Goal: Task Accomplishment & Management: Manage account settings

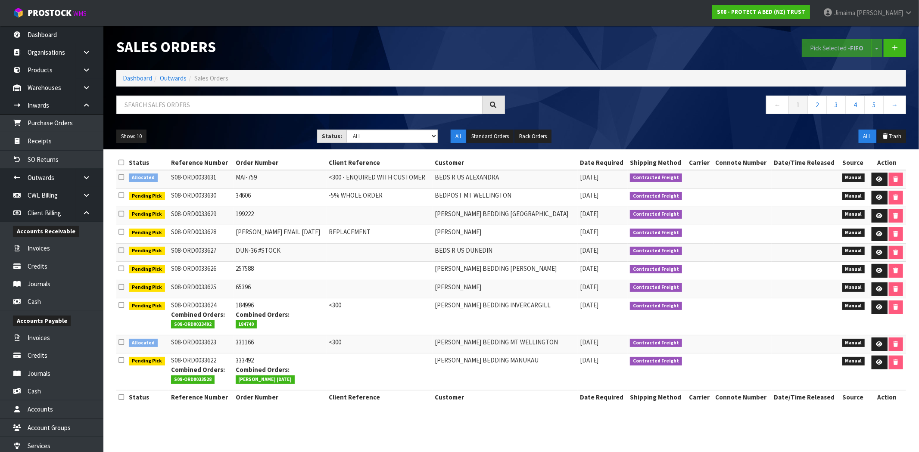
click at [911, 50] on div "Pick Selected - FIFO Split button! FIFO - First In First Out FEFO - First Expir…" at bounding box center [712, 48] width 402 height 44
click at [894, 45] on icon at bounding box center [895, 48] width 6 height 6
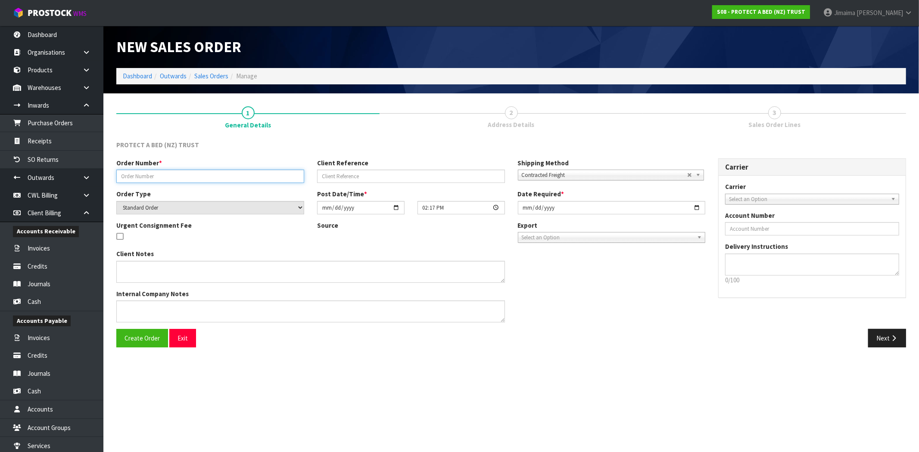
click at [151, 175] on input "text" at bounding box center [210, 176] width 188 height 13
paste input "MAI-1239"
type input "MAI-1239"
click at [139, 345] on button "Create Order" at bounding box center [142, 338] width 52 height 19
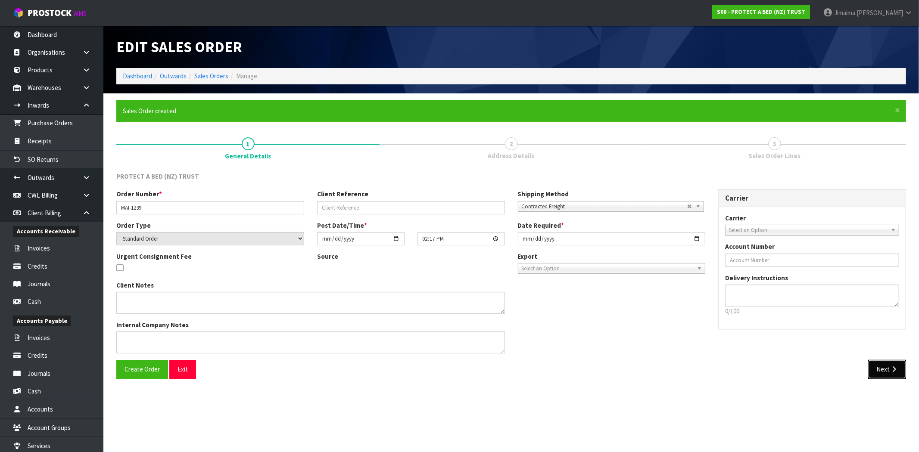
click at [893, 367] on icon "button" at bounding box center [894, 369] width 8 height 6
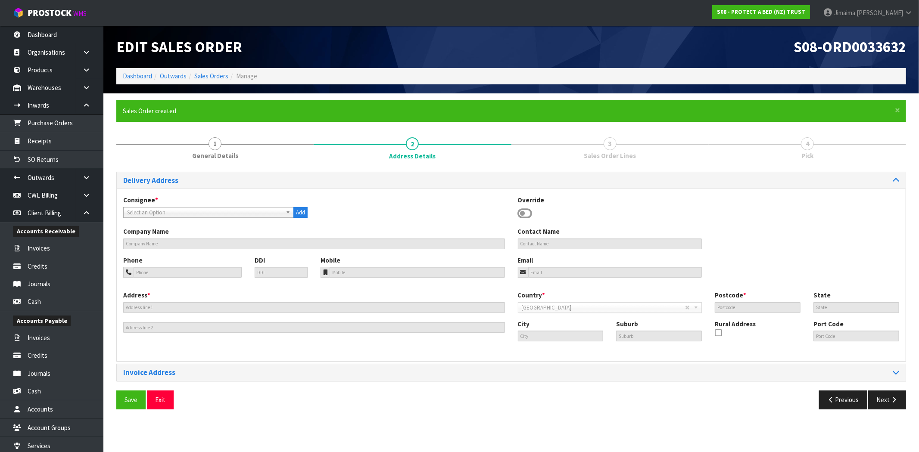
click at [138, 210] on span "Select an Option" at bounding box center [204, 213] width 155 height 10
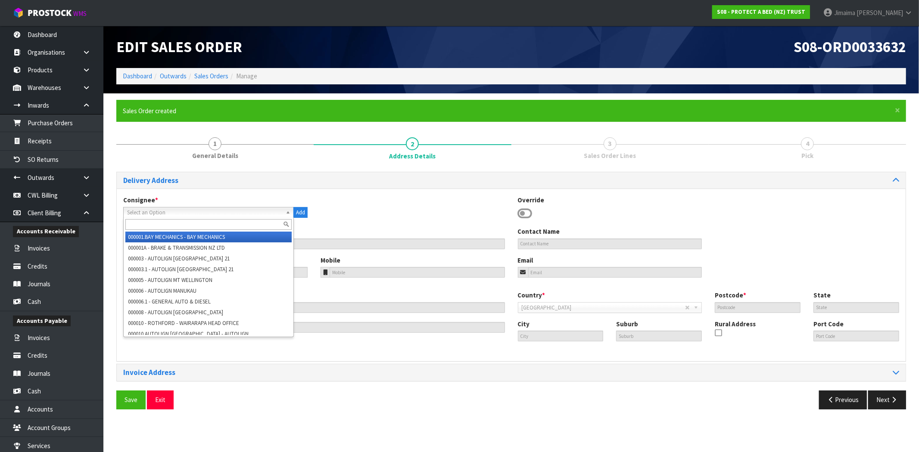
click at [140, 223] on input "text" at bounding box center [208, 224] width 166 height 11
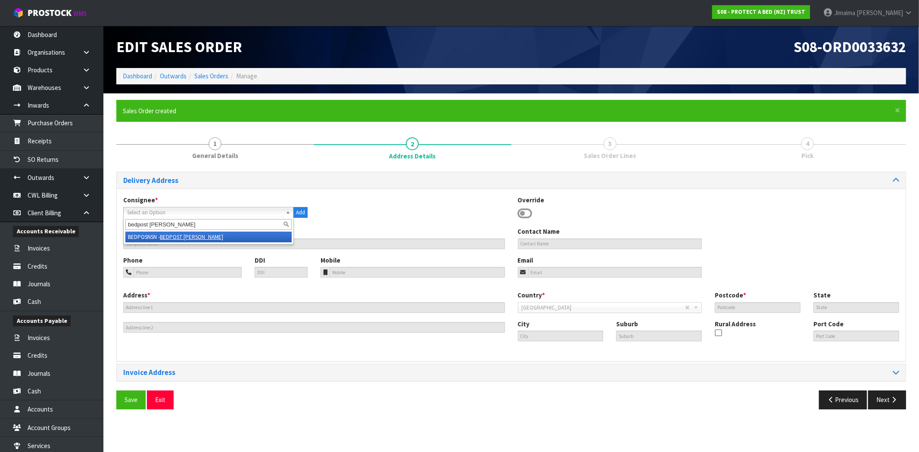
type input "bedpost nelson"
drag, startPoint x: 249, startPoint y: 230, endPoint x: 245, endPoint y: 234, distance: 5.5
click at [249, 230] on div "bedpost nelson" at bounding box center [209, 225] width 170 height 14
click at [203, 236] on em "BEDPOST NELSON" at bounding box center [191, 237] width 63 height 7
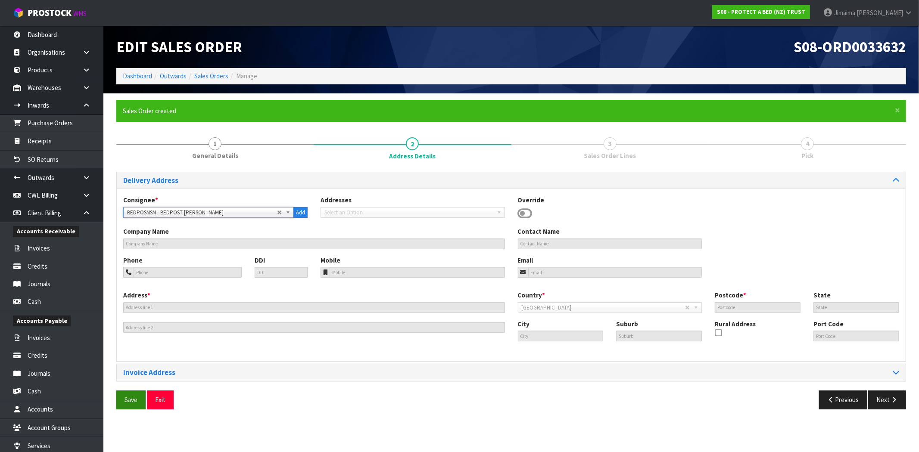
type input "BEDPOST NELSON"
type input "DJ BAINS"
type input "Tel (03) 546 9796"
type input "nelson@bedpost.co.nz"
type input "62 SAINT VINCENT STREET"
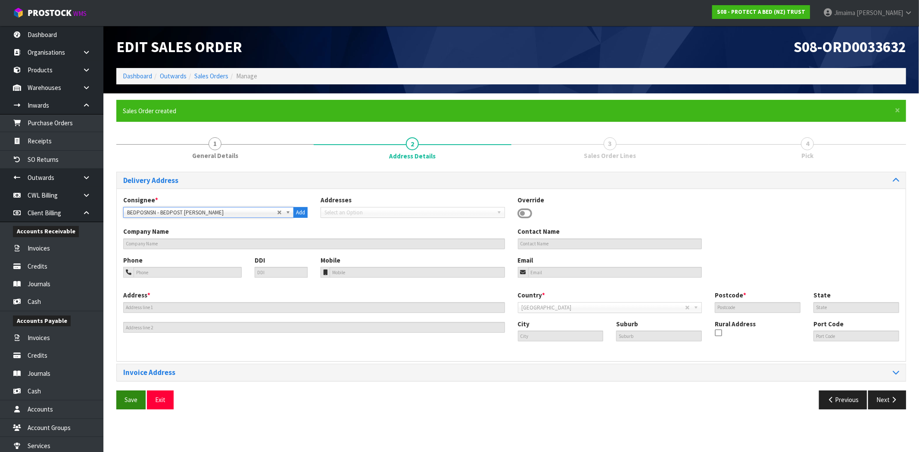
type input "7010"
type input "AUK"
type input "NELSON"
type input "TOI TOI"
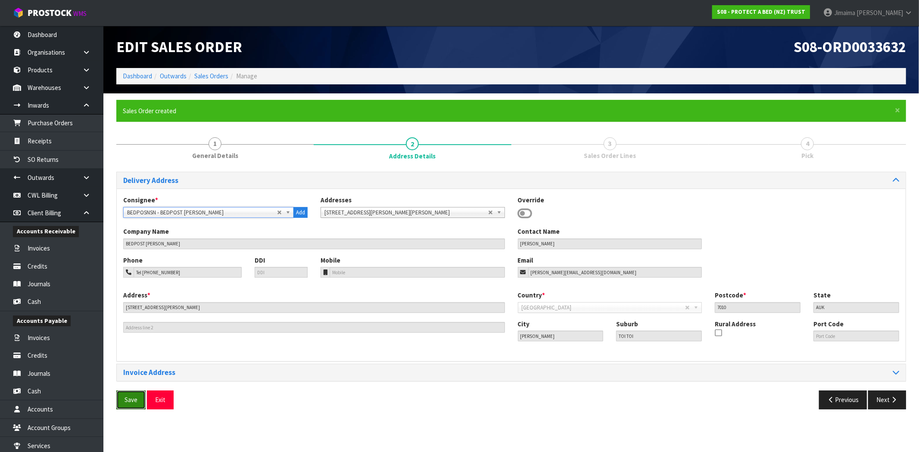
drag, startPoint x: 131, startPoint y: 398, endPoint x: 134, endPoint y: 385, distance: 13.2
click at [131, 398] on span "Save" at bounding box center [131, 400] width 13 height 8
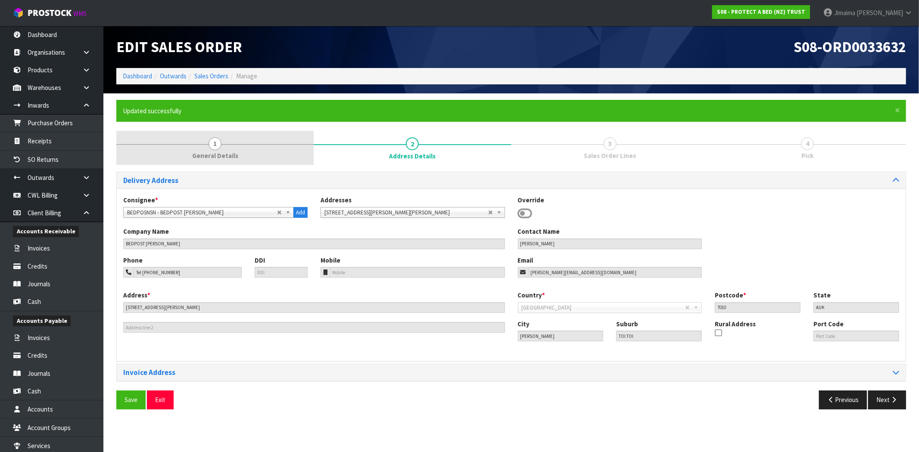
click at [214, 151] on link "1 General Details" at bounding box center [214, 148] width 197 height 34
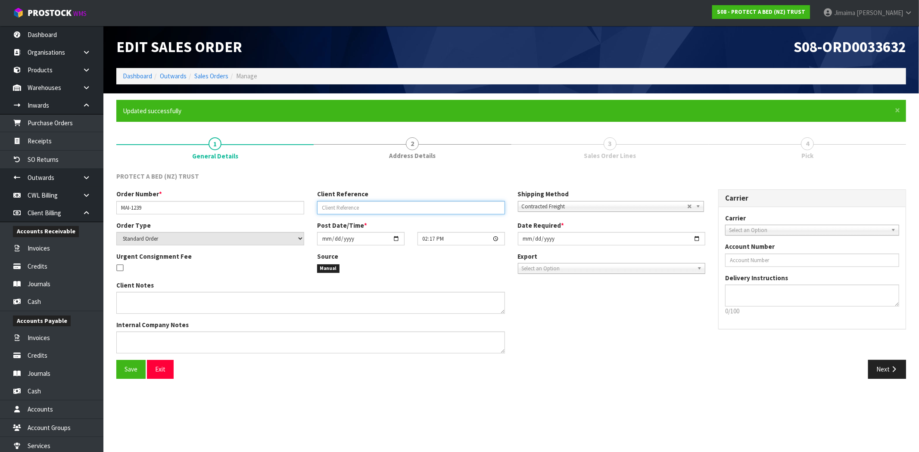
click at [392, 204] on input "text" at bounding box center [411, 207] width 188 height 13
type input "-5% WHOLE ORDER"
click at [131, 379] on div "Save Exit Next" at bounding box center [511, 372] width 803 height 25
click at [130, 371] on span "Save" at bounding box center [131, 369] width 13 height 8
click at [875, 374] on button "Next" at bounding box center [887, 369] width 38 height 19
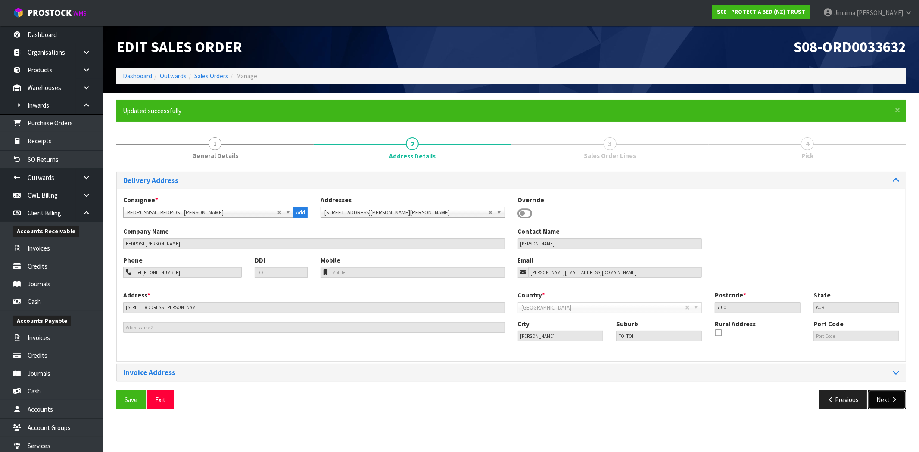
click at [887, 397] on button "Next" at bounding box center [887, 400] width 38 height 19
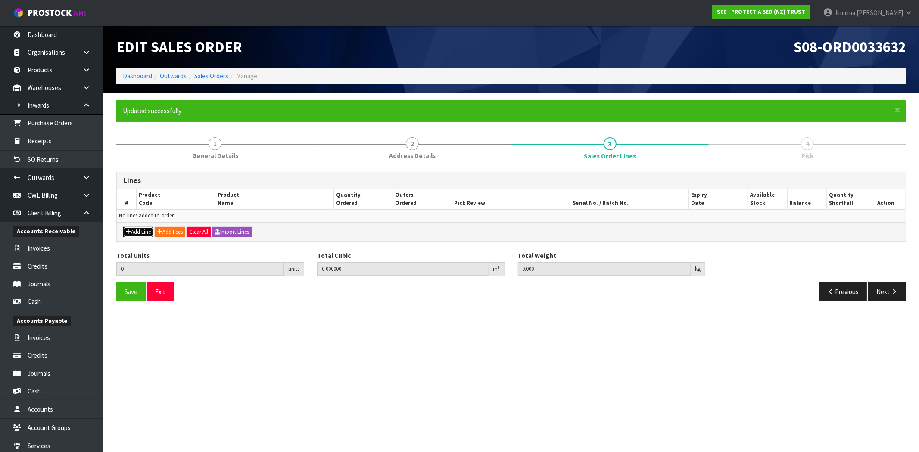
click at [145, 233] on button "Add Line" at bounding box center [138, 232] width 30 height 10
type input "0"
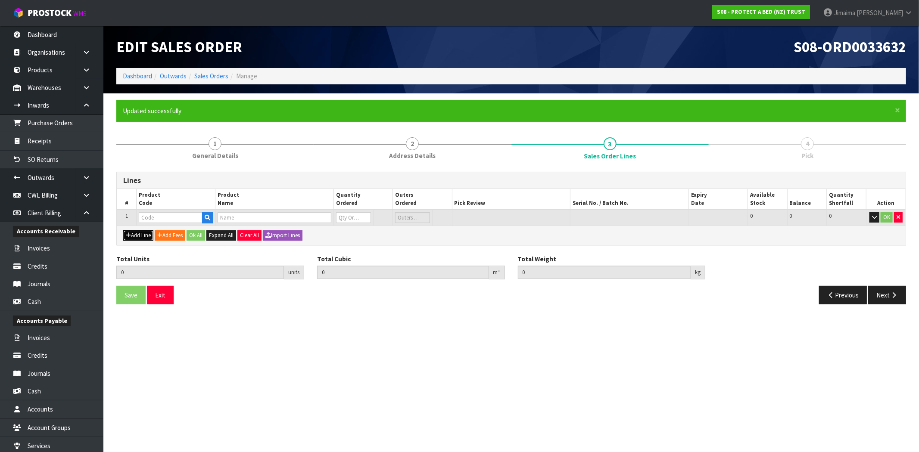
click at [144, 233] on button "Add Line" at bounding box center [138, 235] width 30 height 10
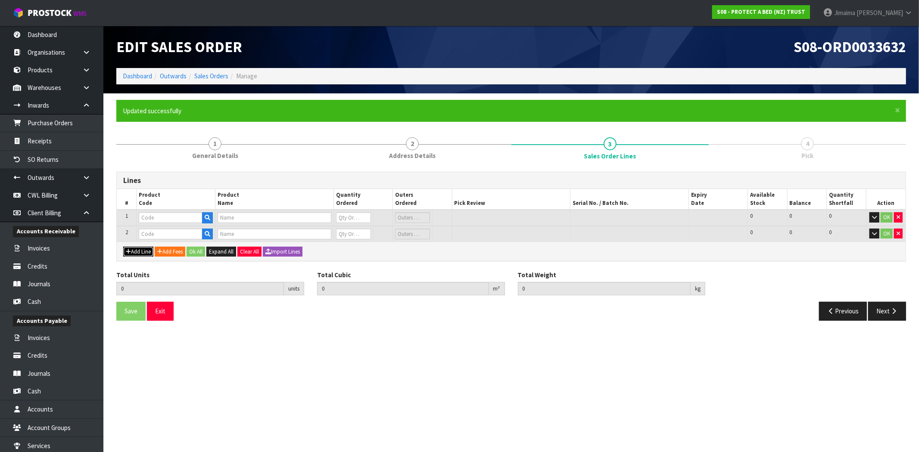
click at [139, 252] on button "Add Line" at bounding box center [138, 252] width 30 height 10
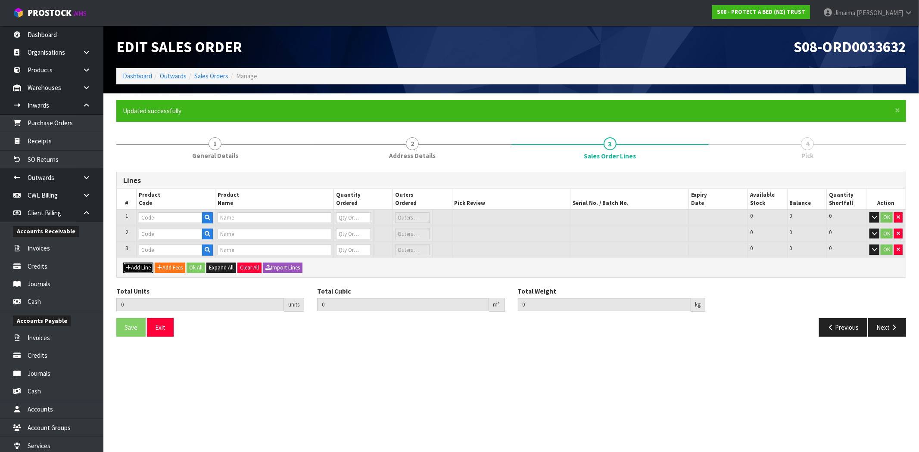
drag, startPoint x: 138, startPoint y: 271, endPoint x: 137, endPoint y: 279, distance: 8.3
click at [138, 271] on button "Add Line" at bounding box center [138, 268] width 30 height 10
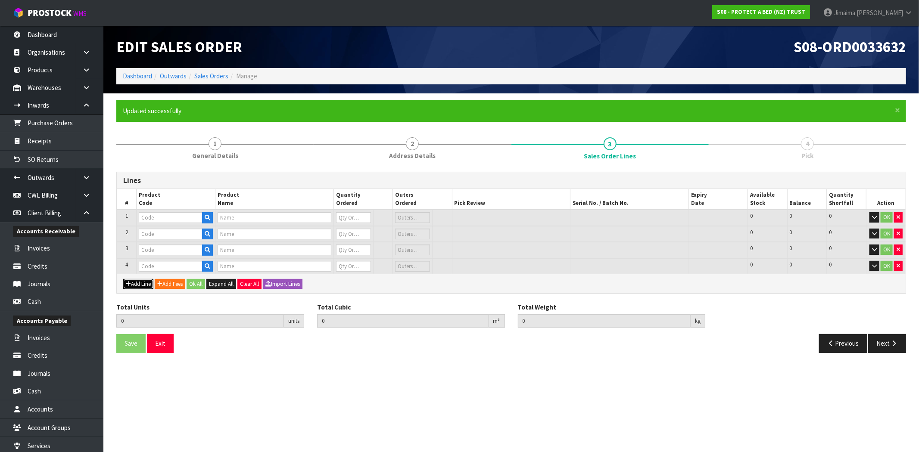
click at [136, 283] on button "Add Line" at bounding box center [138, 284] width 30 height 10
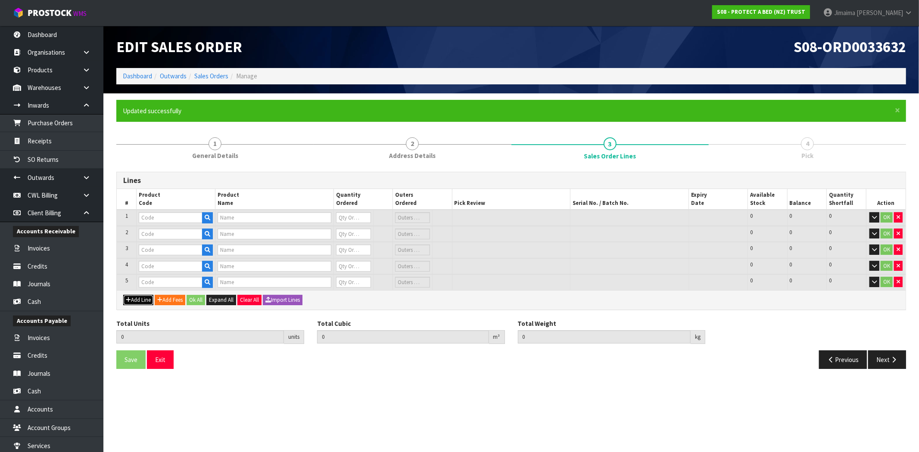
click at [139, 296] on button "Add Line" at bounding box center [138, 300] width 30 height 10
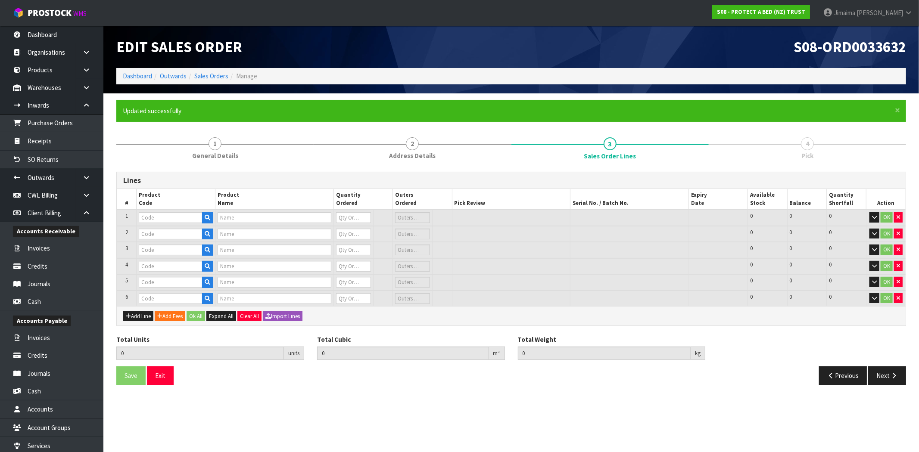
click at [140, 306] on div "Add Line Add Fees Ok All Expand All Clear All Import Lines" at bounding box center [511, 315] width 789 height 19
click at [139, 311] on button "Add Line" at bounding box center [138, 316] width 30 height 10
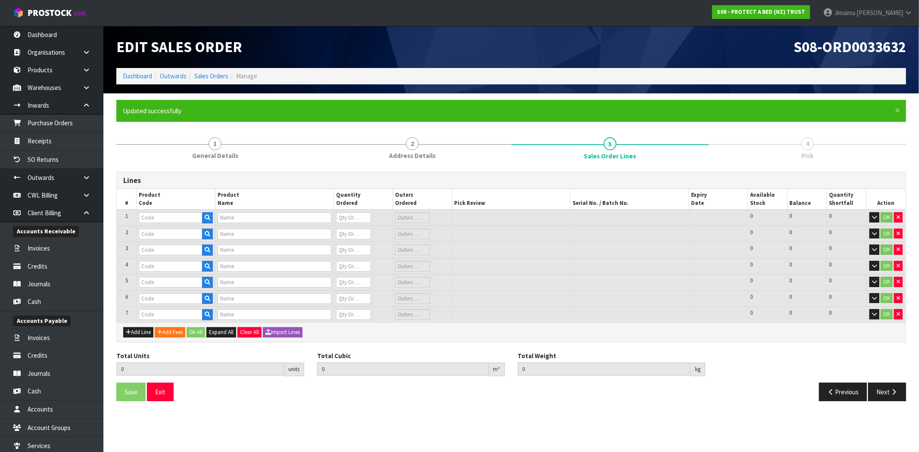
click at [182, 226] on td at bounding box center [176, 234] width 79 height 16
click at [179, 221] on input "text" at bounding box center [171, 217] width 64 height 11
paste input "11945"
type input "11945"
click at [188, 220] on input "text" at bounding box center [171, 217] width 64 height 11
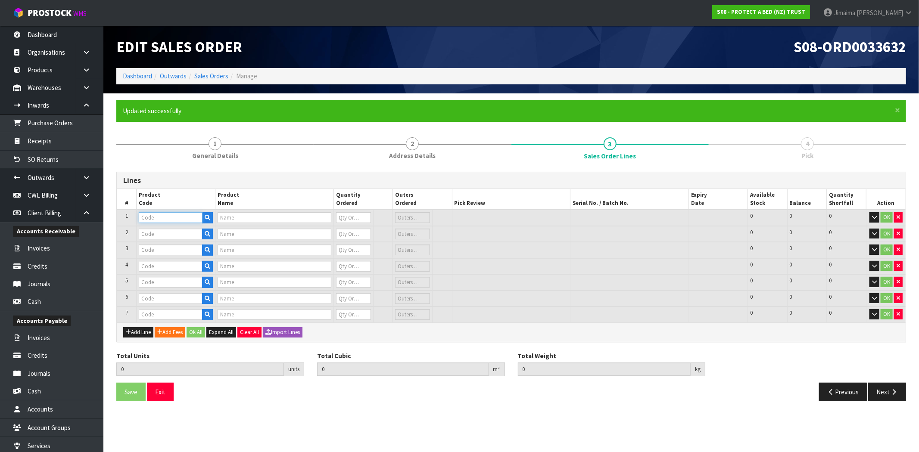
paste input "31191"
drag, startPoint x: 187, startPoint y: 218, endPoint x: 128, endPoint y: 212, distance: 60.1
click at [128, 212] on tr "1 31191 0 0 0 OK" at bounding box center [511, 218] width 789 height 16
type input "F0600KS"
click at [153, 231] on strong "F0600KS" at bounding box center [160, 232] width 25 height 8
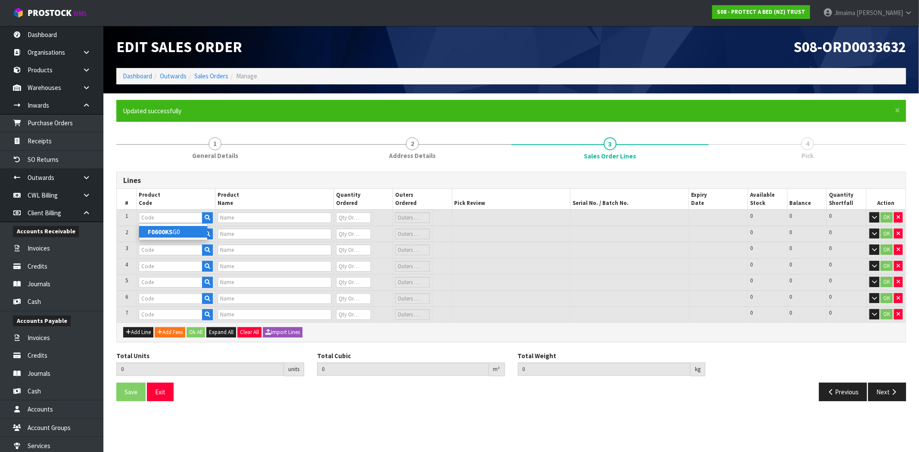
type input "F0600KSG0"
click at [153, 234] on input "text" at bounding box center [171, 234] width 64 height 11
type input "BAMBOO JERSEY BXD KING SINGLE"
type input "0"
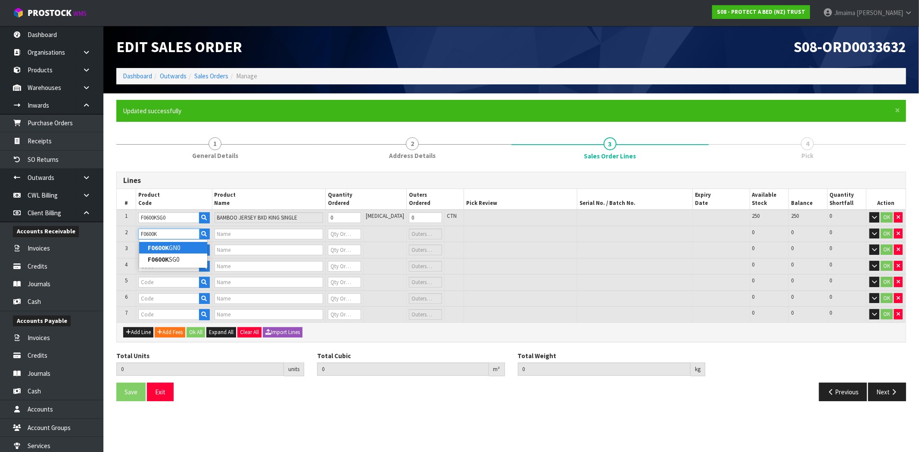
type input "F0600K"
click at [157, 243] on link "F0600K GN0" at bounding box center [173, 248] width 68 height 12
type input "F0600KGN0"
click at [154, 252] on input "text" at bounding box center [168, 250] width 61 height 11
type input "BAMBOO JERSEY BXD NZ KING"
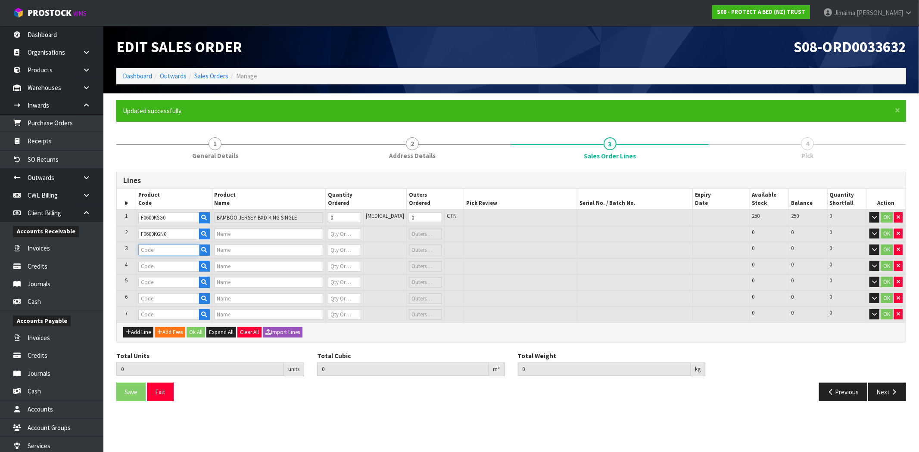
type input "0"
type input "F0600Q"
click at [158, 258] on link "F0600Q UE0" at bounding box center [173, 264] width 68 height 12
type input "F0600QUE0"
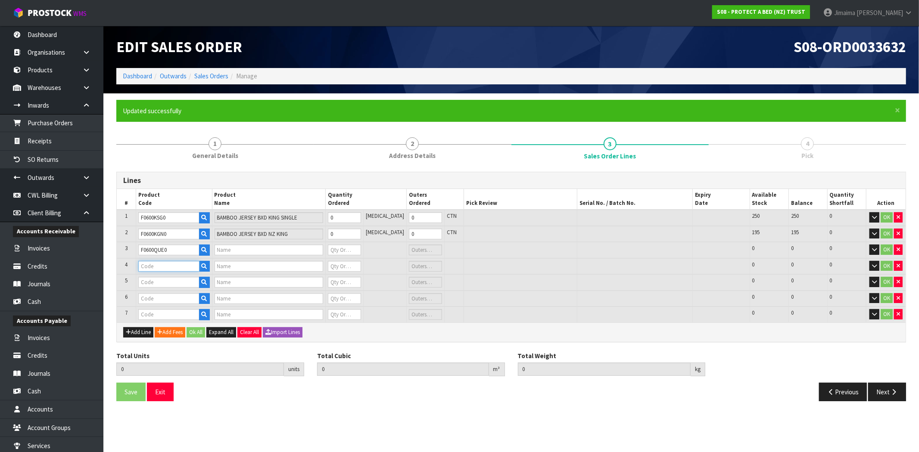
click at [159, 263] on input "text" at bounding box center [168, 266] width 61 height 11
type input "BAMBOO JERSEY BXD QUEEN"
type input "0"
type input "F0600L"
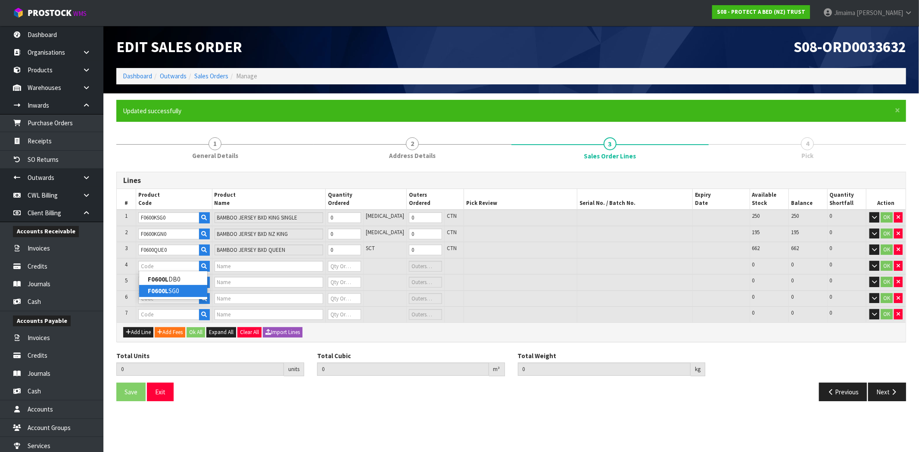
click at [161, 295] on link "F0600L SG0" at bounding box center [173, 291] width 68 height 12
type input "F0600LSG0"
type input "BAMBOO JERSEY BXD XL SINGLE"
type input "0"
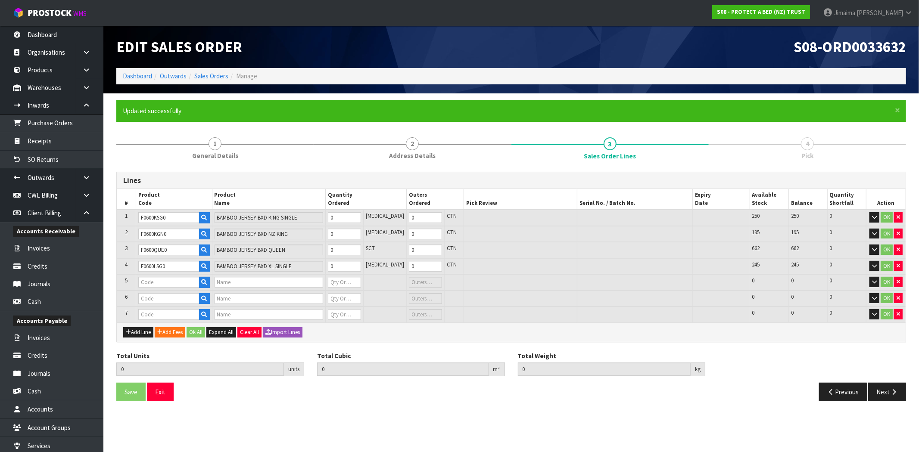
click at [166, 274] on td at bounding box center [174, 282] width 76 height 16
click at [165, 283] on input "text" at bounding box center [168, 282] width 61 height 11
type input "F0600S"
click at [166, 304] on strong "F0600S" at bounding box center [158, 307] width 21 height 8
type input "F0600SKN0"
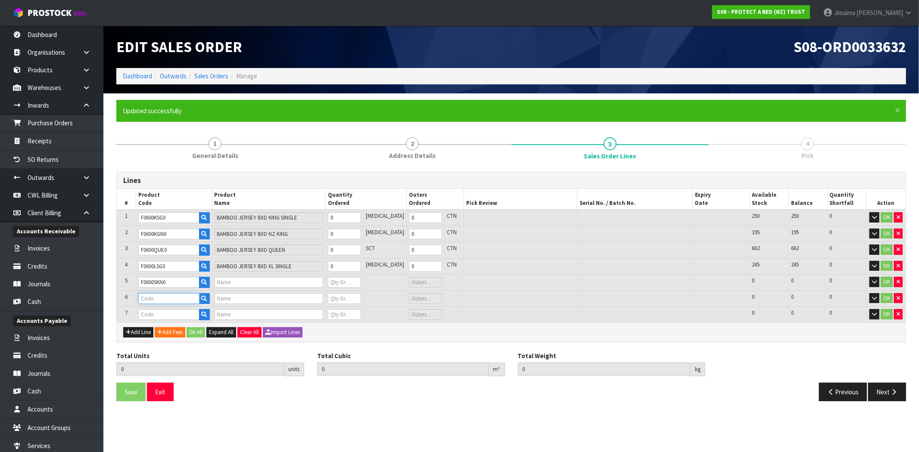
click at [166, 299] on input "text" at bounding box center [168, 298] width 61 height 11
type input "BAMBOO JERSEY BXD SUPER KING"
type input "0"
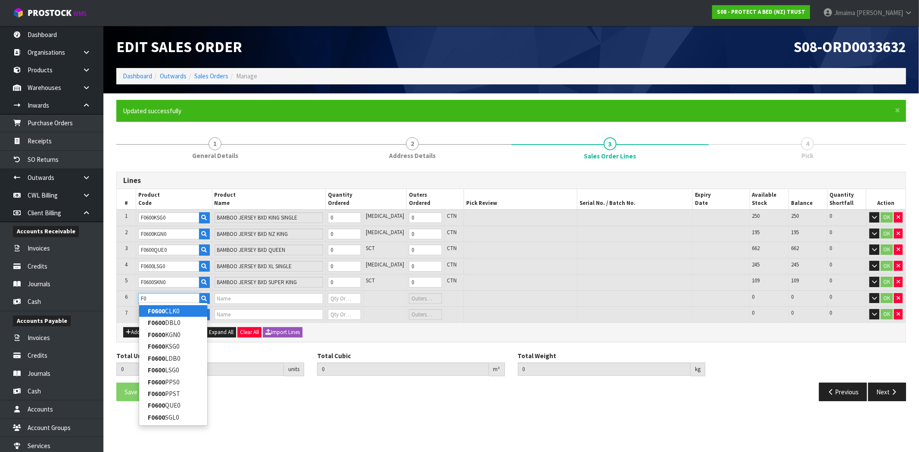
type input "F"
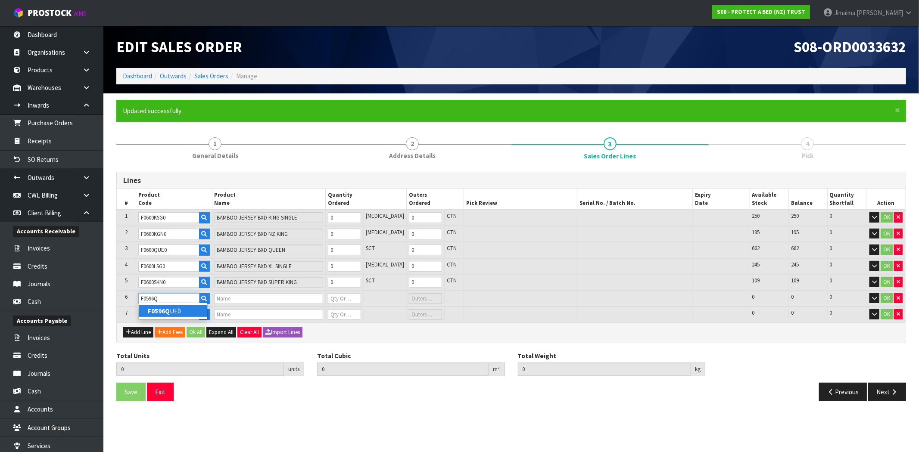
type input "F0596Q"
click at [166, 308] on strong "F0596Q" at bounding box center [159, 311] width 22 height 8
type input "F0596QUE0"
click at [166, 309] on input "text" at bounding box center [168, 314] width 61 height 11
type input "SIGNATURE BXD QUEEN"
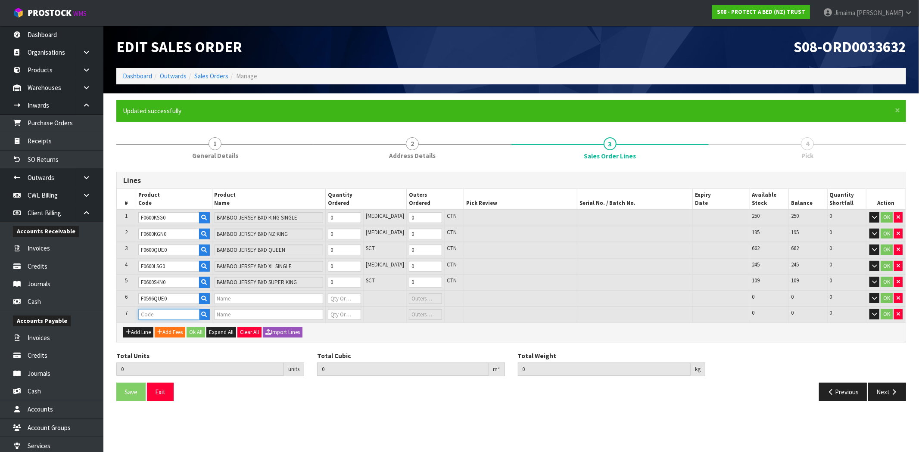
type input "0"
type input "F0596K"
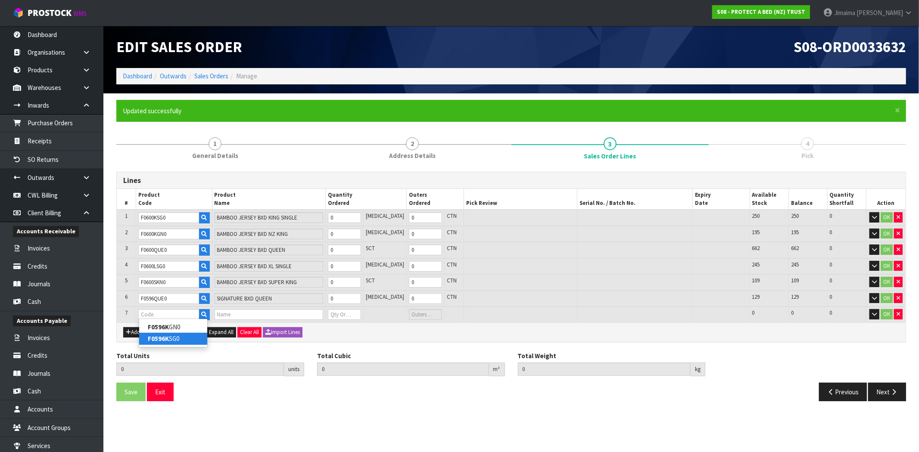
click at [174, 339] on link "F0596K SG0" at bounding box center [173, 339] width 68 height 12
type input "F0596KSG0"
type input "0.000000"
type input "0.000"
type input "SIGNATURE BXD KING SINGLE"
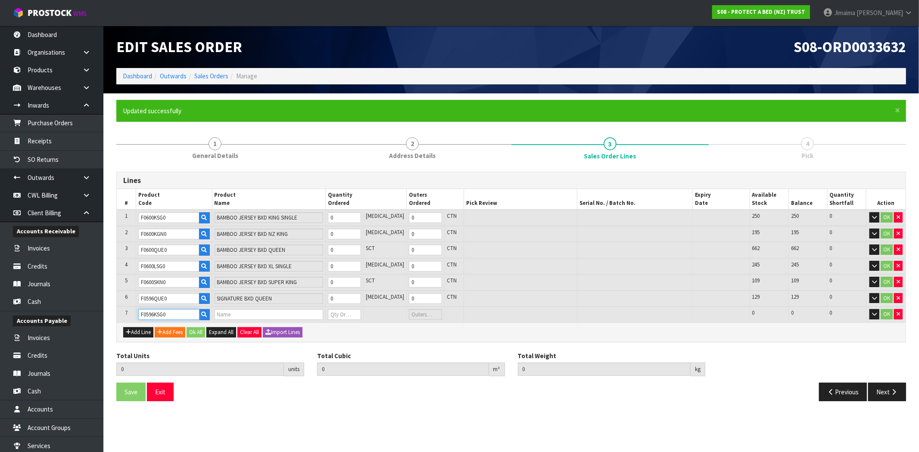
type input "0"
click at [352, 217] on input "0" at bounding box center [344, 217] width 33 height 11
type input "4"
type input "0.03364"
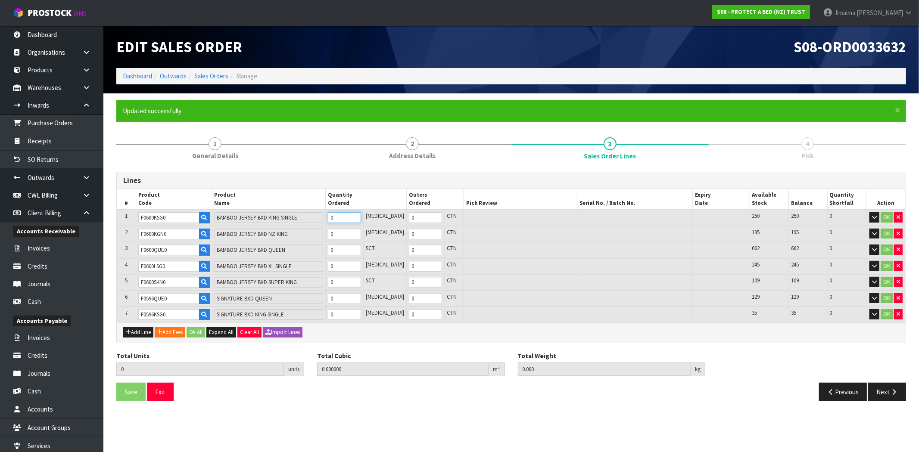
type input "2.96"
type input "4"
drag, startPoint x: 350, startPoint y: 234, endPoint x: 350, endPoint y: 248, distance: 13.8
click at [350, 236] on input "0" at bounding box center [343, 234] width 33 height 11
type input "8"
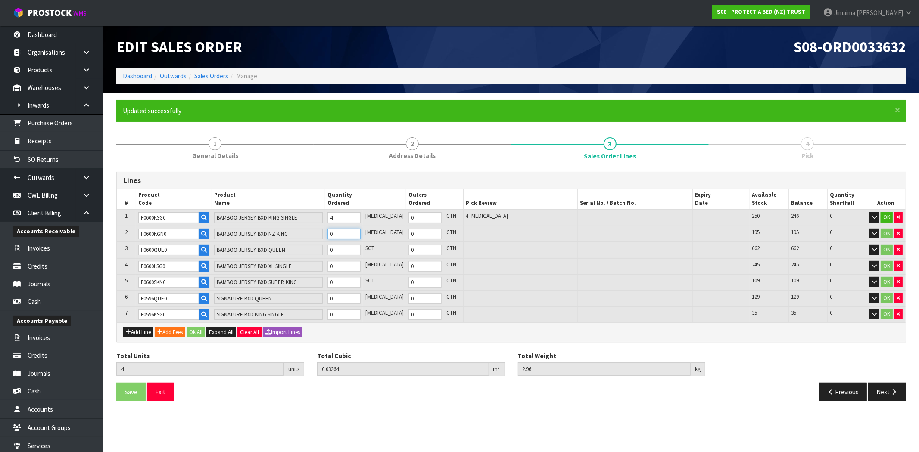
type input "0.063916"
type input "6.8"
type input "4"
click at [350, 249] on input "0" at bounding box center [343, 250] width 33 height 11
type input "12"
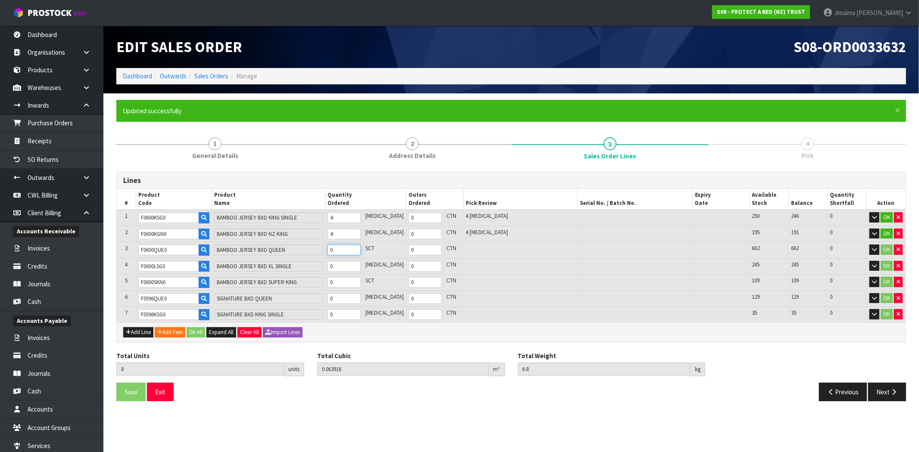
type input "0.097556"
type input "10.48"
type input "4"
click at [353, 264] on input "0" at bounding box center [343, 266] width 33 height 11
type input "13"
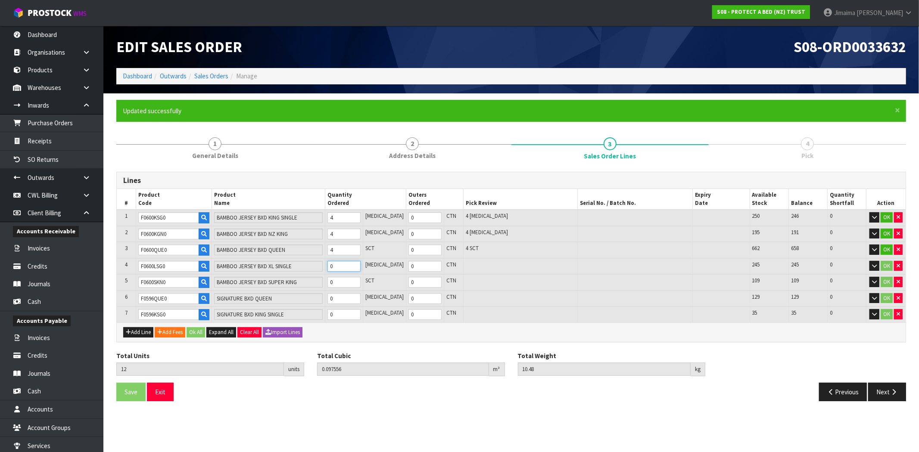
type input "0.105966"
type input "11.16"
type input "1"
type input "30"
type input "0.265416"
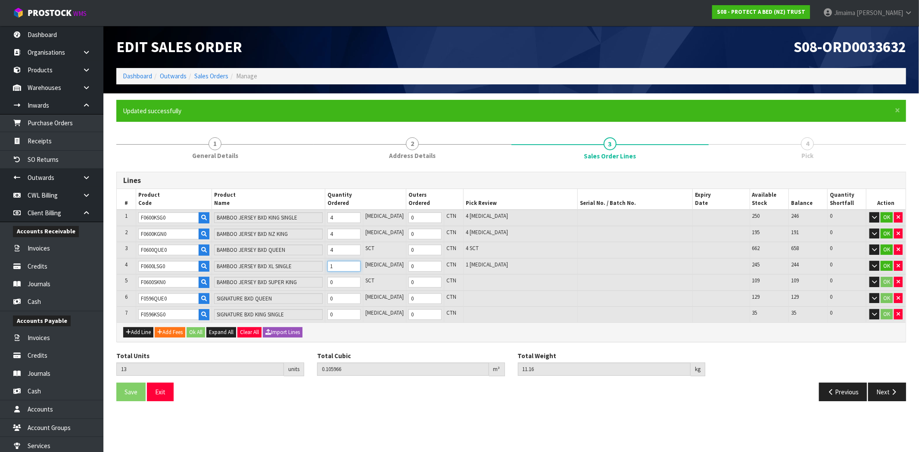
type input "24.44"
type input "18"
type input "2"
type input "18"
click at [350, 280] on input "0" at bounding box center [343, 282] width 33 height 11
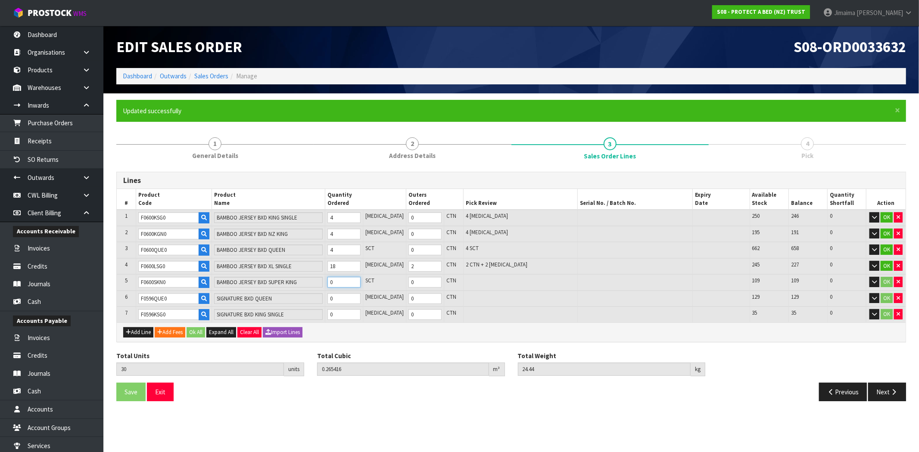
type input "34"
type input "0.297152"
type input "28.44"
type input "4"
click at [350, 295] on input "0" at bounding box center [343, 298] width 33 height 11
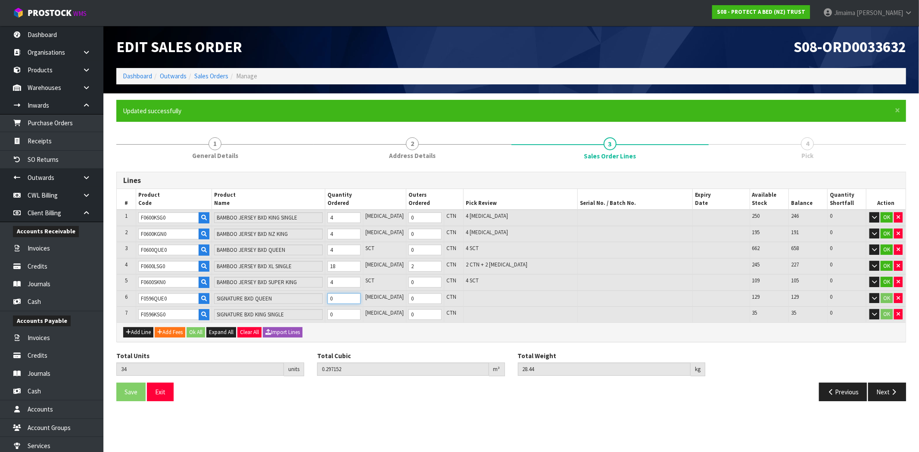
type input "38"
type input "0.359456"
type input "34.94"
type input "4"
type input "1"
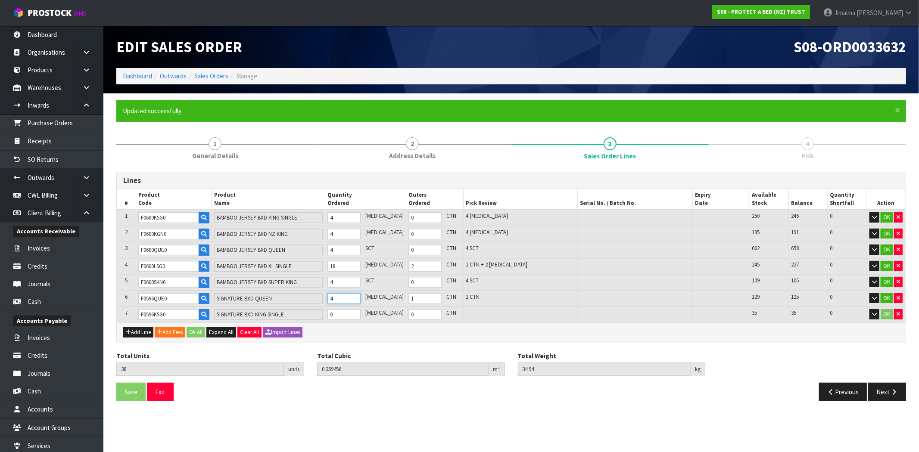
type input "0"
click at [343, 274] on td "4" at bounding box center [344, 282] width 38 height 16
click at [347, 280] on input "4" at bounding box center [343, 282] width 33 height 11
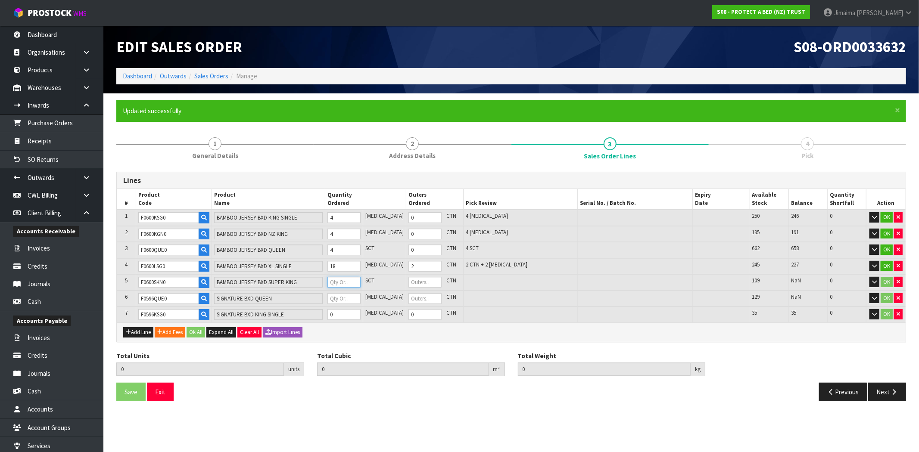
type input "1"
type input "0"
type input "1"
click at [347, 296] on input "number" at bounding box center [343, 298] width 33 height 11
type input "32"
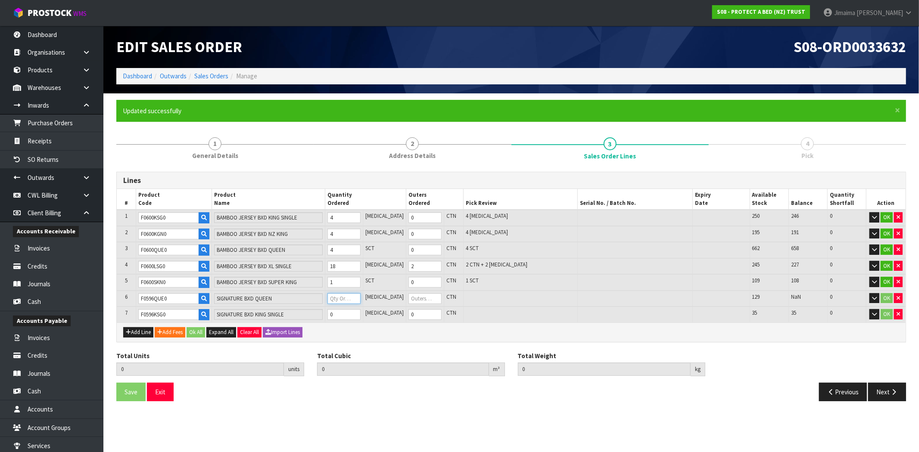
type input "0.299634"
type input "26.94"
type input "1"
type input "0"
type input "1"
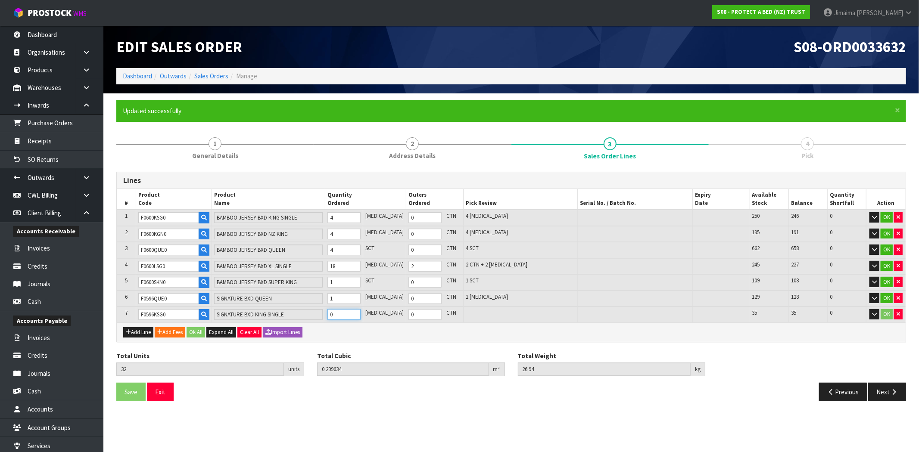
drag, startPoint x: 347, startPoint y: 309, endPoint x: 347, endPoint y: 315, distance: 5.6
click at [347, 310] on input "0" at bounding box center [343, 314] width 33 height 11
type input "33"
type input "0.307486"
type input "27.94"
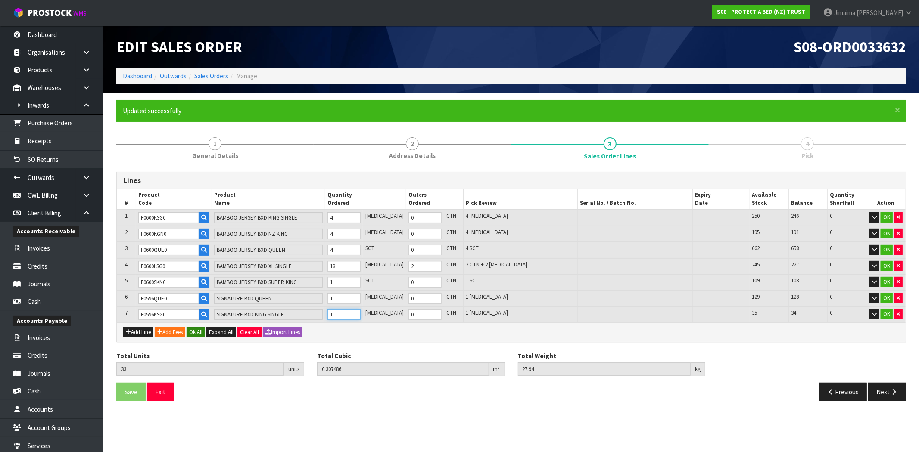
type input "1"
click at [203, 329] on button "Ok All" at bounding box center [196, 332] width 19 height 10
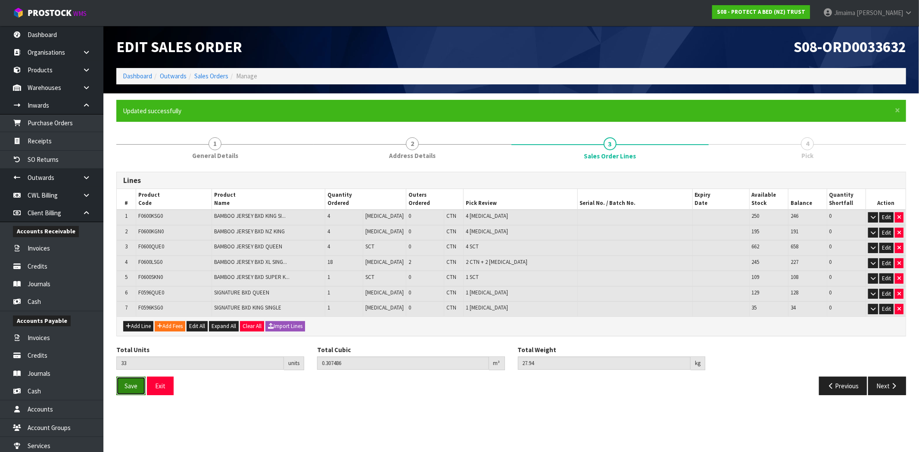
click at [134, 383] on span "Save" at bounding box center [131, 386] width 13 height 8
click at [881, 309] on button "Edit" at bounding box center [886, 309] width 14 height 10
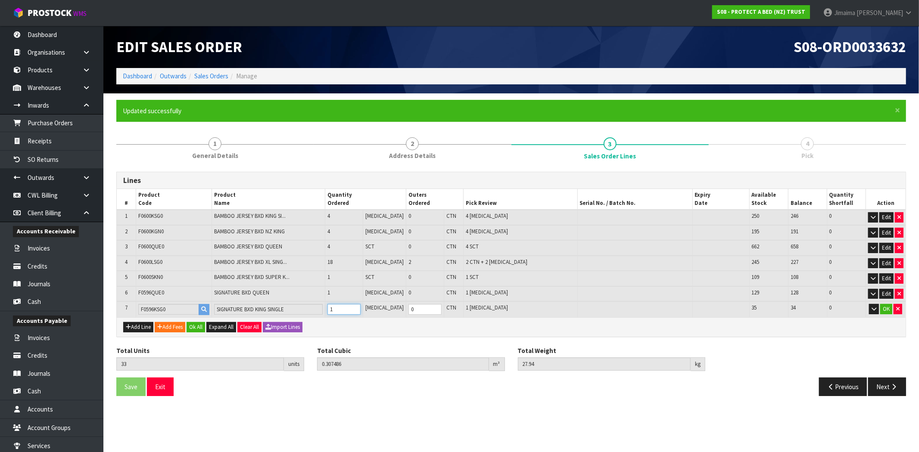
click at [308, 310] on tr "7 F0596KSG0 SIGNATURE BXD KING SINGLE 1 PCE 0 CTN 1 PCE 35 34 0 OK" at bounding box center [511, 310] width 789 height 16
type input "36"
type input "0.331042"
type input "30.94"
type input "4"
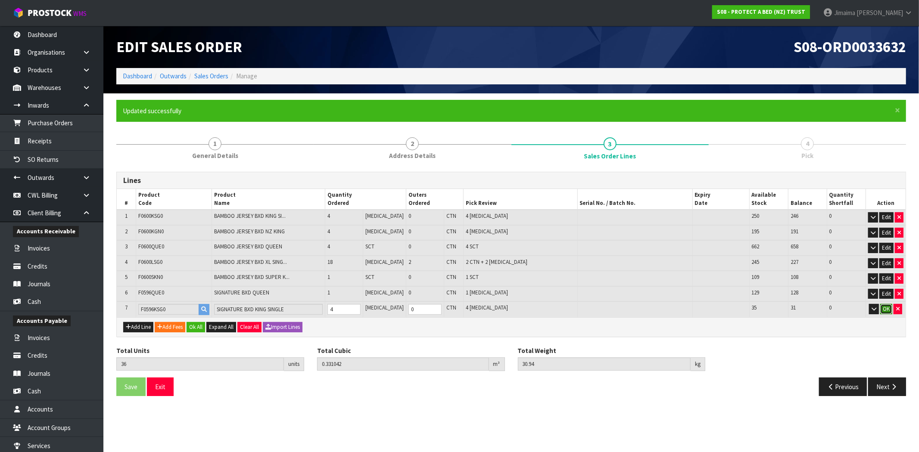
click at [883, 305] on button "OK" at bounding box center [886, 309] width 12 height 10
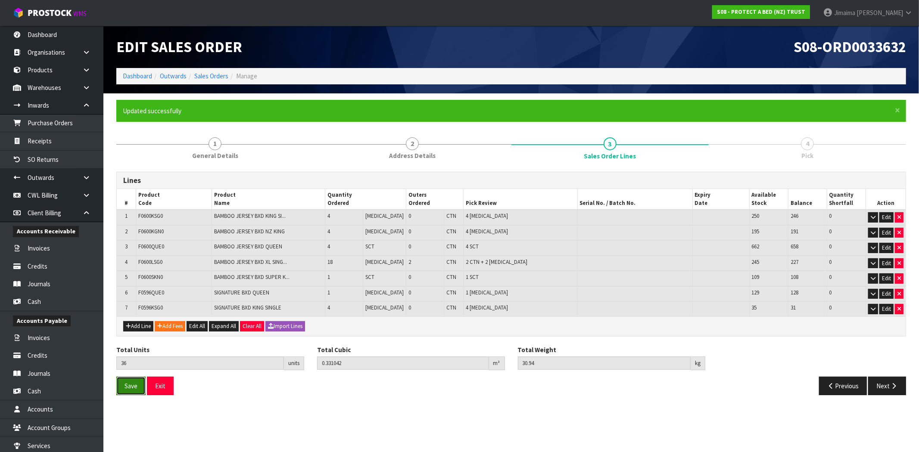
click at [129, 377] on button "Save" at bounding box center [130, 386] width 29 height 19
click at [890, 385] on icon "button" at bounding box center [894, 386] width 8 height 6
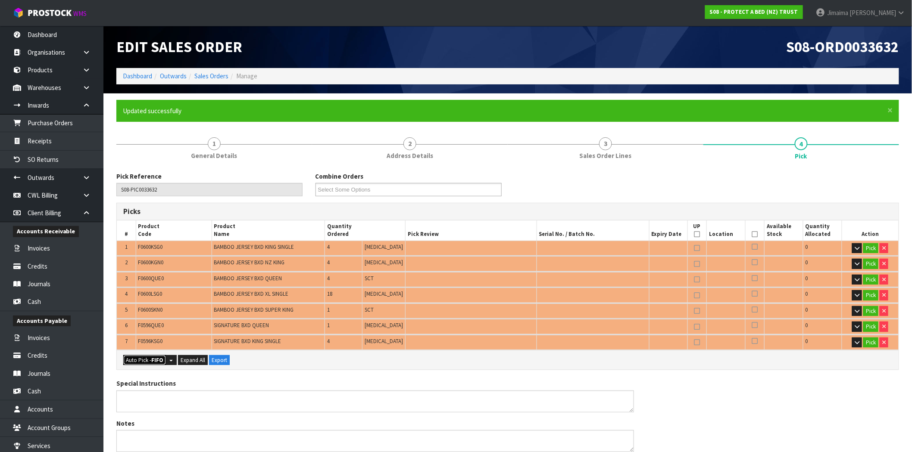
click at [145, 363] on button "Auto Pick - FIFO" at bounding box center [144, 360] width 43 height 10
type input "1"
type input "Piece x 23"
type input "Sub-carton x 5"
type input "36"
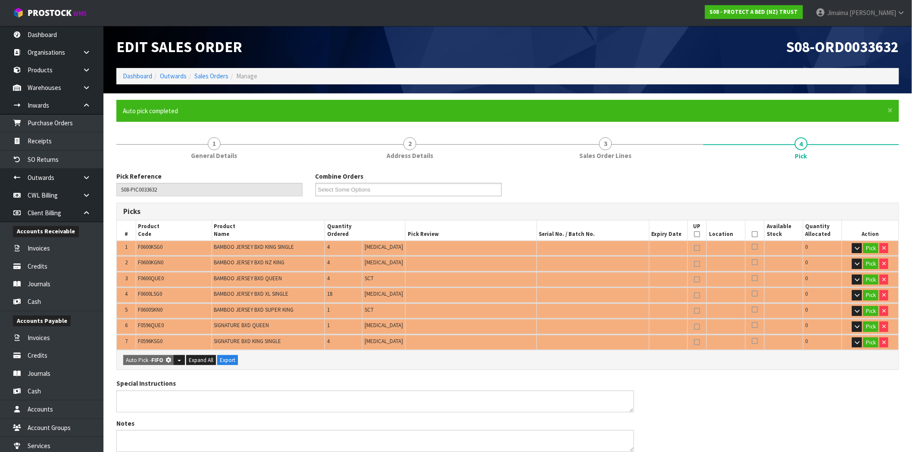
type input "0.322802"
type input "30.080"
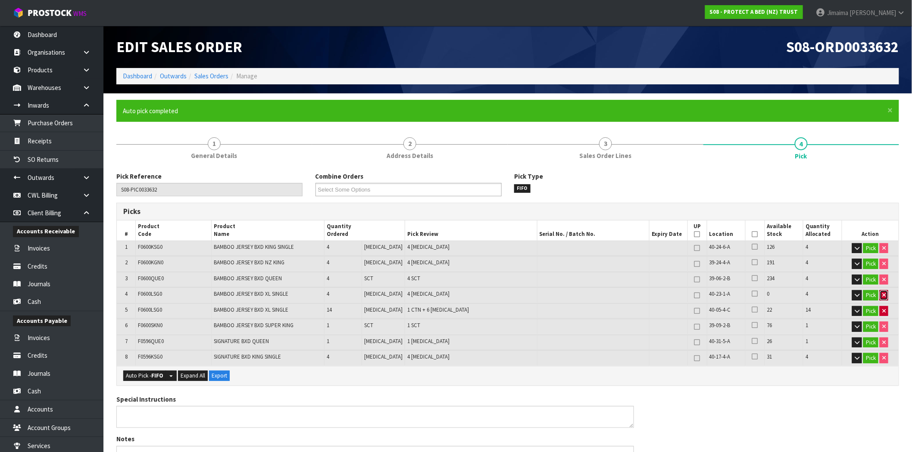
click at [886, 294] on button "button" at bounding box center [883, 295] width 9 height 10
type input "32"
type input "0.289162"
type input "27.36"
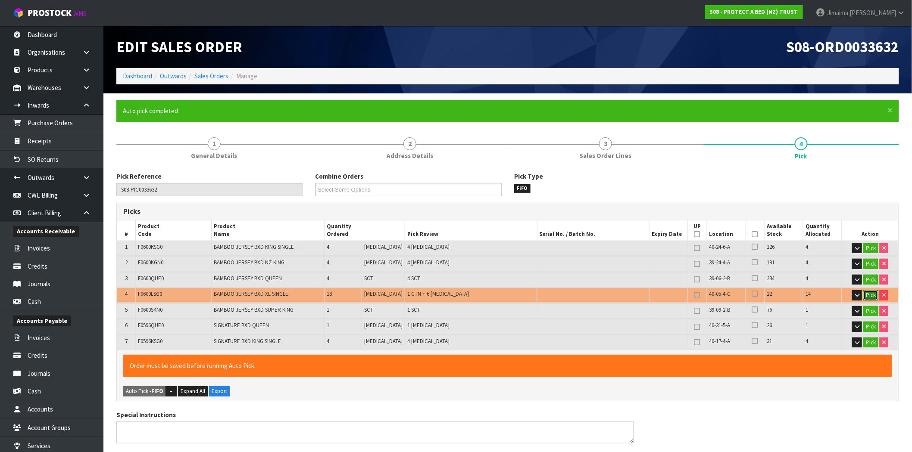
click at [875, 296] on button "Pick" at bounding box center [870, 295] width 15 height 10
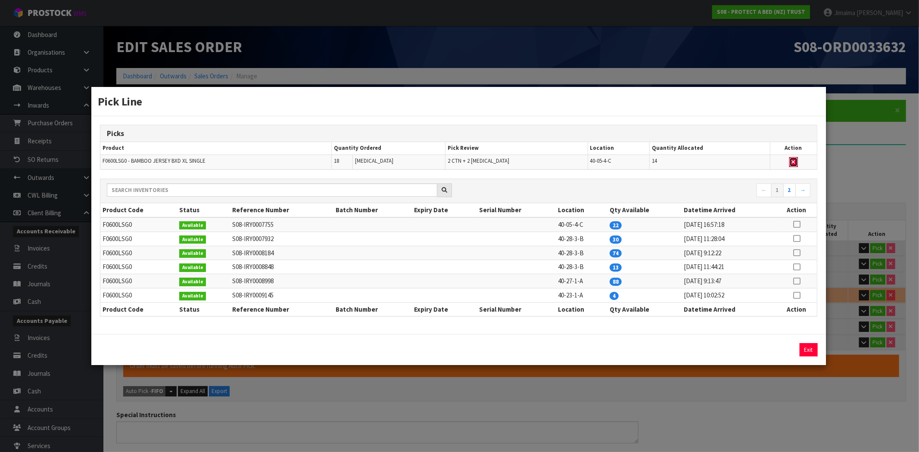
click at [794, 162] on button "button" at bounding box center [793, 162] width 9 height 10
type input "0"
type input "Piece x 17"
type input "18"
type input "0.163182"
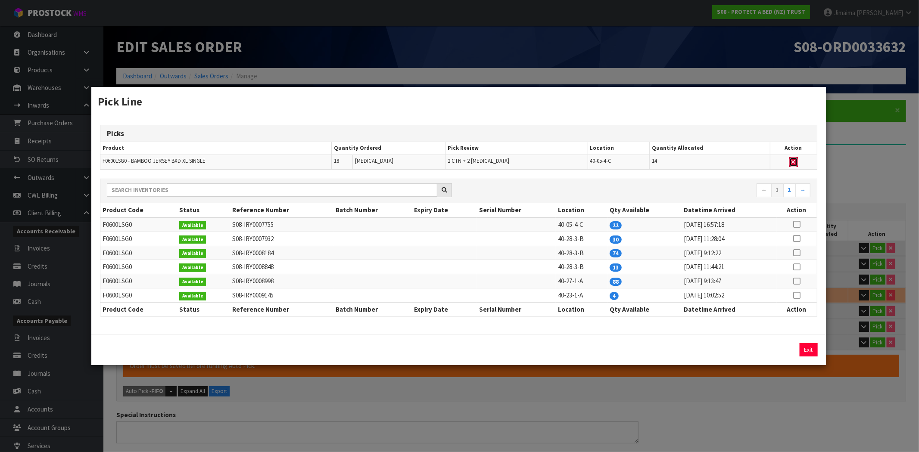
type input "16.98"
click at [794, 296] on icon at bounding box center [796, 296] width 7 height 0
drag, startPoint x: 641, startPoint y: 350, endPoint x: 576, endPoint y: 358, distance: 64.7
click at [603, 351] on div "4 Assign Pick Exit" at bounding box center [458, 349] width 730 height 13
type input "2"
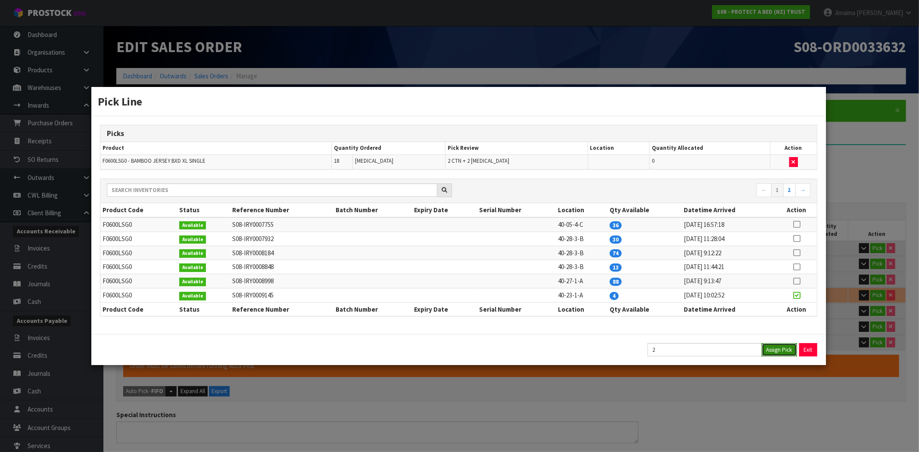
click at [784, 353] on button "Assign Pick" at bounding box center [779, 349] width 35 height 13
type input "Piece x 19"
type input "20"
type input "0.180002"
type input "18.34"
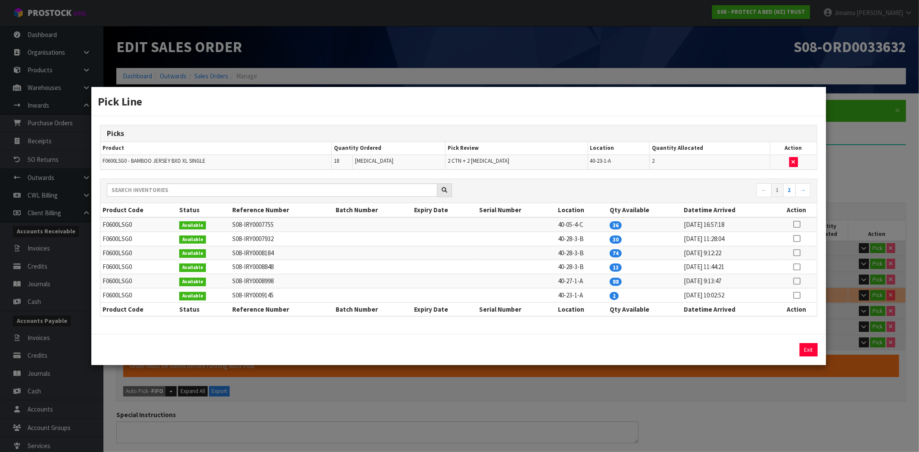
click at [797, 239] on icon at bounding box center [796, 239] width 7 height 0
click at [781, 352] on button "Assign Pick" at bounding box center [779, 349] width 35 height 13
type input "2"
type input "36"
type input "0.331042"
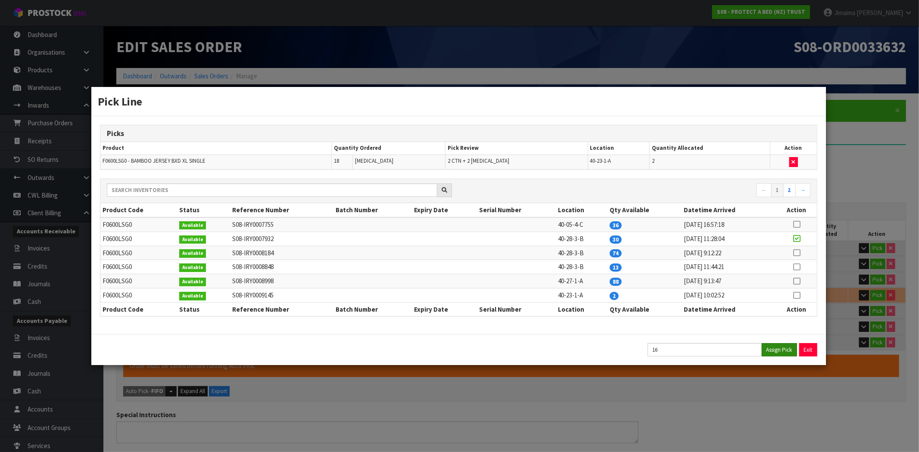
type input "30.94"
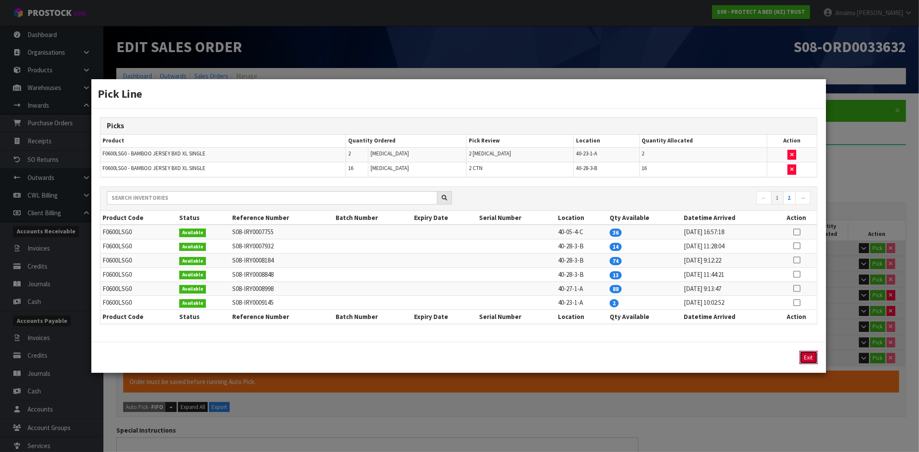
click at [804, 358] on button "Exit" at bounding box center [809, 357] width 18 height 13
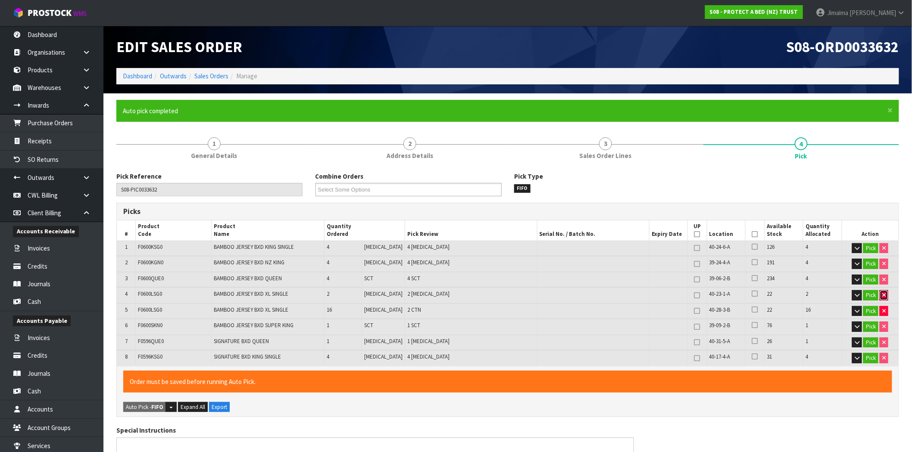
click at [880, 290] on button "button" at bounding box center [883, 295] width 9 height 10
type input "34"
type input "0.314222"
type input "29.58"
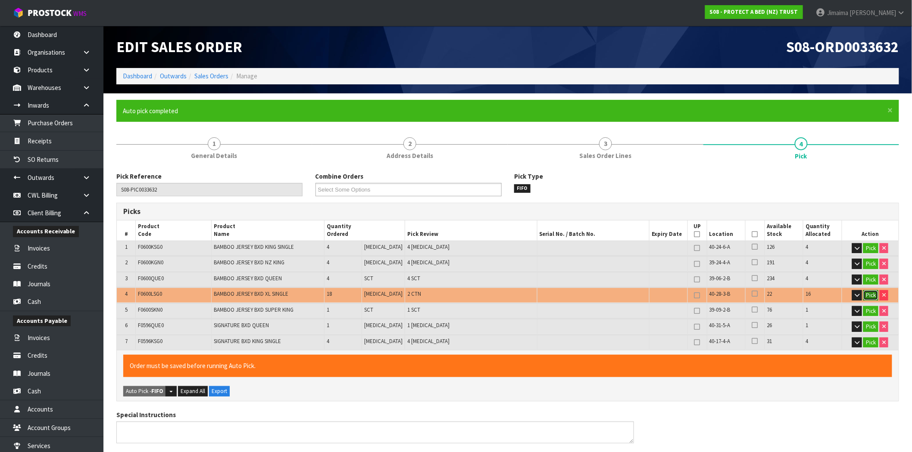
click at [875, 296] on button "Pick" at bounding box center [870, 295] width 15 height 10
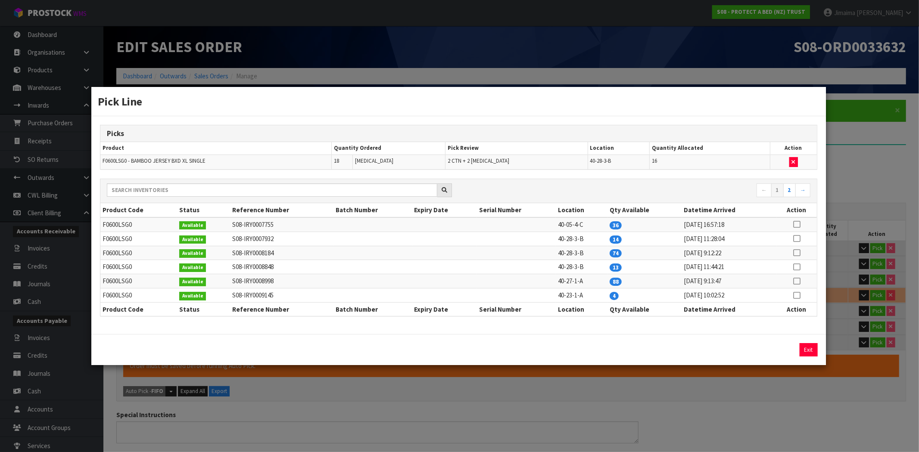
drag, startPoint x: 800, startPoint y: 162, endPoint x: 800, endPoint y: 181, distance: 18.5
click at [800, 162] on td at bounding box center [793, 162] width 47 height 15
click at [790, 160] on button "button" at bounding box center [793, 162] width 9 height 10
type input "0"
type input "18"
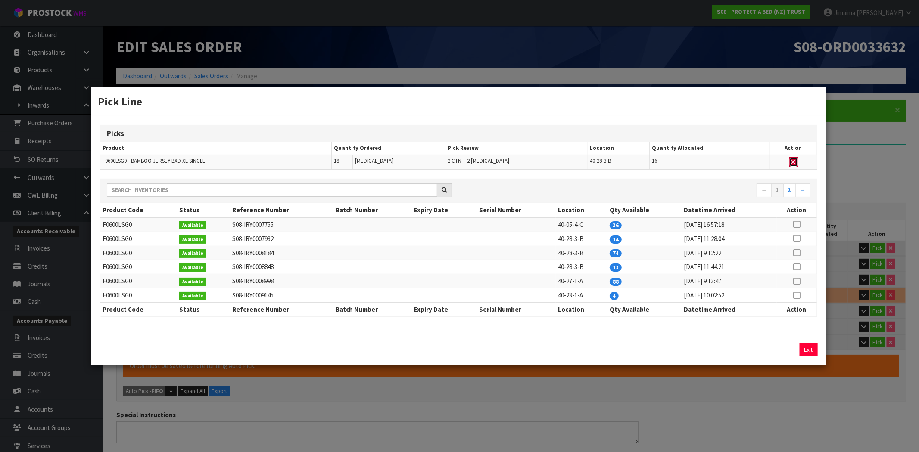
type input "0.163182"
type input "16.98"
click at [804, 350] on button "Exit" at bounding box center [809, 349] width 18 height 13
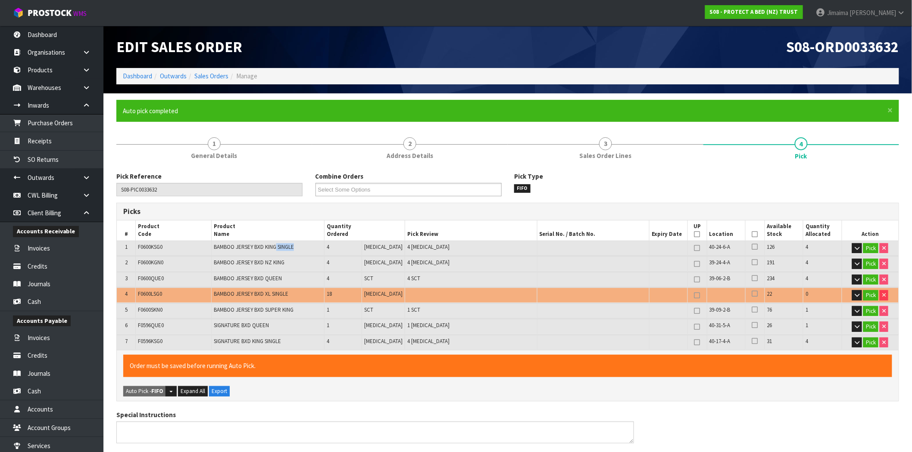
drag, startPoint x: 303, startPoint y: 251, endPoint x: 278, endPoint y: 252, distance: 24.6
click at [278, 252] on td "BAMBOO JERSEY BXD KING SINGLE" at bounding box center [268, 248] width 113 height 15
click at [284, 262] on span "BAMBOO JERSEY BXD NZ KING" at bounding box center [249, 262] width 71 height 7
click at [280, 278] on span "BAMBOO JERSEY BXD QUEEN" at bounding box center [248, 278] width 68 height 7
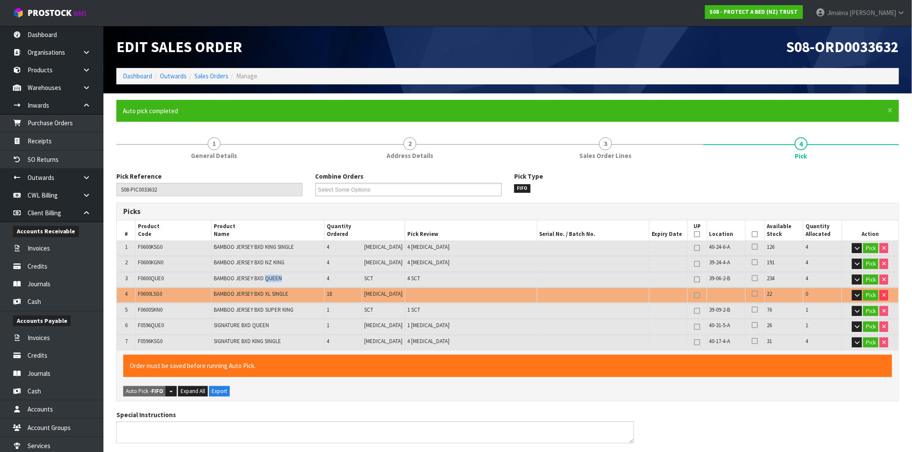
click at [280, 278] on span "BAMBOO JERSEY BXD QUEEN" at bounding box center [248, 278] width 68 height 7
click at [283, 291] on span "BAMBOO JERSEY BXD XL SINGLE" at bounding box center [251, 293] width 75 height 7
drag, startPoint x: 293, startPoint y: 294, endPoint x: 269, endPoint y: 296, distance: 24.3
click at [269, 296] on td "BAMBOO JERSEY BXD XL SINGLE" at bounding box center [268, 295] width 113 height 15
drag, startPoint x: 295, startPoint y: 310, endPoint x: 270, endPoint y: 314, distance: 24.9
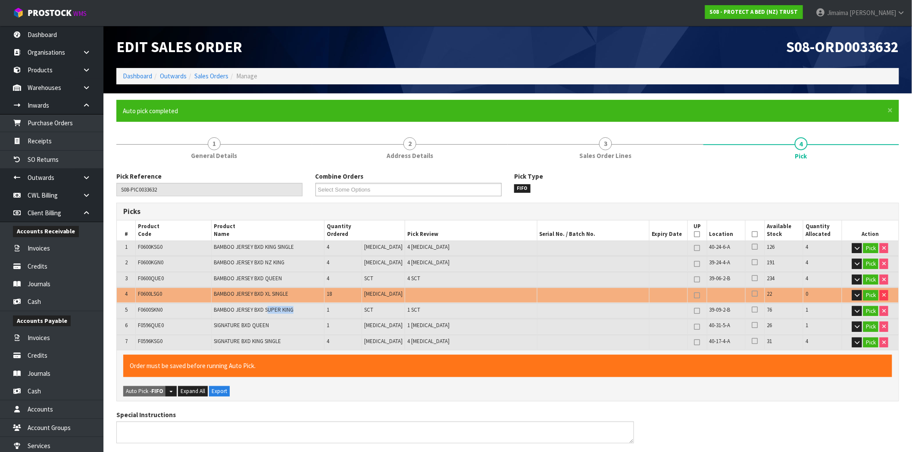
click at [270, 314] on td "BAMBOO JERSEY BXD SUPER KING" at bounding box center [268, 311] width 113 height 15
click at [261, 326] on span "SIGNATURE BXD QUEEN" at bounding box center [241, 325] width 55 height 7
click at [271, 342] on span "SIGNATURE BXD KING SINGLE" at bounding box center [247, 341] width 67 height 7
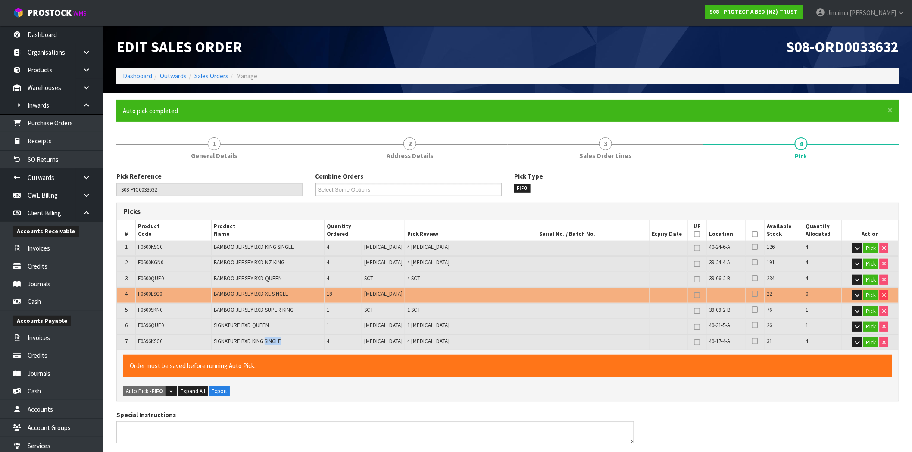
click at [308, 342] on td "SIGNATURE BXD KING SINGLE" at bounding box center [268, 342] width 113 height 15
click at [869, 292] on button "Pick" at bounding box center [870, 295] width 15 height 10
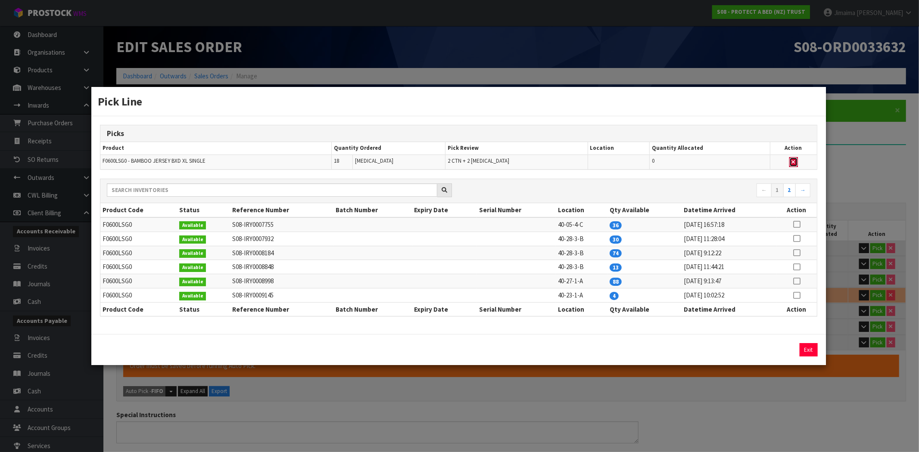
click at [789, 160] on button "button" at bounding box center [793, 162] width 9 height 10
click at [800, 296] on icon at bounding box center [796, 296] width 7 height 0
drag, startPoint x: 645, startPoint y: 350, endPoint x: 608, endPoint y: 351, distance: 37.5
click at [607, 351] on div "4 Assign Pick Exit" at bounding box center [458, 349] width 730 height 13
type input "2"
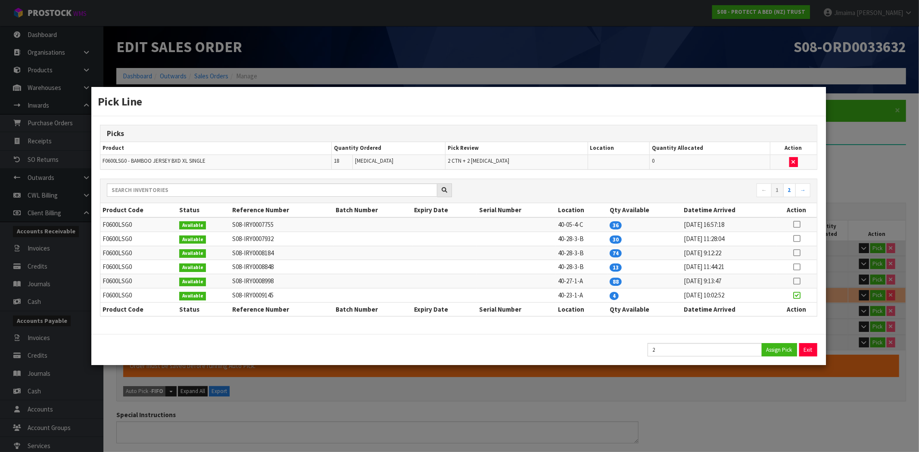
click at [796, 162] on td at bounding box center [793, 162] width 47 height 15
click at [780, 349] on button "Assign Pick" at bounding box center [779, 349] width 35 height 13
type input "20"
type input "0.180002"
type input "18.34"
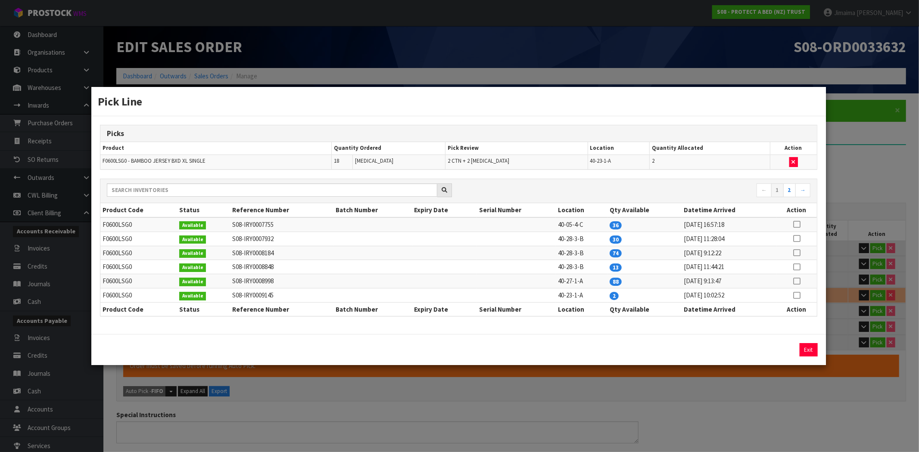
click at [794, 239] on icon at bounding box center [796, 239] width 7 height 0
click at [772, 349] on button "Assign Pick" at bounding box center [779, 349] width 35 height 13
type input "2"
type input "36"
type input "0.331042"
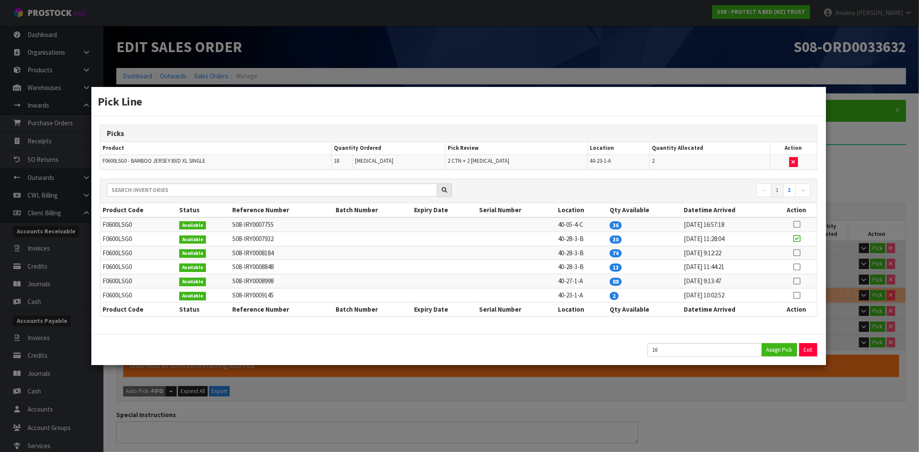
type input "30.94"
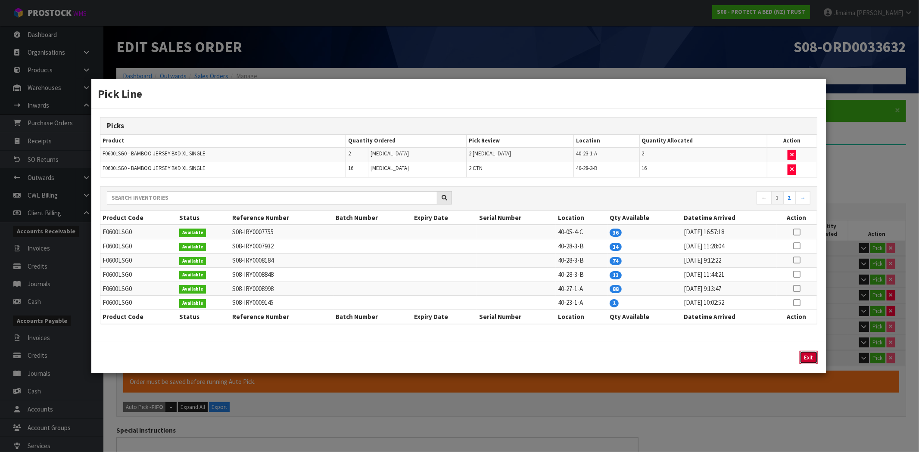
click at [806, 355] on button "Exit" at bounding box center [809, 357] width 18 height 13
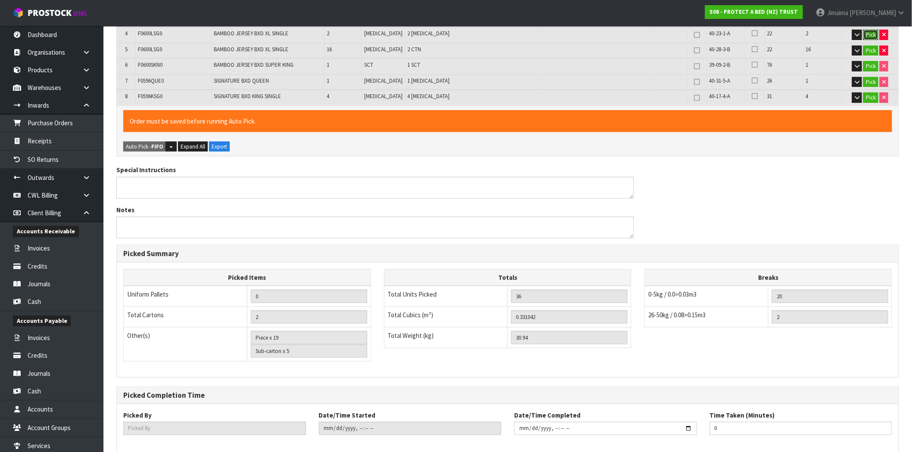
scroll to position [303, 0]
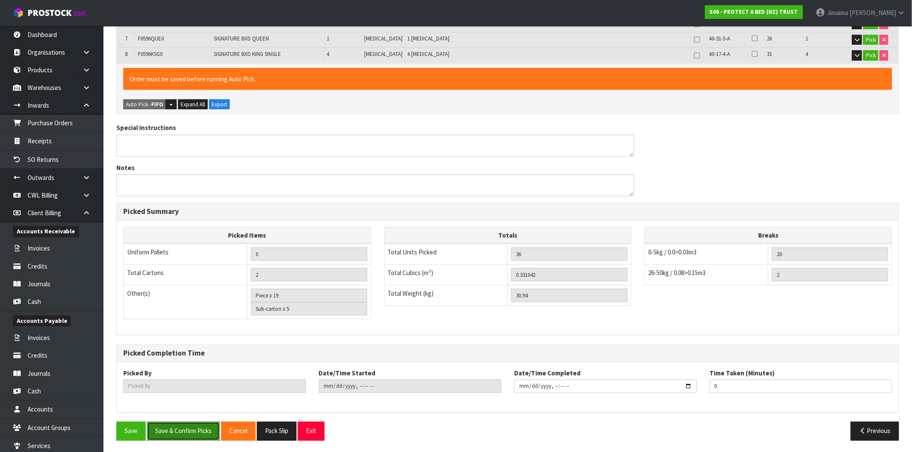
click at [213, 429] on button "Save & Confirm Picks" at bounding box center [183, 431] width 73 height 19
type input "Piece x 15"
type input "Jimaima [PERSON_NAME]"
type input "2025-09-30T14:20:14"
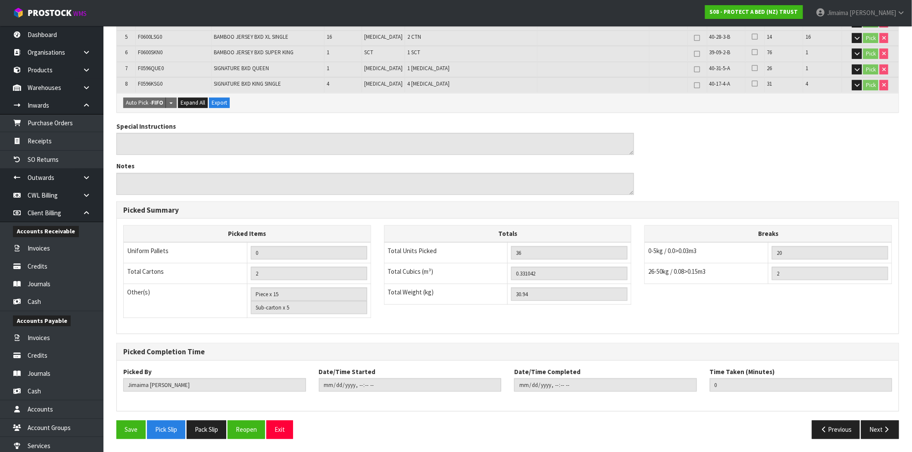
scroll to position [272, 0]
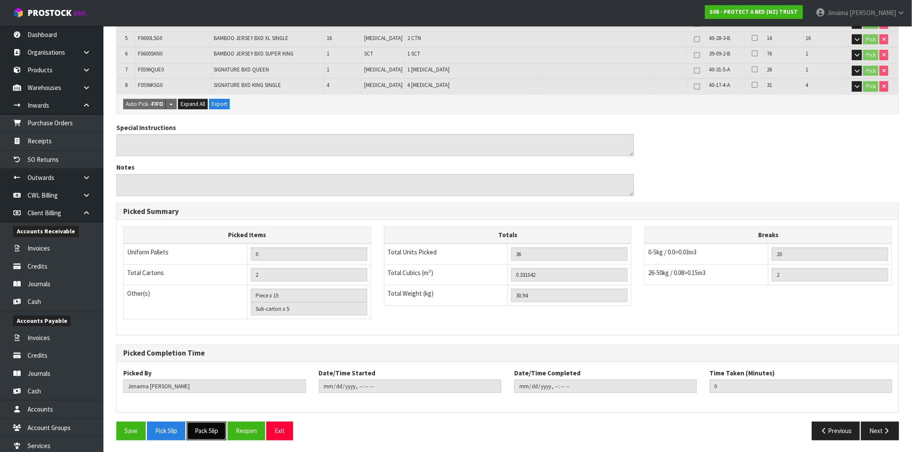
drag, startPoint x: 215, startPoint y: 428, endPoint x: 246, endPoint y: 394, distance: 46.1
click at [215, 428] on button "Pack Slip" at bounding box center [207, 431] width 40 height 19
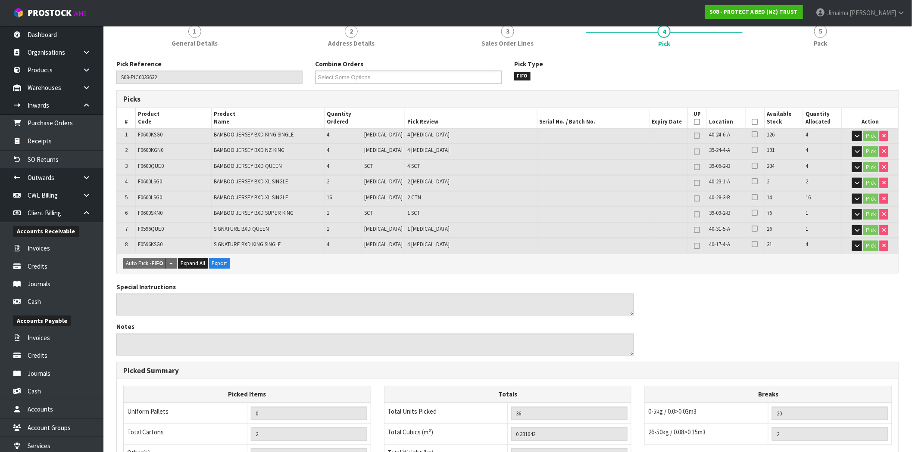
scroll to position [0, 0]
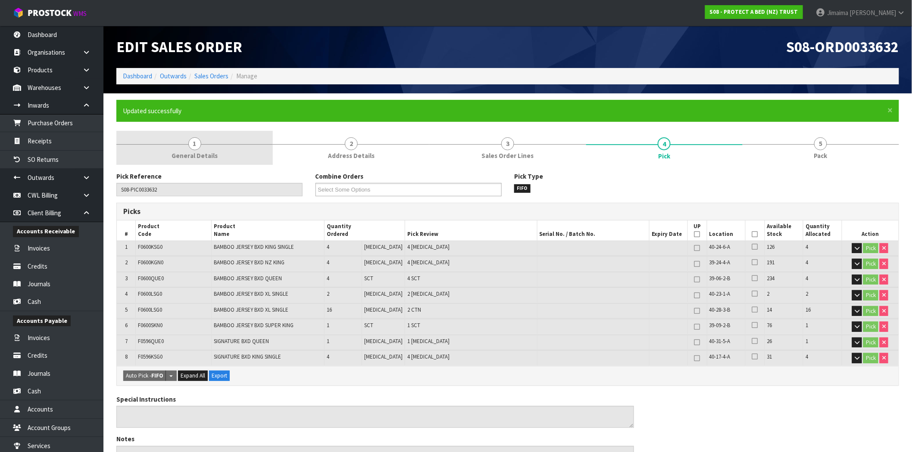
click at [221, 156] on link "1 General Details" at bounding box center [194, 148] width 156 height 34
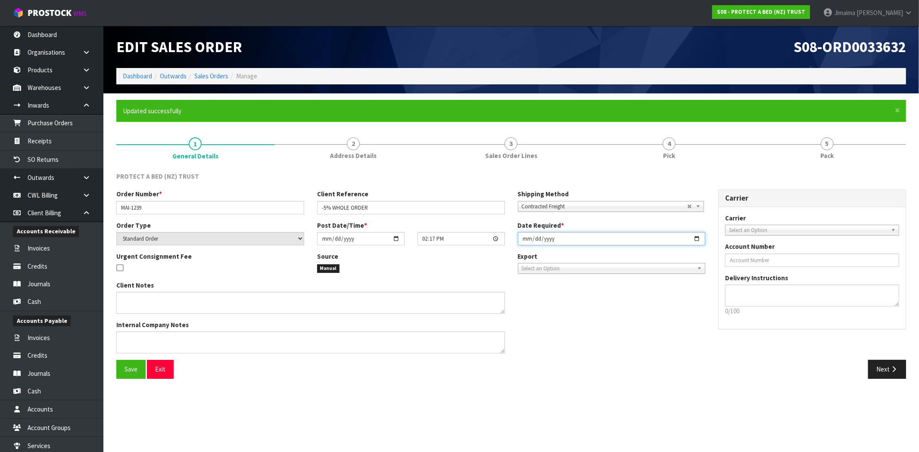
click at [699, 238] on input "[DATE]" at bounding box center [612, 238] width 188 height 13
type input "2025-10-01"
click at [134, 376] on button "Save" at bounding box center [130, 369] width 29 height 19
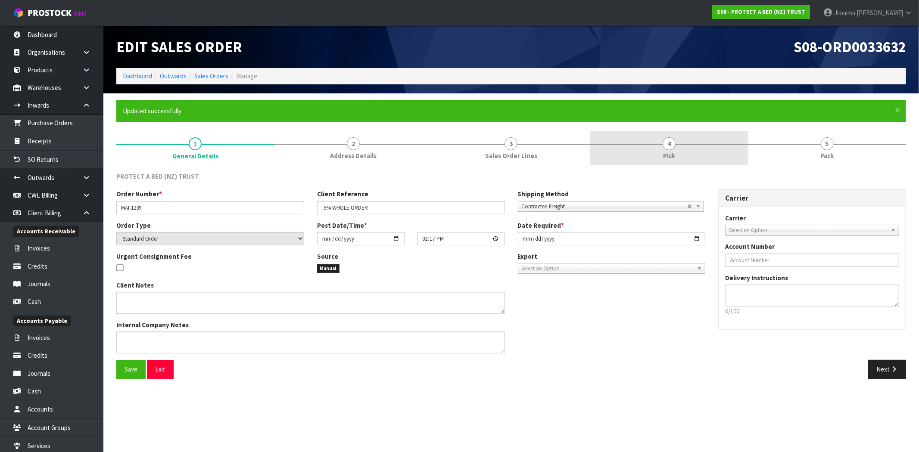
click at [663, 145] on span "4" at bounding box center [669, 143] width 13 height 13
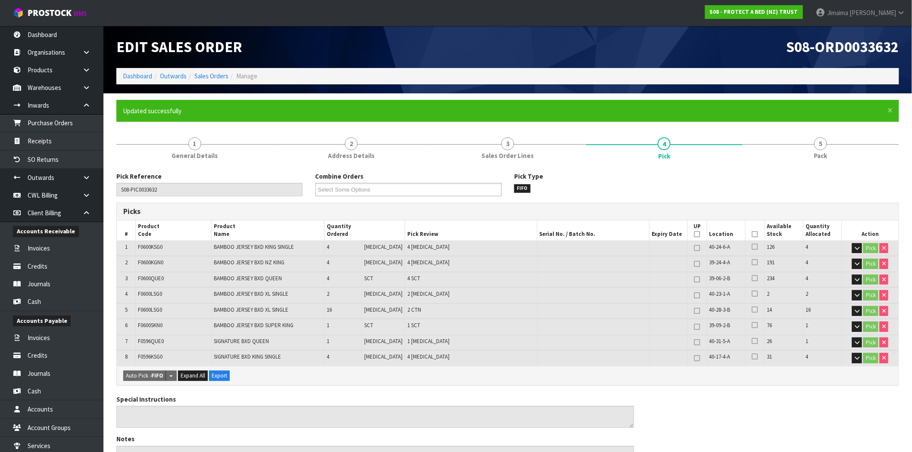
scroll to position [272, 0]
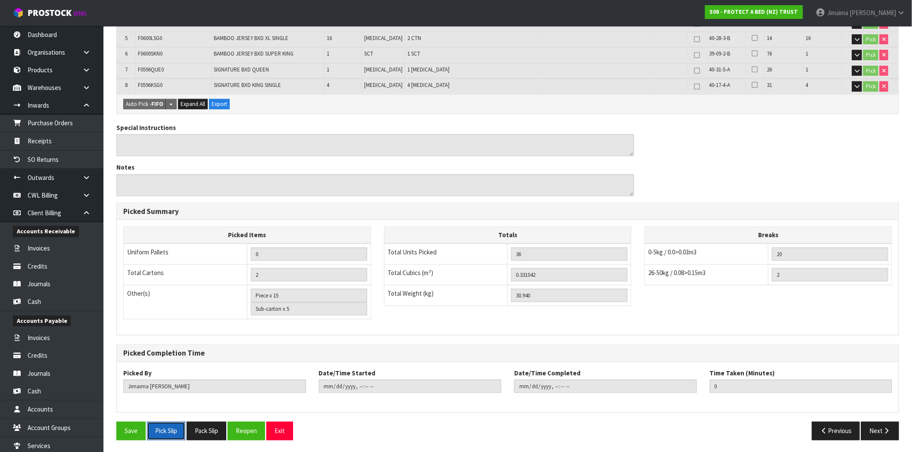
click at [169, 436] on button "Pick Slip" at bounding box center [166, 431] width 38 height 19
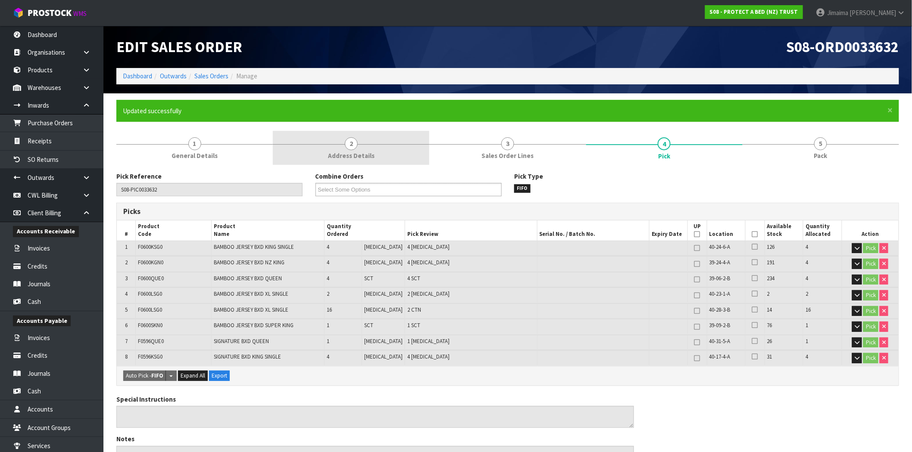
click at [330, 143] on link "2 Address Details" at bounding box center [351, 148] width 156 height 34
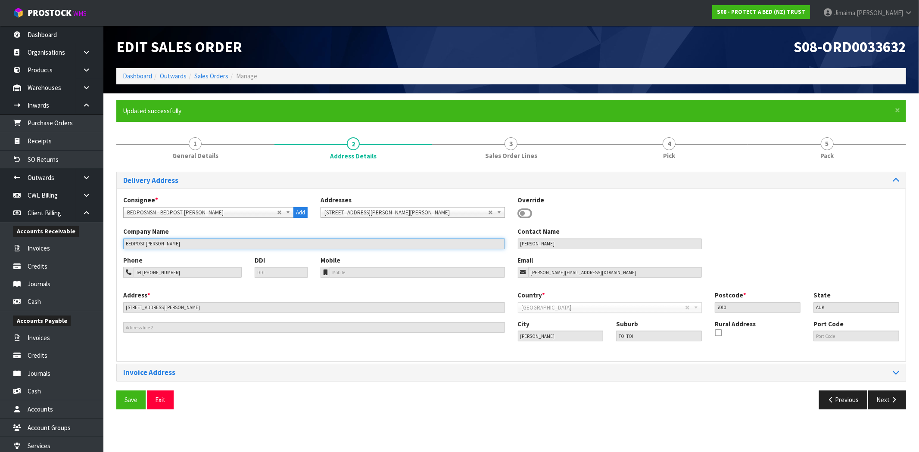
drag, startPoint x: 140, startPoint y: 246, endPoint x: 128, endPoint y: 199, distance: 47.4
click at [99, 242] on body "Toggle navigation ProStock WMS S08 - PROTECT A BED (NZ) TRUST Jimaima Reiher Lo…" at bounding box center [459, 226] width 919 height 452
click at [211, 77] on link "Sales Orders" at bounding box center [211, 76] width 34 height 8
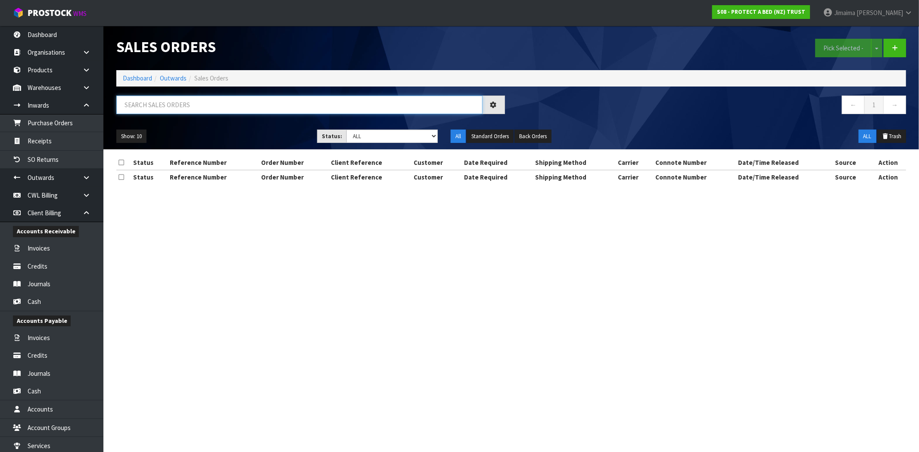
click at [160, 110] on input "text" at bounding box center [299, 105] width 366 height 19
paste input "BEDPOST NELSON"
type input "BEDPOST NELSON"
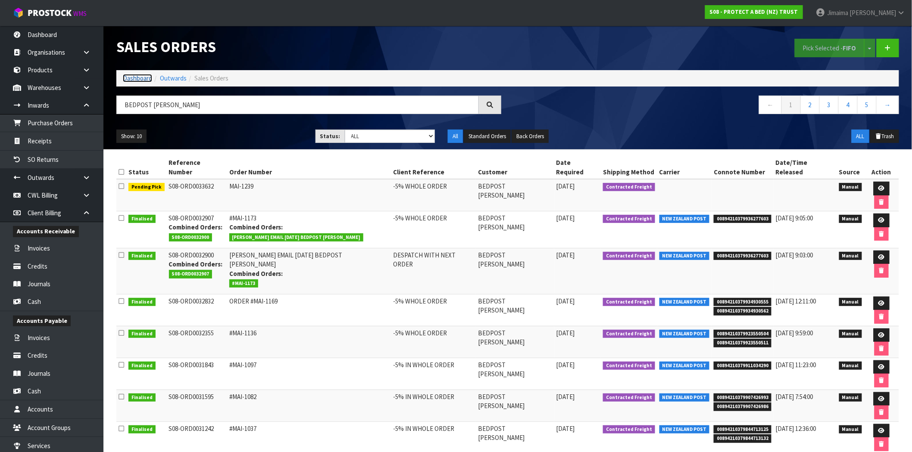
click at [145, 80] on link "Dashboard" at bounding box center [137, 78] width 29 height 8
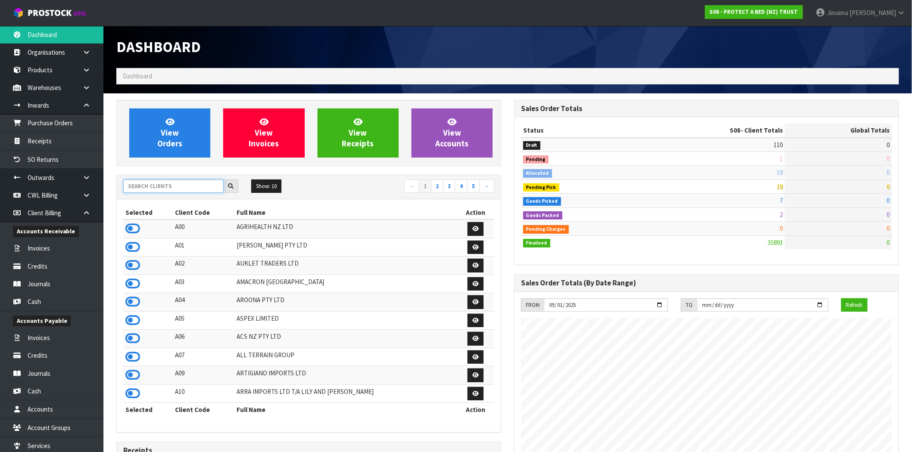
scroll to position [537, 398]
click at [145, 181] on input "text" at bounding box center [173, 186] width 100 height 13
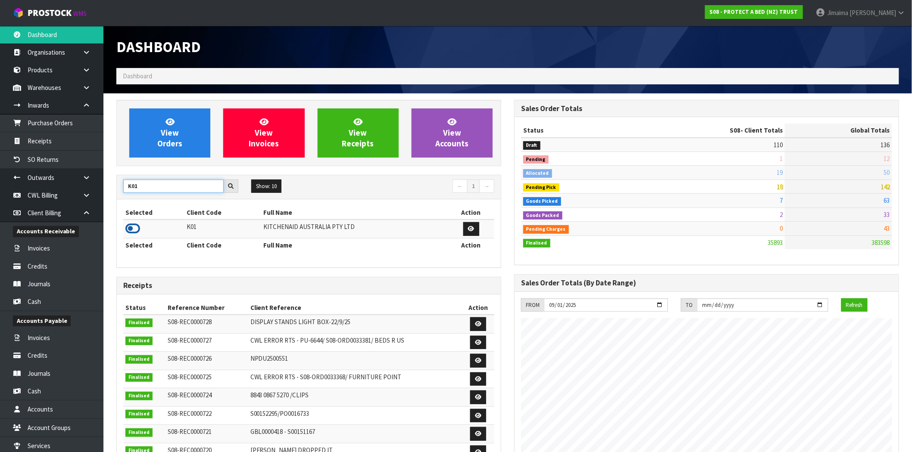
type input "K01"
drag, startPoint x: 134, startPoint y: 230, endPoint x: 141, endPoint y: 202, distance: 29.8
click at [134, 230] on icon at bounding box center [132, 228] width 15 height 13
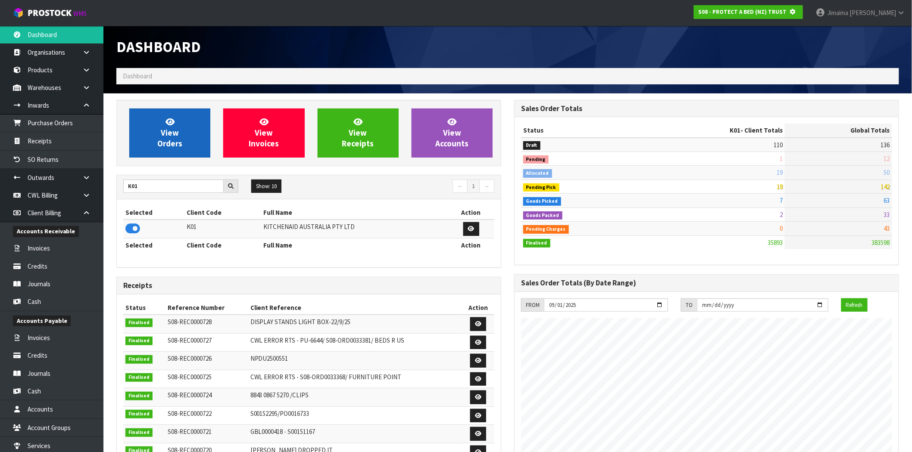
scroll to position [430276, 430415]
click at [192, 131] on link "View Orders" at bounding box center [169, 133] width 81 height 49
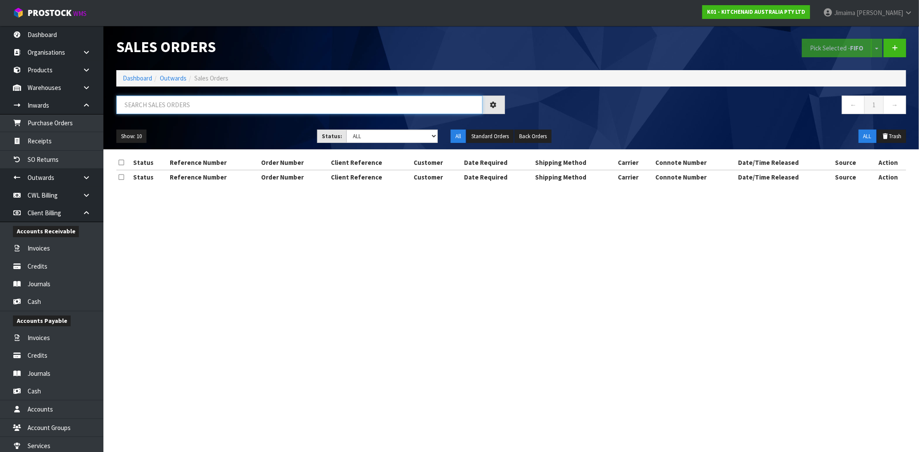
click at [215, 110] on input "text" at bounding box center [299, 105] width 366 height 19
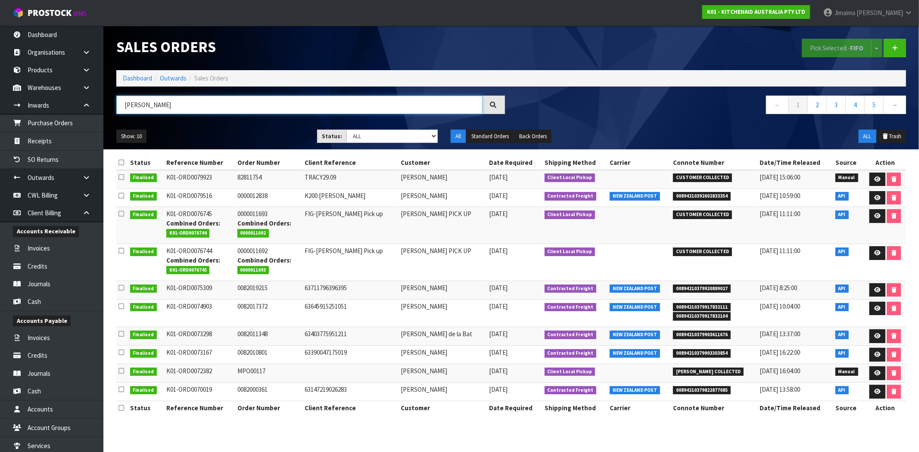
type input "TRACY"
drag, startPoint x: 135, startPoint y: 78, endPoint x: 156, endPoint y: 96, distance: 27.5
click at [135, 78] on link "Dashboard" at bounding box center [137, 78] width 29 height 8
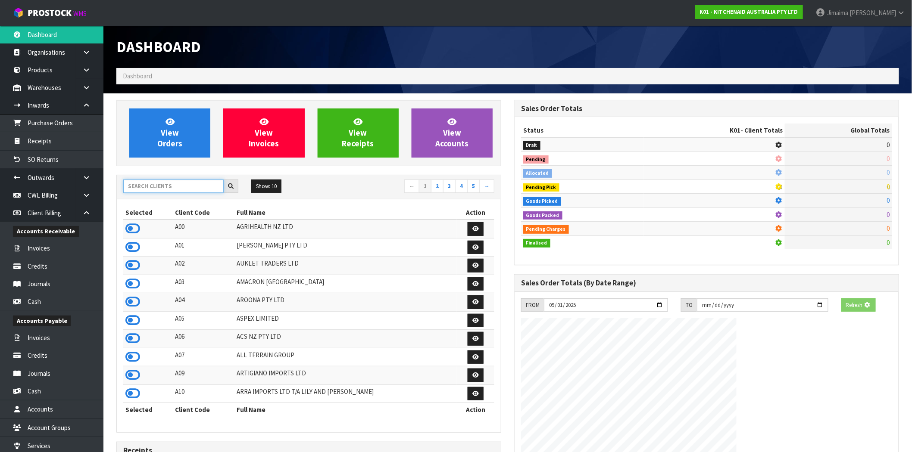
click at [192, 191] on input "text" at bounding box center [173, 186] width 100 height 13
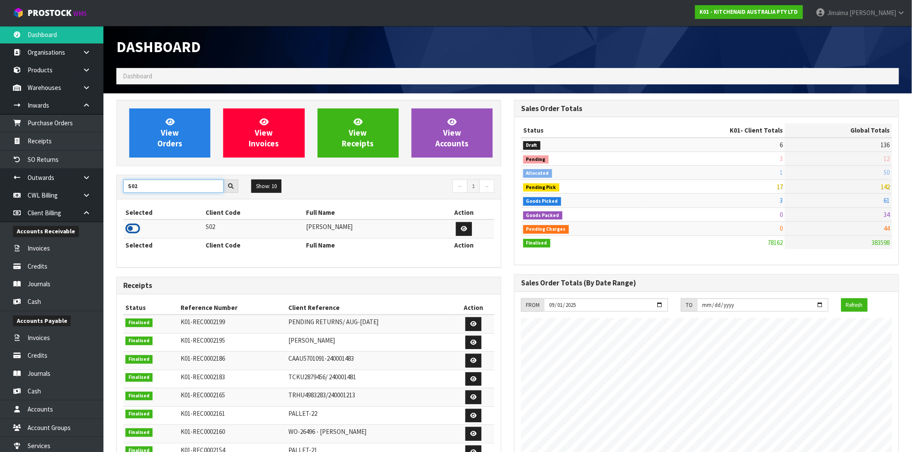
type input "S02"
click at [139, 233] on icon at bounding box center [132, 228] width 15 height 13
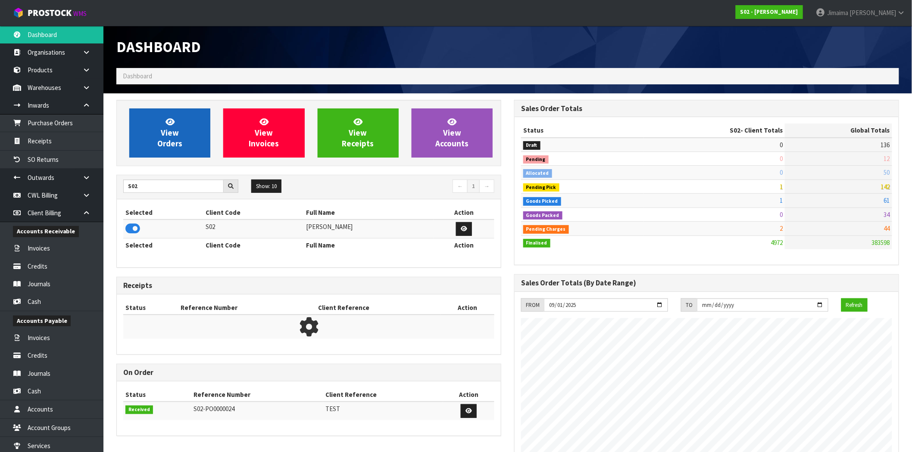
scroll to position [625, 398]
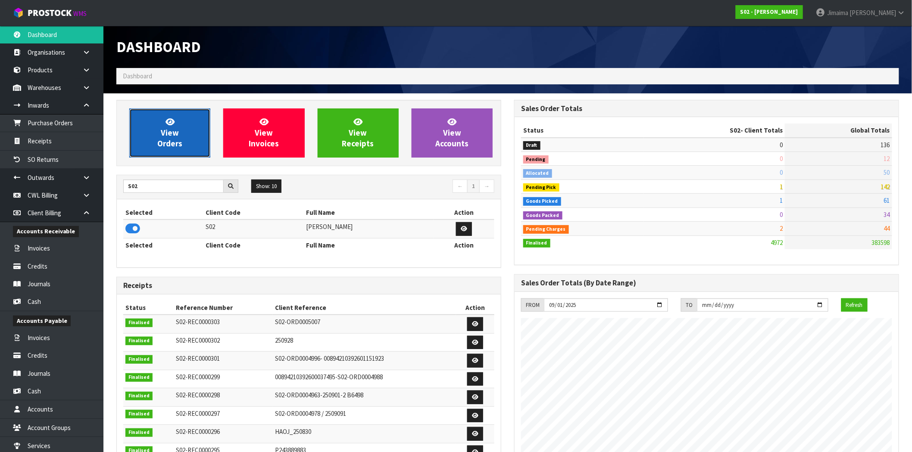
click at [171, 143] on span "View Orders" at bounding box center [169, 133] width 25 height 32
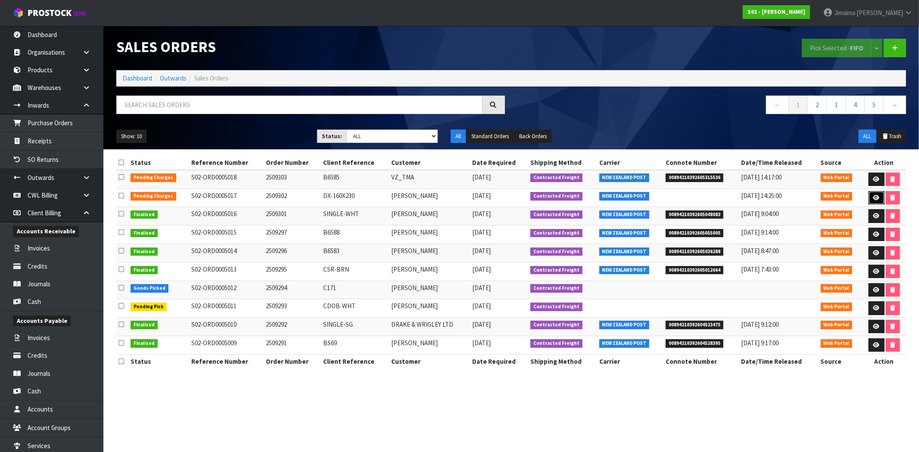
click at [877, 200] on icon at bounding box center [876, 198] width 6 height 6
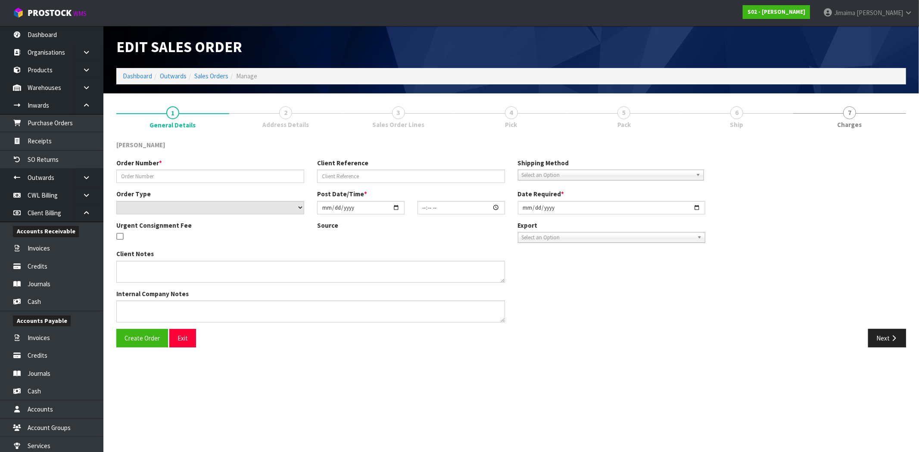
type input "2509302"
type input "DX-160X230"
select select "number:0"
type input "[DATE]"
type input "13:50:00.000"
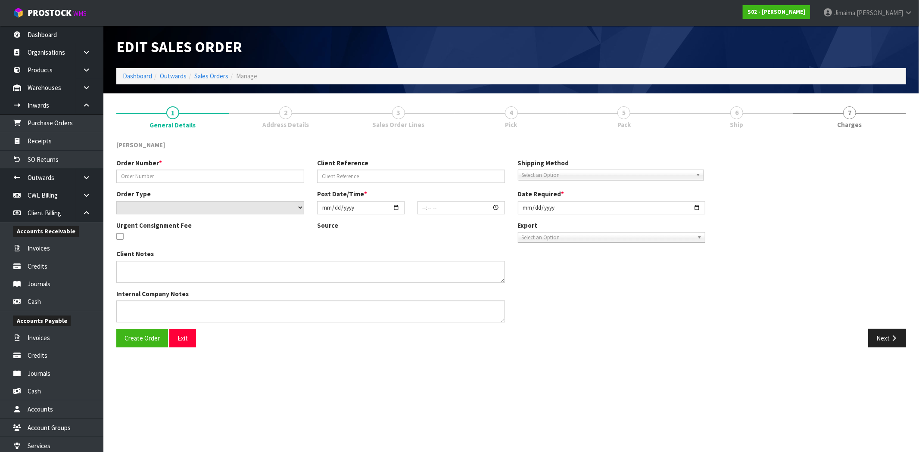
type input "[DATE]"
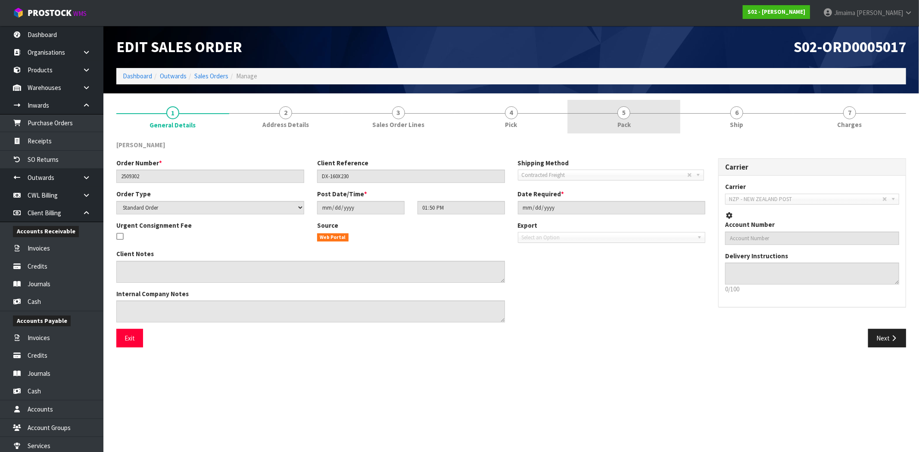
click at [628, 115] on span "5" at bounding box center [623, 112] width 13 height 13
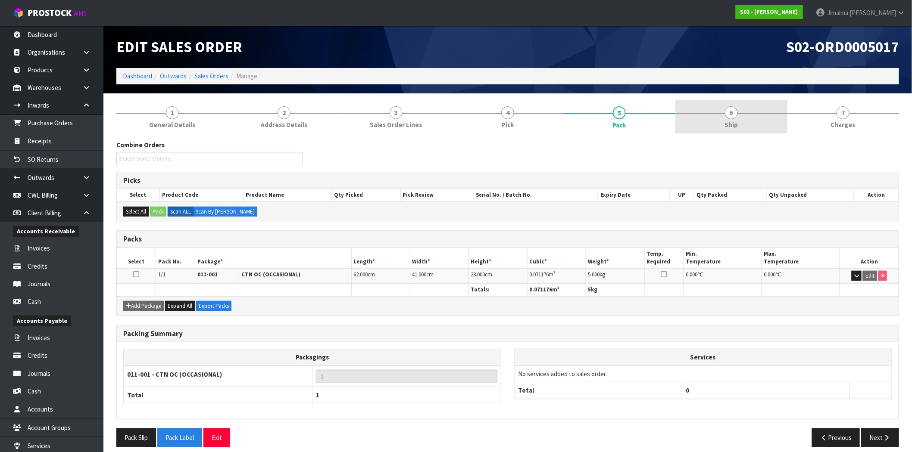
click at [721, 112] on link "6 Ship" at bounding box center [731, 117] width 112 height 34
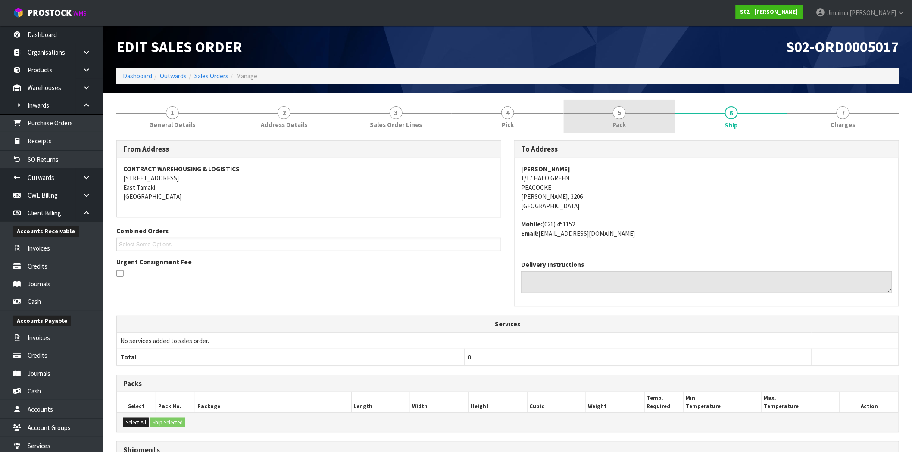
click at [588, 126] on link "5 Pack" at bounding box center [620, 117] width 112 height 34
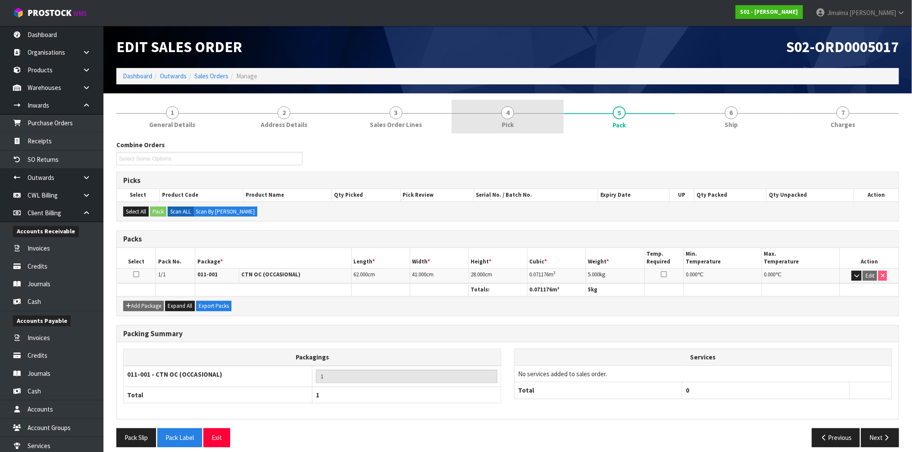
click at [512, 126] on span "Pick" at bounding box center [507, 124] width 12 height 9
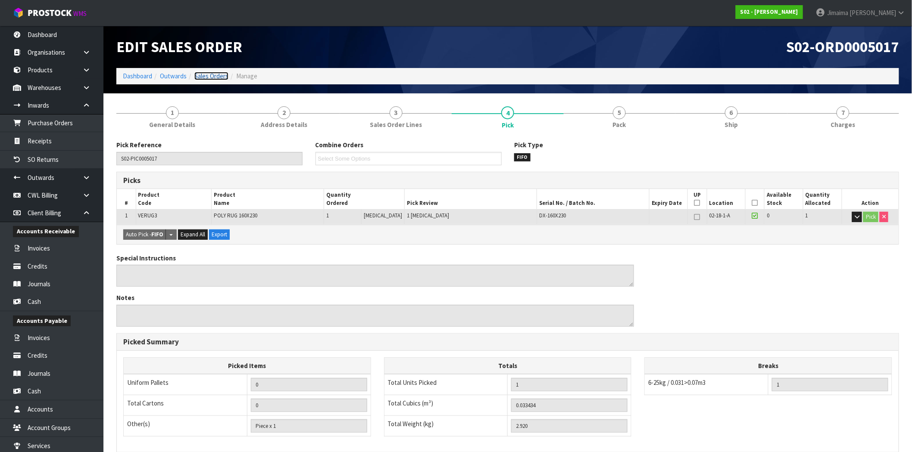
drag, startPoint x: 200, startPoint y: 78, endPoint x: 138, endPoint y: 97, distance: 64.7
click at [200, 78] on link "Sales Orders" at bounding box center [211, 76] width 34 height 8
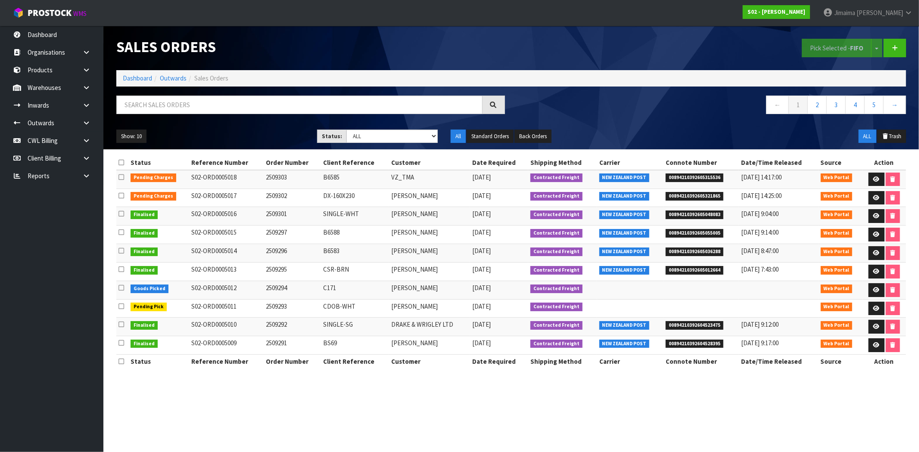
click at [127, 83] on ol "Dashboard Outwards Sales Orders" at bounding box center [511, 78] width 790 height 16
click at [129, 81] on link "Dashboard" at bounding box center [137, 78] width 29 height 8
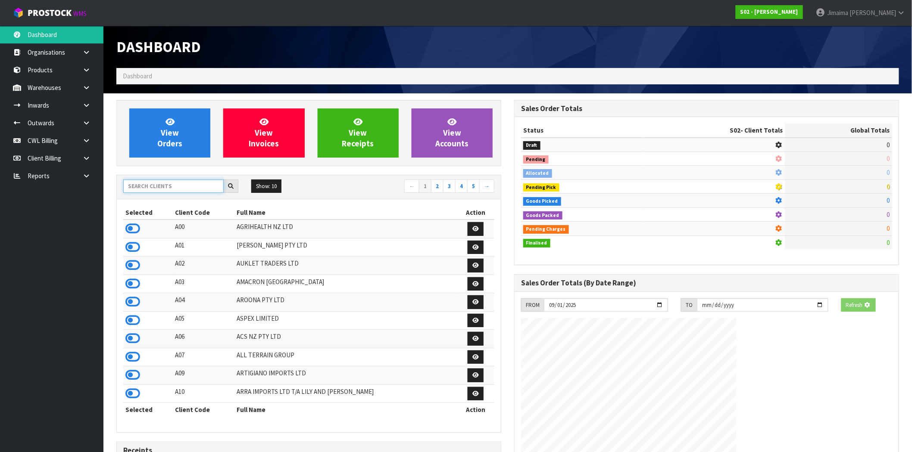
click at [157, 192] on input "text" at bounding box center [173, 186] width 100 height 13
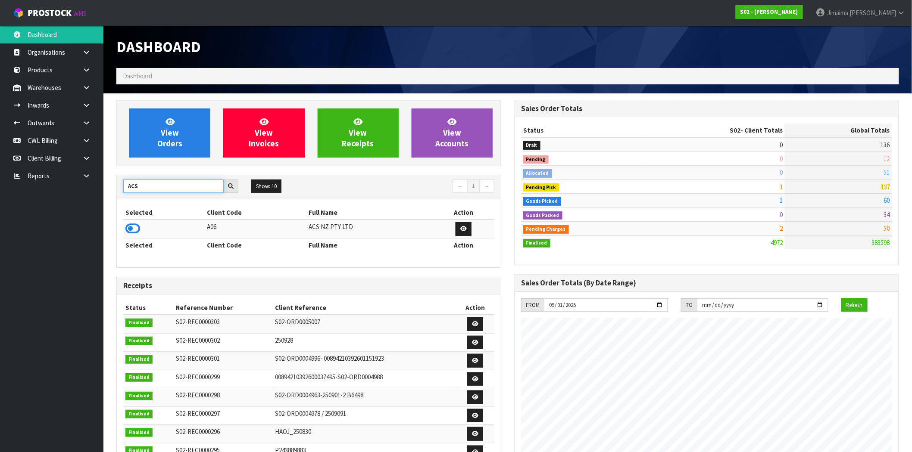
type input "ACS"
drag, startPoint x: 136, startPoint y: 228, endPoint x: 150, endPoint y: 179, distance: 51.5
click at [135, 228] on icon at bounding box center [132, 228] width 15 height 13
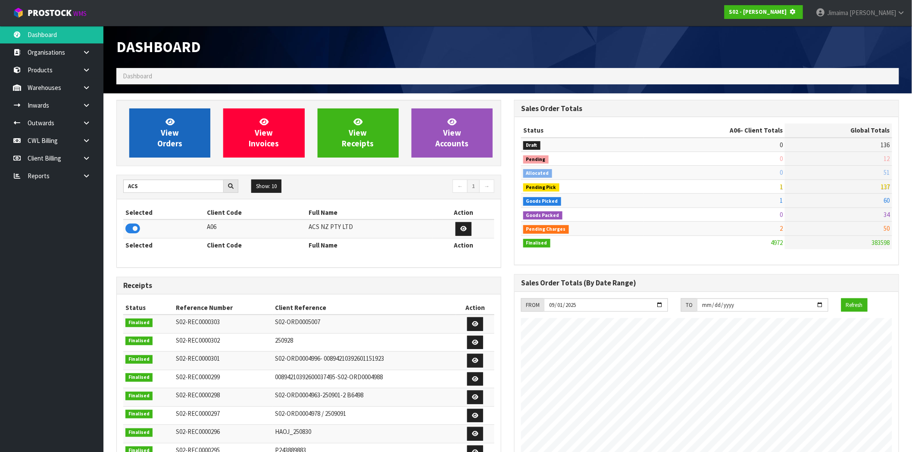
scroll to position [430276, 430415]
click at [169, 141] on span "View Orders" at bounding box center [169, 133] width 25 height 32
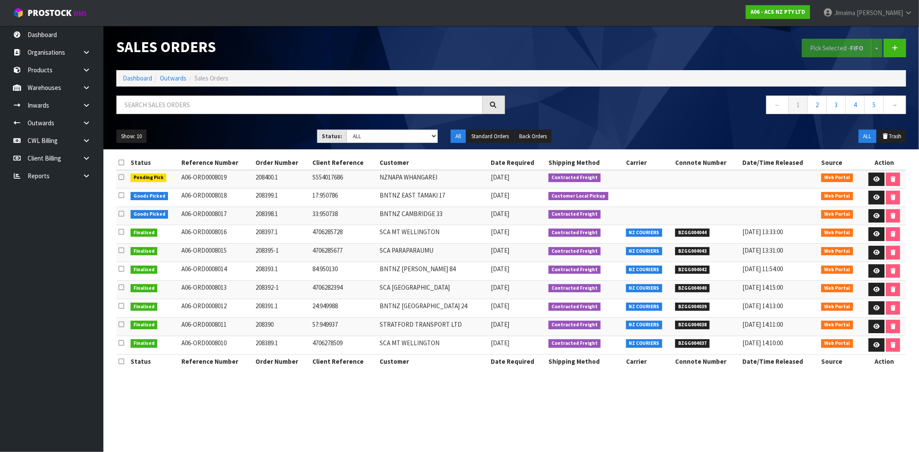
click at [492, 202] on td "[DATE]" at bounding box center [518, 198] width 58 height 19
click at [139, 78] on link "Dashboard" at bounding box center [137, 78] width 29 height 8
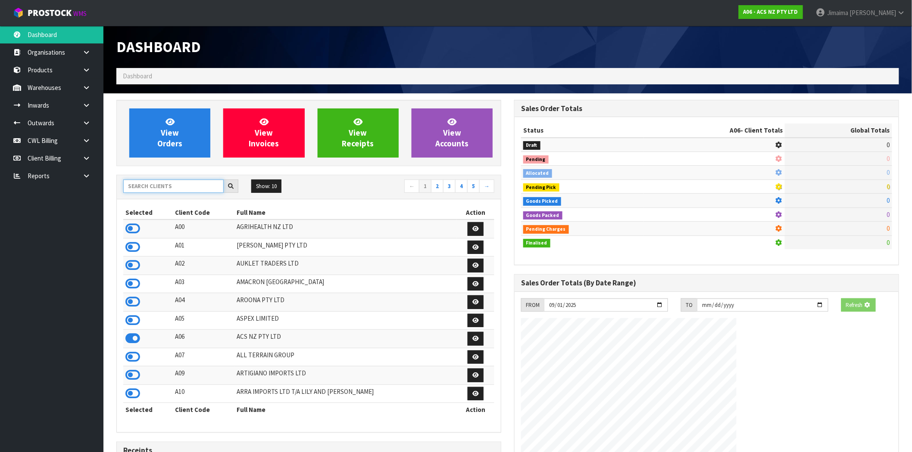
click at [157, 190] on input "text" at bounding box center [173, 186] width 100 height 13
type input "1"
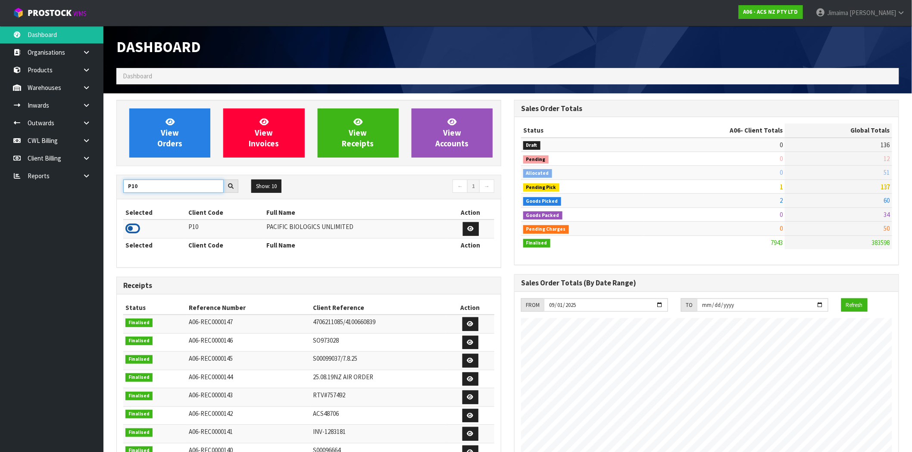
type input "P10"
click at [131, 225] on icon at bounding box center [132, 228] width 15 height 13
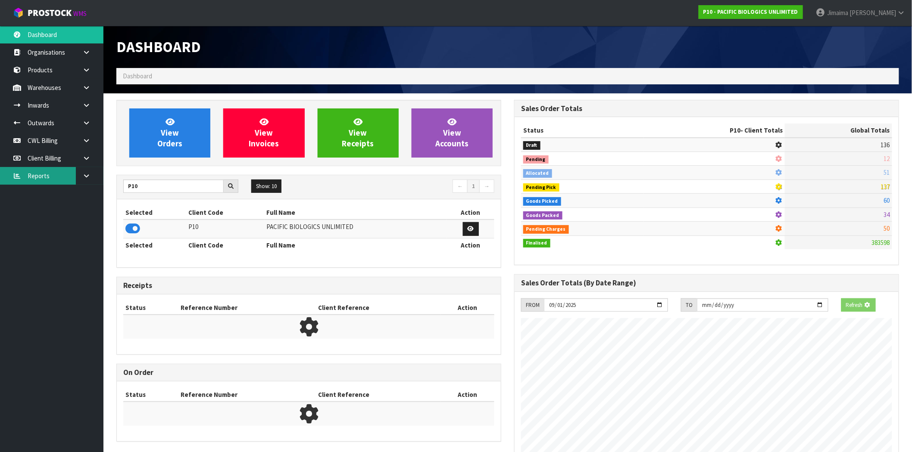
scroll to position [430285, 430415]
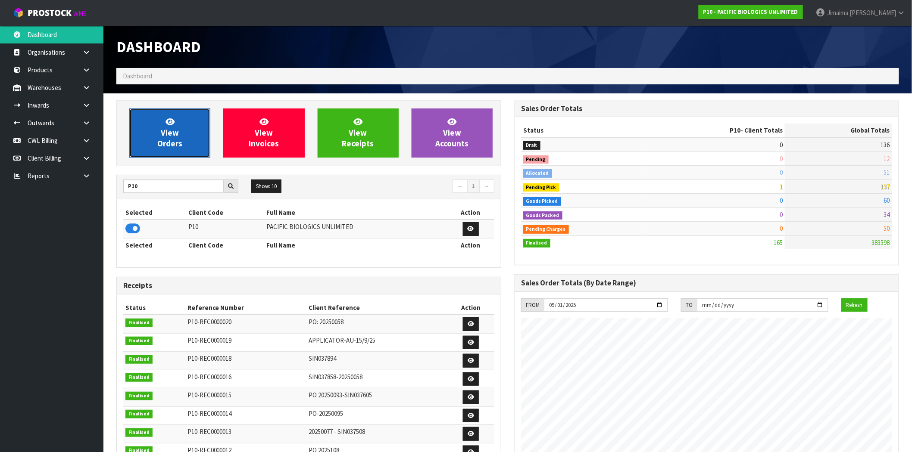
click at [153, 135] on link "View Orders" at bounding box center [169, 133] width 81 height 49
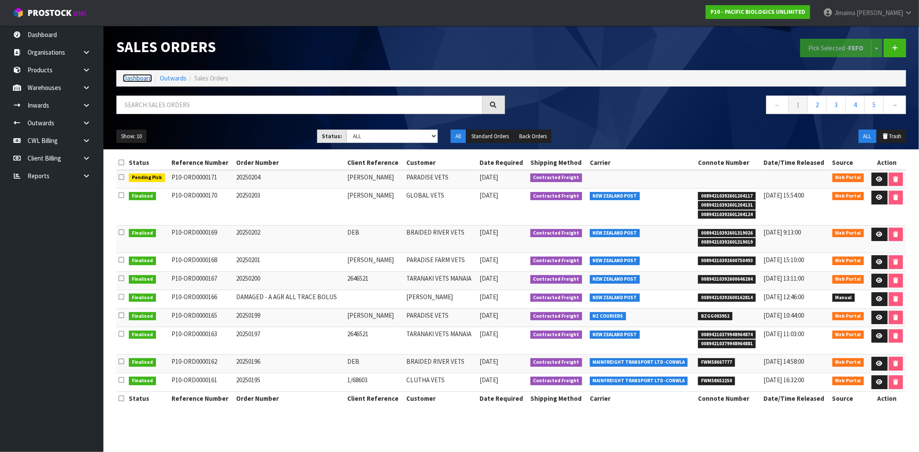
click at [140, 79] on link "Dashboard" at bounding box center [137, 78] width 29 height 8
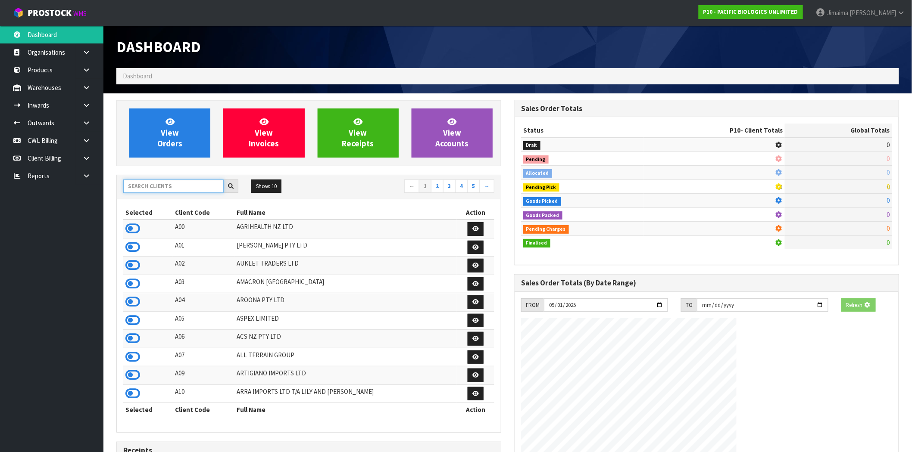
click at [162, 180] on input "text" at bounding box center [173, 186] width 100 height 13
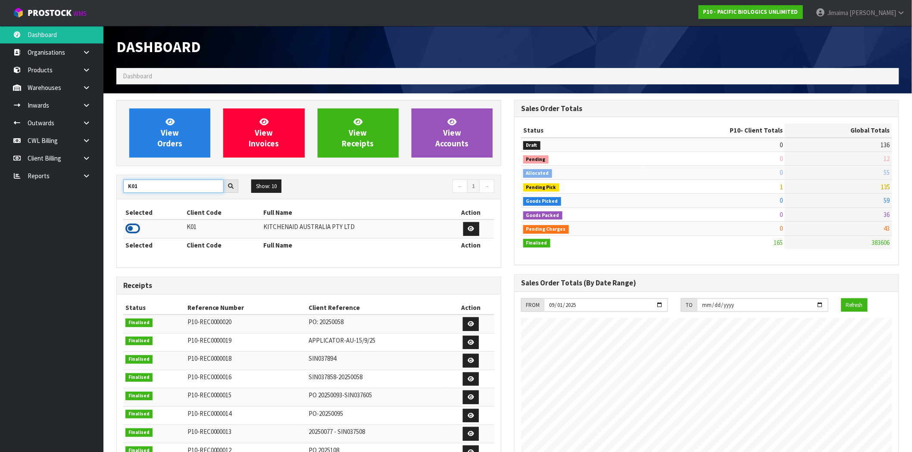
type input "K01"
click at [131, 230] on icon at bounding box center [132, 228] width 15 height 13
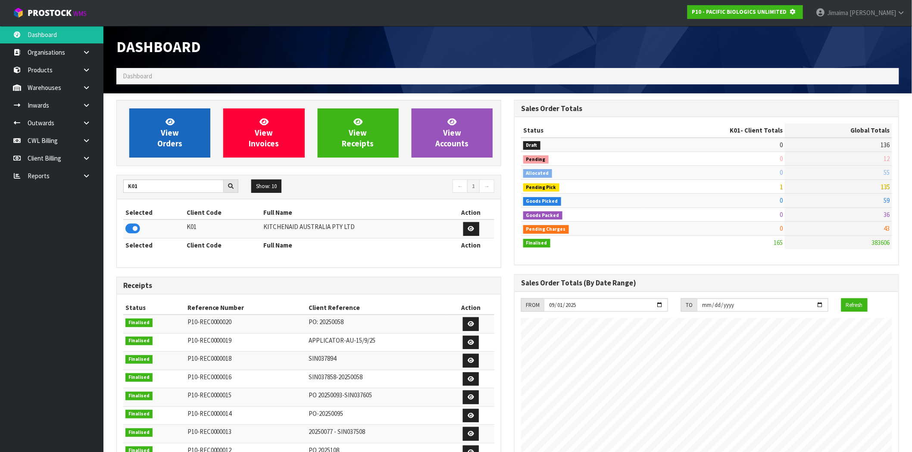
scroll to position [537, 398]
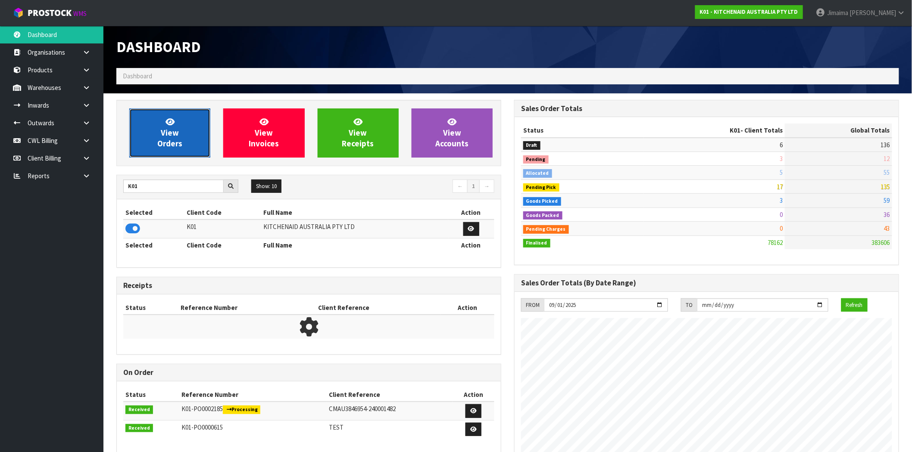
click at [174, 135] on span "View Orders" at bounding box center [169, 133] width 25 height 32
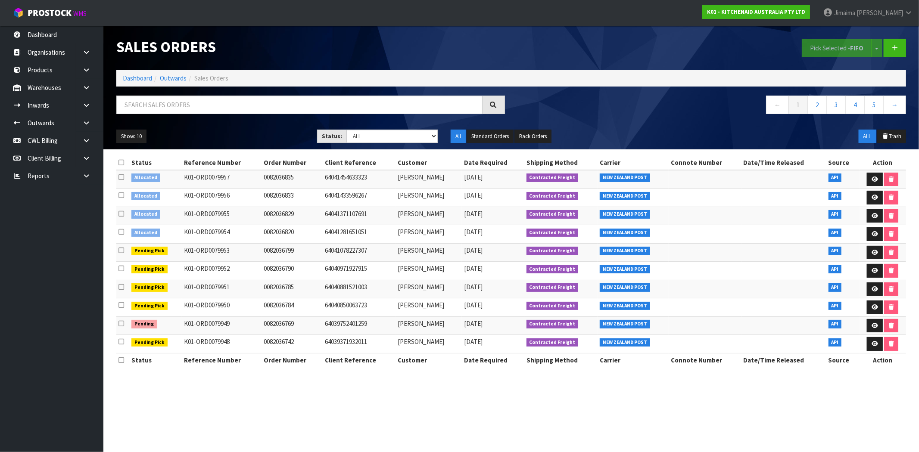
click at [122, 228] on label at bounding box center [121, 231] width 6 height 9
click at [0, 0] on input "checkbox" at bounding box center [0, 0] width 0 height 0
click at [120, 214] on icon at bounding box center [121, 214] width 6 height 6
click at [0, 0] on input "checkbox" at bounding box center [0, 0] width 0 height 0
click at [121, 199] on label at bounding box center [121, 195] width 6 height 9
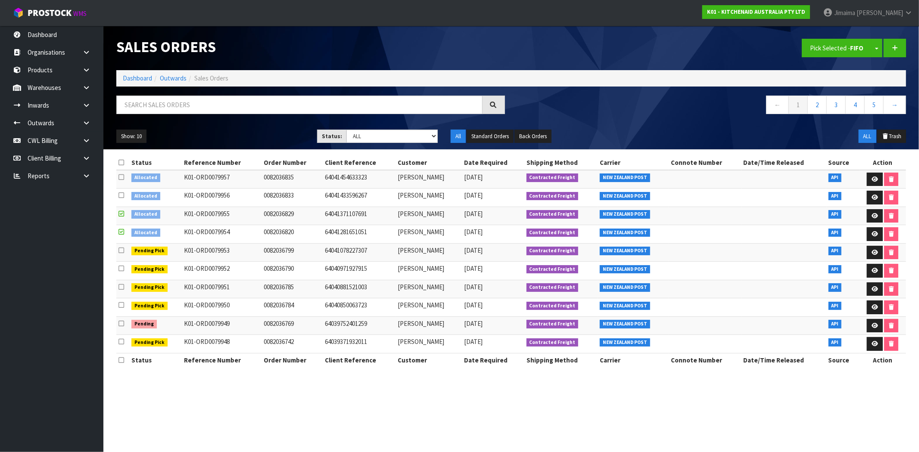
click at [0, 0] on input "checkbox" at bounding box center [0, 0] width 0 height 0
click at [122, 174] on icon at bounding box center [121, 177] width 6 height 6
click at [0, 0] on input "checkbox" at bounding box center [0, 0] width 0 height 0
click at [848, 42] on button "Pick Selected - FIFO" at bounding box center [837, 48] width 70 height 19
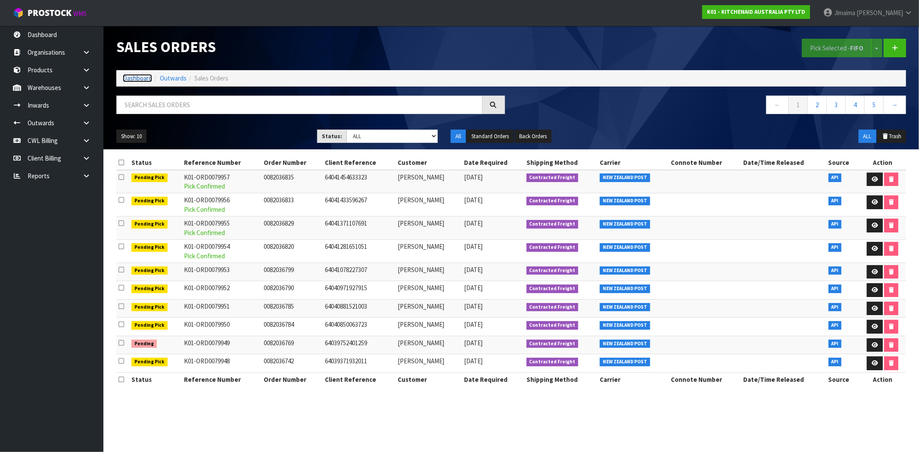
click at [139, 78] on link "Dashboard" at bounding box center [137, 78] width 29 height 8
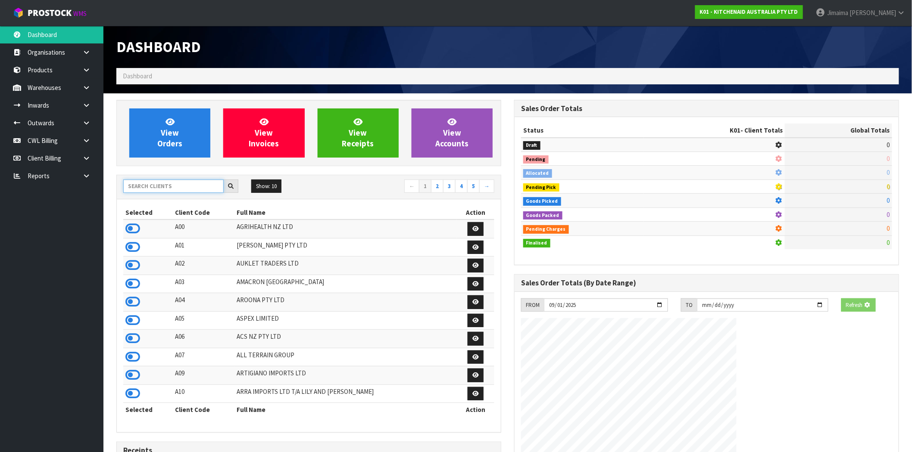
click at [171, 189] on input "text" at bounding box center [173, 186] width 100 height 13
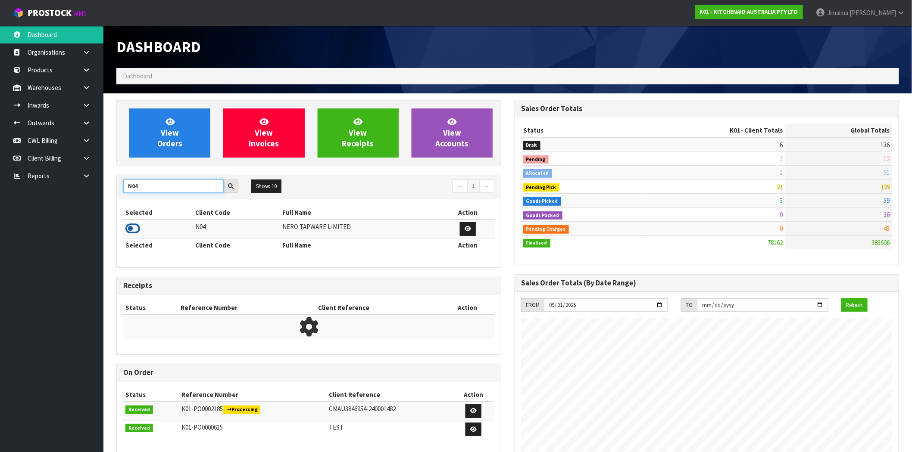
type input "N04"
click at [127, 229] on icon at bounding box center [132, 228] width 15 height 13
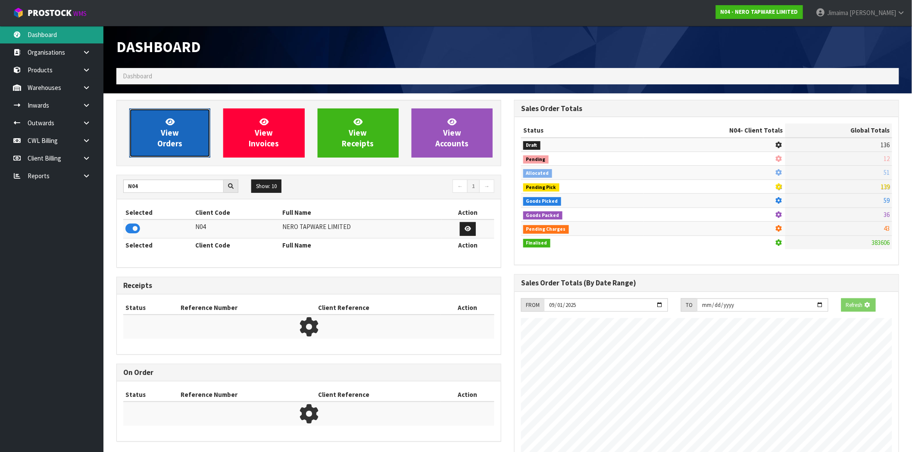
drag, startPoint x: 153, startPoint y: 144, endPoint x: 85, endPoint y: 39, distance: 125.4
click at [153, 144] on link "View Orders" at bounding box center [169, 133] width 81 height 49
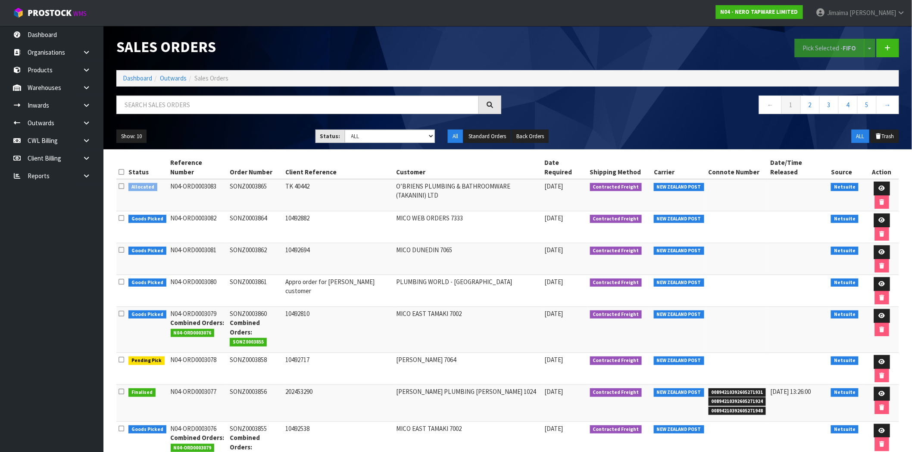
click at [497, 179] on td "O’BRIENS PLUMBING & BATHROOMWARE (TAKANINI) LTD" at bounding box center [468, 195] width 148 height 32
copy tr "O’BRIENS PLUMBING & BATHROOMWARE (TAKANINI) LTD"
paste input "O’BRIENS PLUMBING & BATHROOMWARE (TAKANINI) LTD"
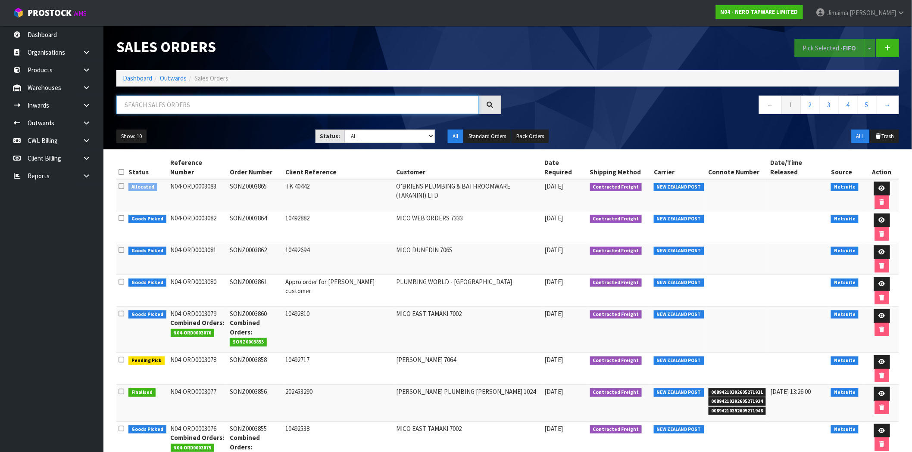
click at [333, 109] on input "text" at bounding box center [297, 105] width 362 height 19
type input "O’BRIENS PLUMBING & BATHROOMWARE (TAKANINI) LTD"
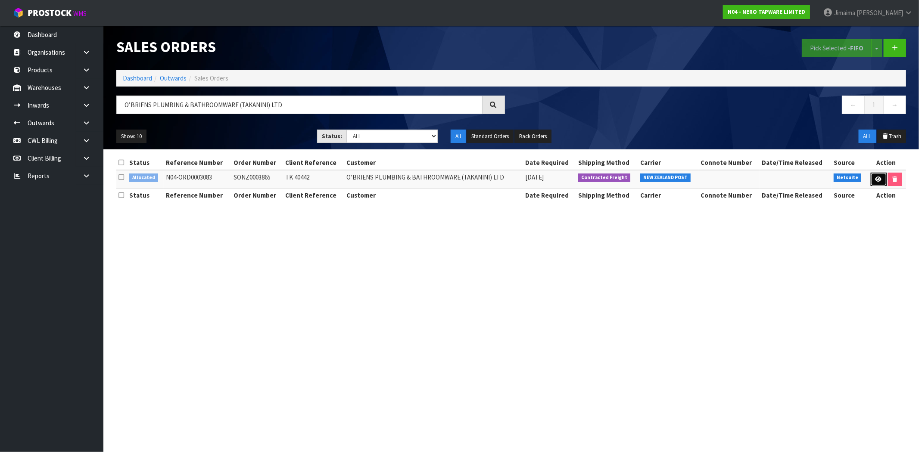
click at [877, 177] on icon at bounding box center [878, 180] width 6 height 6
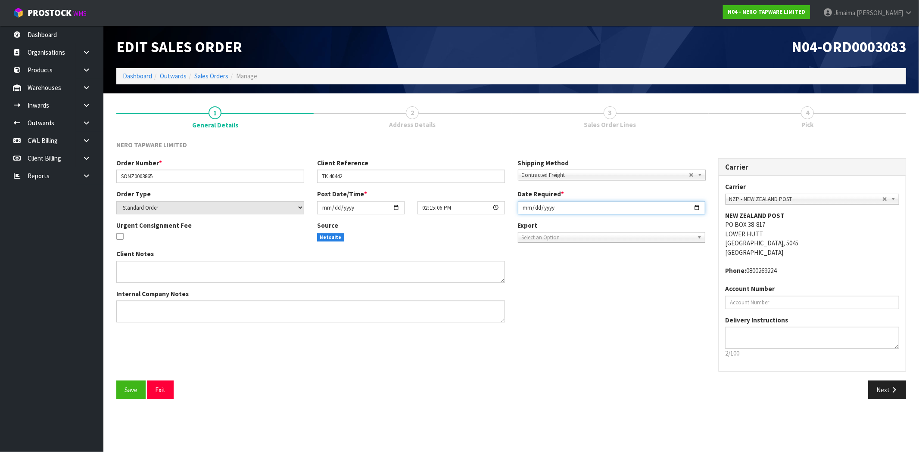
click at [697, 209] on input "[DATE]" at bounding box center [612, 207] width 188 height 13
type input "[DATE]"
click at [691, 379] on div "Order Number * SONZ0003865 Client Reference TK 40442 Shipping Method Client Loc…" at bounding box center [511, 270] width 803 height 222
click at [890, 392] on icon "button" at bounding box center [894, 390] width 8 height 6
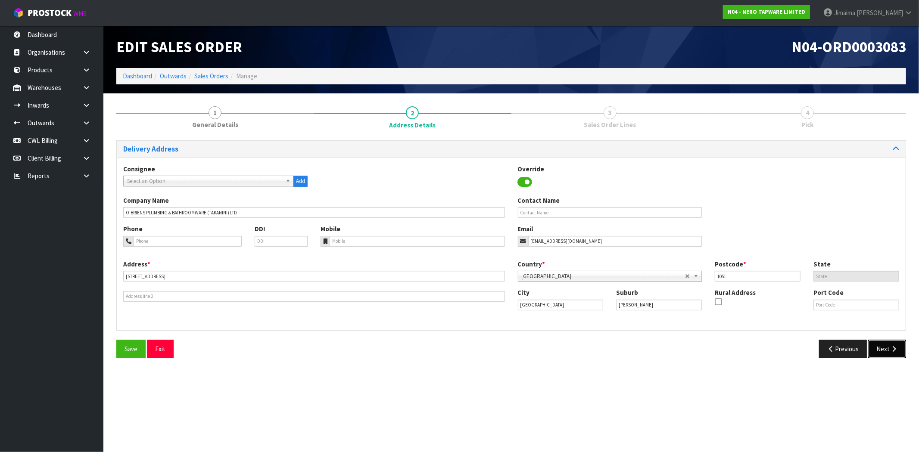
drag, startPoint x: 888, startPoint y: 346, endPoint x: 890, endPoint y: 338, distance: 8.7
click at [888, 346] on button "Next" at bounding box center [887, 349] width 38 height 19
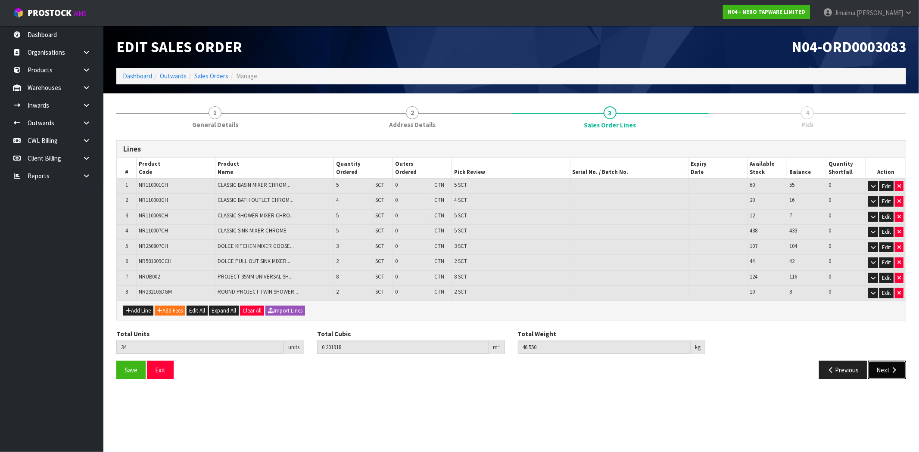
click at [894, 373] on button "Next" at bounding box center [887, 370] width 38 height 19
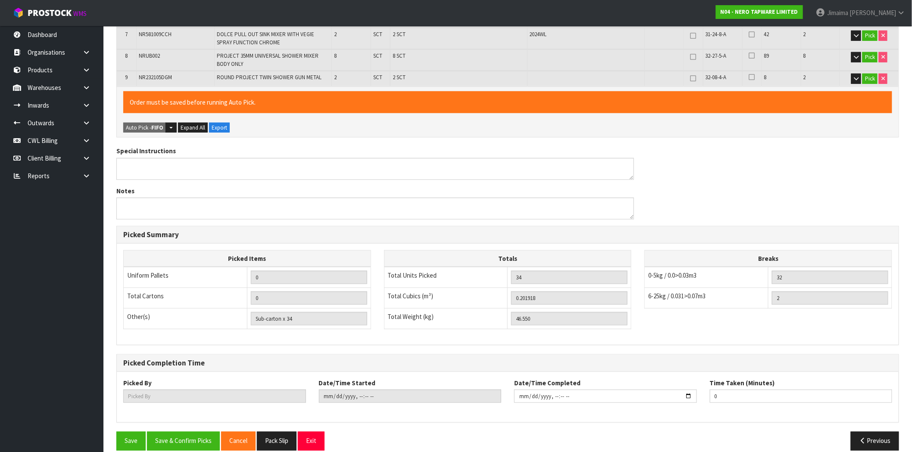
scroll to position [285, 0]
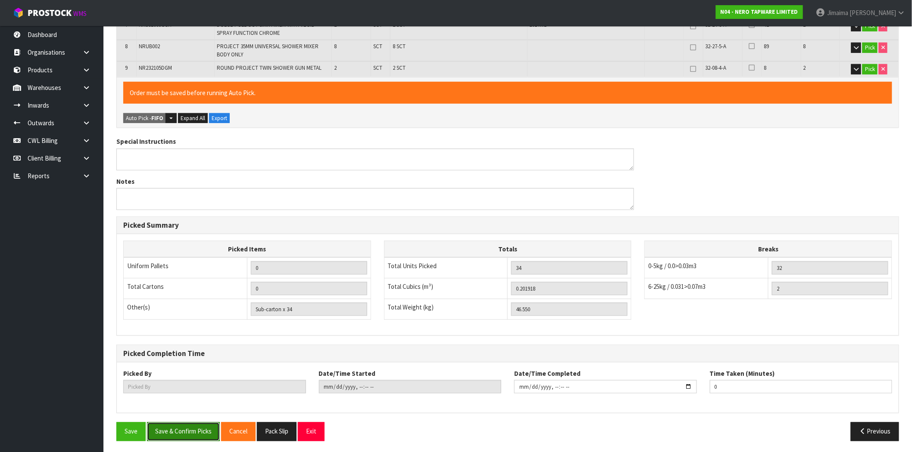
click at [186, 432] on button "Save & Confirm Picks" at bounding box center [183, 432] width 73 height 19
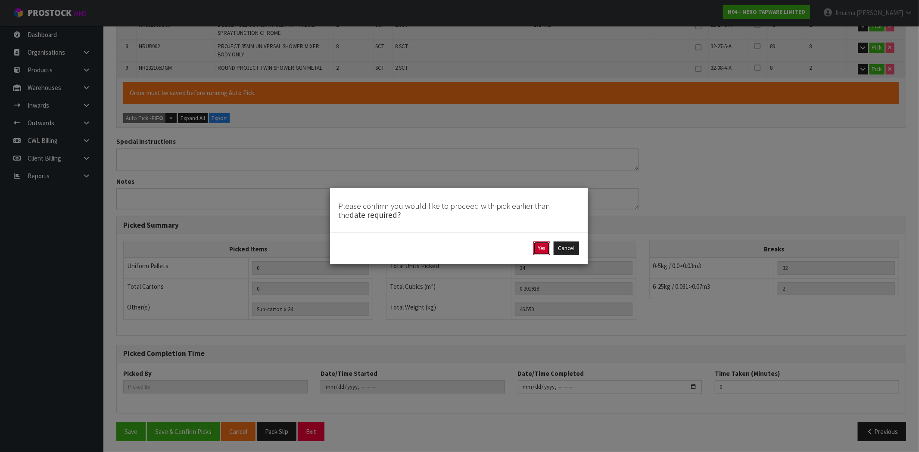
click at [539, 250] on button "Yes" at bounding box center [541, 249] width 17 height 14
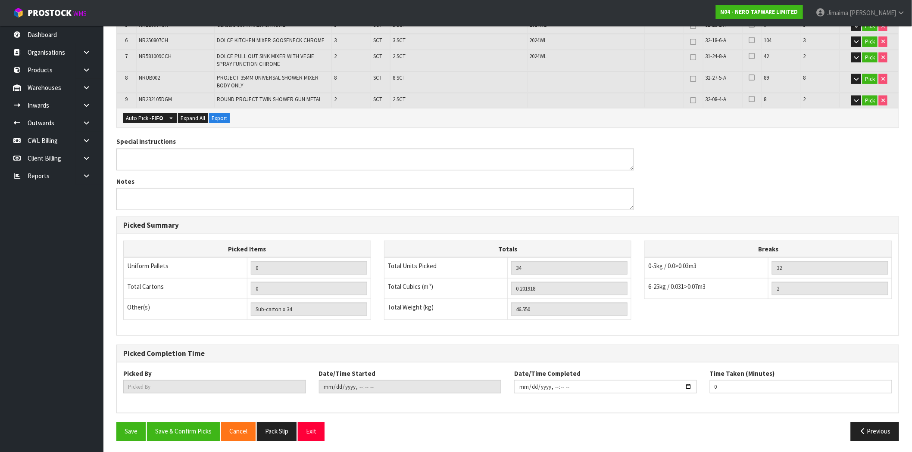
scroll to position [0, 0]
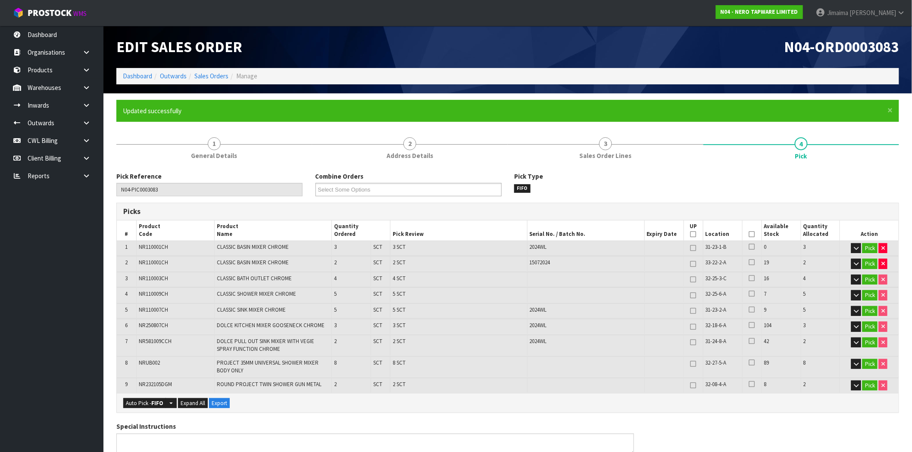
type input "Jimaima [PERSON_NAME]"
type input "[DATE]T14:49:29"
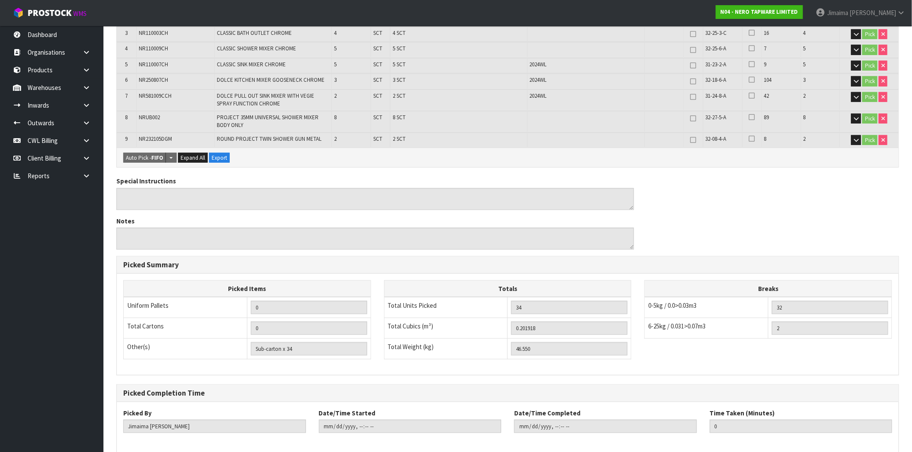
scroll to position [285, 0]
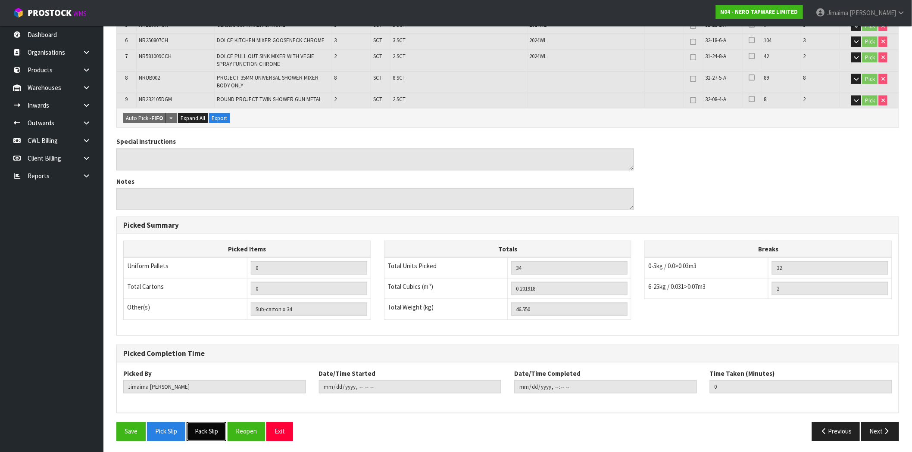
click at [209, 431] on button "Pack Slip" at bounding box center [207, 432] width 40 height 19
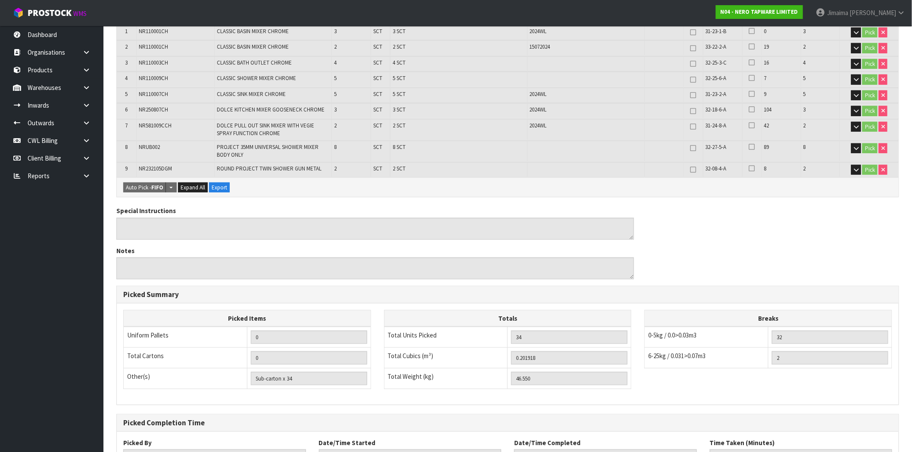
scroll to position [0, 0]
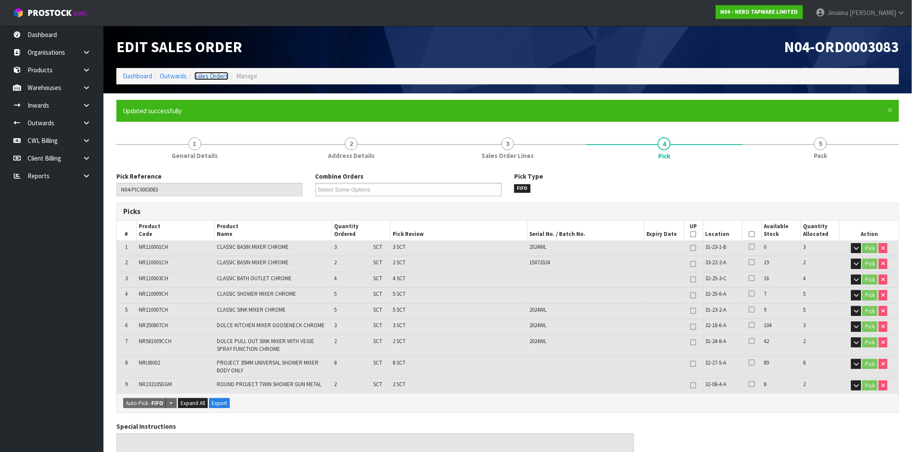
click at [207, 80] on link "Sales Orders" at bounding box center [211, 76] width 34 height 8
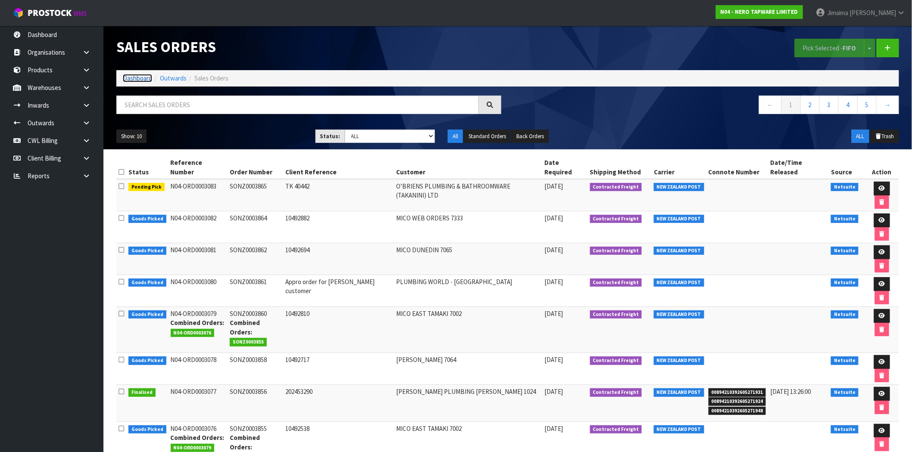
click at [140, 76] on link "Dashboard" at bounding box center [137, 78] width 29 height 8
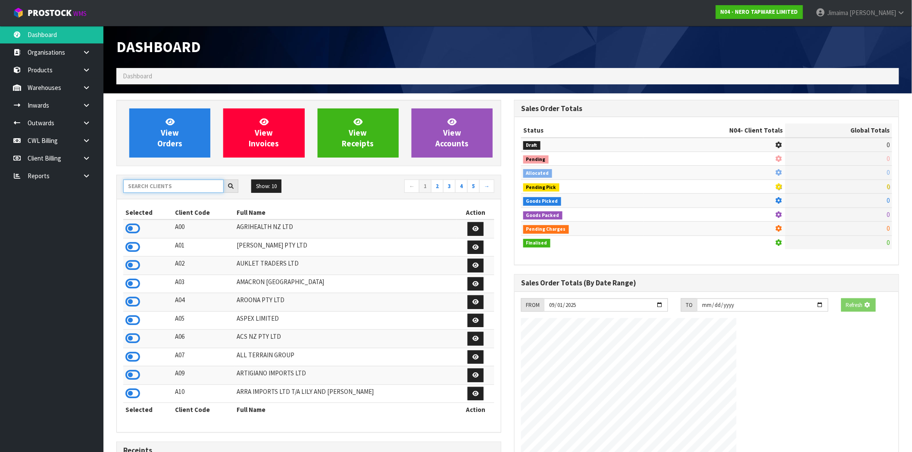
click at [186, 187] on input "text" at bounding box center [173, 186] width 100 height 13
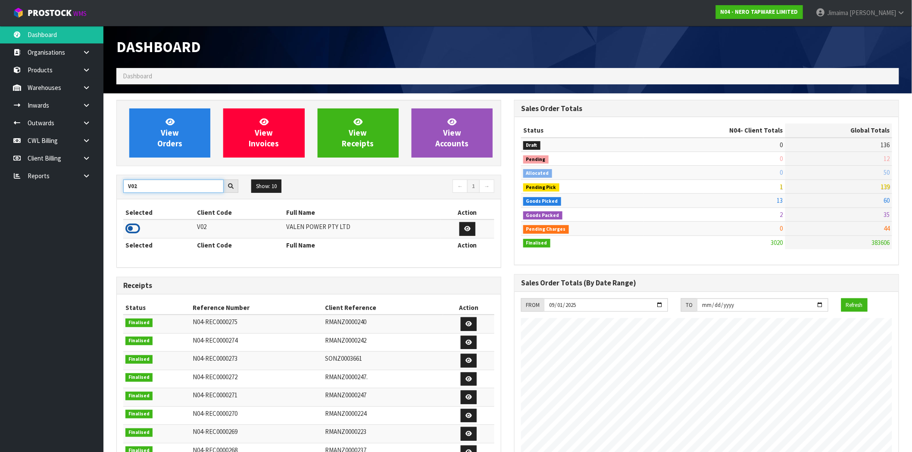
type input "V02"
click at [136, 228] on icon at bounding box center [132, 228] width 15 height 13
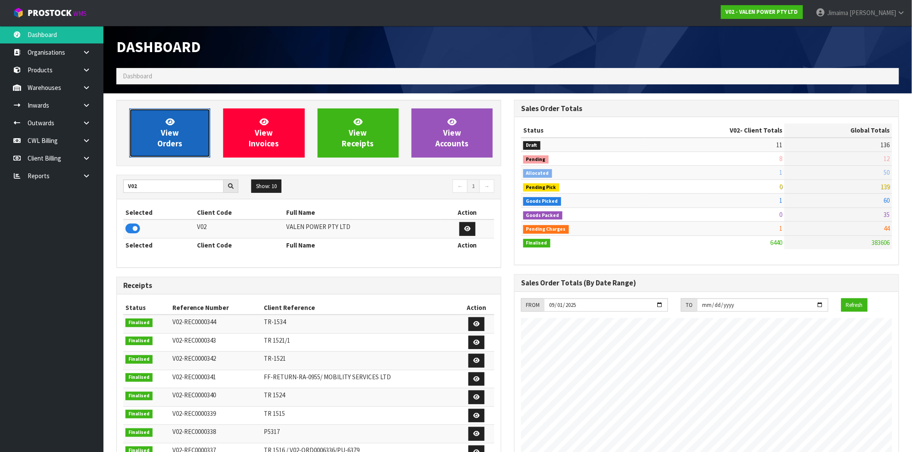
click at [173, 153] on link "View Orders" at bounding box center [169, 133] width 81 height 49
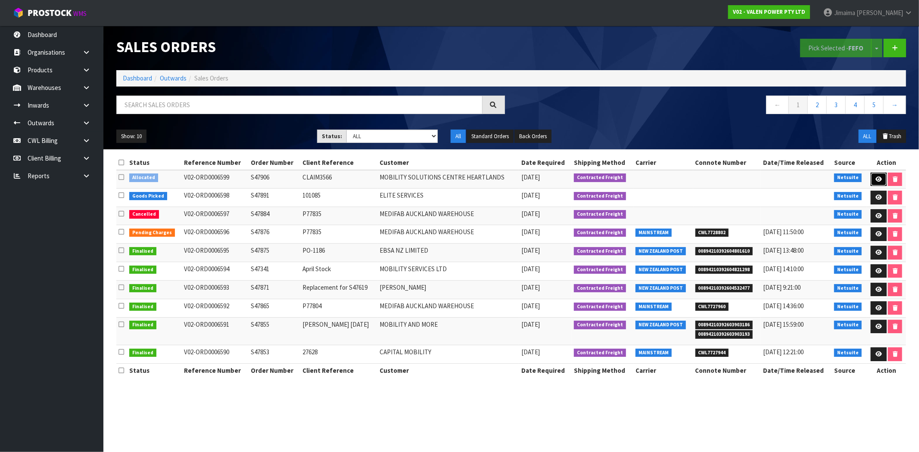
click at [878, 179] on icon at bounding box center [878, 180] width 6 height 6
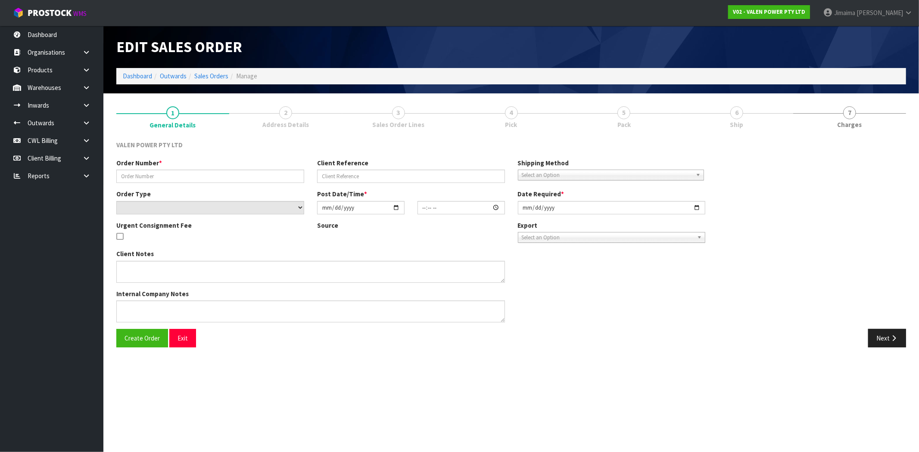
type input "S47906"
type input "CLAIM3566"
select select "number:0"
type input "[DATE]"
type input "14:30:08.000"
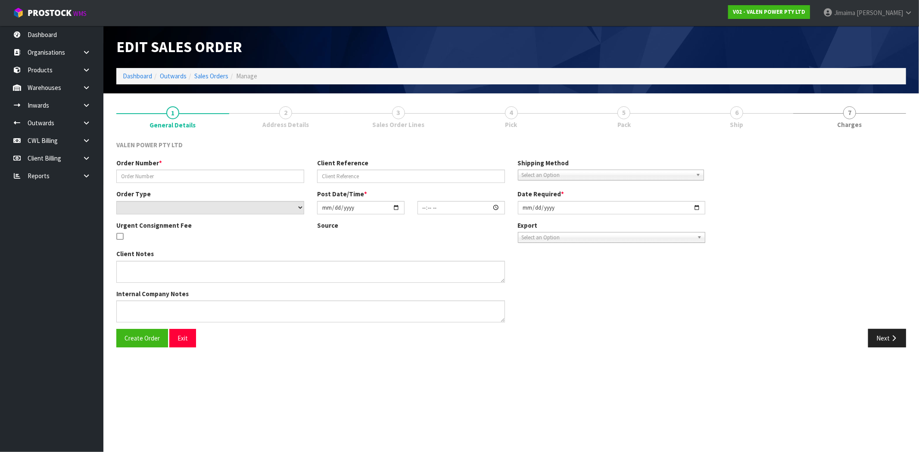
type input "[DATE]"
type textarea "CLAIM3566"
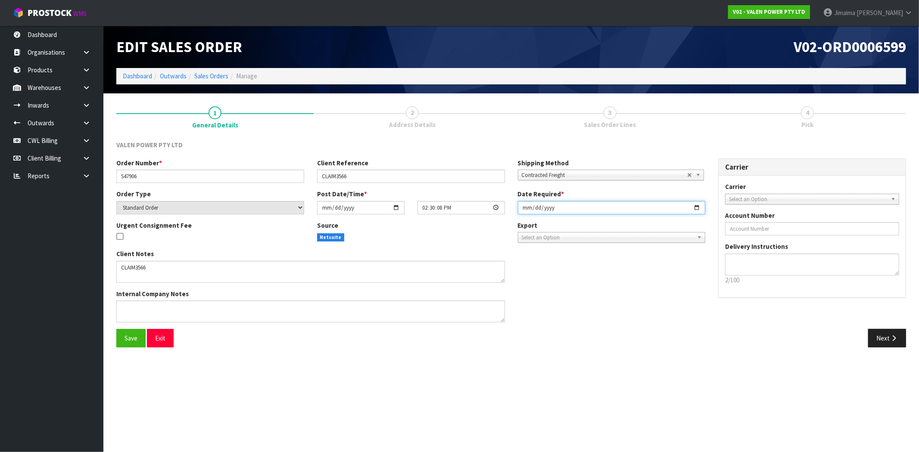
drag, startPoint x: 695, startPoint y: 204, endPoint x: 672, endPoint y: 234, distance: 37.1
click at [694, 204] on input "[DATE]" at bounding box center [612, 207] width 188 height 13
type input "2025-10-01"
drag, startPoint x: 667, startPoint y: 339, endPoint x: 855, endPoint y: 342, distance: 188.3
click at [668, 339] on div "Next" at bounding box center [712, 338] width 402 height 19
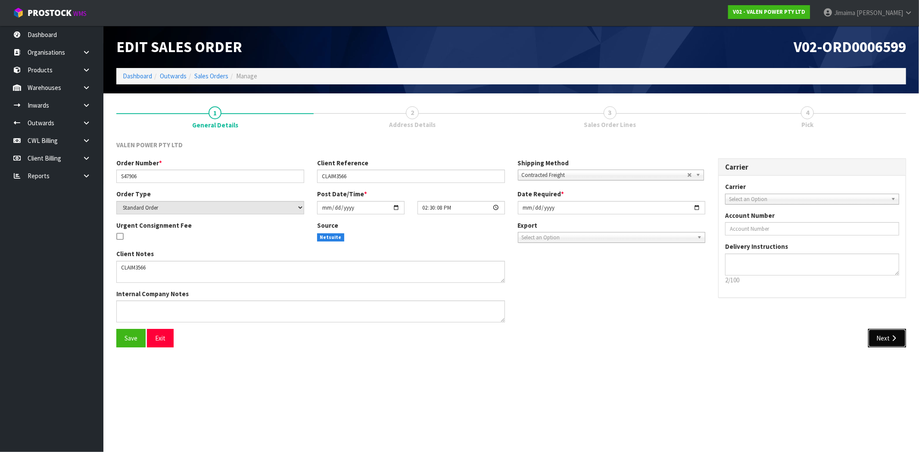
click at [879, 342] on button "Next" at bounding box center [887, 338] width 38 height 19
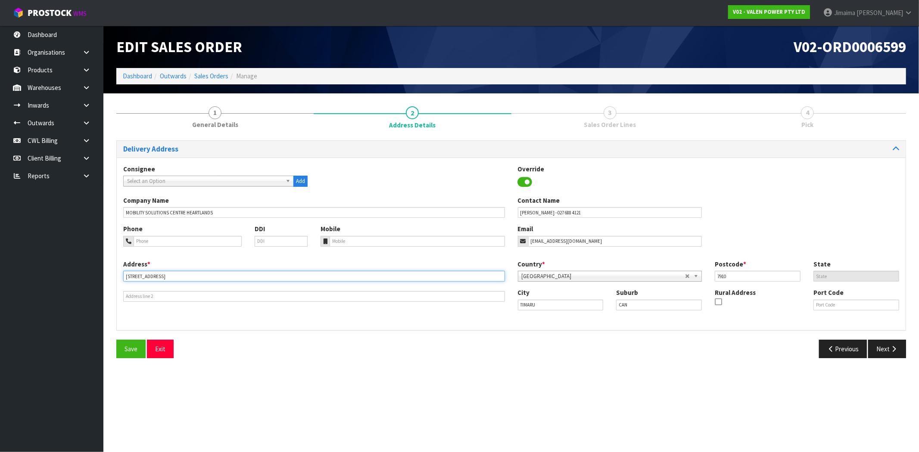
drag, startPoint x: 172, startPoint y: 277, endPoint x: 76, endPoint y: 271, distance: 96.6
click at [54, 277] on body "Toggle navigation ProStock WMS V02 - VALEN POWER PTY LTD Jimaima Reiher Logout …" at bounding box center [459, 226] width 919 height 452
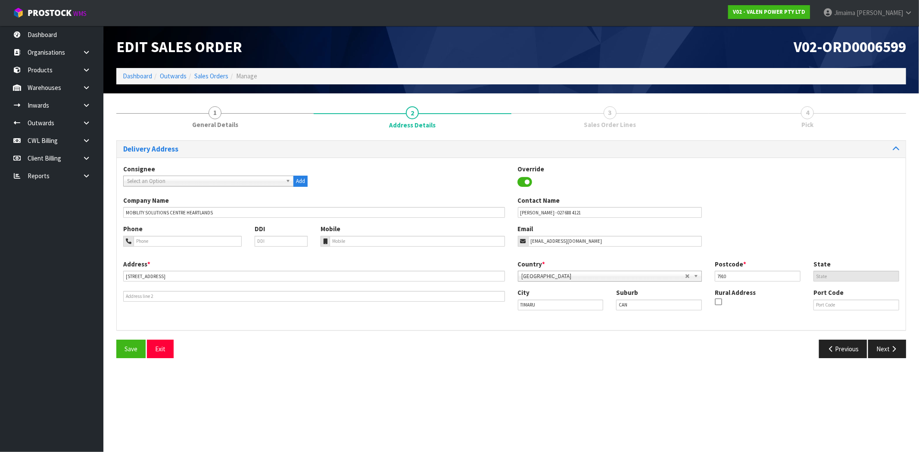
click at [564, 321] on div "Address * 42 THEODOSIA ST This address line exceeds the recommended limit of 35…" at bounding box center [511, 292] width 789 height 64
drag, startPoint x: 576, startPoint y: 308, endPoint x: 555, endPoint y: 310, distance: 21.2
click at [567, 308] on div "City TIMARU Suburb CAN Rural Address Port Code" at bounding box center [708, 302] width 395 height 29
drag, startPoint x: 609, startPoint y: 372, endPoint x: 695, endPoint y: 376, distance: 86.7
click at [610, 373] on section "Edit Sales Order V02-ORD0006599 Dashboard Outwards Sales Orders Manage 1 Genera…" at bounding box center [459, 226] width 919 height 452
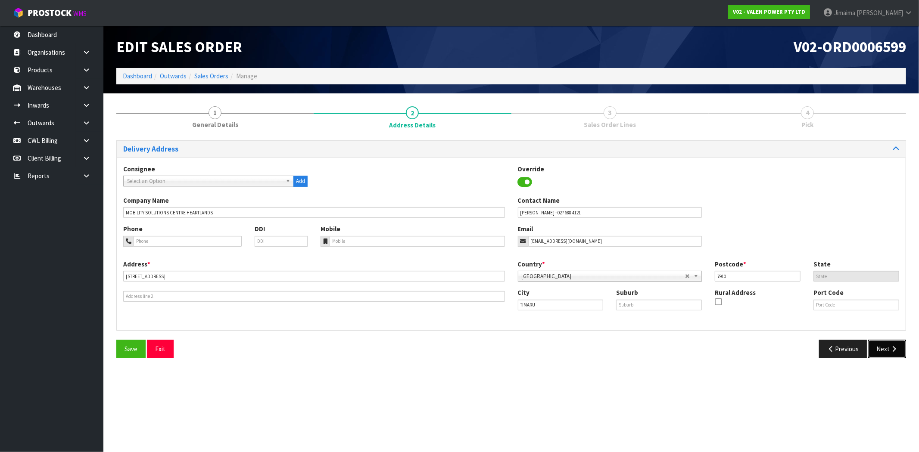
click at [894, 352] on icon "button" at bounding box center [894, 349] width 8 height 6
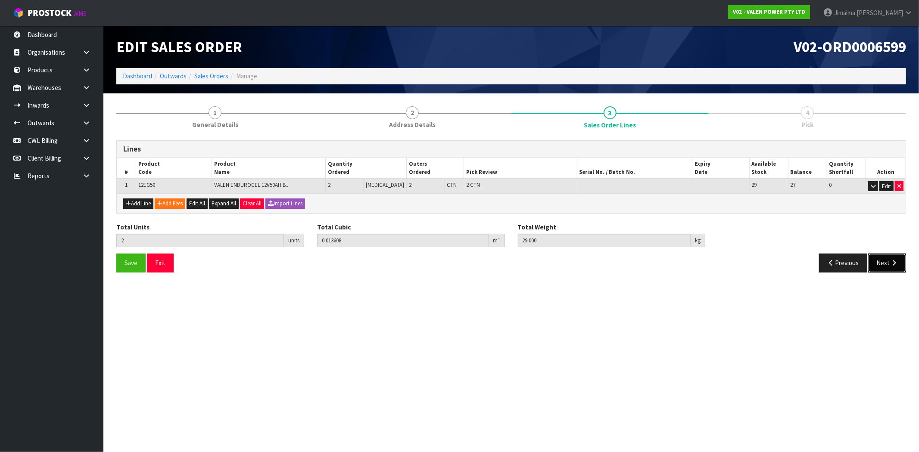
click at [887, 261] on button "Next" at bounding box center [887, 263] width 38 height 19
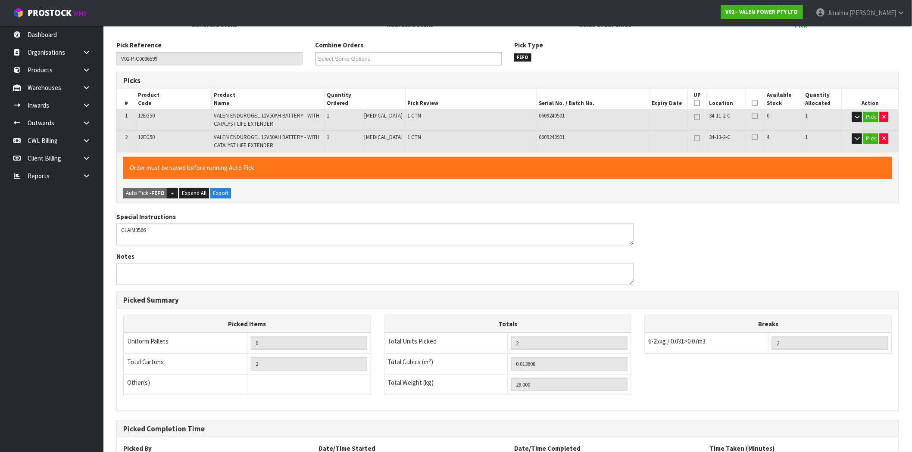
scroll to position [177, 0]
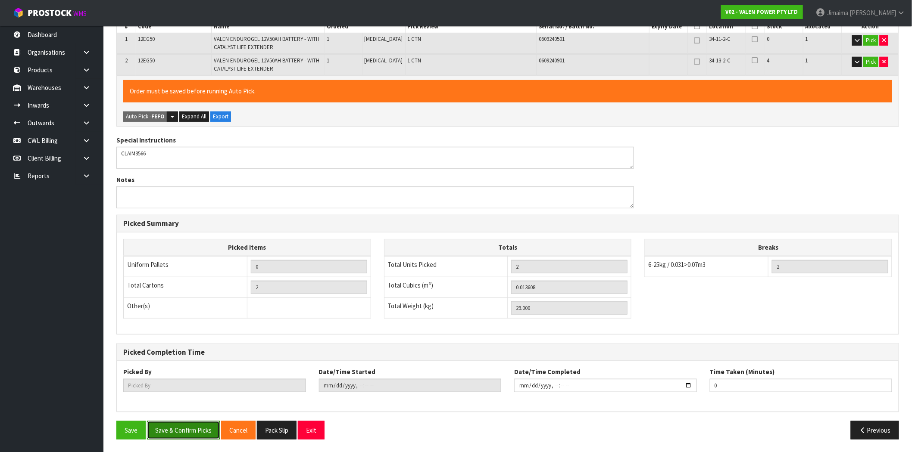
click at [214, 426] on button "Save & Confirm Picks" at bounding box center [183, 430] width 73 height 19
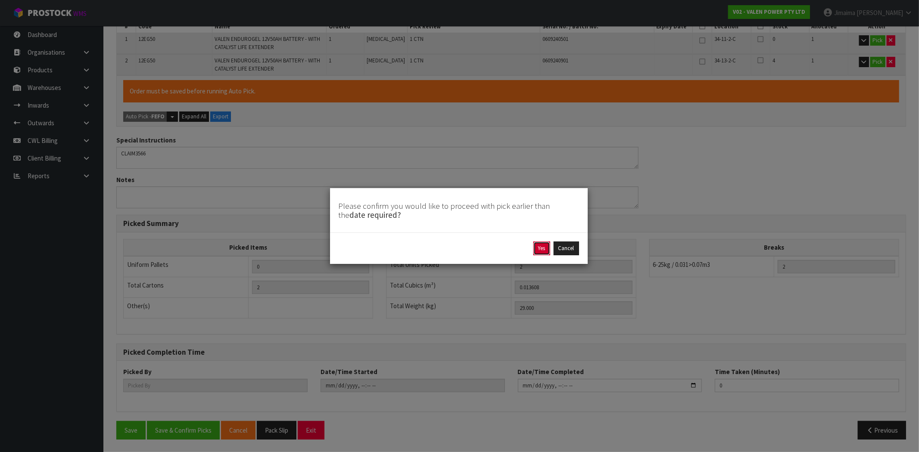
click at [540, 252] on button "Yes" at bounding box center [541, 249] width 17 height 14
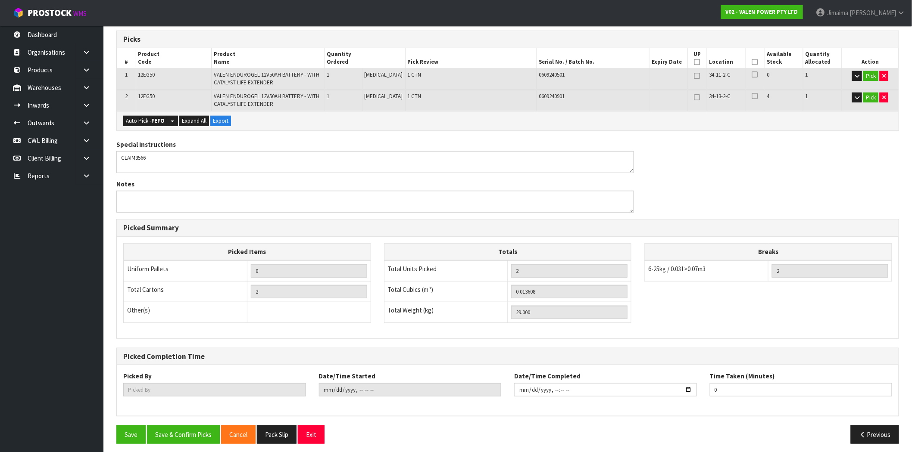
type input "Jimaima [PERSON_NAME]"
type input "2025-09-30T14:50:34"
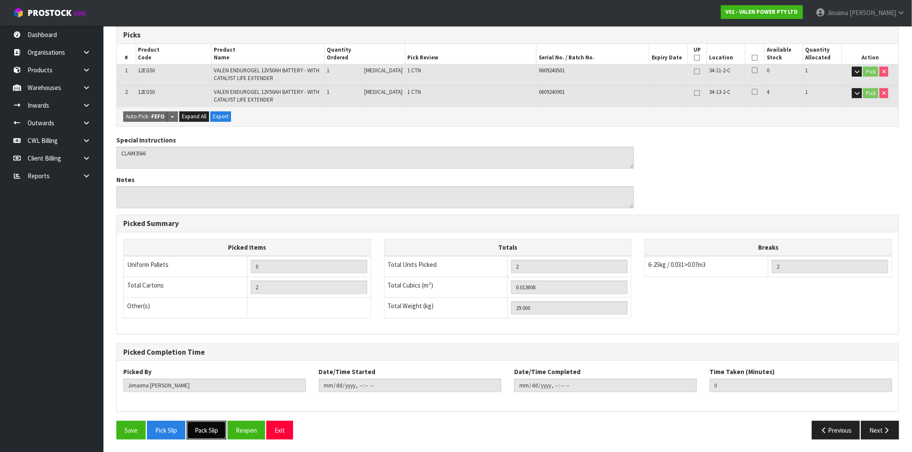
click at [212, 433] on button "Pack Slip" at bounding box center [207, 430] width 40 height 19
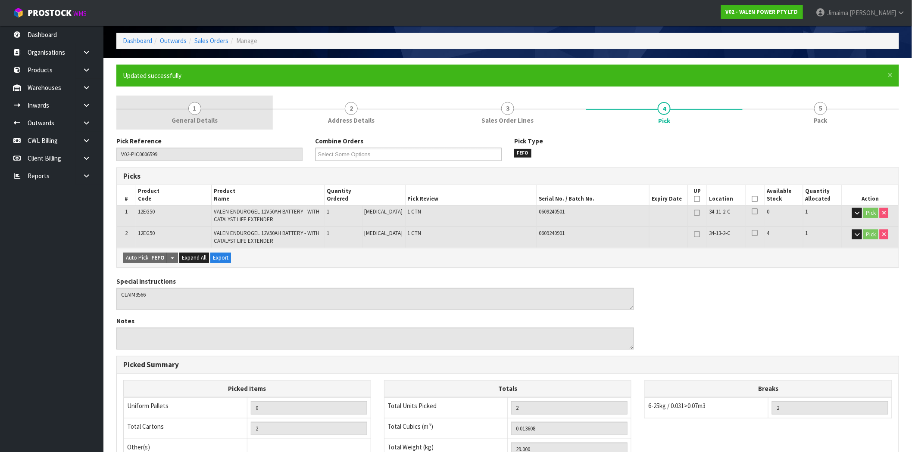
scroll to position [0, 0]
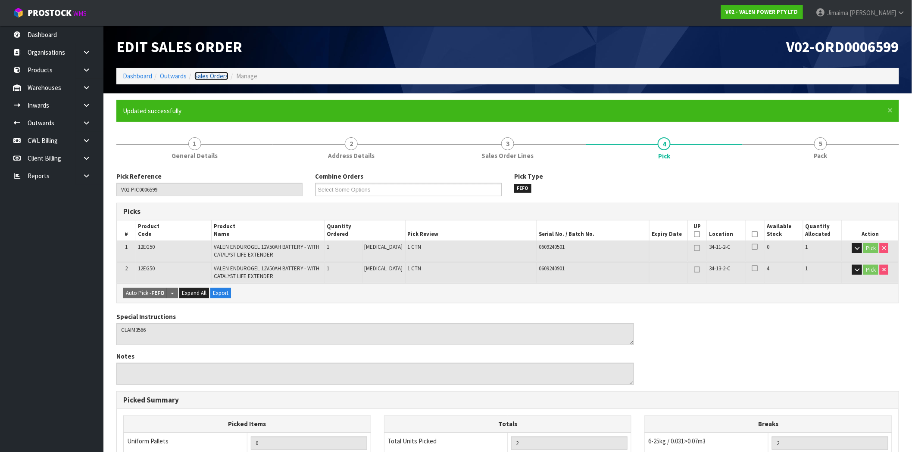
click at [212, 76] on link "Sales Orders" at bounding box center [211, 76] width 34 height 8
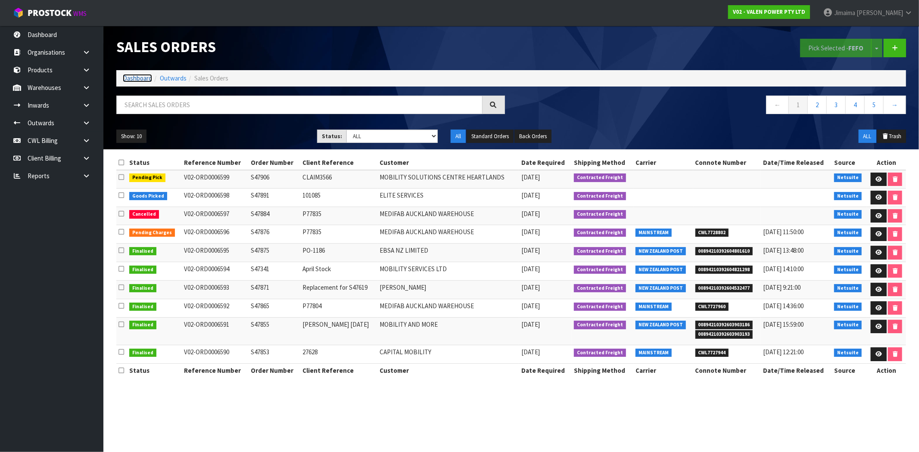
click at [139, 81] on link "Dashboard" at bounding box center [137, 78] width 29 height 8
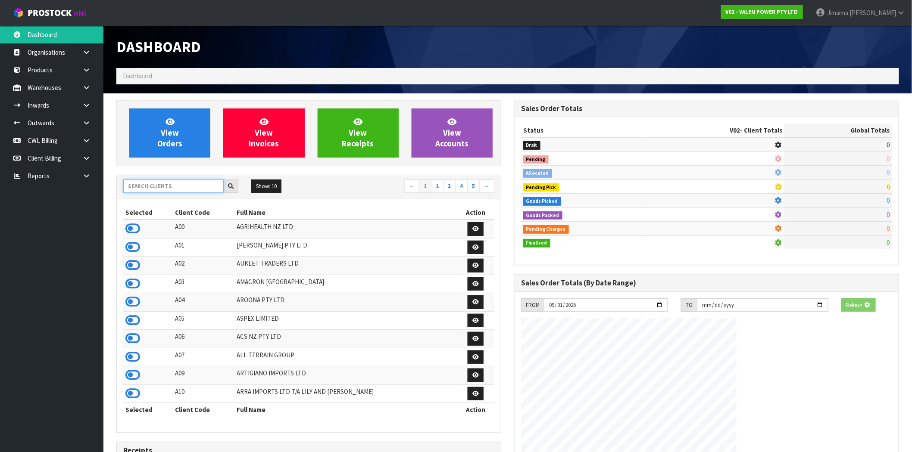
click at [164, 184] on input "text" at bounding box center [173, 186] width 100 height 13
type input "F"
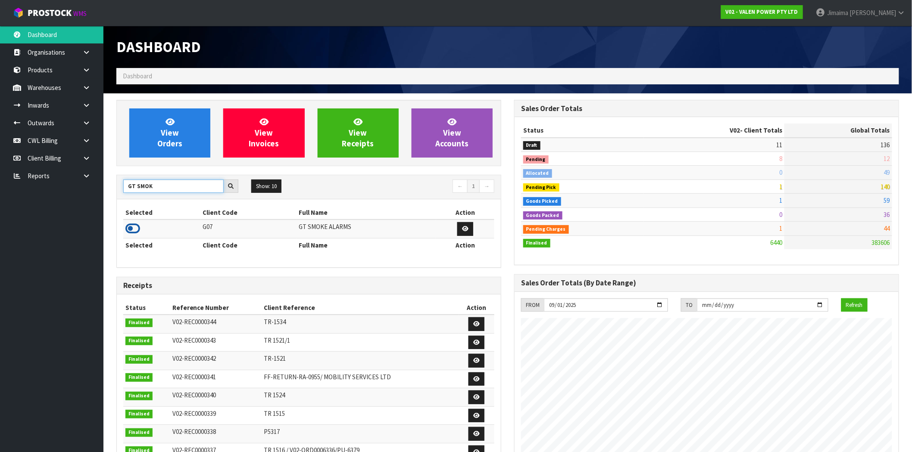
type input "GT SMOK"
click at [138, 230] on icon at bounding box center [132, 228] width 15 height 13
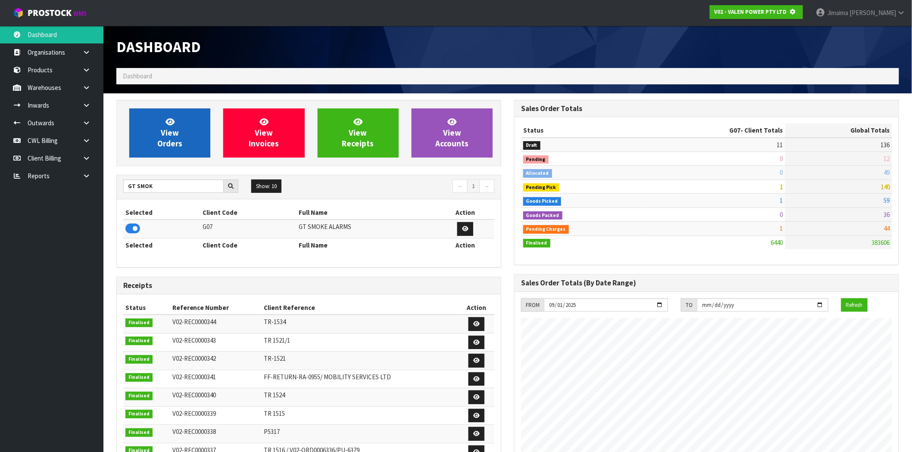
scroll to position [430276, 430415]
click at [163, 134] on span "View Orders" at bounding box center [169, 133] width 25 height 32
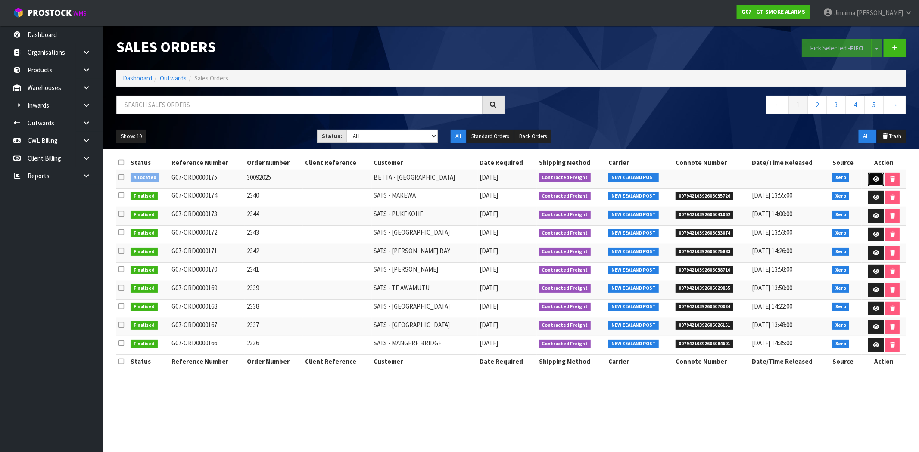
click at [874, 177] on icon at bounding box center [876, 180] width 6 height 6
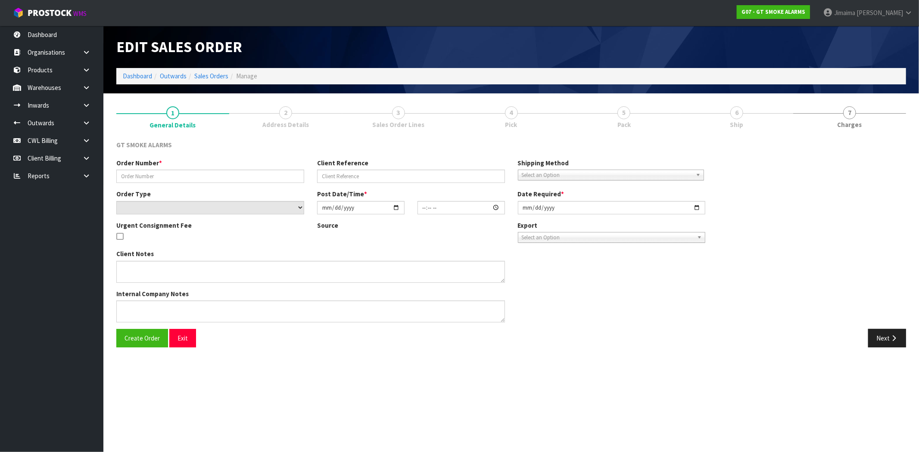
type input "30092025"
select select "number:0"
type input "[DATE]"
type input "14:20:03.000"
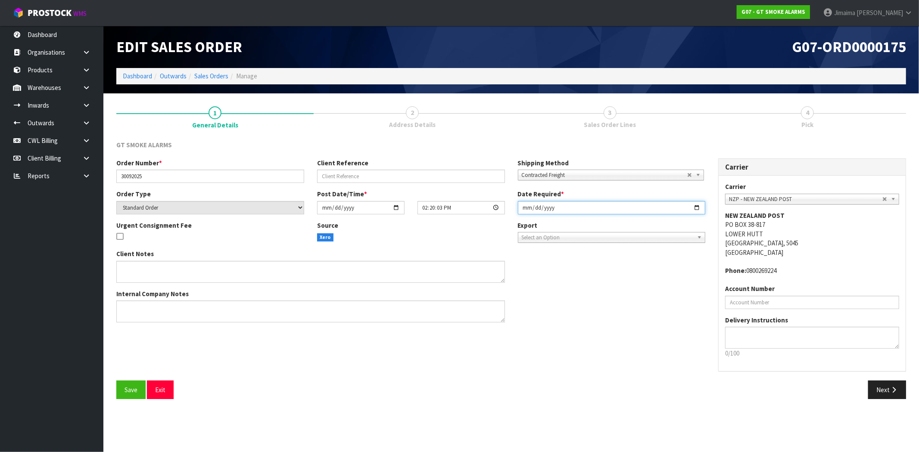
click at [695, 207] on input "[DATE]" at bounding box center [612, 207] width 188 height 13
type input "[DATE]"
drag, startPoint x: 585, startPoint y: 352, endPoint x: 822, endPoint y: 378, distance: 238.4
click at [586, 353] on div "Order Number * 30092025 Client Reference Shipping Method Client Local Pickup Cu…" at bounding box center [511, 270] width 803 height 222
click at [883, 396] on button "Next" at bounding box center [887, 390] width 38 height 19
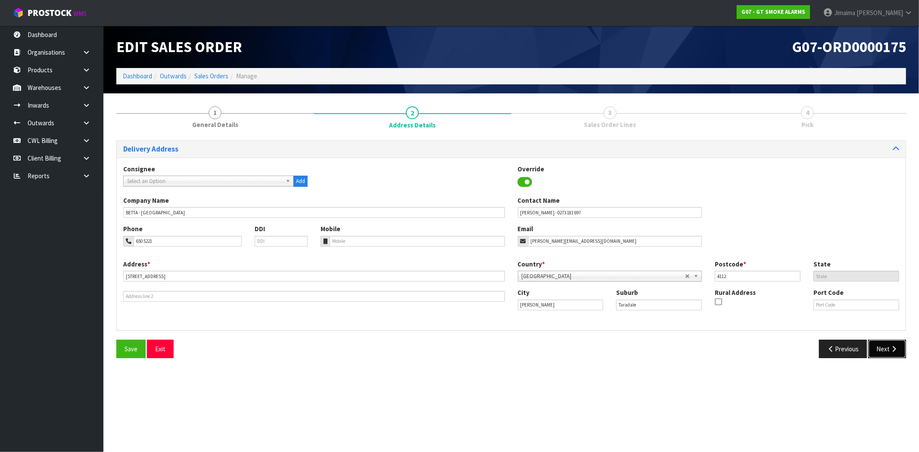
click at [893, 343] on button "Next" at bounding box center [887, 349] width 38 height 19
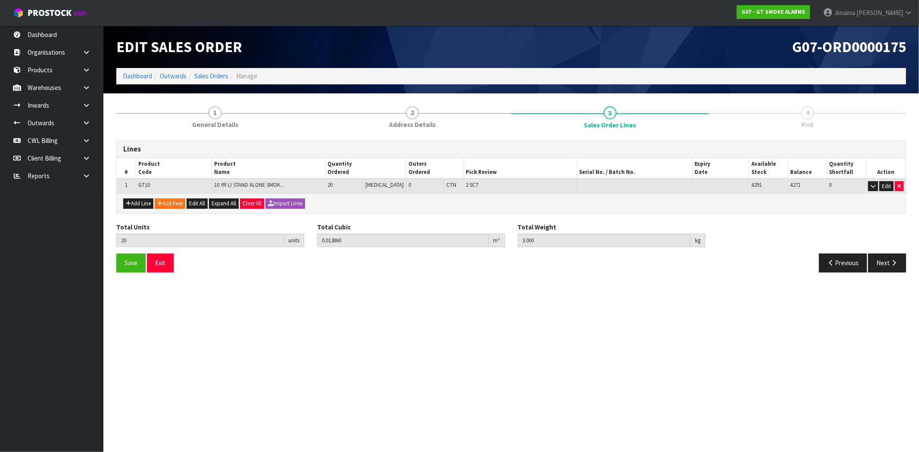
click at [889, 252] on div "Total Units 20 units Total Cubic 0.013860 m³ Total Weight 3.000 kg" at bounding box center [511, 238] width 803 height 31
click at [898, 261] on button "Next" at bounding box center [887, 263] width 38 height 19
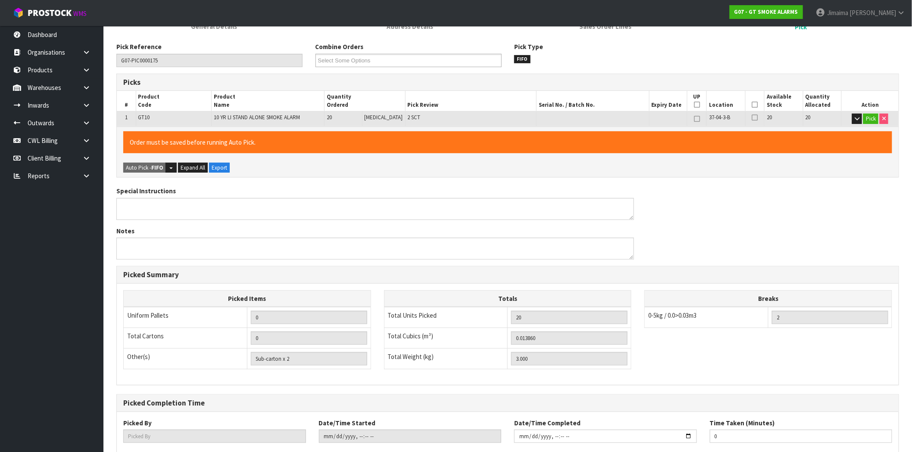
scroll to position [149, 0]
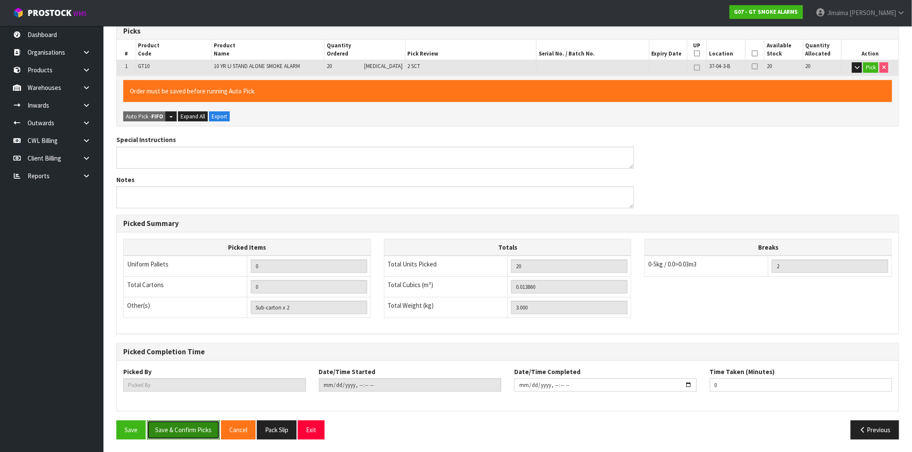
click at [209, 436] on button "Save & Confirm Picks" at bounding box center [183, 430] width 73 height 19
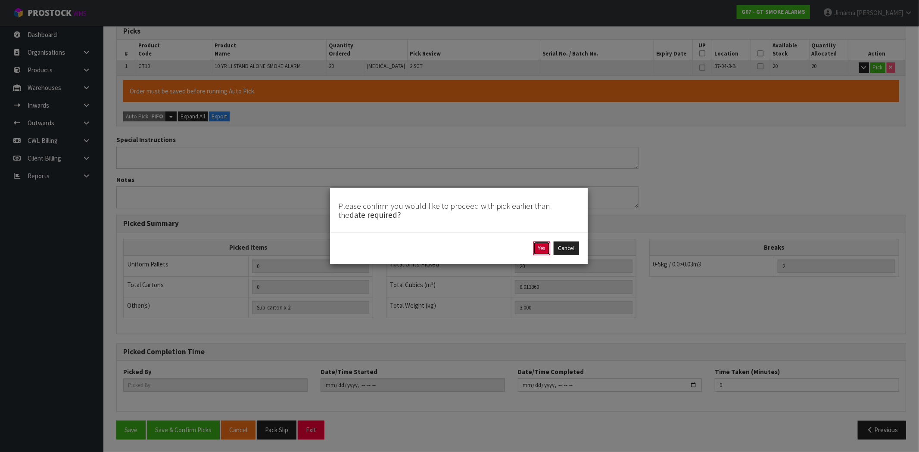
click at [539, 252] on button "Yes" at bounding box center [541, 249] width 17 height 14
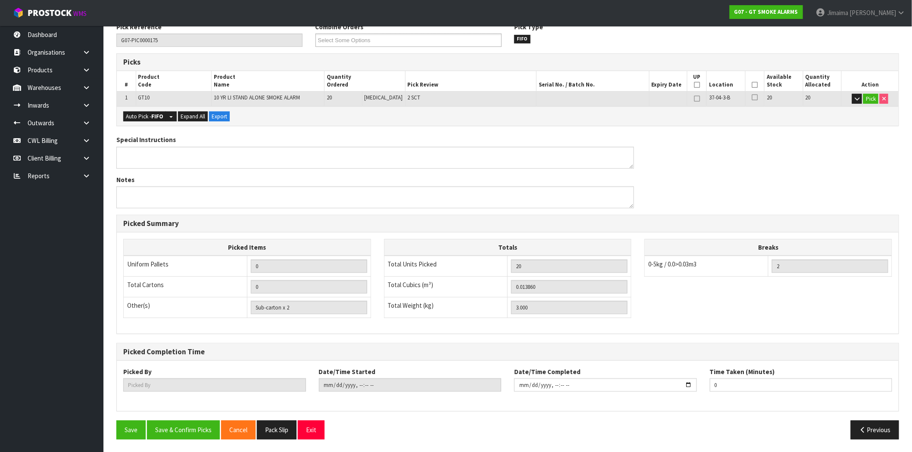
scroll to position [0, 0]
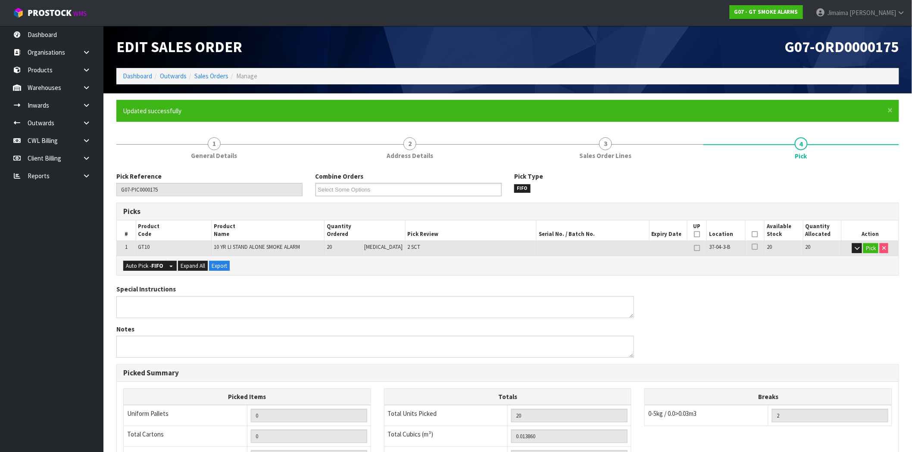
type input "Jimaima [PERSON_NAME]"
type input "2025-09-30T14:51:14"
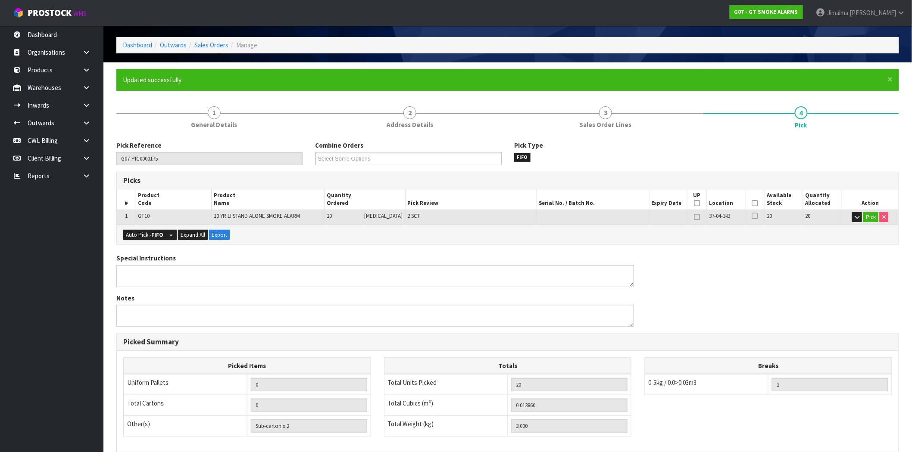
scroll to position [149, 0]
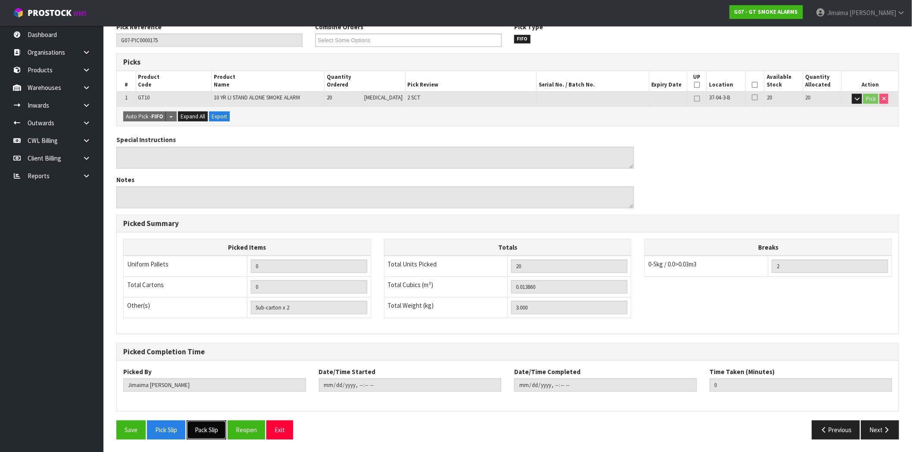
drag, startPoint x: 202, startPoint y: 433, endPoint x: 208, endPoint y: 427, distance: 7.6
click at [202, 433] on button "Pack Slip" at bounding box center [207, 430] width 40 height 19
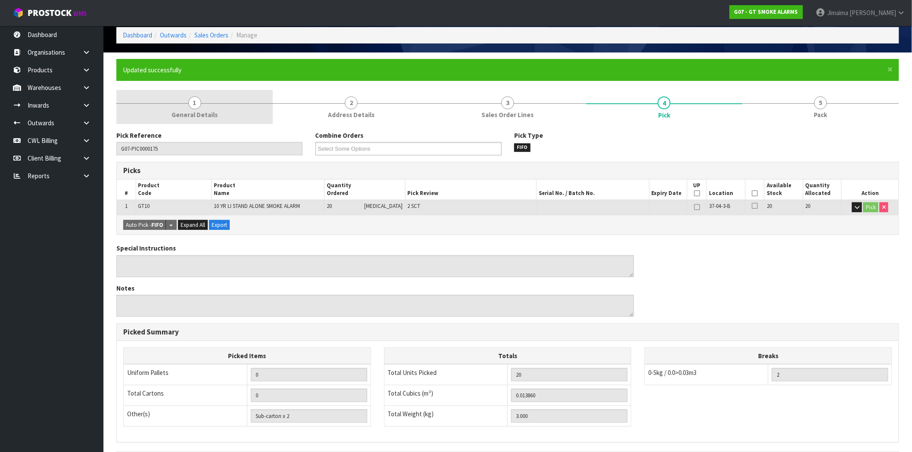
scroll to position [0, 0]
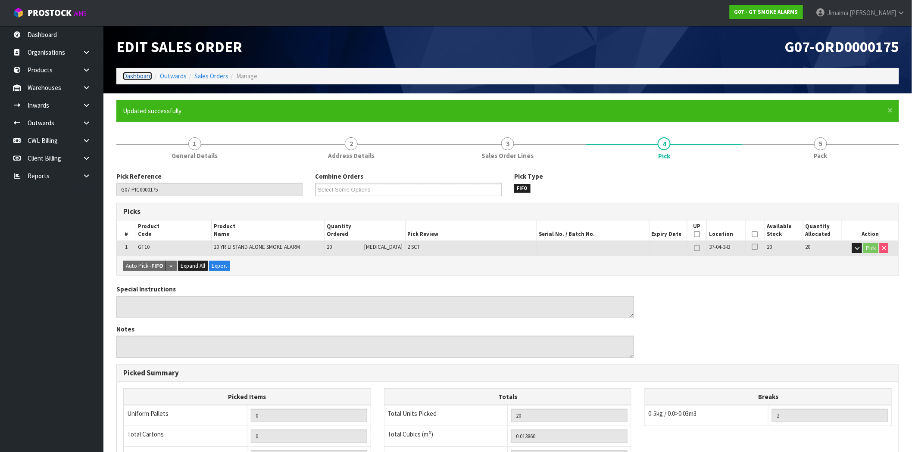
click at [142, 78] on link "Dashboard" at bounding box center [137, 76] width 29 height 8
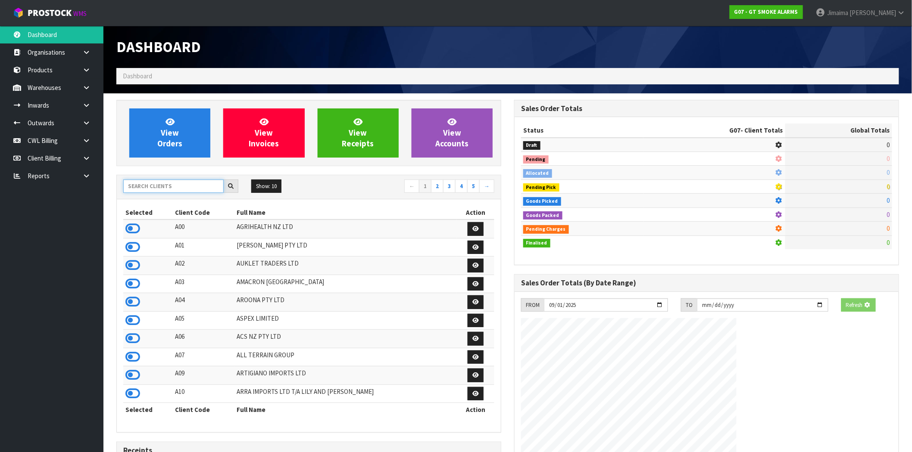
click at [159, 184] on input "text" at bounding box center [173, 186] width 100 height 13
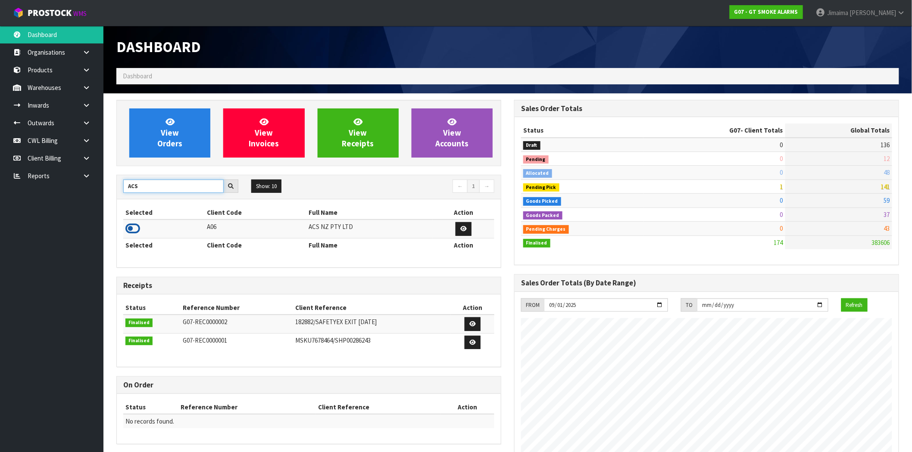
type input "ACS"
click at [140, 230] on icon at bounding box center [132, 228] width 15 height 13
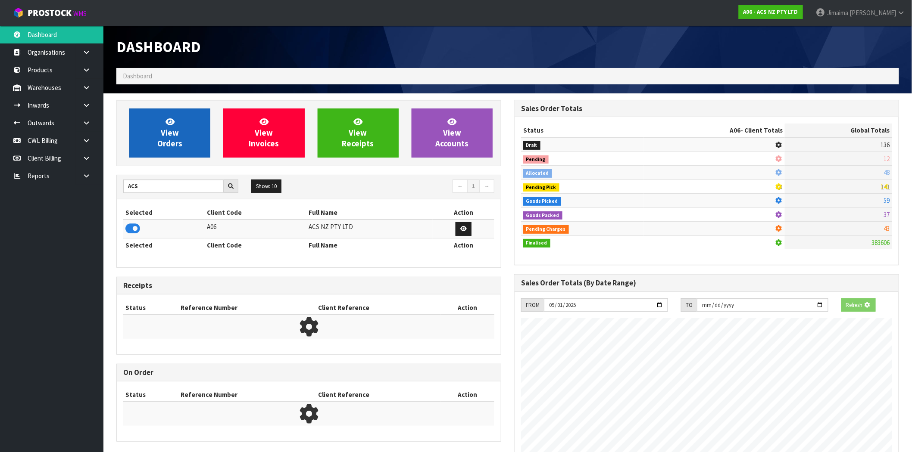
scroll to position [653, 398]
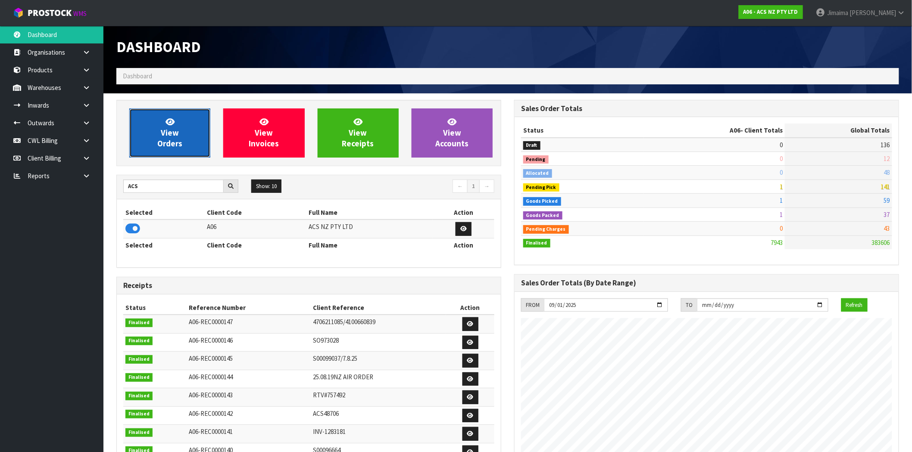
click at [174, 135] on span "View Orders" at bounding box center [169, 133] width 25 height 32
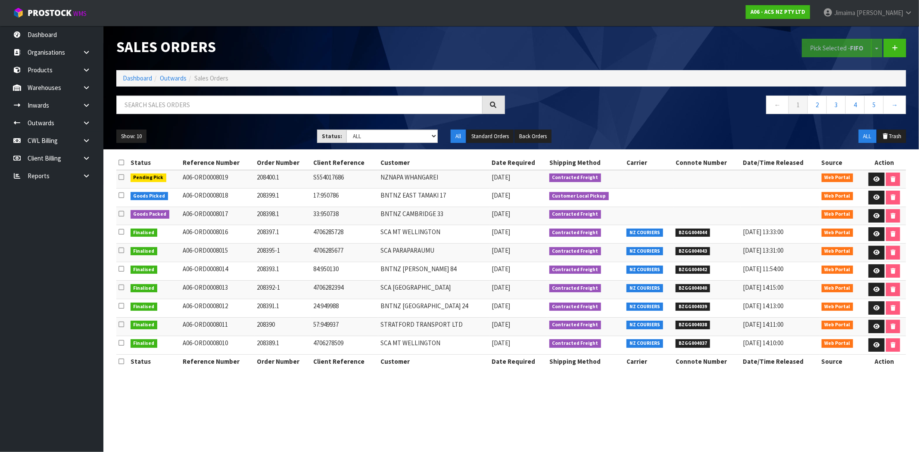
click at [229, 237] on td "A06-ORD0008016" at bounding box center [218, 234] width 74 height 19
click at [228, 239] on td "A06-ORD0008016" at bounding box center [218, 234] width 74 height 19
drag, startPoint x: 134, startPoint y: 75, endPoint x: 147, endPoint y: 123, distance: 49.4
click at [134, 76] on link "Dashboard" at bounding box center [137, 78] width 29 height 8
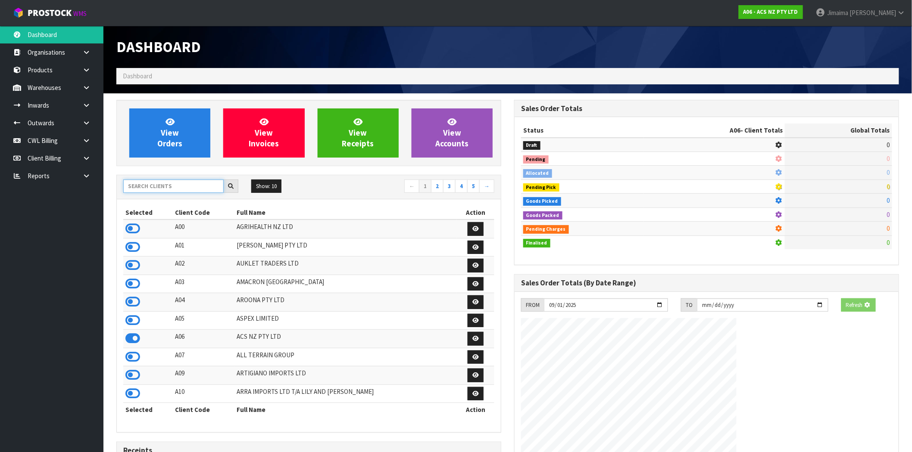
click at [143, 186] on input "text" at bounding box center [173, 186] width 100 height 13
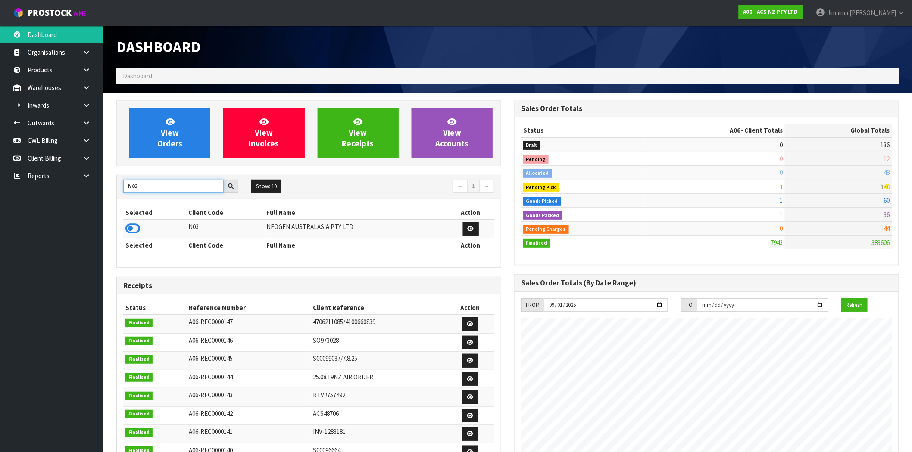
type input "N03"
click at [134, 230] on icon at bounding box center [132, 228] width 15 height 13
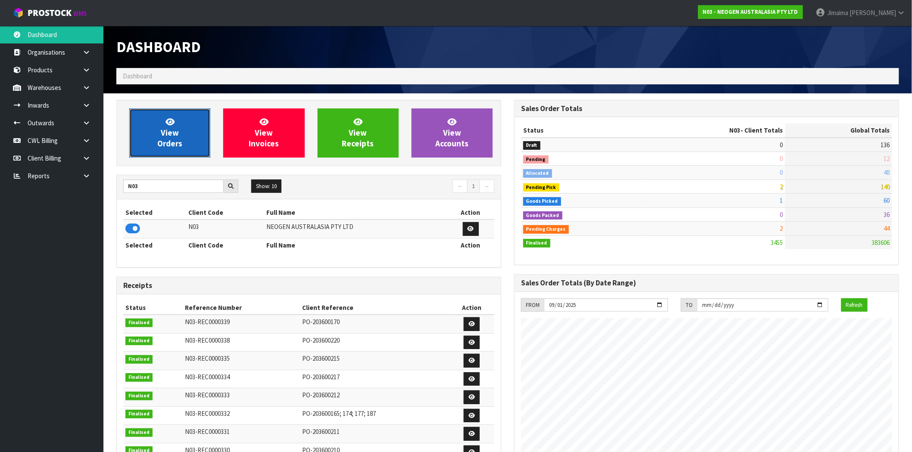
click at [201, 143] on link "View Orders" at bounding box center [169, 133] width 81 height 49
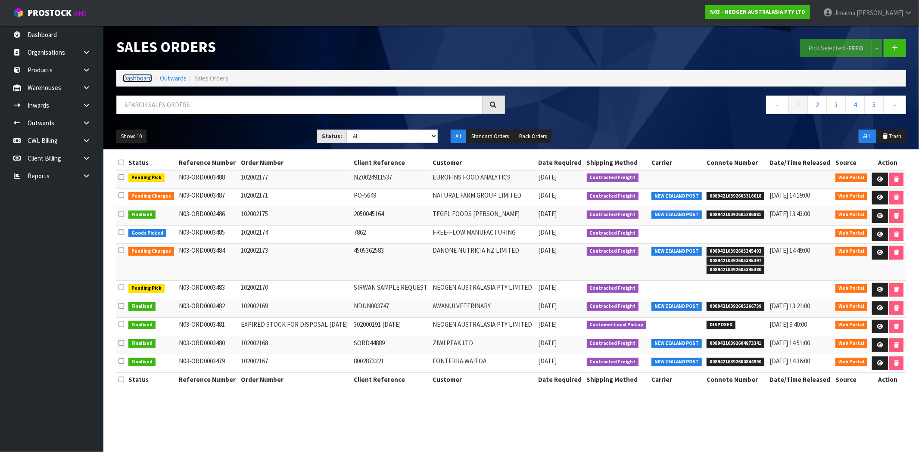
click at [145, 80] on link "Dashboard" at bounding box center [137, 78] width 29 height 8
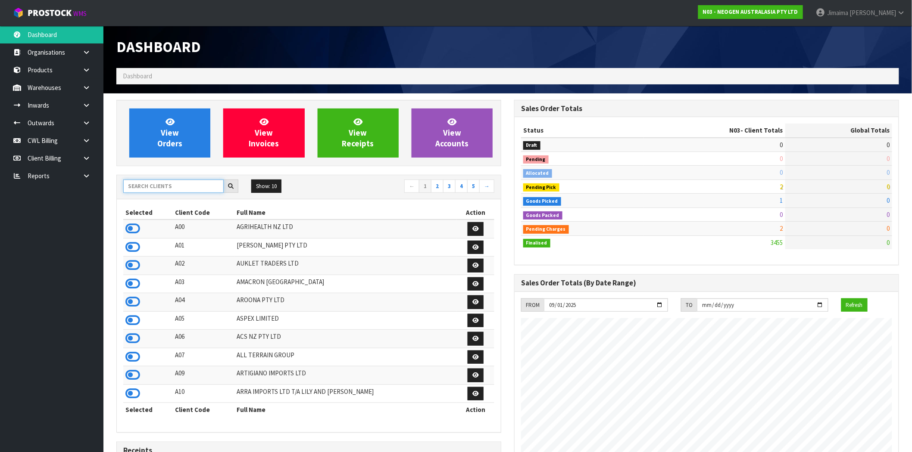
click at [161, 184] on input "text" at bounding box center [173, 186] width 100 height 13
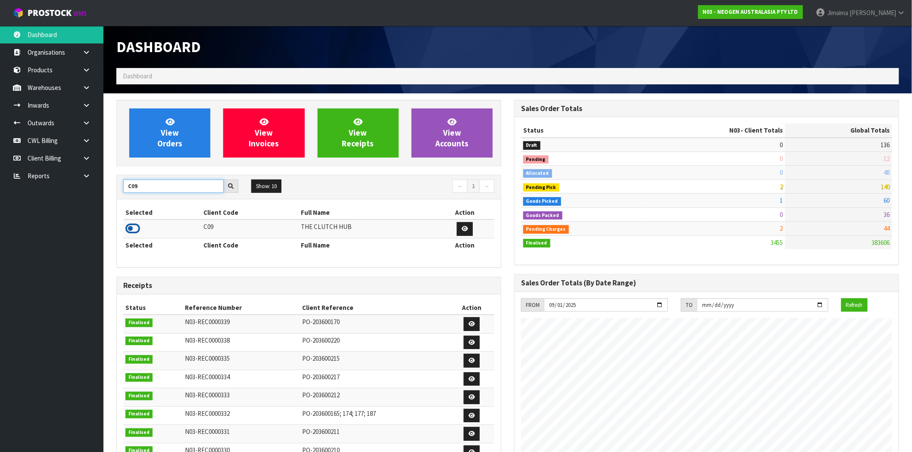
type input "C09"
click at [132, 235] on icon at bounding box center [132, 228] width 15 height 13
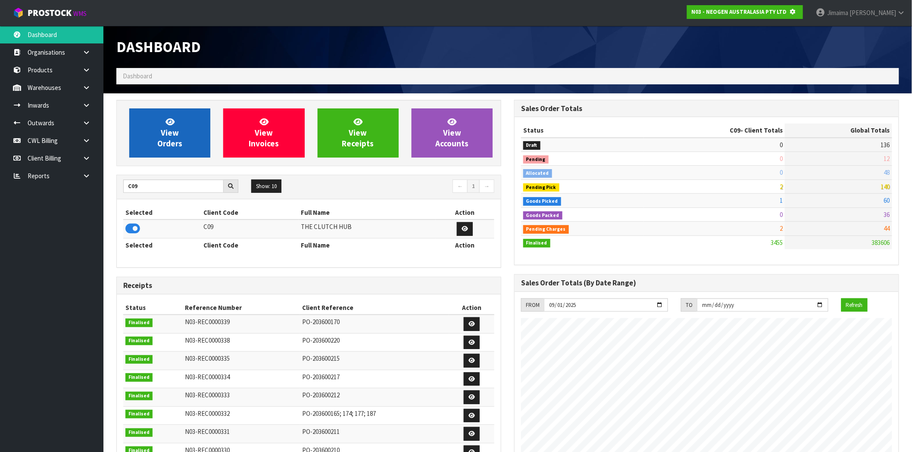
scroll to position [537, 398]
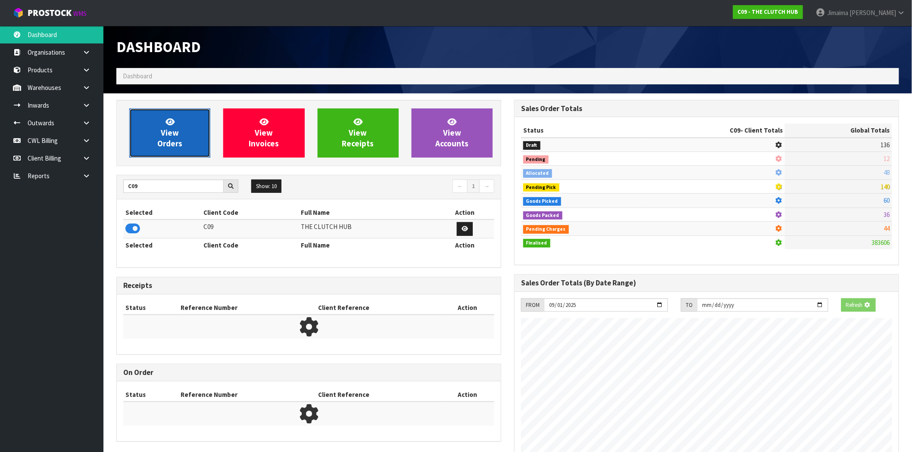
click at [165, 127] on link "View Orders" at bounding box center [169, 133] width 81 height 49
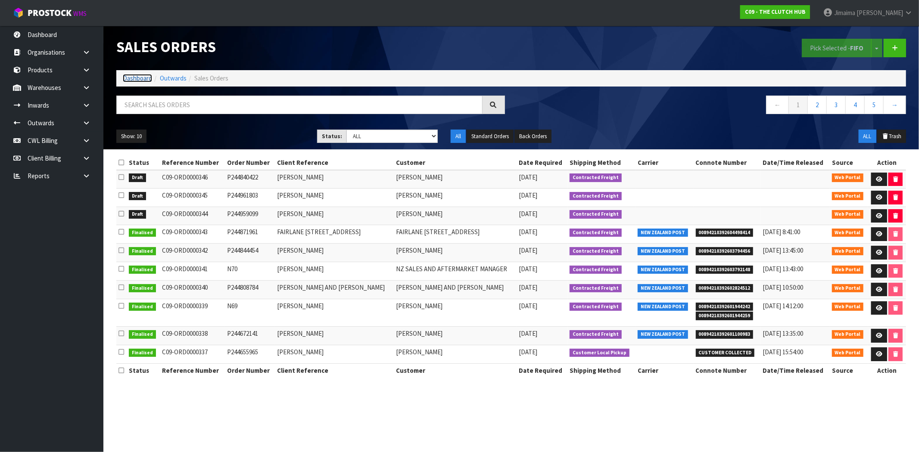
click at [146, 81] on link "Dashboard" at bounding box center [137, 78] width 29 height 8
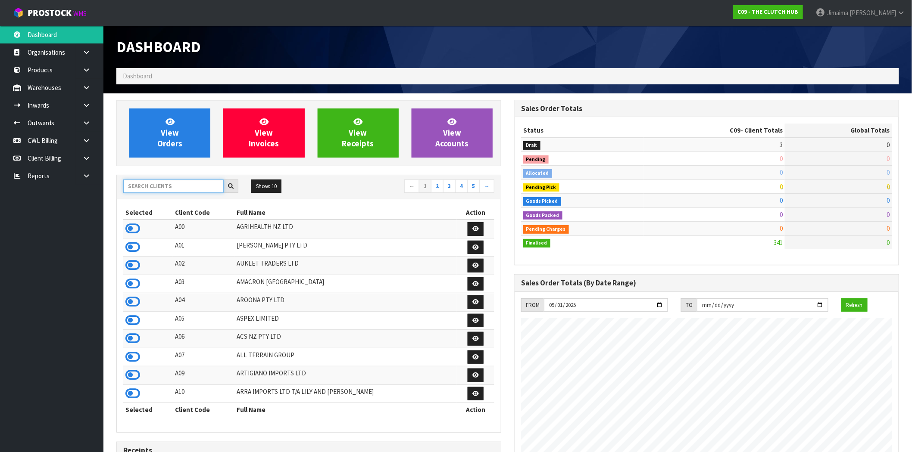
click at [209, 183] on input "text" at bounding box center [173, 186] width 100 height 13
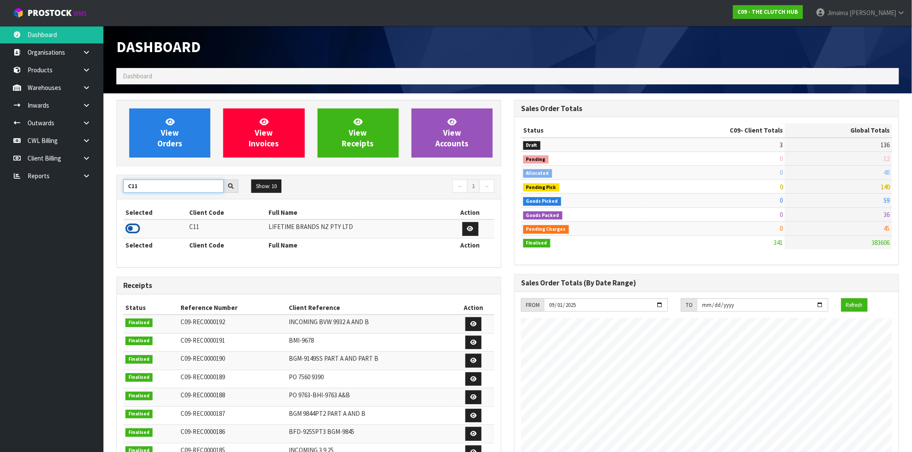
type input "C11"
click at [133, 230] on icon at bounding box center [132, 228] width 15 height 13
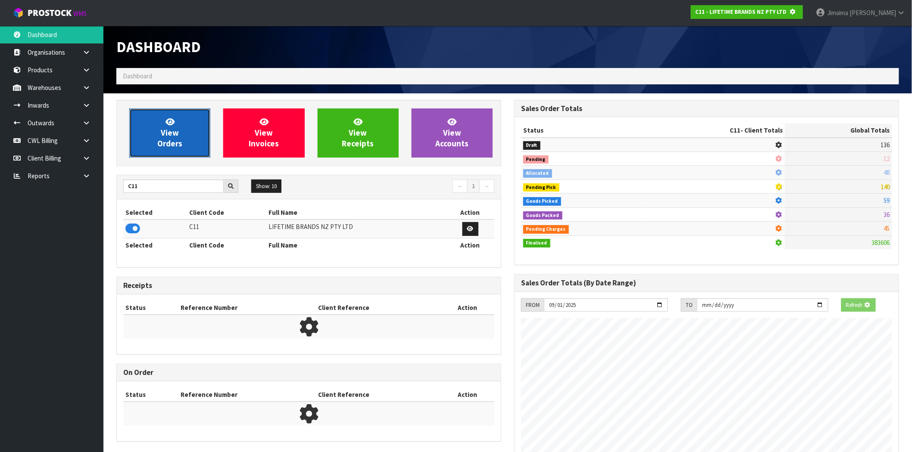
scroll to position [430276, 430415]
click at [171, 145] on span "View Orders" at bounding box center [169, 133] width 25 height 32
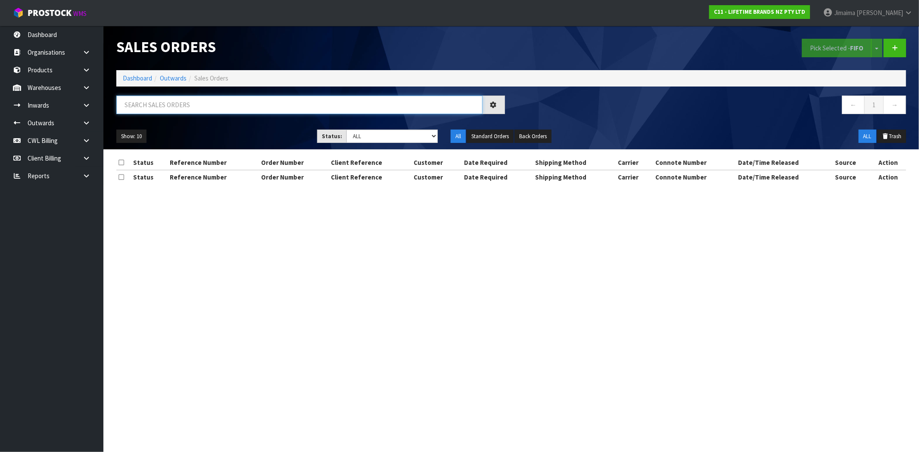
click at [168, 101] on input "text" at bounding box center [299, 105] width 366 height 19
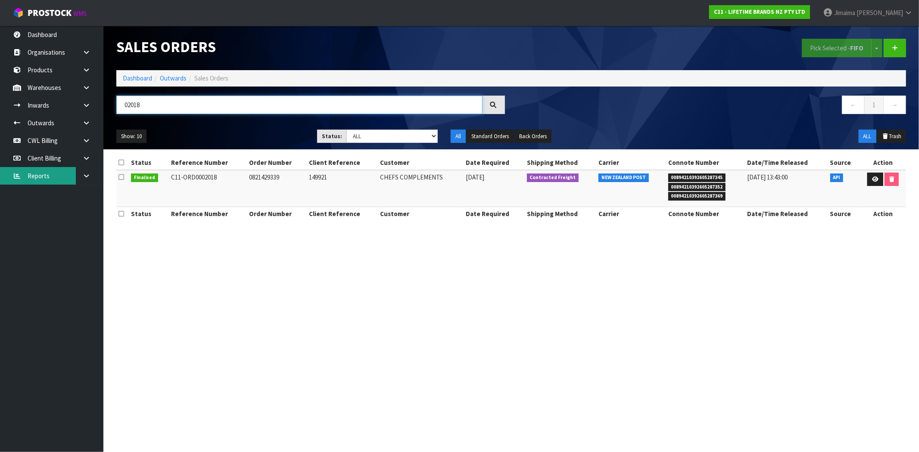
type input "02018"
click at [142, 74] on li "Dashboard" at bounding box center [137, 78] width 29 height 9
click at [135, 78] on link "Dashboard" at bounding box center [137, 78] width 29 height 8
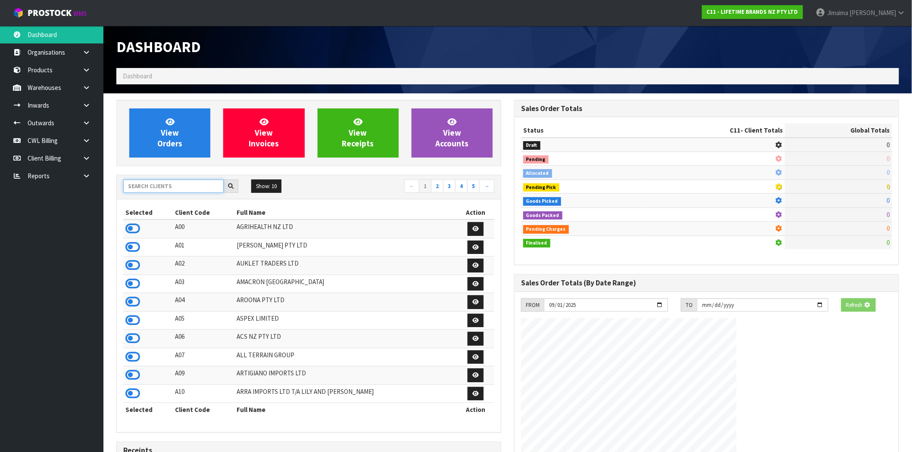
click at [166, 184] on input "text" at bounding box center [173, 186] width 100 height 13
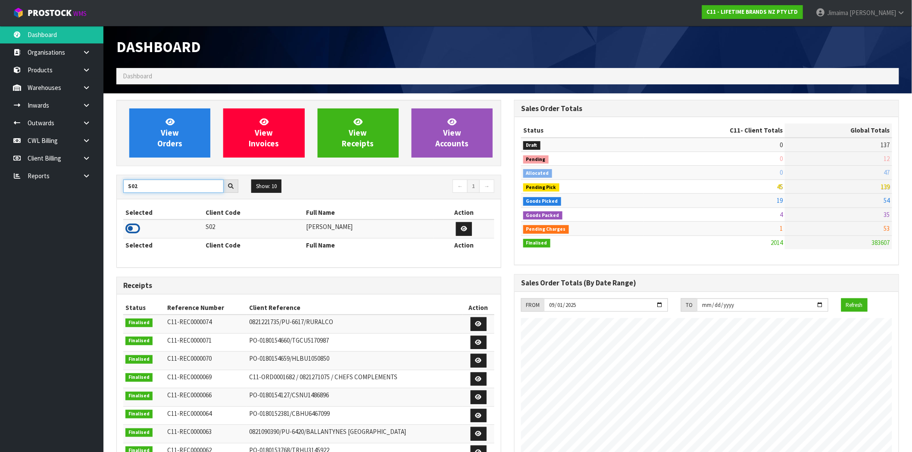
type input "S02"
click at [137, 224] on icon at bounding box center [132, 228] width 15 height 13
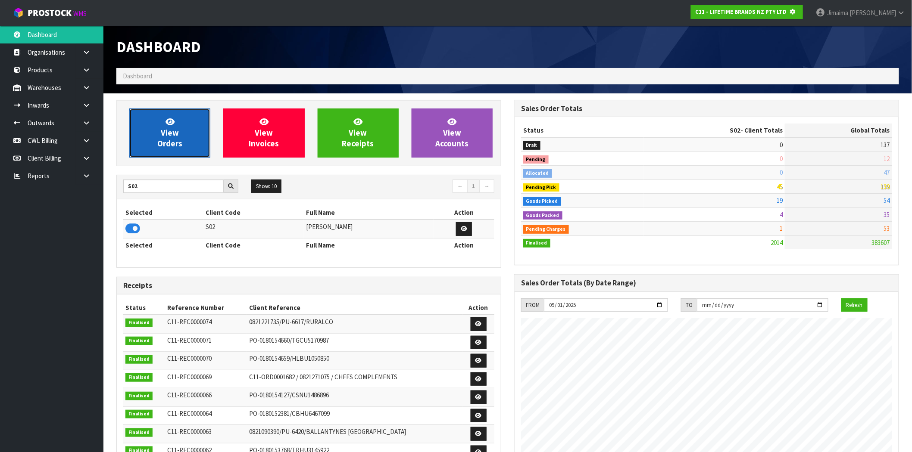
scroll to position [430276, 430415]
click at [168, 141] on span "View Orders" at bounding box center [169, 133] width 25 height 32
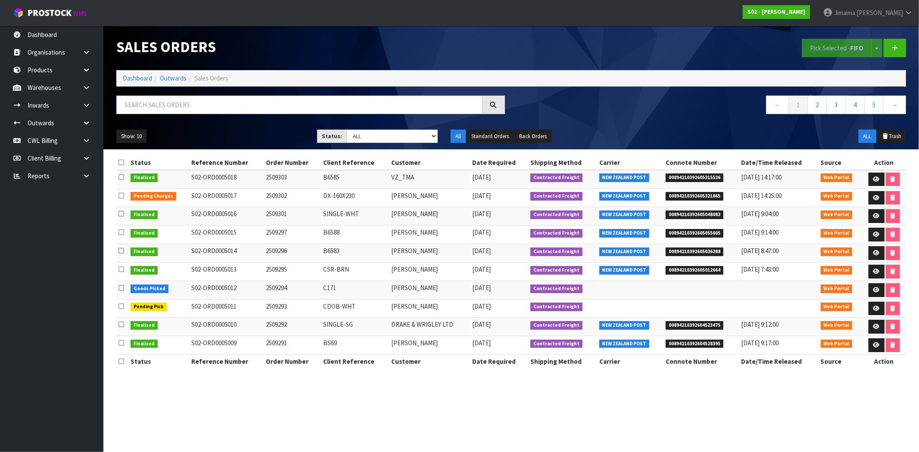
click at [251, 308] on td "S02-ORD0005011" at bounding box center [226, 308] width 75 height 19
click at [879, 309] on link at bounding box center [877, 309] width 16 height 14
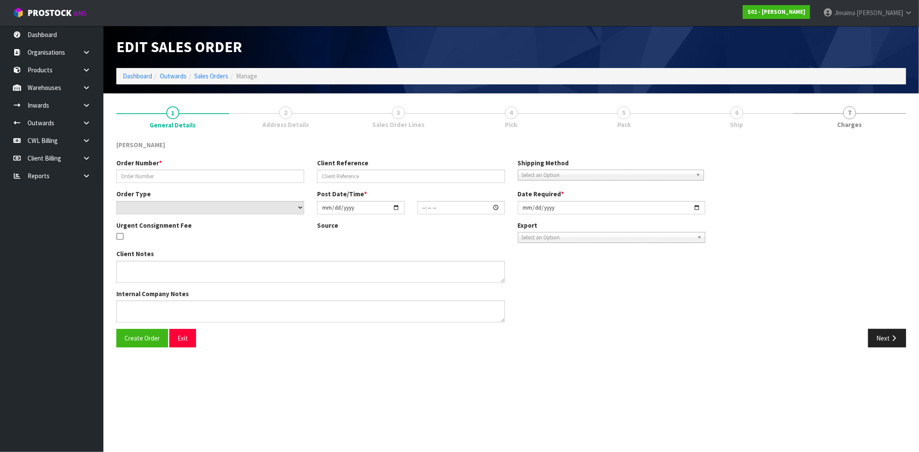
type input "2509293"
type input "CDOB-WHT"
select select "number:0"
type input "[DATE]"
type input "13:37:00.000"
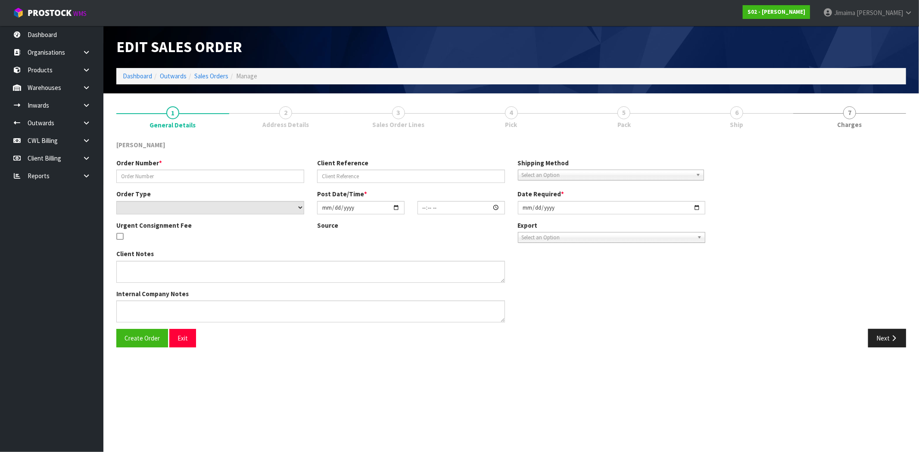
type input "[DATE]"
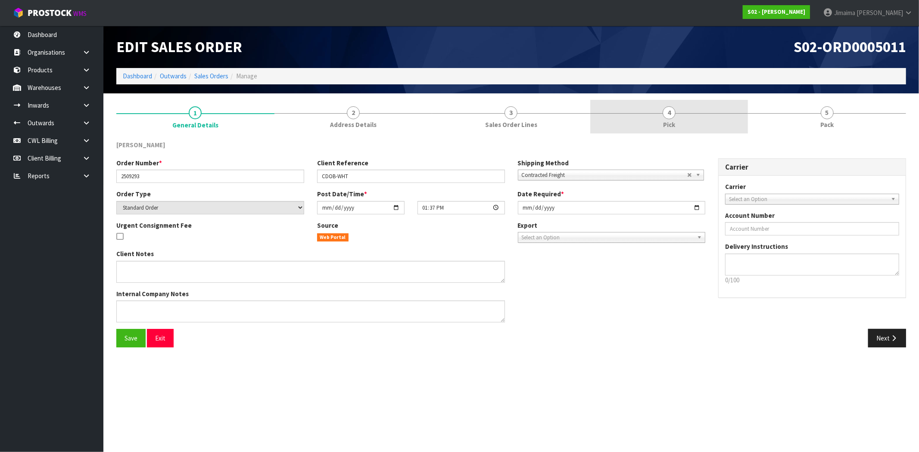
click at [653, 124] on link "4 Pick" at bounding box center [669, 117] width 158 height 34
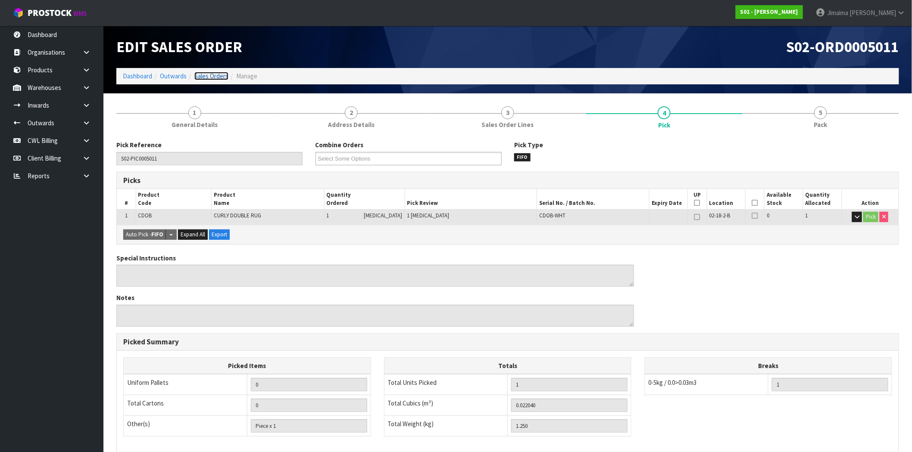
click at [212, 75] on link "Sales Orders" at bounding box center [211, 76] width 34 height 8
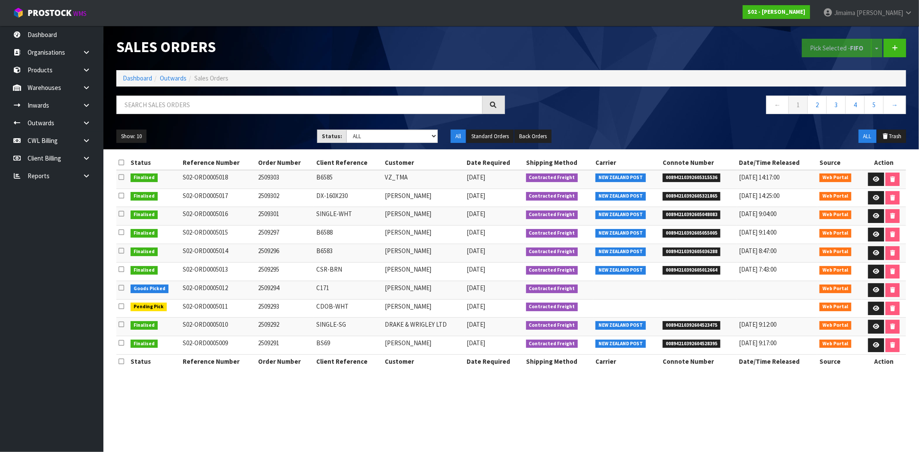
click at [696, 47] on div "Pick Selected - FIFO Split button! FIFO - First In First Out FEFO - First Expir…" at bounding box center [712, 48] width 402 height 44
click at [144, 81] on link "Dashboard" at bounding box center [137, 78] width 29 height 8
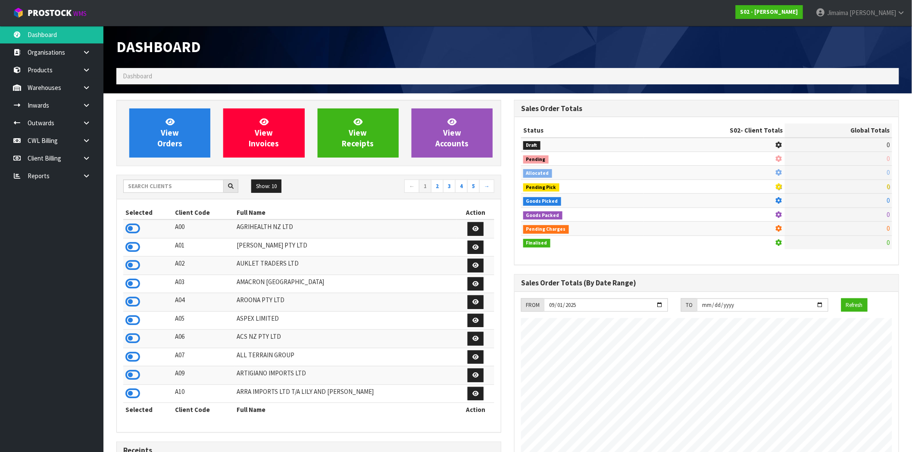
scroll to position [537, 398]
click at [199, 190] on input "text" at bounding box center [173, 186] width 100 height 13
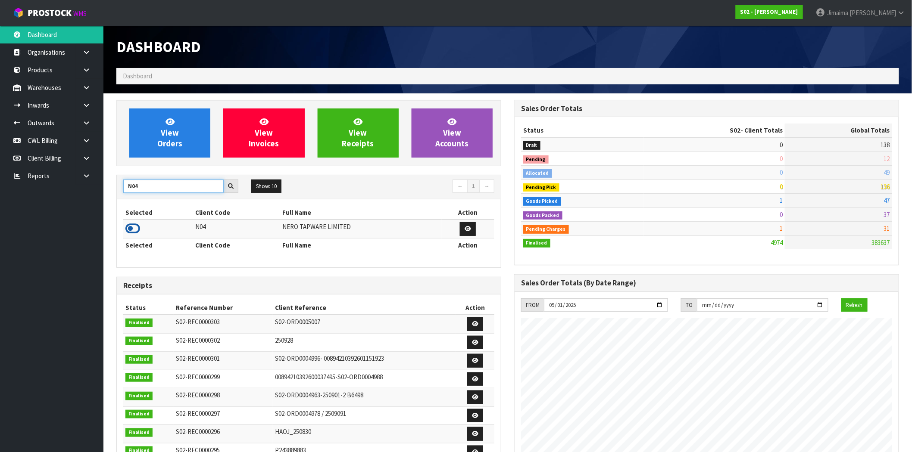
type input "N04"
click at [133, 230] on icon at bounding box center [132, 228] width 15 height 13
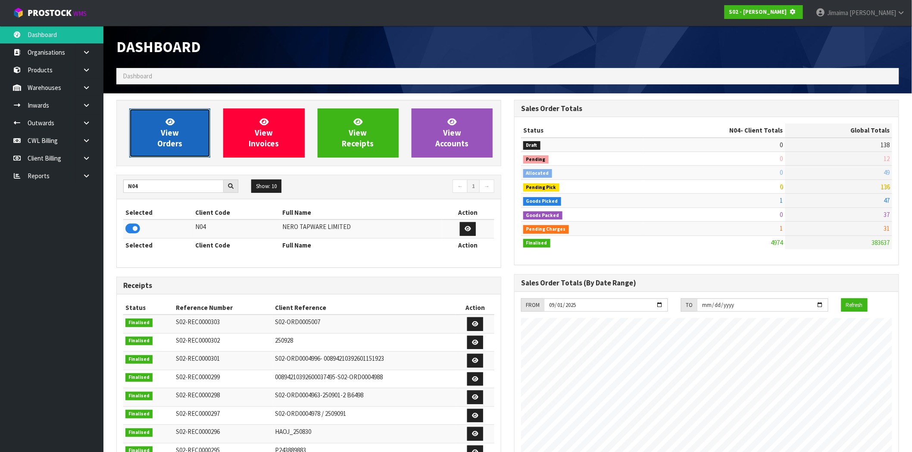
scroll to position [430276, 430415]
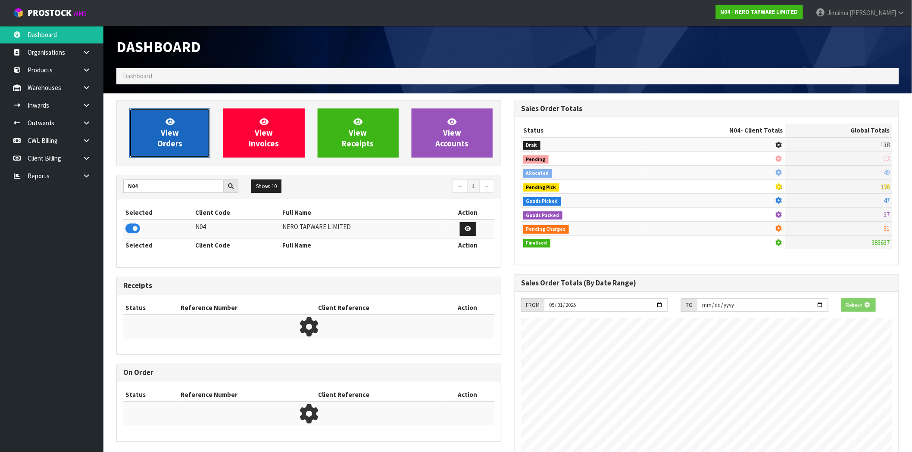
click at [166, 156] on link "View Orders" at bounding box center [169, 133] width 81 height 49
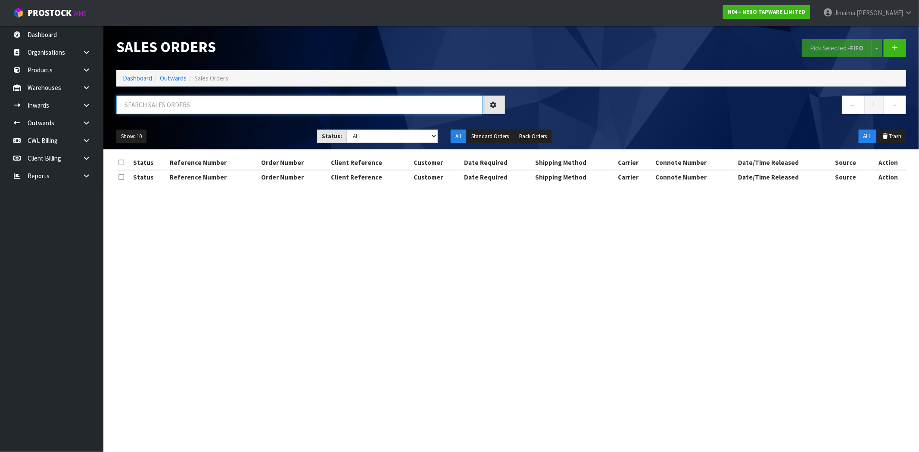
click at [195, 106] on input "text" at bounding box center [299, 105] width 366 height 19
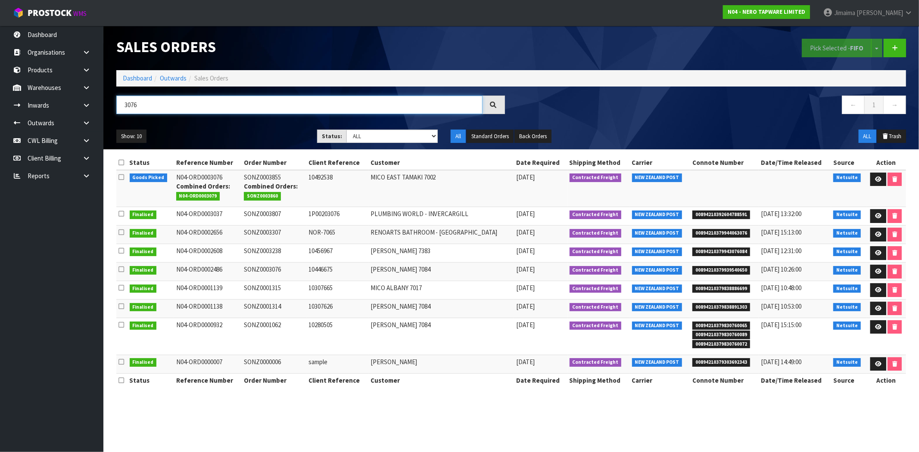
type input "3076"
click at [432, 194] on td "MICO EAST TAMAKI 7002" at bounding box center [441, 188] width 146 height 37
click at [877, 182] on icon at bounding box center [878, 180] width 6 height 6
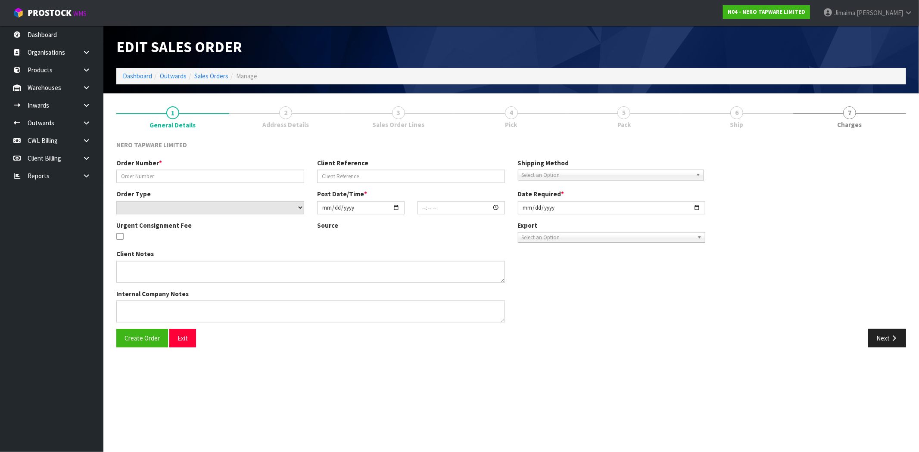
type input "SONZ0003855"
type input "10492538"
select select "number:0"
type input "[DATE]"
type input "10:45:04.000"
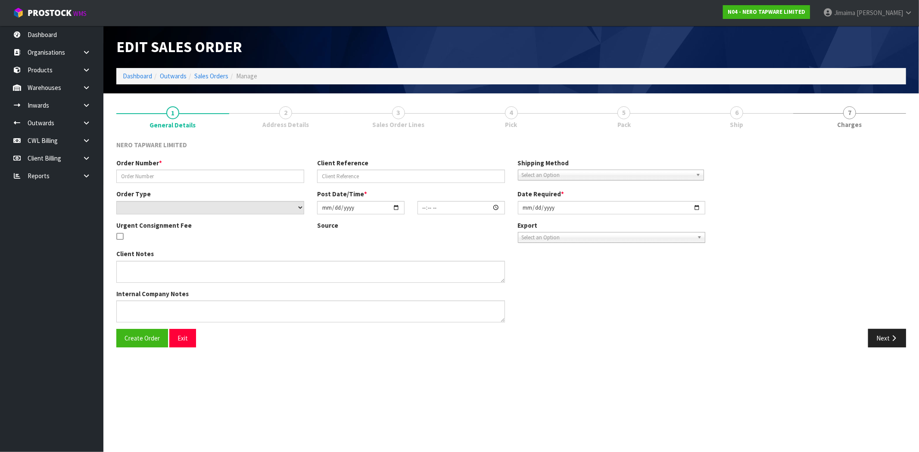
type input "[DATE]"
type textarea "Please dispatch today if possible"
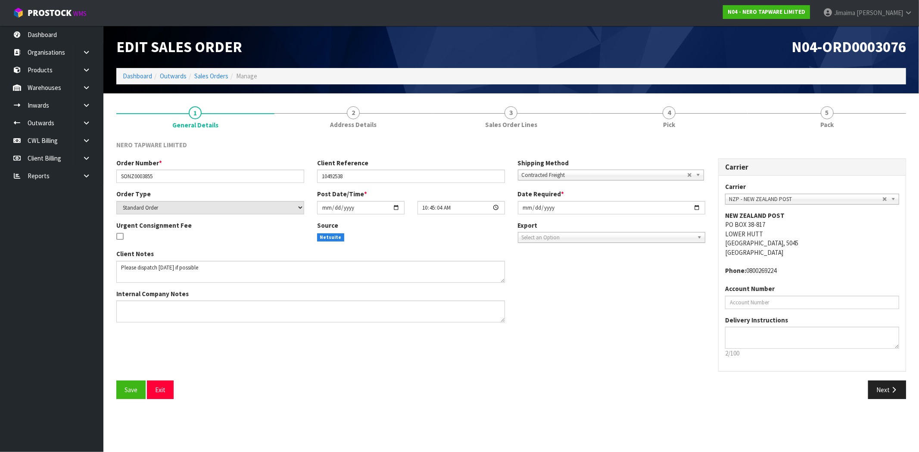
click at [612, 395] on div "Next" at bounding box center [712, 390] width 402 height 19
click at [346, 116] on link "2 Address Details" at bounding box center [353, 117] width 158 height 34
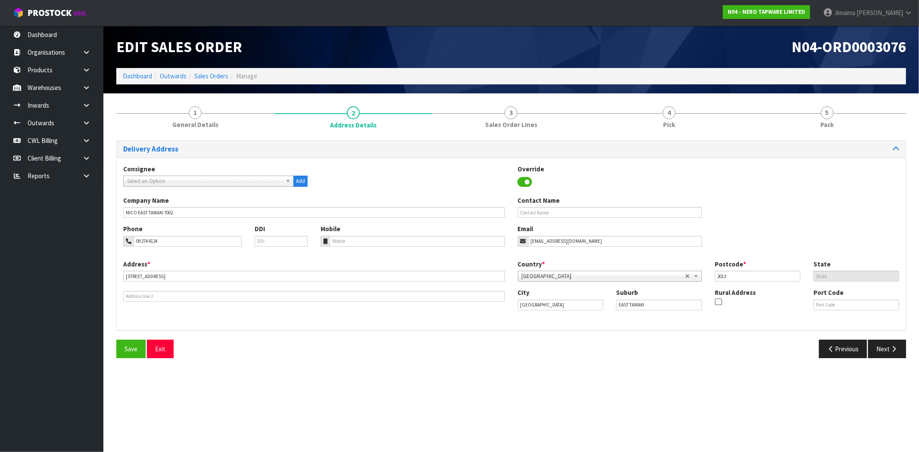
click at [211, 70] on ol "Dashboard Outwards Sales Orders Manage" at bounding box center [511, 76] width 790 height 16
drag, startPoint x: 209, startPoint y: 75, endPoint x: 203, endPoint y: 84, distance: 10.6
click at [208, 75] on link "Sales Orders" at bounding box center [211, 76] width 34 height 8
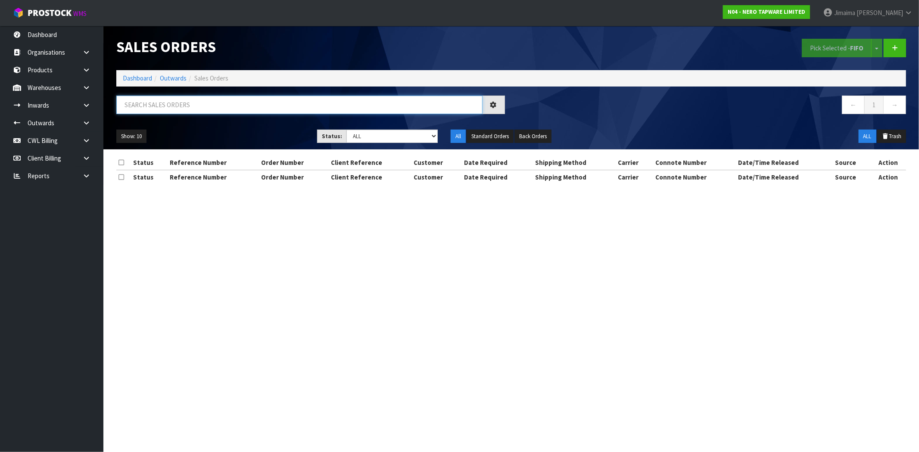
click at [160, 114] on input "text" at bounding box center [299, 105] width 366 height 19
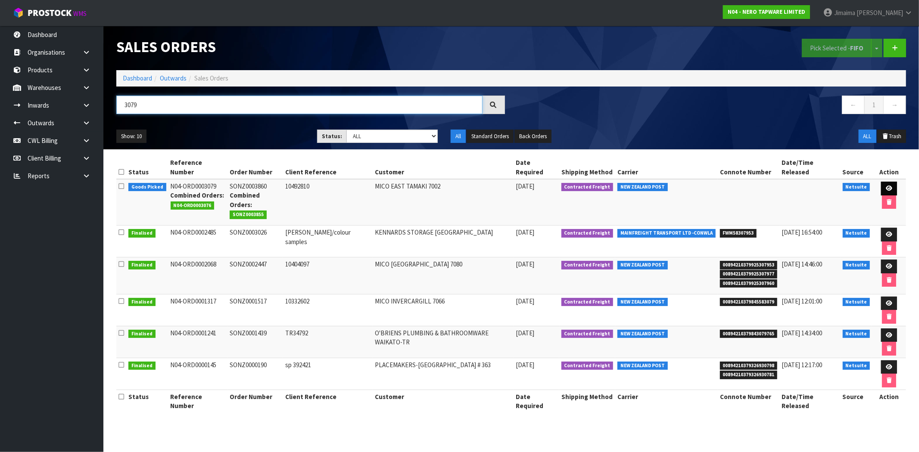
type input "3079"
click at [881, 182] on link at bounding box center [889, 189] width 16 height 14
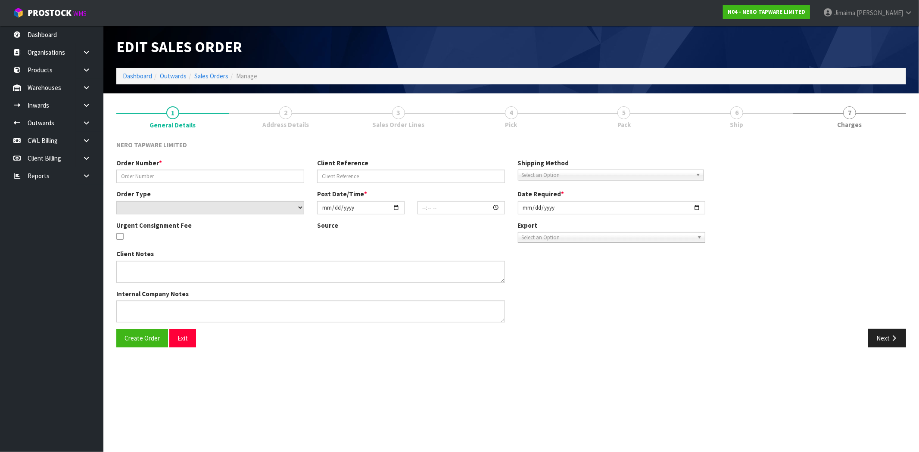
type input "SONZ0003860"
type input "10492810"
select select "number:0"
type input "[DATE]"
type input "11:15:07.000"
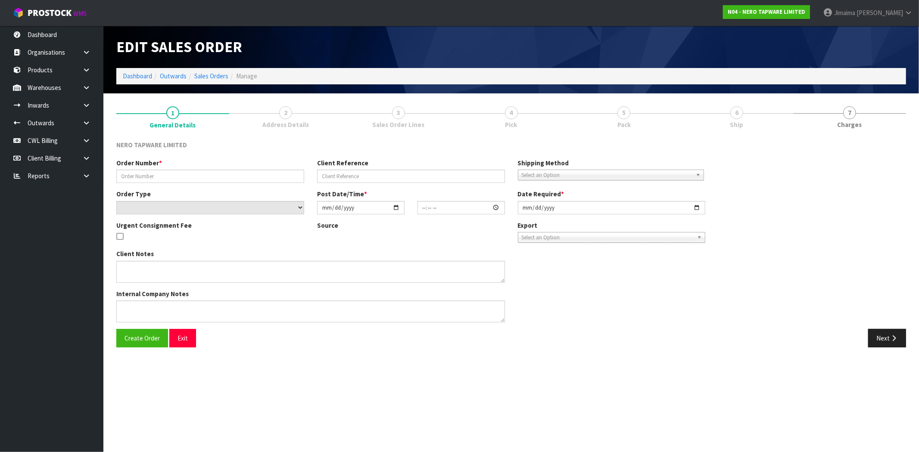
type input "[DATE]"
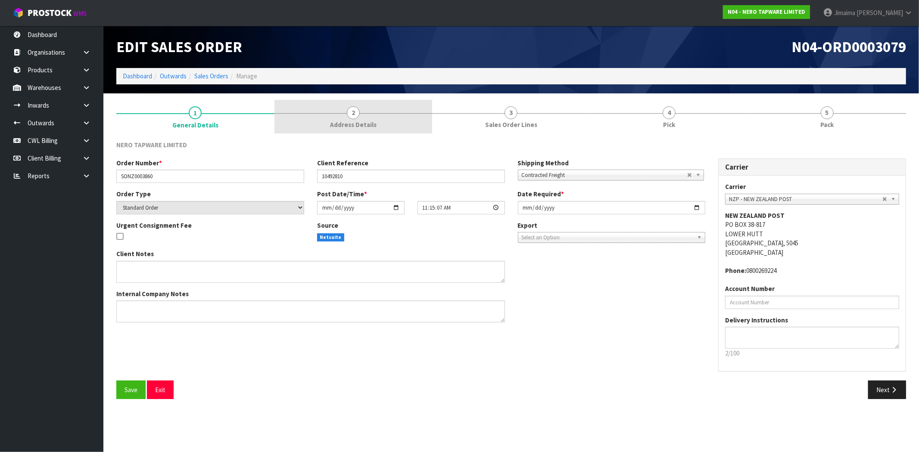
click at [322, 122] on link "2 Address Details" at bounding box center [353, 117] width 158 height 34
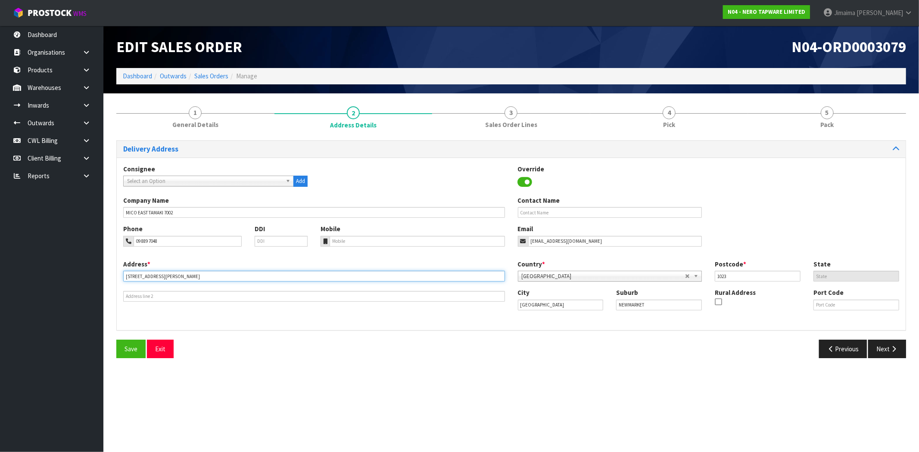
drag, startPoint x: 178, startPoint y: 274, endPoint x: 111, endPoint y: 274, distance: 67.6
click at [111, 274] on div "1 General Details 2 Address Details 3 Sales Order Lines 4 Pick 5 Pack Delivery …" at bounding box center [511, 232] width 803 height 265
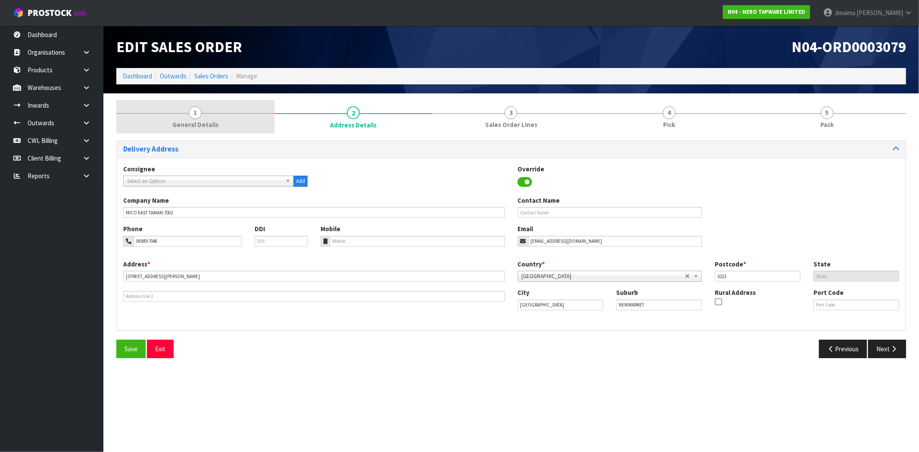
click at [192, 125] on span "General Details" at bounding box center [195, 124] width 46 height 9
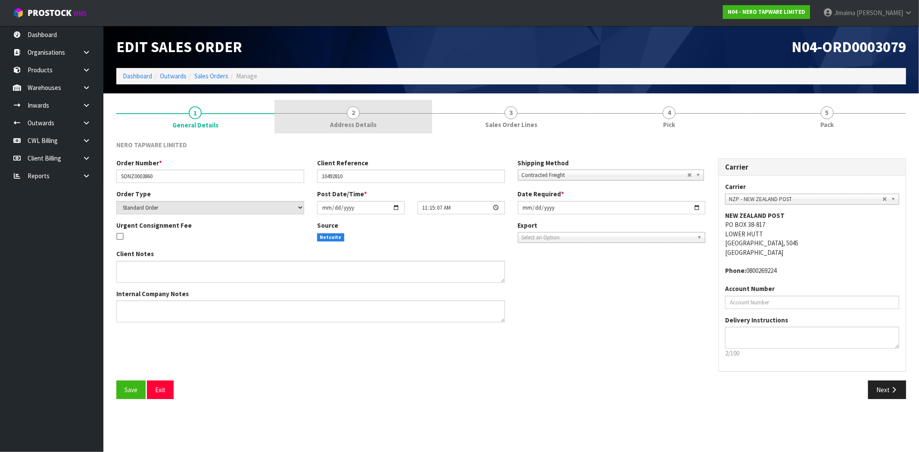
click at [364, 133] on link "2 Address Details" at bounding box center [353, 117] width 158 height 34
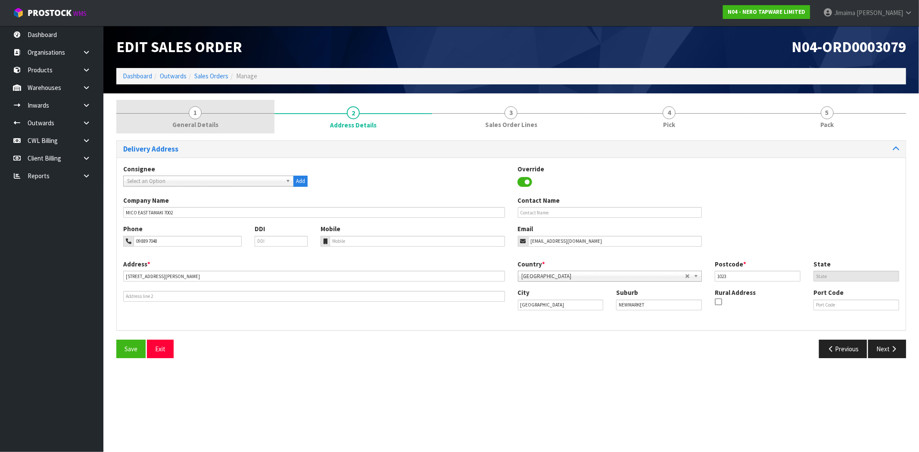
click at [225, 113] on link "1 General Details" at bounding box center [195, 117] width 158 height 34
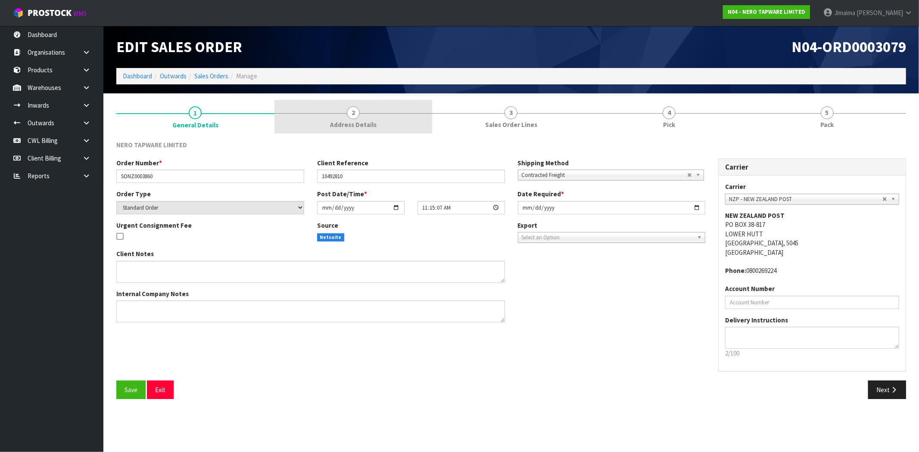
click at [349, 125] on span "Address Details" at bounding box center [353, 124] width 47 height 9
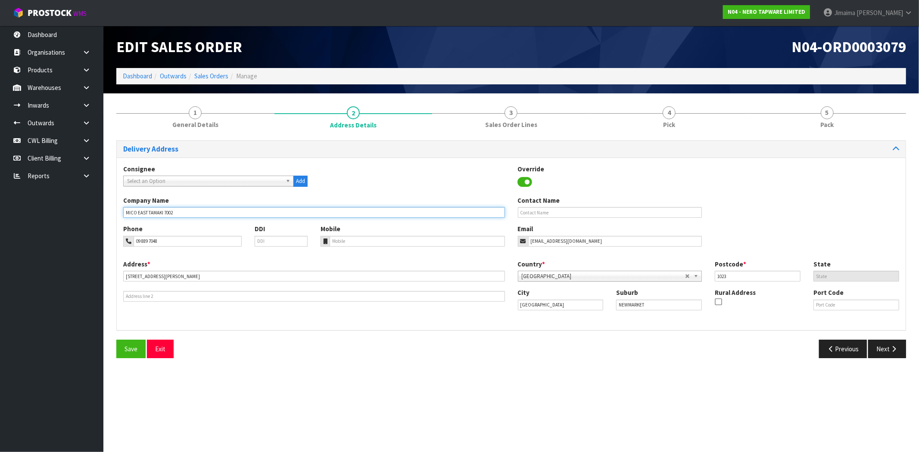
drag, startPoint x: 179, startPoint y: 215, endPoint x: 172, endPoint y: 213, distance: 7.0
click at [172, 213] on input "MICO EAST TAMAKI 7002" at bounding box center [314, 212] width 382 height 11
click at [200, 215] on input "MICO EAST TAMAKI 7002" at bounding box center [314, 212] width 382 height 11
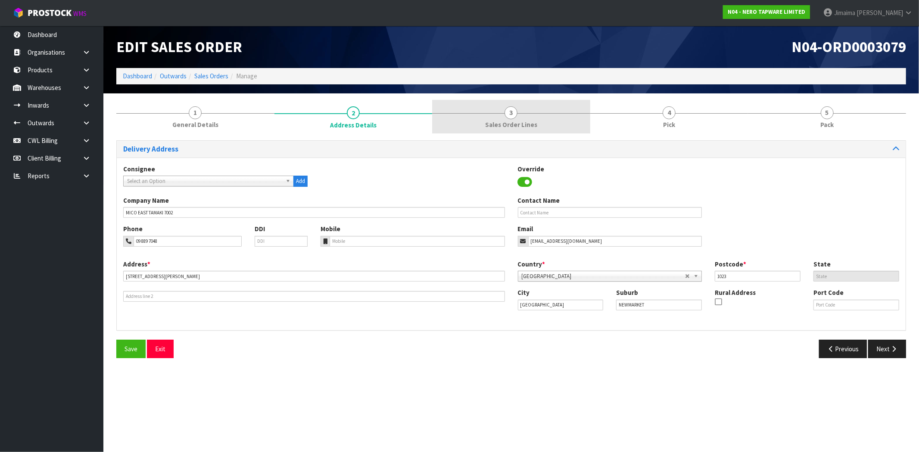
click at [513, 105] on link "3 Sales Order Lines" at bounding box center [511, 117] width 158 height 34
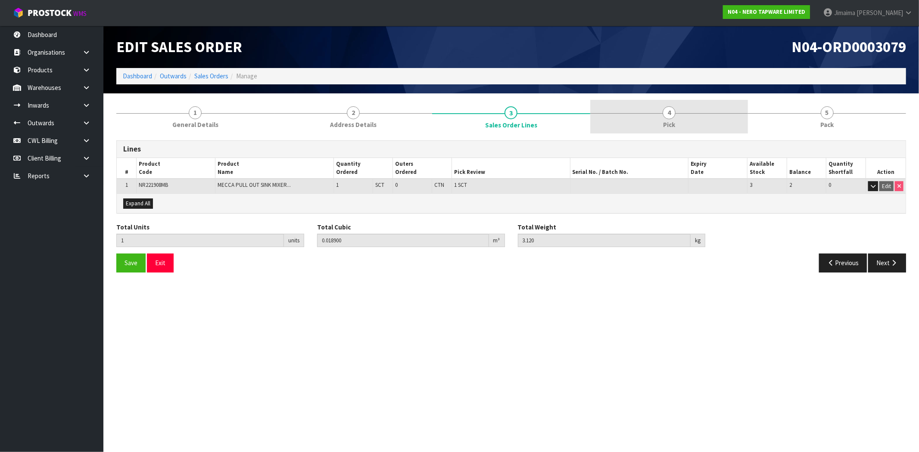
click at [668, 118] on span "4" at bounding box center [669, 112] width 13 height 13
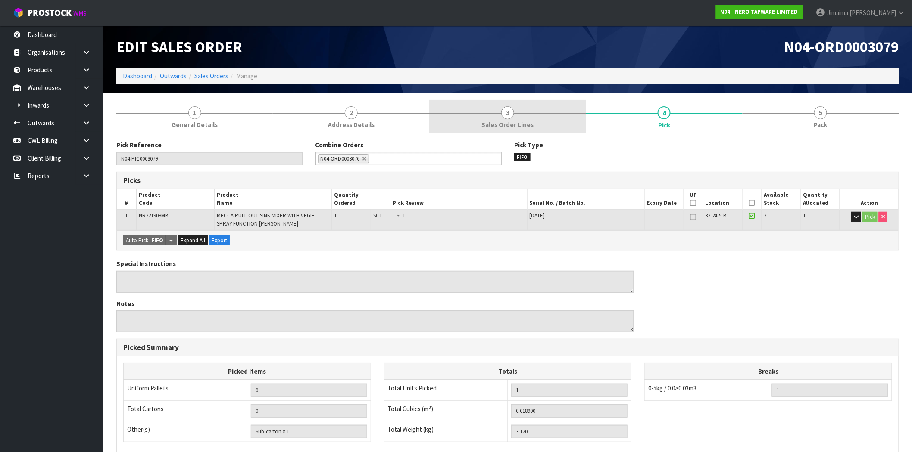
click at [547, 132] on link "3 Sales Order Lines" at bounding box center [507, 117] width 156 height 34
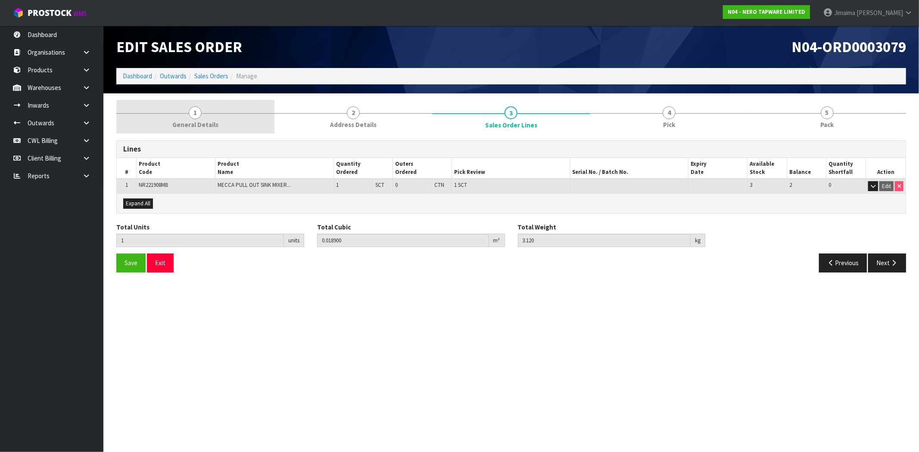
click at [226, 113] on link "1 General Details" at bounding box center [195, 117] width 158 height 34
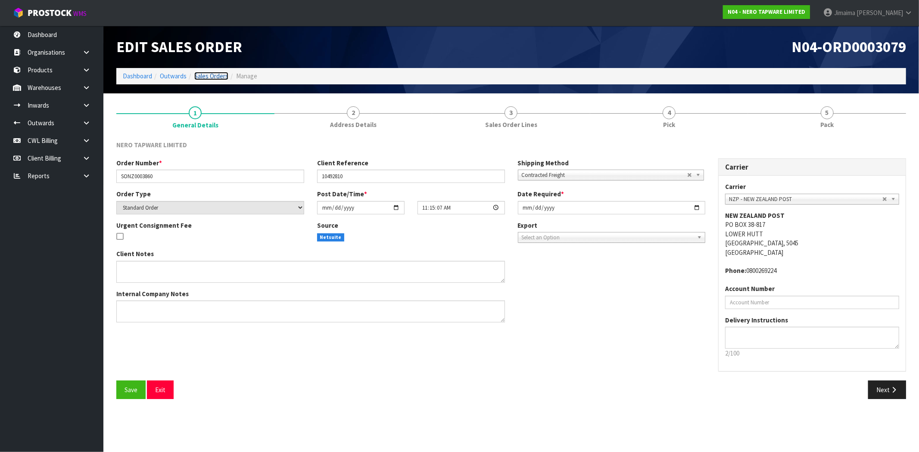
click at [213, 76] on link "Sales Orders" at bounding box center [211, 76] width 34 height 8
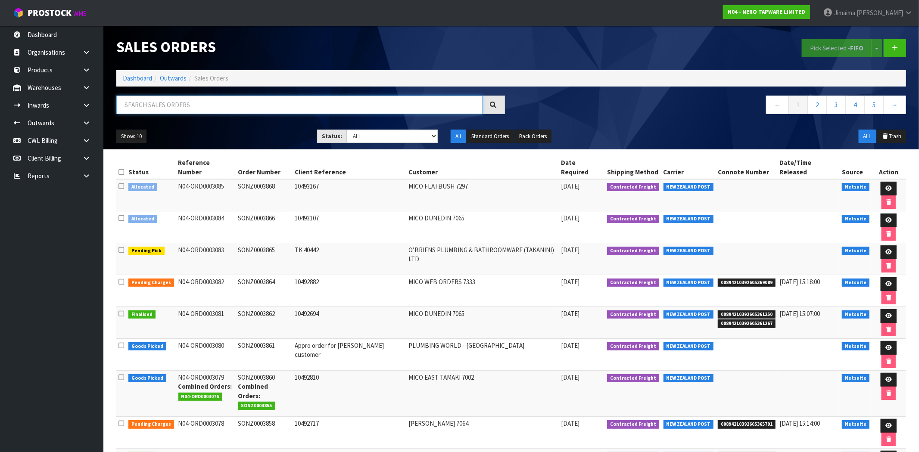
click at [439, 103] on input "text" at bounding box center [299, 105] width 366 height 19
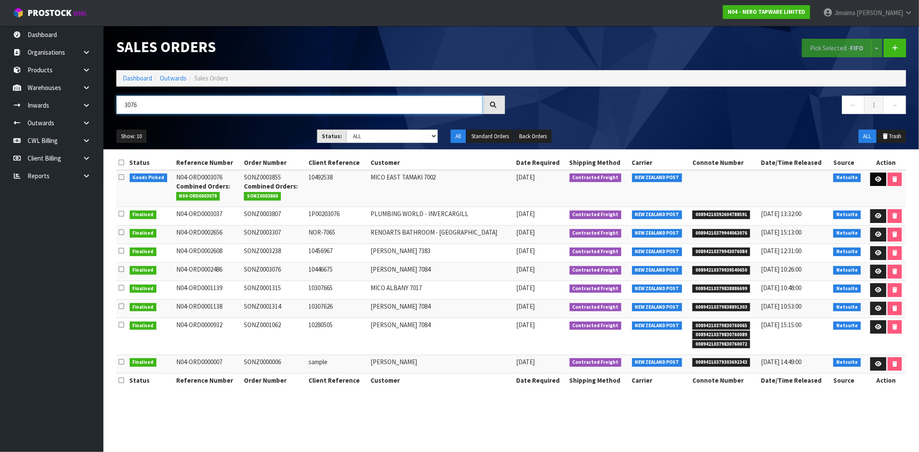
type input "3076"
click at [881, 180] on link at bounding box center [878, 180] width 16 height 14
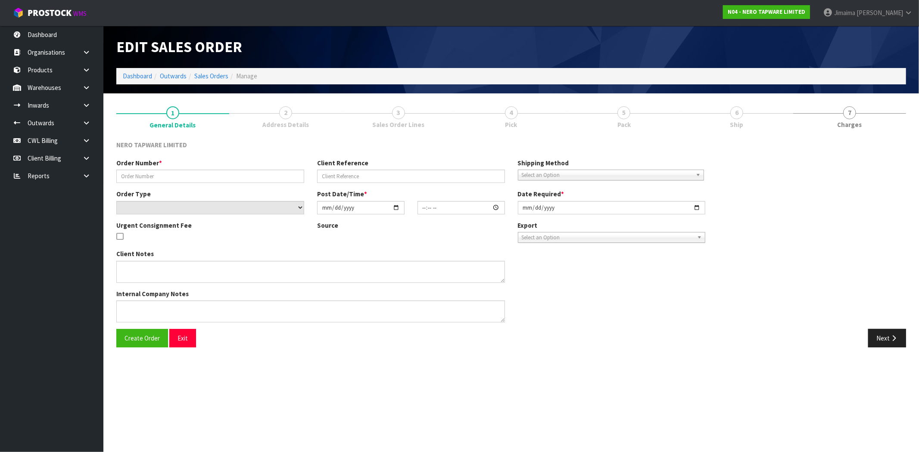
type input "SONZ0003855"
type input "10492538"
select select "number:0"
type input "[DATE]"
type input "10:45:04.000"
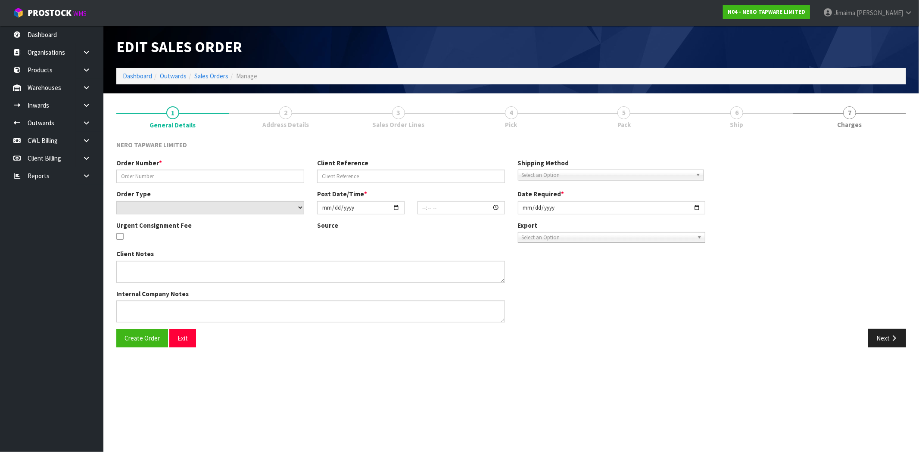
type input "[DATE]"
type textarea "Please dispatch today if possible"
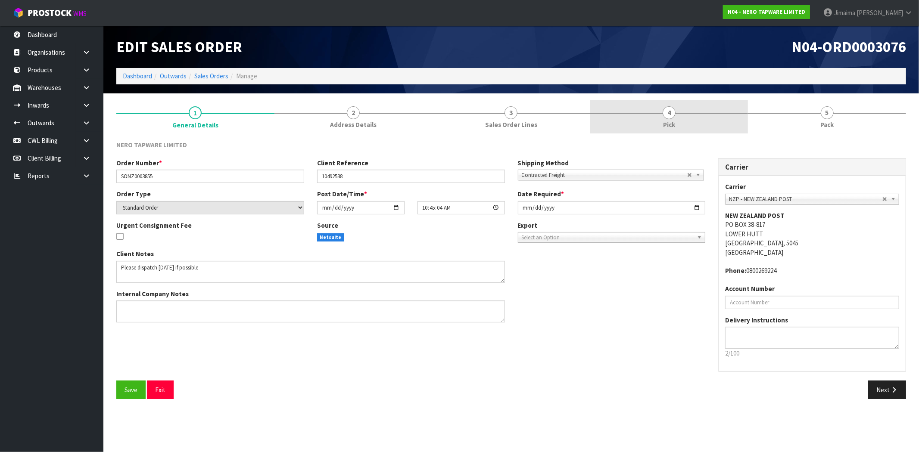
click at [682, 125] on link "4 Pick" at bounding box center [669, 117] width 158 height 34
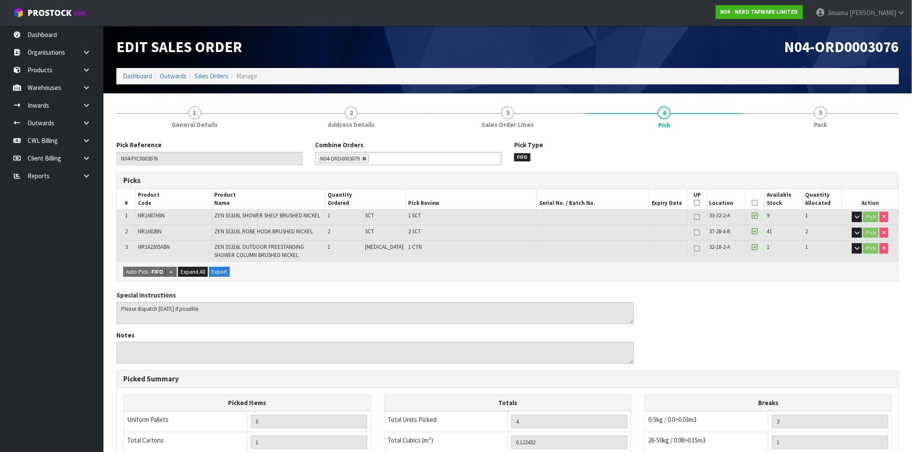
click at [365, 158] on link at bounding box center [364, 158] width 5 height 5
type input "Select Some Options"
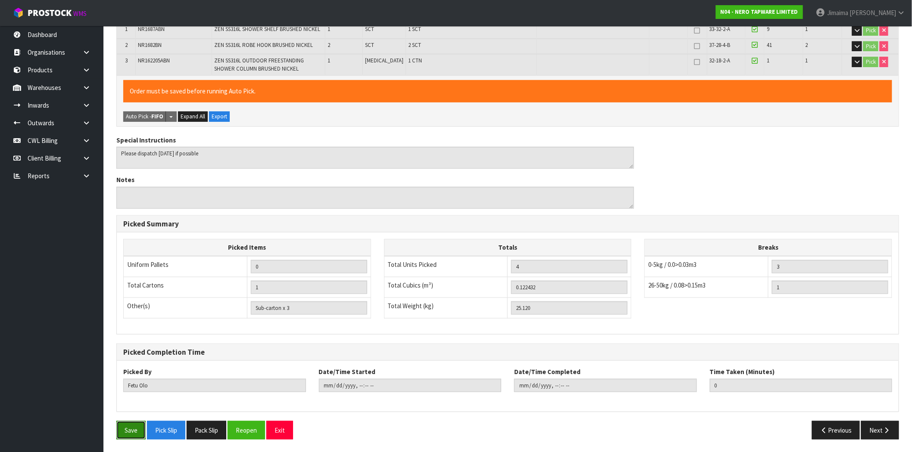
click at [127, 428] on button "Save" at bounding box center [130, 430] width 29 height 19
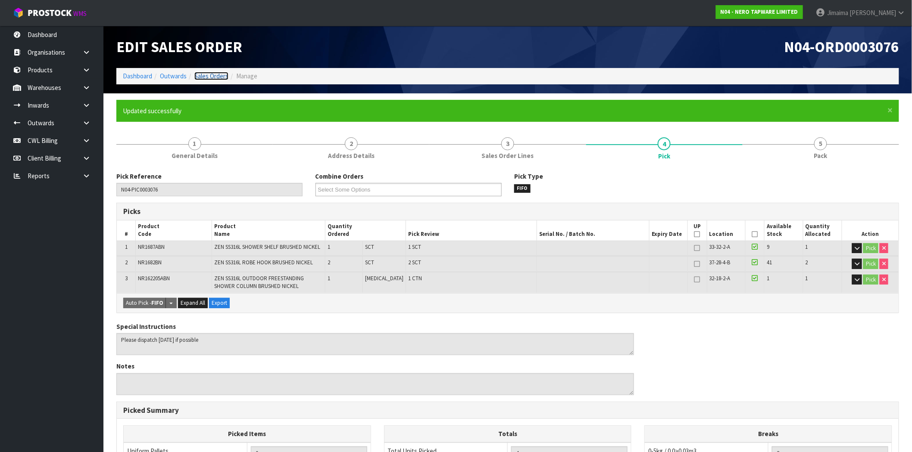
click at [205, 79] on link "Sales Orders" at bounding box center [211, 76] width 34 height 8
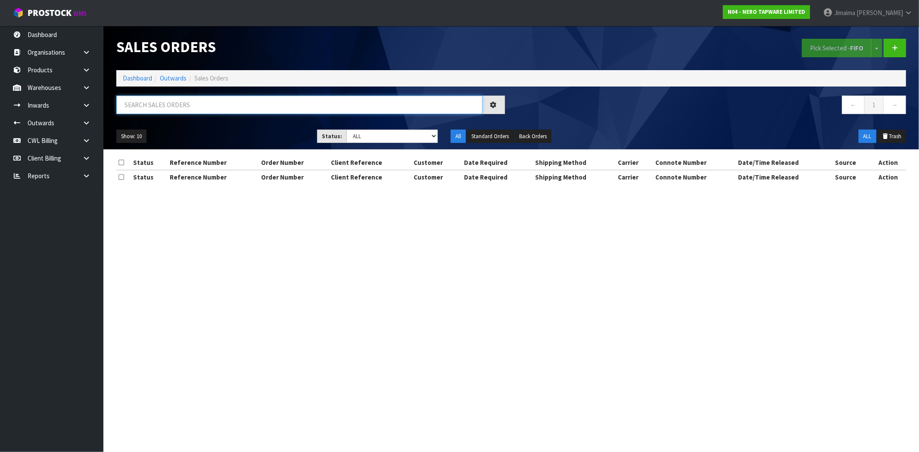
click at [254, 107] on input "text" at bounding box center [299, 105] width 366 height 19
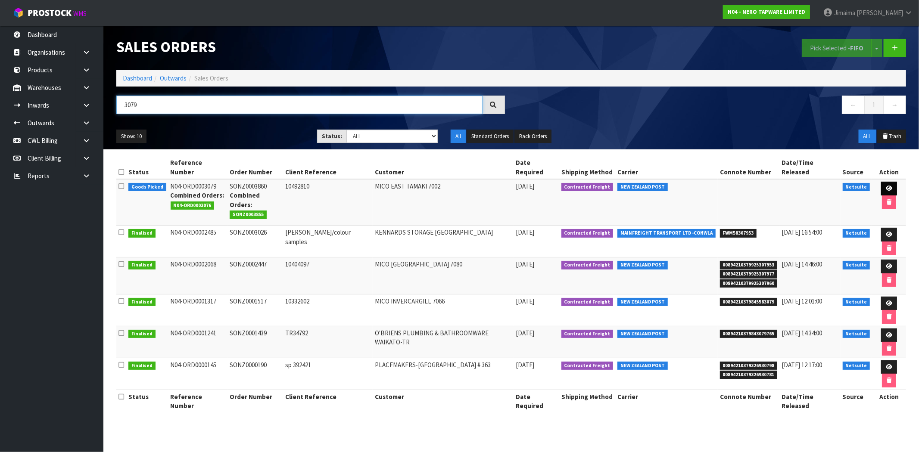
type input "3079"
click at [881, 182] on link at bounding box center [889, 189] width 16 height 14
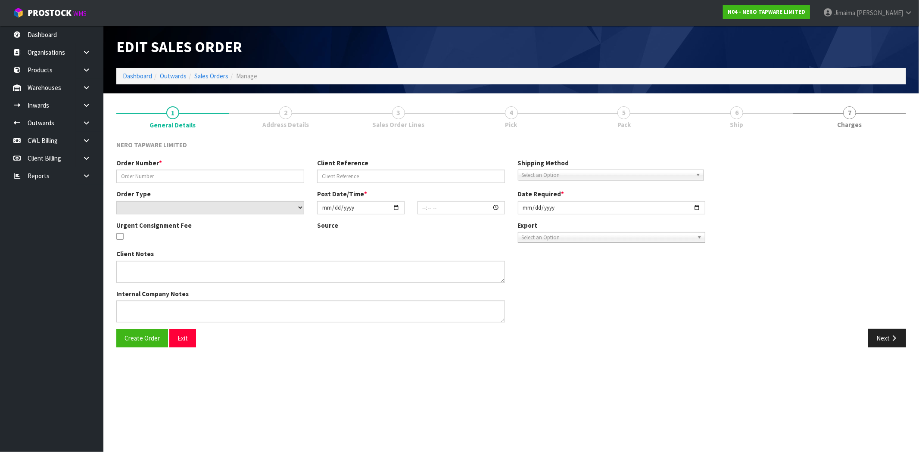
type input "SONZ0003860"
type input "10492810"
select select "number:0"
type input "[DATE]"
type input "11:15:07.000"
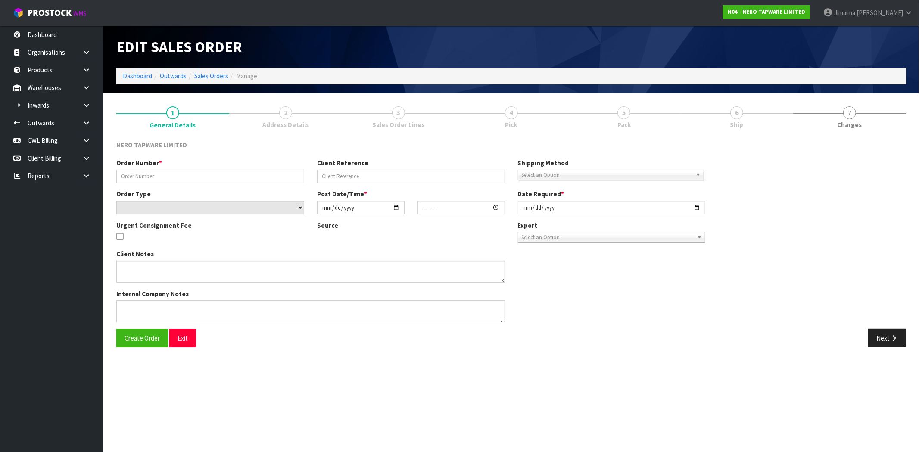
type input "[DATE]"
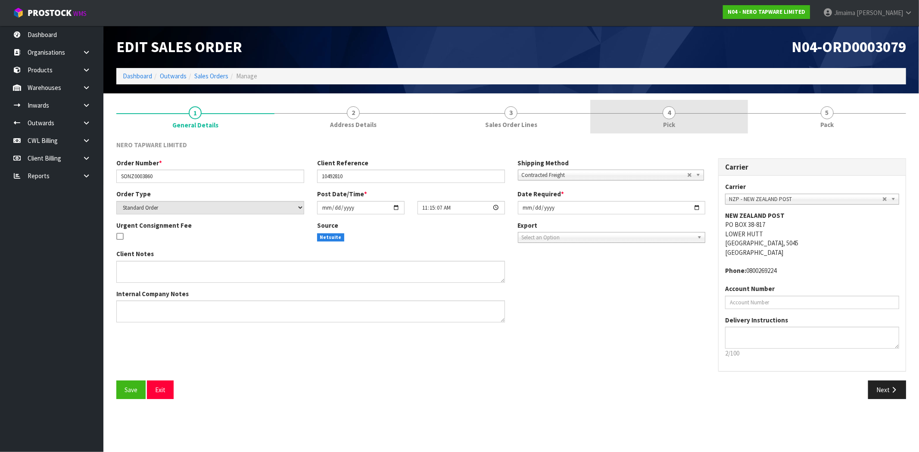
click at [653, 124] on link "4 Pick" at bounding box center [669, 117] width 158 height 34
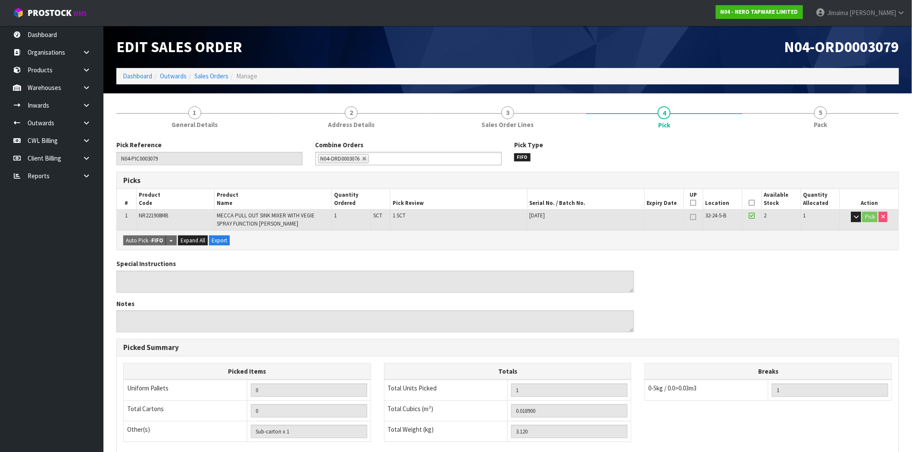
click at [364, 161] on li "N04-ORD0003076" at bounding box center [343, 158] width 51 height 9
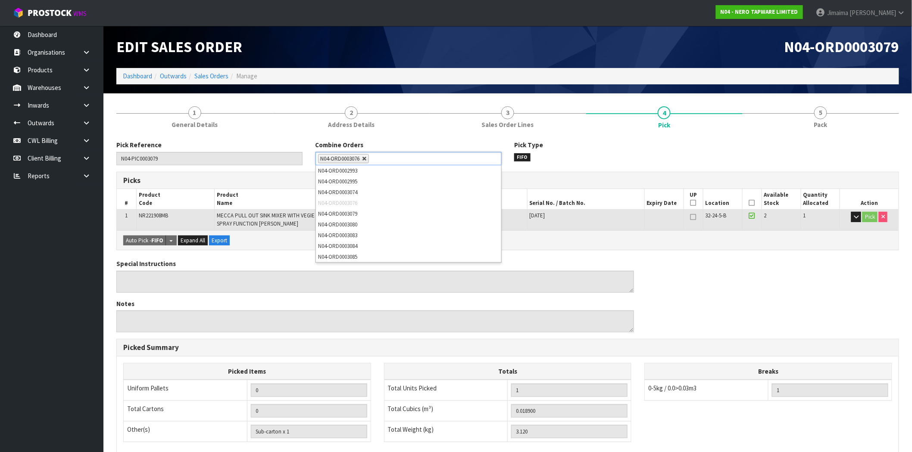
click at [364, 161] on link at bounding box center [364, 158] width 5 height 5
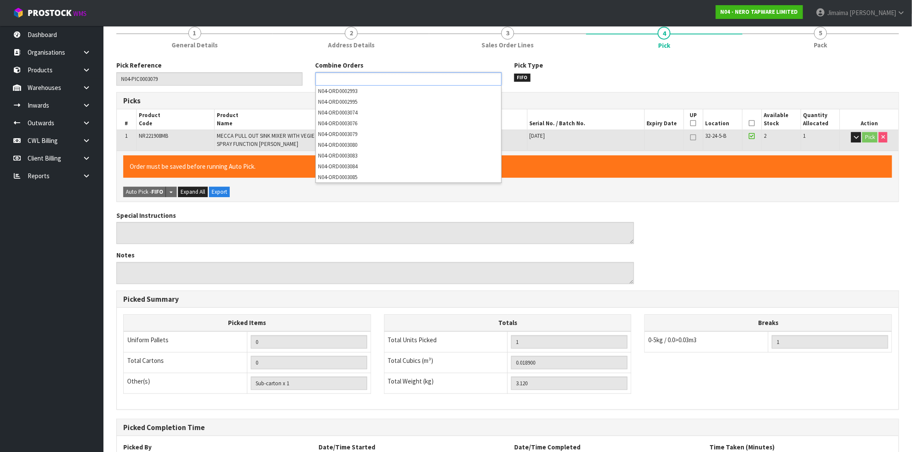
scroll to position [156, 0]
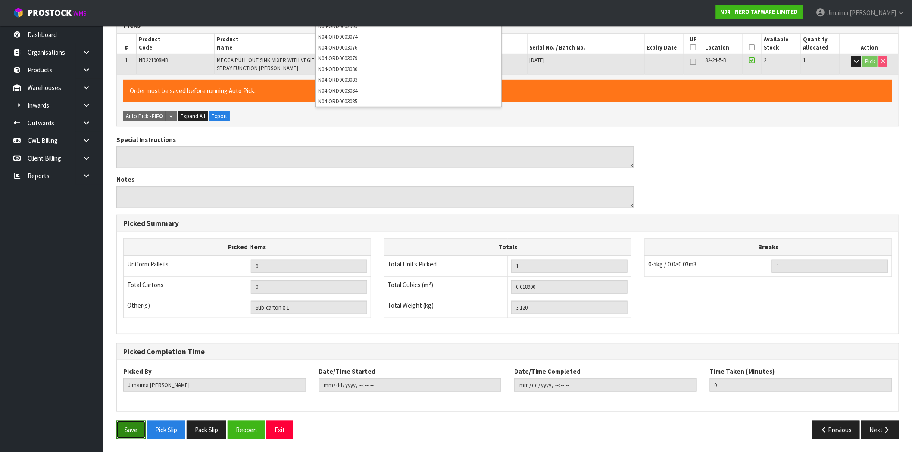
click at [128, 429] on button "Save" at bounding box center [130, 430] width 29 height 19
type input "Select Some Options"
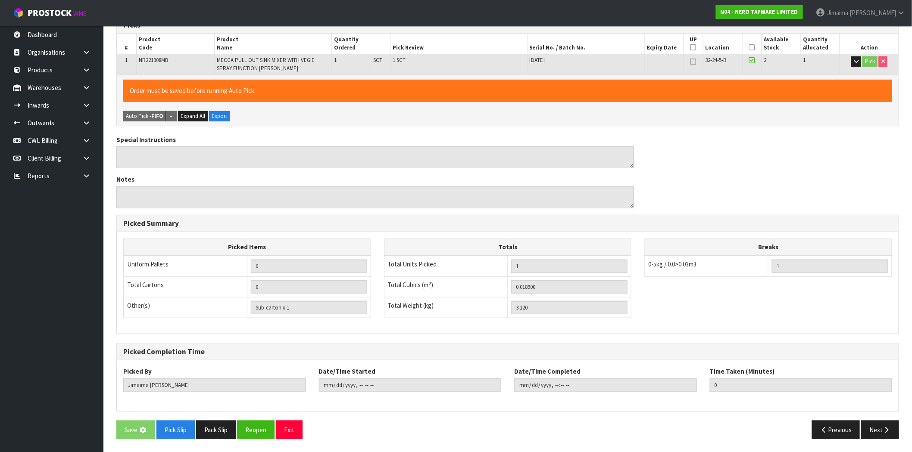
scroll to position [0, 0]
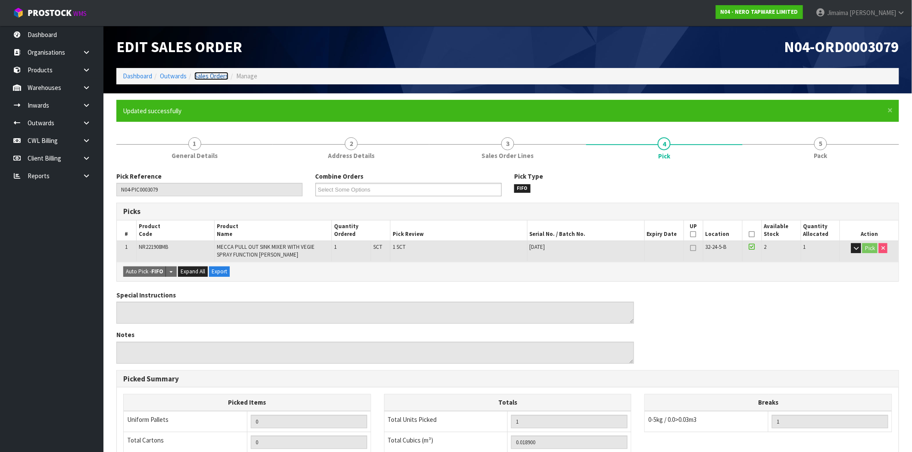
click at [214, 74] on link "Sales Orders" at bounding box center [211, 76] width 34 height 8
type input "2025-09-30T15:31:10"
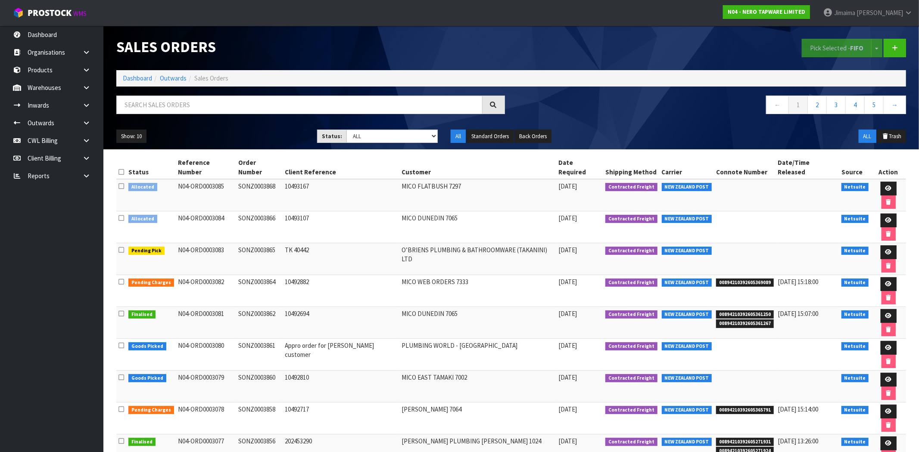
drag, startPoint x: 142, startPoint y: 0, endPoint x: 289, endPoint y: 74, distance: 164.0
click at [304, 67] on div "Sales Orders" at bounding box center [311, 47] width 402 height 42
click at [193, 105] on input "text" at bounding box center [299, 105] width 366 height 19
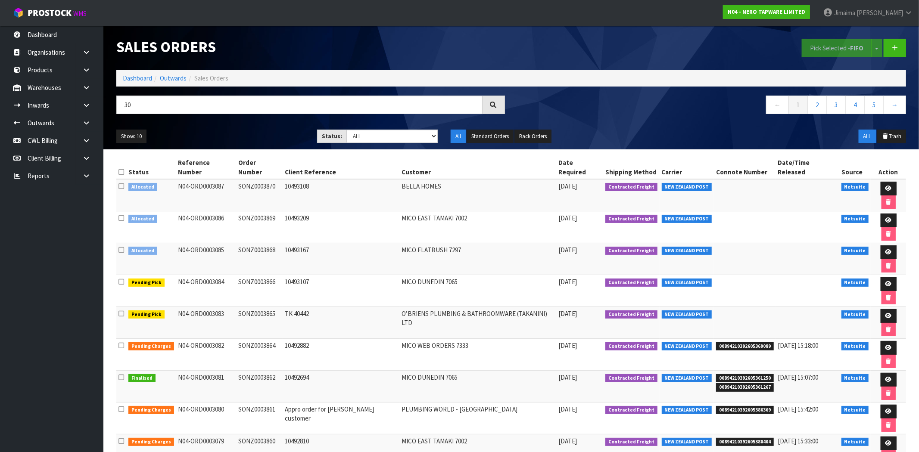
click at [414, 435] on td "MICO EAST TAMAKI 7002" at bounding box center [477, 451] width 157 height 32
click at [412, 435] on td "MICO EAST TAMAKI 7002" at bounding box center [477, 451] width 157 height 32
click at [411, 435] on td "MICO EAST TAMAKI 7002" at bounding box center [477, 451] width 157 height 32
click at [409, 435] on td "MICO EAST TAMAKI 7002" at bounding box center [477, 451] width 157 height 32
click at [408, 435] on td "MICO EAST TAMAKI 7002" at bounding box center [477, 451] width 157 height 32
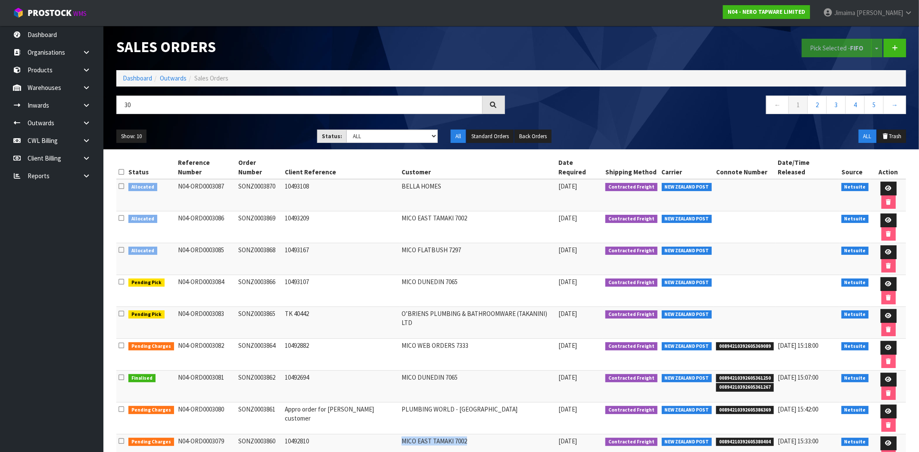
click at [408, 435] on td "MICO EAST TAMAKI 7002" at bounding box center [477, 451] width 157 height 32
copy tr "MICO EAST TAMAKI 7002"
click at [204, 93] on div "Sales Orders Pick Selected - FIFO Split button! FIFO - First In First Out FEFO …" at bounding box center [511, 88] width 803 height 124
drag, startPoint x: 171, startPoint y: 103, endPoint x: 89, endPoint y: 103, distance: 82.3
click at [89, 103] on body "Toggle navigation ProStock WMS N04 - NERO TAPWARE LIMITED Jimaima Reiher Logout…" at bounding box center [459, 226] width 919 height 452
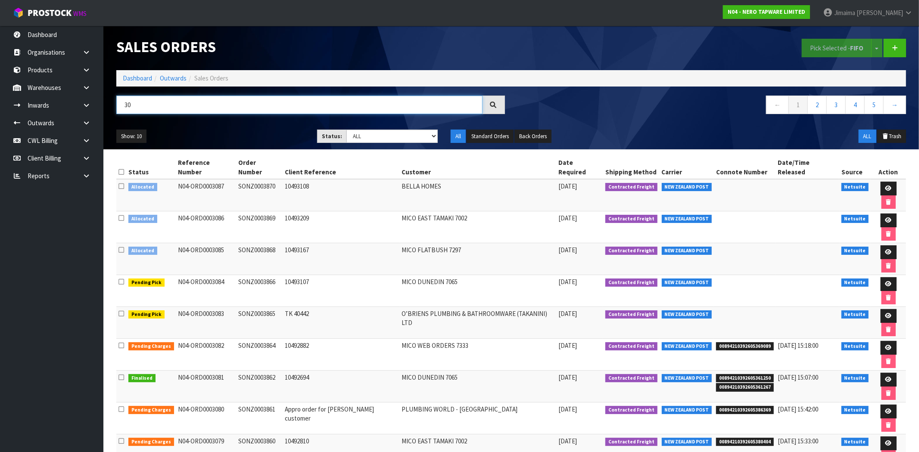
paste input "MICO EAST TAMAKI 7002"
type input "MICO EAST TAMAKI 7002"
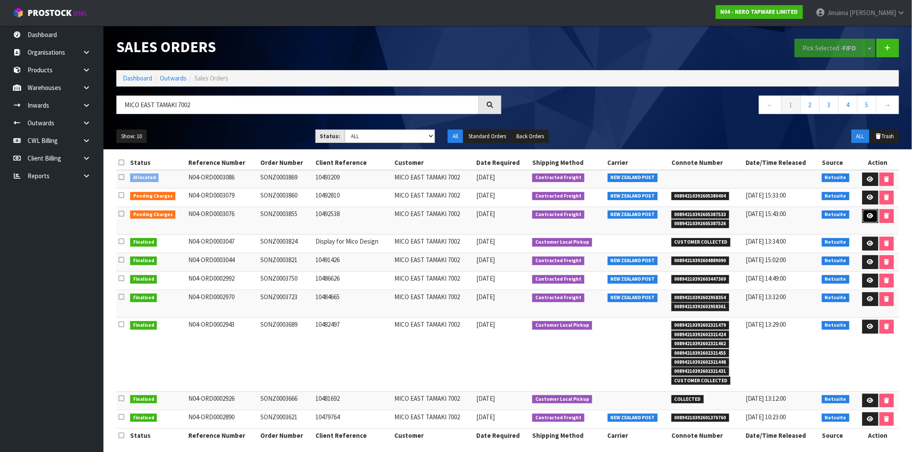
drag, startPoint x: 863, startPoint y: 217, endPoint x: 836, endPoint y: 218, distance: 27.2
click at [863, 217] on link at bounding box center [870, 216] width 16 height 14
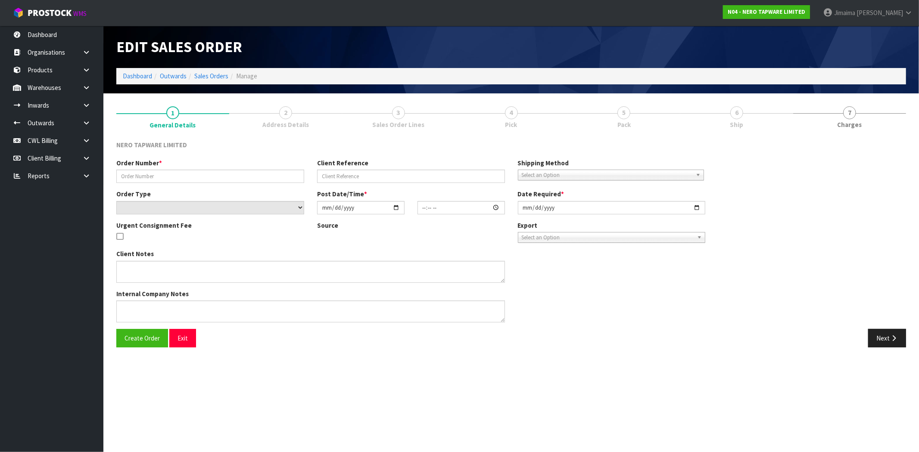
type input "SONZ0003855"
type input "10492538"
select select "number:0"
type input "[DATE]"
type input "10:45:04.000"
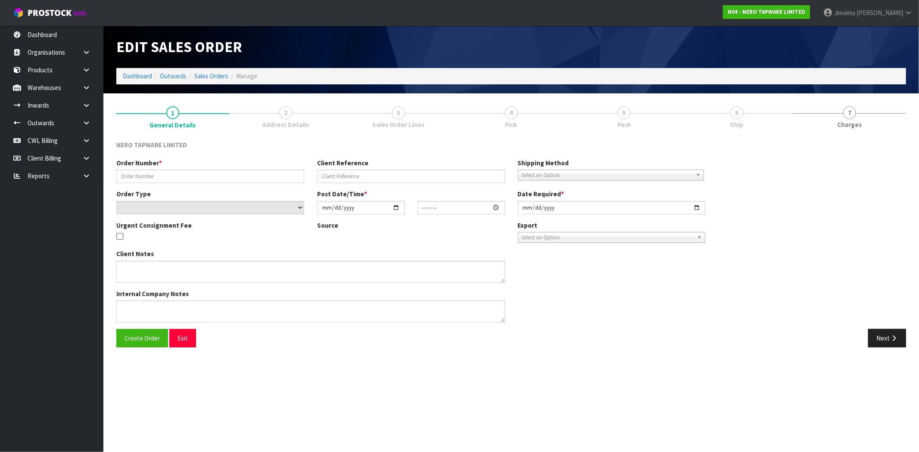
type input "[DATE]"
type textarea "Please dispatch today if possible"
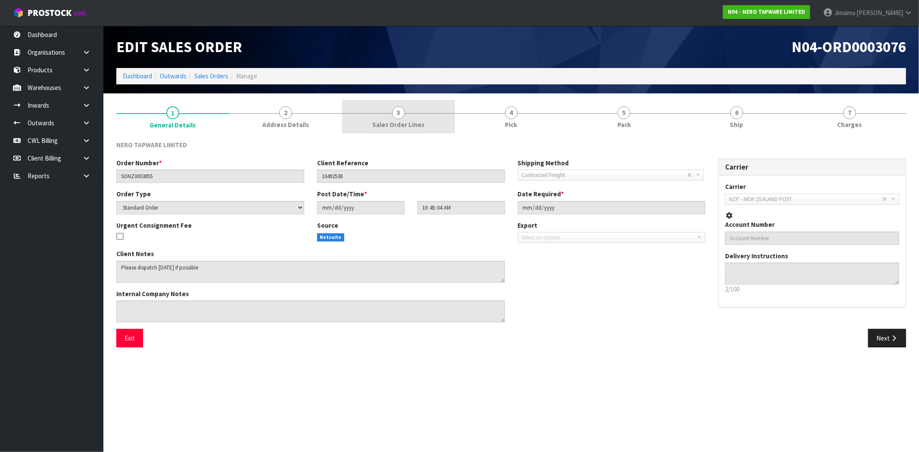
click at [413, 109] on link "3 Sales Order Lines" at bounding box center [398, 117] width 113 height 34
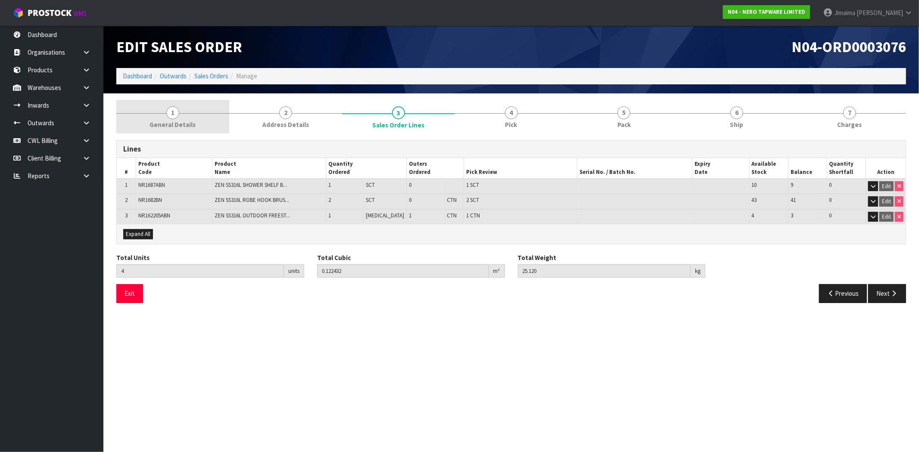
click at [194, 115] on link "1 General Details" at bounding box center [172, 117] width 113 height 34
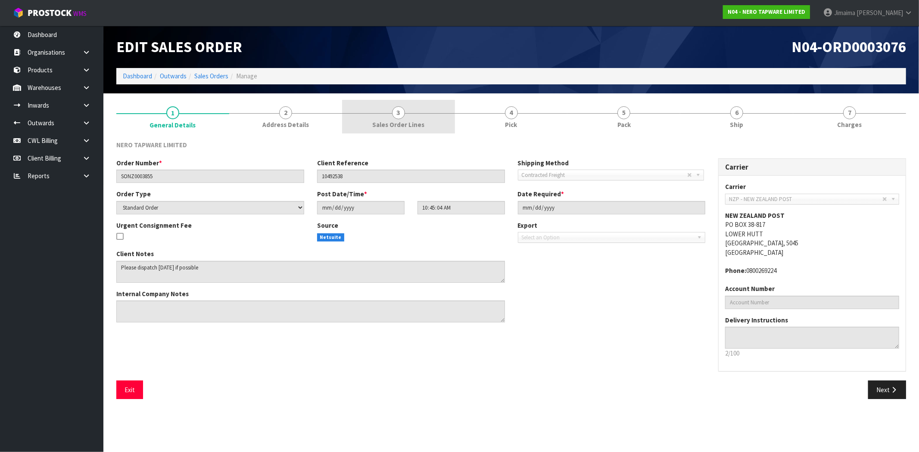
click at [412, 117] on link "3 Sales Order Lines" at bounding box center [398, 117] width 113 height 34
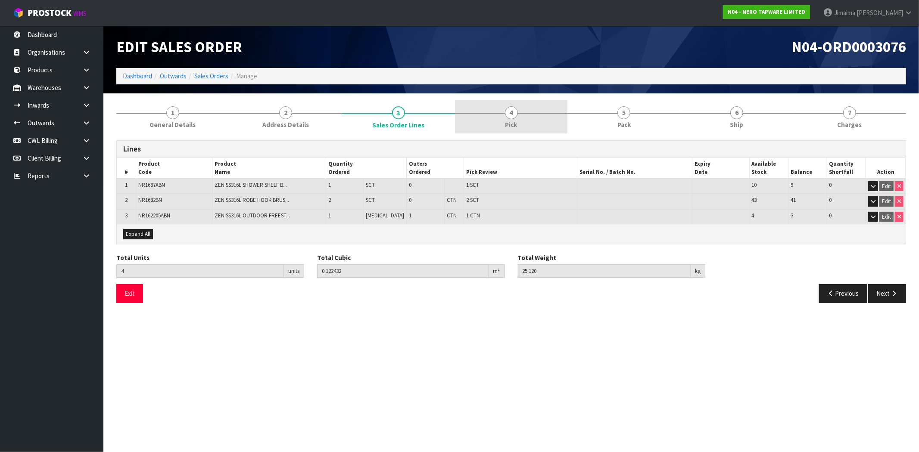
click at [535, 115] on link "4 Pick" at bounding box center [511, 117] width 113 height 34
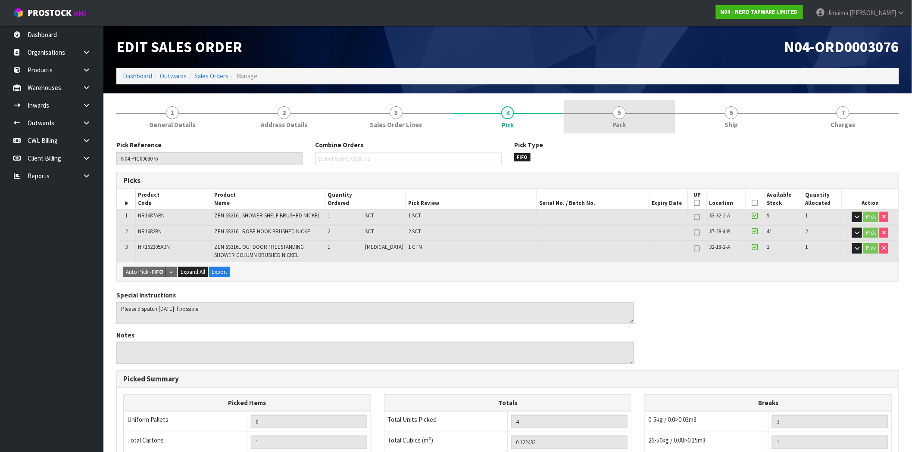
click at [638, 110] on link "5 Pack" at bounding box center [620, 117] width 112 height 34
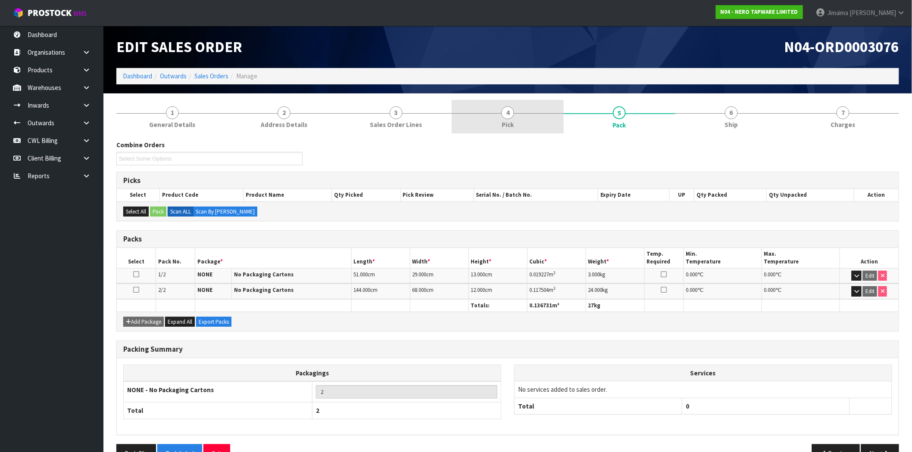
click at [555, 117] on link "4 Pick" at bounding box center [507, 117] width 112 height 34
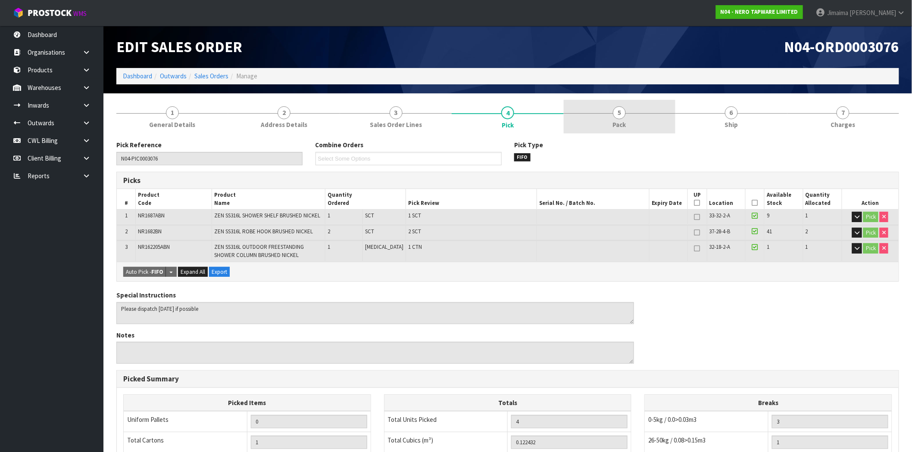
drag, startPoint x: 614, startPoint y: 114, endPoint x: 599, endPoint y: 118, distance: 16.1
click at [599, 118] on link "5 Pack" at bounding box center [620, 117] width 112 height 34
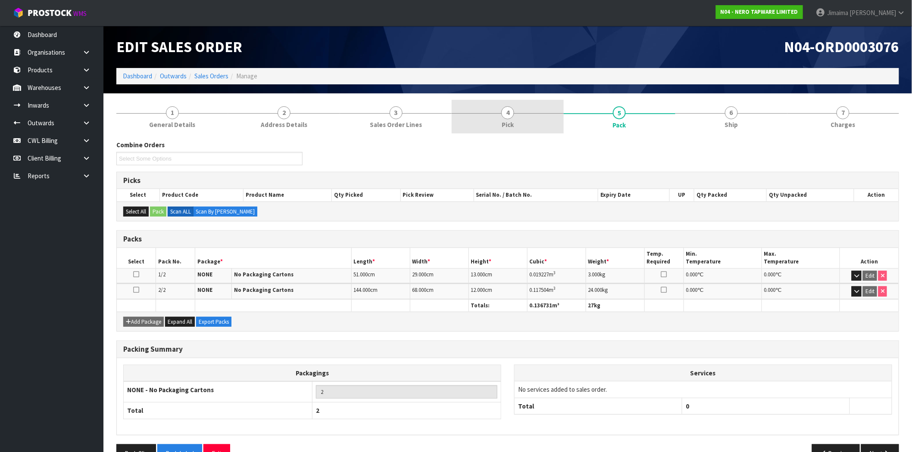
click at [533, 126] on link "4 Pick" at bounding box center [507, 117] width 112 height 34
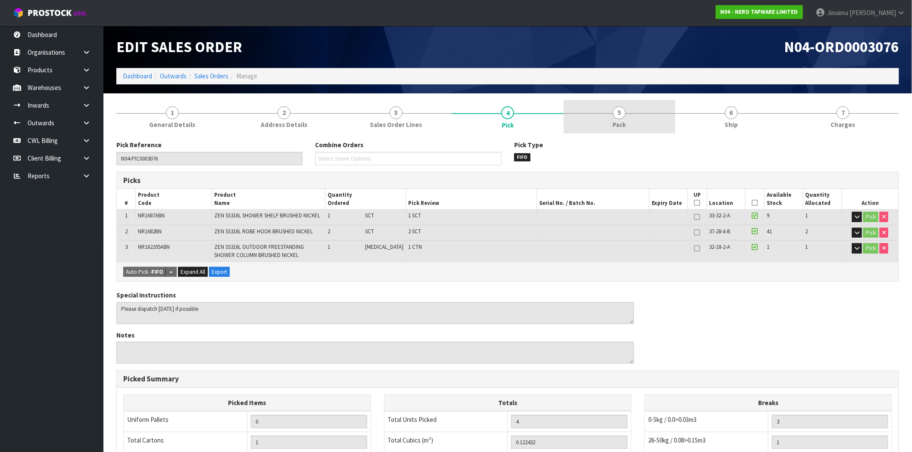
click at [585, 122] on link "5 Pack" at bounding box center [620, 117] width 112 height 34
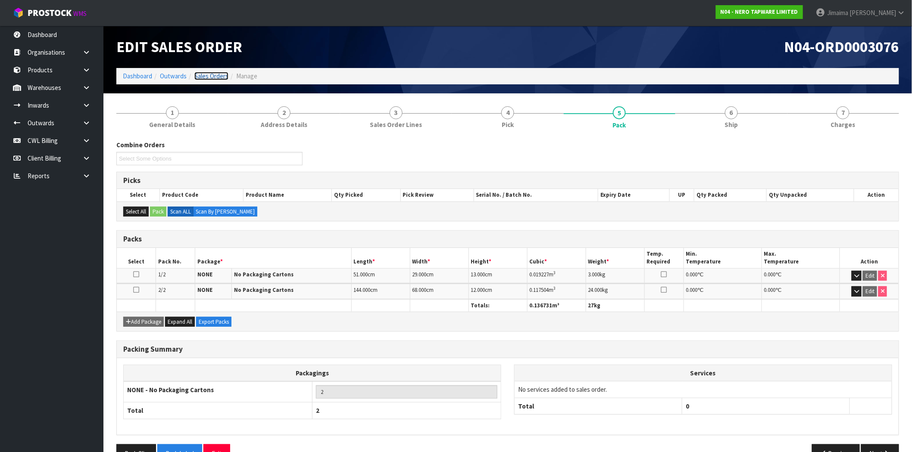
click at [223, 74] on link "Sales Orders" at bounding box center [211, 76] width 34 height 8
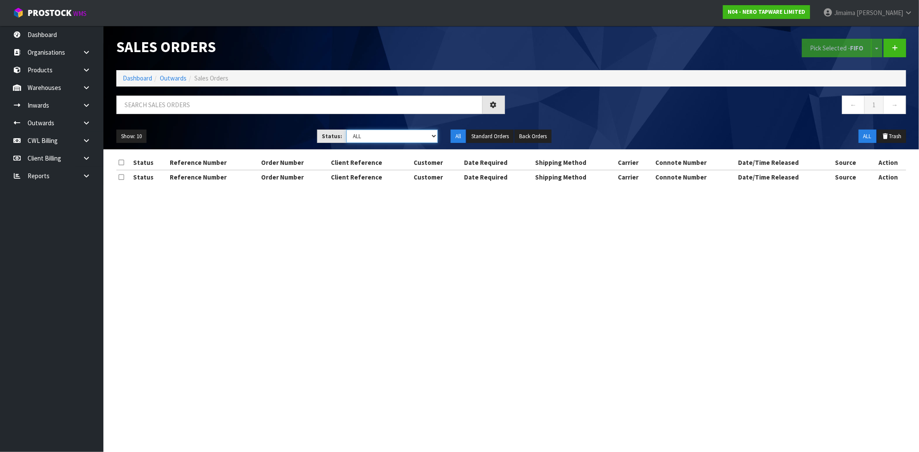
click at [412, 138] on select "Draft Pending Allocated Pending Pick Goods Picked Goods Packed Pending Charges …" at bounding box center [391, 136] width 91 height 13
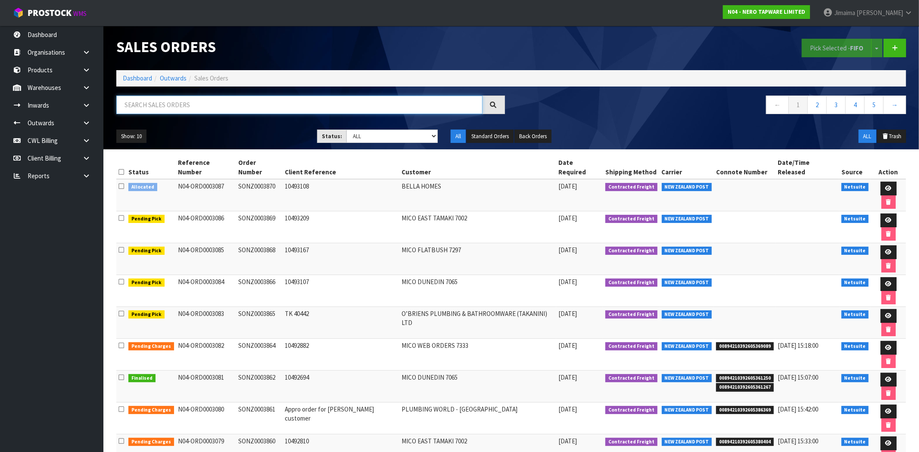
click at [303, 110] on input "text" at bounding box center [299, 105] width 366 height 19
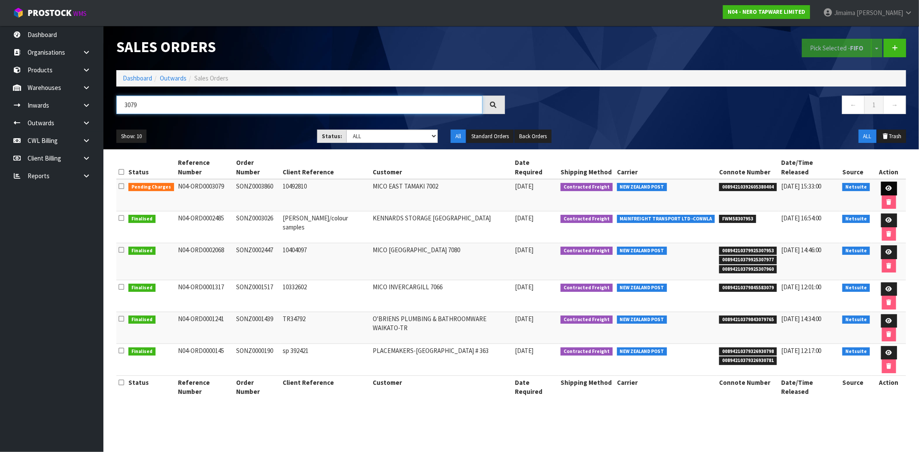
type input "3079"
click at [886, 186] on icon at bounding box center [889, 189] width 6 height 6
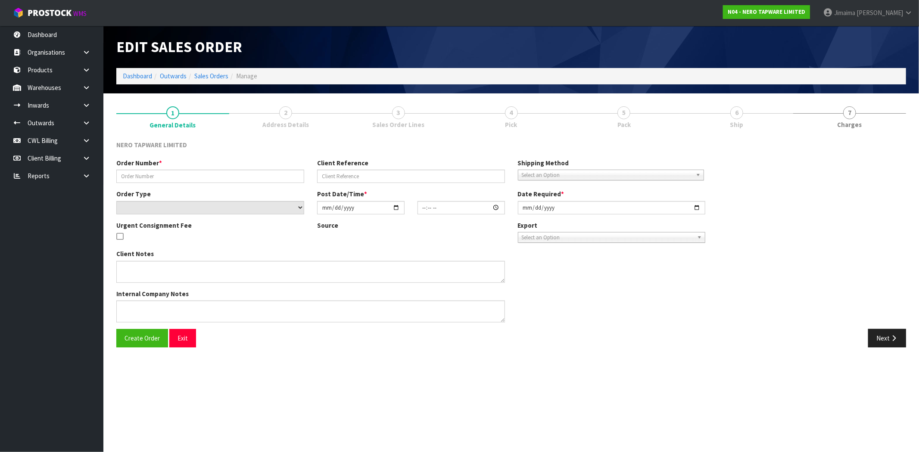
type input "SONZ0003860"
type input "10492810"
select select "number:0"
type input "[DATE]"
type input "11:15:07.000"
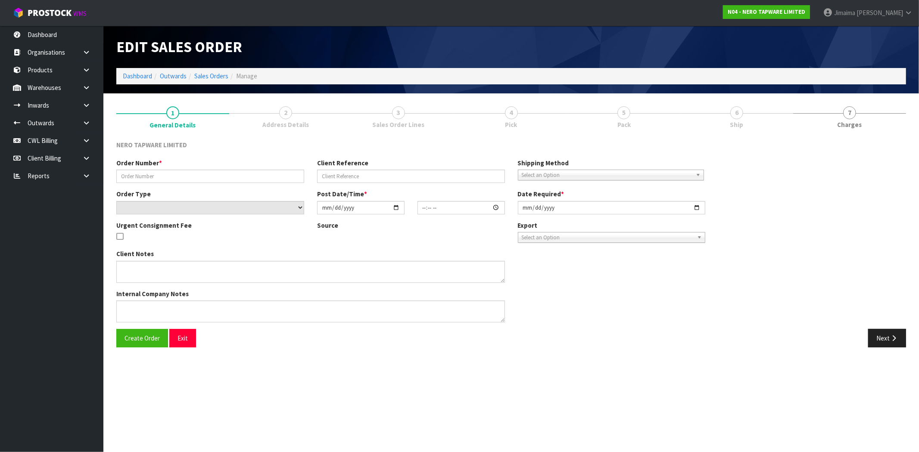
type input "[DATE]"
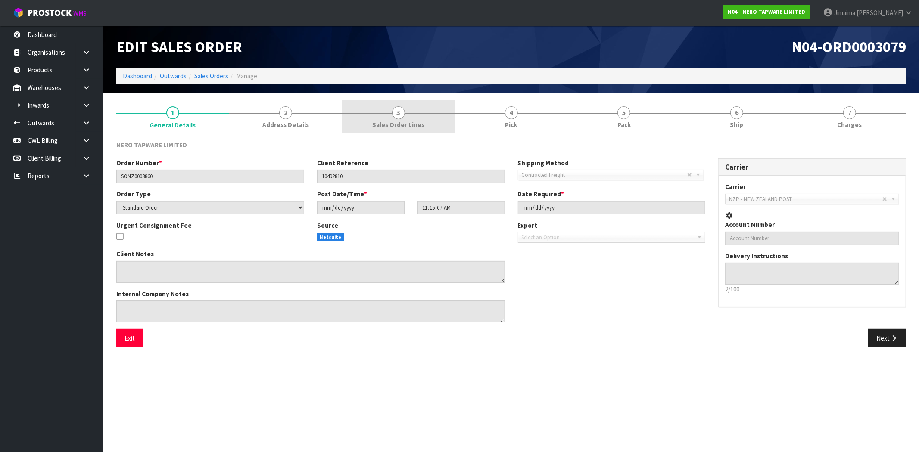
click at [411, 131] on link "3 Sales Order Lines" at bounding box center [398, 117] width 113 height 34
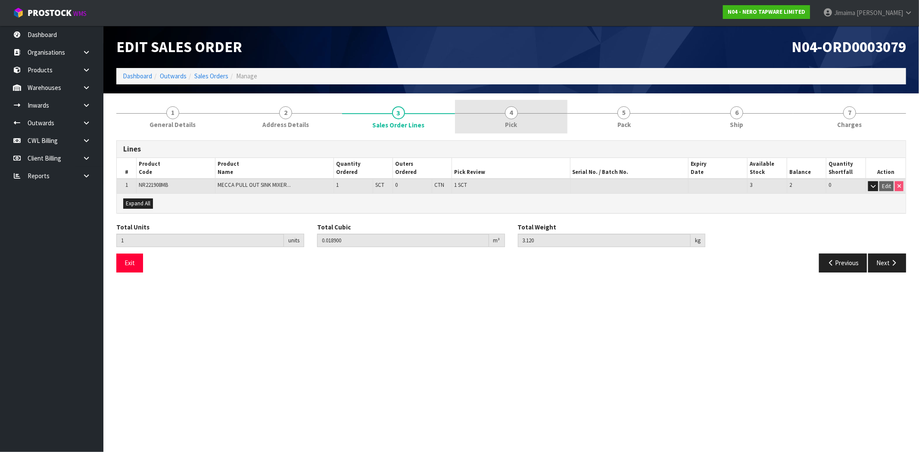
click at [520, 131] on link "4 Pick" at bounding box center [511, 117] width 113 height 34
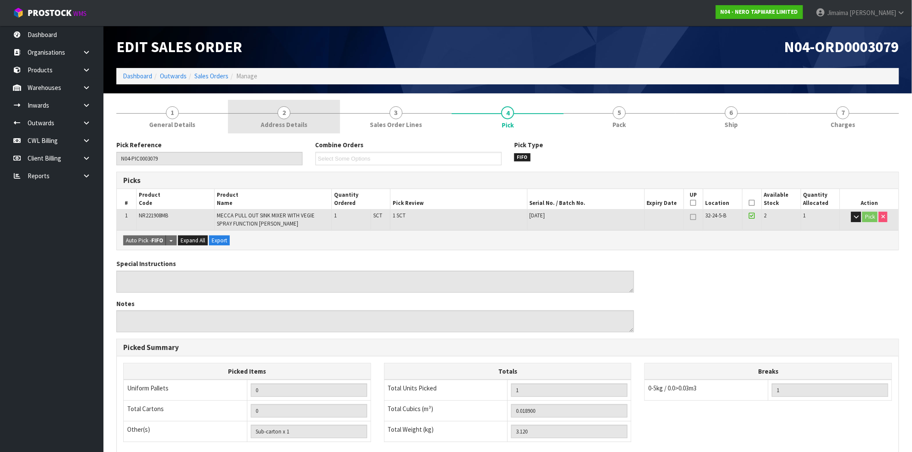
click at [236, 129] on link "2 Address Details" at bounding box center [284, 117] width 112 height 34
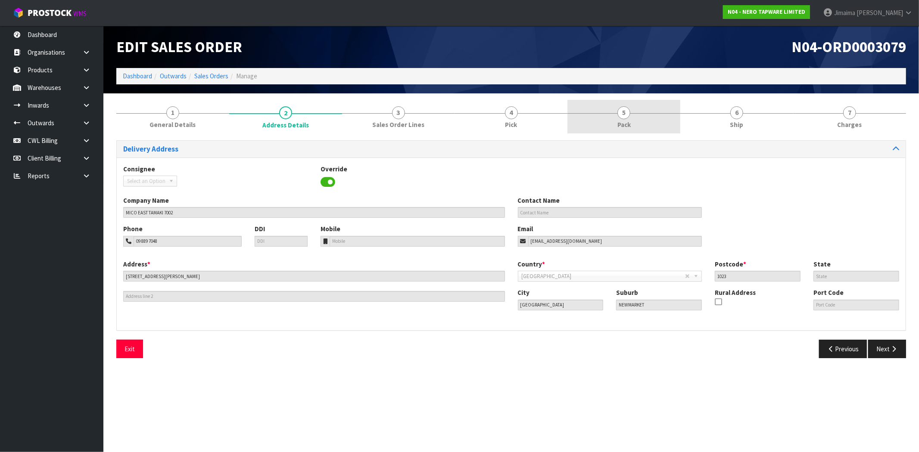
click at [612, 115] on link "5 Pack" at bounding box center [623, 117] width 113 height 34
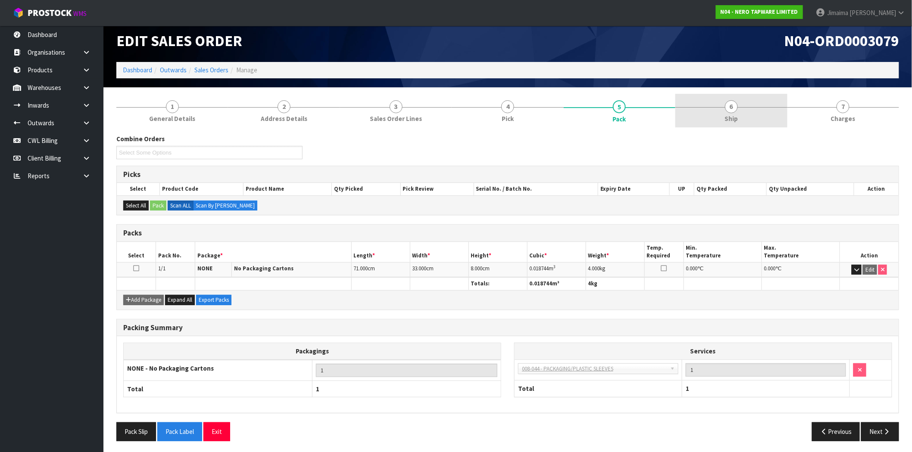
scroll to position [8, 0]
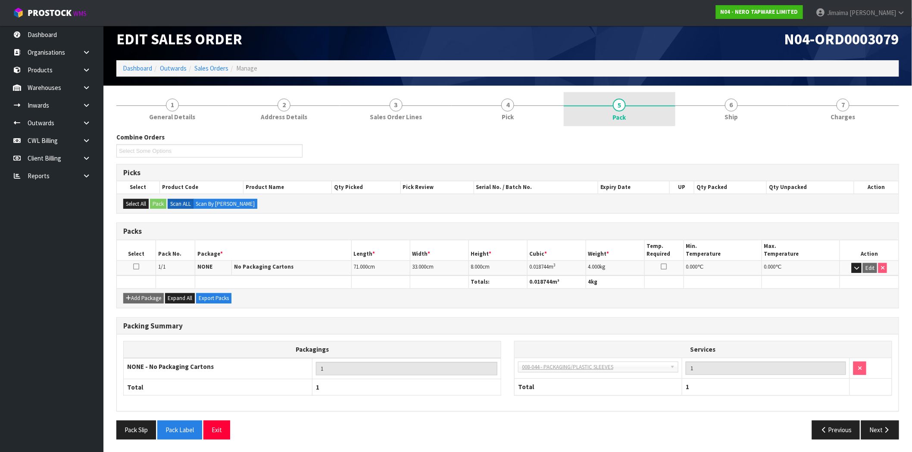
click at [565, 111] on link "5 Pack" at bounding box center [620, 109] width 112 height 34
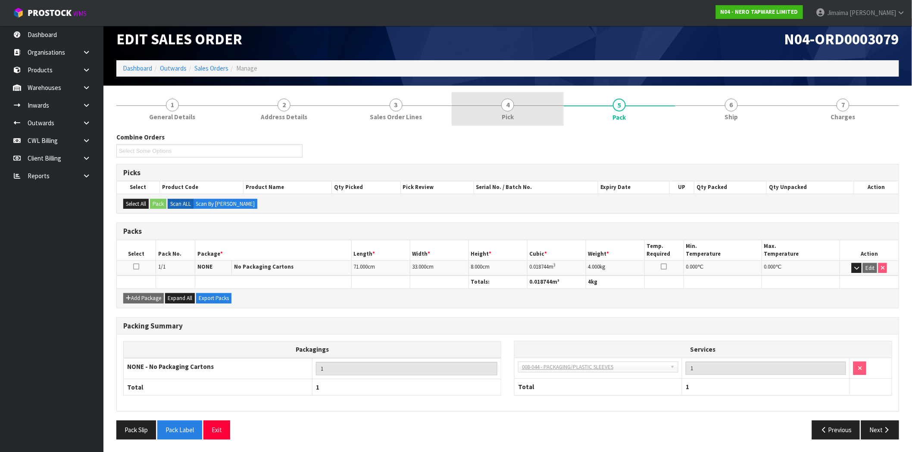
click at [523, 115] on link "4 Pick" at bounding box center [507, 109] width 112 height 34
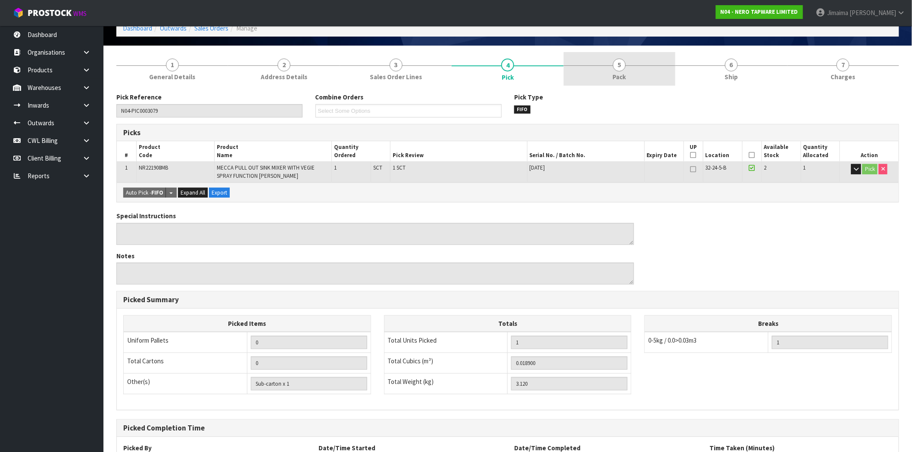
scroll to position [0, 0]
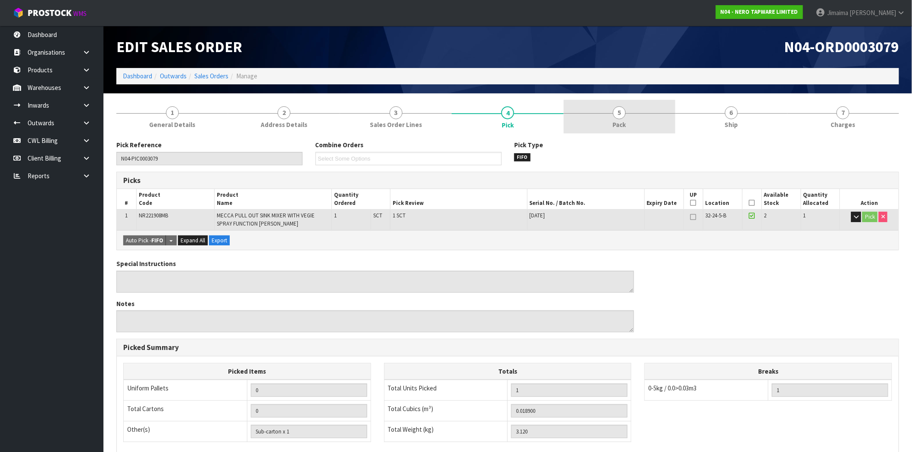
click at [631, 115] on link "5 Pack" at bounding box center [620, 117] width 112 height 34
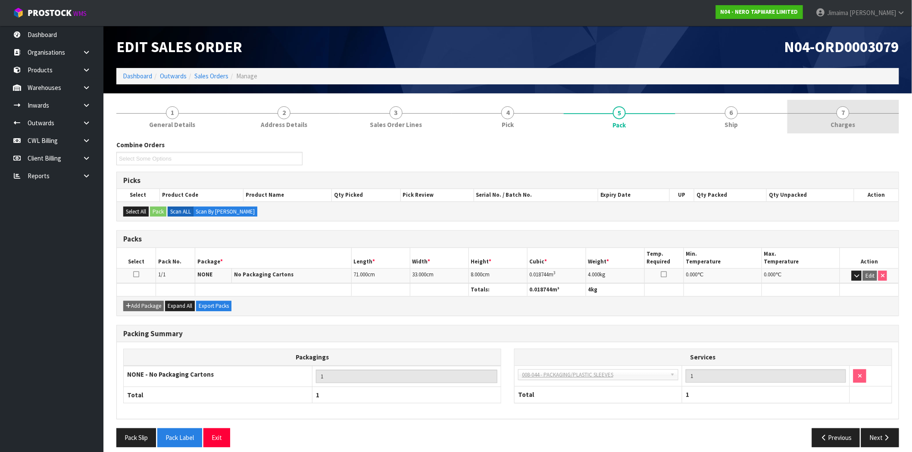
click at [832, 120] on span "Charges" at bounding box center [843, 124] width 25 height 9
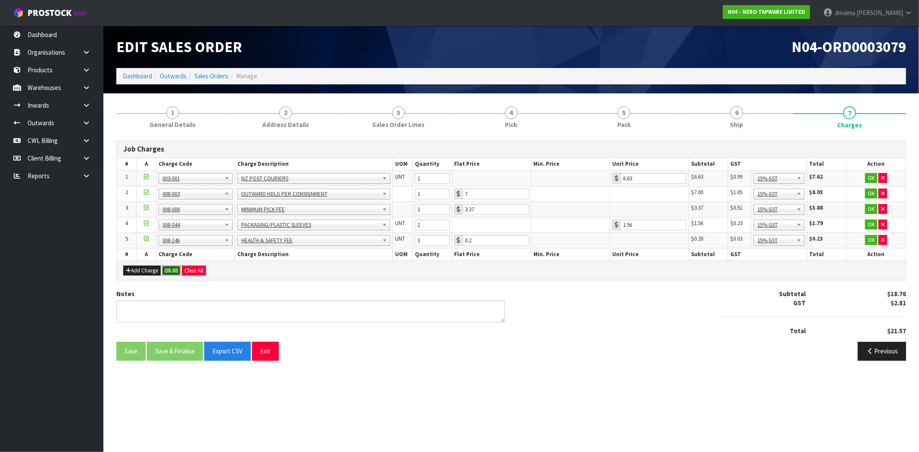
click at [172, 272] on button "Ok All" at bounding box center [171, 271] width 19 height 10
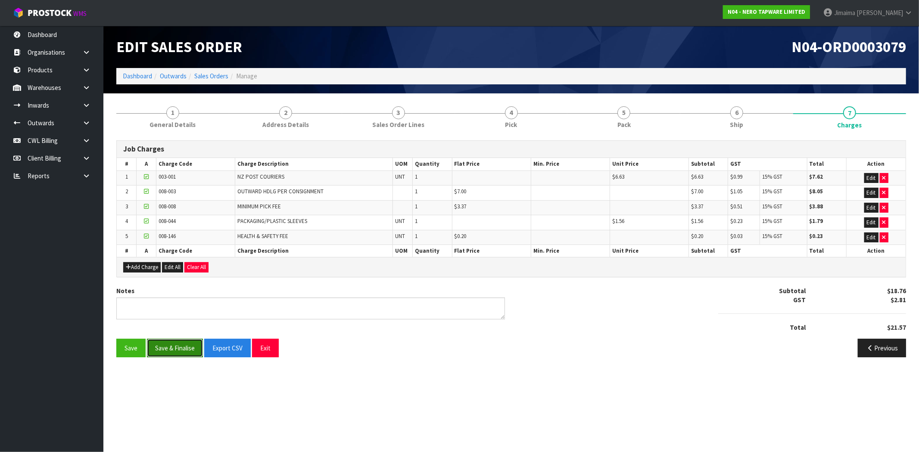
click at [172, 346] on button "Save & Finalise" at bounding box center [175, 348] width 56 height 19
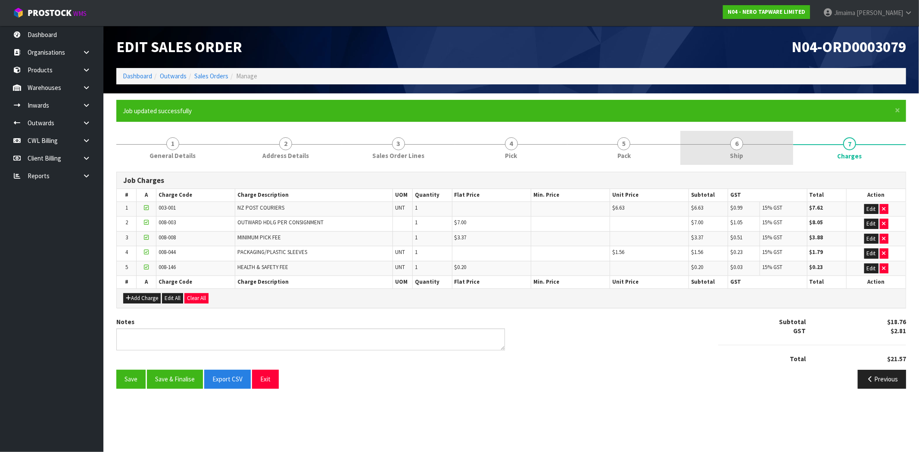
click at [742, 133] on link "6 Ship" at bounding box center [736, 148] width 113 height 34
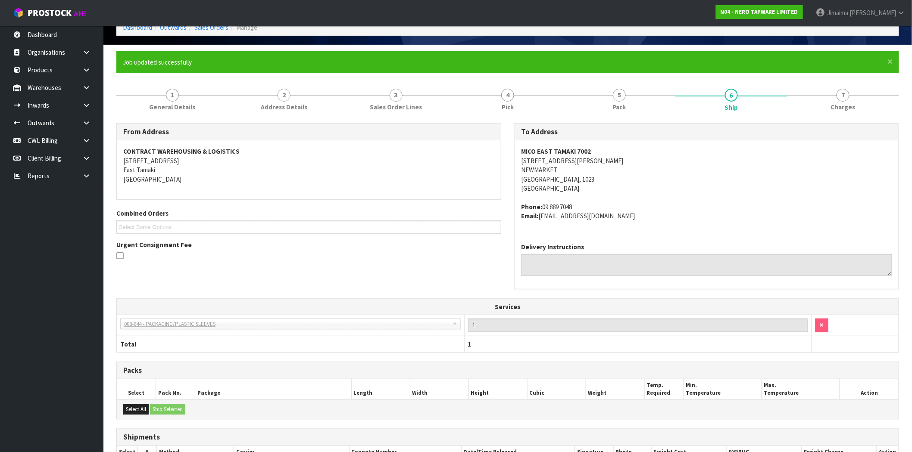
scroll to position [143, 0]
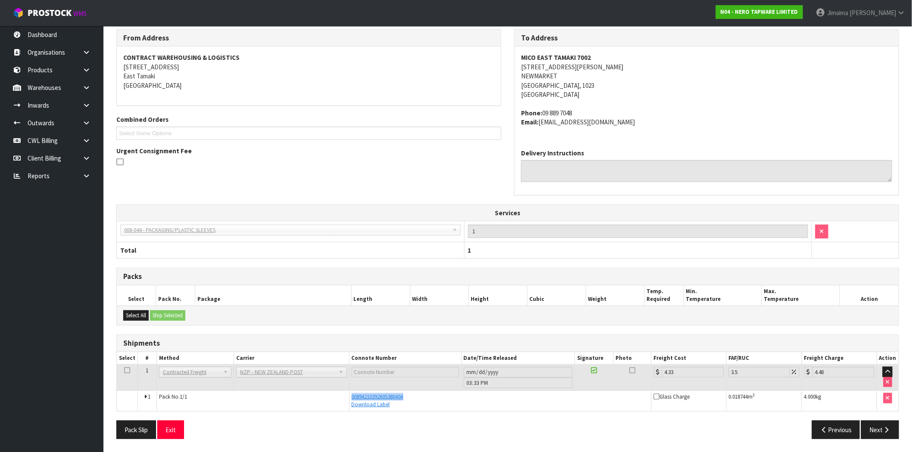
drag, startPoint x: 442, startPoint y: 397, endPoint x: 330, endPoint y: 391, distance: 111.3
click at [330, 392] on tr "1 Pack No. 1/1 00894210392605380404 Download Label Glass Charge 0.018744 m 3 4.…" at bounding box center [507, 401] width 781 height 20
copy tr "00894210392605380404"
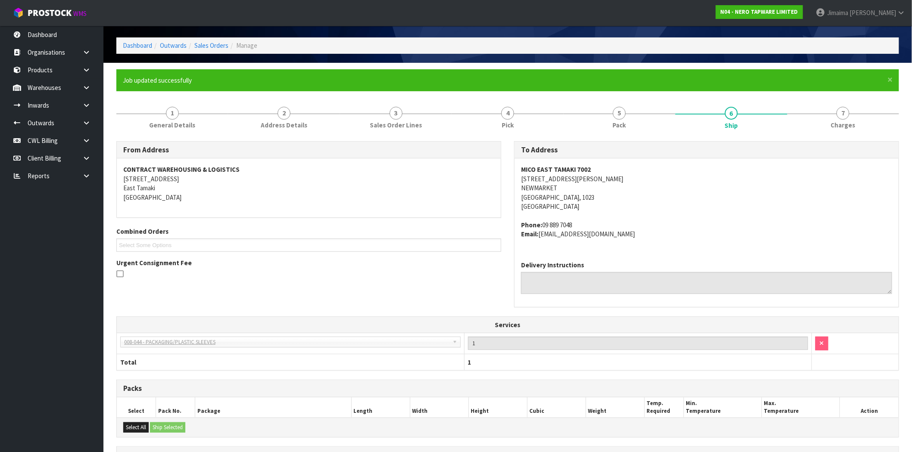
scroll to position [0, 0]
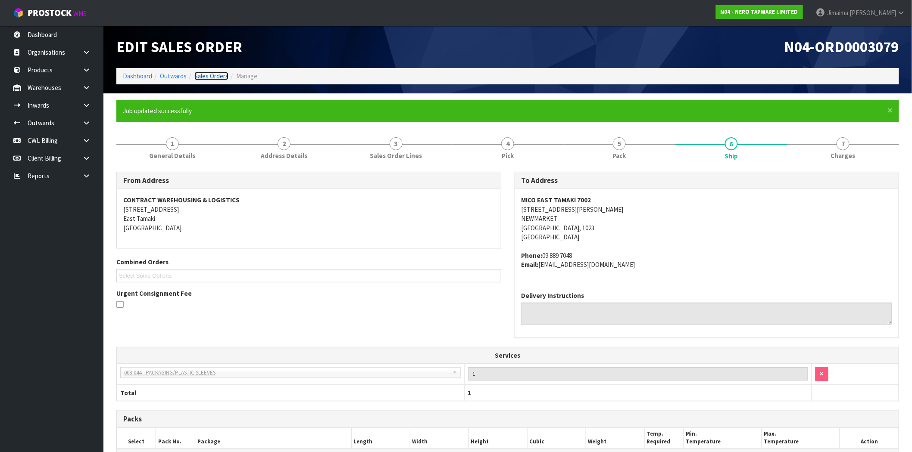
click at [217, 76] on link "Sales Orders" at bounding box center [211, 76] width 34 height 8
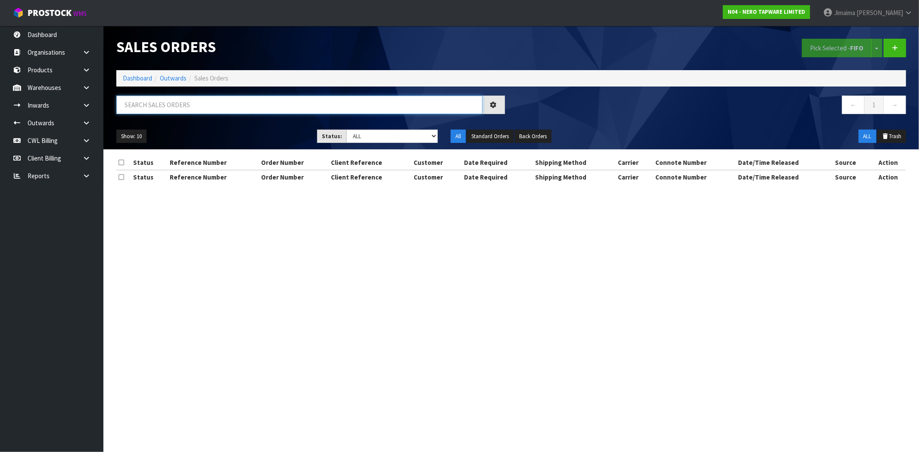
click at [156, 102] on input "text" at bounding box center [299, 105] width 366 height 19
paste input "00894210392605380404"
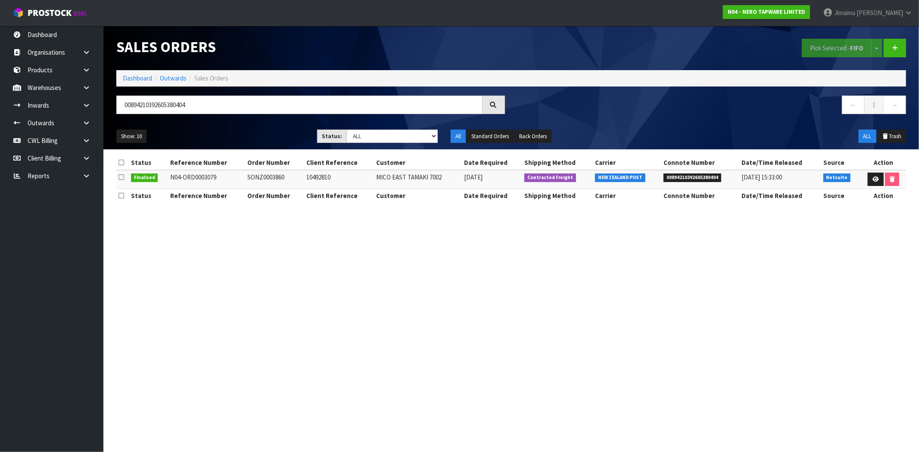
click at [424, 181] on td "MICO EAST TAMAKI 7002" at bounding box center [418, 179] width 88 height 19
copy tr "MICO EAST TAMAKI 7002"
drag, startPoint x: 70, startPoint y: 114, endPoint x: 87, endPoint y: 113, distance: 16.8
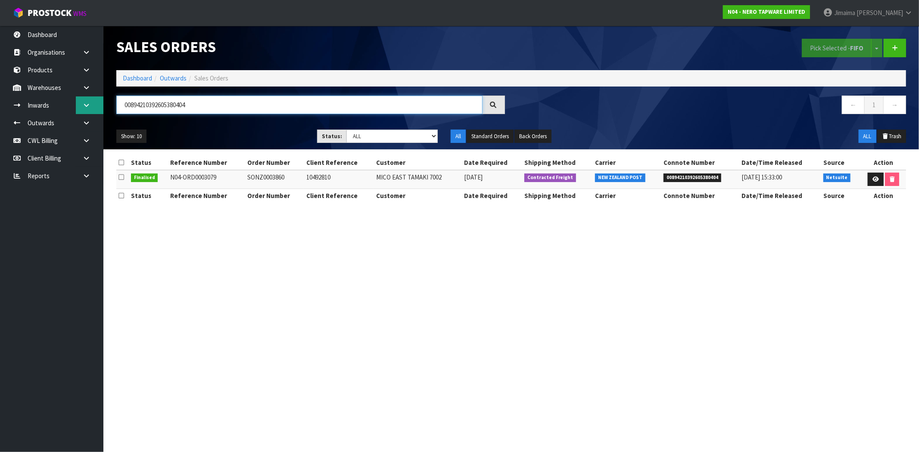
click at [64, 115] on body "Toggle navigation ProStock WMS N04 - NERO TAPWARE LIMITED Jimaima Reiher Logout…" at bounding box center [459, 226] width 919 height 452
paste input "MICO EAST TAMAKI 7002"
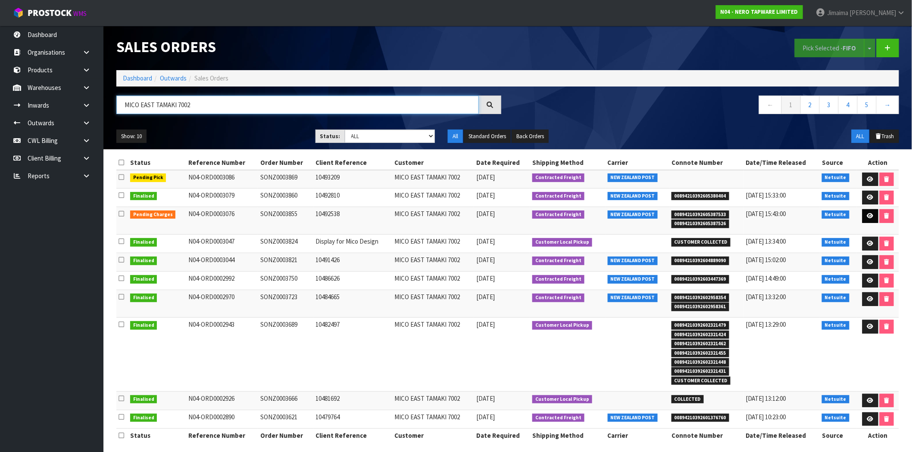
type input "MICO EAST TAMAKI 7002"
click at [867, 218] on icon at bounding box center [870, 216] width 6 height 6
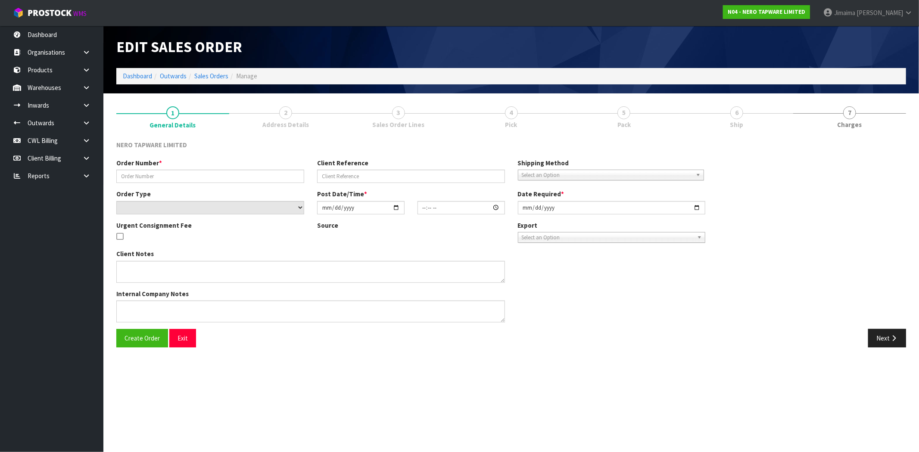
type input "SONZ0003855"
type input "10492538"
select select "number:0"
type input "[DATE]"
type input "10:45:04.000"
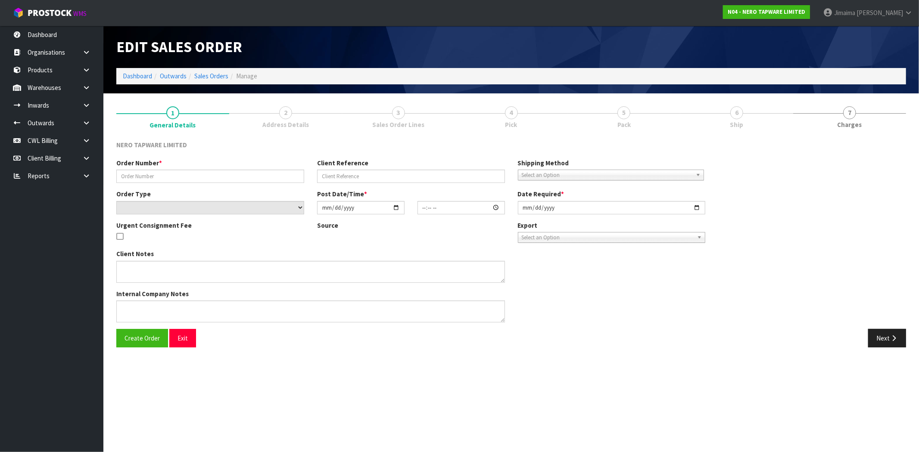
type input "[DATE]"
type textarea "Please dispatch today if possible"
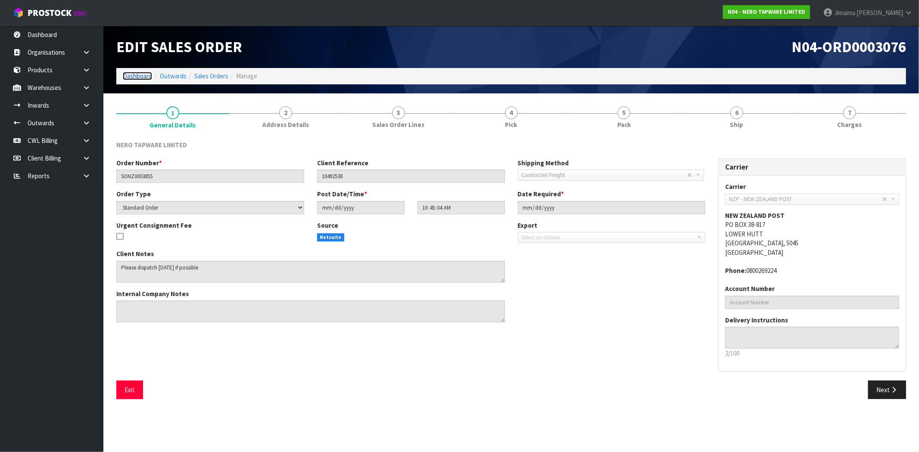
click at [144, 72] on link "Dashboard" at bounding box center [137, 76] width 29 height 8
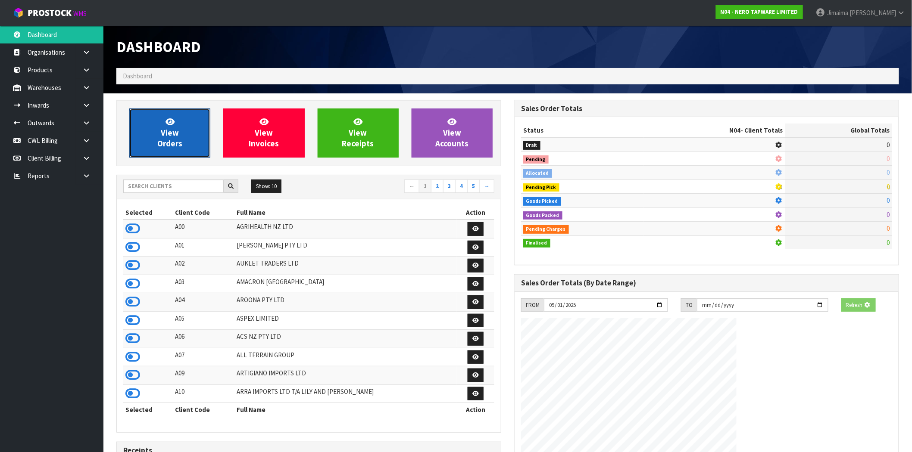
drag, startPoint x: 171, startPoint y: 122, endPoint x: 184, endPoint y: 64, distance: 60.1
click at [172, 122] on icon at bounding box center [169, 122] width 9 height 8
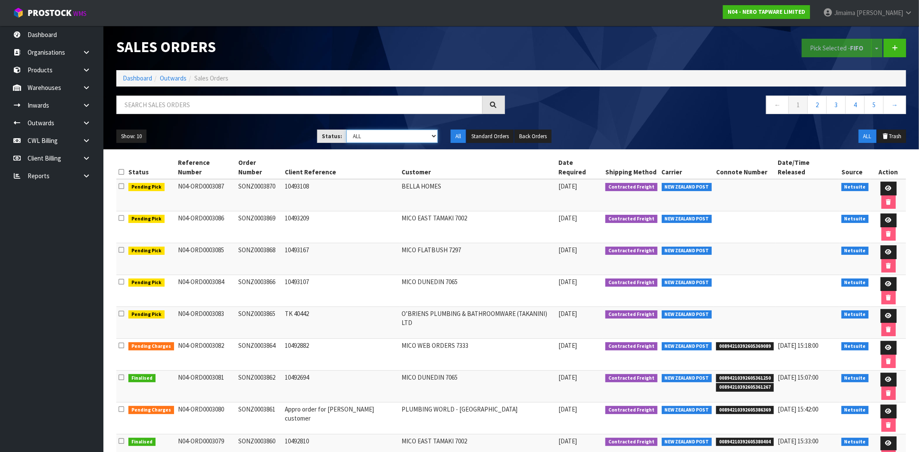
drag, startPoint x: 372, startPoint y: 138, endPoint x: 373, endPoint y: 143, distance: 4.3
click at [372, 138] on select "Draft Pending Allocated Pending Pick Goods Picked Goods Packed Pending Charges …" at bounding box center [391, 136] width 91 height 13
select select "string:6"
click at [346, 130] on select "Draft Pending Allocated Pending Pick Goods Picked Goods Packed Pending Charges …" at bounding box center [391, 136] width 91 height 13
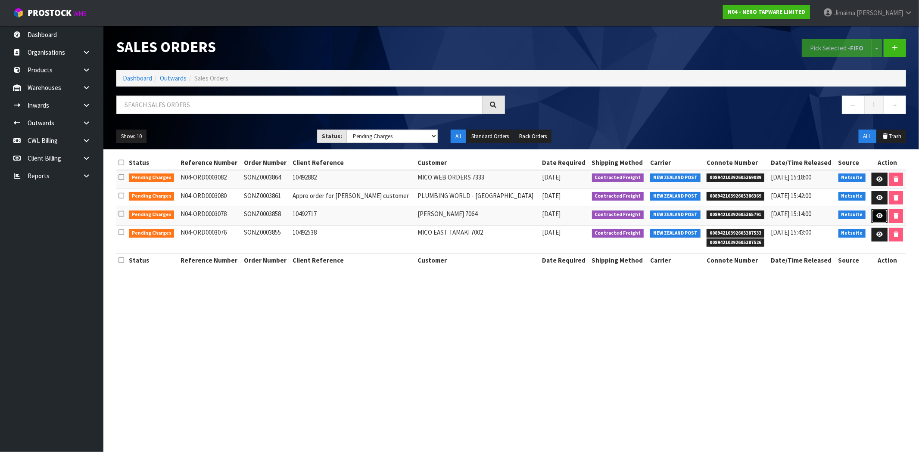
click at [872, 216] on link at bounding box center [880, 216] width 16 height 14
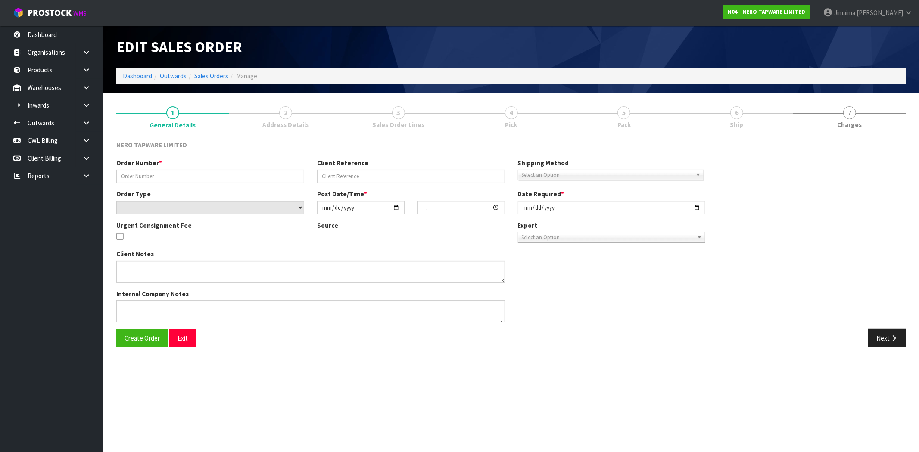
type input "SONZ0003858"
type input "10492717"
select select "number:0"
type input "[DATE]"
type input "11:15:05.000"
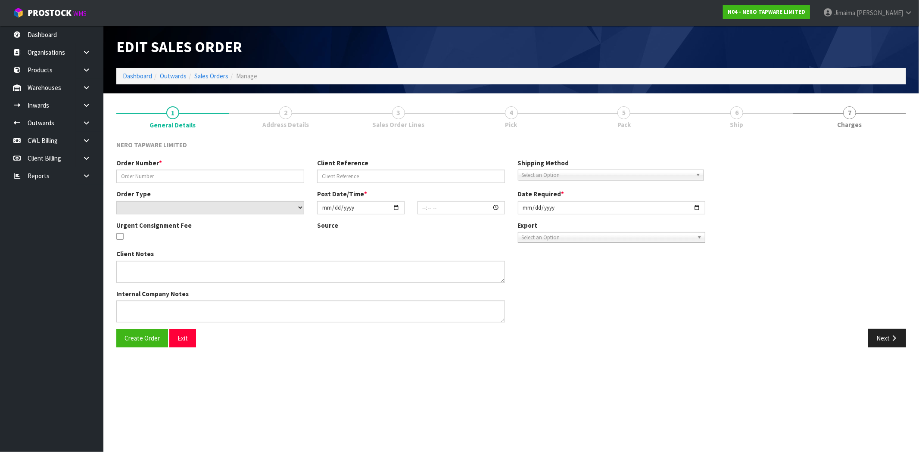
type input "[DATE]"
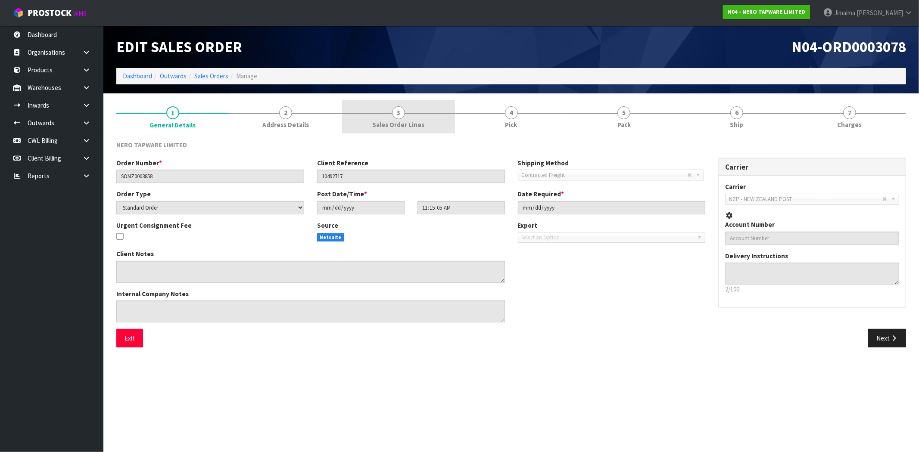
click at [386, 117] on link "3 Sales Order Lines" at bounding box center [398, 117] width 113 height 34
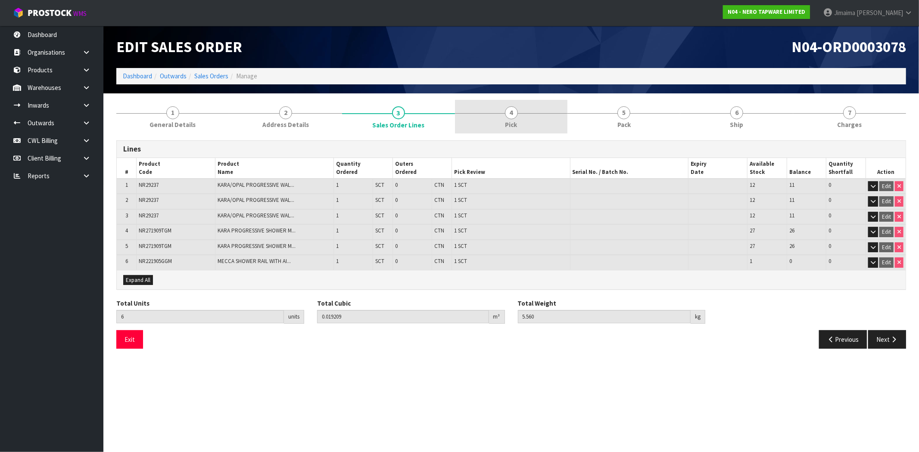
click at [559, 114] on link "4 Pick" at bounding box center [511, 117] width 113 height 34
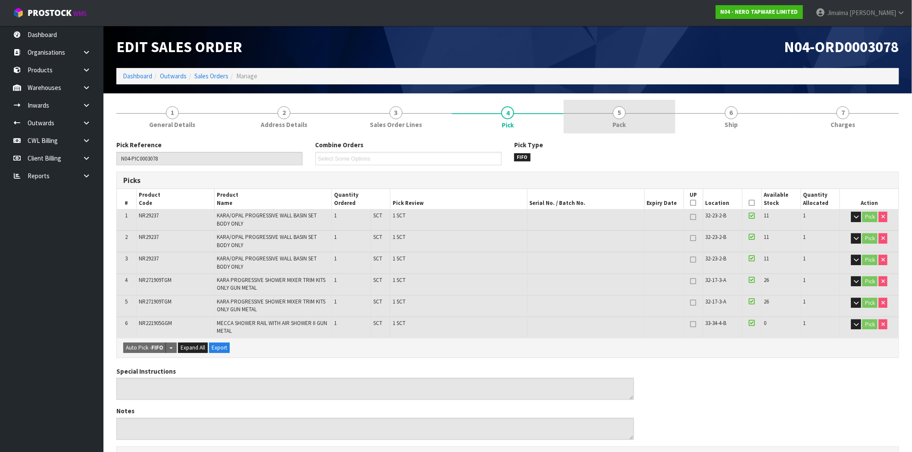
click at [627, 120] on link "5 Pack" at bounding box center [620, 117] width 112 height 34
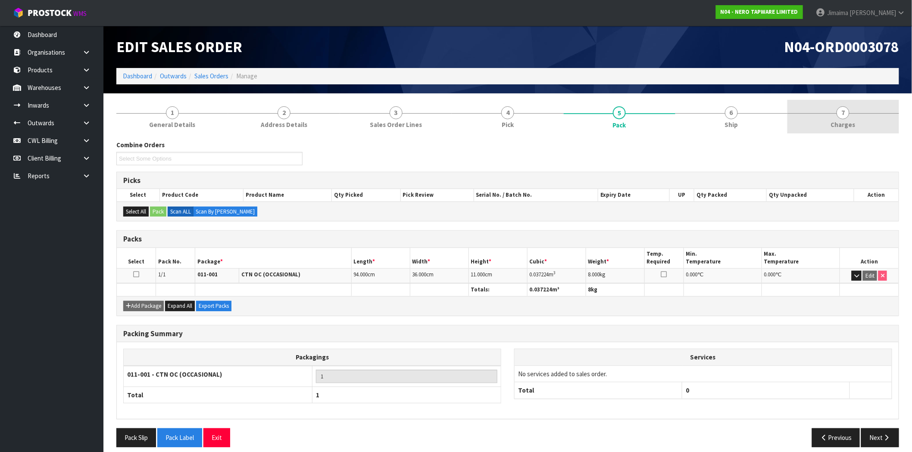
click at [822, 114] on link "7 Charges" at bounding box center [843, 117] width 112 height 34
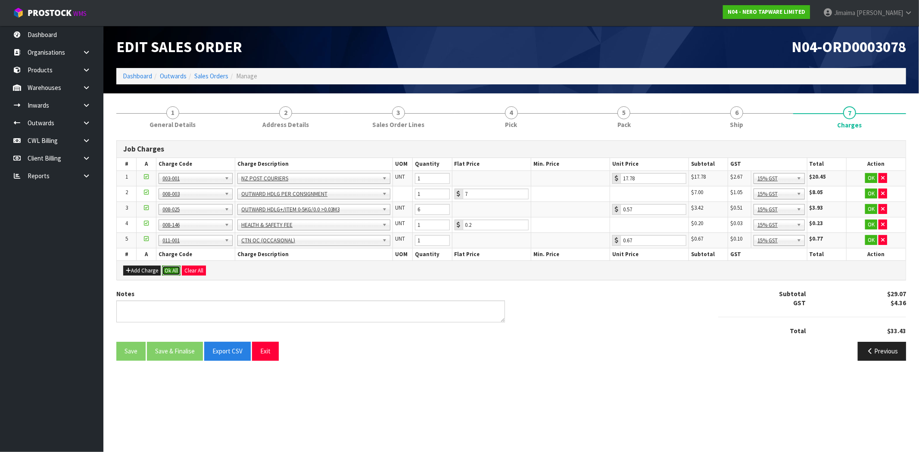
click at [171, 271] on button "Ok All" at bounding box center [171, 271] width 19 height 10
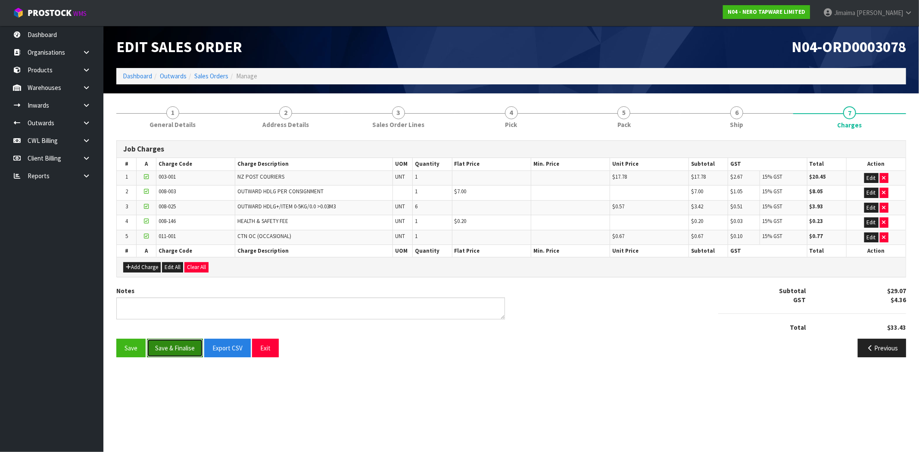
click at [174, 348] on button "Save & Finalise" at bounding box center [175, 348] width 56 height 19
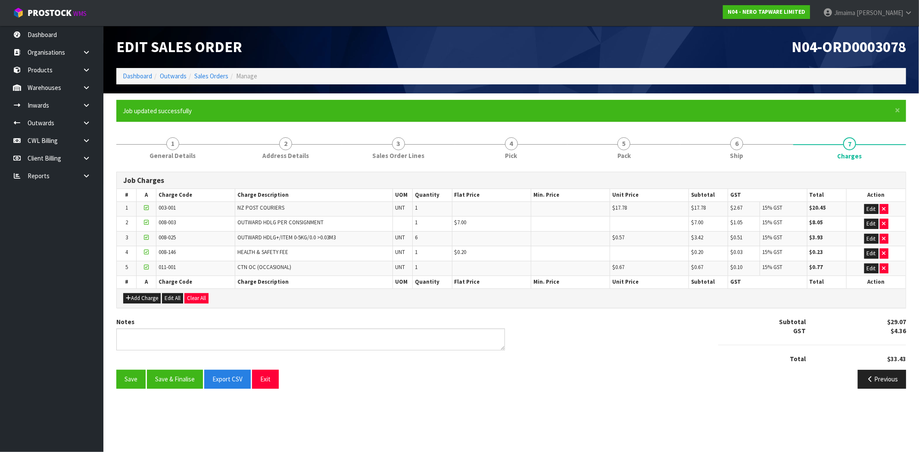
click at [207, 80] on li "Sales Orders" at bounding box center [208, 76] width 42 height 9
click at [212, 75] on link "Sales Orders" at bounding box center [211, 76] width 34 height 8
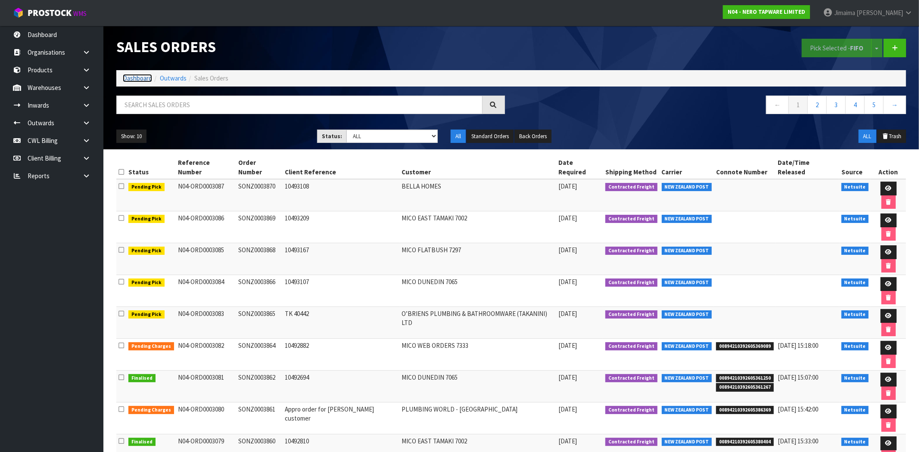
click at [134, 78] on link "Dashboard" at bounding box center [137, 78] width 29 height 8
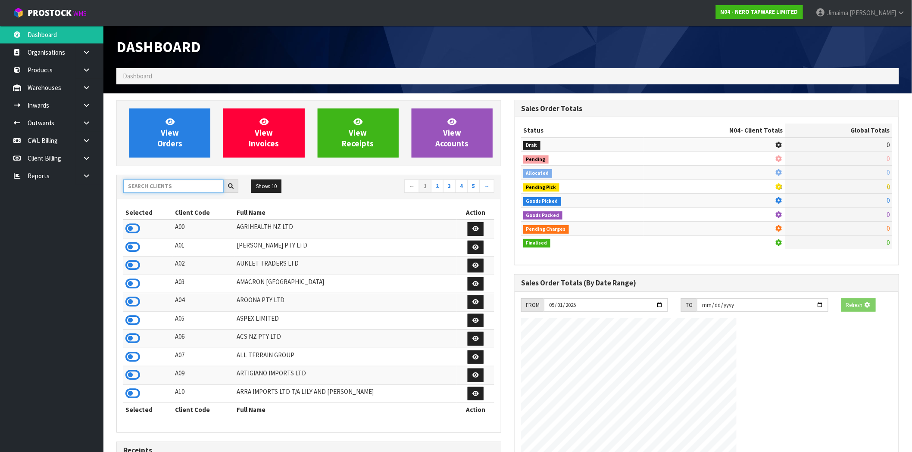
click at [172, 190] on input "text" at bounding box center [173, 186] width 100 height 13
type input "V"
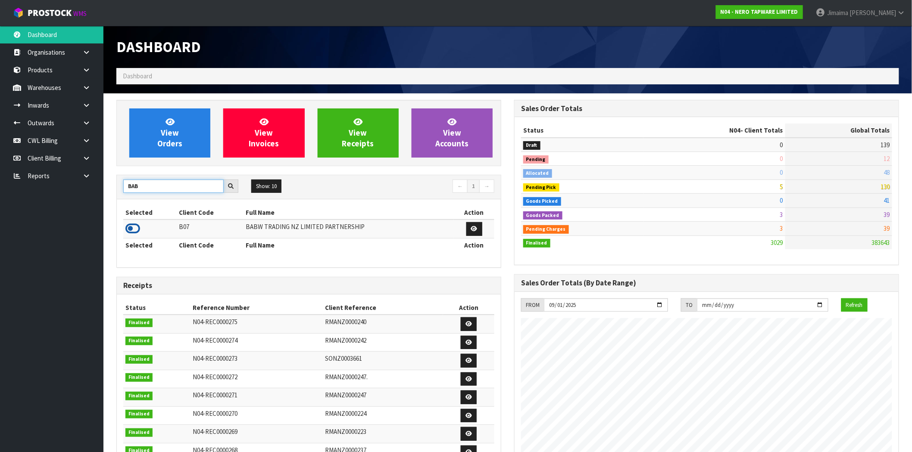
type input "BAB"
click at [131, 232] on icon at bounding box center [132, 228] width 15 height 13
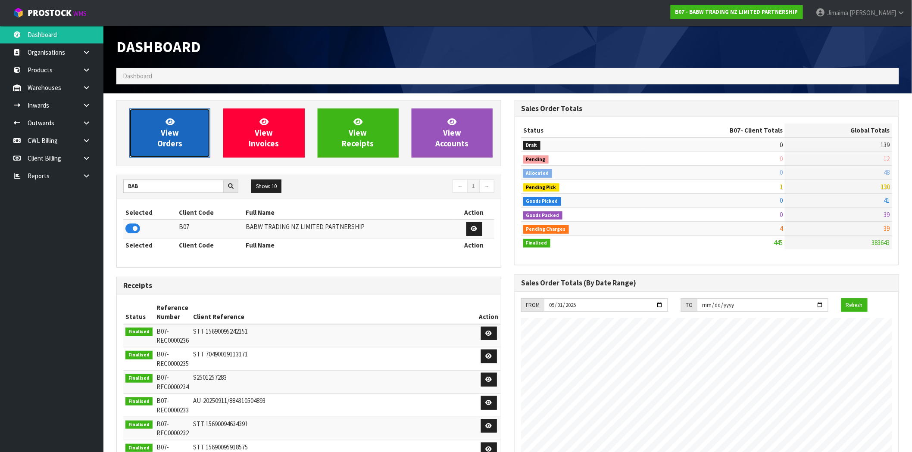
click at [171, 121] on icon at bounding box center [169, 122] width 9 height 8
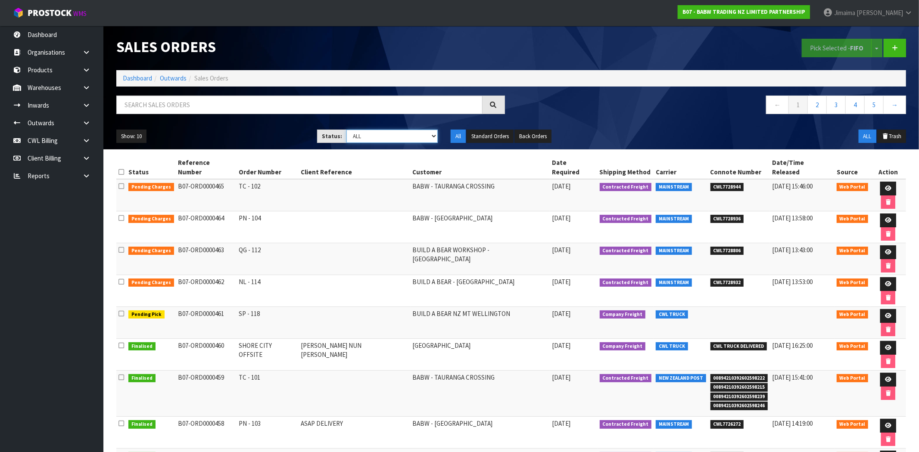
click at [389, 140] on select "Draft Pending Allocated Pending Pick Goods Picked Goods Packed Pending Charges …" at bounding box center [391, 136] width 91 height 13
select select "string:6"
click at [346, 130] on select "Draft Pending Allocated Pending Pick Goods Picked Goods Packed Pending Charges …" at bounding box center [391, 136] width 91 height 13
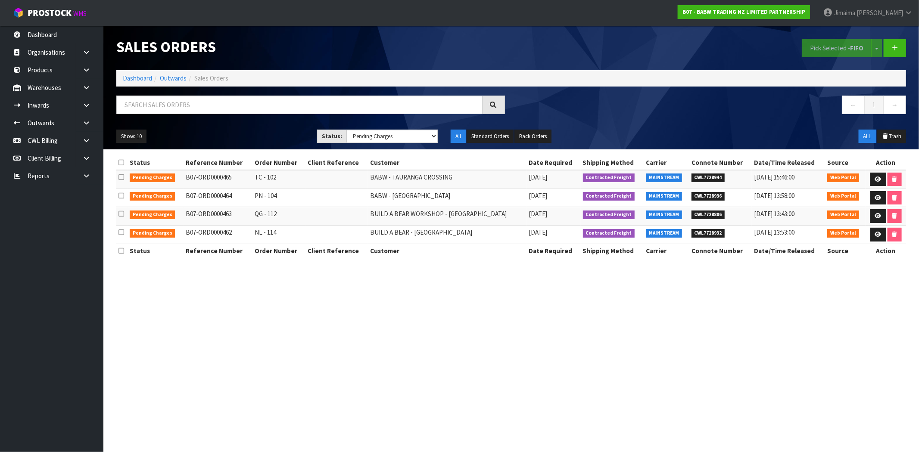
click at [879, 244] on th "Action" at bounding box center [886, 251] width 40 height 14
click at [875, 236] on icon at bounding box center [878, 235] width 6 height 6
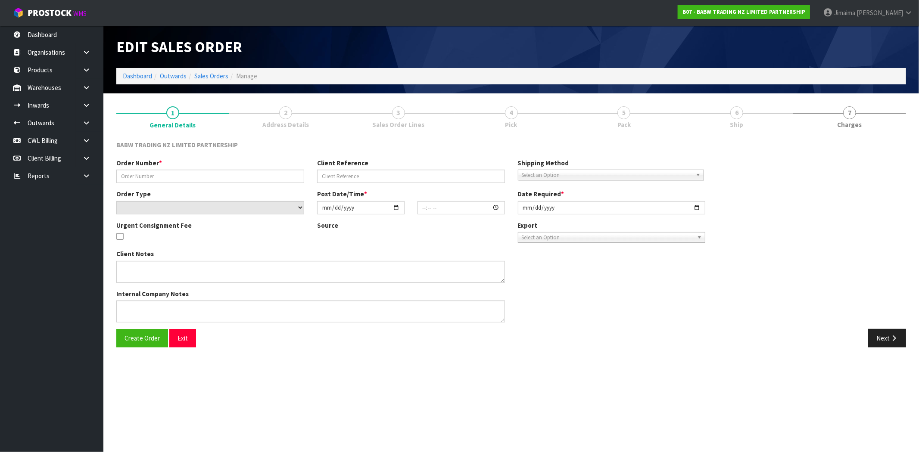
type input "NL - 114"
select select "number:0"
type input "2025-09-29"
type input "15:35:00.000"
type input "2025-09-29"
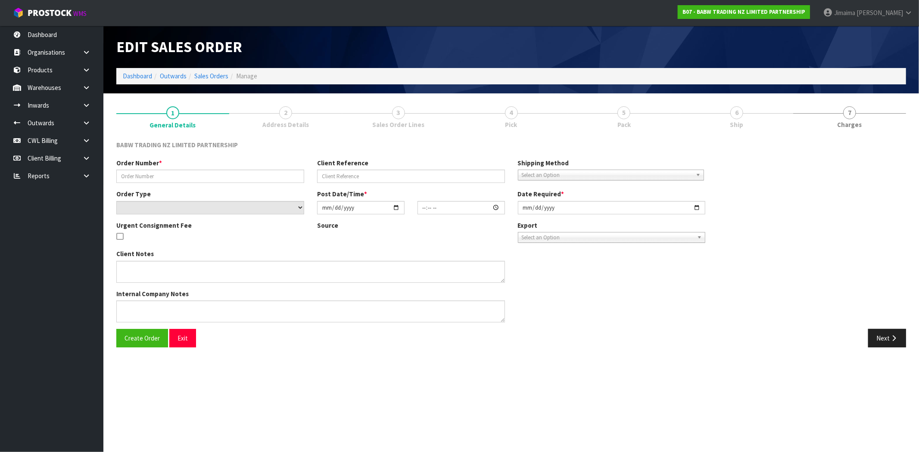
type textarea "DELIVER BETWEEN 8AM AND 8.30AM CALL - SANTANA ON 0221550016 AFTERNOON PRIOR TO …"
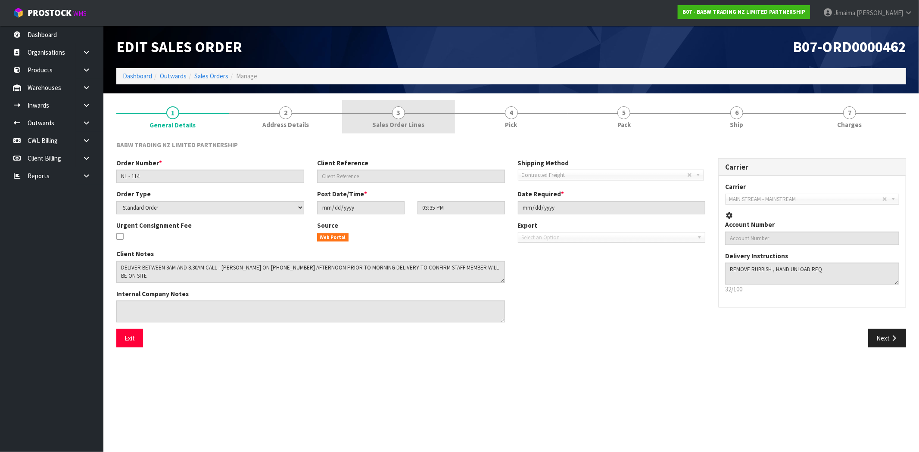
click at [405, 114] on link "3 Sales Order Lines" at bounding box center [398, 117] width 113 height 34
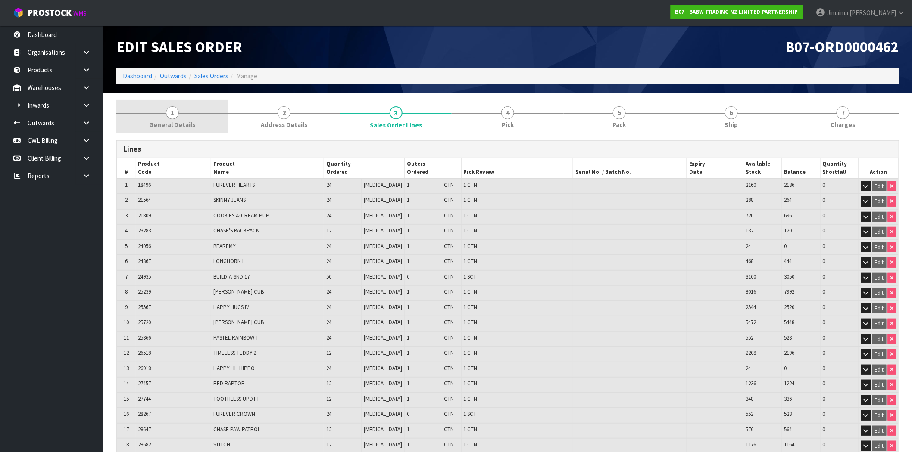
click at [152, 106] on link "1 General Details" at bounding box center [172, 117] width 112 height 34
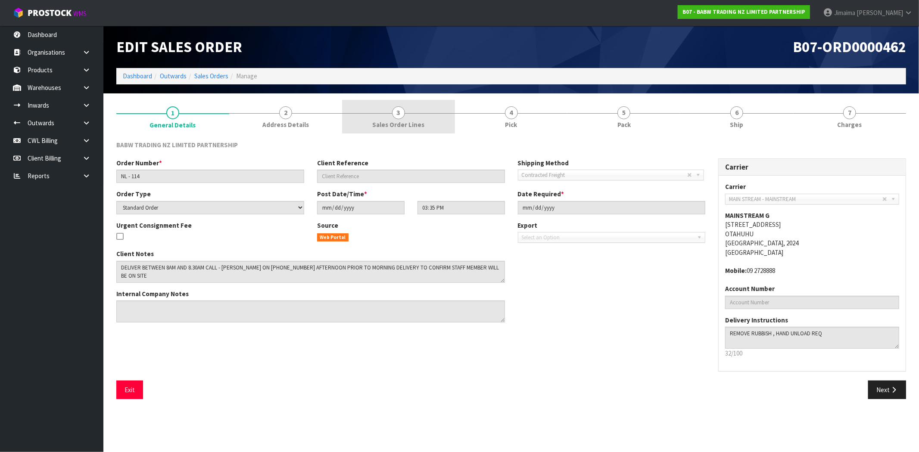
click at [370, 105] on link "3 Sales Order Lines" at bounding box center [398, 117] width 113 height 34
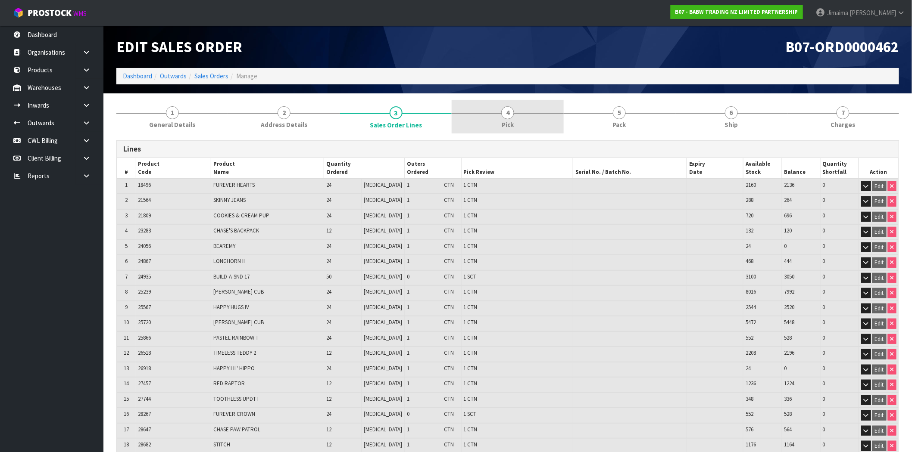
click at [479, 114] on link "4 Pick" at bounding box center [507, 117] width 112 height 34
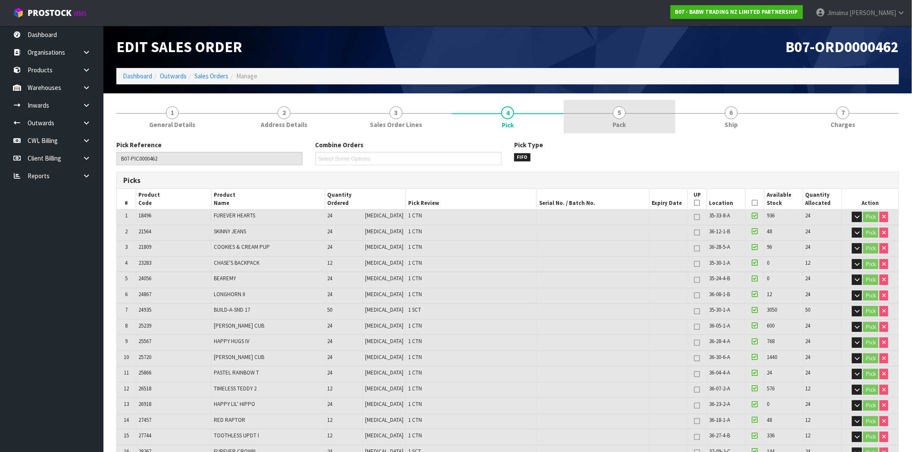
click at [579, 112] on link "5 Pack" at bounding box center [620, 117] width 112 height 34
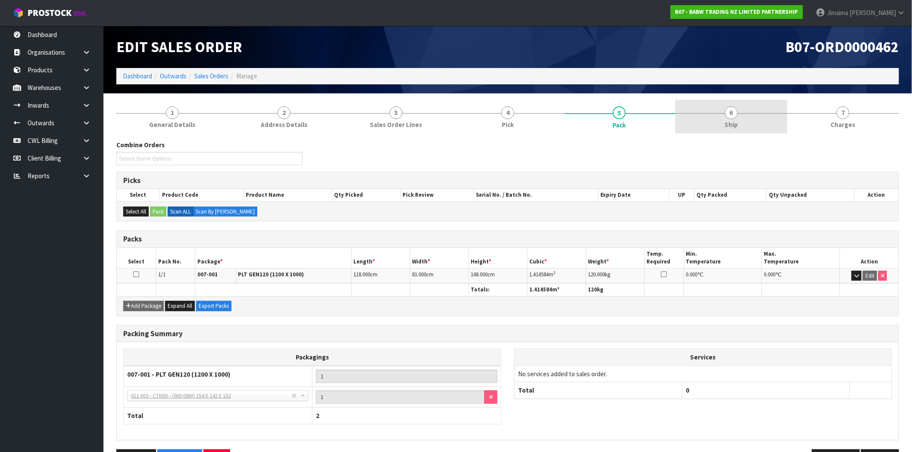
click at [700, 121] on link "6 Ship" at bounding box center [731, 117] width 112 height 34
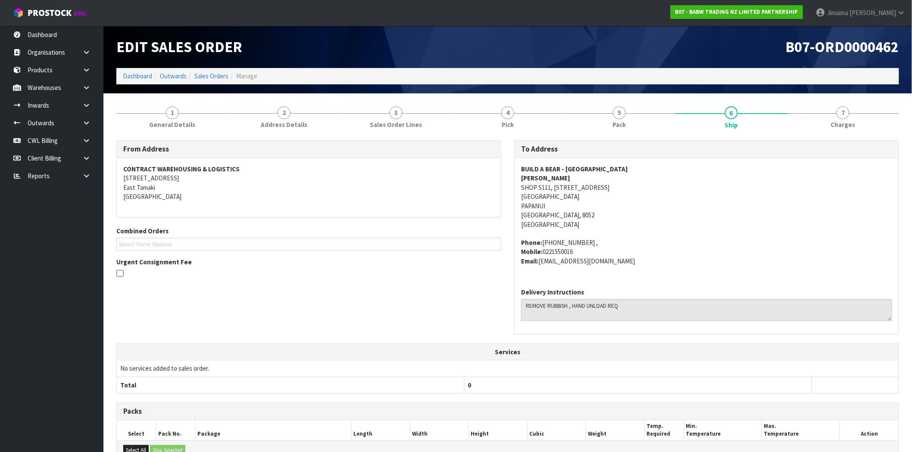
drag, startPoint x: 834, startPoint y: 118, endPoint x: 285, endPoint y: 158, distance: 550.7
click at [834, 118] on link "7 Charges" at bounding box center [843, 117] width 112 height 34
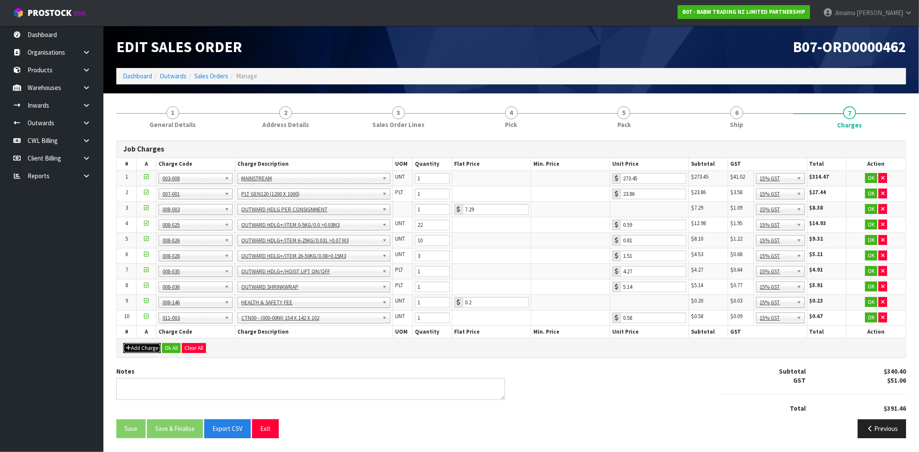
click at [137, 352] on button "Add Charge" at bounding box center [141, 348] width 37 height 10
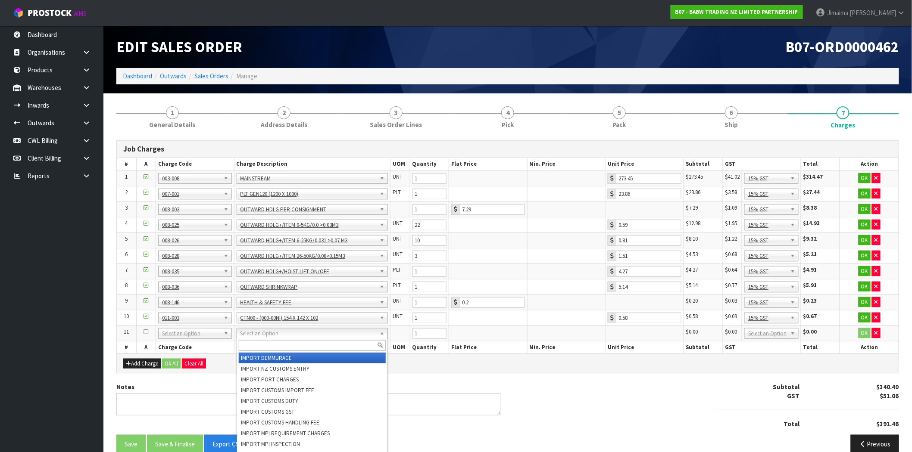
click at [253, 345] on input "text" at bounding box center [312, 345] width 147 height 11
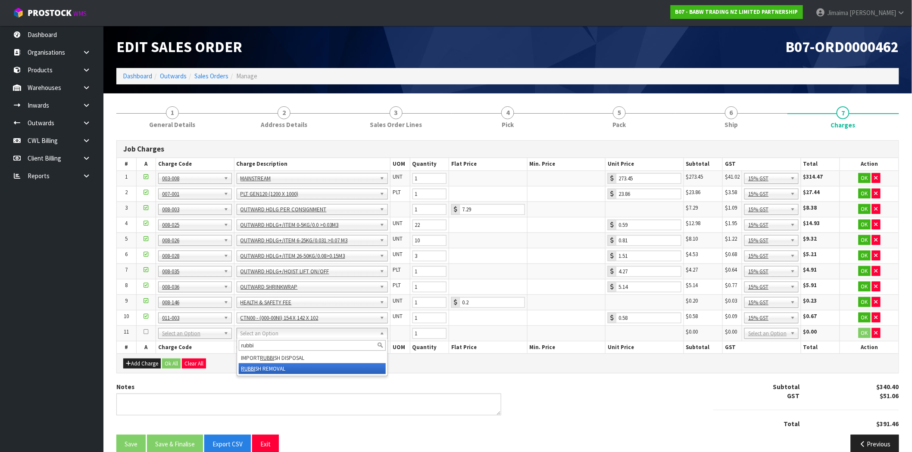
type input "rubbi"
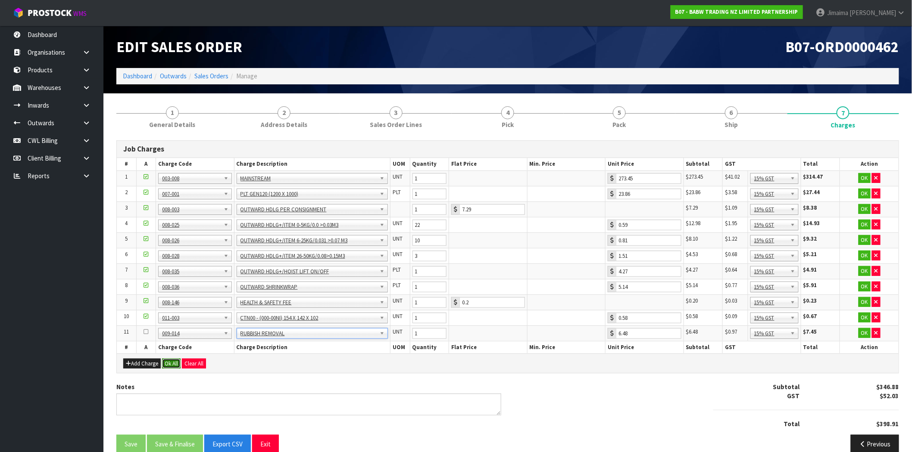
click at [171, 364] on button "Ok All" at bounding box center [171, 364] width 19 height 10
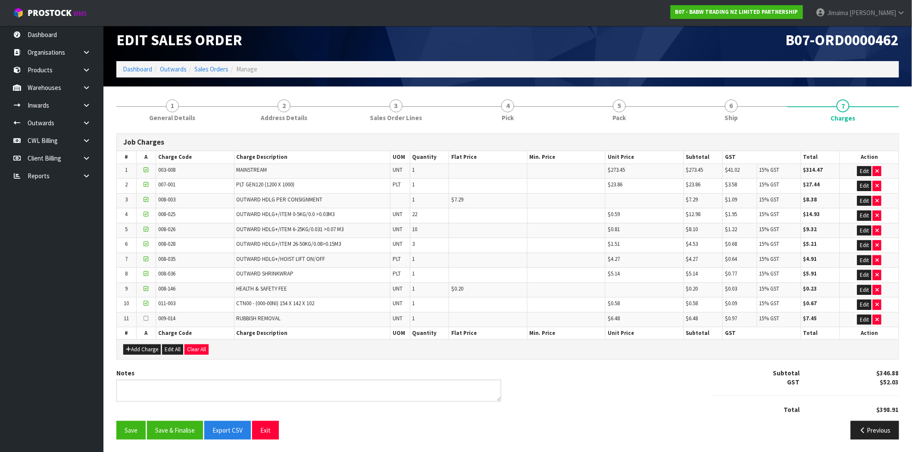
scroll to position [9, 0]
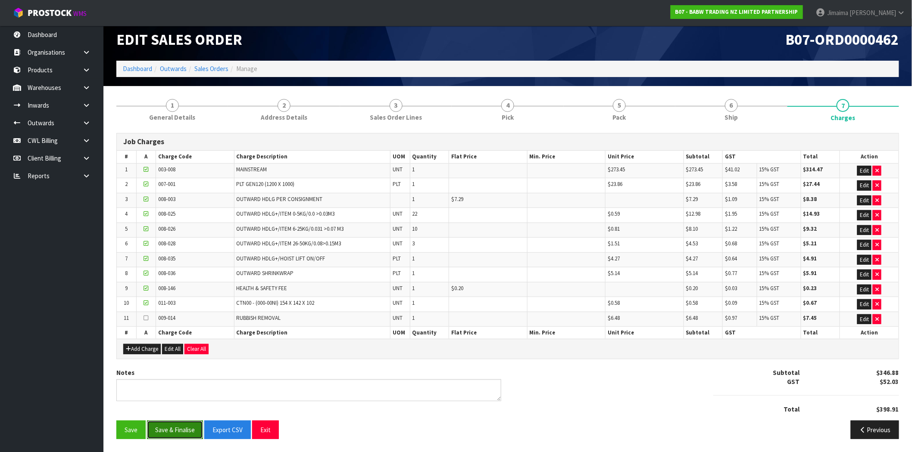
click at [174, 432] on button "Save & Finalise" at bounding box center [175, 430] width 56 height 19
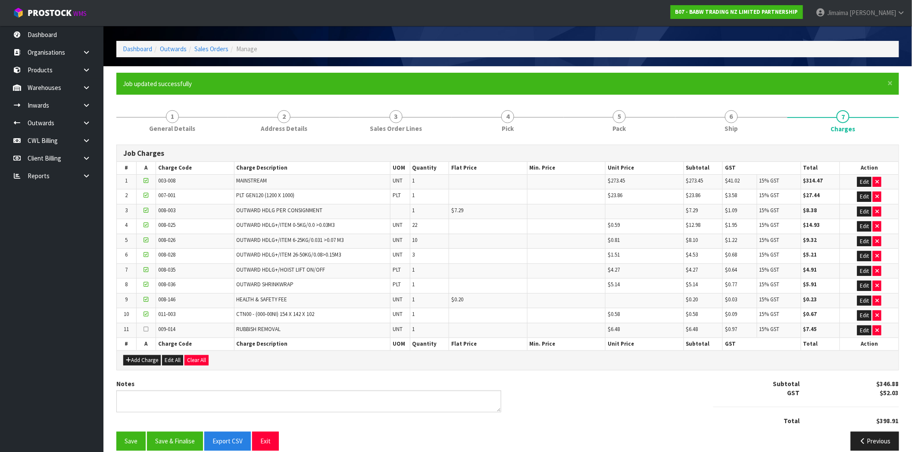
scroll to position [40, 0]
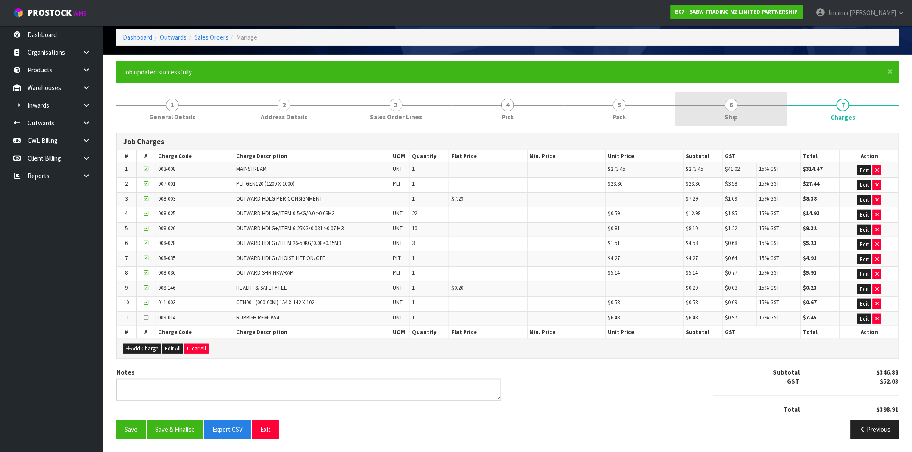
click at [766, 113] on link "6 Ship" at bounding box center [731, 109] width 112 height 34
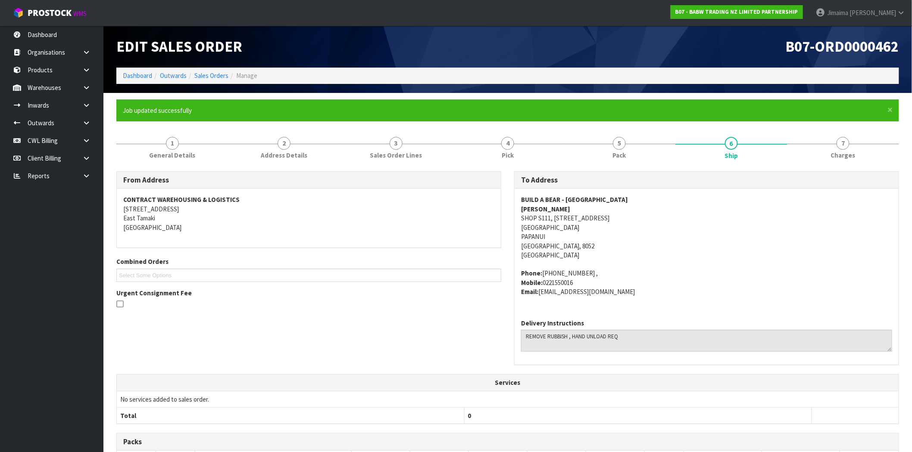
scroll to position [0, 0]
drag, startPoint x: 819, startPoint y: 115, endPoint x: 829, endPoint y: 123, distance: 13.1
click at [820, 115] on div "× Close Job updated successfully" at bounding box center [507, 111] width 782 height 22
click at [850, 156] on span "Charges" at bounding box center [843, 155] width 25 height 9
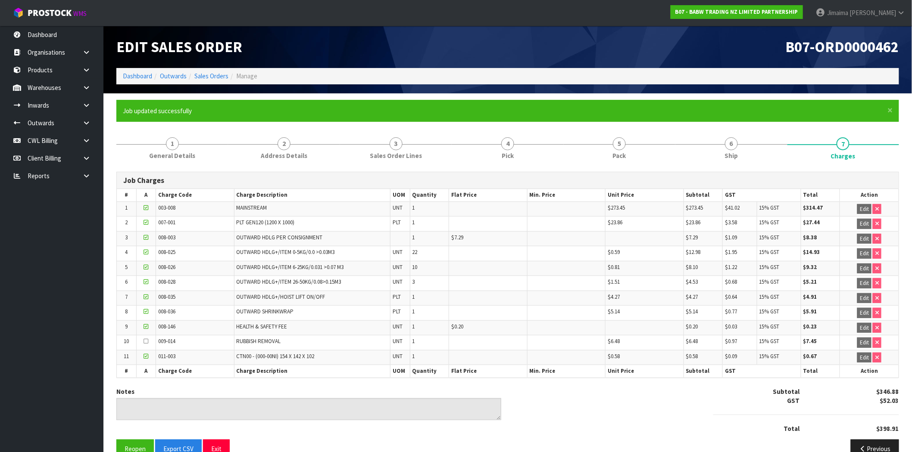
click at [214, 82] on ol "Dashboard Outwards Sales Orders Manage" at bounding box center [507, 76] width 782 height 16
click at [220, 78] on link "Sales Orders" at bounding box center [211, 76] width 34 height 8
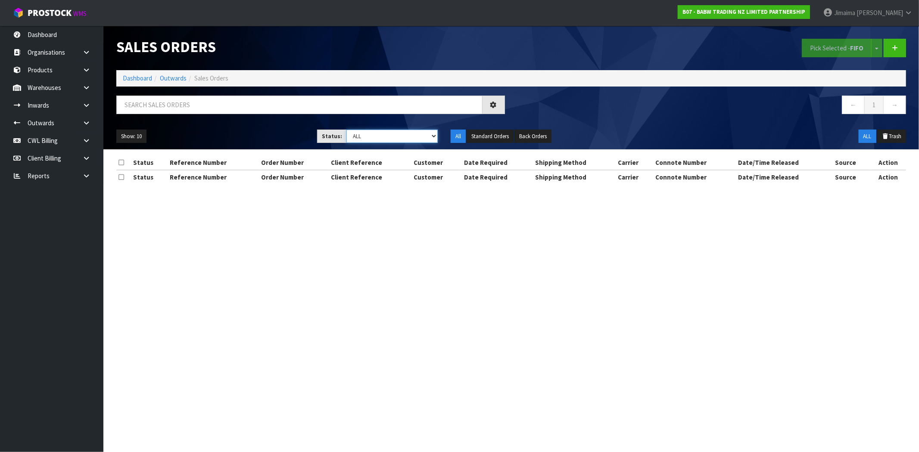
click at [421, 141] on select "Draft Pending Allocated Pending Pick Goods Picked Goods Packed Pending Charges …" at bounding box center [391, 136] width 91 height 13
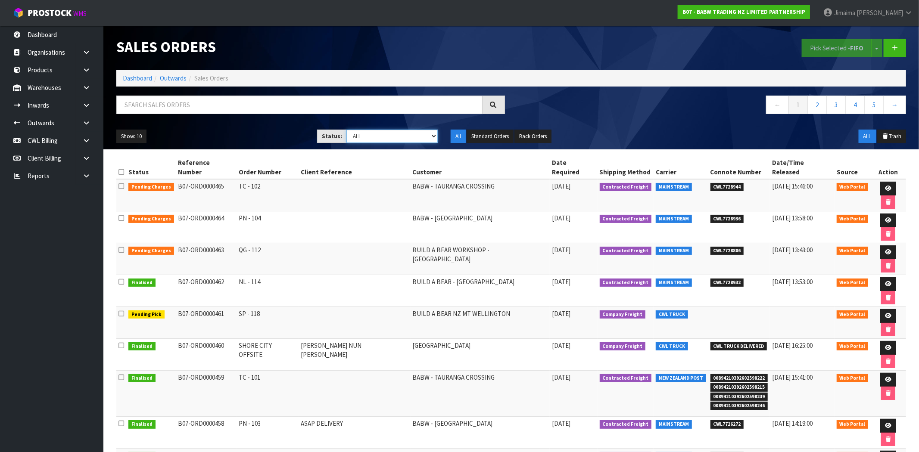
select select "string:6"
click at [346, 130] on select "Draft Pending Allocated Pending Pick Goods Picked Goods Packed Pending Charges …" at bounding box center [391, 136] width 91 height 13
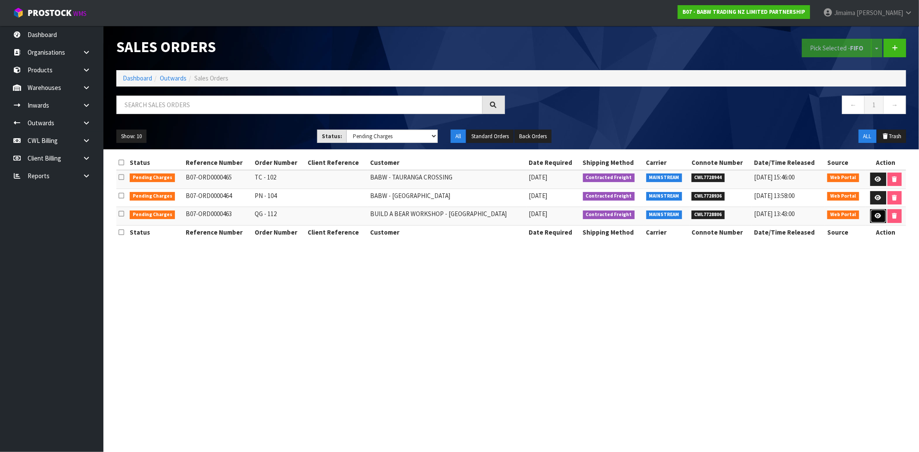
click at [875, 218] on icon at bounding box center [878, 216] width 6 height 6
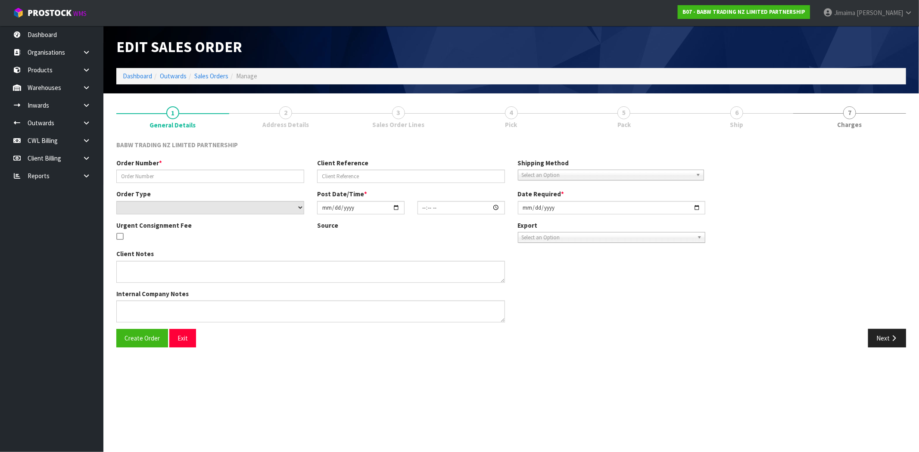
type input "QG - 112"
select select "number:0"
type input "2025-09-29"
type input "15:37:00.000"
type input "2025-09-29"
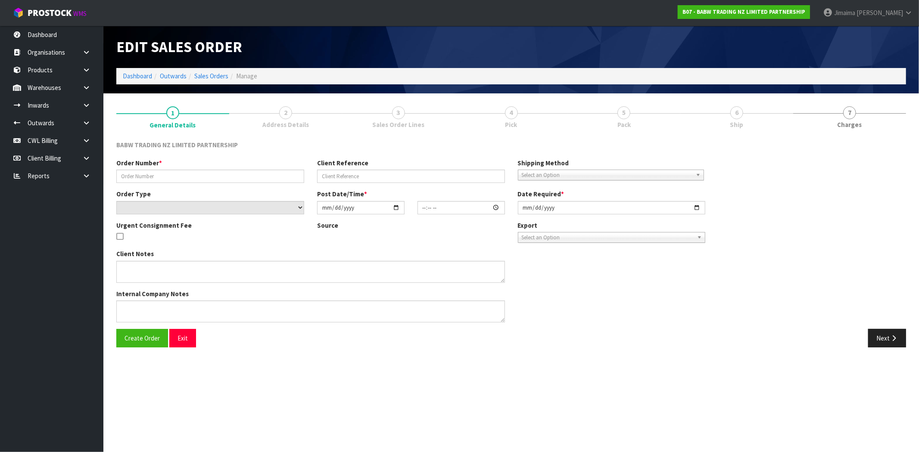
type textarea "DELIVER BETWEEN 8AM AND 8.30AM CALL - SANTANA ON 0221550016 AFTERNOON PRIOR TO …"
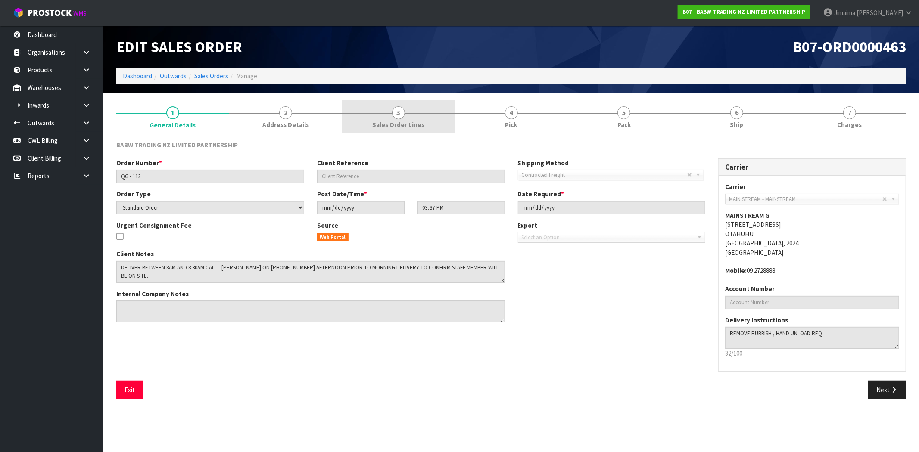
click at [415, 124] on span "Sales Order Lines" at bounding box center [398, 124] width 52 height 9
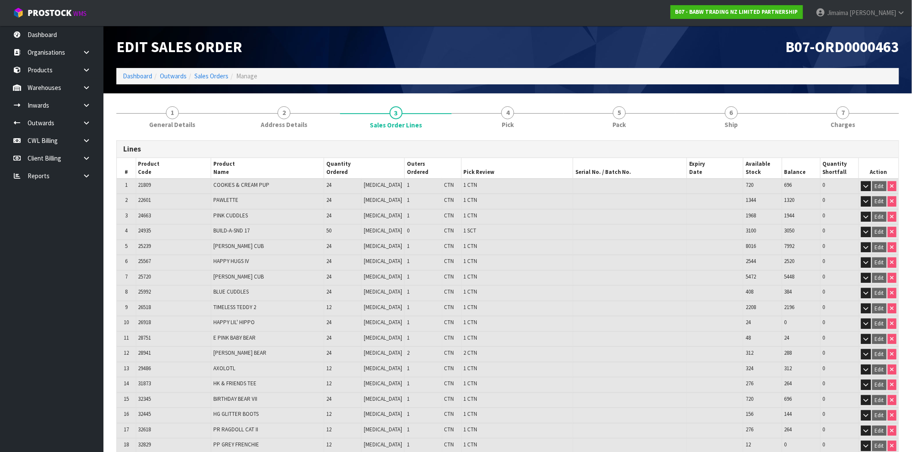
click at [556, 134] on div "Lines # Product Code Product Name Quantity Ordered Outers Ordered Pick Review S…" at bounding box center [507, 390] width 782 height 512
click at [553, 131] on link "4 Pick" at bounding box center [507, 117] width 112 height 34
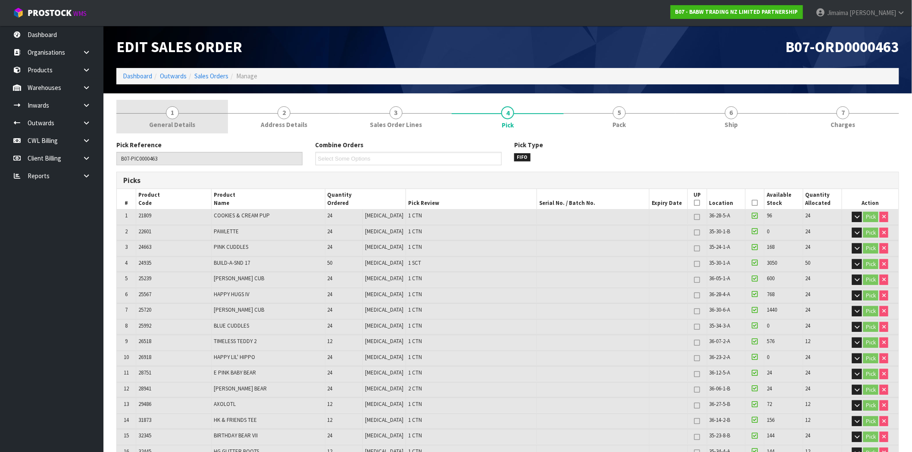
click at [199, 110] on link "1 General Details" at bounding box center [172, 117] width 112 height 34
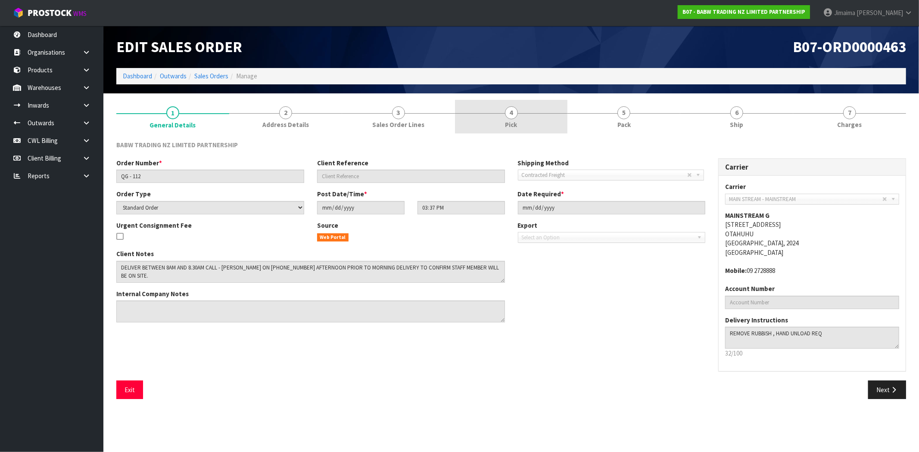
click at [527, 121] on link "4 Pick" at bounding box center [511, 117] width 113 height 34
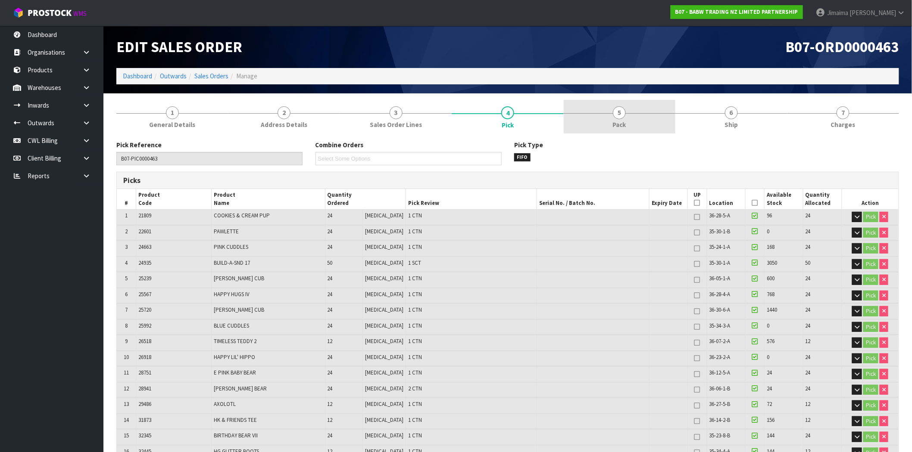
click at [664, 117] on link "5 Pack" at bounding box center [620, 117] width 112 height 34
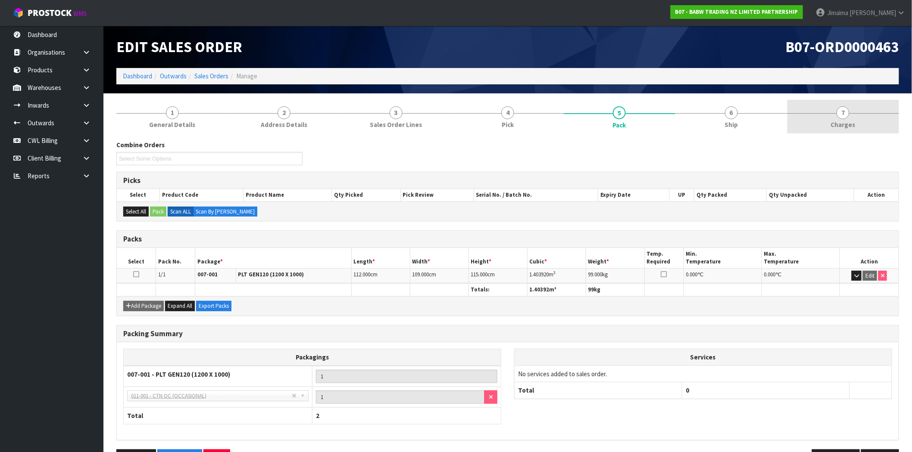
click at [865, 115] on link "7 Charges" at bounding box center [843, 117] width 112 height 34
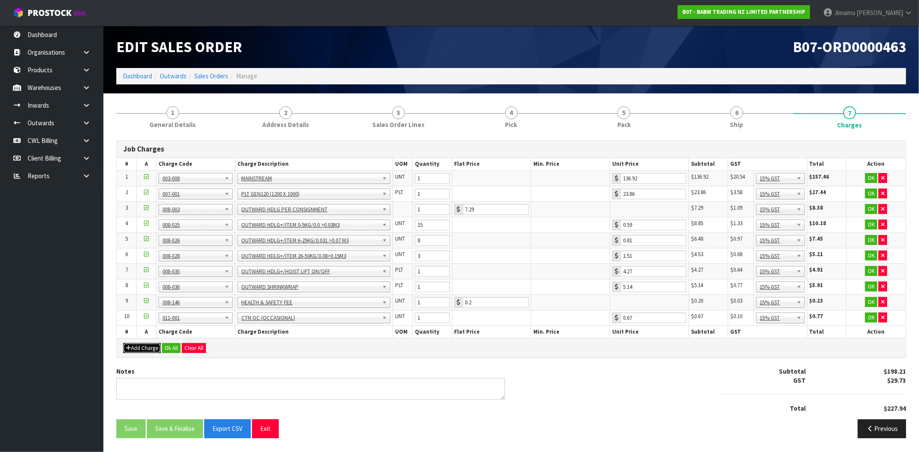
click at [143, 352] on button "Add Charge" at bounding box center [141, 348] width 37 height 10
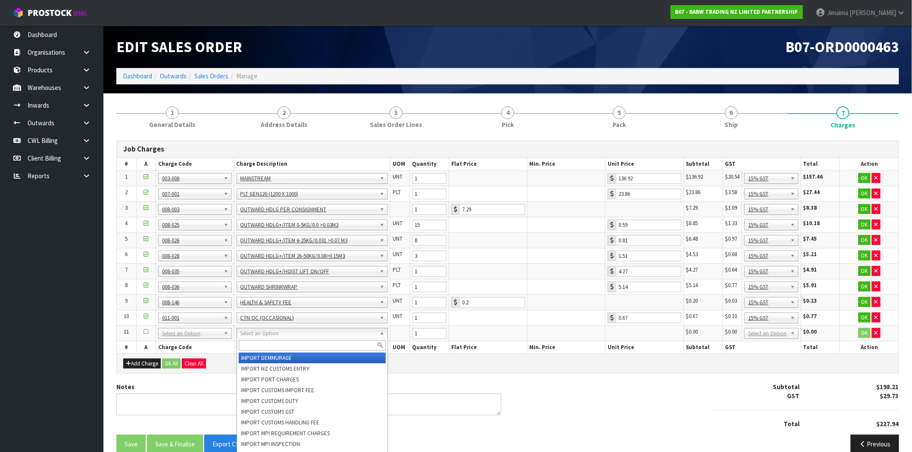
click at [248, 344] on input "text" at bounding box center [312, 345] width 147 height 11
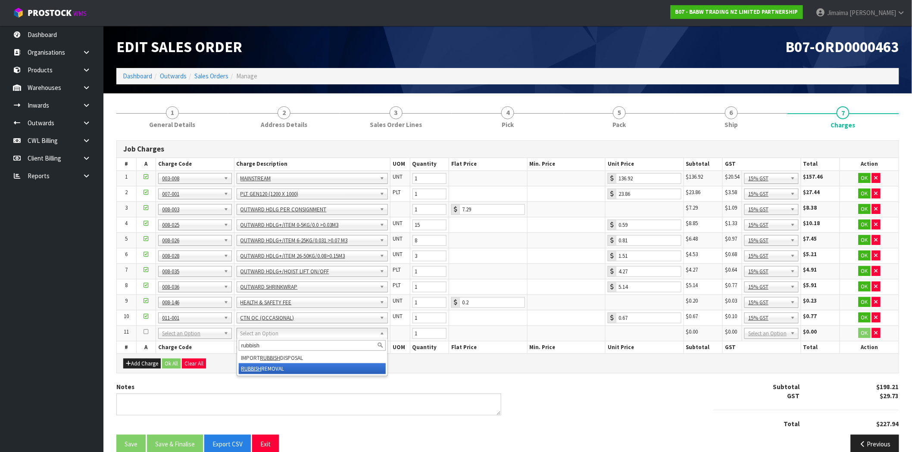
type input "rubbish"
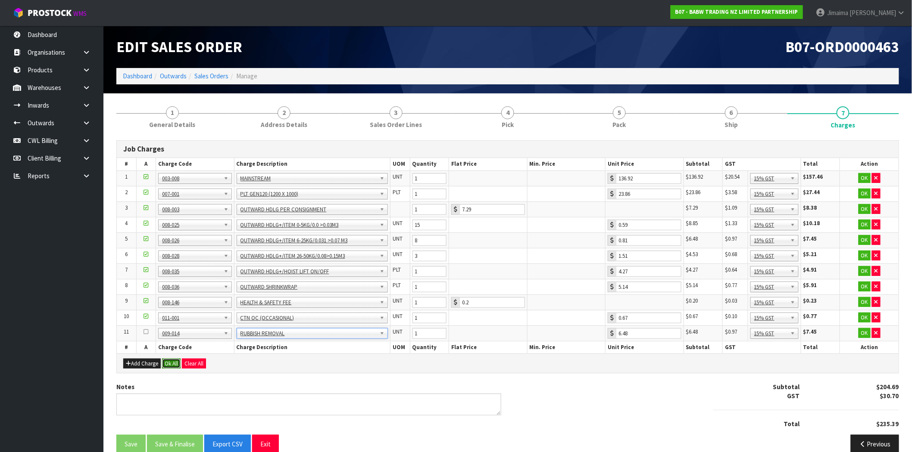
click at [174, 367] on button "Ok All" at bounding box center [171, 364] width 19 height 10
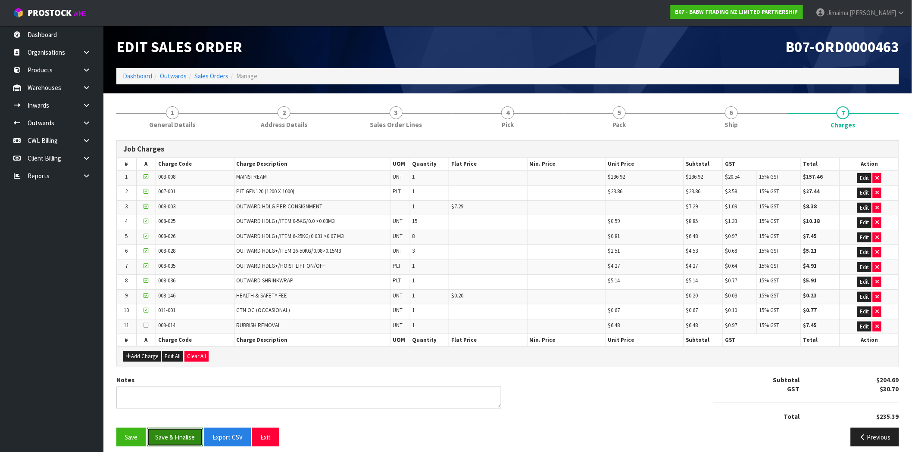
click at [177, 438] on button "Save & Finalise" at bounding box center [175, 437] width 56 height 19
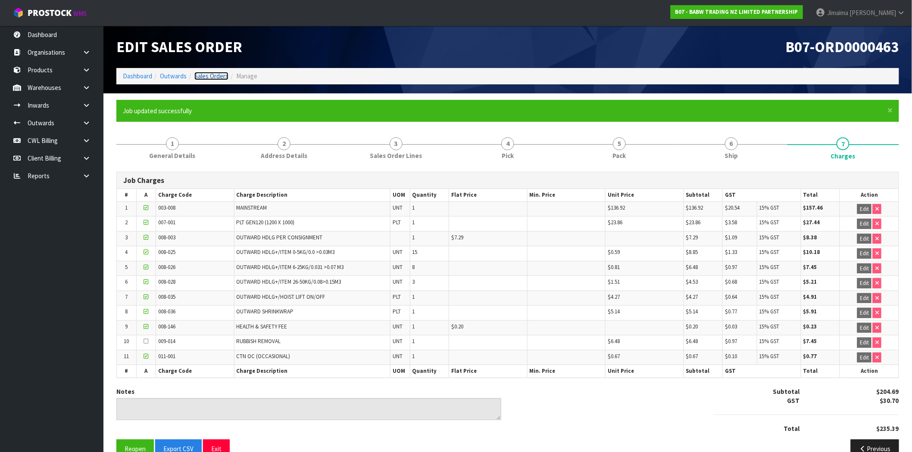
click at [215, 75] on link "Sales Orders" at bounding box center [211, 76] width 34 height 8
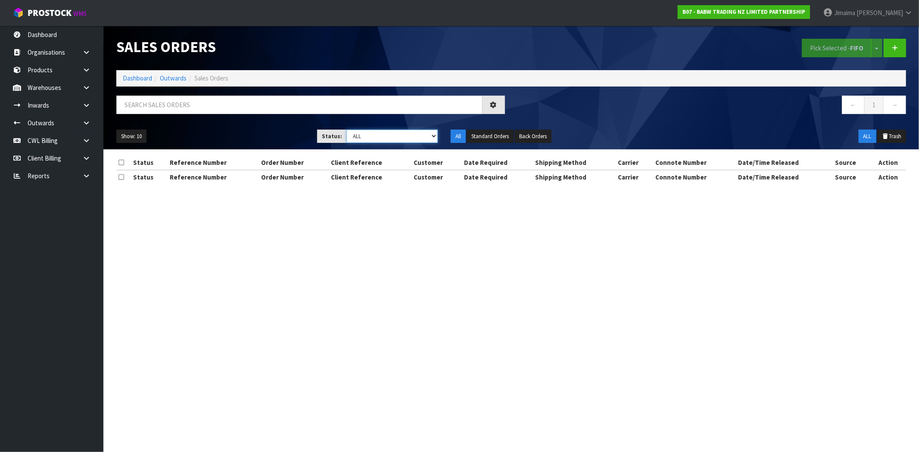
click at [370, 140] on select "Draft Pending Allocated Pending Pick Goods Picked Goods Packed Pending Charges …" at bounding box center [391, 136] width 91 height 13
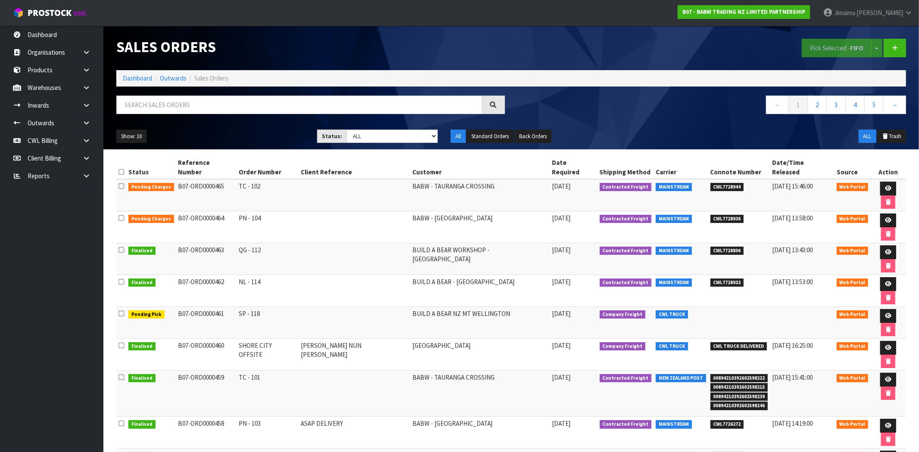
drag, startPoint x: 276, startPoint y: 188, endPoint x: 265, endPoint y: 187, distance: 11.2
click at [275, 188] on td "TC - 102" at bounding box center [268, 195] width 62 height 32
drag, startPoint x: 389, startPoint y: 137, endPoint x: 389, endPoint y: 143, distance: 5.6
click at [389, 137] on select "Draft Pending Allocated Pending Pick Goods Picked Goods Packed Pending Charges …" at bounding box center [391, 136] width 91 height 13
select select "string:6"
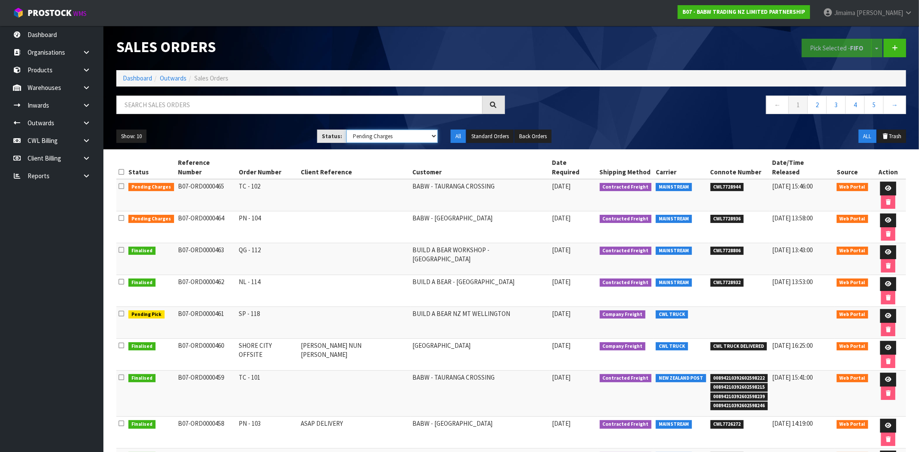
click at [346, 130] on select "Draft Pending Allocated Pending Pick Goods Picked Goods Packed Pending Charges …" at bounding box center [391, 136] width 91 height 13
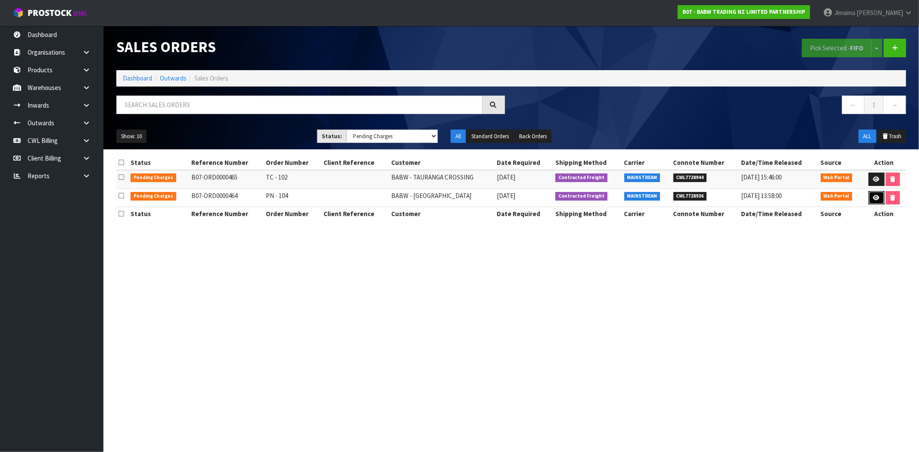
click at [869, 196] on link at bounding box center [877, 198] width 16 height 14
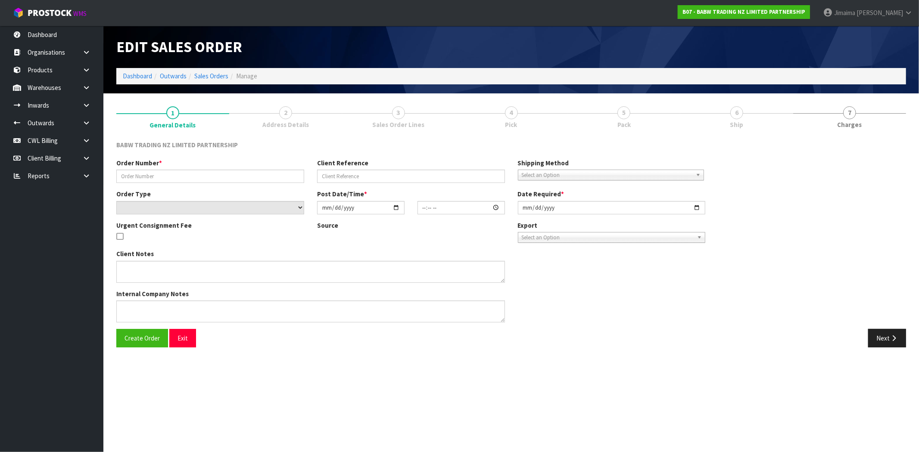
type input "PN - 104"
select select "number:0"
type input "2025-09-29"
type input "15:41:00.000"
type input "2025-09-29"
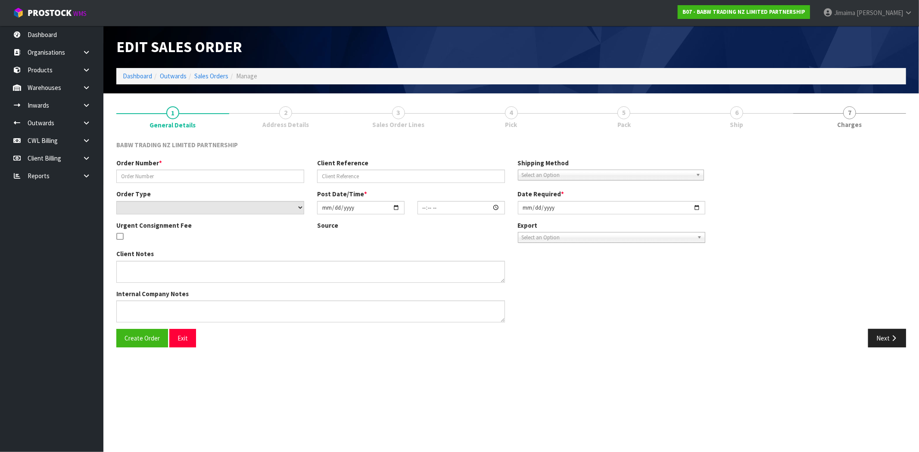
type textarea "CONTACT AS FOLLOWS: TE ARAWA AKURANGI +64 22 504 5782"
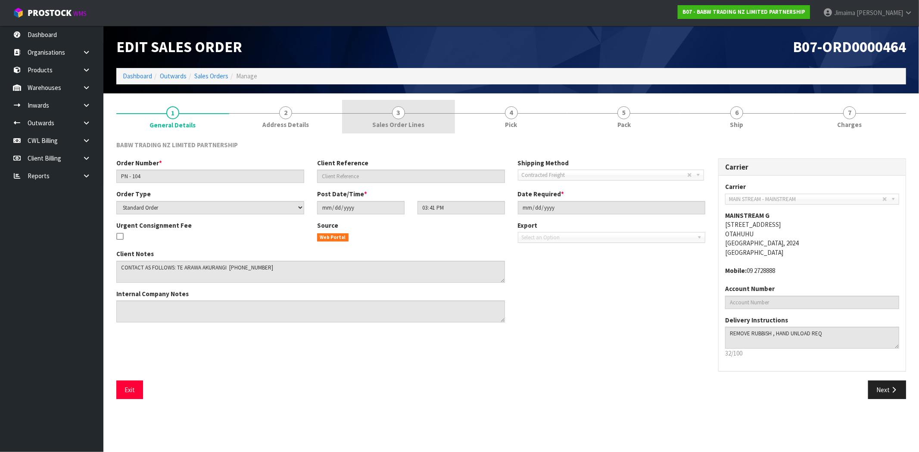
click at [414, 112] on link "3 Sales Order Lines" at bounding box center [398, 117] width 113 height 34
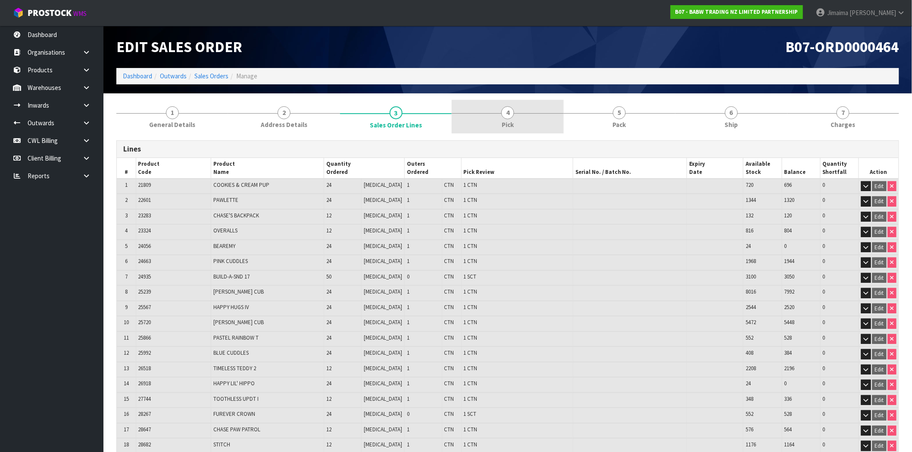
click at [515, 118] on link "4 Pick" at bounding box center [507, 117] width 112 height 34
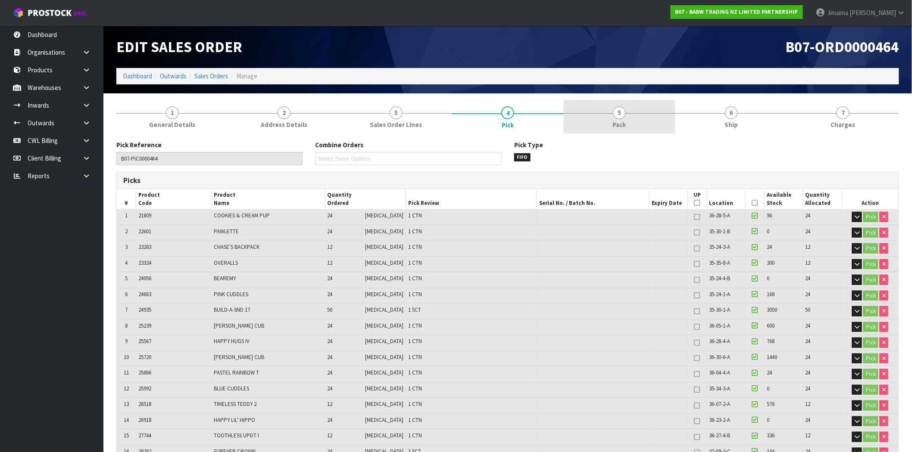
click at [626, 115] on link "5 Pack" at bounding box center [620, 117] width 112 height 34
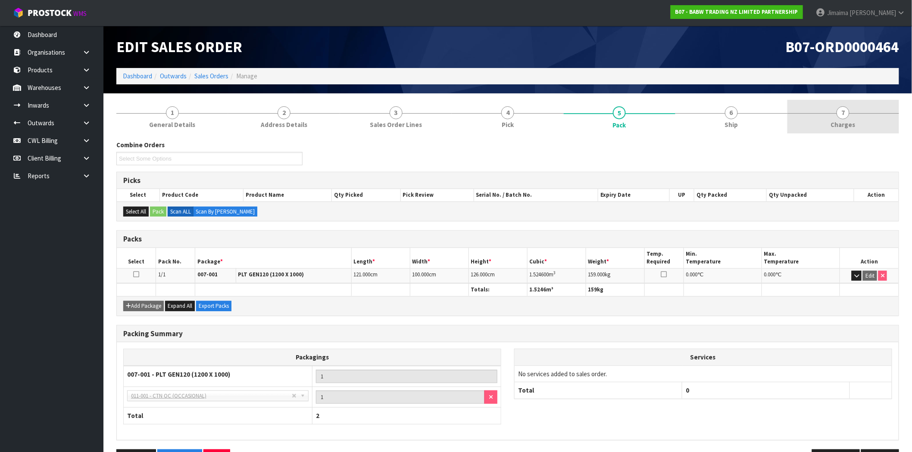
click at [822, 123] on link "7 Charges" at bounding box center [843, 117] width 112 height 34
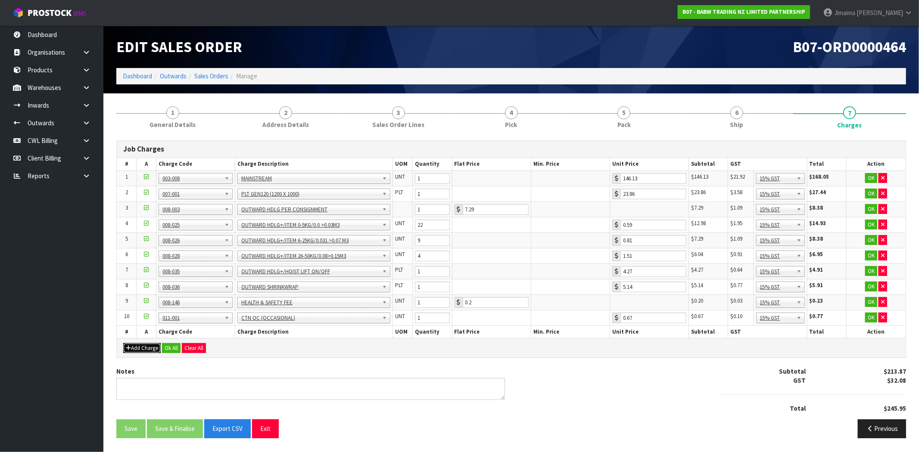
click at [147, 351] on button "Add Charge" at bounding box center [141, 348] width 37 height 10
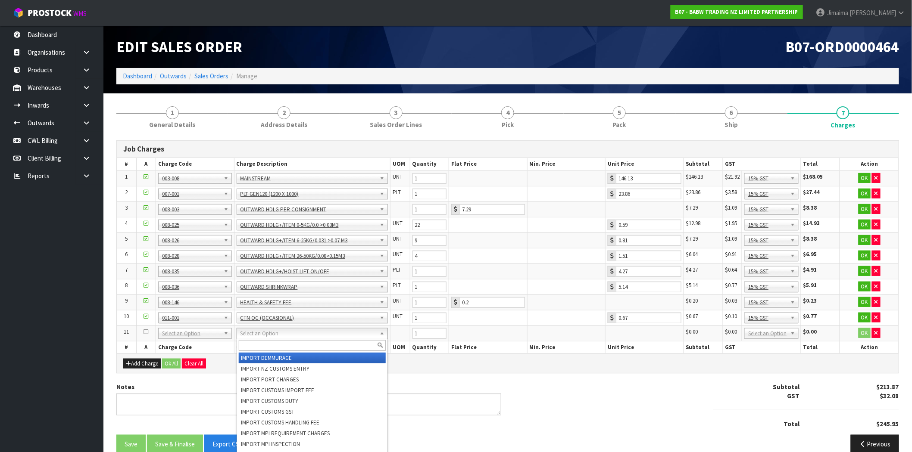
click at [244, 342] on input "text" at bounding box center [312, 345] width 147 height 11
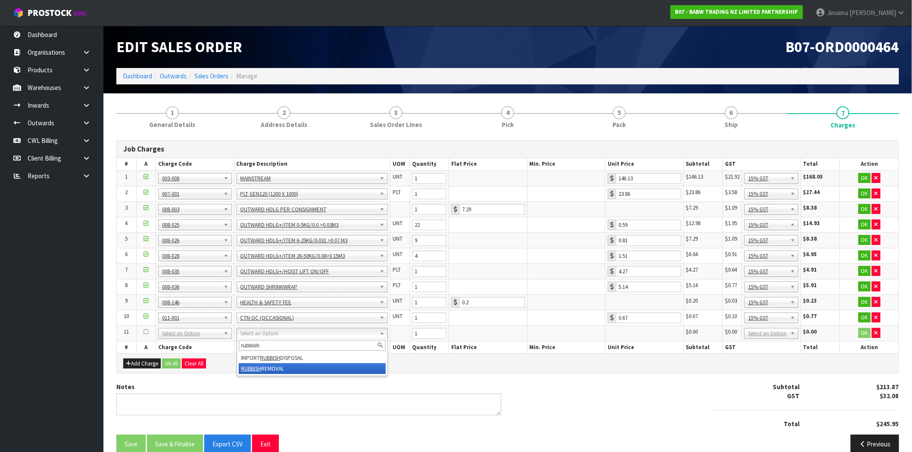
type input "rubbish"
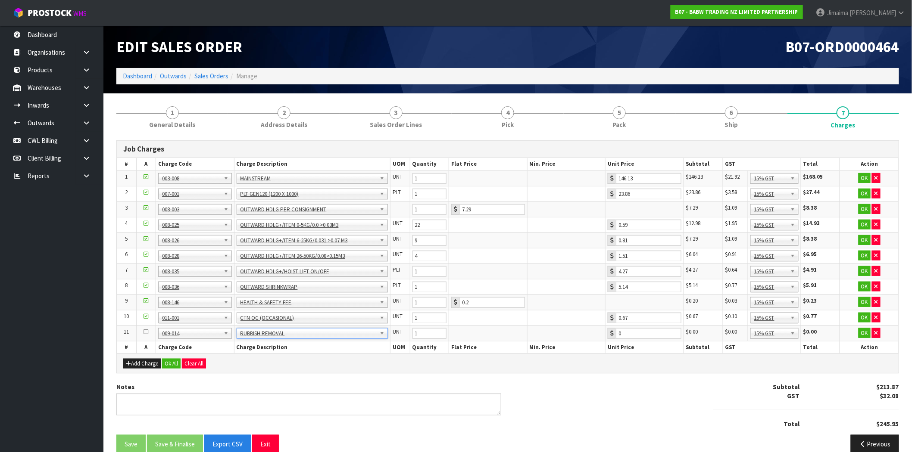
type input "6.48"
click at [174, 364] on button "Ok All" at bounding box center [171, 364] width 19 height 10
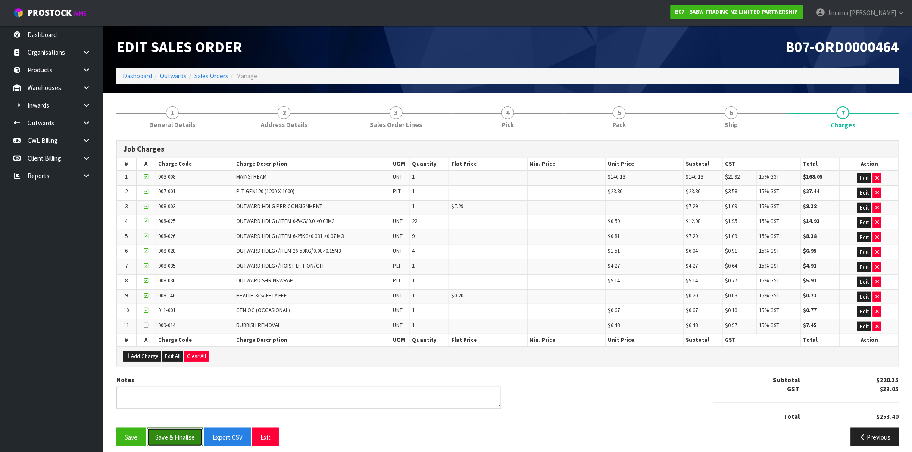
drag, startPoint x: 169, startPoint y: 434, endPoint x: 185, endPoint y: 390, distance: 46.5
click at [169, 434] on button "Save & Finalise" at bounding box center [175, 437] width 56 height 19
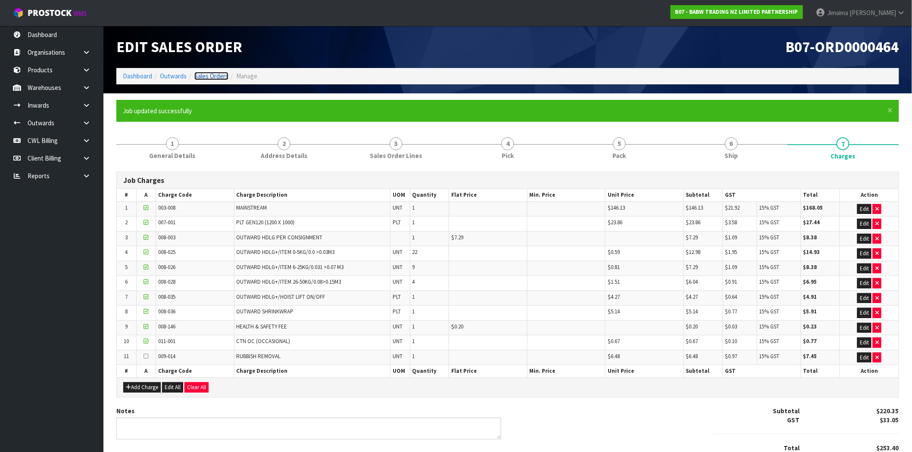
click at [212, 78] on link "Sales Orders" at bounding box center [211, 76] width 34 height 8
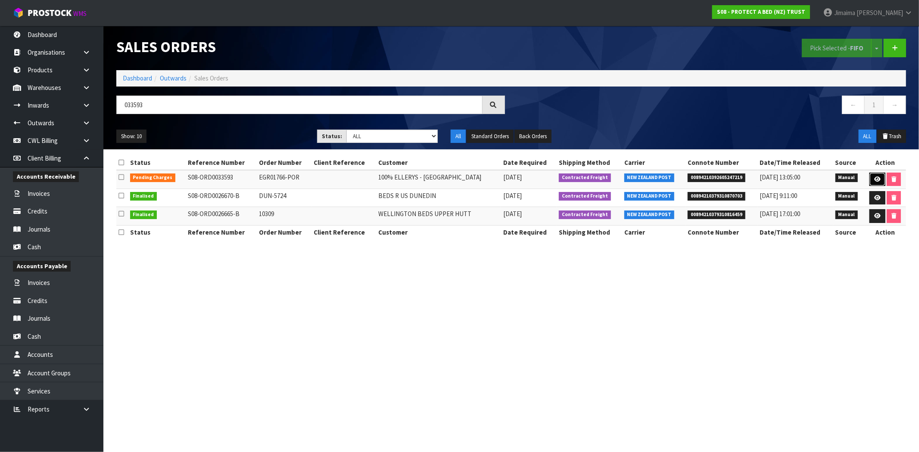
click at [876, 180] on icon at bounding box center [877, 180] width 6 height 6
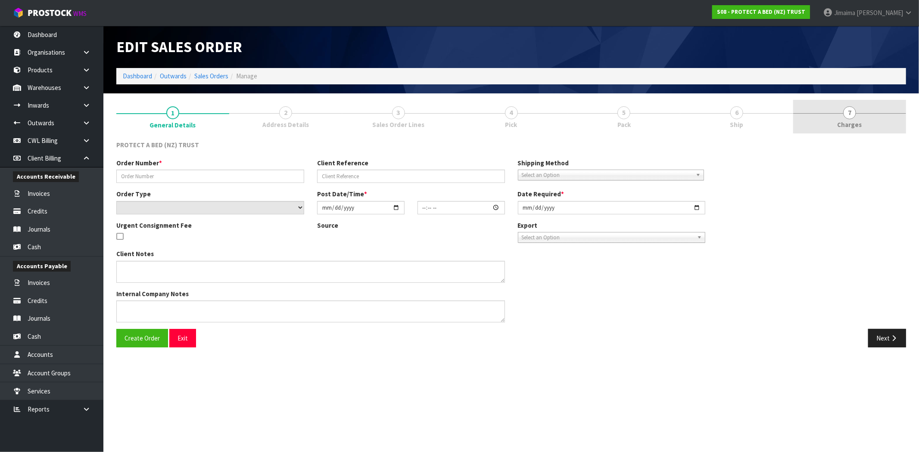
type input "EGR01766-POR"
select select "number:0"
type input "2025-09-29"
type input "09:55:00.000"
type input "2025-09-29"
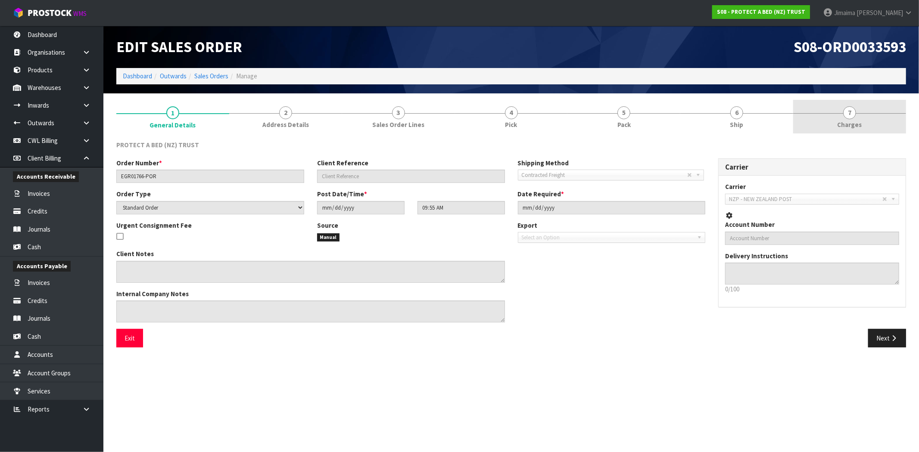
click at [867, 124] on link "7 Charges" at bounding box center [849, 117] width 113 height 34
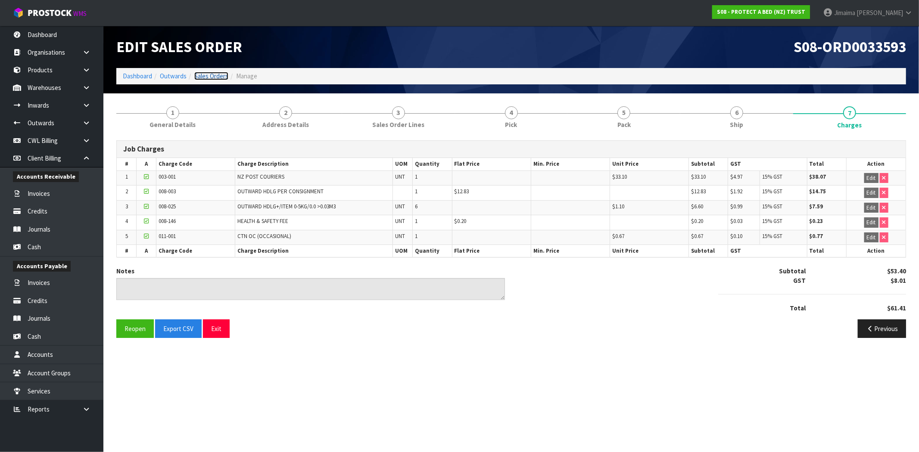
click at [212, 78] on link "Sales Orders" at bounding box center [211, 76] width 34 height 8
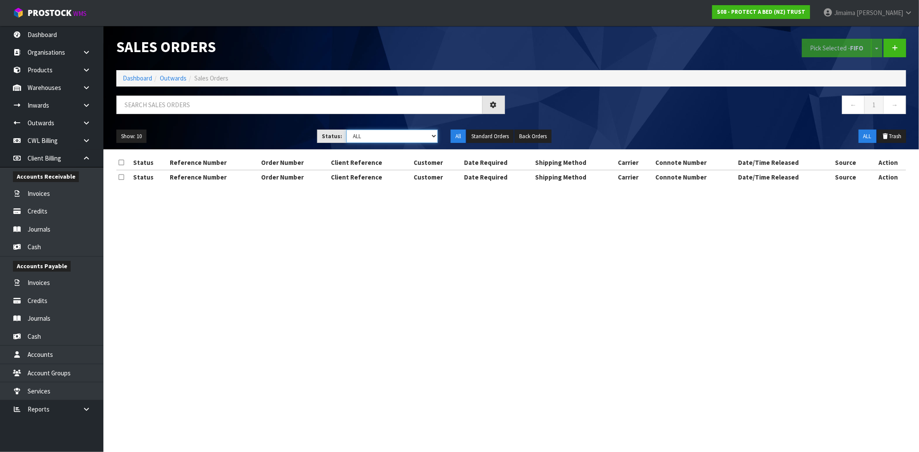
click at [407, 139] on select "Draft Pending Allocated Pending Pick Goods Picked Goods Packed Pending Charges …" at bounding box center [391, 136] width 91 height 13
select select "string:6"
click at [346, 130] on select "Draft Pending Allocated Pending Pick Goods Picked Goods Packed Pending Charges …" at bounding box center [391, 136] width 91 height 13
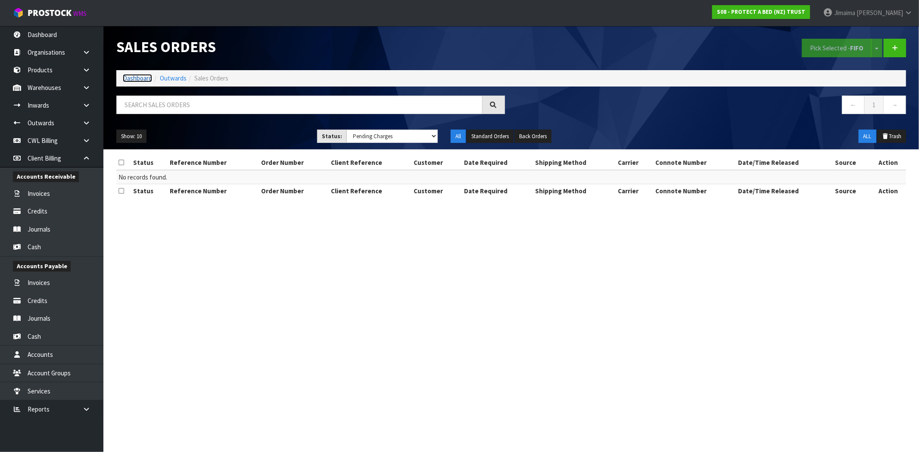
click at [147, 78] on link "Dashboard" at bounding box center [137, 78] width 29 height 8
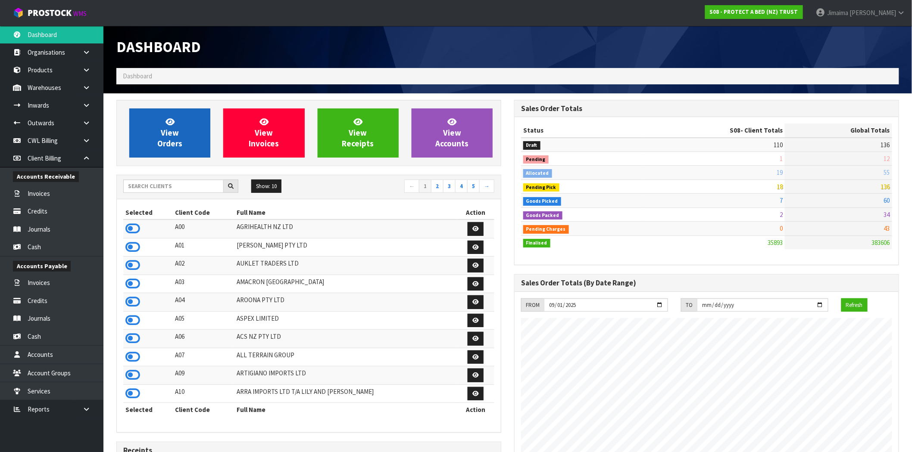
scroll to position [653, 398]
click at [143, 184] on input "text" at bounding box center [173, 186] width 100 height 13
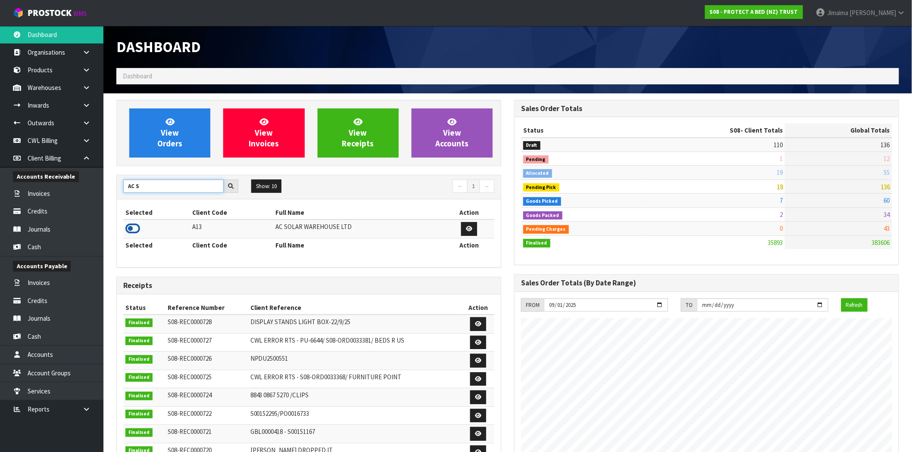
type input "AC S"
click at [128, 230] on icon at bounding box center [132, 228] width 15 height 13
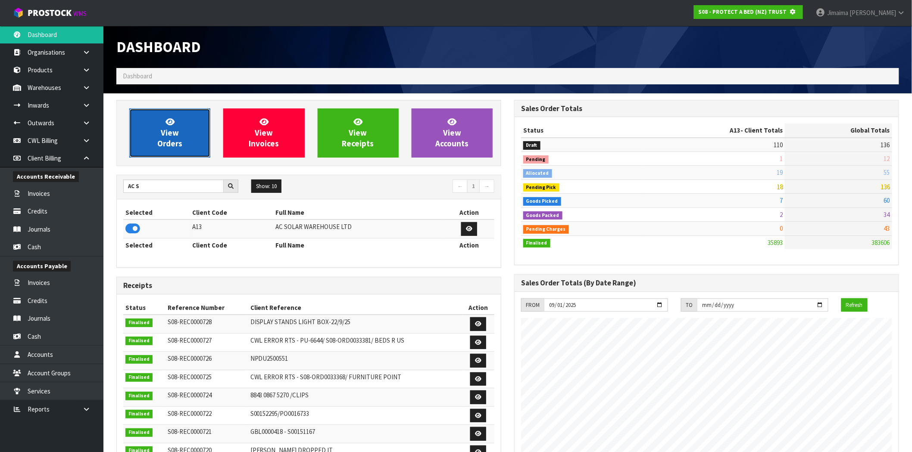
scroll to position [430276, 430415]
click at [167, 149] on link "View Orders" at bounding box center [169, 133] width 81 height 49
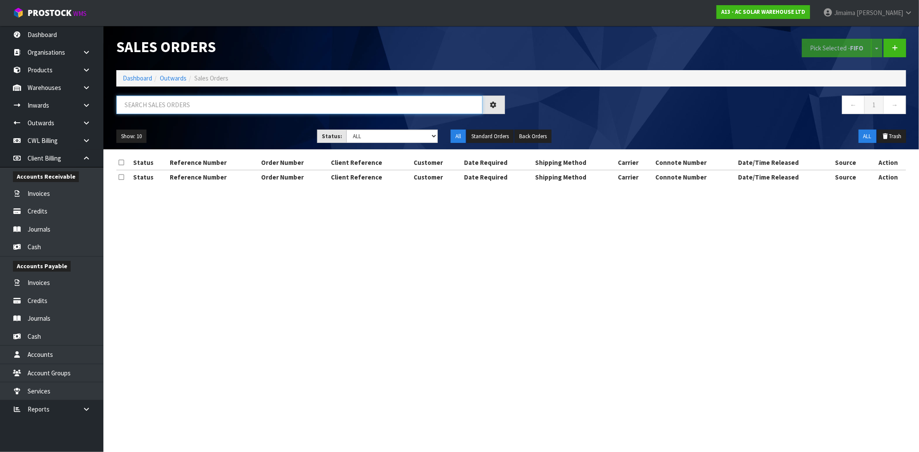
click at [156, 111] on input "text" at bounding box center [299, 105] width 366 height 19
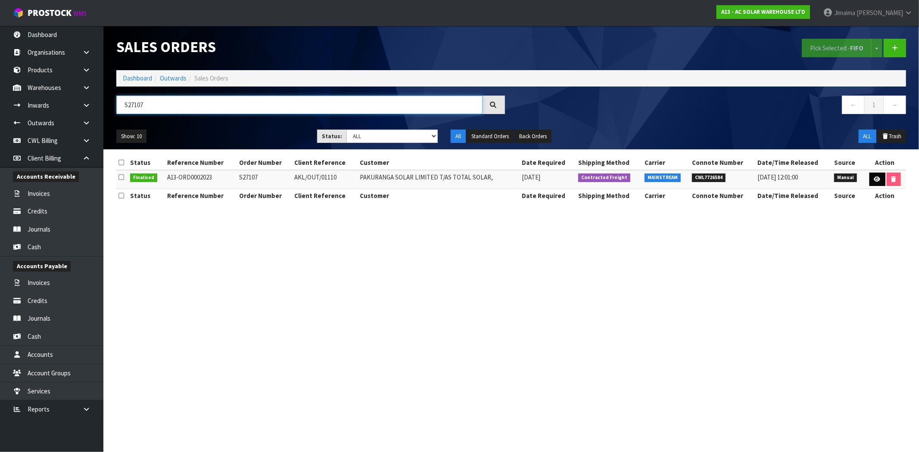
type input "S27107"
click at [869, 180] on link at bounding box center [877, 180] width 16 height 14
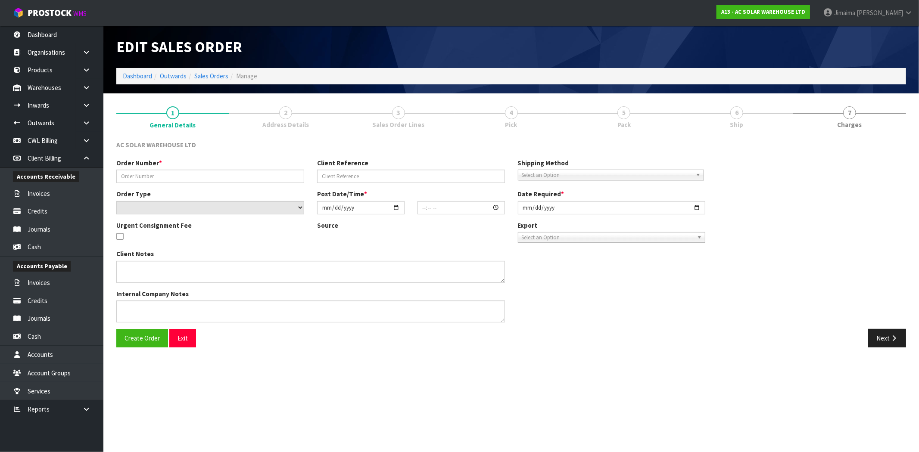
type input "S27107"
type input "AKL/OUT/01110"
select select "number:0"
type input "2025-09-23"
type input "10:05:00.000"
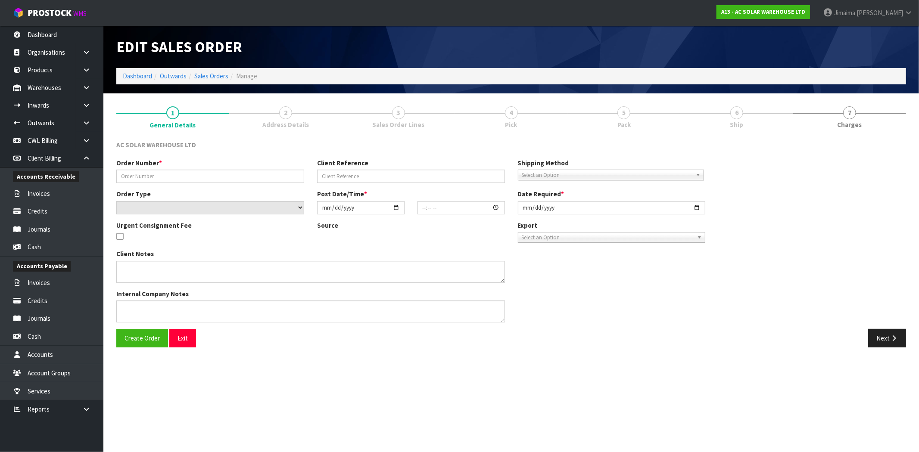
type input "2025-09-23"
type textarea "SEND WITH MAINSTREAM"
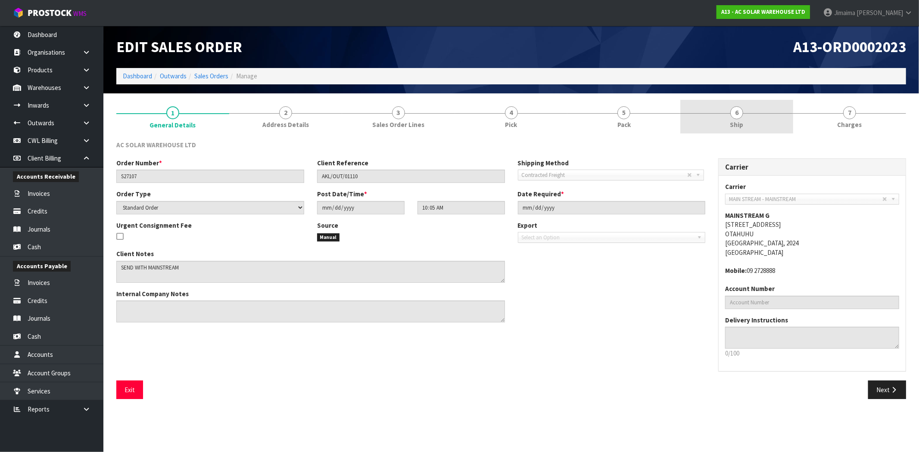
click at [741, 122] on span "Ship" at bounding box center [736, 124] width 13 height 9
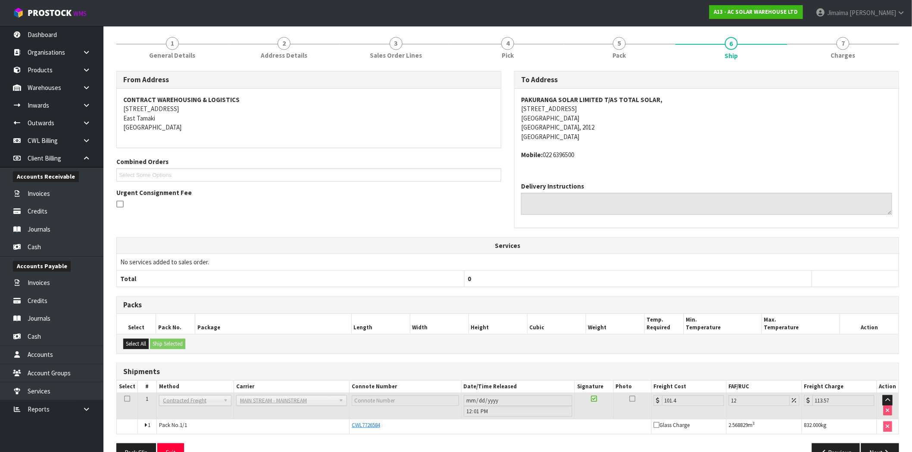
scroll to position [92, 0]
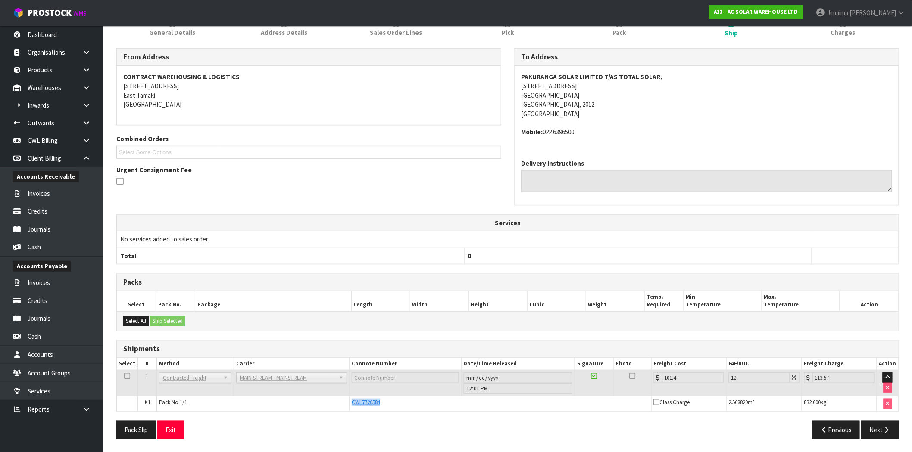
click at [342, 407] on tr "1 Pack No. 1/1 CWL7726584 Glass Charge 2.568829 m 3 832.000 kg" at bounding box center [507, 404] width 781 height 15
copy tr "CWL7726584"
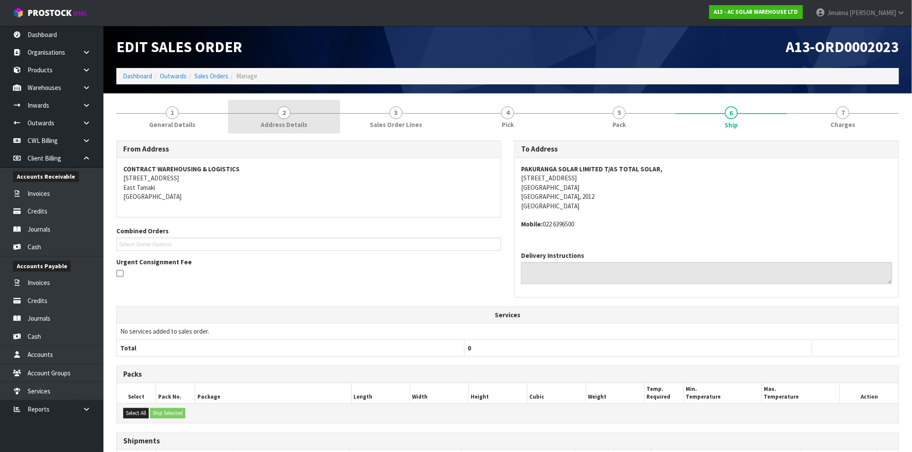
click at [324, 114] on link "2 Address Details" at bounding box center [284, 117] width 112 height 34
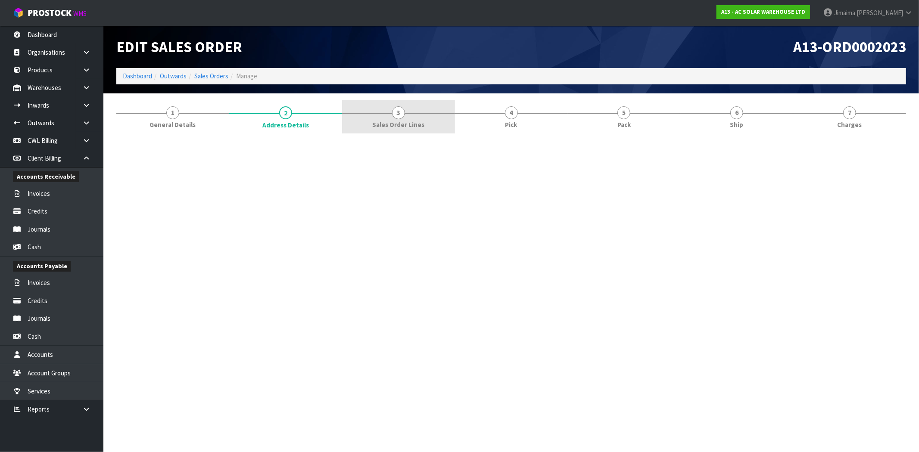
click at [424, 115] on link "3 Sales Order Lines" at bounding box center [398, 117] width 113 height 34
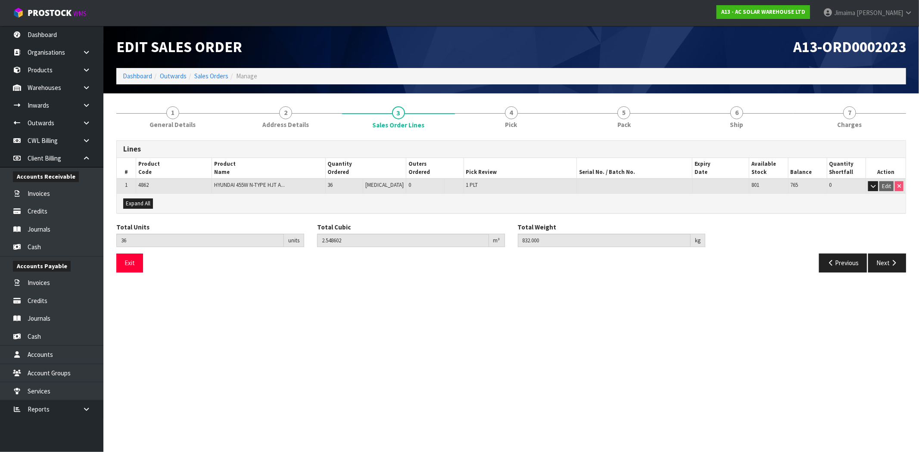
click at [145, 188] on td "4862" at bounding box center [174, 186] width 76 height 15
copy span "4862"
click at [895, 268] on button "Next" at bounding box center [887, 263] width 38 height 19
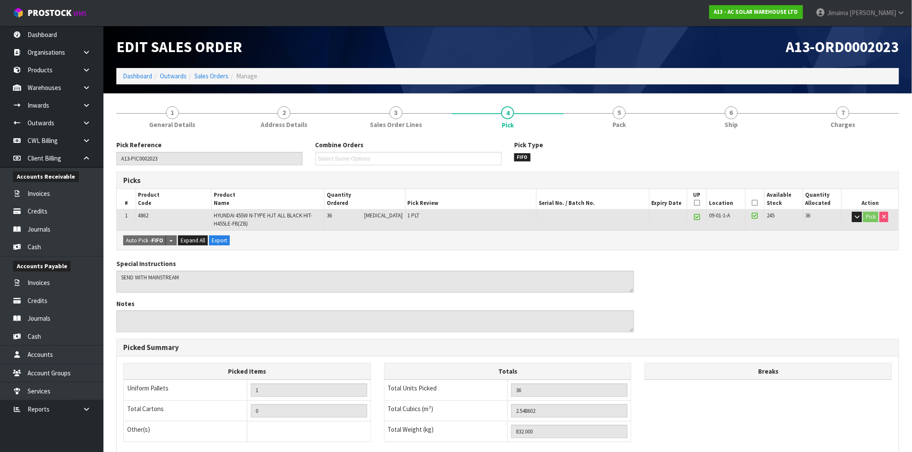
click at [262, 220] on td "HYUNDAI 455W N-TYPE HJT ALL BLACK HIT-H455LE-FB(ZB)" at bounding box center [268, 220] width 113 height 21
click at [249, 225] on span "HYUNDAI 455W N-TYPE HJT ALL BLACK HIT-H455LE-FB(ZB)" at bounding box center [263, 219] width 99 height 15
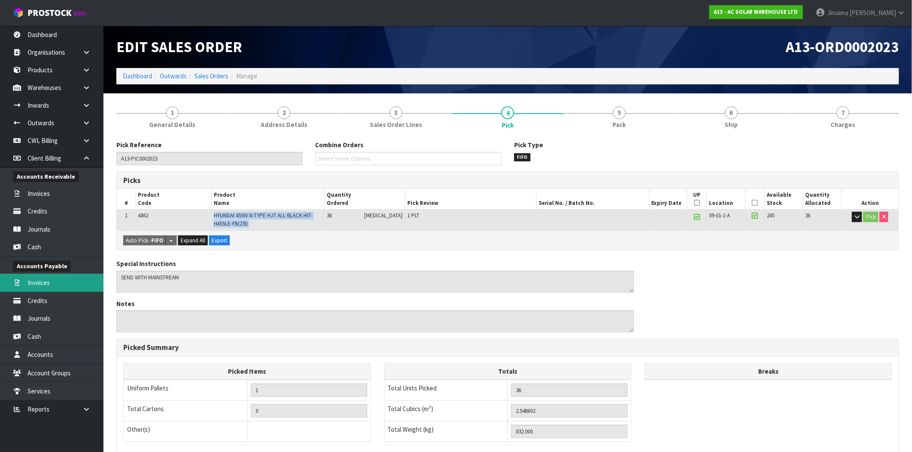
copy tr "HYUNDAI 455W N-TYPE HJT ALL BLACK HIT-H455LE-FB(ZB)"
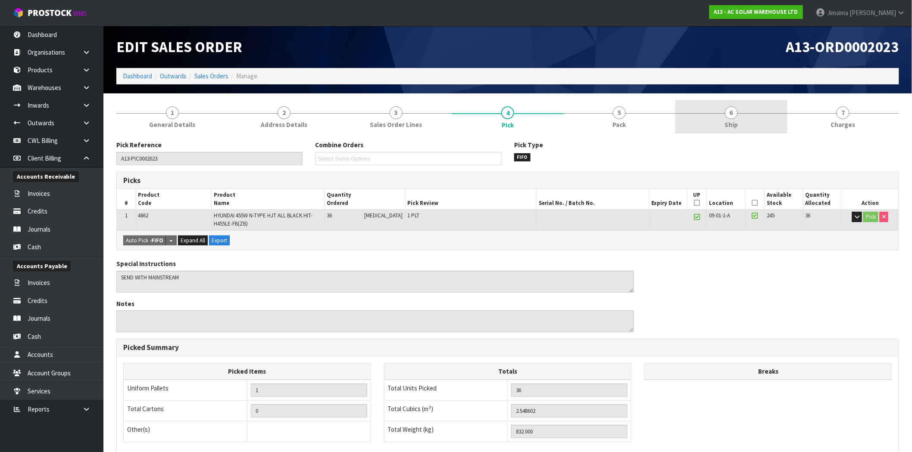
click at [743, 106] on link "6 Ship" at bounding box center [731, 117] width 112 height 34
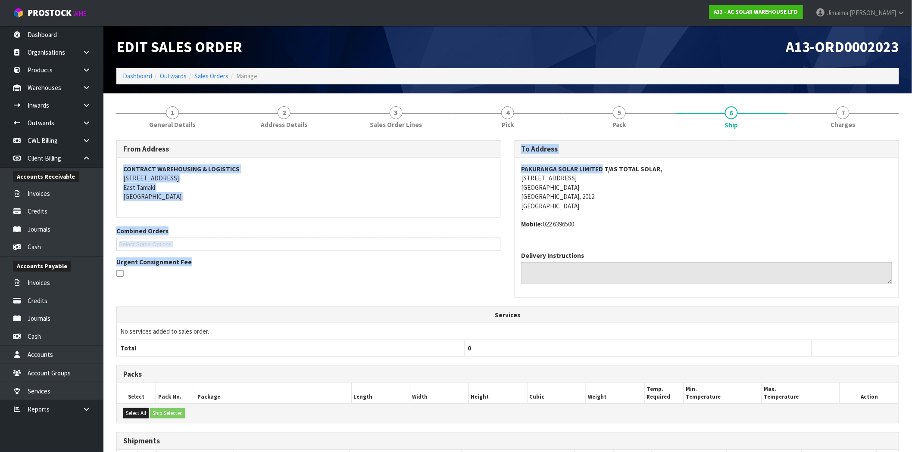
drag, startPoint x: 600, startPoint y: 168, endPoint x: 476, endPoint y: 164, distance: 124.1
click at [477, 169] on div "From Address CONTRACT WAREHOUSING & LOGISTICS 17 Allens Road East Tamaki Auckla…" at bounding box center [507, 223] width 795 height 166
click at [592, 164] on div "PAKURANGA SOLAR LIMITED T/AS TOTAL SOLAR, 18 FIELDING CRESCENT FARM COVE Farm C…" at bounding box center [706, 201] width 384 height 87
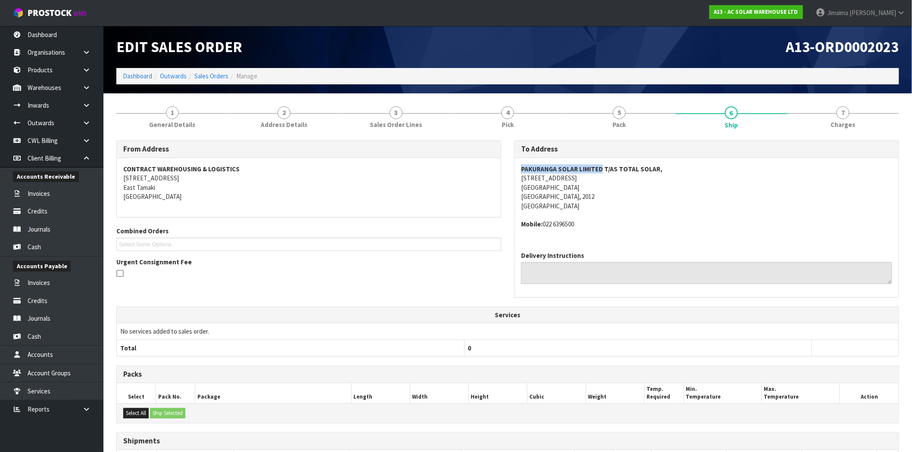
drag, startPoint x: 601, startPoint y: 166, endPoint x: 510, endPoint y: 171, distance: 90.6
click at [510, 171] on div "To Address PAKURANGA SOLAR LIMITED T/AS TOTAL SOLAR, 18 FIELDING CRESCENT FARM …" at bounding box center [706, 223] width 398 height 166
copy strong "PAKURANGA SOLAR LIMITED"
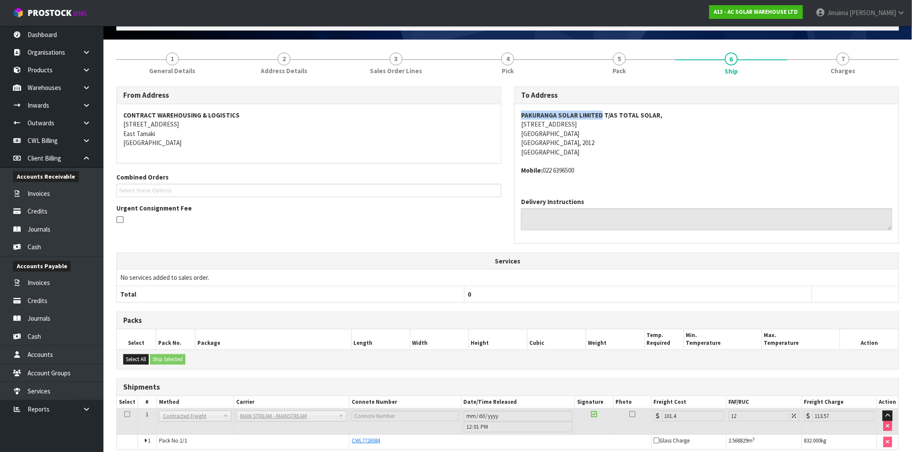
scroll to position [92, 0]
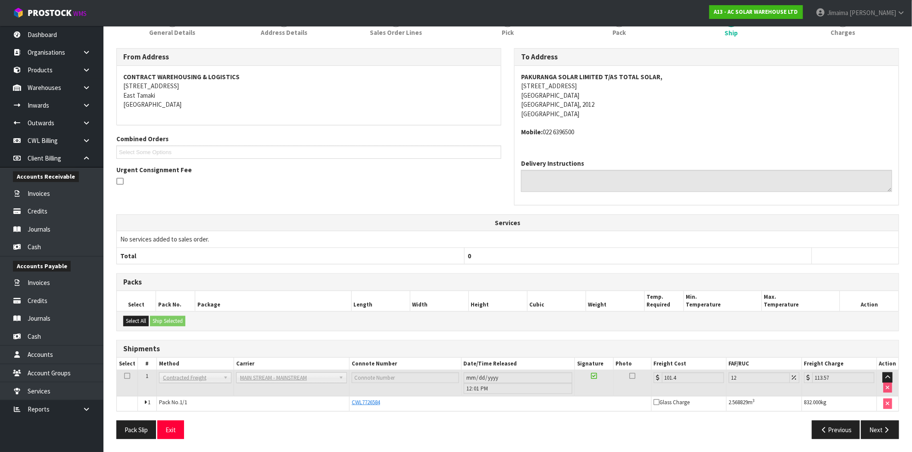
click at [442, 197] on div "From Address CONTRACT WAREHOUSING & LOGISTICS 17 Allens Road East Tamaki Auckla…" at bounding box center [507, 131] width 795 height 166
click at [572, 83] on address "PAKURANGA SOLAR LIMITED T/AS TOTAL SOLAR, 18 FIELDING CRESCENT FARM COVE Farm C…" at bounding box center [706, 95] width 371 height 46
copy address "18 FIELDING CRESCENT"
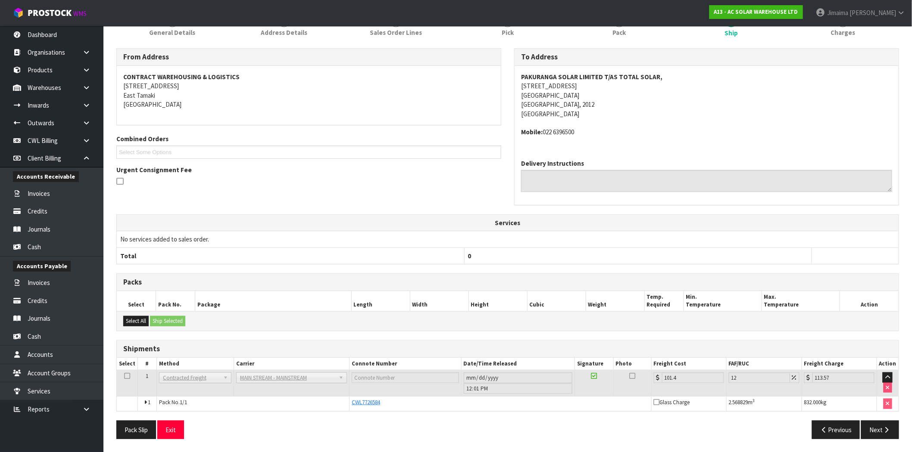
click at [450, 210] on div "From Address CONTRACT WAREHOUSING & LOGISTICS 17 Allens Road East Tamaki Auckla…" at bounding box center [507, 131] width 795 height 166
click at [560, 143] on div "PAKURANGA SOLAR LIMITED T/AS TOTAL SOLAR, 18 FIELDING CRESCENT FARM COVE Farm C…" at bounding box center [706, 109] width 384 height 87
click at [559, 128] on address "Mobile: 022 6396500" at bounding box center [706, 132] width 371 height 9
copy address "6396500"
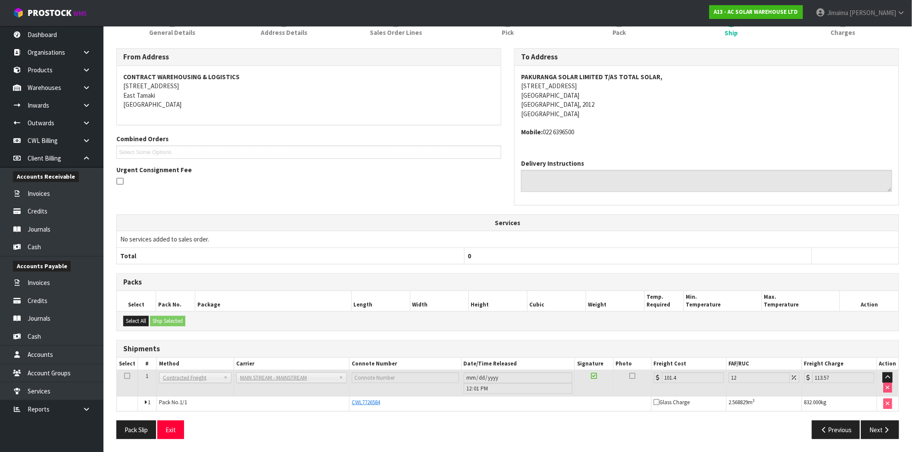
click at [425, 146] on ul "Select Some Options" at bounding box center [308, 152] width 385 height 13
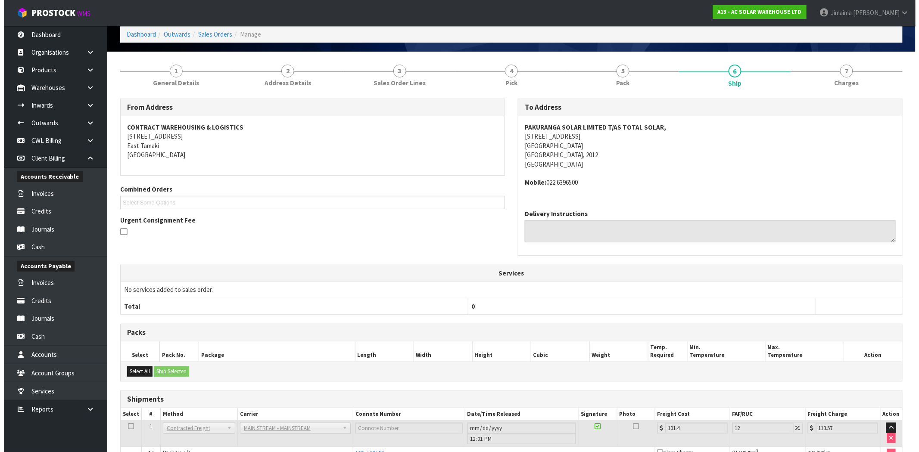
scroll to position [0, 0]
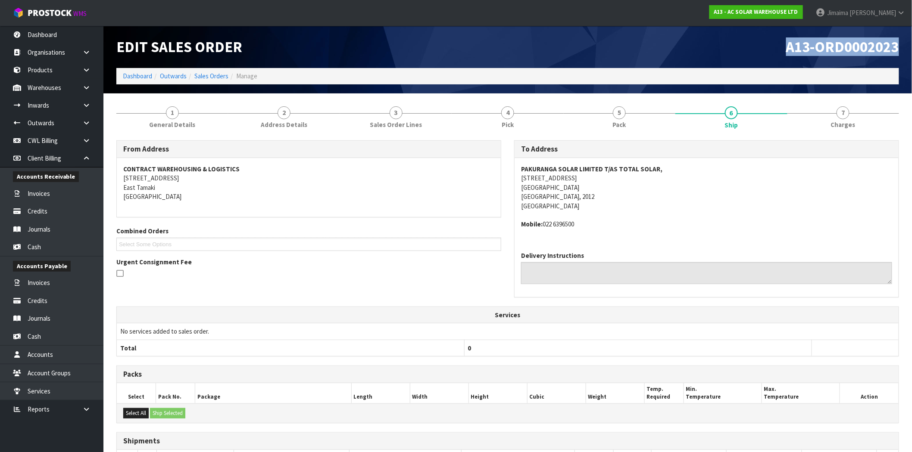
drag, startPoint x: 745, startPoint y: 50, endPoint x: 918, endPoint y: 36, distance: 173.7
click at [912, 37] on html "Toggle navigation ProStock WMS A13 - AC SOLAR WAREHOUSE LTD Jimaima Reiher Logo…" at bounding box center [456, 226] width 912 height 452
click at [182, 125] on span "General Details" at bounding box center [172, 124] width 46 height 9
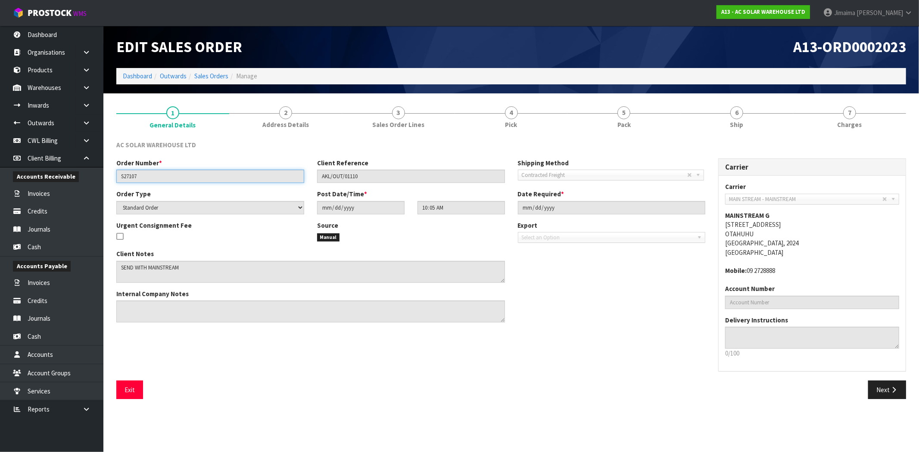
click at [131, 180] on input "S27107" at bounding box center [210, 176] width 188 height 13
click at [130, 181] on input "S27107" at bounding box center [210, 176] width 188 height 13
click at [128, 166] on label "Order Number *" at bounding box center [139, 163] width 46 height 9
click at [128, 172] on input "S27107" at bounding box center [210, 176] width 188 height 13
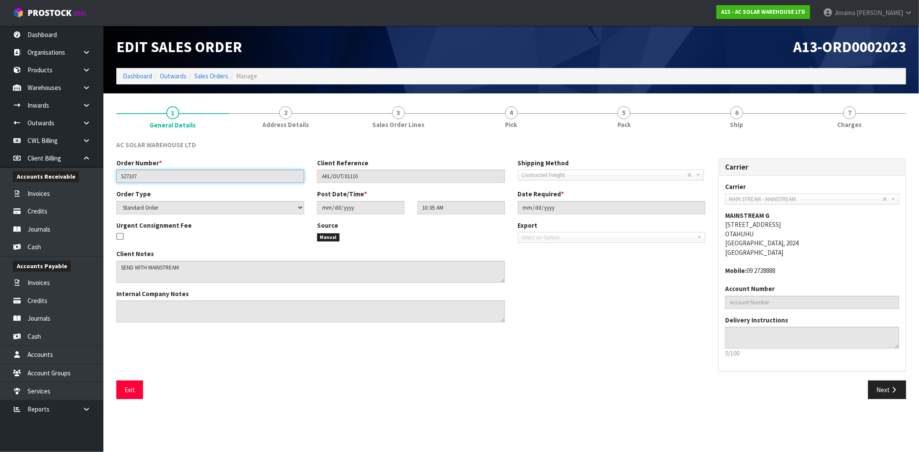
click at [128, 172] on input "S27107" at bounding box center [210, 176] width 188 height 13
click at [295, 109] on link "2 Address Details" at bounding box center [285, 117] width 113 height 34
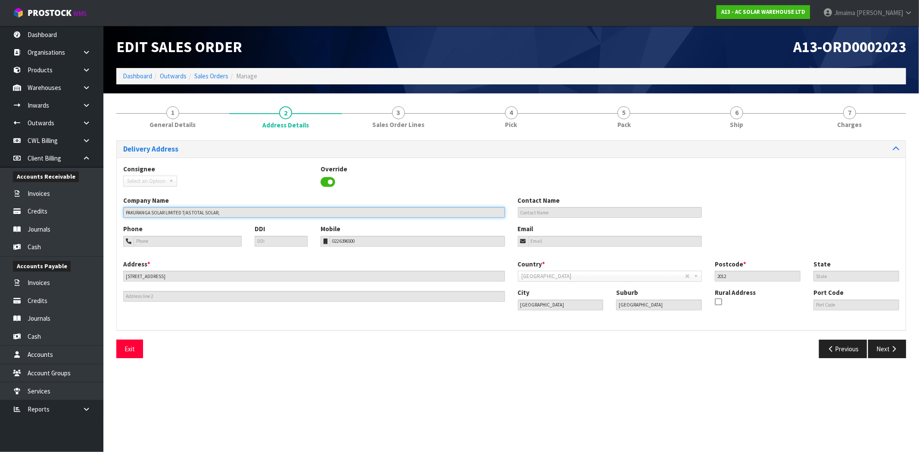
click at [225, 213] on input "PAKURANGA SOLAR LIMITED T/AS TOTAL SOLAR," at bounding box center [314, 212] width 382 height 11
click at [182, 213] on input "PAKURANGA SOLAR LIMITED T/AS TOTAL SOLAR," at bounding box center [314, 212] width 382 height 11
drag, startPoint x: 148, startPoint y: 215, endPoint x: 0, endPoint y: 239, distance: 149.7
click at [16, 235] on body "Toggle navigation ProStock WMS A13 - AC SOLAR WAREHOUSE LTD Jimaima Reiher Logo…" at bounding box center [459, 226] width 919 height 452
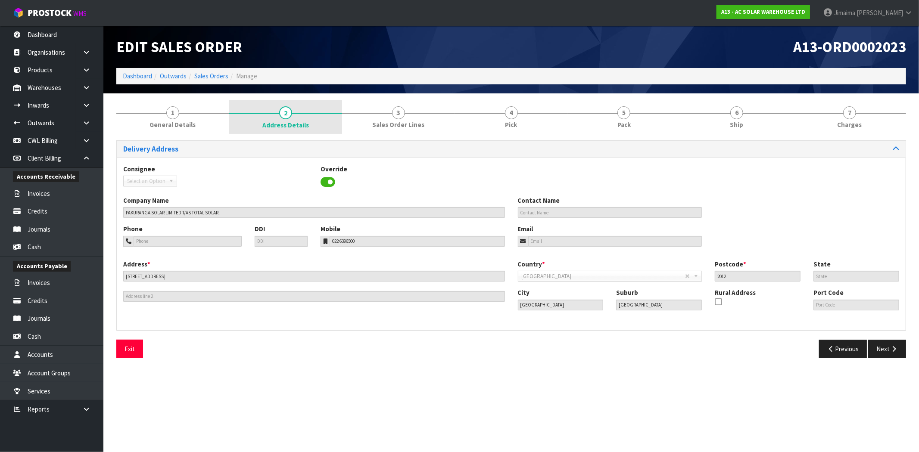
click at [276, 115] on link "2 Address Details" at bounding box center [285, 117] width 113 height 34
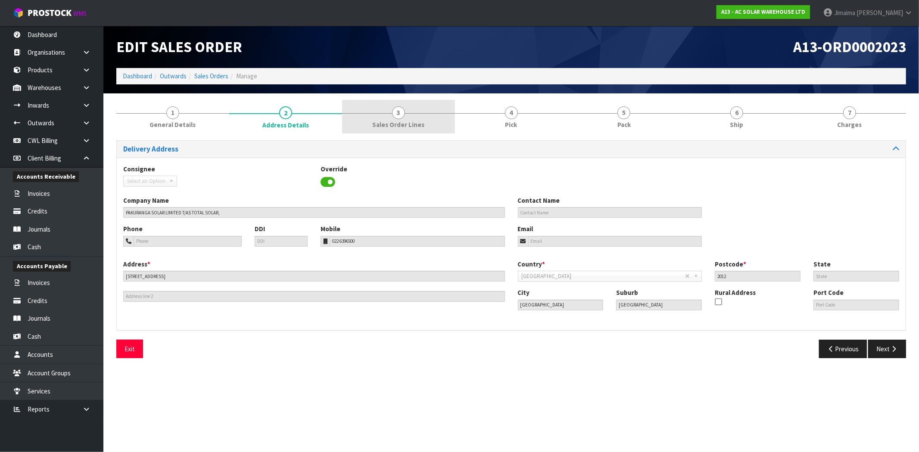
drag, startPoint x: 370, startPoint y: 125, endPoint x: 365, endPoint y: 129, distance: 6.5
click at [370, 125] on link "3 Sales Order Lines" at bounding box center [398, 117] width 113 height 34
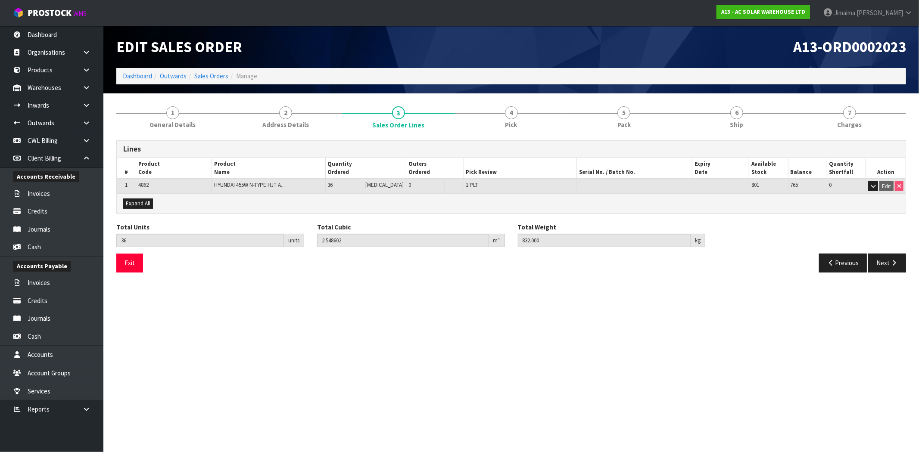
click at [142, 188] on td "4862" at bounding box center [174, 186] width 76 height 15
copy span "4862"
click at [712, 294] on section "Edit Sales Order A13-ORD0002023 Dashboard Outwards Sales Orders Manage 1 Genera…" at bounding box center [459, 226] width 919 height 452
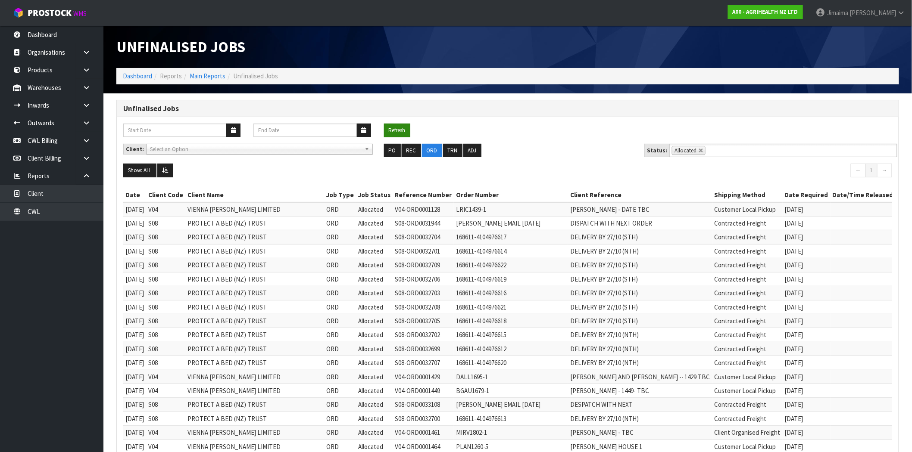
click at [390, 127] on button "Refresh" at bounding box center [397, 131] width 26 height 14
click at [407, 134] on button "Refresh" at bounding box center [397, 131] width 26 height 14
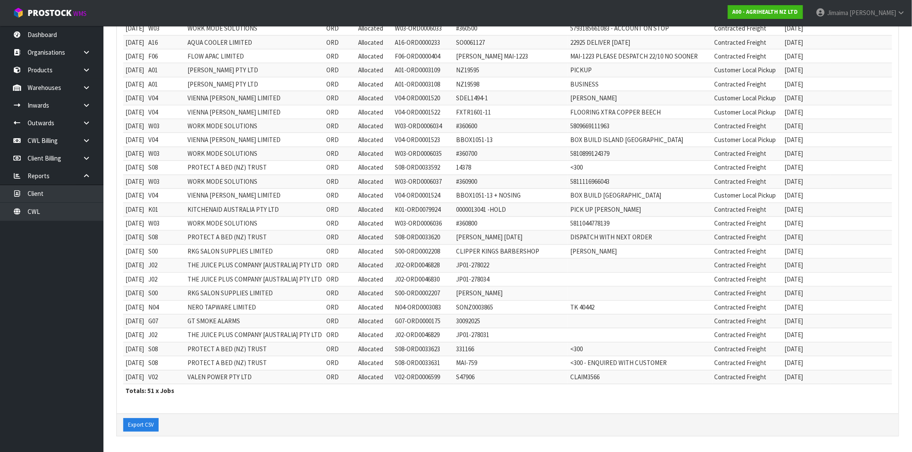
drag, startPoint x: 539, startPoint y: 212, endPoint x: 389, endPoint y: 212, distance: 149.5
click at [414, 212] on tr "29/09/2025 K01 KITCHENAID AUSTRALIA PTY LTD ORD Allocated K01-ORD0079924 000001…" at bounding box center [509, 210] width 772 height 14
click at [416, 212] on td "K01-ORD0079924" at bounding box center [422, 210] width 61 height 14
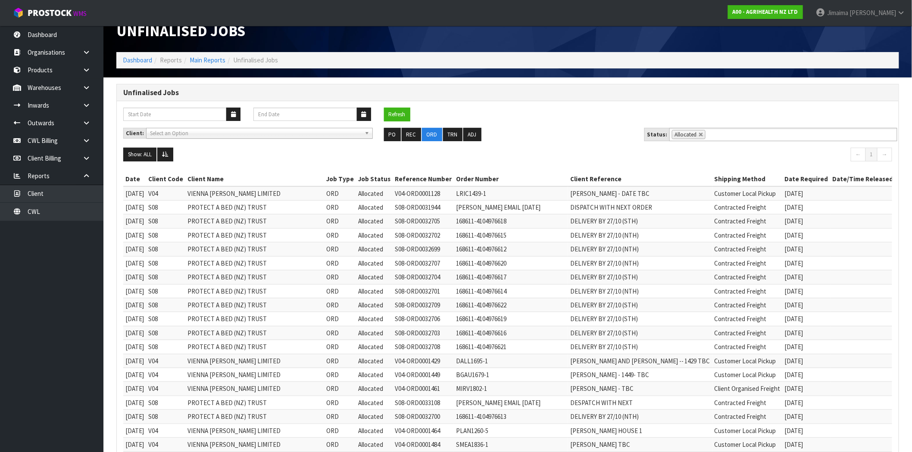
scroll to position [0, 0]
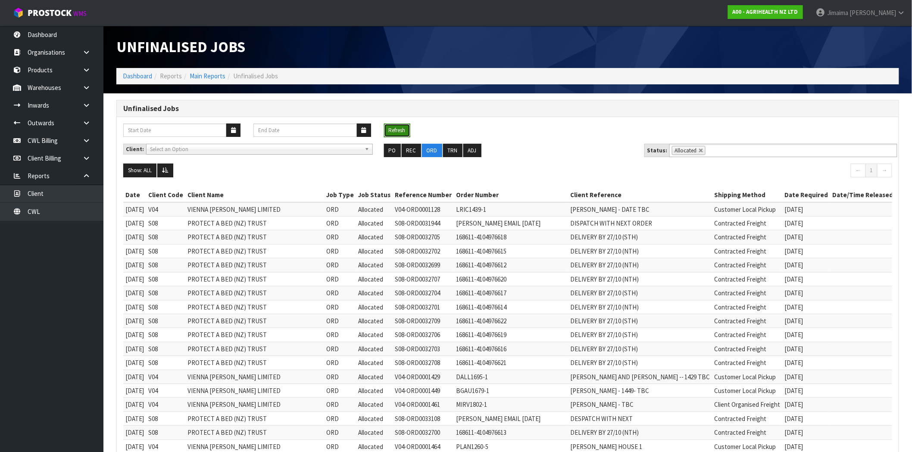
click at [399, 131] on button "Refresh" at bounding box center [397, 131] width 26 height 14
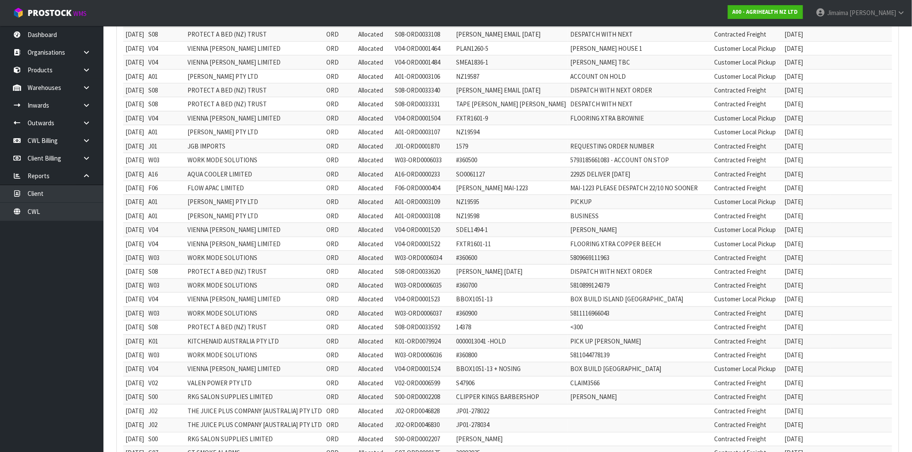
scroll to position [519, 0]
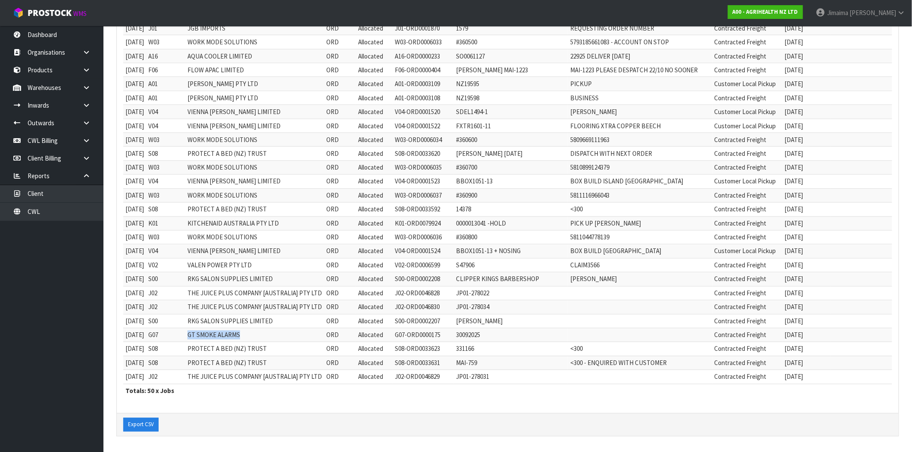
drag, startPoint x: 196, startPoint y: 334, endPoint x: 318, endPoint y: 335, distance: 121.5
click at [316, 335] on td "GT SMOKE ALARMS" at bounding box center [254, 335] width 139 height 14
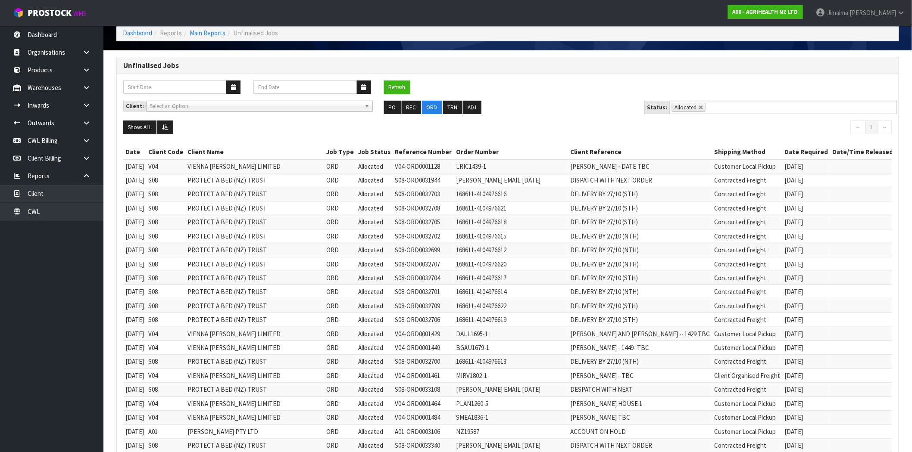
scroll to position [0, 0]
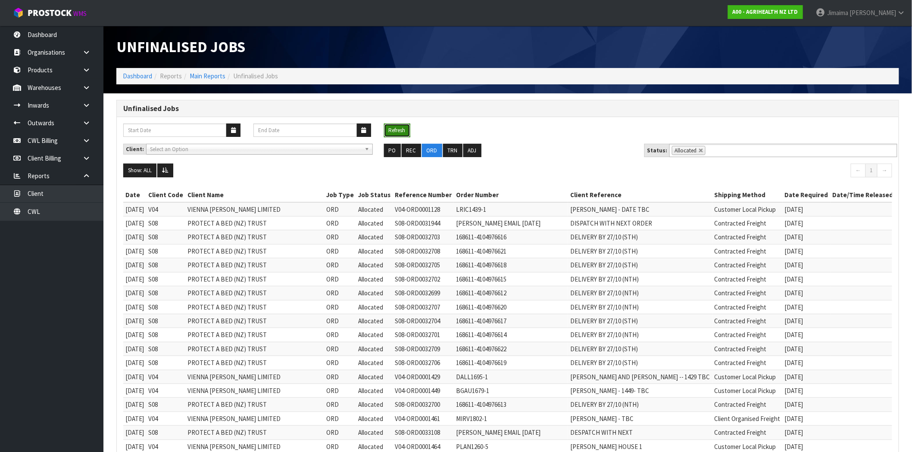
click at [397, 131] on button "Refresh" at bounding box center [397, 131] width 26 height 14
click at [390, 131] on button "Refresh" at bounding box center [397, 131] width 26 height 14
click at [401, 125] on button "Refresh" at bounding box center [397, 131] width 26 height 14
drag, startPoint x: 696, startPoint y: 150, endPoint x: 712, endPoint y: 149, distance: 15.9
click at [698, 150] on link at bounding box center [700, 150] width 5 height 5
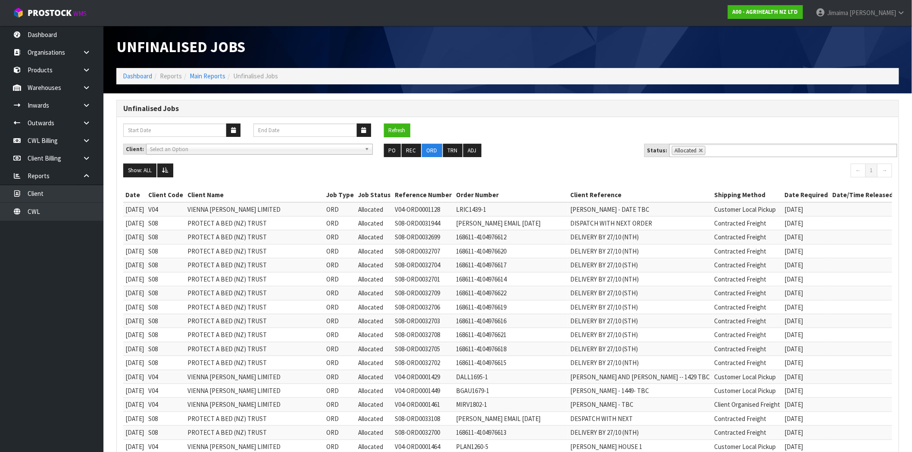
click at [712, 149] on input "text" at bounding box center [712, 150] width 11 height 11
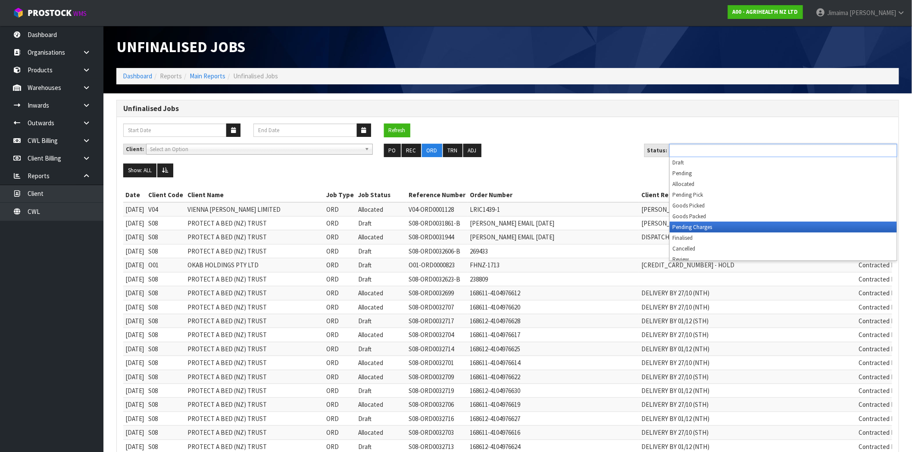
drag, startPoint x: 705, startPoint y: 226, endPoint x: 646, endPoint y: 229, distance: 59.1
click at [704, 226] on li "Pending Charges" at bounding box center [782, 227] width 227 height 11
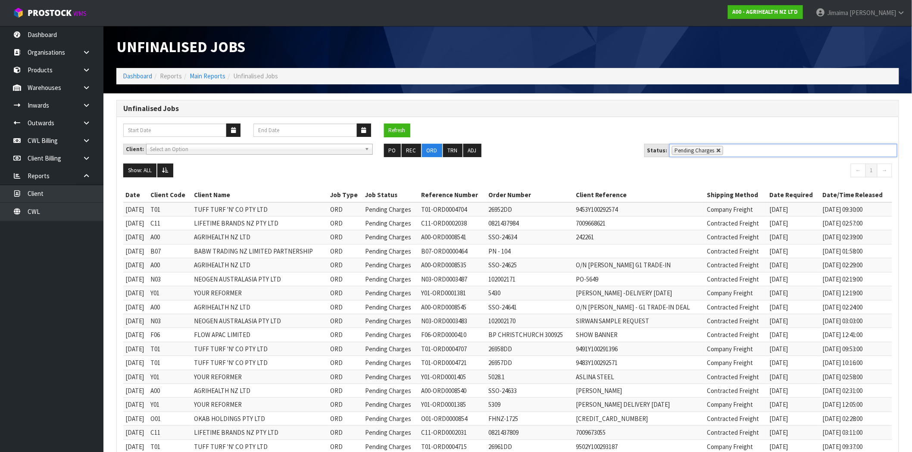
click at [717, 149] on link at bounding box center [718, 150] width 5 height 5
click at [733, 147] on ul "Pending Charges" at bounding box center [783, 150] width 228 height 13
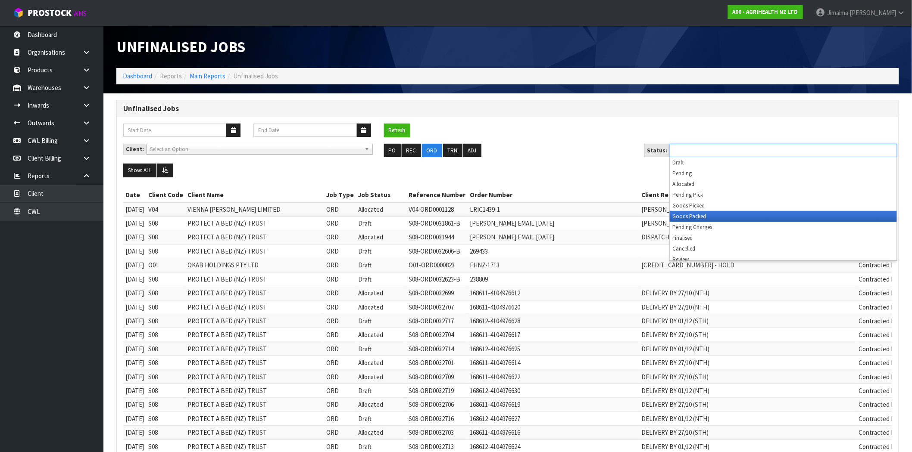
click at [723, 216] on li "Goods Packed" at bounding box center [782, 216] width 227 height 11
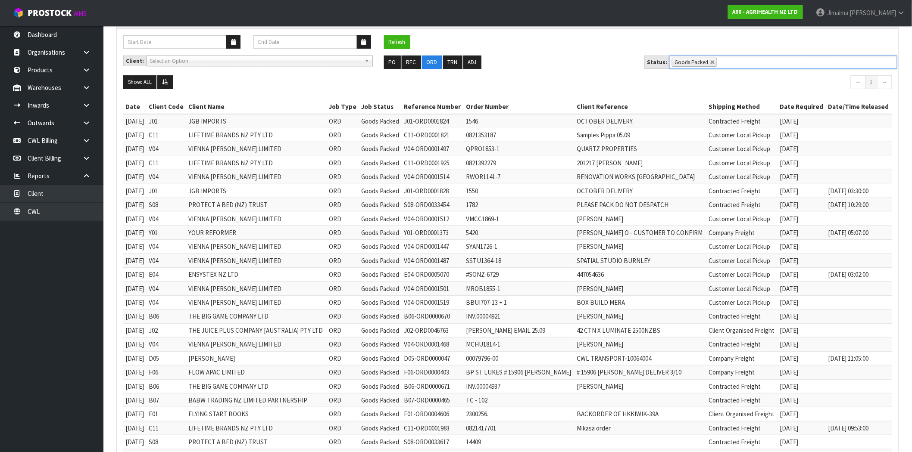
scroll to position [84, 0]
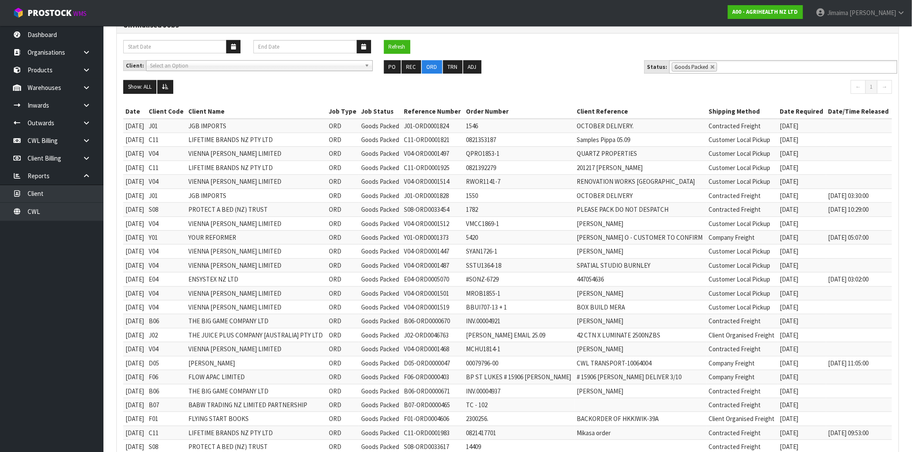
click at [816, 153] on td "17/09/2025" at bounding box center [802, 154] width 48 height 14
click at [816, 180] on td "08/10/2025" at bounding box center [802, 182] width 48 height 14
click at [706, 66] on li "Goods Packed" at bounding box center [694, 66] width 45 height 9
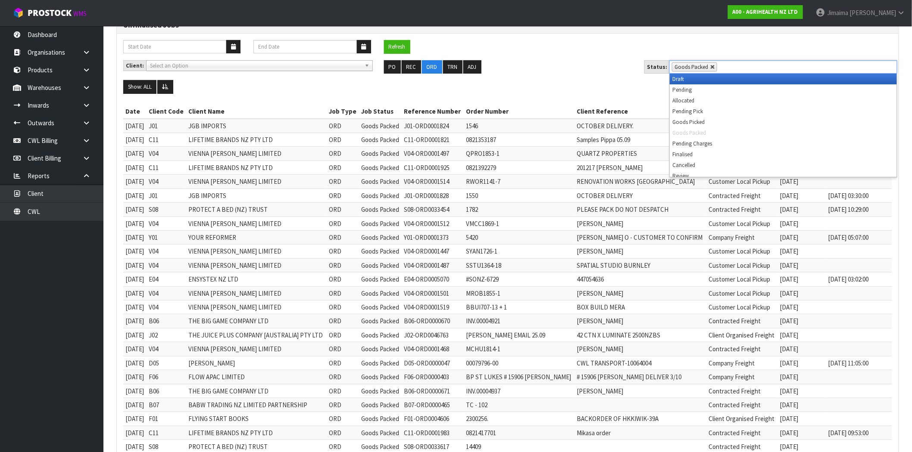
click at [710, 67] on link at bounding box center [712, 67] width 5 height 5
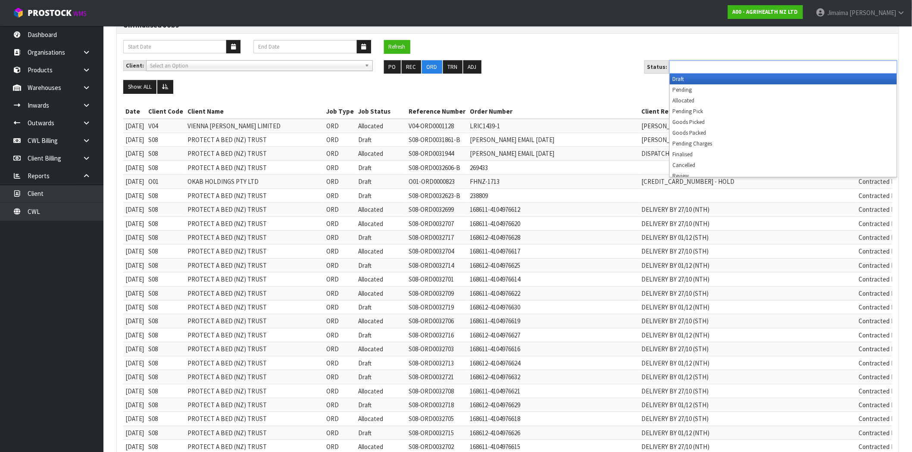
click at [717, 68] on ul at bounding box center [783, 66] width 228 height 13
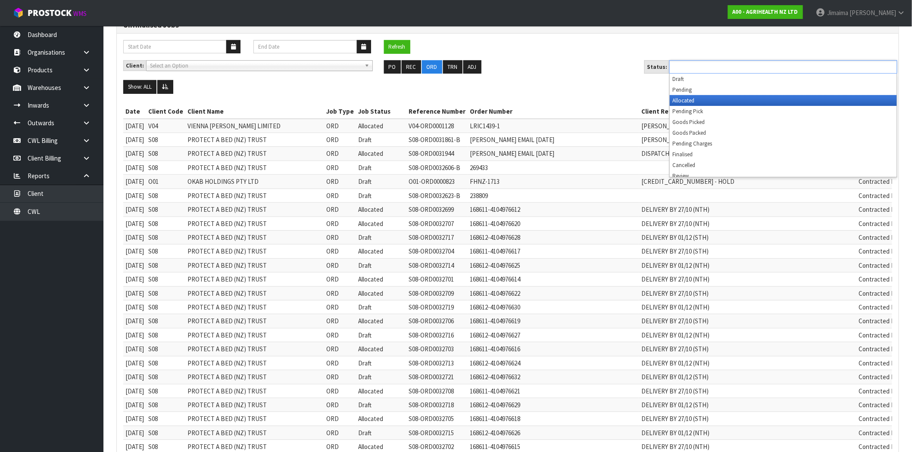
click at [688, 102] on li "Allocated" at bounding box center [782, 100] width 227 height 11
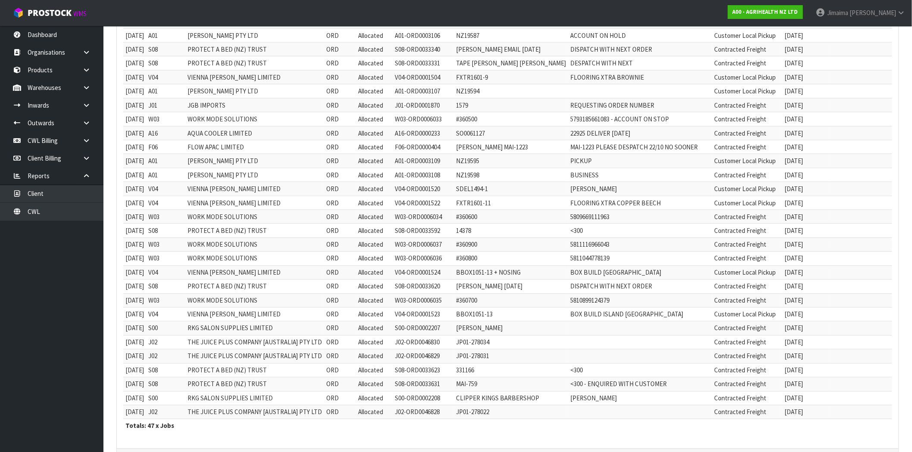
scroll to position [477, 0]
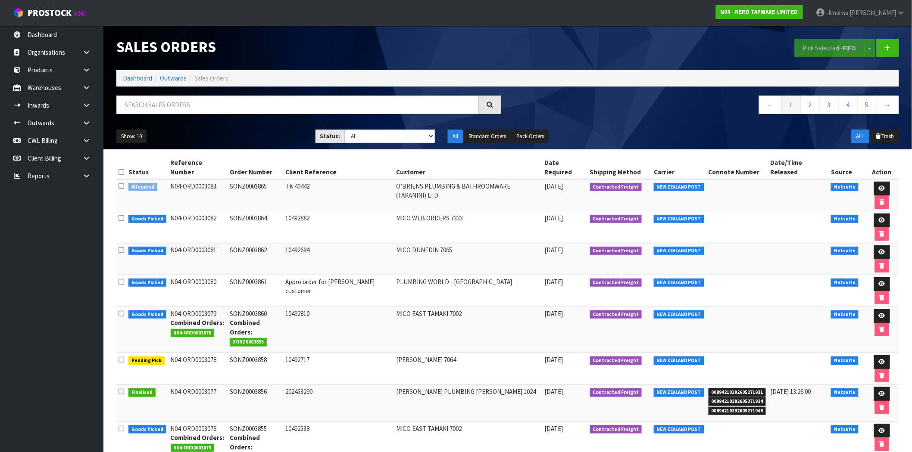
click at [141, 72] on ol "Dashboard Outwards Sales Orders" at bounding box center [507, 78] width 782 height 16
click at [140, 78] on link "Dashboard" at bounding box center [137, 78] width 29 height 8
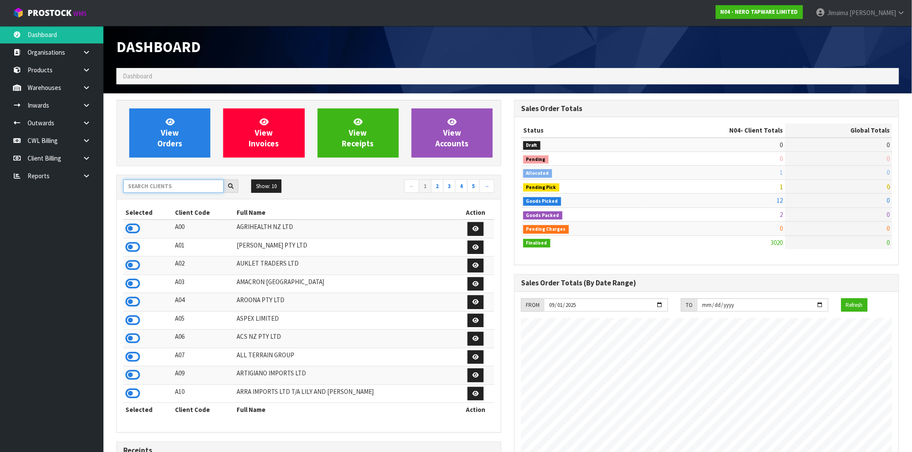
click at [164, 189] on input "text" at bounding box center [173, 186] width 100 height 13
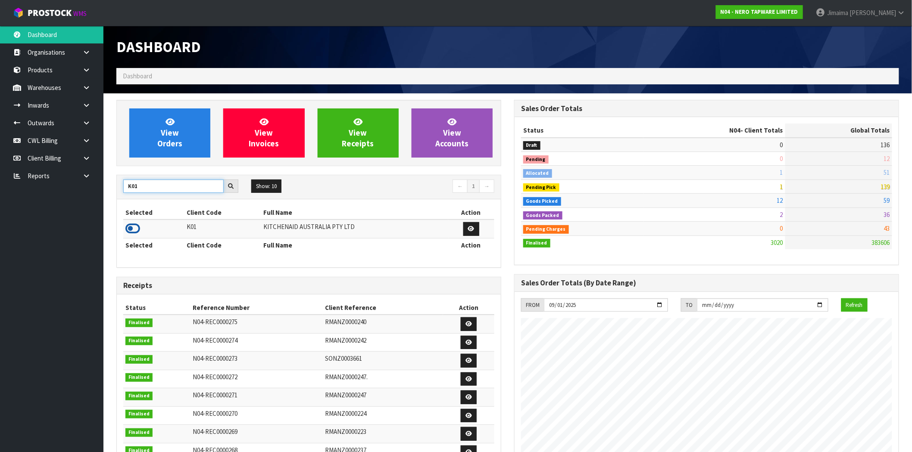
type input "K01"
click at [134, 227] on icon at bounding box center [132, 228] width 15 height 13
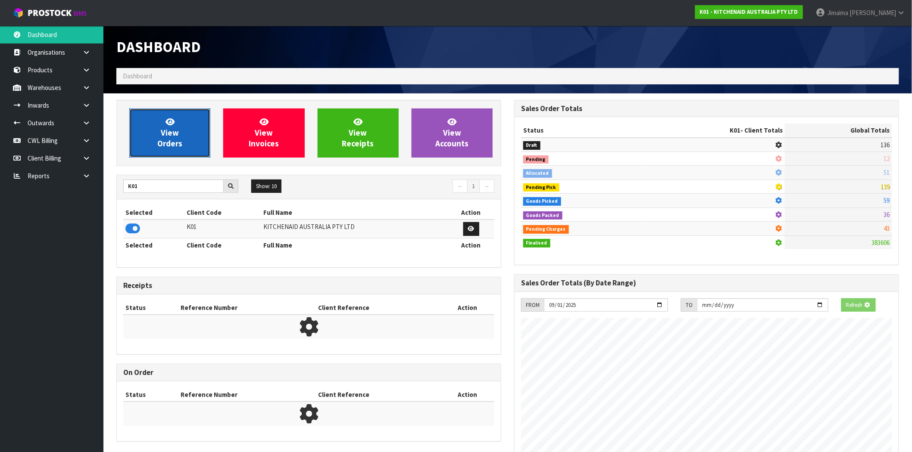
scroll to position [430276, 430415]
click at [154, 134] on link "View Orders" at bounding box center [169, 133] width 81 height 49
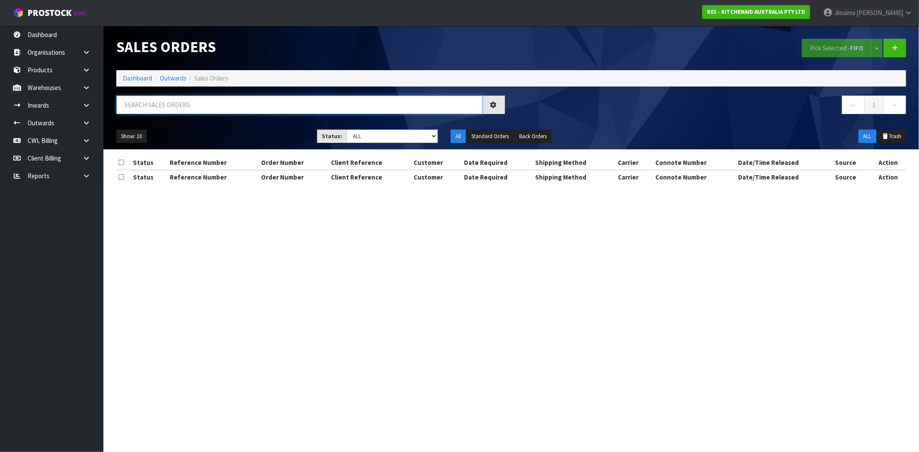
click at [179, 107] on input "text" at bounding box center [299, 105] width 366 height 19
paste input "O’BRIENS PLUMBING & BATHROOMWARE (TAKANINI) LTD"
type input "O’BRIENS PLUMBING & BATHROOMWARE (TAKANINI) LTD"
drag, startPoint x: 302, startPoint y: 109, endPoint x: 20, endPoint y: 109, distance: 281.3
click at [20, 109] on body "Toggle navigation ProStock WMS K01 - KITCHENAID AUSTRALIA PTY LTD Jimaima [PERS…" at bounding box center [459, 226] width 919 height 452
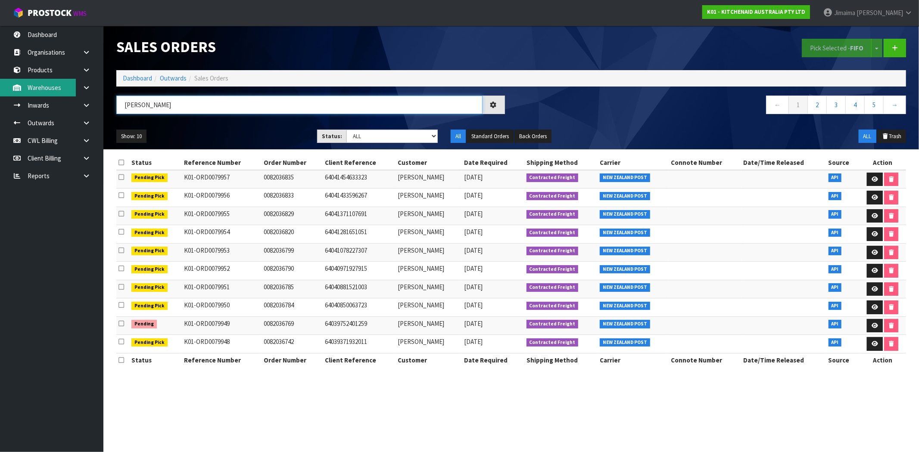
type input "[PERSON_NAME]"
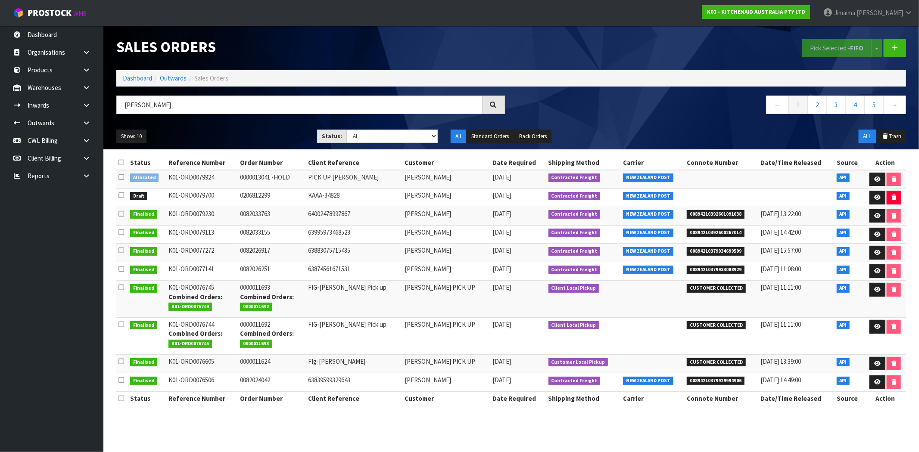
click at [292, 183] on td "0000013041 -HOLD" at bounding box center [272, 179] width 68 height 19
click at [87, 139] on icon at bounding box center [86, 140] width 8 height 6
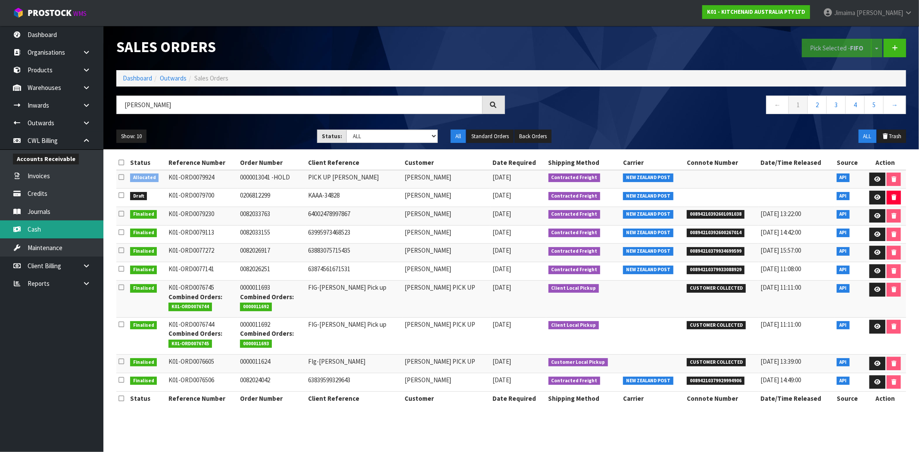
drag, startPoint x: 53, startPoint y: 226, endPoint x: 177, endPoint y: 204, distance: 125.2
click at [53, 226] on link "Cash" at bounding box center [51, 230] width 103 height 18
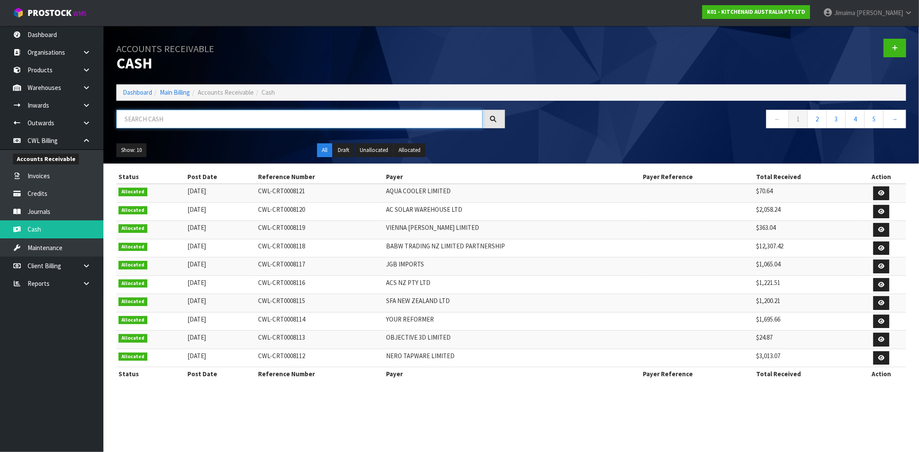
click at [371, 119] on input "text" at bounding box center [299, 119] width 366 height 19
type input "SPEED"
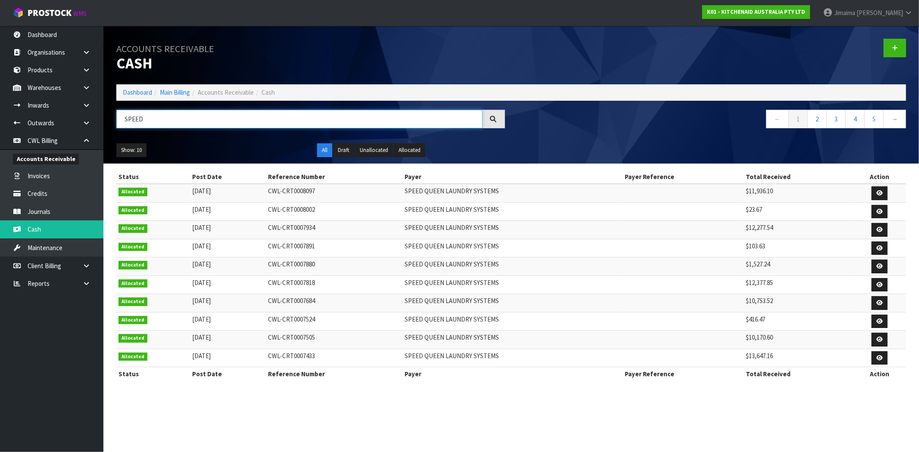
drag, startPoint x: 154, startPoint y: 115, endPoint x: 107, endPoint y: 107, distance: 47.7
click at [117, 113] on input "SPEED" at bounding box center [299, 119] width 366 height 19
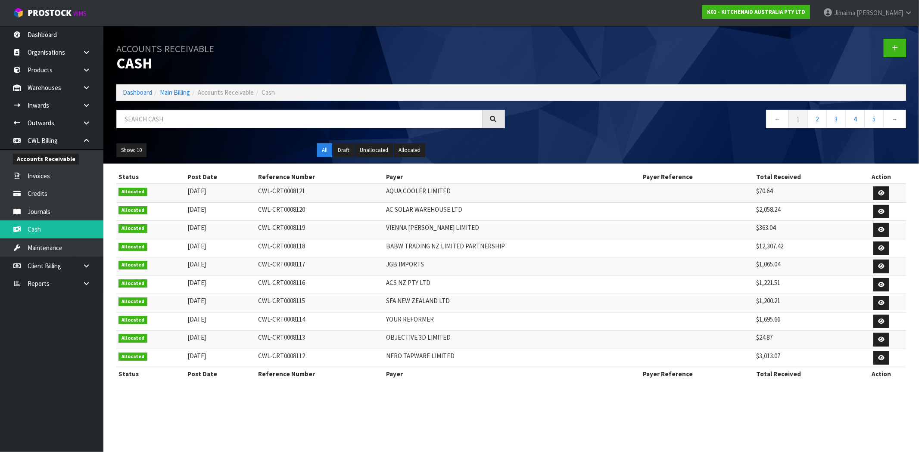
click at [501, 197] on td "AQUA COOLER LIMITED" at bounding box center [512, 193] width 257 height 19
click at [897, 45] on icon at bounding box center [895, 48] width 6 height 6
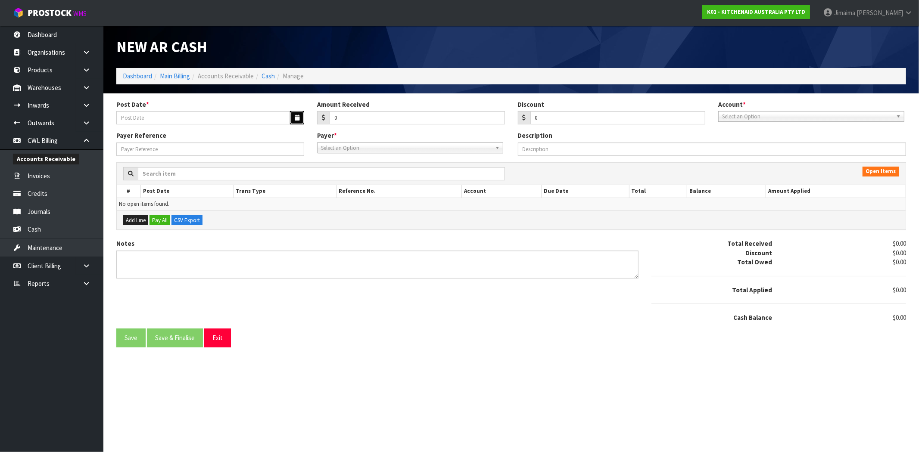
click at [303, 115] on button "button" at bounding box center [297, 117] width 14 height 13
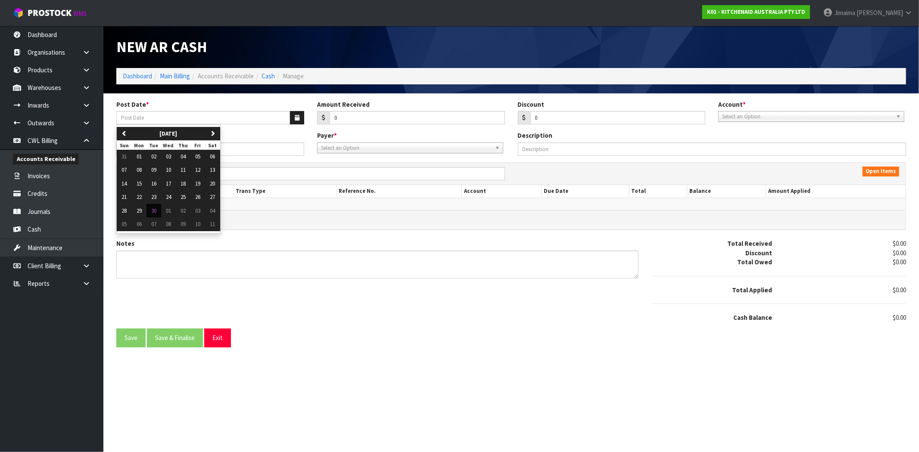
drag, startPoint x: 459, startPoint y: 368, endPoint x: 457, endPoint y: 373, distance: 5.0
click at [457, 369] on section "New AR Cash Dashboard Main Billing Accounts Receivable Cash Manage Post Date * …" at bounding box center [459, 226] width 919 height 452
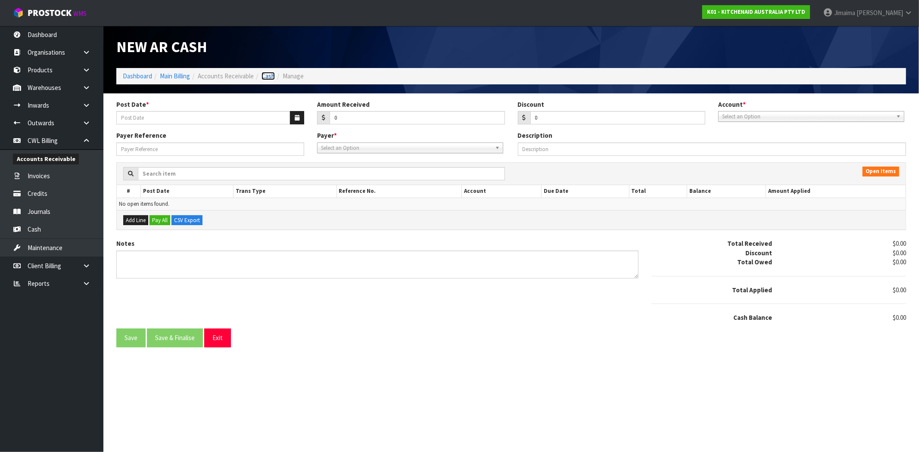
click at [265, 78] on link "Cash" at bounding box center [268, 76] width 13 height 8
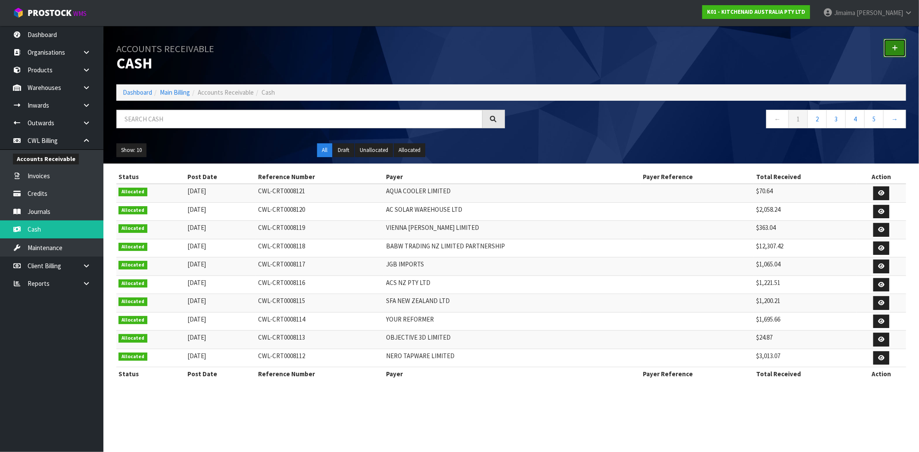
click at [900, 45] on link at bounding box center [895, 48] width 22 height 19
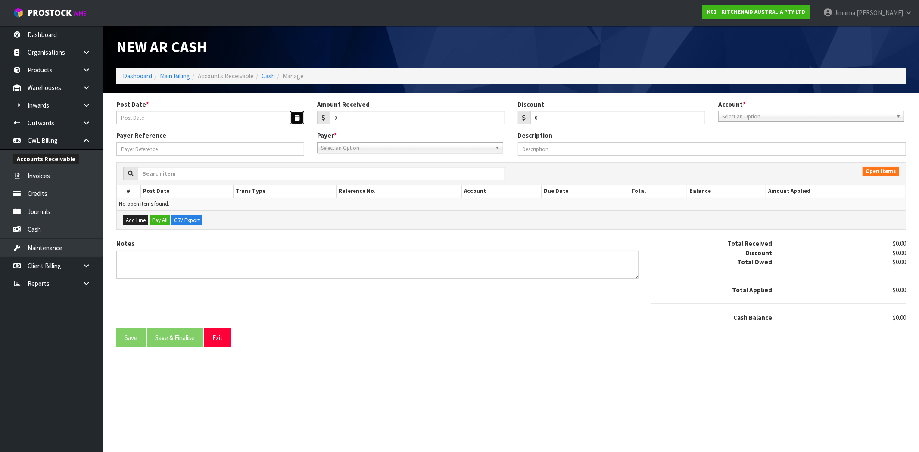
click at [296, 113] on button "button" at bounding box center [297, 117] width 14 height 13
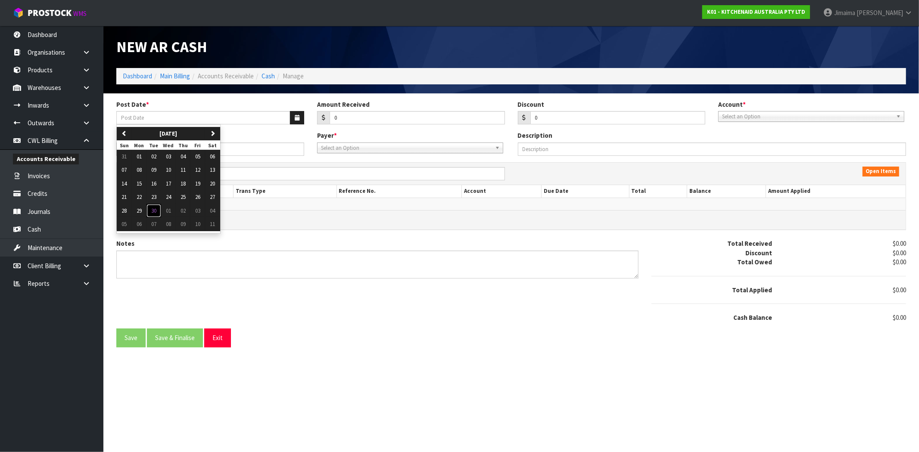
click at [156, 213] on span "30" at bounding box center [153, 210] width 5 height 7
type input "[DATE]"
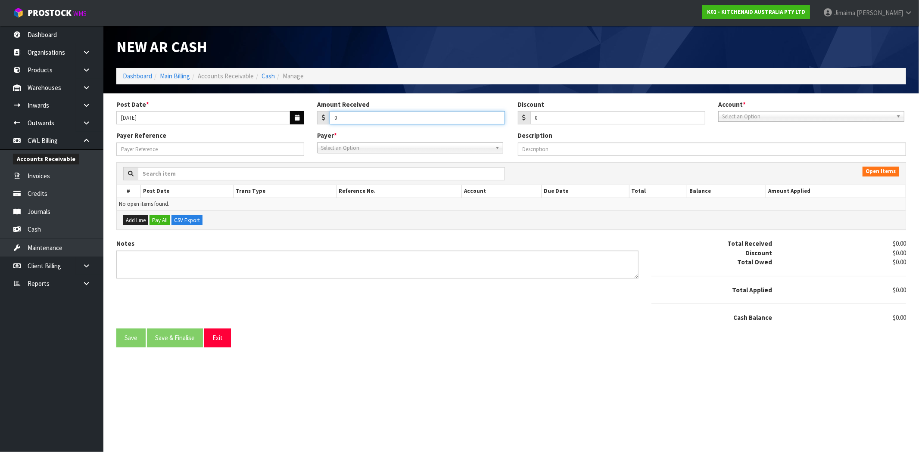
drag, startPoint x: 343, startPoint y: 123, endPoint x: 304, endPoint y: 117, distance: 39.7
click at [307, 121] on div "Post Date * 30/09/2025 Amount Received 0 Discount 0 Account * 01-9510 - BNZ 1#1…" at bounding box center [511, 115] width 803 height 31
type input "1055.88"
click at [781, 116] on span "Select an Option" at bounding box center [807, 117] width 171 height 10
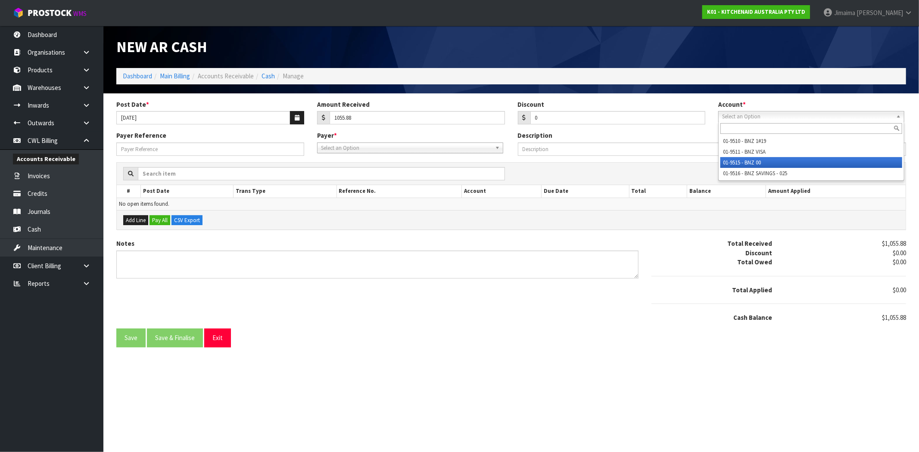
click at [756, 166] on li "01-9515 - BNZ 00" at bounding box center [811, 162] width 182 height 11
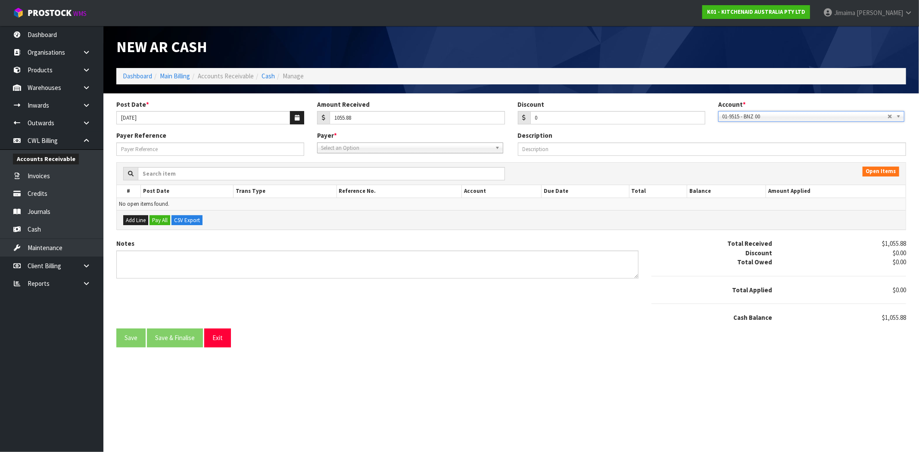
click at [451, 152] on span "Select an Option" at bounding box center [406, 148] width 171 height 10
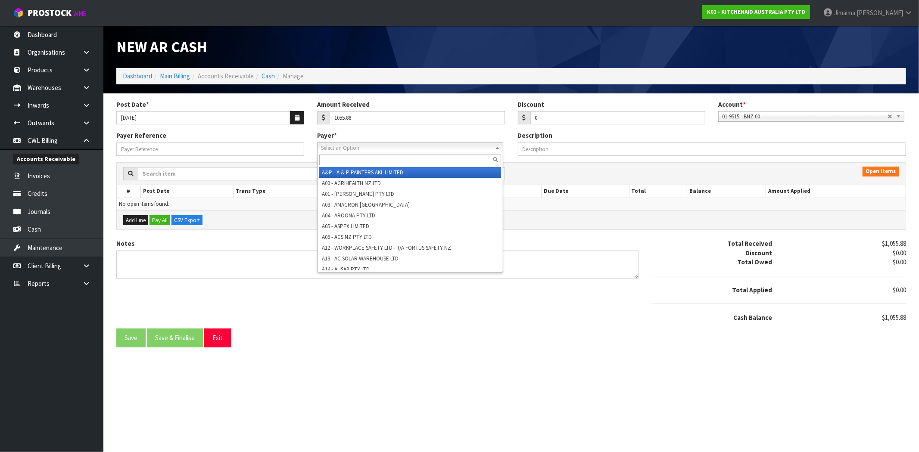
click at [433, 160] on input "text" at bounding box center [410, 160] width 182 height 11
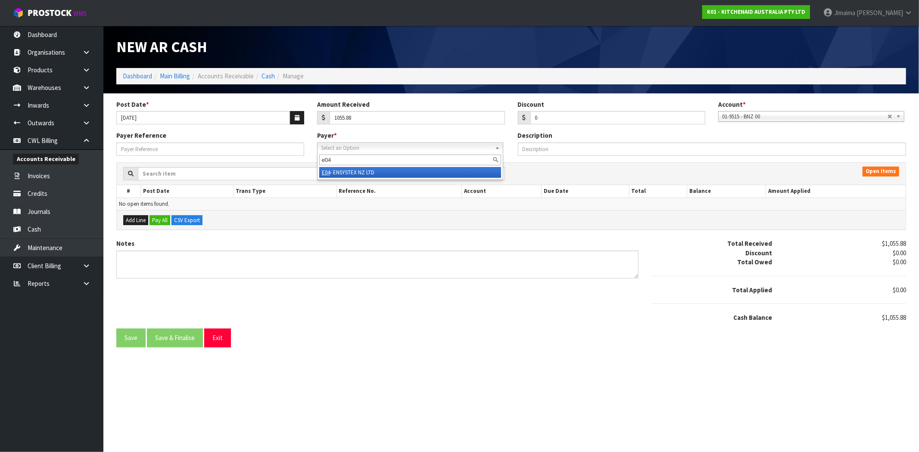
type input "e04"
click at [441, 176] on li "E04 - ENSYSTEX NZ LTD" at bounding box center [410, 172] width 182 height 11
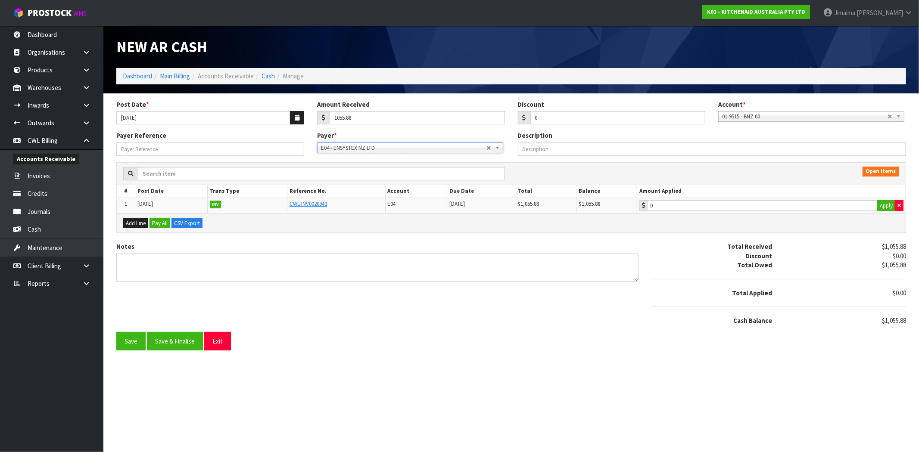
click at [679, 212] on div "0 Apply" at bounding box center [771, 205] width 264 height 11
type input "1055.88"
click at [679, 210] on input "1055.88" at bounding box center [763, 205] width 230 height 11
click at [170, 342] on button "Save & Finalise" at bounding box center [175, 341] width 56 height 19
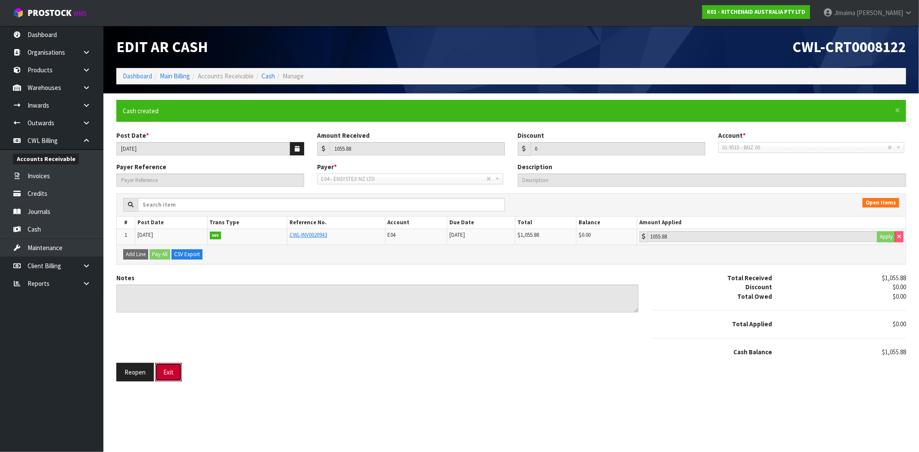
click at [157, 371] on button "Exit" at bounding box center [168, 372] width 27 height 19
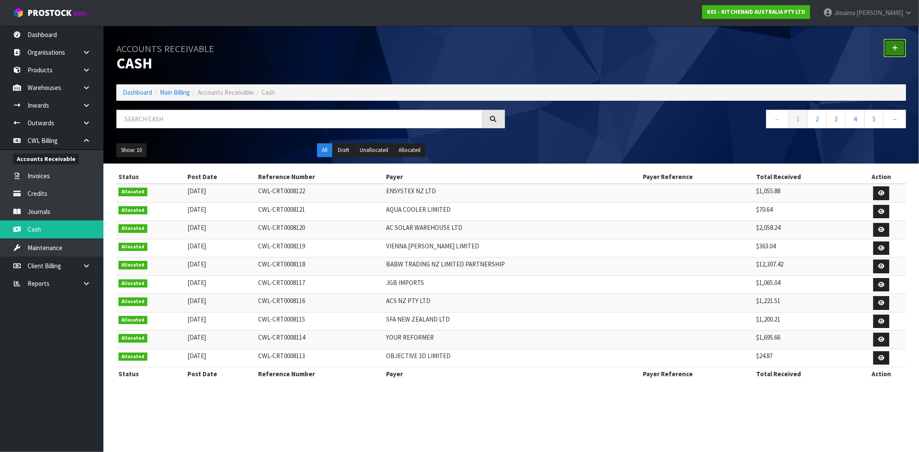
click at [904, 48] on link at bounding box center [895, 48] width 22 height 19
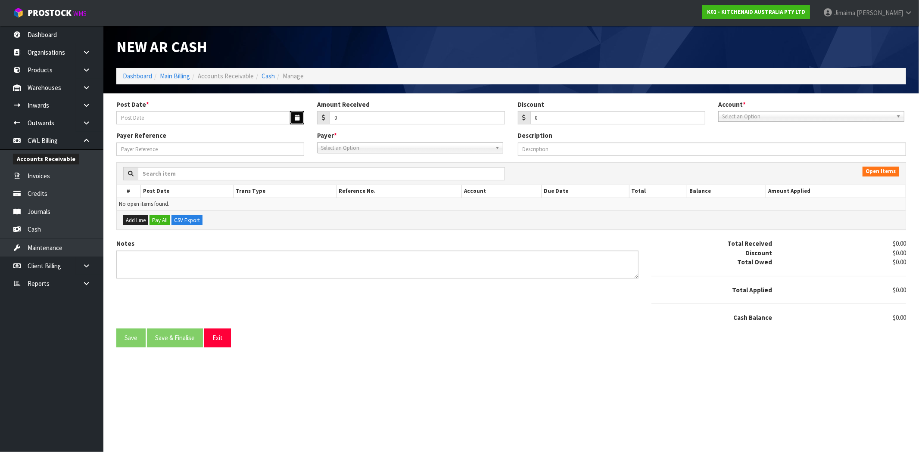
click at [300, 118] on button "button" at bounding box center [297, 117] width 14 height 13
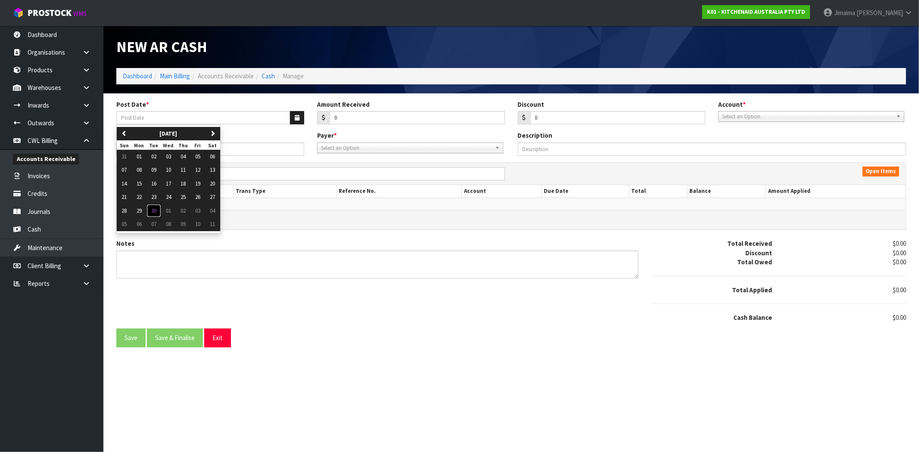
click at [156, 213] on span "30" at bounding box center [153, 210] width 5 height 7
type input "[DATE]"
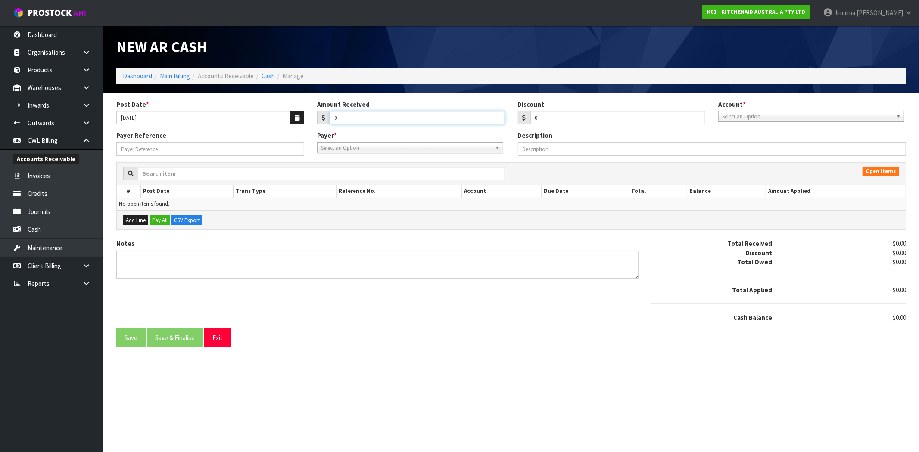
click at [484, 117] on input "0" at bounding box center [417, 117] width 175 height 13
type input "6096.82"
click at [756, 118] on span "Select an Option" at bounding box center [807, 117] width 171 height 10
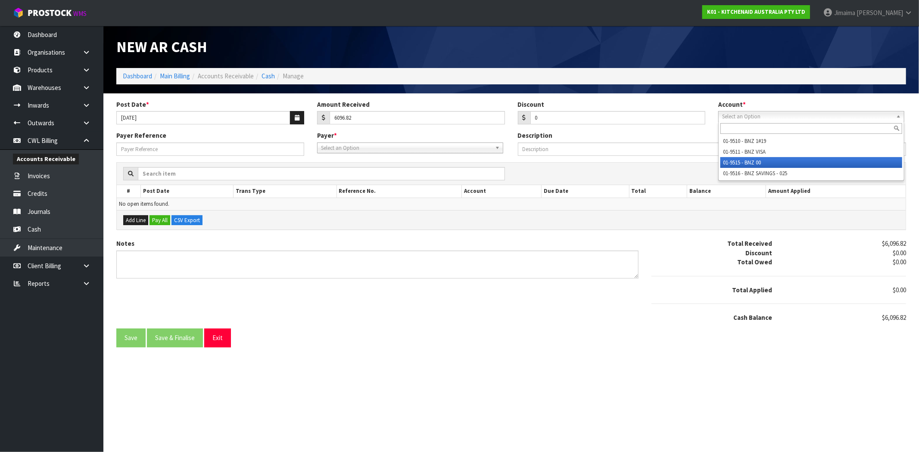
click at [759, 158] on li "01-9515 - BNZ 00" at bounding box center [811, 162] width 182 height 11
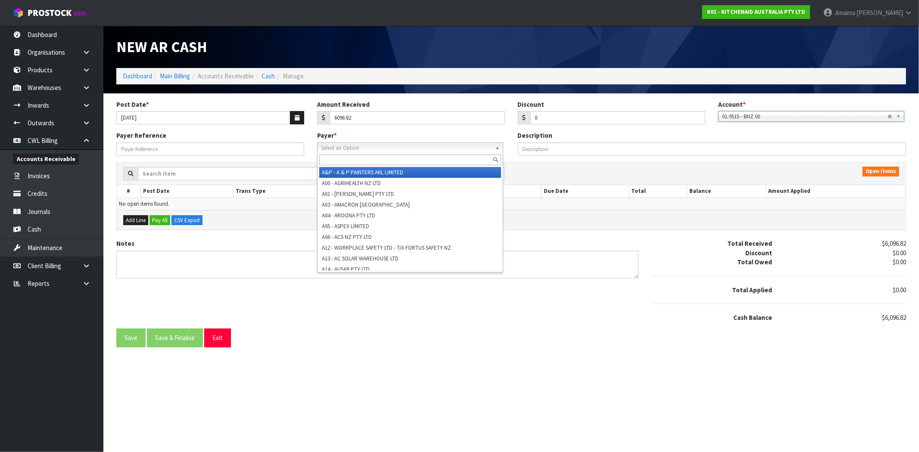
click at [478, 148] on span "Select an Option" at bounding box center [406, 148] width 171 height 10
click at [459, 157] on input "text" at bounding box center [410, 160] width 182 height 11
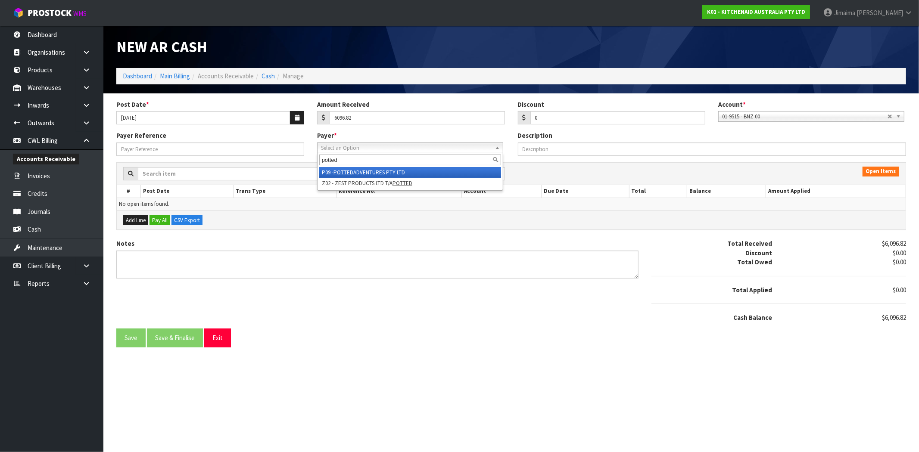
type input "potted"
click at [455, 167] on li "P09 - POTTED ADVENTURES PTY LTD" at bounding box center [410, 172] width 182 height 11
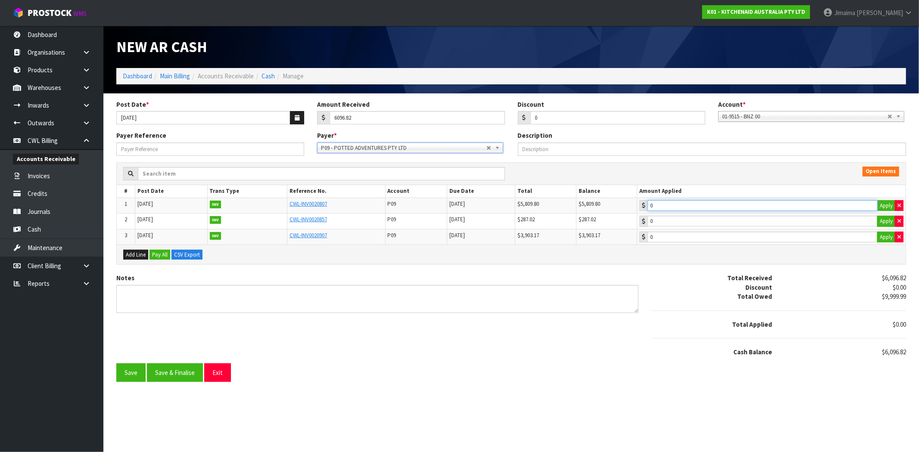
type input "5809.8"
click at [678, 205] on input "5809.8" at bounding box center [763, 205] width 230 height 11
type input "287.02"
click at [686, 221] on input "287.02" at bounding box center [763, 221] width 230 height 11
click at [171, 376] on button "Save & Finalise" at bounding box center [175, 373] width 56 height 19
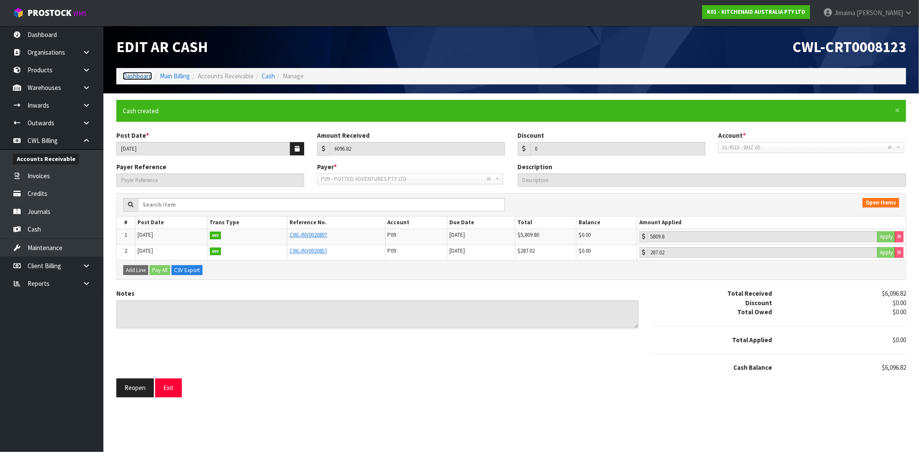
drag, startPoint x: 130, startPoint y: 78, endPoint x: 149, endPoint y: 89, distance: 21.6
click at [130, 78] on link "Dashboard" at bounding box center [137, 76] width 29 height 8
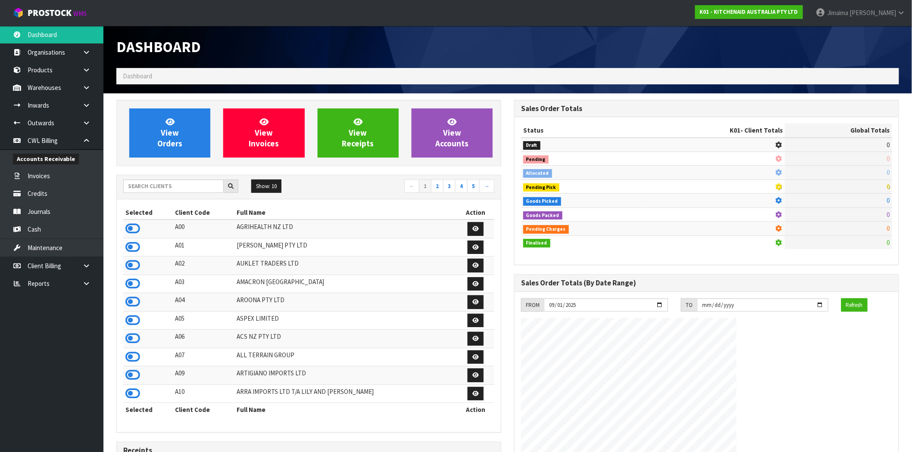
scroll to position [537, 398]
click at [193, 182] on input "text" at bounding box center [173, 186] width 100 height 13
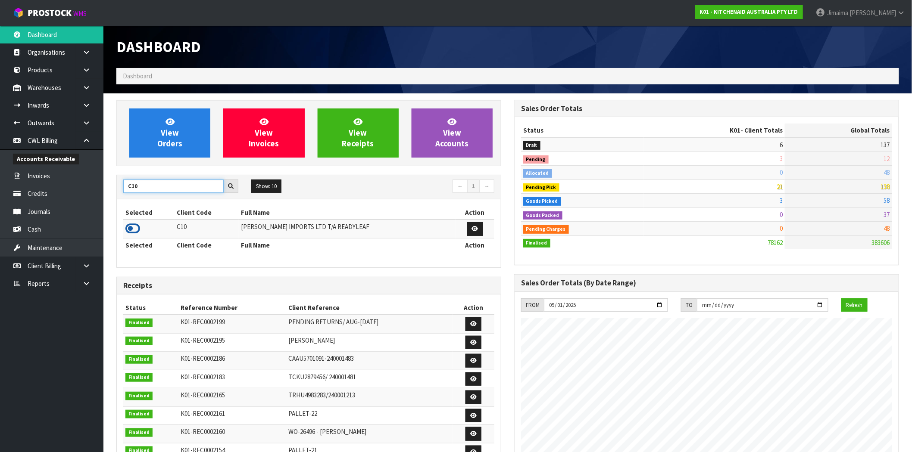
type input "C10"
click at [134, 231] on icon at bounding box center [132, 228] width 15 height 13
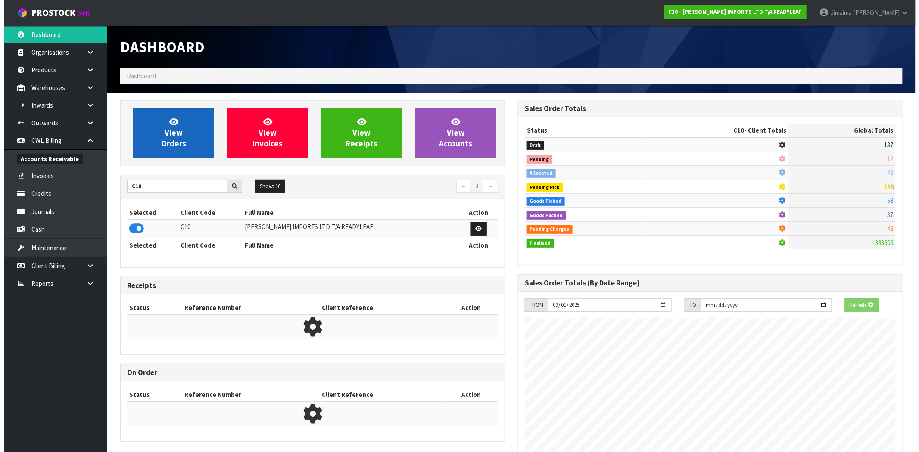
scroll to position [430276, 430415]
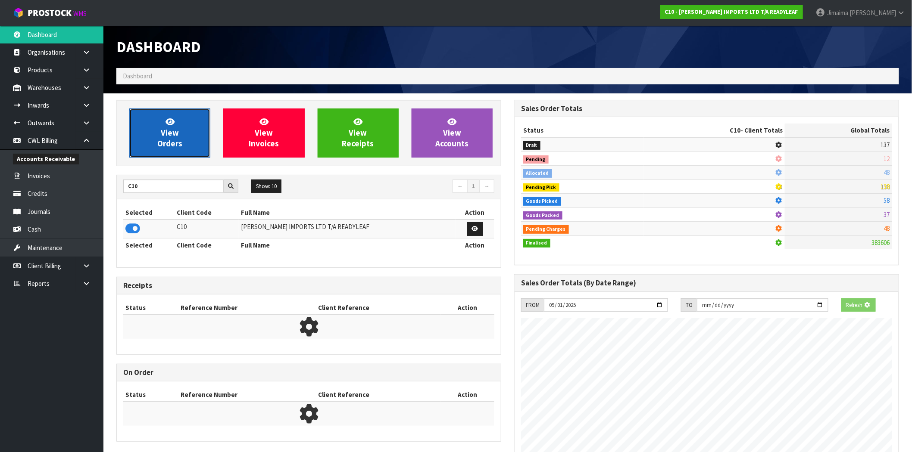
click at [189, 128] on link "View Orders" at bounding box center [169, 133] width 81 height 49
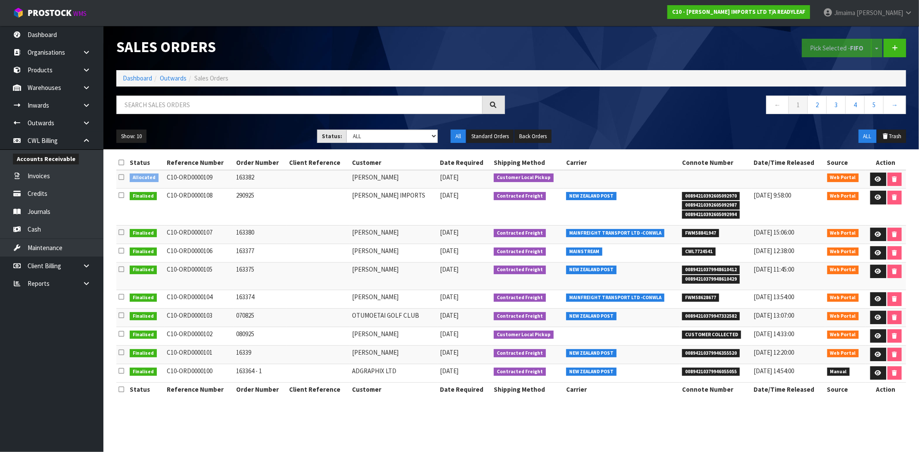
click at [326, 182] on td at bounding box center [318, 179] width 63 height 19
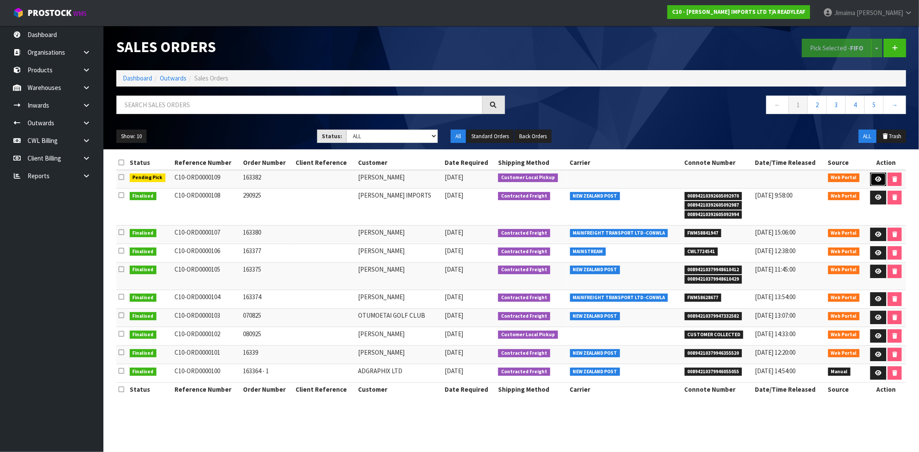
click at [878, 179] on icon at bounding box center [878, 180] width 6 height 6
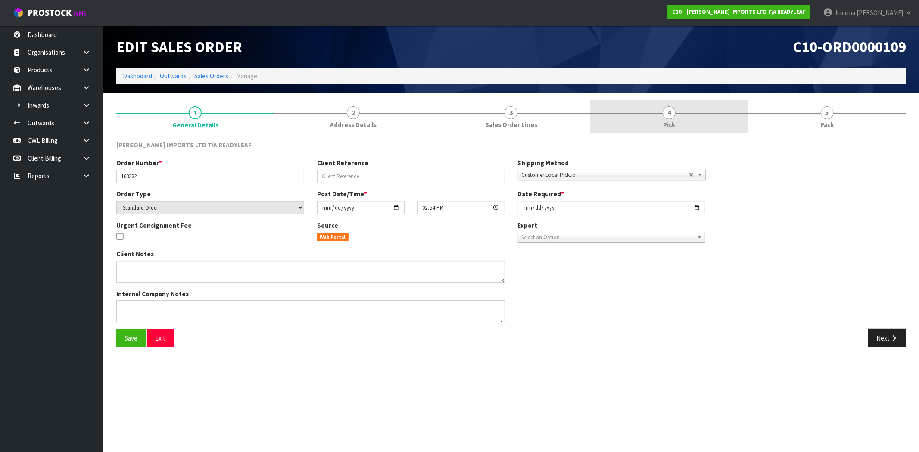
click at [692, 118] on link "4 Pick" at bounding box center [669, 117] width 158 height 34
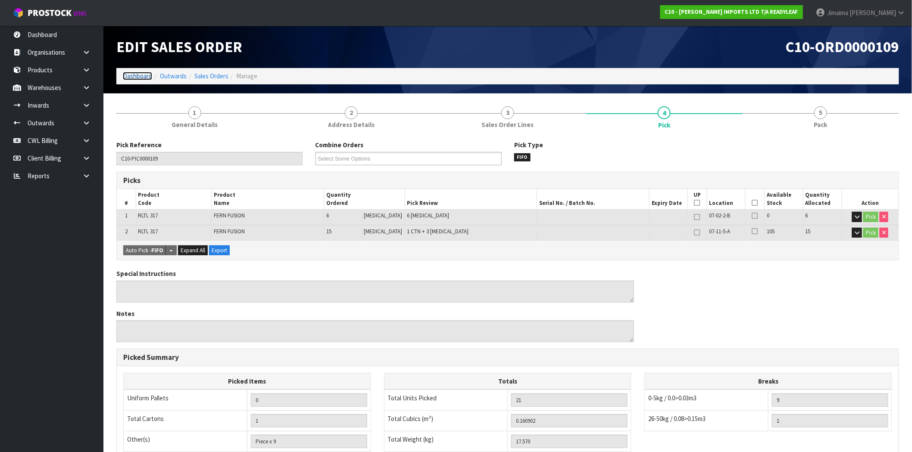
click at [139, 75] on link "Dashboard" at bounding box center [137, 76] width 29 height 8
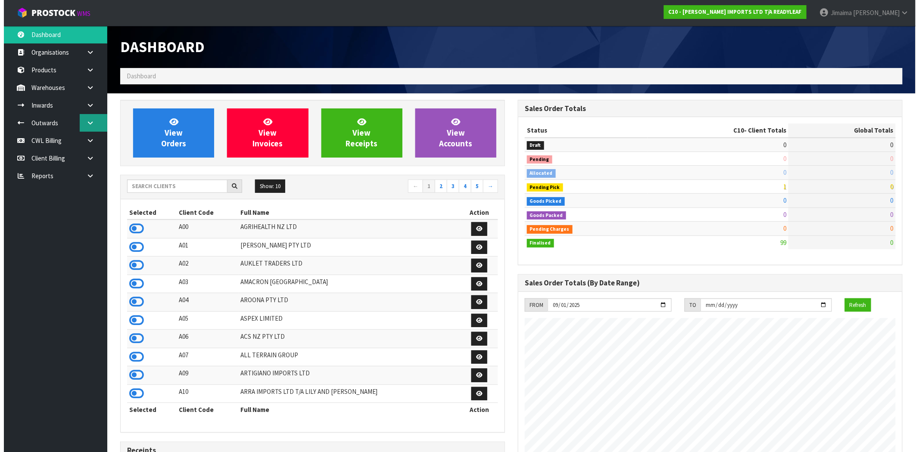
scroll to position [554, 398]
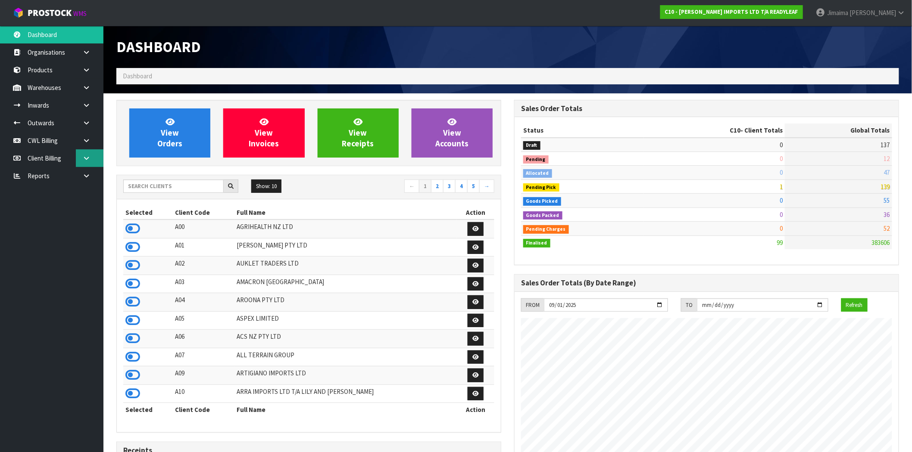
click at [95, 153] on link at bounding box center [90, 158] width 28 height 18
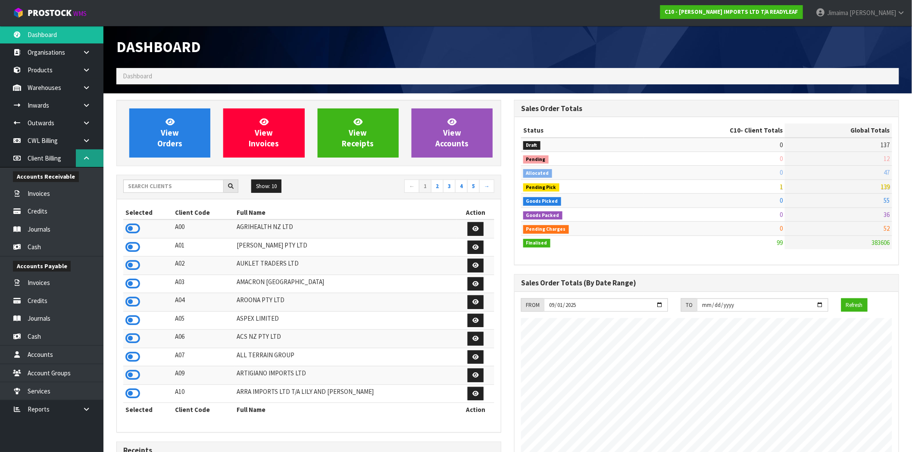
click at [95, 155] on link at bounding box center [90, 158] width 28 height 18
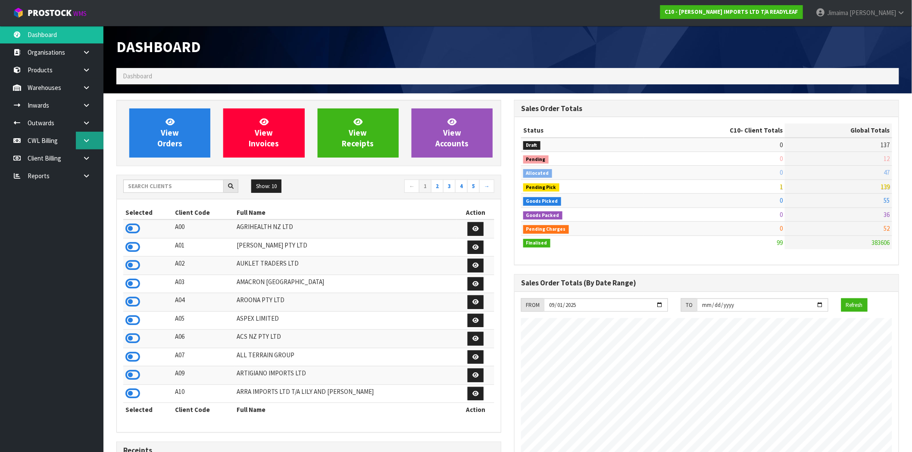
click at [93, 140] on link at bounding box center [90, 141] width 28 height 18
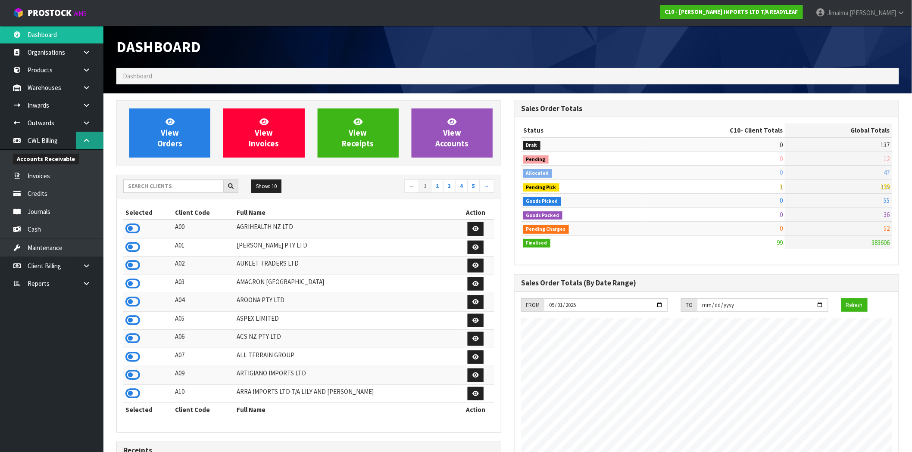
click at [93, 140] on link at bounding box center [90, 141] width 28 height 18
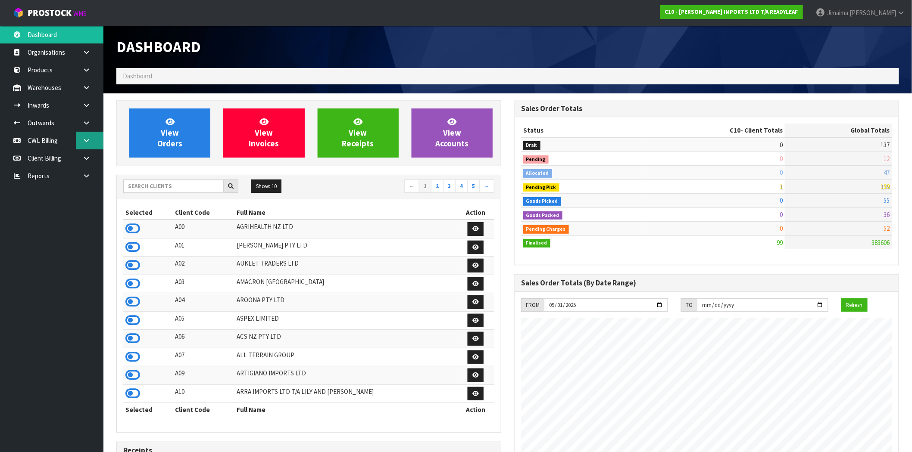
click at [93, 140] on link at bounding box center [90, 141] width 28 height 18
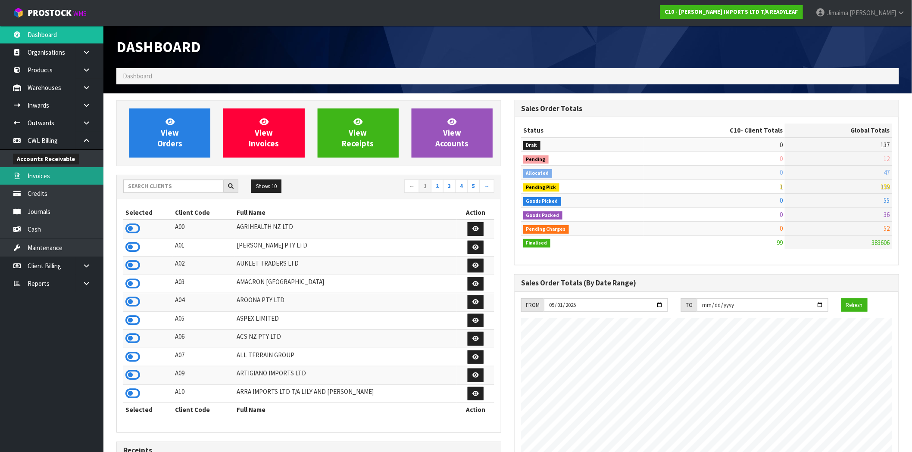
click at [63, 171] on link "Invoices" at bounding box center [51, 176] width 103 height 18
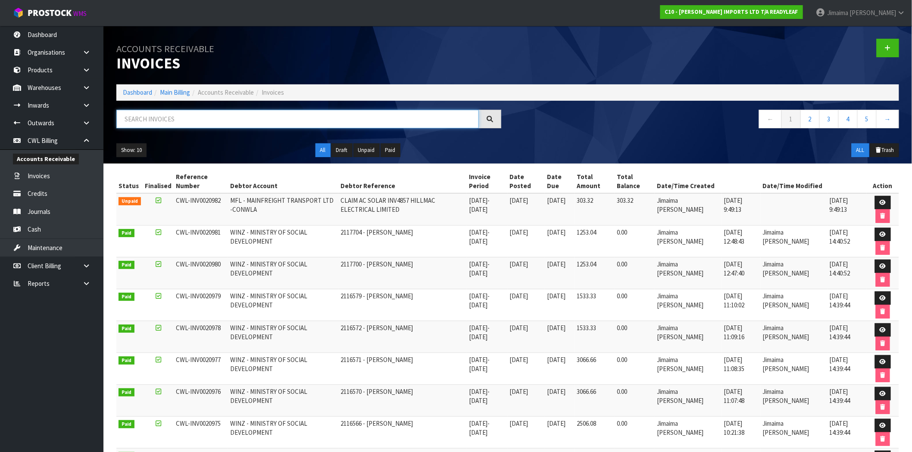
click at [221, 123] on input "text" at bounding box center [297, 119] width 362 height 19
type input "n"
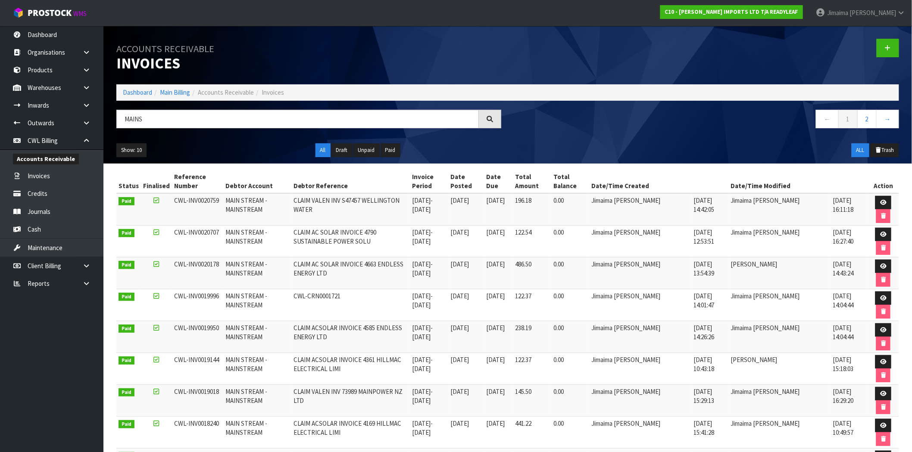
click at [255, 200] on span "MAIN STREAM - MAINSTREAM" at bounding box center [247, 204] width 42 height 17
click at [338, 201] on span "CLAIM VALEN INV S47457 WELLINGTON WATER" at bounding box center [346, 204] width 106 height 17
copy span "INV"
drag, startPoint x: 134, startPoint y: 119, endPoint x: 81, endPoint y: 121, distance: 53.5
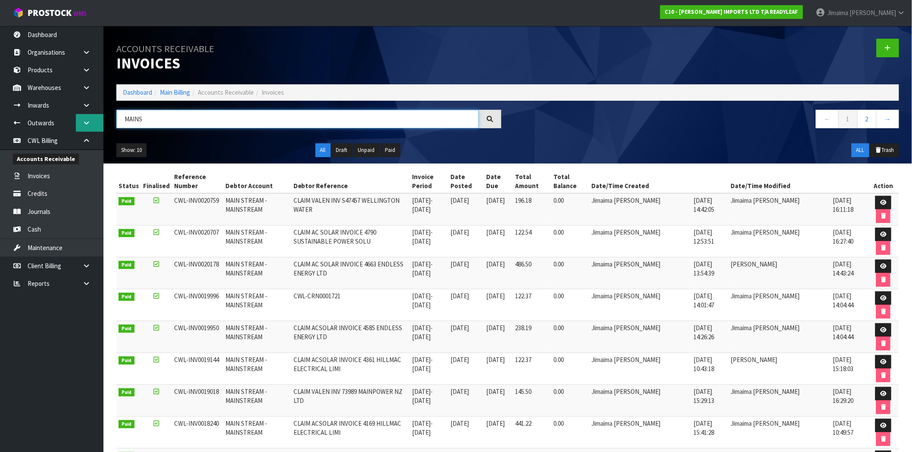
click at [82, 121] on body "Toggle navigation ProStock WMS C10 - [PERSON_NAME] IMPORTS LTD T/A READYLEAF Ji…" at bounding box center [456, 226] width 912 height 452
type input "MAINSTR"
click at [881, 199] on link at bounding box center [883, 203] width 16 height 14
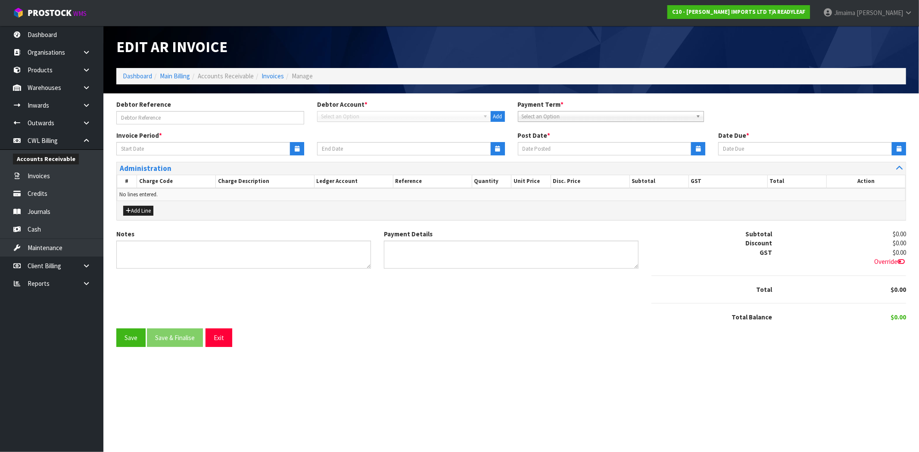
type input "CLAIM VALEN INV S47457 WELLINGTON WATER"
type input "[DATE]"
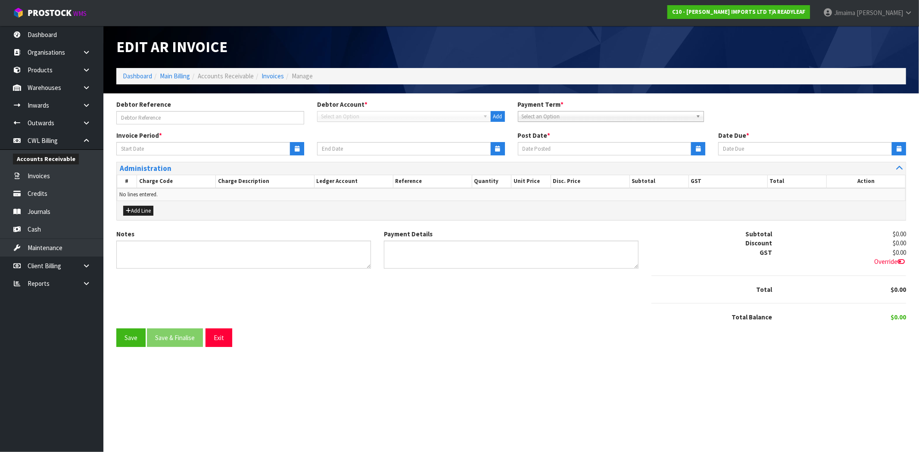
type textarea "Please contact us [DATE] should there be any discrepancies."
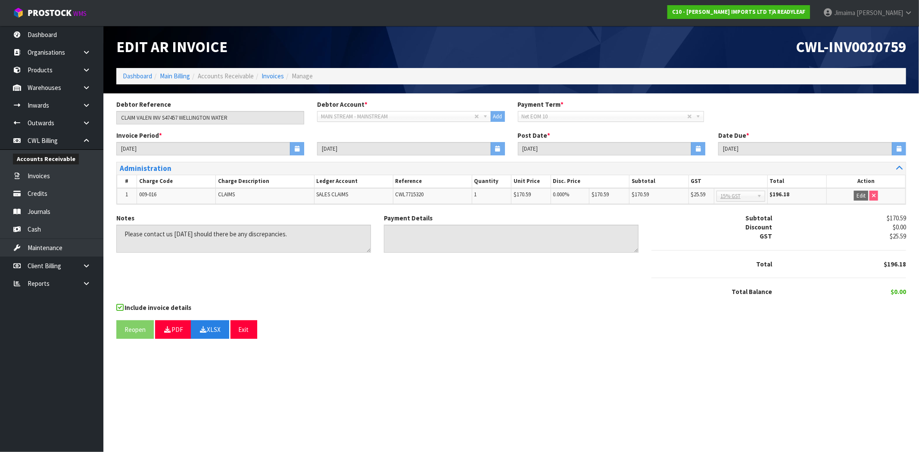
click at [328, 190] on td "SALES CLAIMS" at bounding box center [353, 196] width 79 height 16
click at [156, 194] on span "009-016" at bounding box center [147, 194] width 17 height 7
copy tr "009-016"
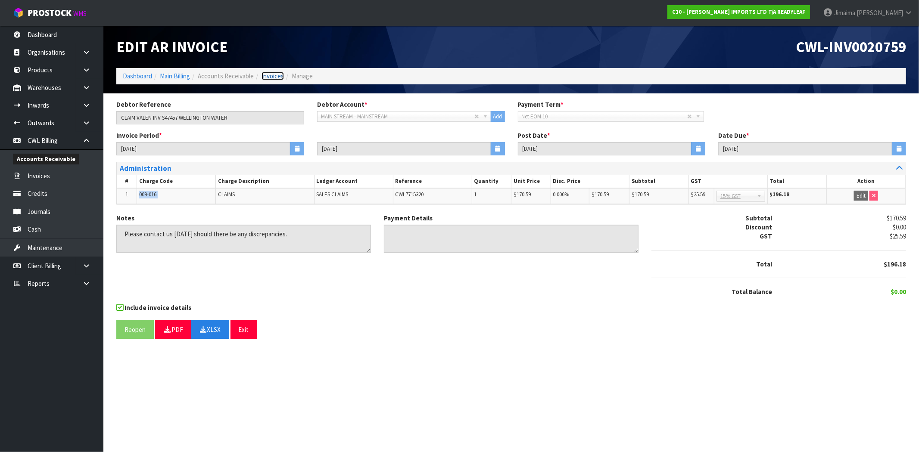
click at [267, 76] on link "Invoices" at bounding box center [273, 76] width 22 height 8
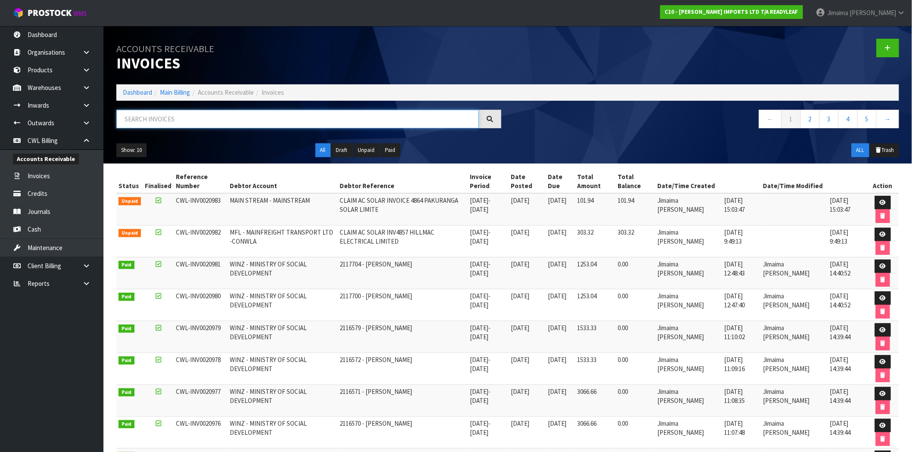
click at [189, 121] on input "text" at bounding box center [297, 119] width 362 height 19
click at [436, 199] on span "CLAIM AC SOLAR INVOICE 4864 PAKURANGA SOLAR LIMITE" at bounding box center [398, 204] width 118 height 17
drag, startPoint x: 218, startPoint y: 200, endPoint x: 173, endPoint y: 200, distance: 45.7
click at [174, 200] on td "CWL-INV0020983" at bounding box center [201, 209] width 54 height 32
copy span "CWL-INV0020983"
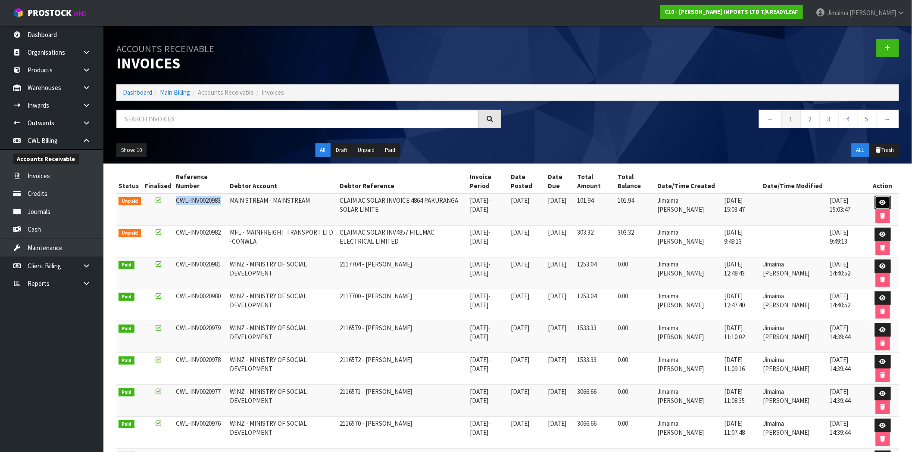
click at [886, 197] on link at bounding box center [883, 203] width 16 height 14
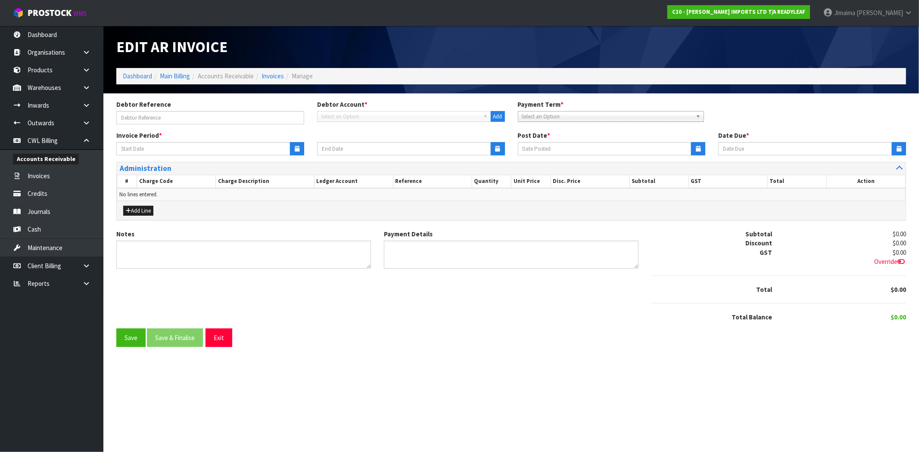
type input "CLAIM AC SOLAR INVOICE 4864 PAKURANGA SOLAR LIMITE"
type input "[DATE]"
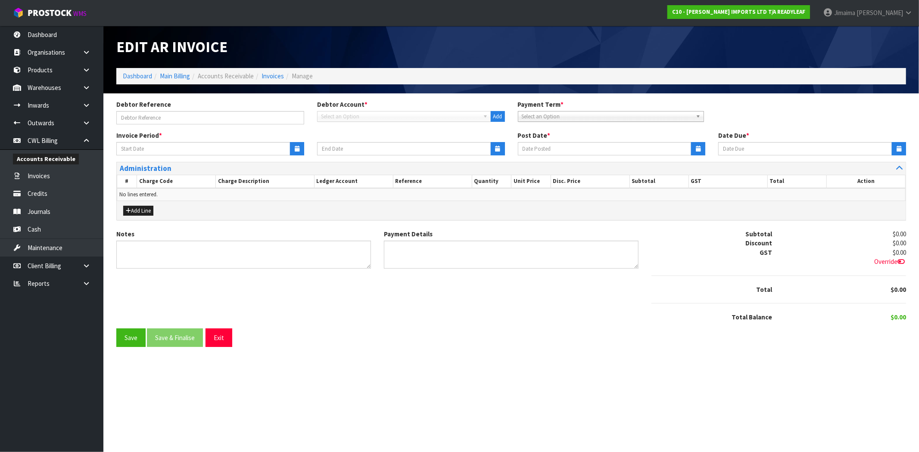
type textarea "Please contact us [DATE] should there be any discrepancies."
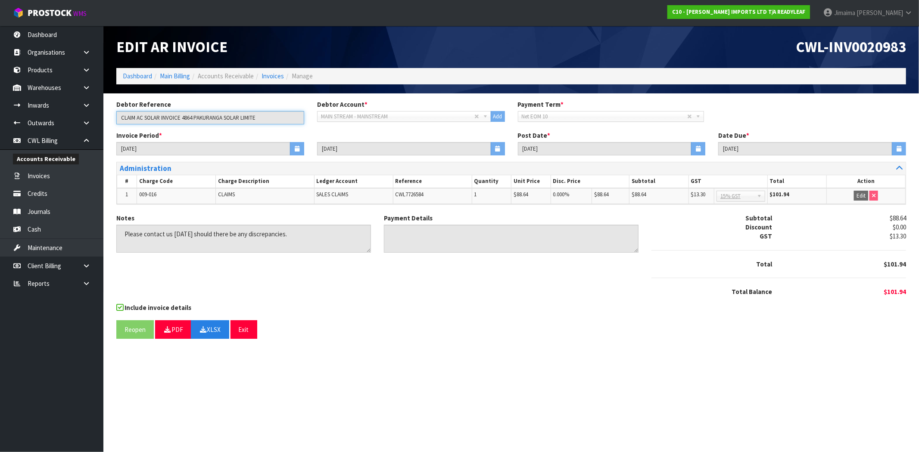
click at [184, 118] on input "CLAIM AC SOLAR INVOICE 4864 PAKURANGA SOLAR LIMITE" at bounding box center [210, 117] width 188 height 13
drag, startPoint x: 888, startPoint y: 291, endPoint x: 908, endPoint y: 291, distance: 19.8
click at [908, 291] on div "$101.94" at bounding box center [845, 291] width 134 height 9
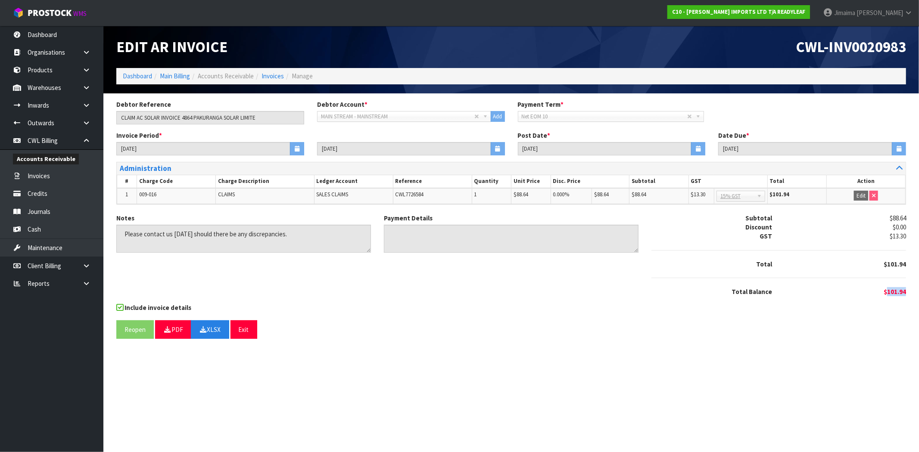
copy span "101.94"
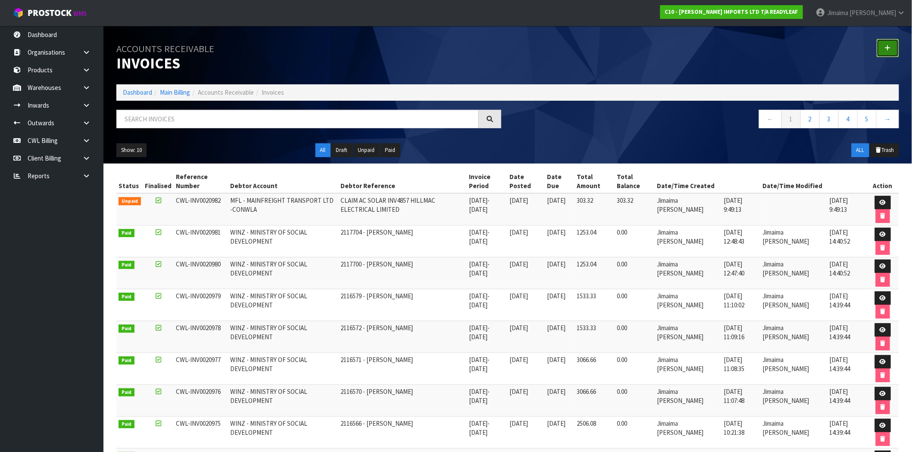
drag, startPoint x: 891, startPoint y: 44, endPoint x: 885, endPoint y: 46, distance: 6.3
click at [890, 44] on link at bounding box center [887, 48] width 22 height 19
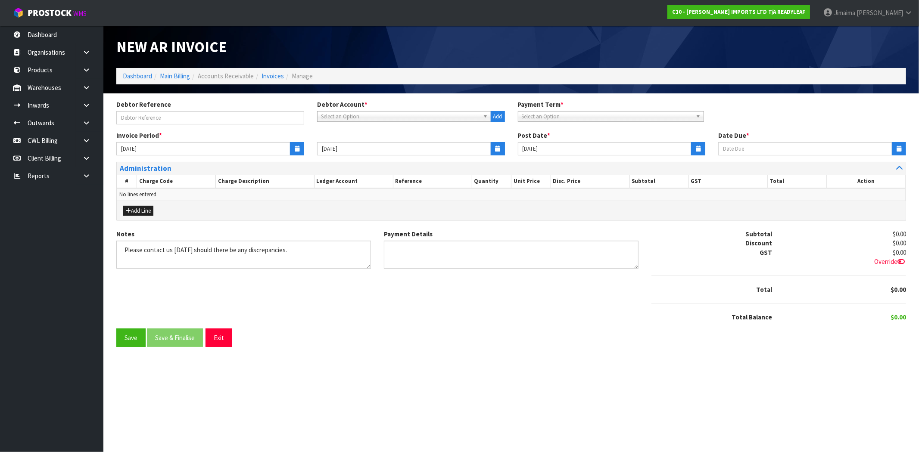
click at [190, 107] on div "Debtor Reference" at bounding box center [210, 112] width 201 height 25
click at [184, 128] on div "Debtor Reference Debtor Account * A&P - A & P PAINTERS AKL LIMITED A00 - AGRIHE…" at bounding box center [511, 115] width 803 height 31
click at [191, 115] on input "text" at bounding box center [210, 117] width 188 height 13
paste input "INV"
click at [168, 119] on input "CLAIM AC SOLAR INV 4864" at bounding box center [210, 117] width 188 height 13
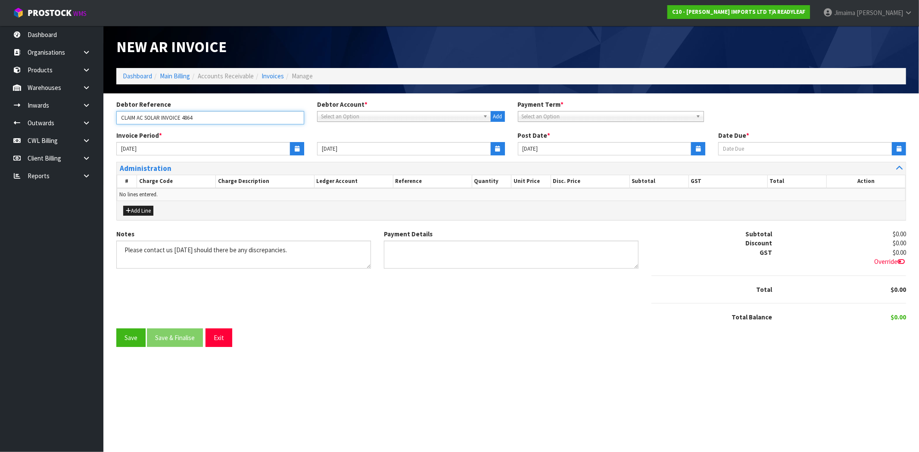
click at [247, 115] on input "CLAIM AC SOLAR INVOICE 4864" at bounding box center [210, 117] width 188 height 13
click at [245, 119] on input "CLAIM AC SOLAR INVOICE 4864" at bounding box center [210, 117] width 188 height 13
paste input "PAKURANGA SOLAR LIMITED"
type input "CLAIM AC SOLAR INVOICE 4864 PAKURANGA SOLAR LIMITED"
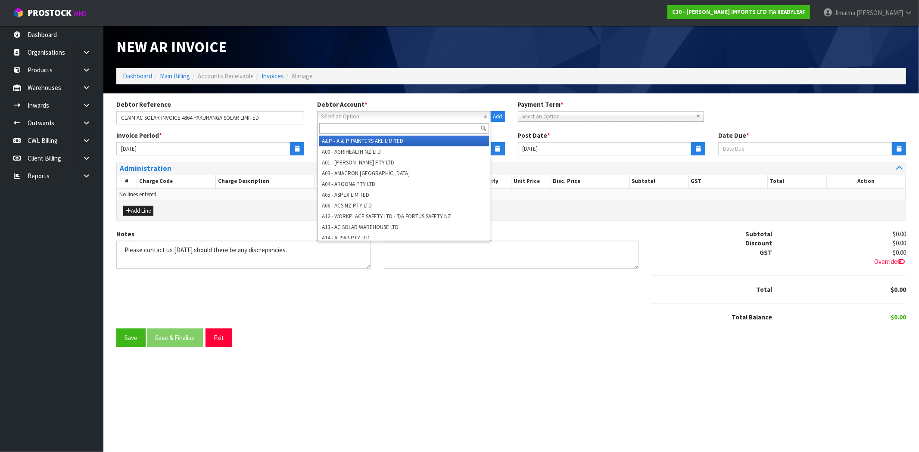
click at [372, 120] on span "Select an Option" at bounding box center [400, 117] width 159 height 10
click at [368, 126] on input "text" at bounding box center [404, 128] width 170 height 11
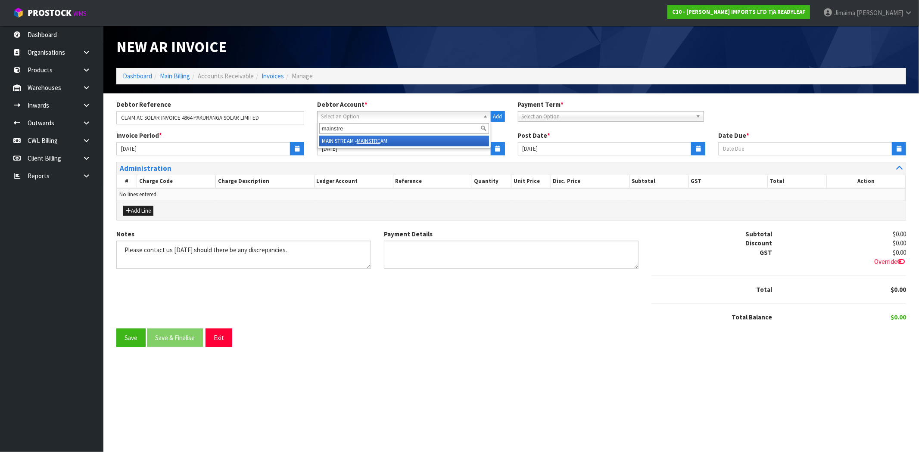
type input "mainstre"
click at [378, 141] on em "MAINSTRE" at bounding box center [369, 140] width 24 height 7
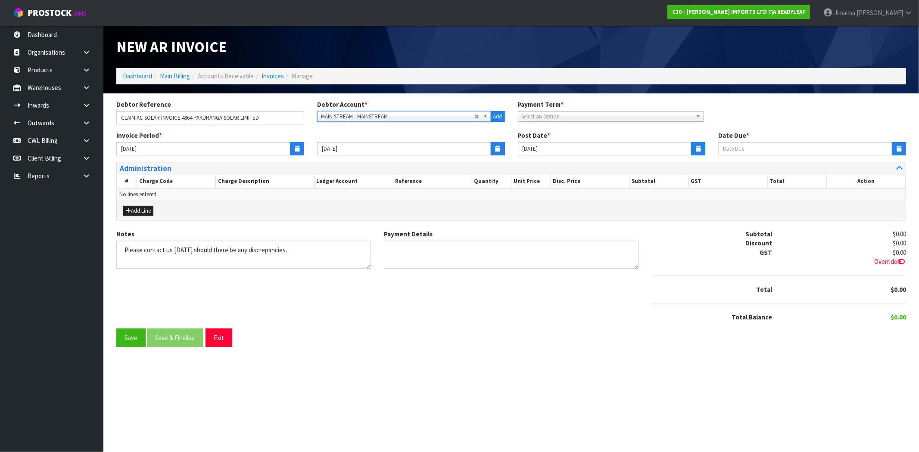
type input "[DATE]"
click at [299, 148] on icon "button" at bounding box center [297, 149] width 5 height 6
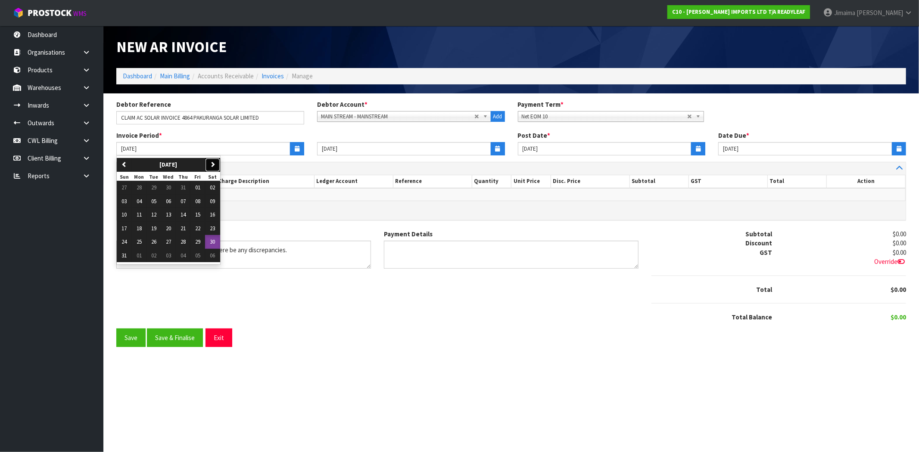
click at [214, 162] on icon "button" at bounding box center [213, 165] width 6 height 6
click at [150, 243] on button "30" at bounding box center [153, 242] width 15 height 14
type input "[DATE]"
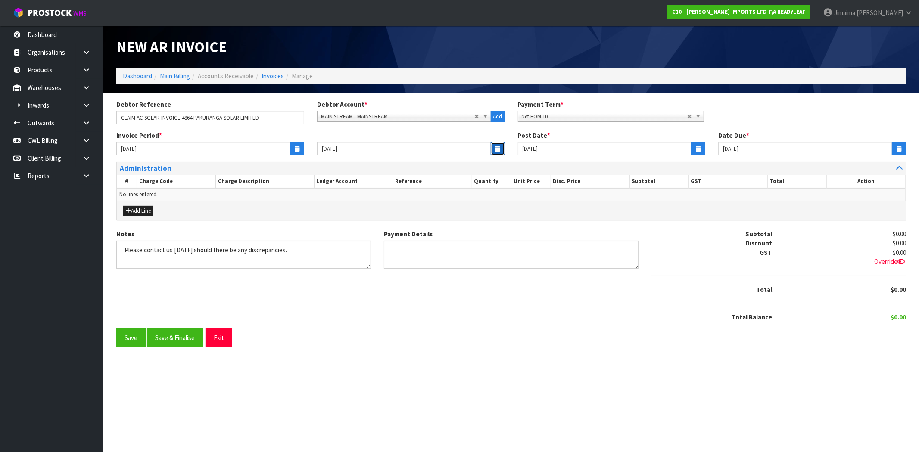
click at [500, 149] on button "button" at bounding box center [498, 148] width 14 height 13
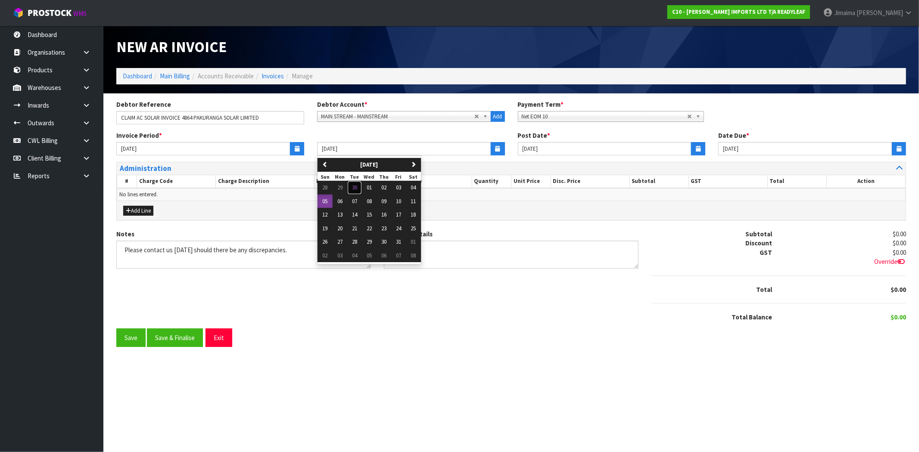
click at [354, 187] on span "30" at bounding box center [354, 187] width 5 height 7
type input "[DATE]"
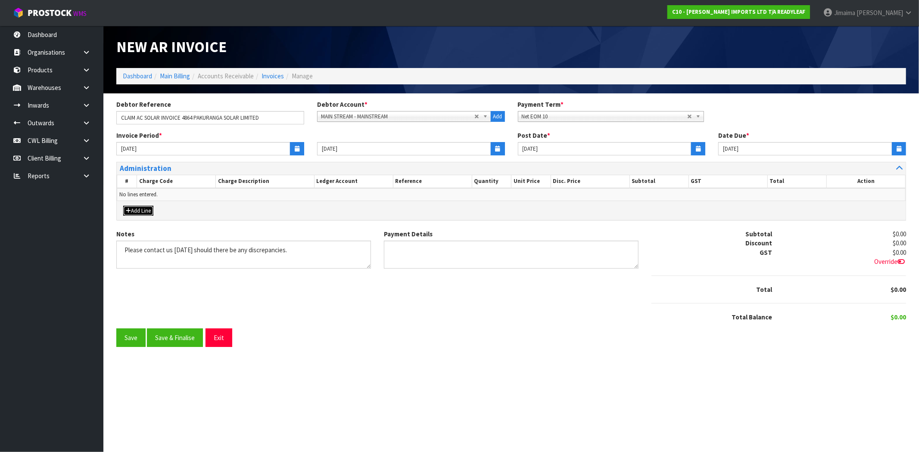
click at [146, 208] on button "Add Line" at bounding box center [138, 211] width 30 height 10
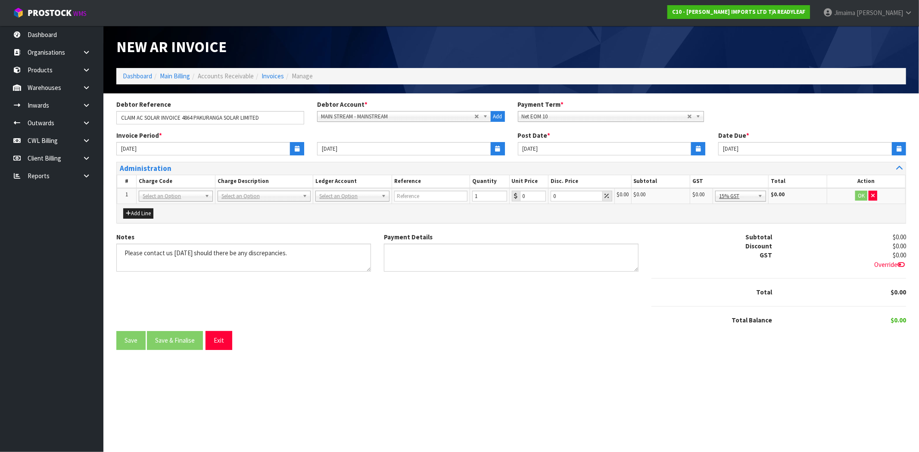
click at [174, 204] on div "Add Line" at bounding box center [511, 213] width 789 height 19
drag, startPoint x: 167, startPoint y: 210, endPoint x: 164, endPoint y: 214, distance: 4.9
click at [166, 210] on input "text" at bounding box center [175, 207] width 69 height 11
paste input "009-016"
type input "009-016"
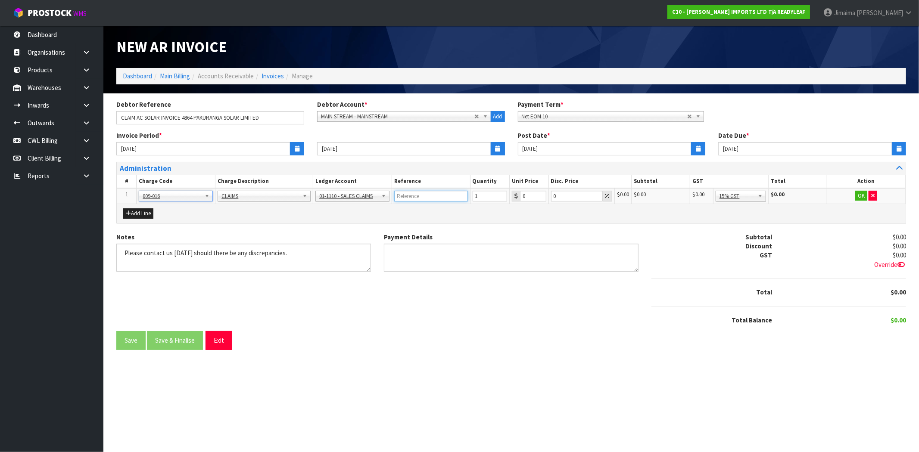
click at [435, 194] on input "text" at bounding box center [431, 196] width 74 height 11
paste input "CWL7726584"
type input "CWL7726584"
drag, startPoint x: 517, startPoint y: 194, endPoint x: 507, endPoint y: 194, distance: 10.3
click at [507, 194] on tr "1 001-001 001-002 001-003 001-004 001-005 001-006 001-007 001-008 001-009 001-0…" at bounding box center [511, 196] width 788 height 16
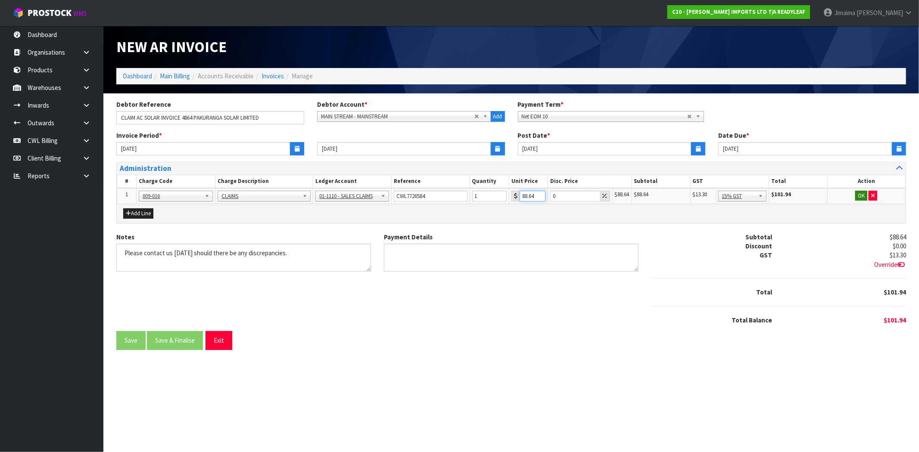
type input "88.64"
click at [859, 197] on button "OK" at bounding box center [861, 196] width 12 height 10
drag, startPoint x: 190, startPoint y: 343, endPoint x: 213, endPoint y: 303, distance: 46.5
click at [190, 343] on button "Save & Finalise" at bounding box center [175, 340] width 56 height 19
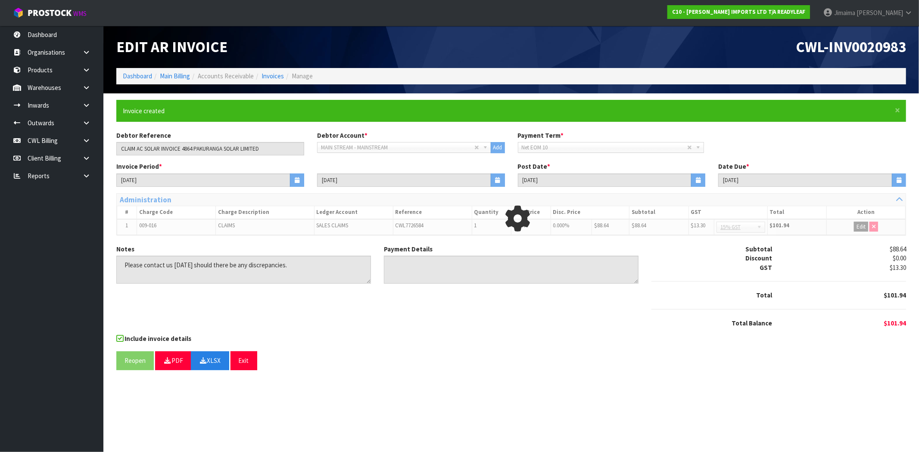
type input "CLAIM AC SOLAR INVOICE 4864 PAKURANGA SOLAR LIMITE"
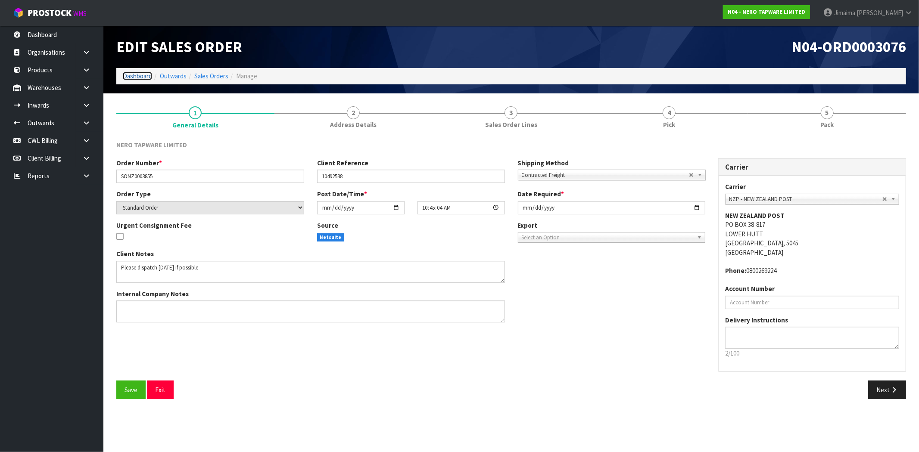
drag, startPoint x: 143, startPoint y: 75, endPoint x: 155, endPoint y: 57, distance: 22.3
click at [143, 75] on link "Dashboard" at bounding box center [137, 76] width 29 height 8
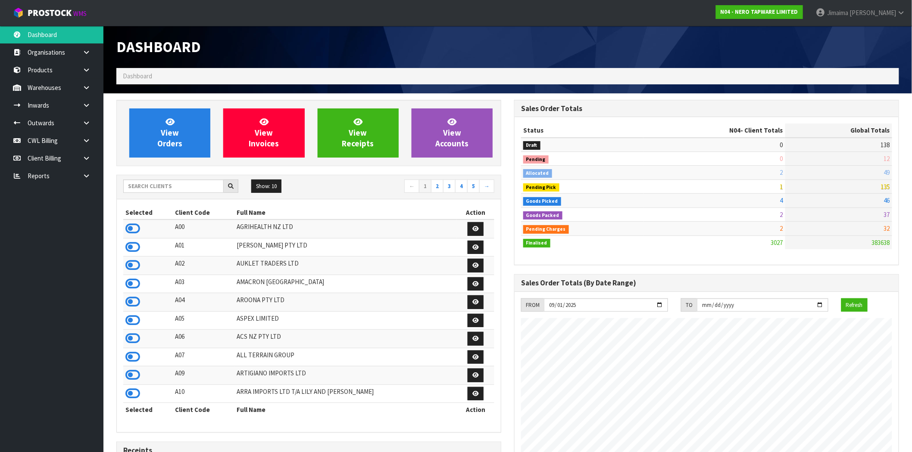
scroll to position [653, 398]
drag, startPoint x: 97, startPoint y: 139, endPoint x: 92, endPoint y: 139, distance: 4.7
click at [97, 139] on link at bounding box center [90, 141] width 28 height 18
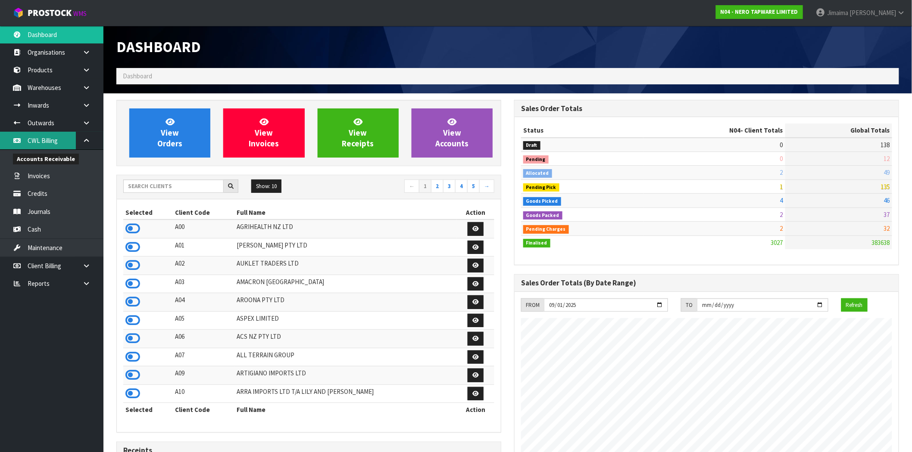
click at [69, 138] on link "CWL Billing" at bounding box center [51, 141] width 103 height 18
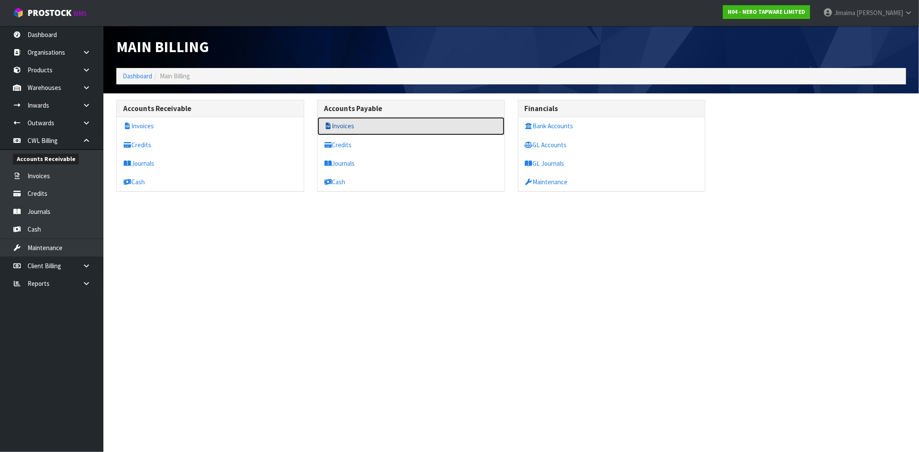
click at [341, 121] on link "Invoices" at bounding box center [411, 126] width 187 height 18
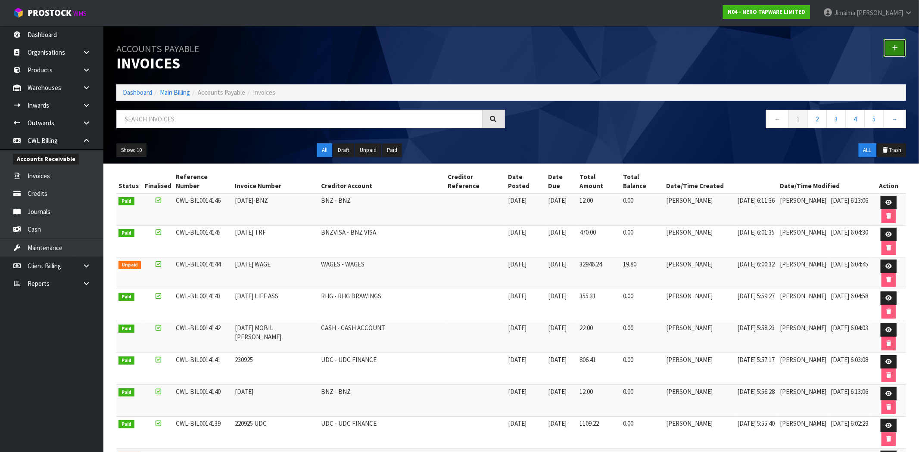
click at [893, 49] on icon at bounding box center [895, 48] width 6 height 6
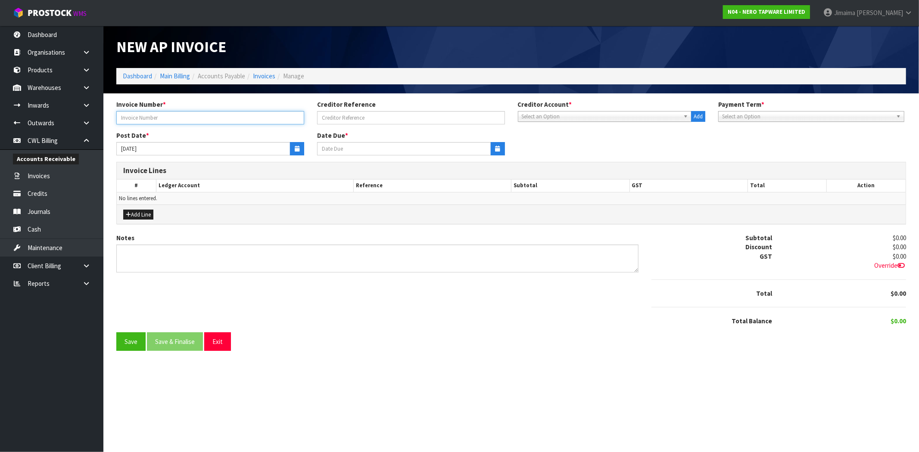
click at [231, 122] on input "text" at bounding box center [210, 117] width 188 height 13
click at [193, 117] on input "text" at bounding box center [210, 117] width 188 height 13
type input "4346"
click at [294, 153] on button "button" at bounding box center [297, 148] width 14 height 13
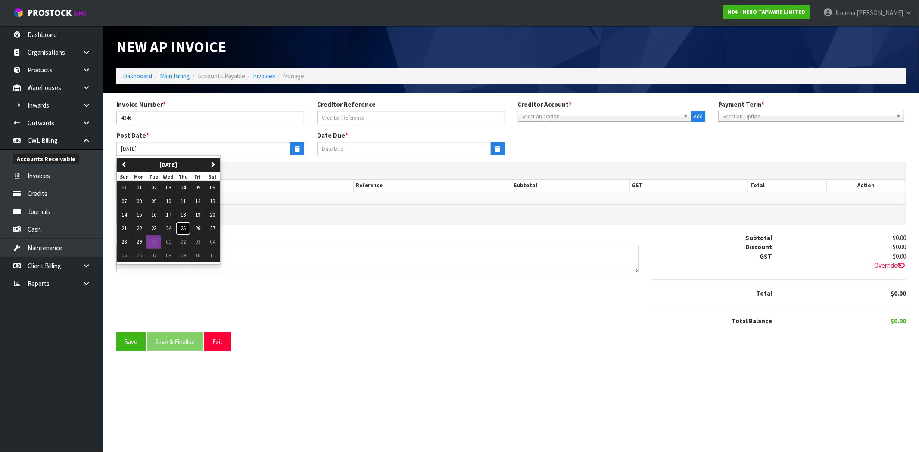
click at [186, 227] on span "25" at bounding box center [183, 228] width 5 height 7
type input "[DATE]"
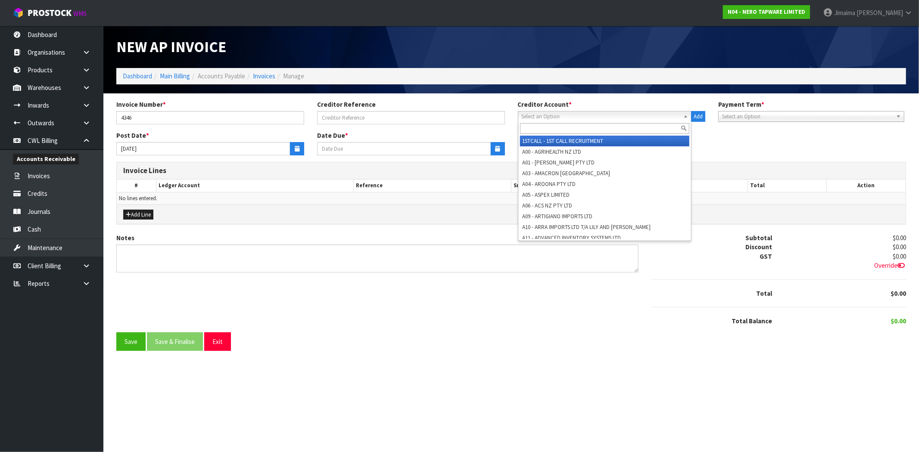
click at [558, 118] on span "Select an Option" at bounding box center [601, 117] width 159 height 10
click at [543, 129] on input "text" at bounding box center [605, 128] width 170 height 11
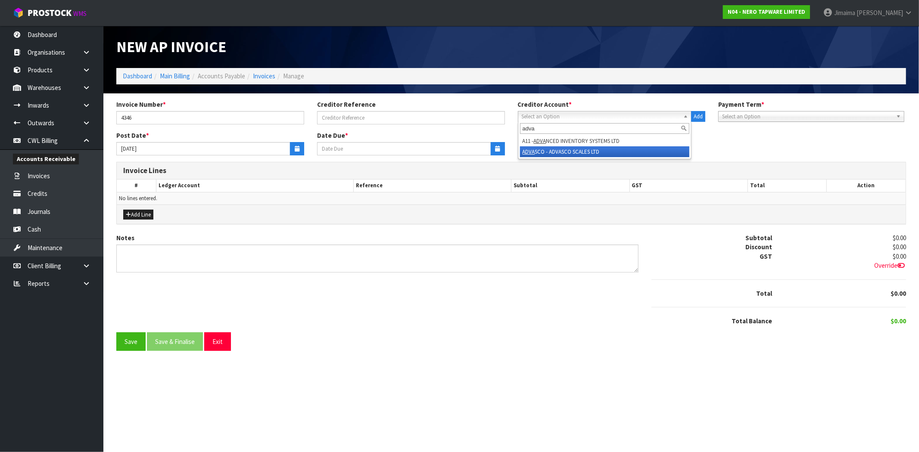
type input "adva"
click at [559, 148] on li "ADVA SCO - ADVASCO SCALES LTD" at bounding box center [605, 151] width 170 height 11
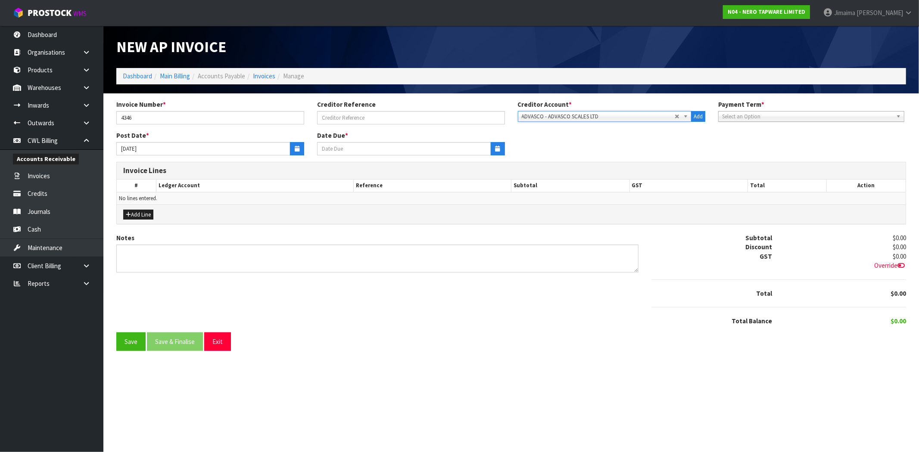
type input "[DATE]"
click at [139, 212] on button "Add Line" at bounding box center [138, 215] width 30 height 10
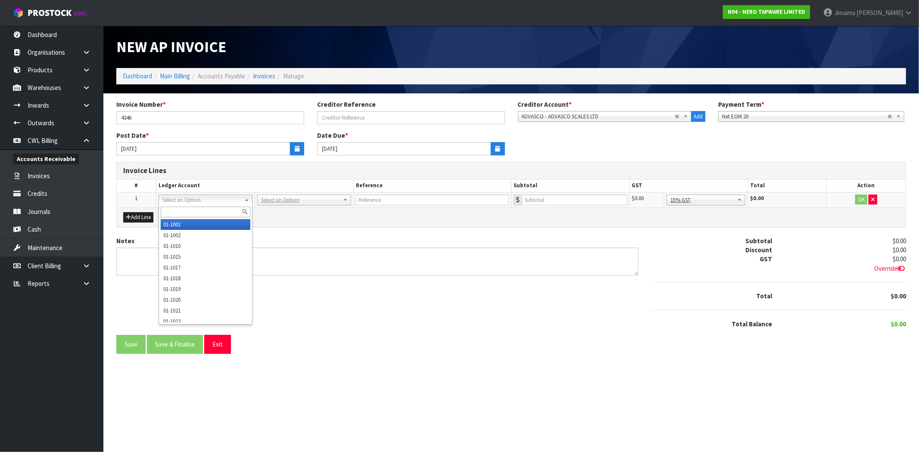
click at [177, 212] on input "text" at bounding box center [206, 212] width 90 height 11
paste input "01-3525"
type input "01-3525"
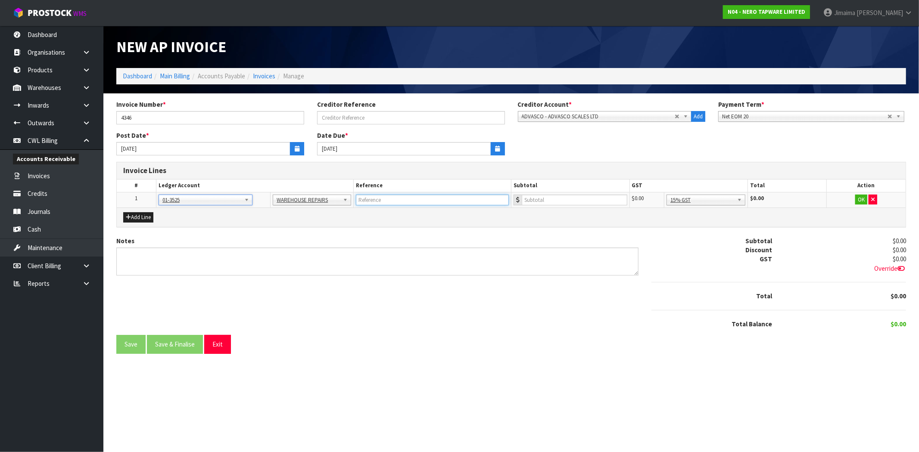
click at [364, 202] on input "text" at bounding box center [432, 200] width 153 height 11
click at [392, 208] on div "Add Line" at bounding box center [511, 217] width 789 height 19
click at [393, 203] on input "text" at bounding box center [432, 200] width 153 height 11
paste input "ADVASCO"
click at [444, 197] on input "ADVASCO - CERTIFICATION TESTS, 2X SCALES" at bounding box center [432, 200] width 153 height 11
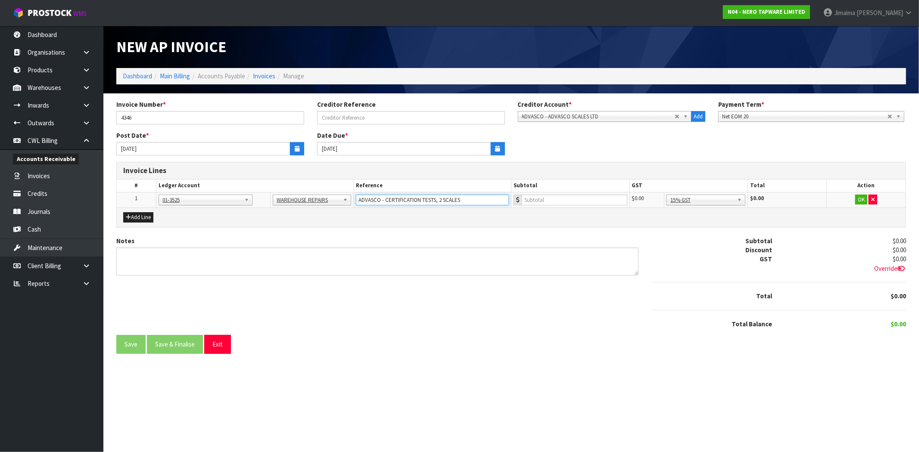
type input "ADVASCO - CERTIFICATION TESTS, 2 SCALES"
click at [545, 199] on input "number" at bounding box center [575, 200] width 106 height 11
type input "1100.38"
click at [862, 197] on button "OK" at bounding box center [861, 200] width 12 height 10
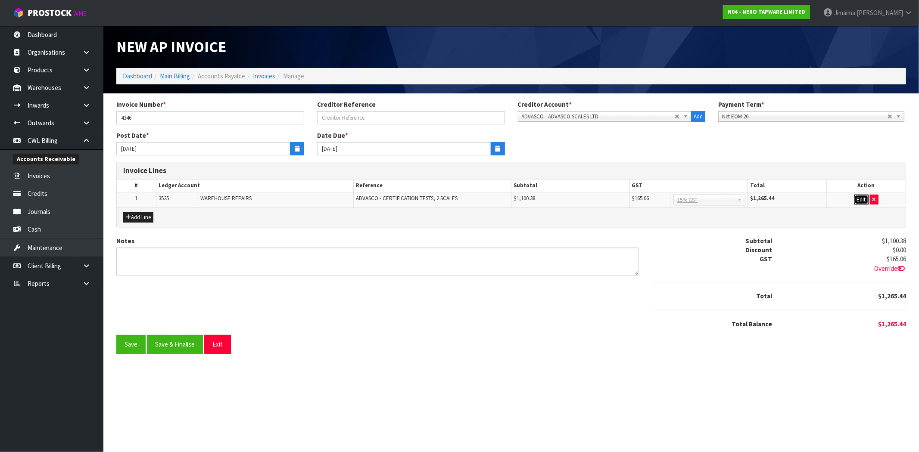
drag, startPoint x: 864, startPoint y: 199, endPoint x: 647, endPoint y: 219, distance: 218.0
click at [863, 199] on button "Edit" at bounding box center [861, 200] width 14 height 10
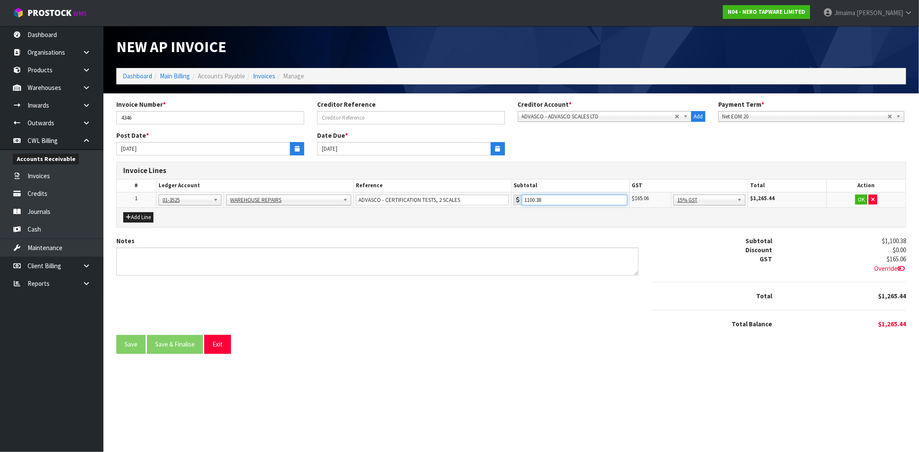
drag, startPoint x: 513, startPoint y: 201, endPoint x: 473, endPoint y: 193, distance: 41.3
click at [488, 200] on tr "1 01-1001 01-1002 01-1010 01-1015 01-1017 01-1018 01-1019 01-1020 01-1021 01-10…" at bounding box center [511, 200] width 789 height 16
type input "956.85"
click at [858, 199] on button "OK" at bounding box center [861, 200] width 12 height 10
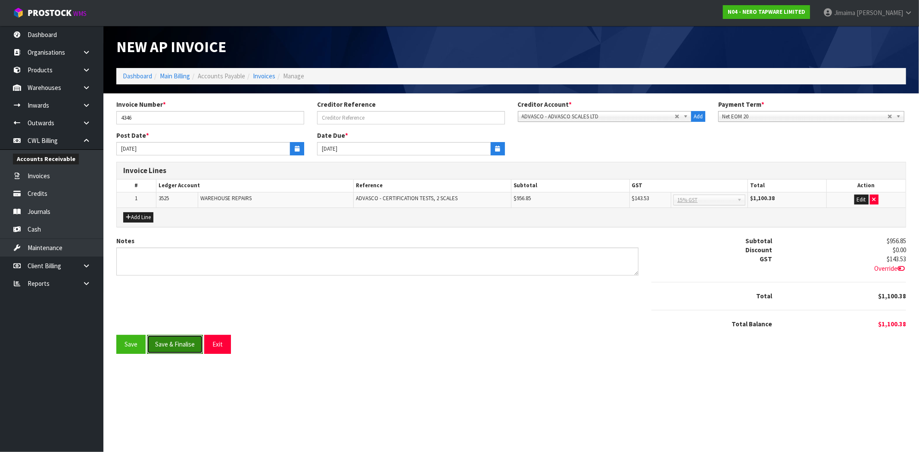
drag, startPoint x: 184, startPoint y: 338, endPoint x: 179, endPoint y: 339, distance: 4.9
click at [183, 338] on button "Save & Finalise" at bounding box center [175, 344] width 56 height 19
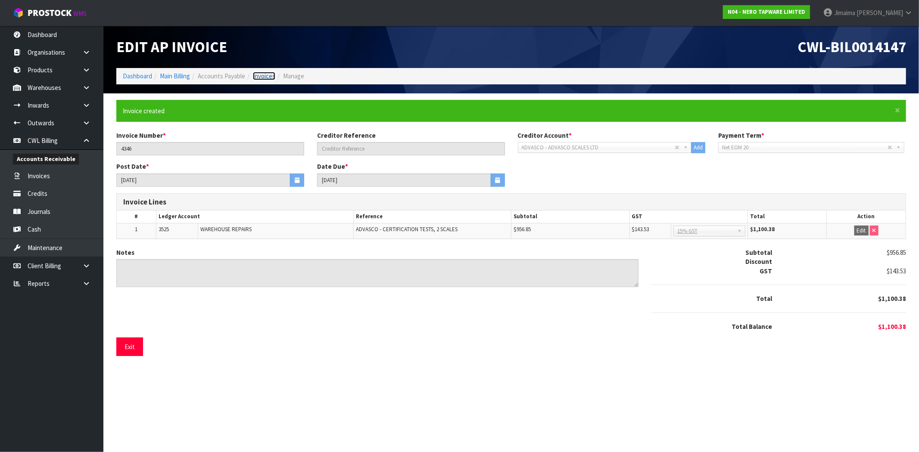
click at [263, 74] on link "Invoices" at bounding box center [264, 76] width 22 height 8
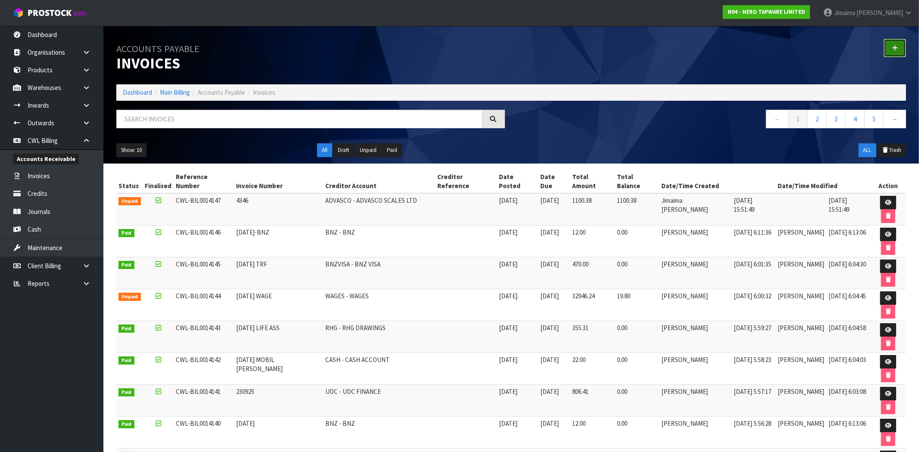
click at [894, 49] on icon at bounding box center [895, 48] width 6 height 6
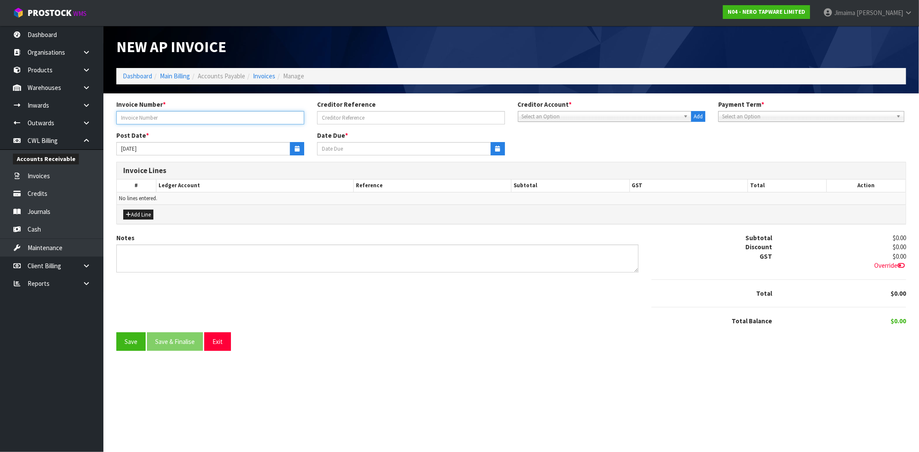
click at [264, 118] on input "text" at bounding box center [210, 117] width 188 height 13
type input "43145"
click at [737, 115] on span "Select an Option" at bounding box center [807, 117] width 171 height 10
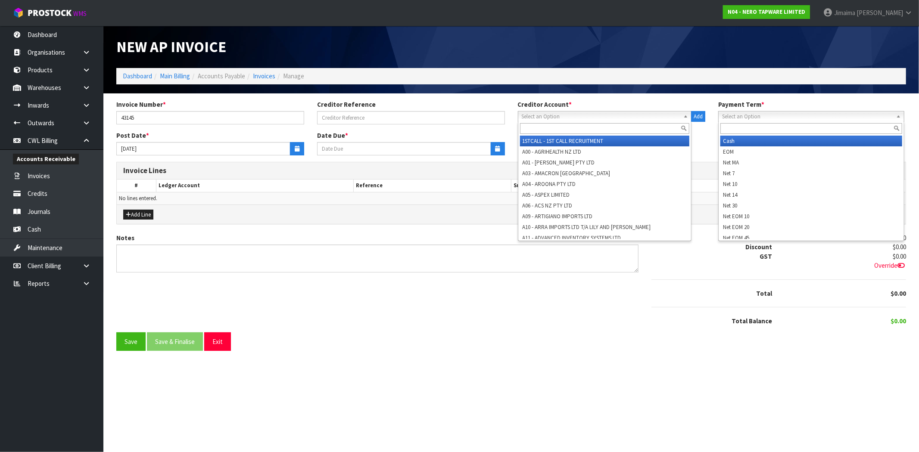
click at [659, 113] on span "Select an Option" at bounding box center [601, 117] width 159 height 10
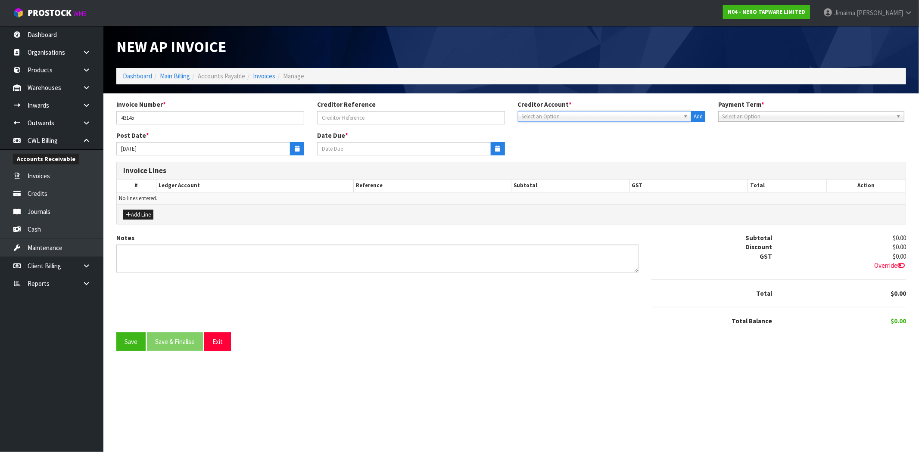
click at [640, 119] on span "Select an Option" at bounding box center [601, 117] width 159 height 10
click at [632, 110] on div "Creditor Account * 1STCALL - 1ST CALL RECRUITMENT A00 - AGRIHEALTH NZ LTD A01 -…" at bounding box center [611, 111] width 201 height 22
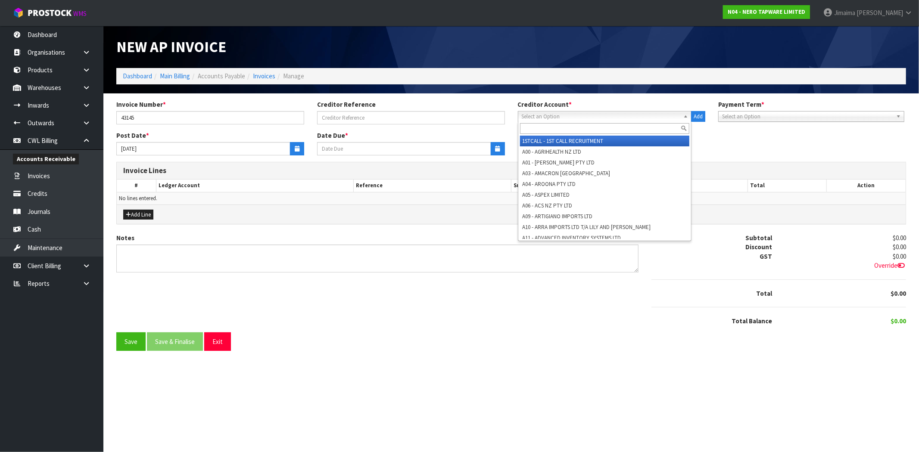
click at [627, 121] on span "Select an Option" at bounding box center [601, 117] width 159 height 10
click at [617, 131] on input "text" at bounding box center [605, 128] width 170 height 11
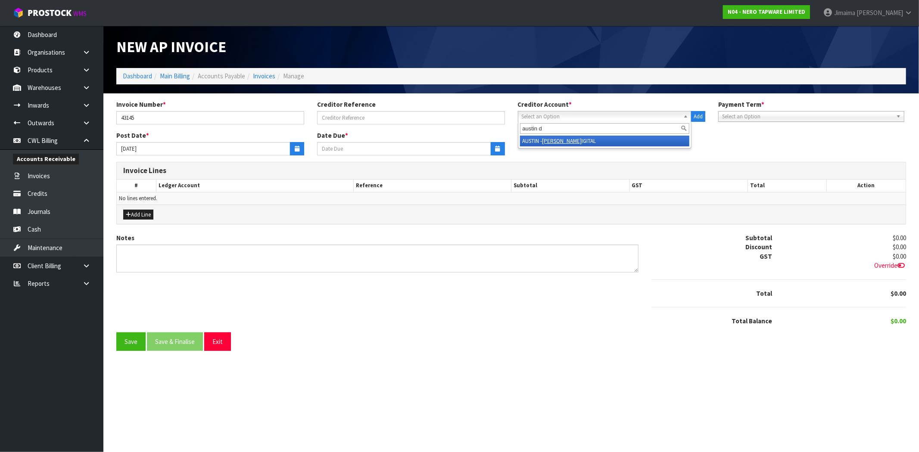
type input "austin d"
click at [574, 142] on li "AUSTIN - AUSTIN D IGITAL" at bounding box center [605, 141] width 170 height 11
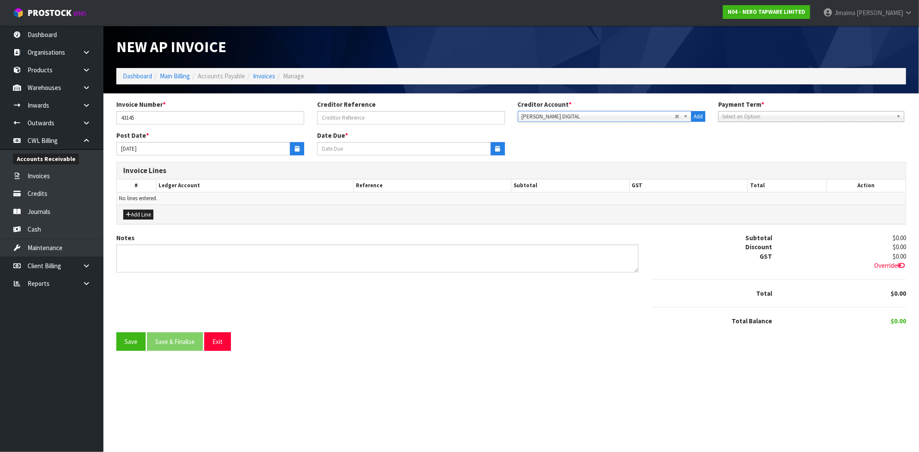
type input "[DATE]"
click at [295, 152] on button "button" at bounding box center [297, 148] width 14 height 13
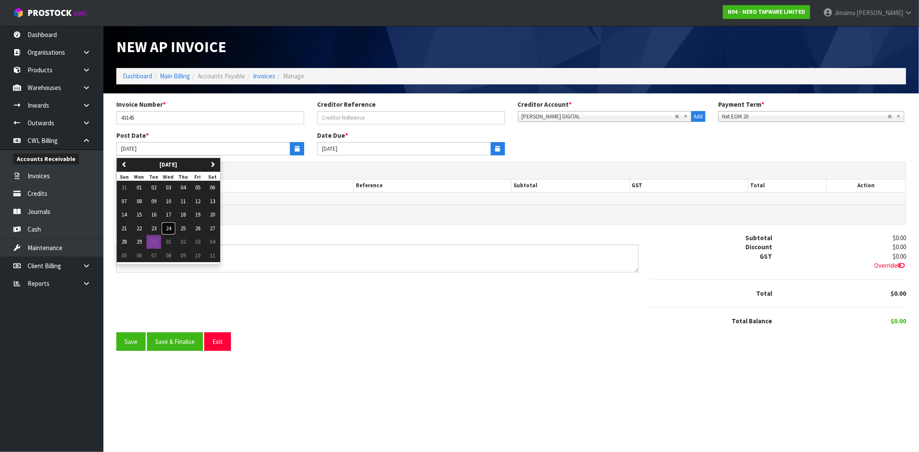
click at [174, 226] on button "24" at bounding box center [168, 229] width 15 height 14
type input "[DATE]"
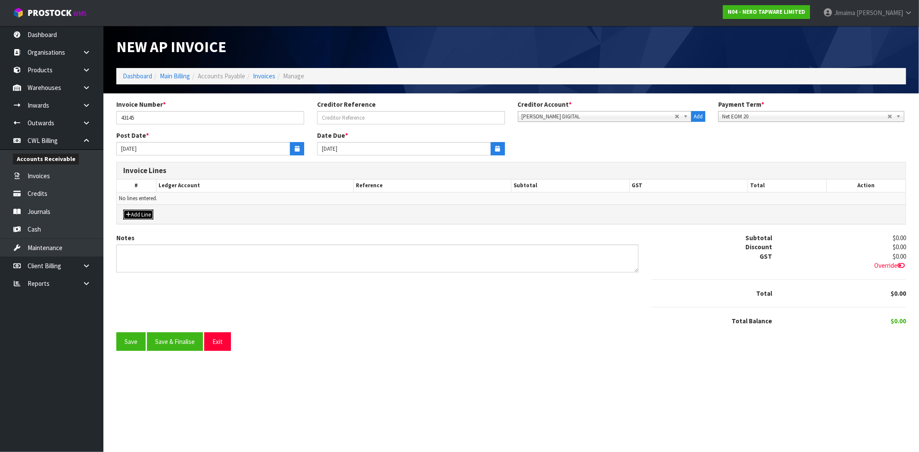
click at [149, 214] on button "Add Line" at bounding box center [138, 215] width 30 height 10
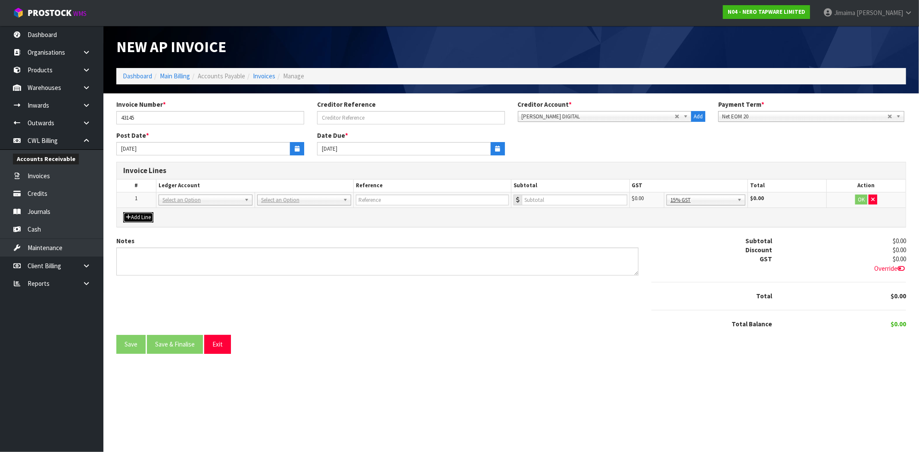
drag, startPoint x: 187, startPoint y: 199, endPoint x: 182, endPoint y: 208, distance: 10.3
click at [180, 211] on input "text" at bounding box center [206, 212] width 90 height 11
paste input "01-3530"
type input "01-3530"
click at [385, 196] on input "text" at bounding box center [432, 200] width 153 height 11
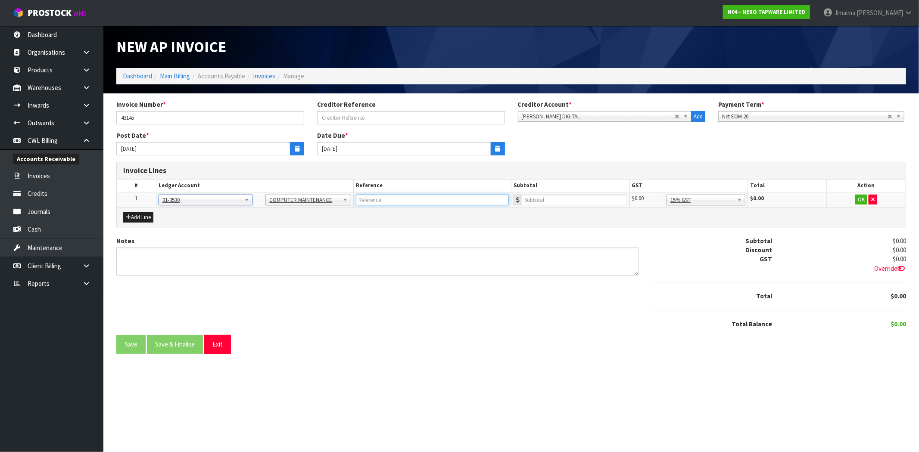
paste input "AUSTIN DIGITAL"
type input "AUSTIN DIGITAL"
drag, startPoint x: 405, startPoint y: 212, endPoint x: 418, endPoint y: 212, distance: 12.9
click at [405, 212] on div "Add Line" at bounding box center [511, 217] width 789 height 19
click at [588, 196] on input "number" at bounding box center [575, 200] width 106 height 11
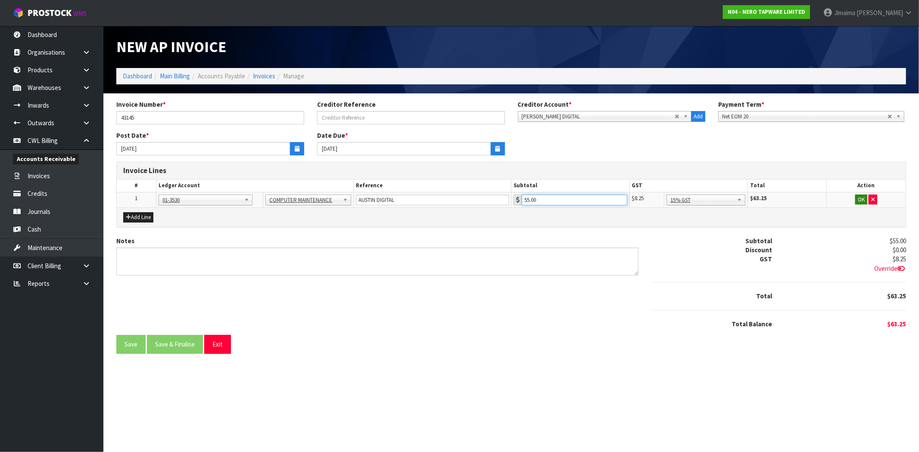
type input "55.00"
click at [856, 199] on button "OK" at bounding box center [861, 200] width 12 height 10
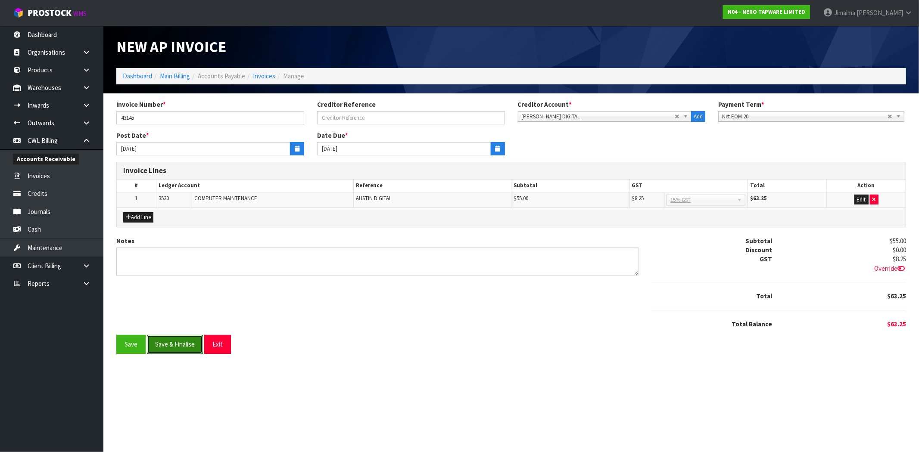
click at [194, 335] on button "Save & Finalise" at bounding box center [175, 344] width 56 height 19
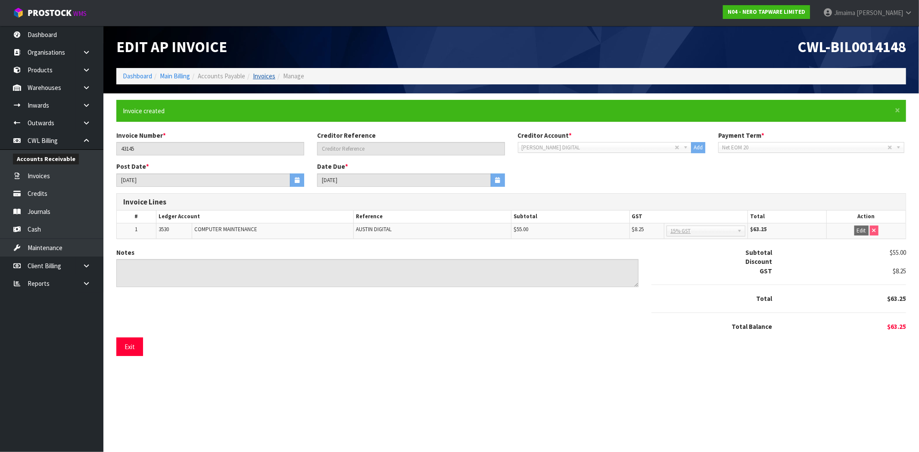
click at [262, 71] on ol "Dashboard Main Billing Accounts Payable Invoices Manage" at bounding box center [511, 76] width 790 height 16
click at [263, 75] on link "Invoices" at bounding box center [264, 76] width 22 height 8
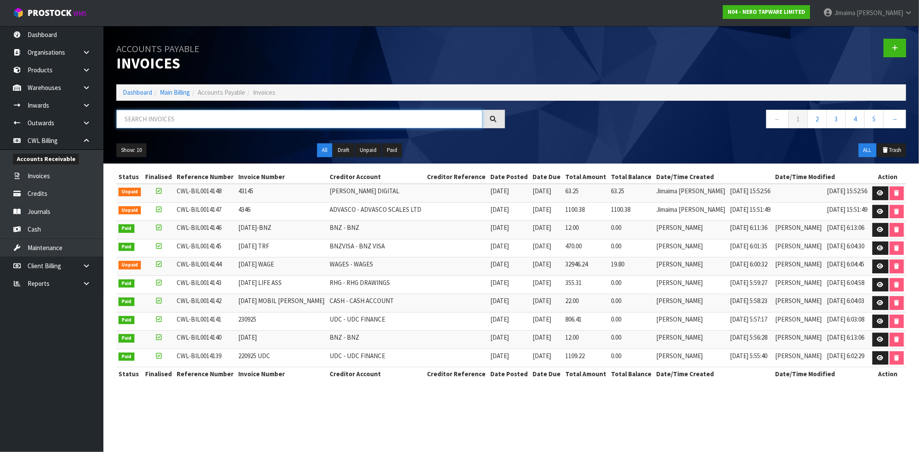
click at [208, 112] on input "text" at bounding box center [299, 119] width 366 height 19
click at [884, 50] on link at bounding box center [895, 48] width 22 height 19
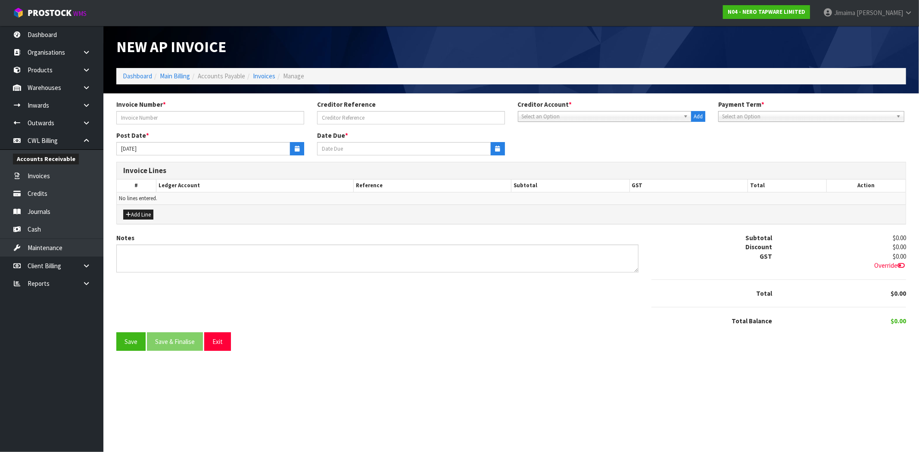
click at [566, 115] on span "Select an Option" at bounding box center [601, 117] width 159 height 10
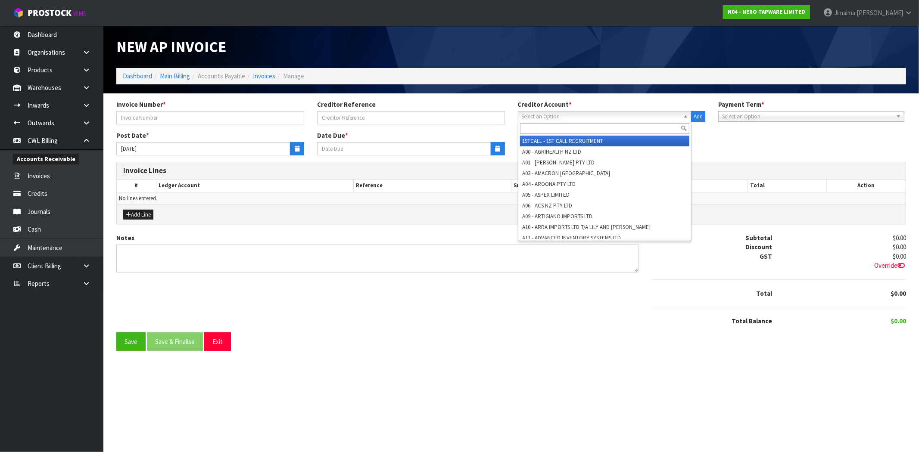
click at [561, 127] on input "text" at bounding box center [605, 128] width 170 height 11
paste input "Concept Logistics Australia"
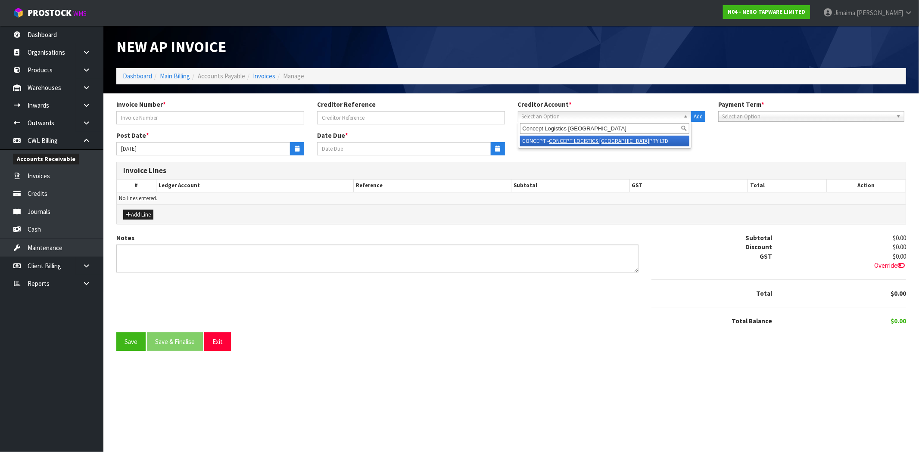
type input "Concept Logistics Australia"
drag, startPoint x: 551, startPoint y: 139, endPoint x: 445, endPoint y: 141, distance: 105.2
click at [550, 139] on em "CONCEPT LOGISTICS AUSTRALIA" at bounding box center [599, 140] width 100 height 7
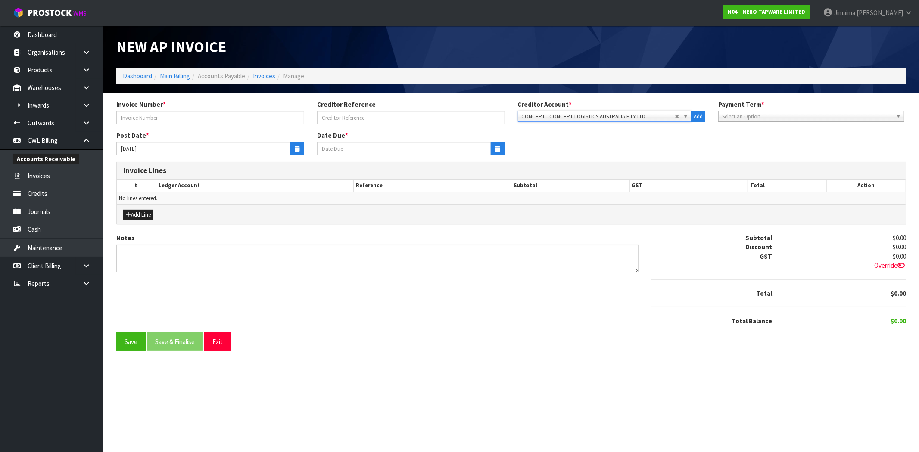
type input "20/10/2025"
click at [226, 121] on input "text" at bounding box center [210, 117] width 188 height 13
click at [131, 119] on input "CWL031" at bounding box center [210, 117] width 188 height 13
type input "CWL-031"
click at [124, 340] on button "Save" at bounding box center [130, 342] width 29 height 19
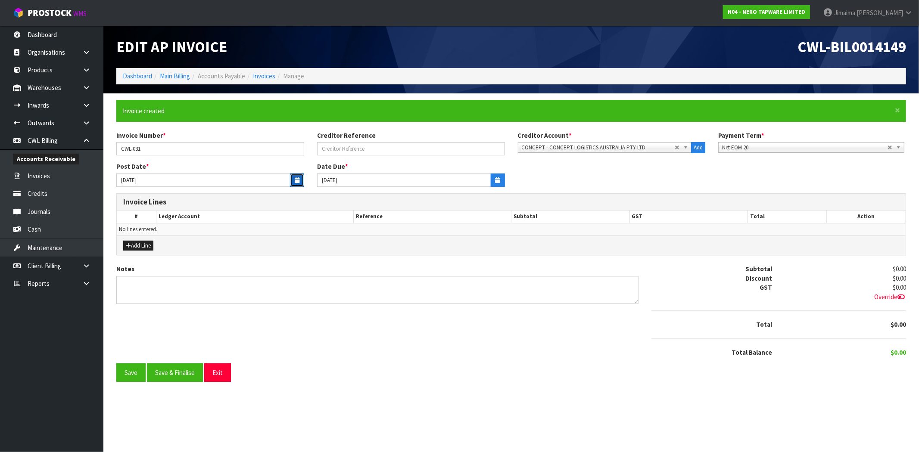
click at [301, 184] on button "button" at bounding box center [297, 180] width 14 height 13
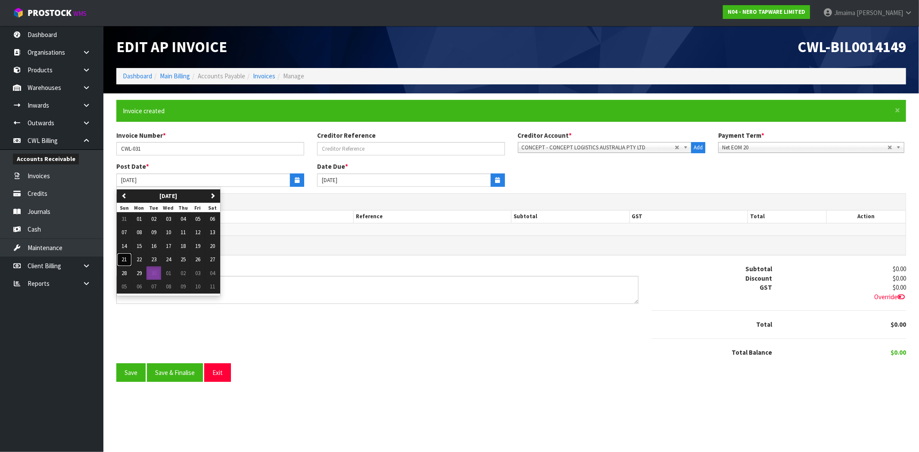
click at [125, 259] on span "21" at bounding box center [124, 259] width 5 height 7
type input "21/09/2025"
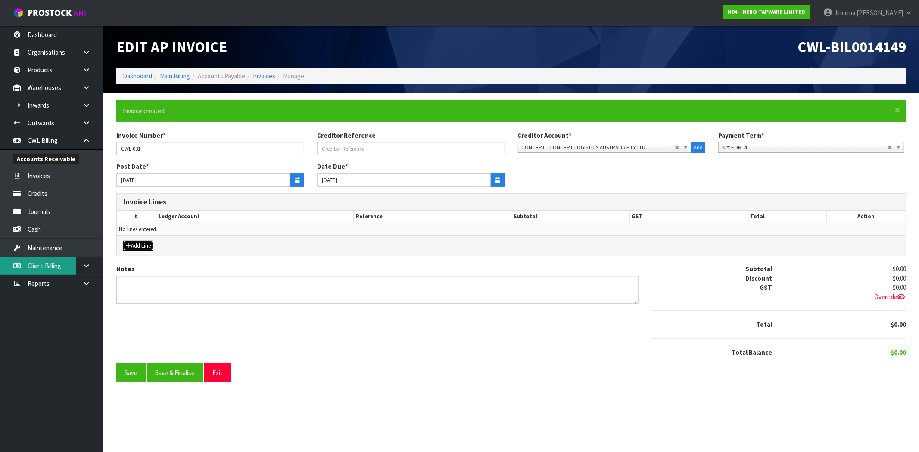
drag, startPoint x: 140, startPoint y: 246, endPoint x: 37, endPoint y: 264, distance: 104.6
click at [140, 246] on button "Add Line" at bounding box center [138, 246] width 30 height 10
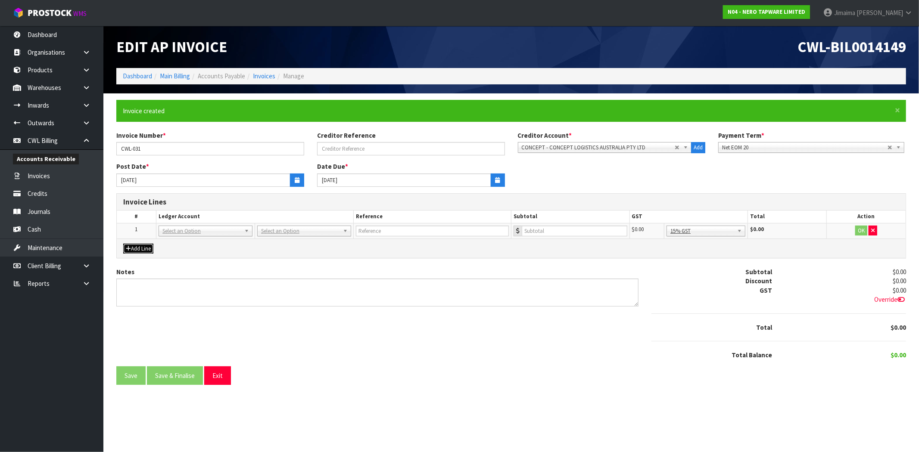
drag, startPoint x: 193, startPoint y: 227, endPoint x: 184, endPoint y: 236, distance: 12.5
click at [182, 239] on input "text" at bounding box center [206, 243] width 90 height 11
type input "3532"
click at [571, 234] on input "number" at bounding box center [582, 231] width 102 height 11
type input "2000"
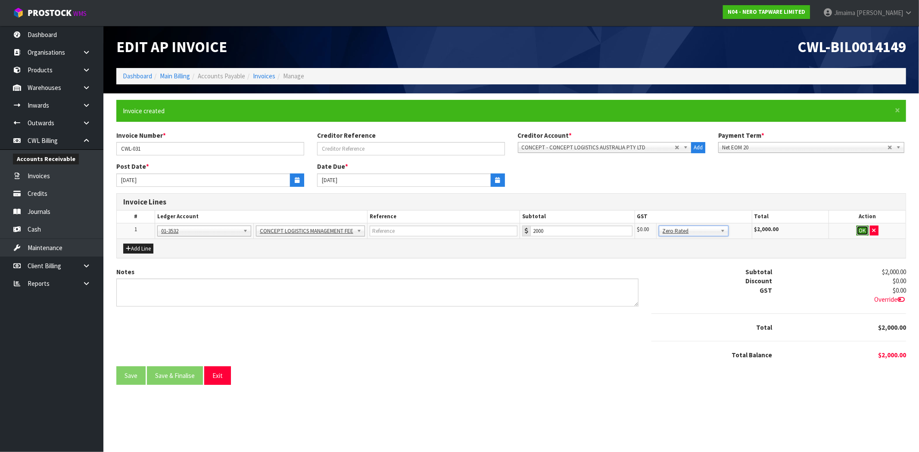
click at [862, 231] on button "OK" at bounding box center [862, 231] width 12 height 10
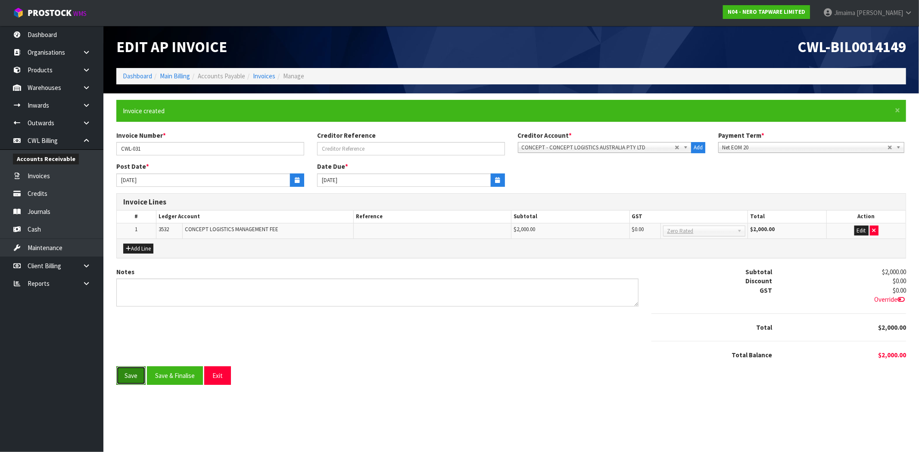
click at [133, 375] on button "Save" at bounding box center [130, 376] width 29 height 19
click at [168, 374] on button "Save & Finalise" at bounding box center [175, 376] width 56 height 19
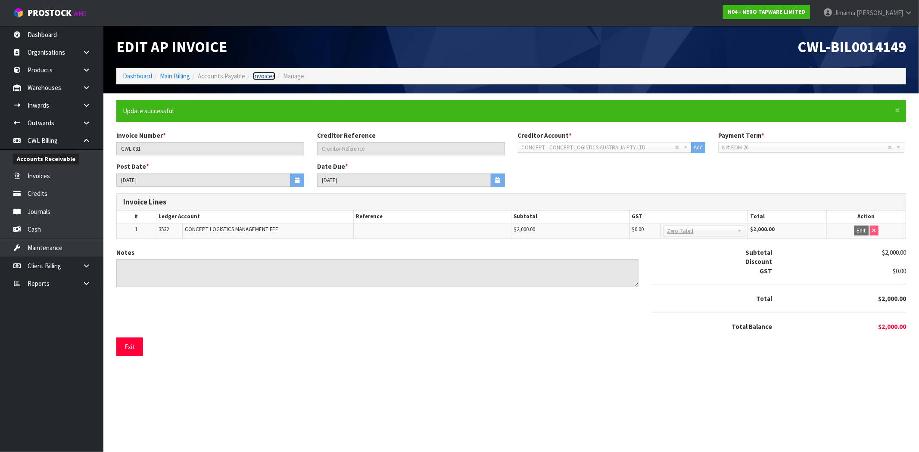
click at [270, 78] on link "Invoices" at bounding box center [264, 76] width 22 height 8
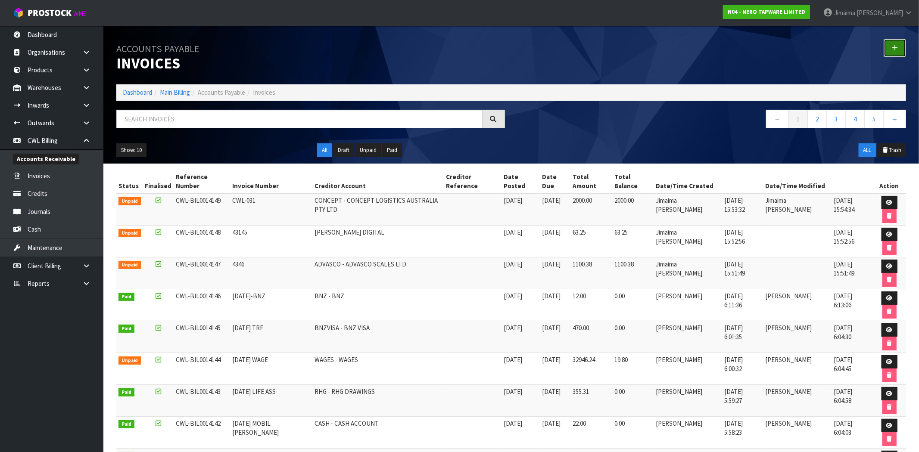
click at [897, 49] on icon at bounding box center [895, 48] width 6 height 6
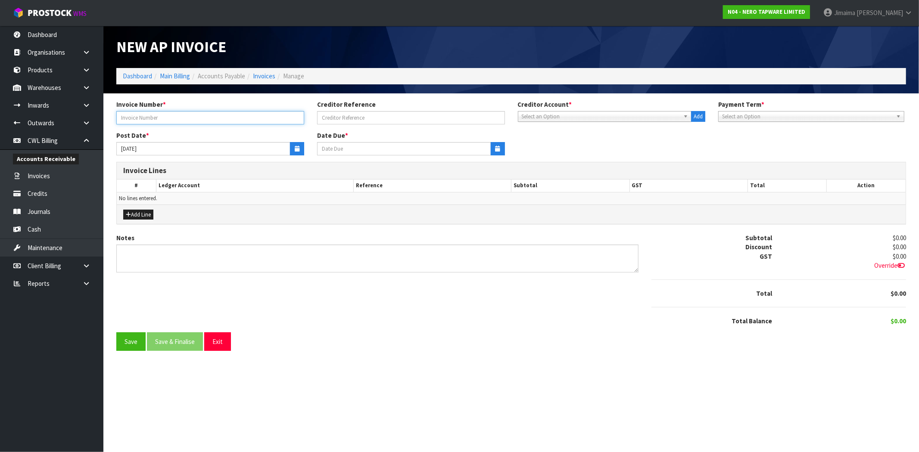
click at [154, 111] on input "text" at bounding box center [210, 117] width 188 height 13
type input "3838051769"
click at [551, 112] on span "Select an Option" at bounding box center [601, 117] width 159 height 10
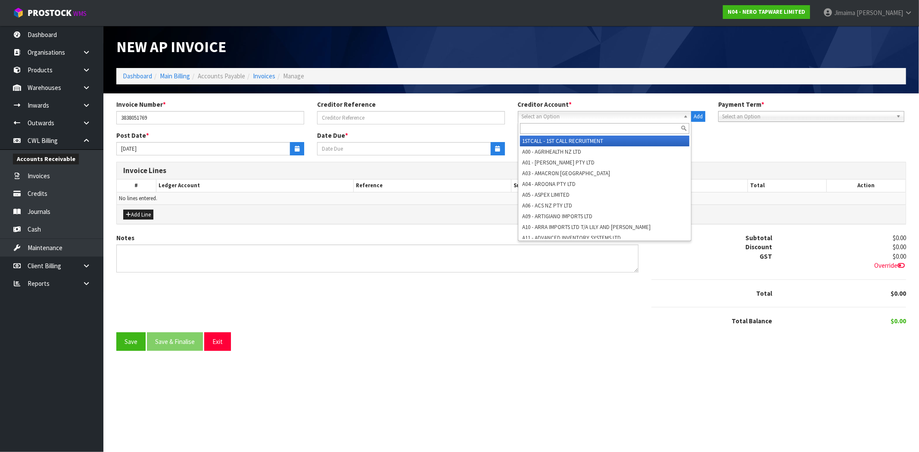
click at [541, 126] on input "text" at bounding box center [605, 128] width 170 height 11
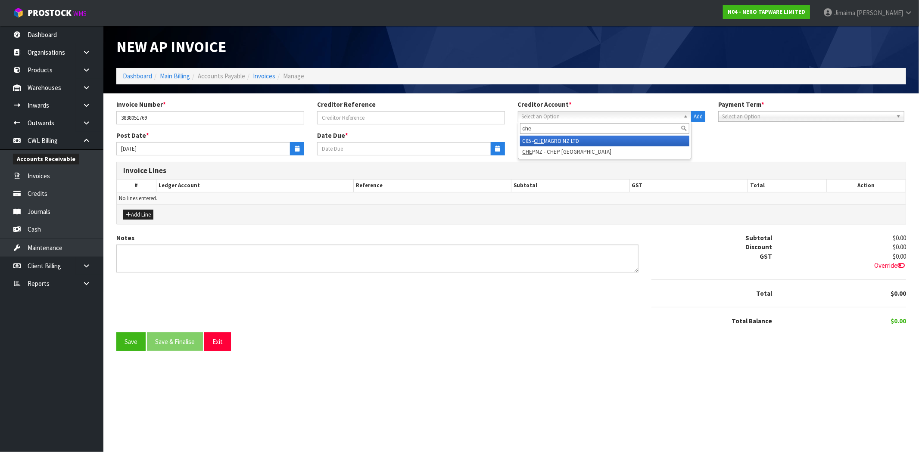
type input "che"
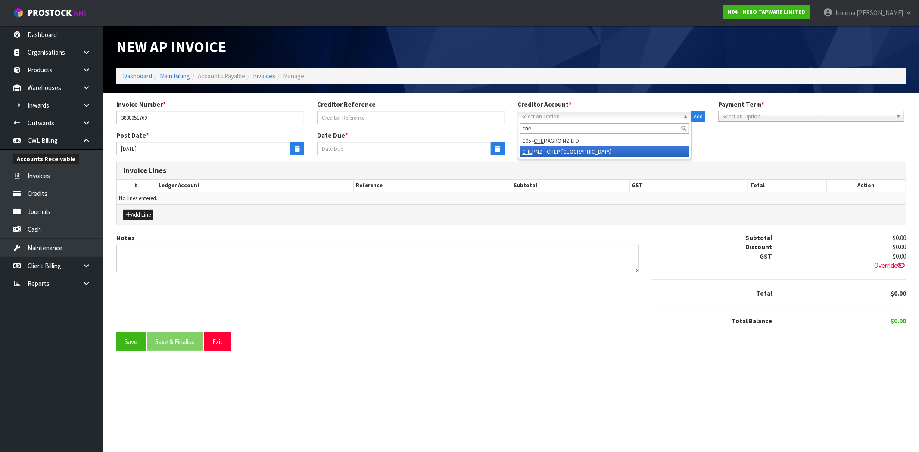
drag, startPoint x: 580, startPoint y: 151, endPoint x: 293, endPoint y: 174, distance: 287.5
click at [579, 151] on li "CHE PNZ - CHEP NEW ZEALAND" at bounding box center [605, 151] width 170 height 11
type input "20/10/2025"
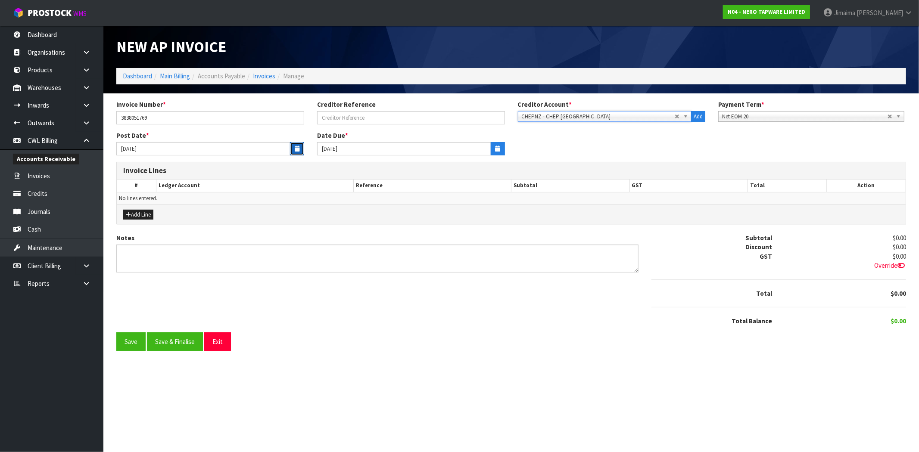
click at [292, 153] on button "button" at bounding box center [297, 148] width 14 height 13
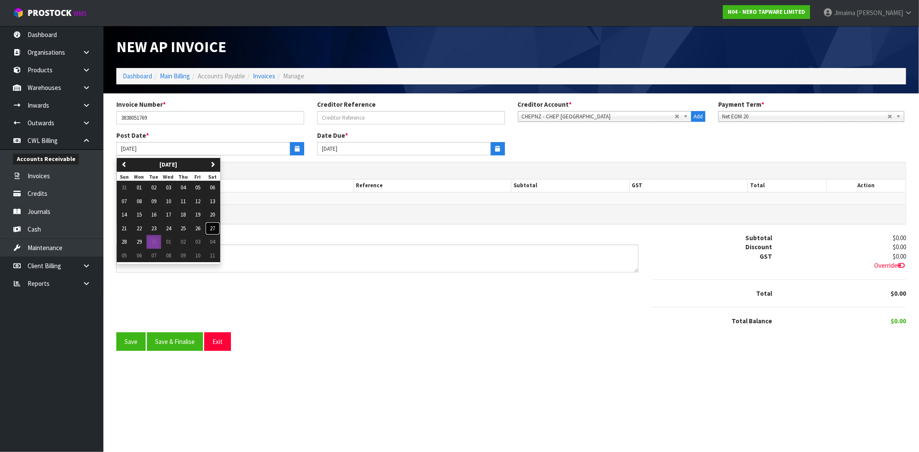
click at [212, 229] on span "27" at bounding box center [212, 228] width 5 height 7
type input "27/09/2025"
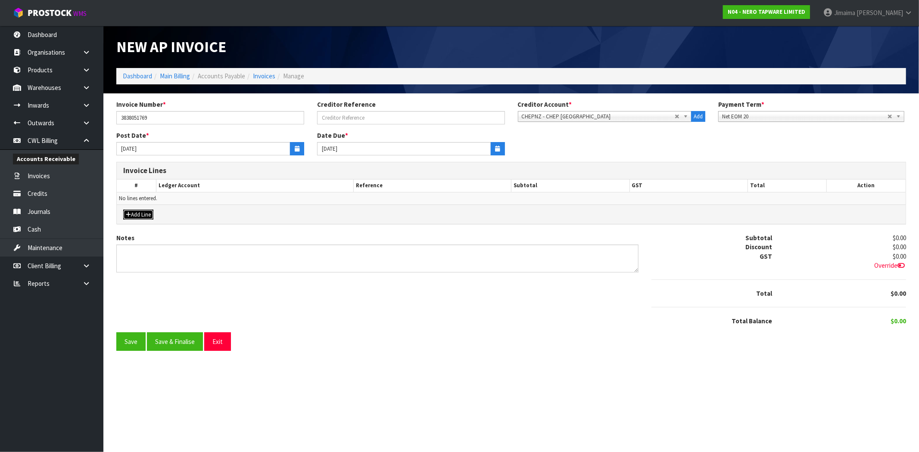
click at [153, 214] on button "Add Line" at bounding box center [138, 215] width 30 height 10
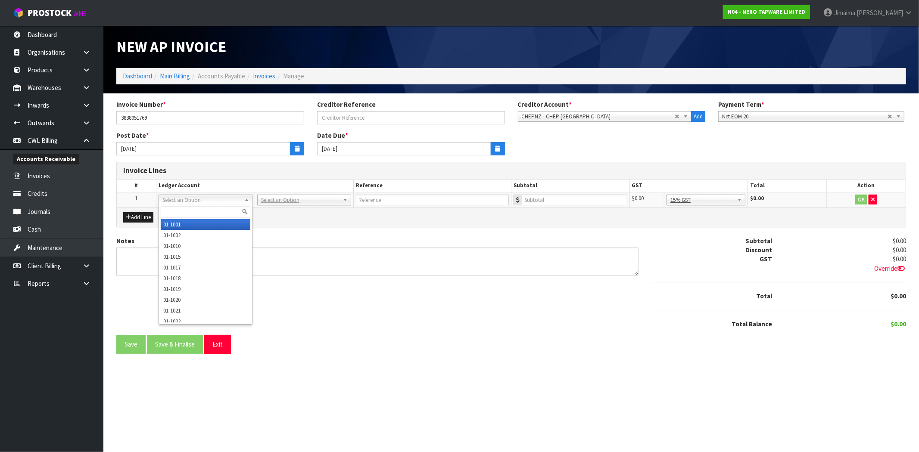
click at [184, 211] on input "text" at bounding box center [206, 212] width 90 height 11
paste input "01-2600"
type input "01-2600"
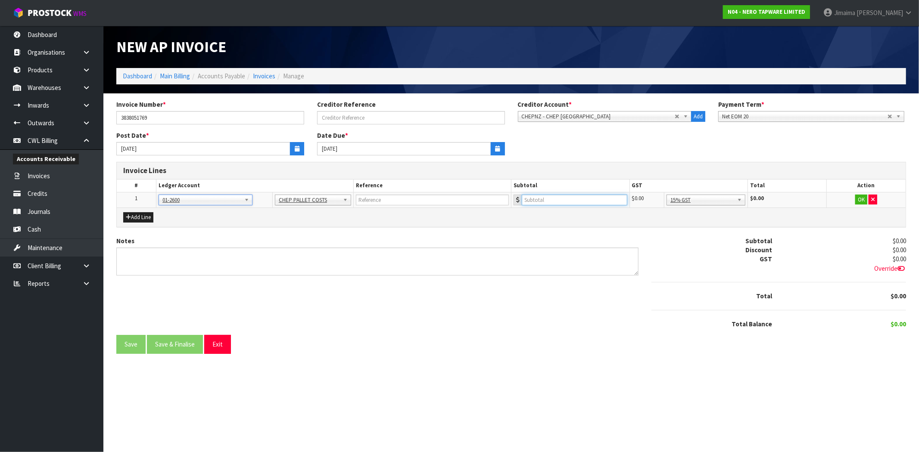
click at [582, 199] on input "number" at bounding box center [575, 200] width 106 height 11
type input "26.75"
click at [862, 201] on button "OK" at bounding box center [861, 200] width 12 height 10
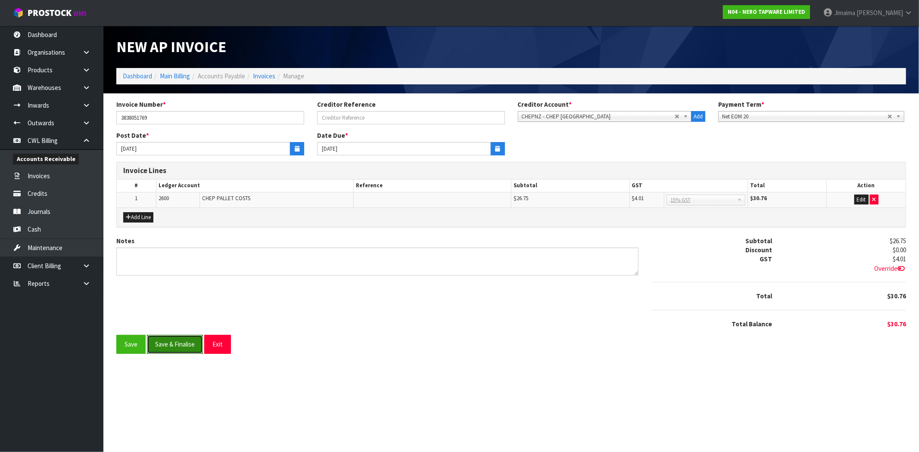
click at [177, 352] on button "Save & Finalise" at bounding box center [175, 344] width 56 height 19
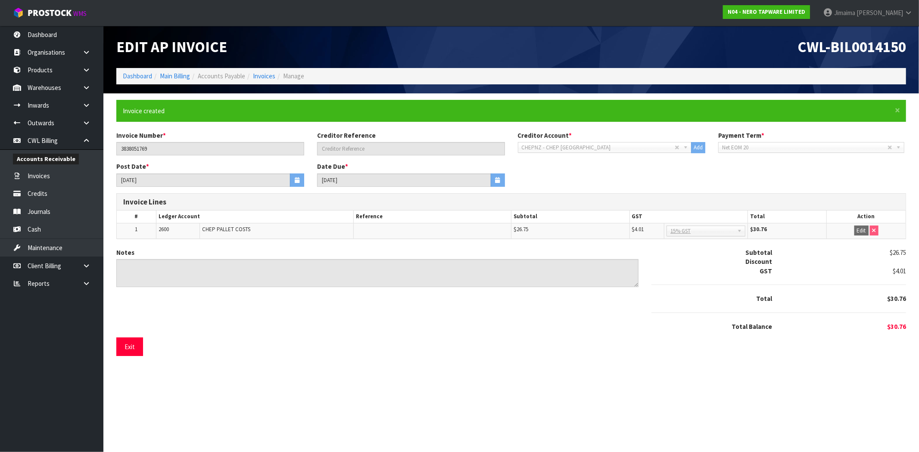
click at [264, 80] on li "Invoices" at bounding box center [260, 76] width 30 height 9
drag, startPoint x: 264, startPoint y: 75, endPoint x: 180, endPoint y: 3, distance: 110.8
click at [264, 75] on link "Invoices" at bounding box center [264, 76] width 22 height 8
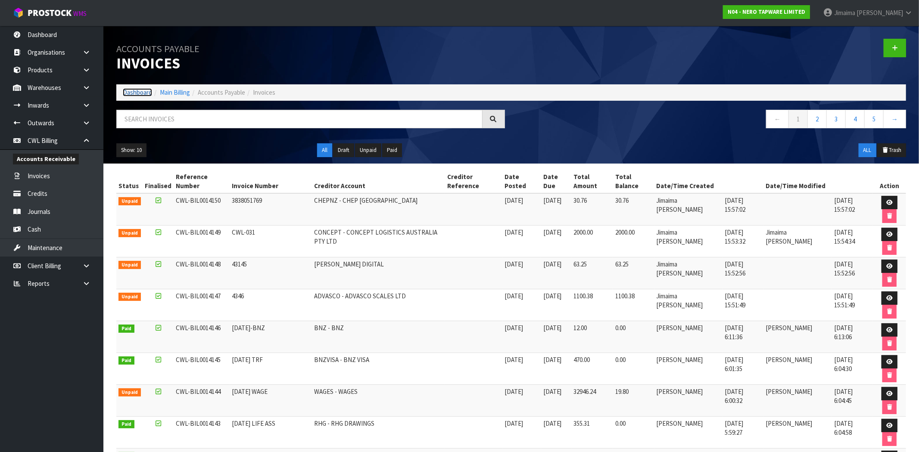
click at [140, 93] on link "Dashboard" at bounding box center [137, 92] width 29 height 8
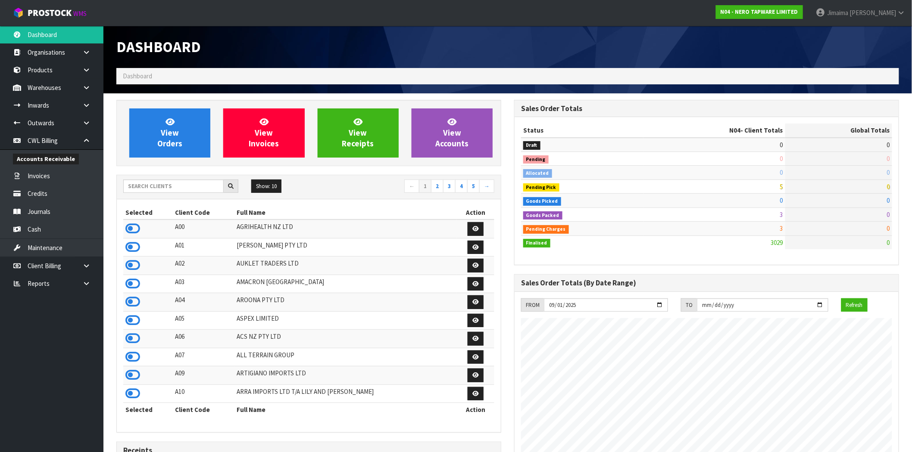
click at [181, 178] on div "Show: 10 5 10 25 50 ← 1 2 3 4 5 →" at bounding box center [309, 187] width 384 height 24
click at [180, 181] on input "text" at bounding box center [173, 186] width 100 height 13
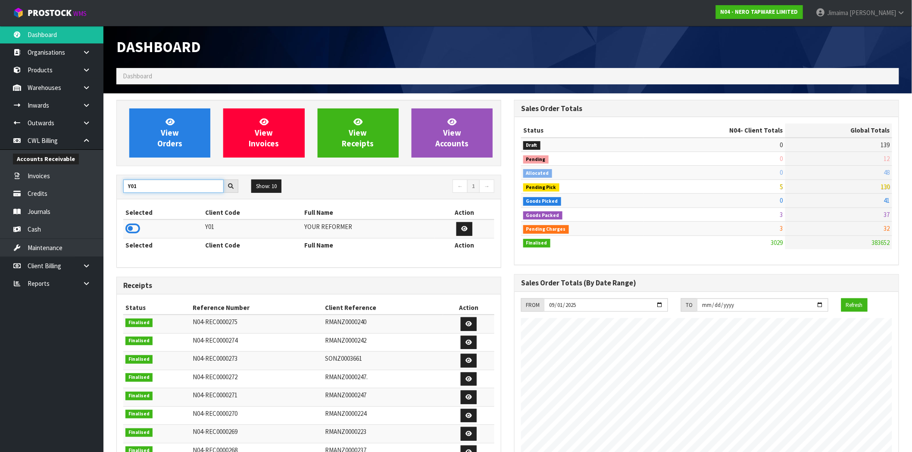
type input "Y01"
click at [131, 230] on icon at bounding box center [132, 228] width 15 height 13
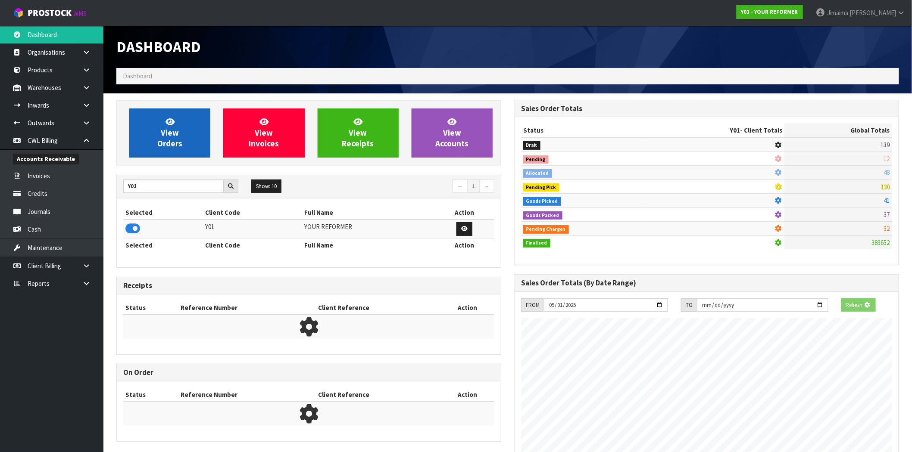
scroll to position [583, 398]
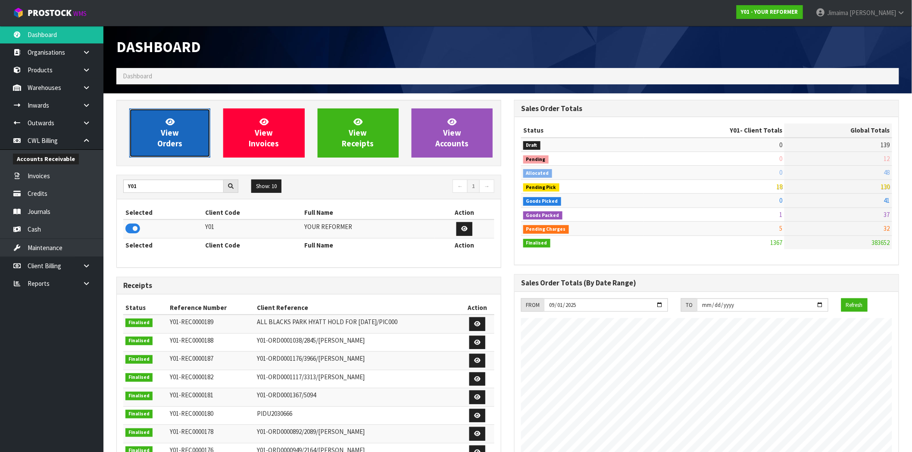
click at [166, 140] on span "View Orders" at bounding box center [169, 133] width 25 height 32
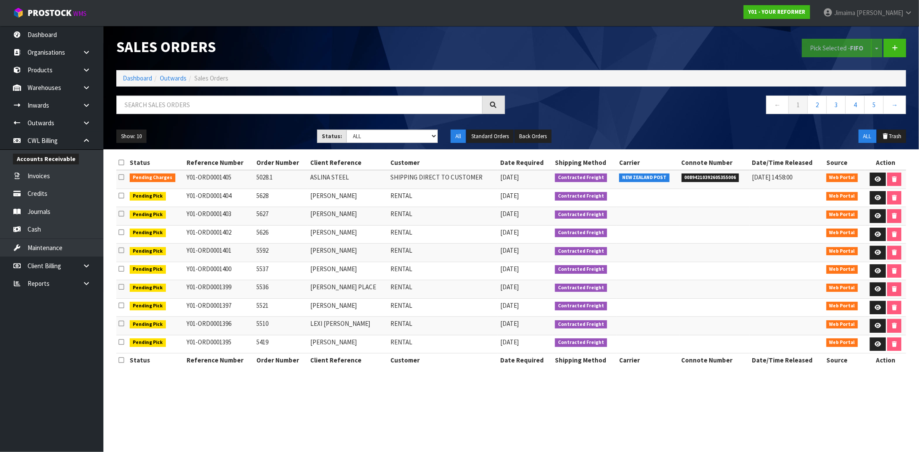
click at [407, 143] on div "Show: 10 5 10 25 50 Status: Draft Pending Allocated Pending Pick Goods Picked G…" at bounding box center [511, 136] width 803 height 27
click at [403, 139] on select "Draft Pending Allocated Pending Pick Goods Picked Goods Packed Pending Charges …" at bounding box center [391, 136] width 91 height 13
select select "string:6"
click at [346, 130] on select "Draft Pending Allocated Pending Pick Goods Picked Goods Packed Pending Charges …" at bounding box center [391, 136] width 91 height 13
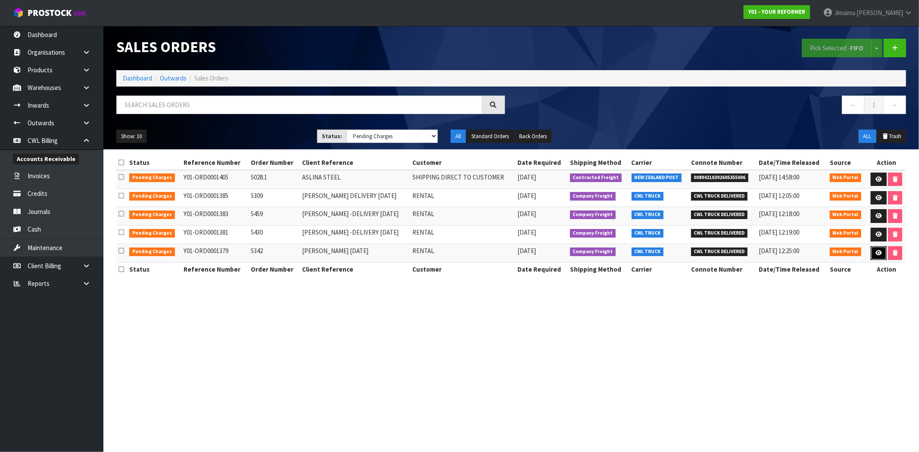
click at [875, 257] on link at bounding box center [879, 253] width 16 height 14
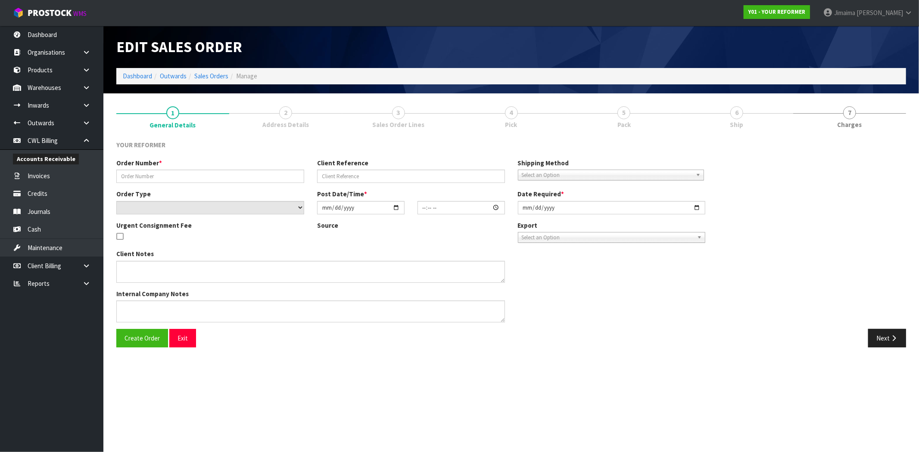
type input "5342"
type input "CHERYL MAJODELIVERY FRIDAY 26/09/25"
select select "number:0"
type input "2025-09-22"
type input "11:36:00.000"
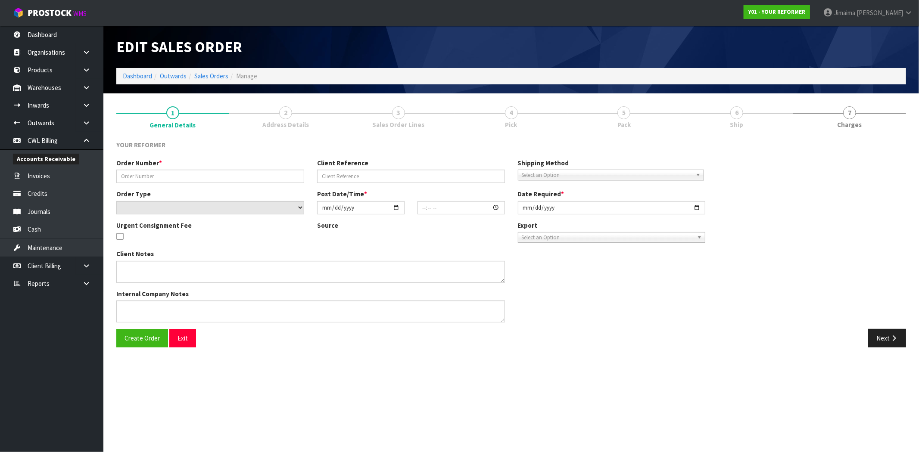
type input "2025-09-22"
type textarea "JOANNE RENNIE 2/30 SIERRA STREET , GLENDOWIE AUK AUCKLAND 1071 NEW ZEALAND +64 …"
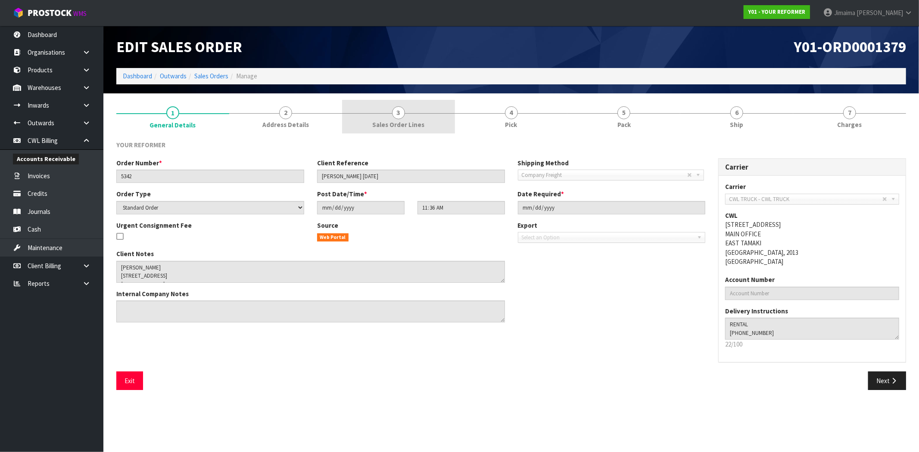
click at [422, 126] on span "Sales Order Lines" at bounding box center [398, 124] width 52 height 9
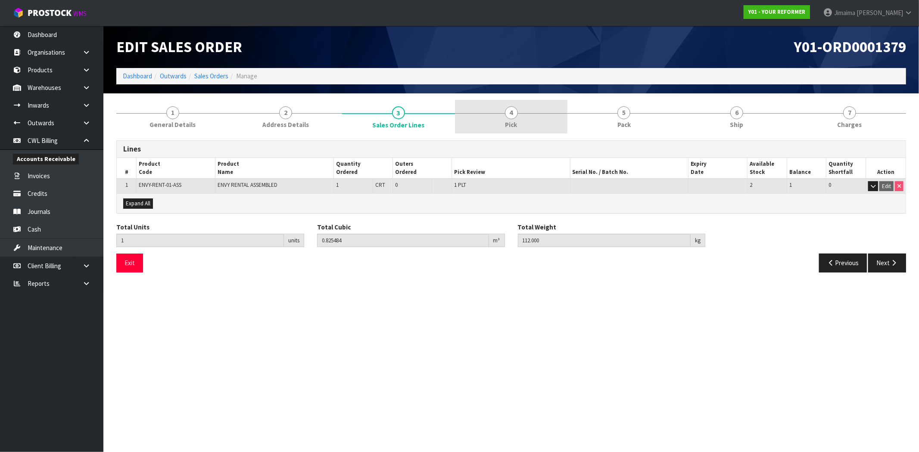
click at [492, 125] on link "4 Pick" at bounding box center [511, 117] width 113 height 34
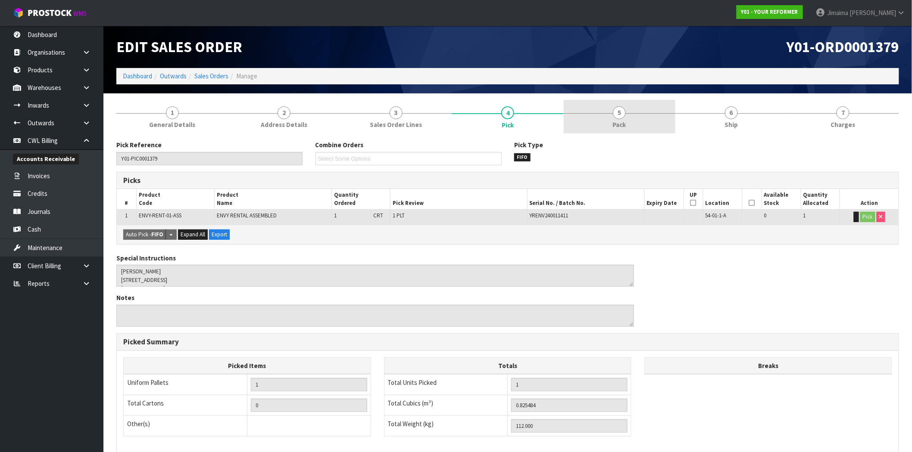
click at [586, 128] on link "5 Pack" at bounding box center [620, 117] width 112 height 34
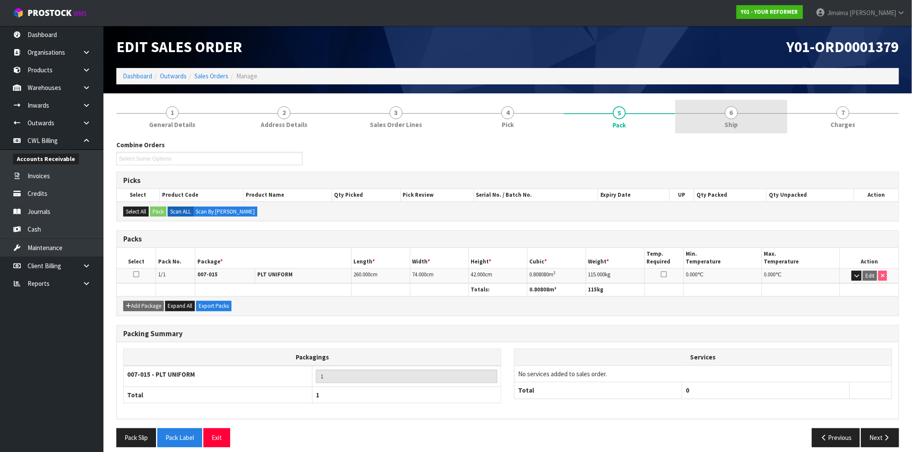
click at [696, 125] on link "6 Ship" at bounding box center [731, 117] width 112 height 34
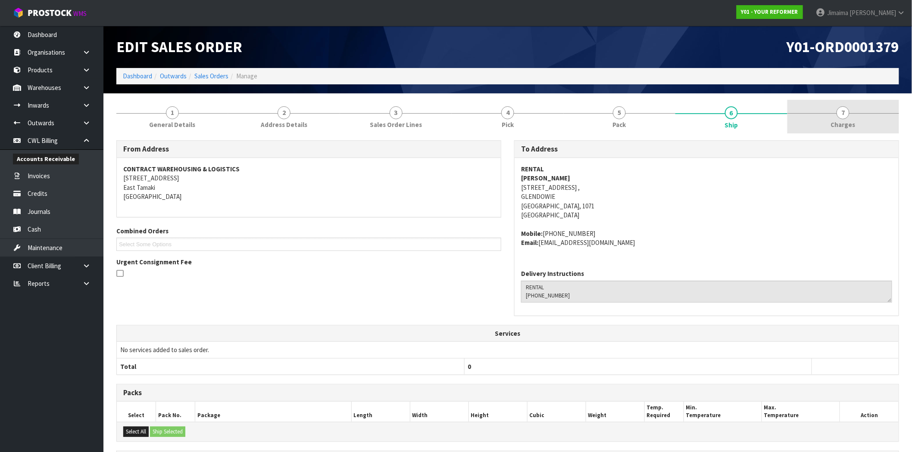
click at [822, 116] on link "7 Charges" at bounding box center [843, 117] width 112 height 34
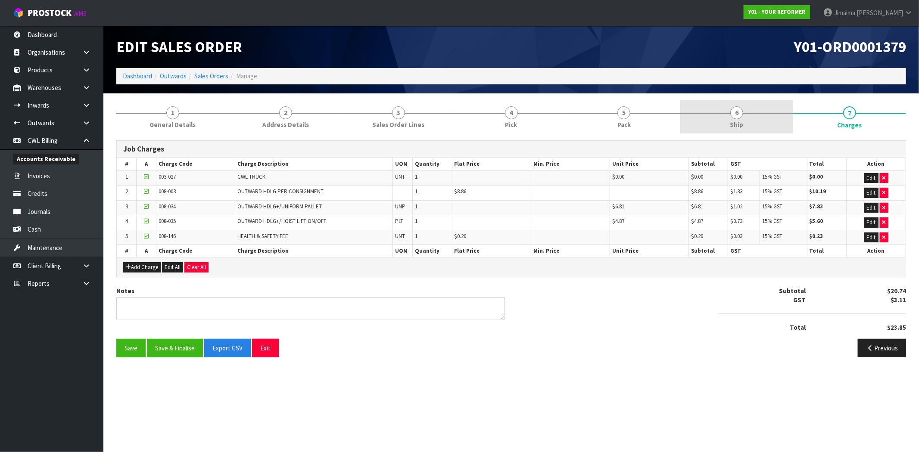
click at [761, 127] on link "6 Ship" at bounding box center [736, 117] width 113 height 34
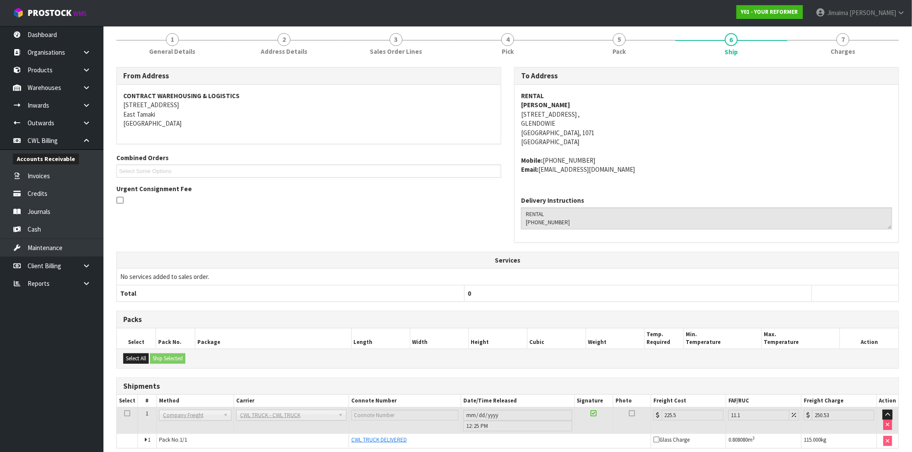
scroll to position [111, 0]
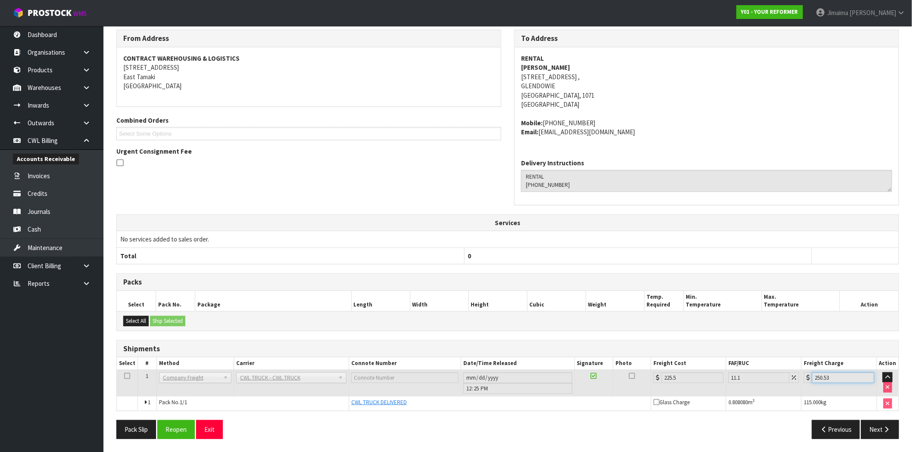
drag, startPoint x: 834, startPoint y: 378, endPoint x: 757, endPoint y: 368, distance: 77.3
click at [766, 373] on tr "1 Client Local Pickup Customer Local Pickup Company Freight Contracted Freight …" at bounding box center [507, 383] width 781 height 26
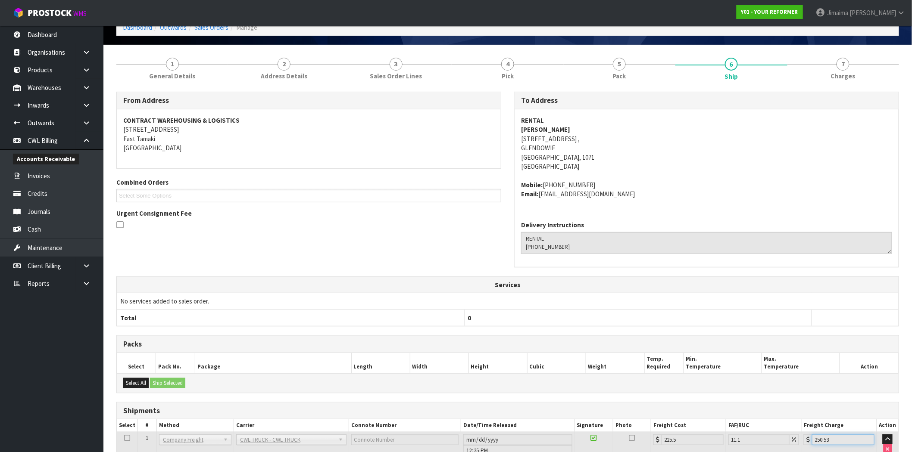
scroll to position [0, 0]
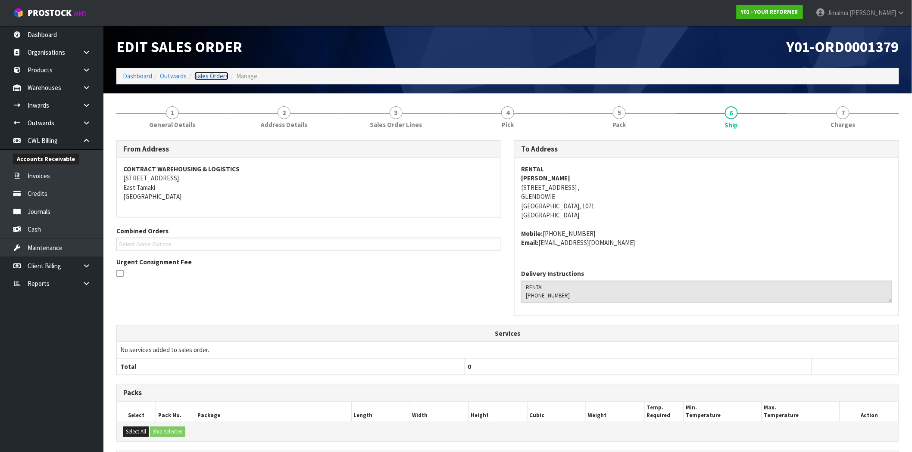
drag, startPoint x: 209, startPoint y: 78, endPoint x: 215, endPoint y: 83, distance: 7.9
click at [209, 78] on link "Sales Orders" at bounding box center [211, 76] width 34 height 8
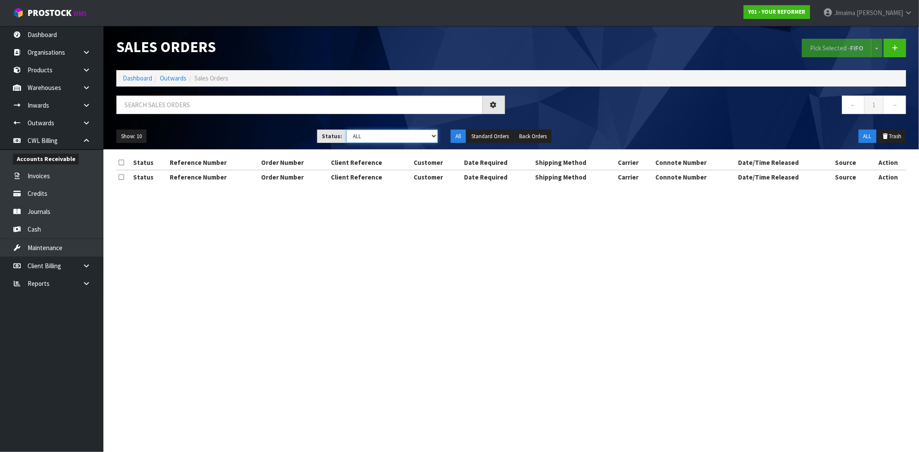
click at [409, 140] on select "Draft Pending Allocated Pending Pick Goods Picked Goods Packed Pending Charges …" at bounding box center [391, 136] width 91 height 13
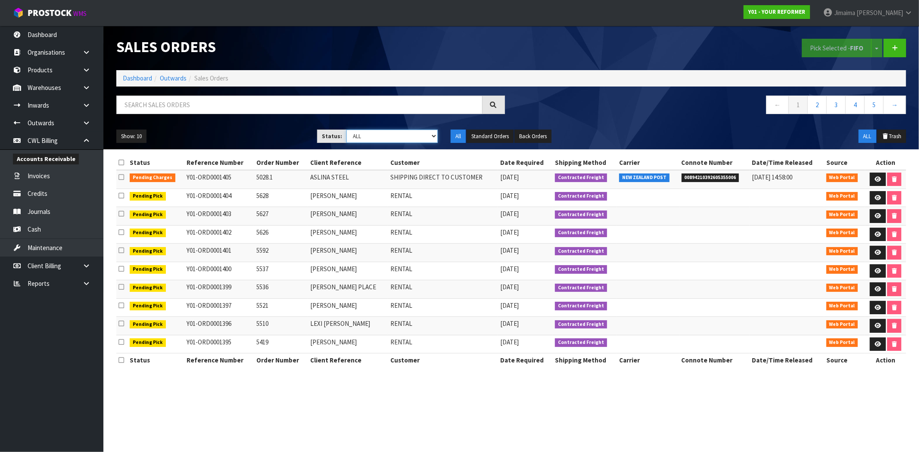
select select "string:6"
click at [346, 130] on select "Draft Pending Allocated Pending Pick Goods Picked Goods Packed Pending Charges …" at bounding box center [391, 136] width 91 height 13
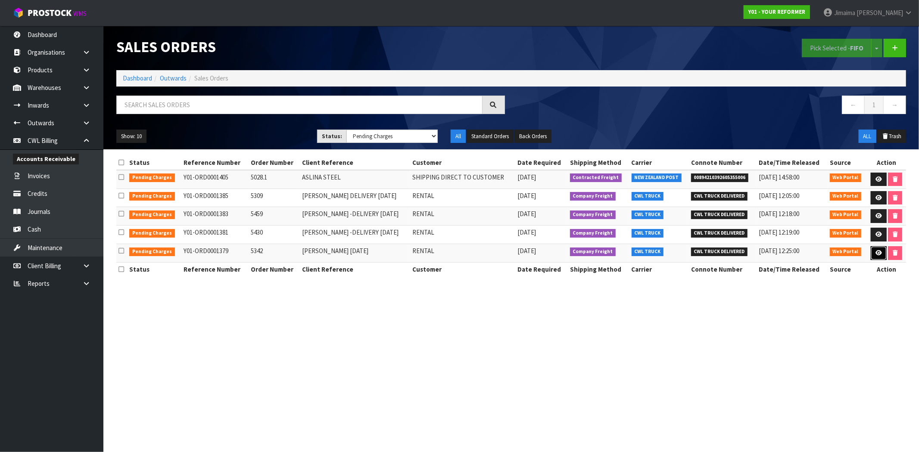
click at [875, 257] on link at bounding box center [879, 253] width 16 height 14
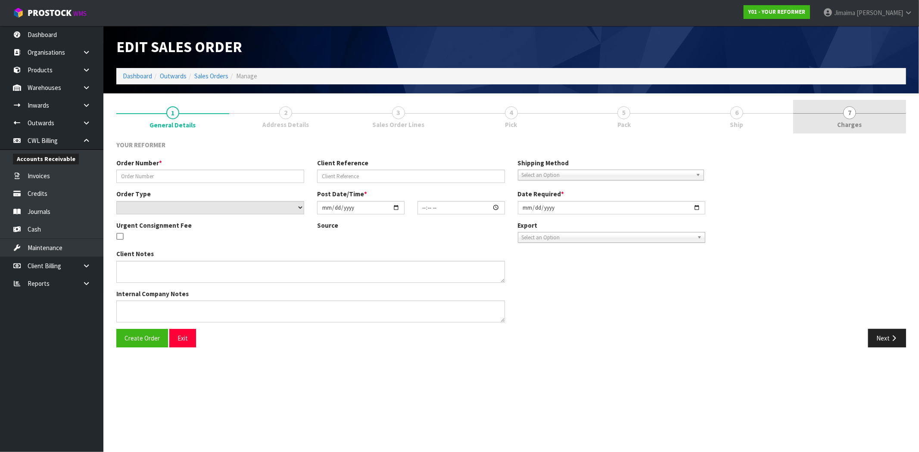
type input "5342"
type input "CHERYL MAJODELIVERY FRIDAY 26/09/25"
select select "number:0"
type input "2025-09-22"
type input "11:36:00.000"
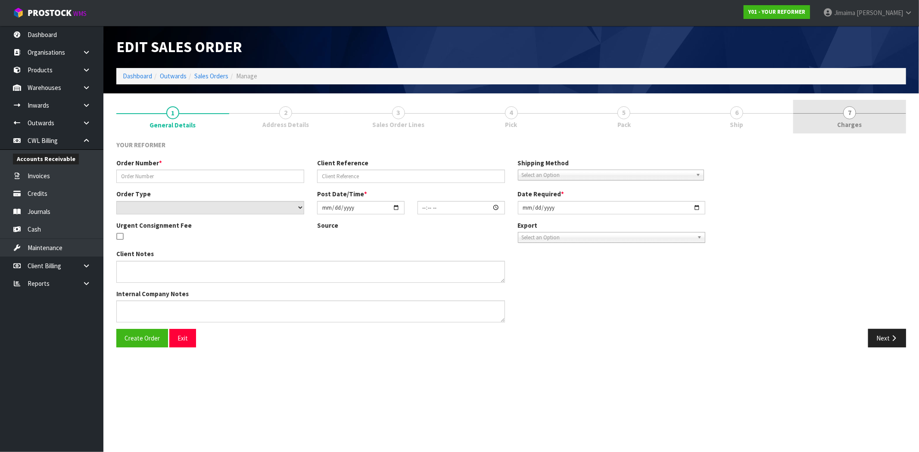
type input "2025-09-22"
type textarea "JOANNE RENNIE 2/30 SIERRA STREET , GLENDOWIE AUK AUCKLAND 1071 NEW ZEALAND +64 …"
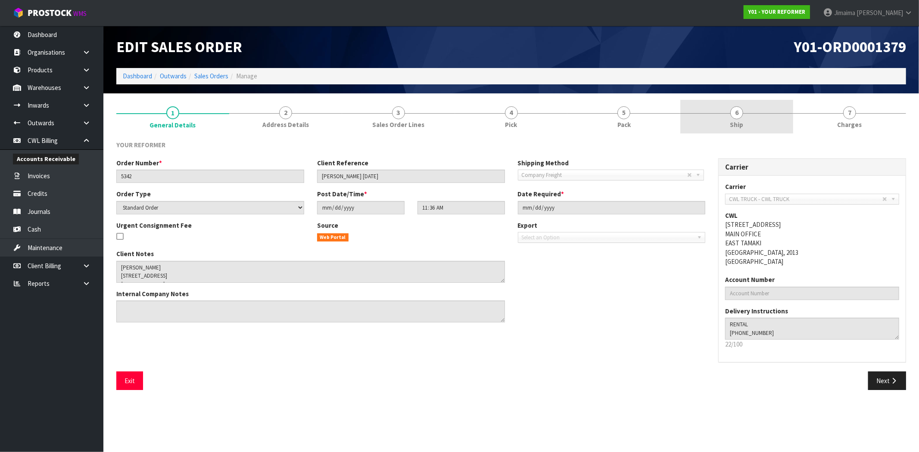
click at [761, 128] on link "6 Ship" at bounding box center [736, 117] width 113 height 34
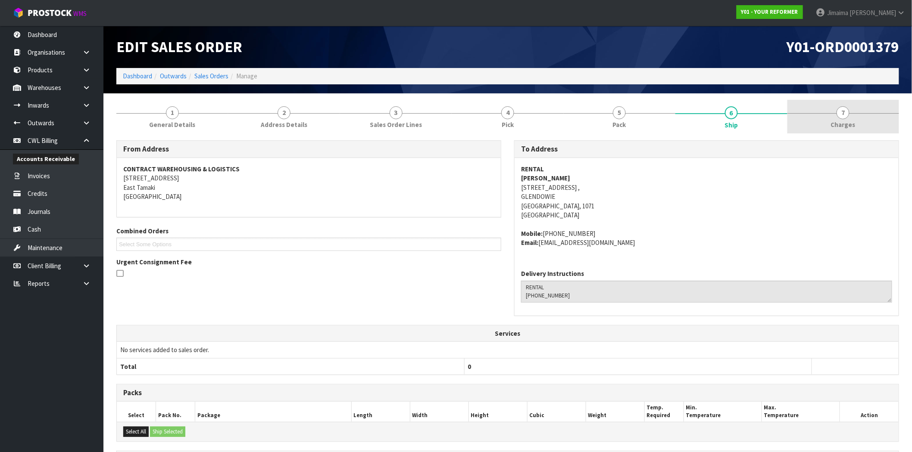
click at [817, 126] on link "7 Charges" at bounding box center [843, 117] width 112 height 34
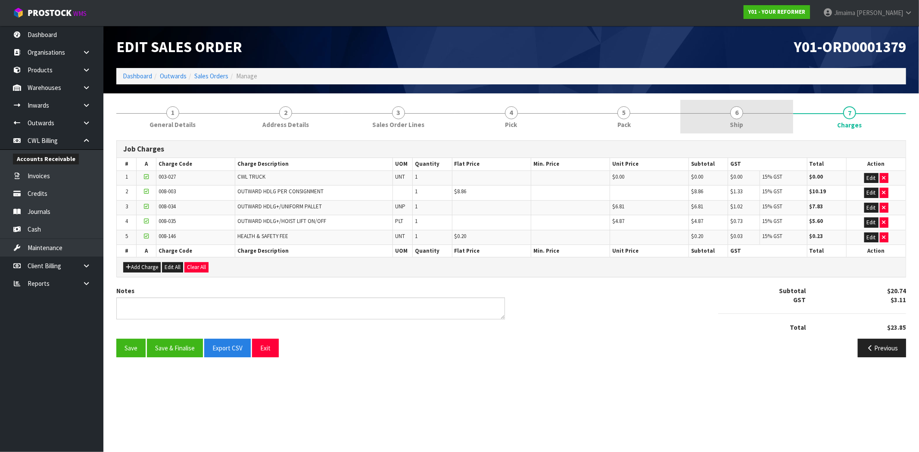
click at [724, 131] on link "6 Ship" at bounding box center [736, 117] width 113 height 34
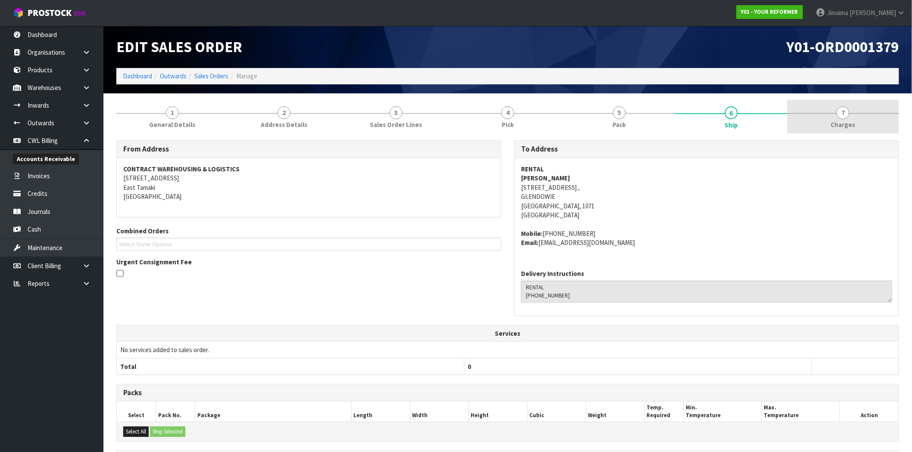
click at [834, 110] on link "7 Charges" at bounding box center [843, 117] width 112 height 34
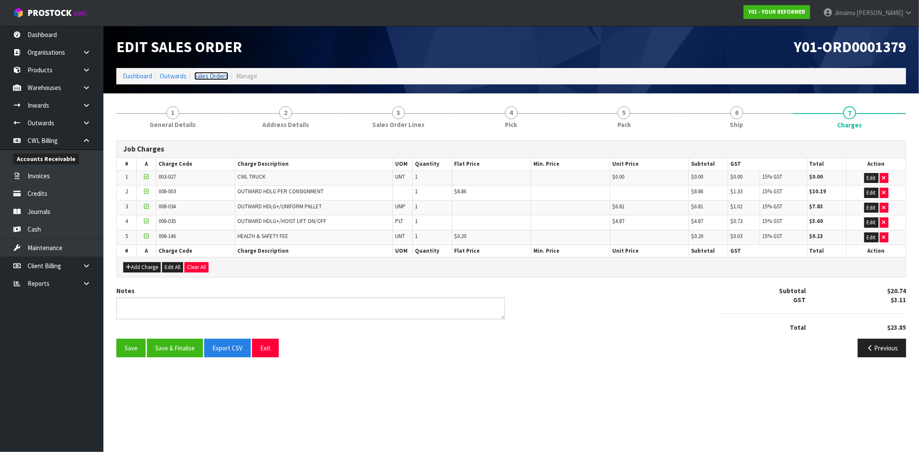
click at [222, 75] on link "Sales Orders" at bounding box center [211, 76] width 34 height 8
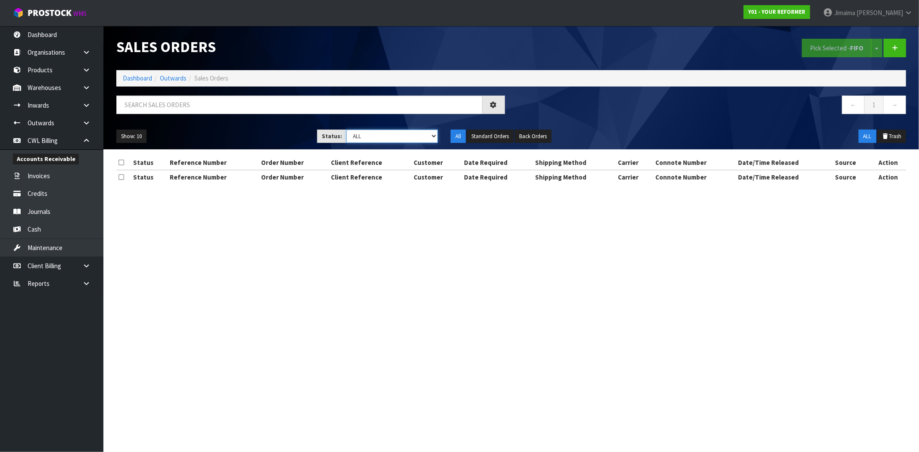
click at [381, 139] on select "Draft Pending Allocated Pending Pick Goods Picked Goods Packed Pending Charges …" at bounding box center [391, 136] width 91 height 13
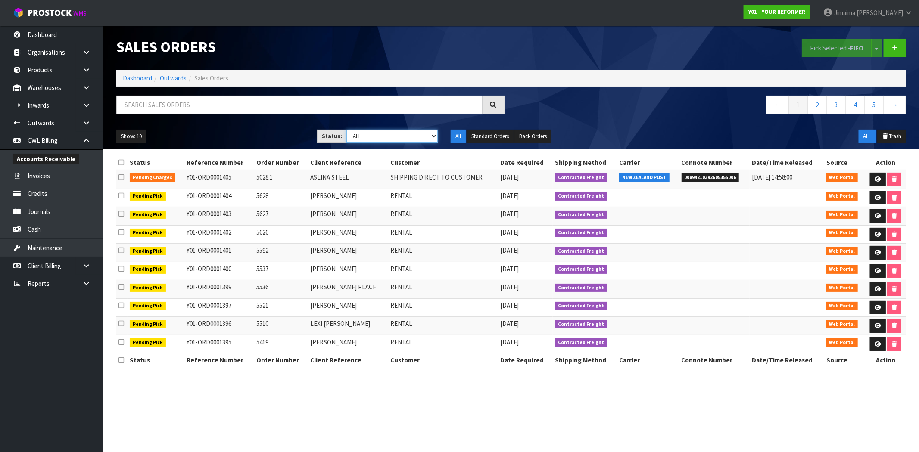
select select "string:6"
click at [346, 130] on select "Draft Pending Allocated Pending Pick Goods Picked Goods Packed Pending Charges …" at bounding box center [391, 136] width 91 height 13
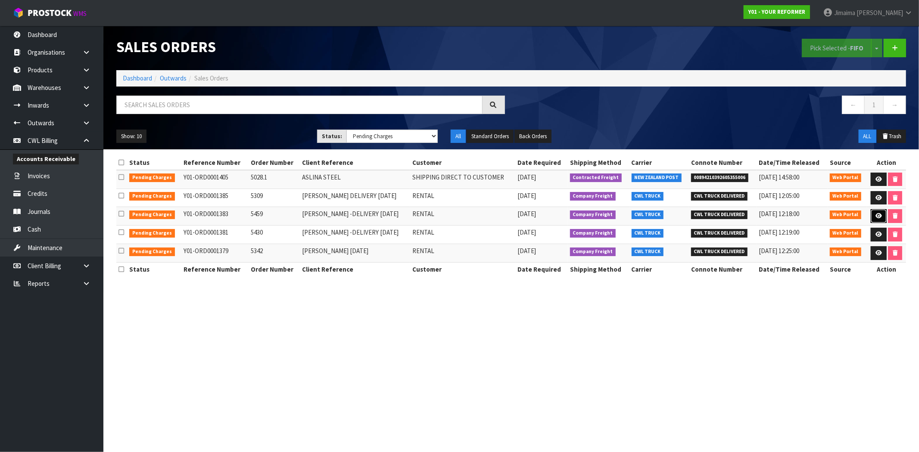
click at [875, 212] on link at bounding box center [879, 216] width 16 height 14
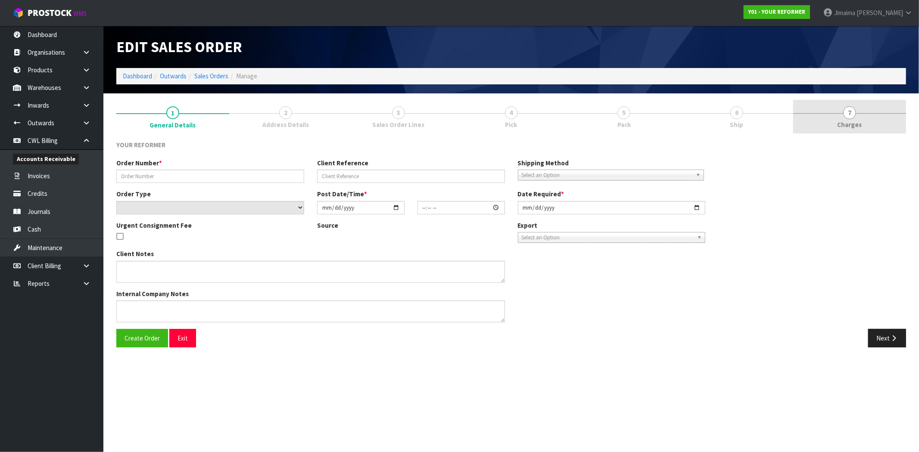
type input "5459"
type input "STACEY HANLEY -DELIVERY MONDAY 29/09/25"
select select "number:0"
type input "2025-09-22"
type input "14:23:00.000"
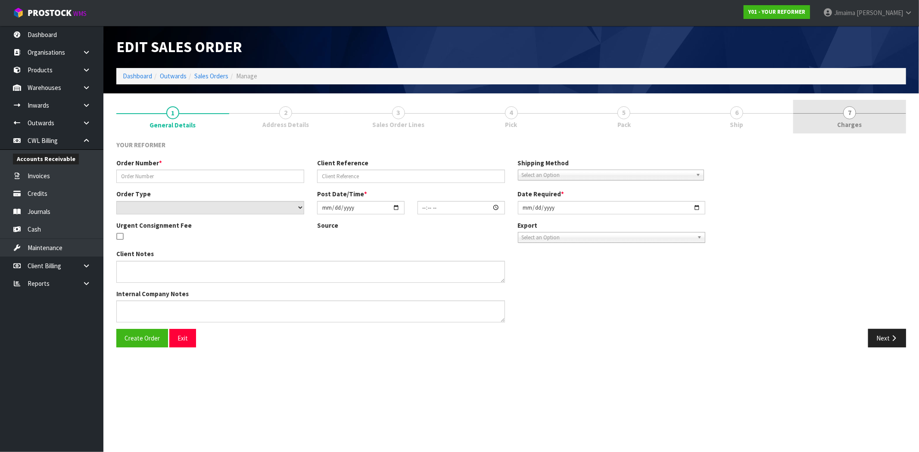
type input "2025-09-23"
type textarea "STACEY HANLEY HAIR COLAB SALON 19 MUIRHILL PLACE, POKENO AUK AUCKLAND 2402 NEW …"
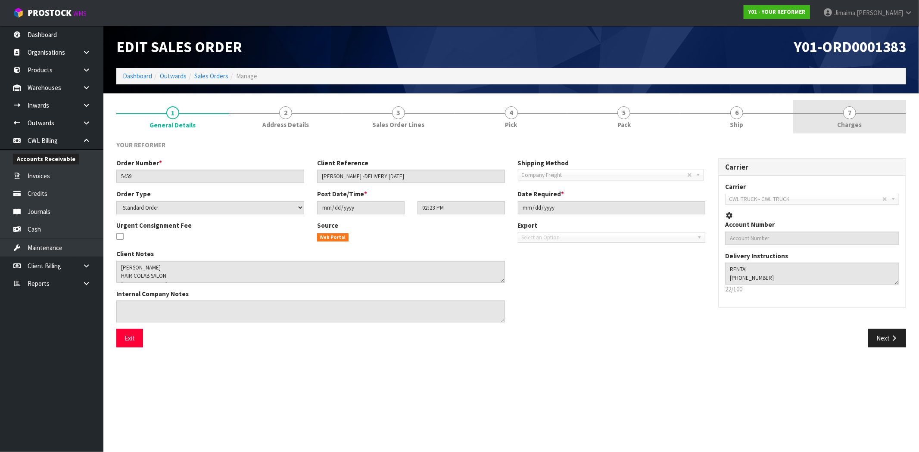
click at [819, 114] on link "7 Charges" at bounding box center [849, 117] width 113 height 34
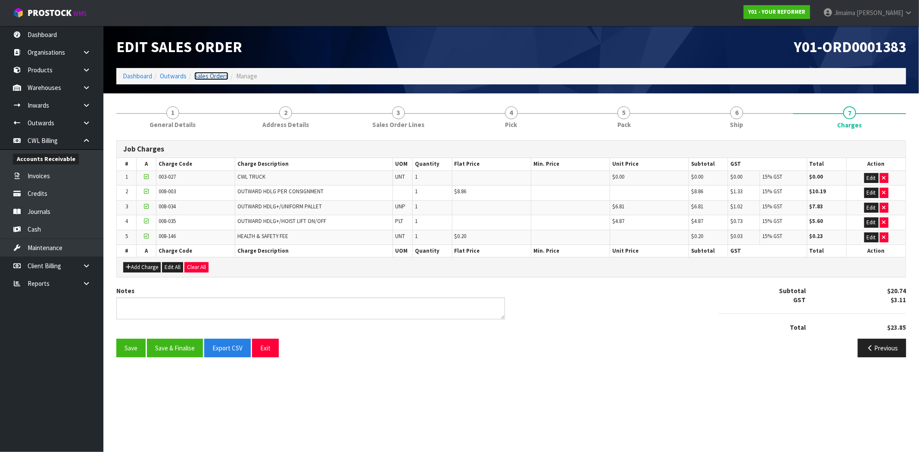
click at [220, 77] on link "Sales Orders" at bounding box center [211, 76] width 34 height 8
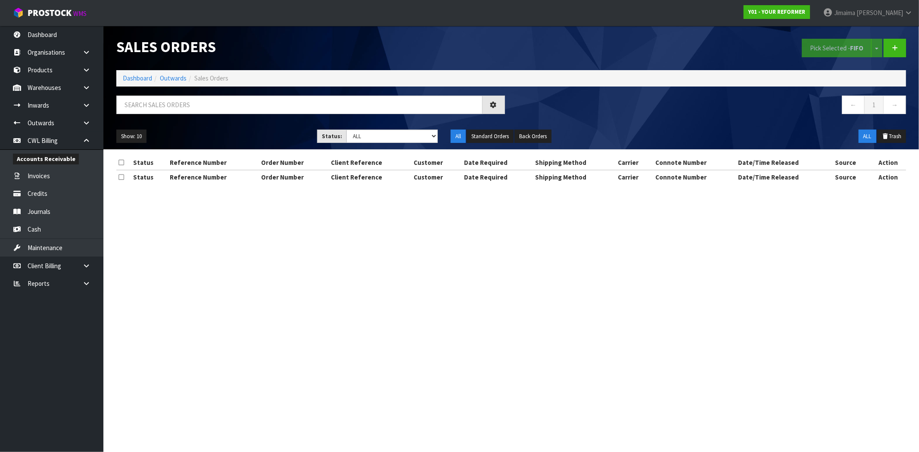
click at [341, 134] on div "Status:" at bounding box center [331, 137] width 29 height 14
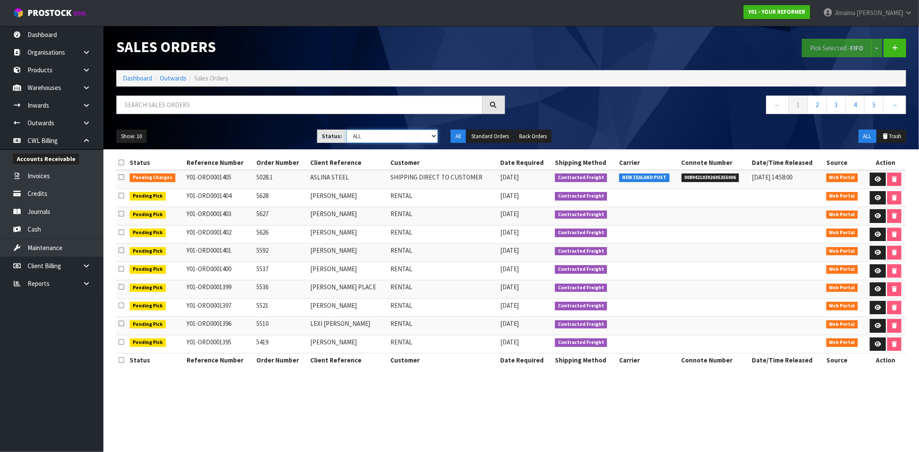
click at [377, 137] on select "Draft Pending Allocated Pending Pick Goods Picked Goods Packed Pending Charges …" at bounding box center [391, 136] width 91 height 13
click at [346, 130] on select "Draft Pending Allocated Pending Pick Goods Picked Goods Packed Pending Charges …" at bounding box center [391, 136] width 91 height 13
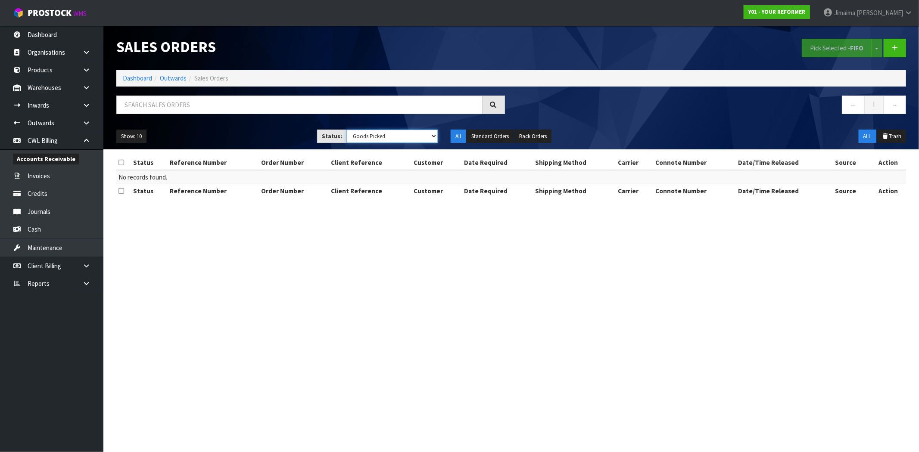
click at [390, 140] on select "Draft Pending Allocated Pending Pick Goods Picked Goods Packed Pending Charges …" at bounding box center [391, 136] width 91 height 13
click at [346, 130] on select "Draft Pending Allocated Pending Pick Goods Picked Goods Packed Pending Charges …" at bounding box center [391, 136] width 91 height 13
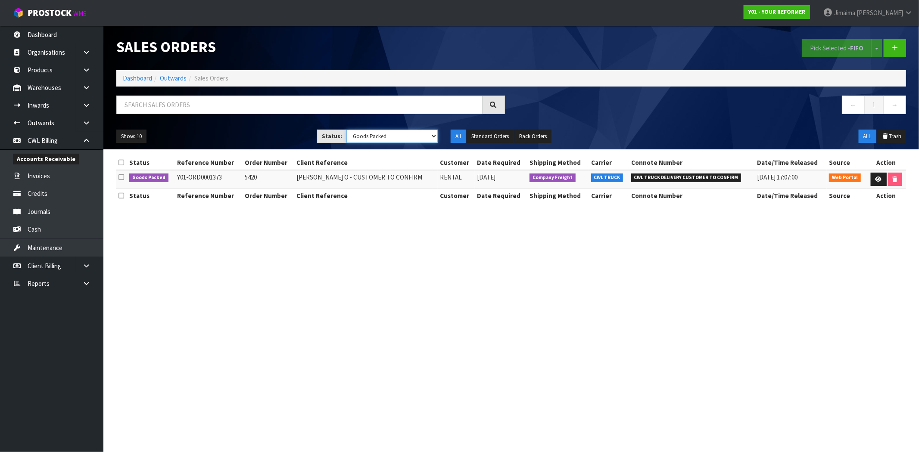
click at [382, 140] on select "Draft Pending Allocated Pending Pick Goods Picked Goods Packed Pending Charges …" at bounding box center [391, 136] width 91 height 13
select select "string:6"
click at [346, 130] on select "Draft Pending Allocated Pending Pick Goods Picked Goods Packed Pending Charges …" at bounding box center [391, 136] width 91 height 13
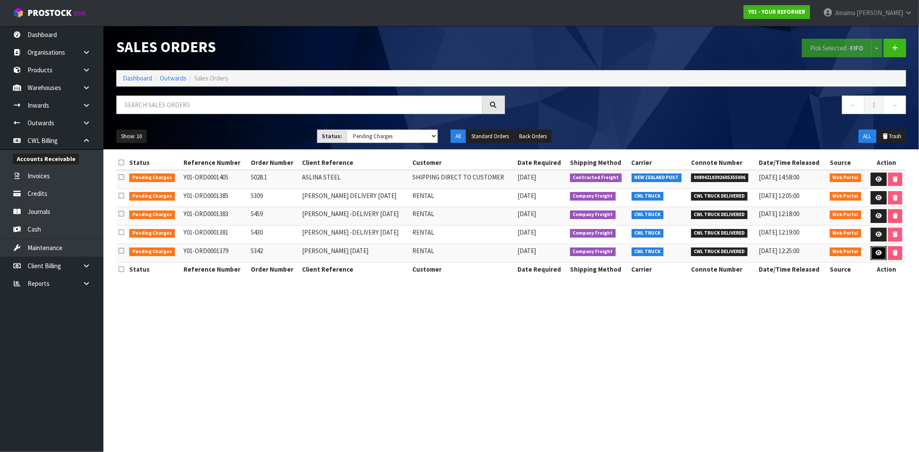
click at [878, 252] on icon at bounding box center [878, 253] width 6 height 6
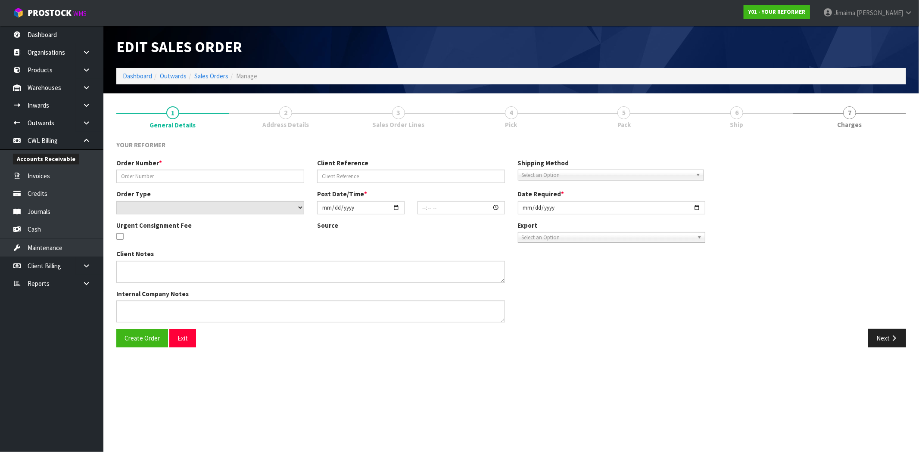
type input "5342"
type input "CHERYL MAJODELIVERY FRIDAY 26/09/25"
select select "number:0"
type input "2025-09-22"
type input "11:36:00.000"
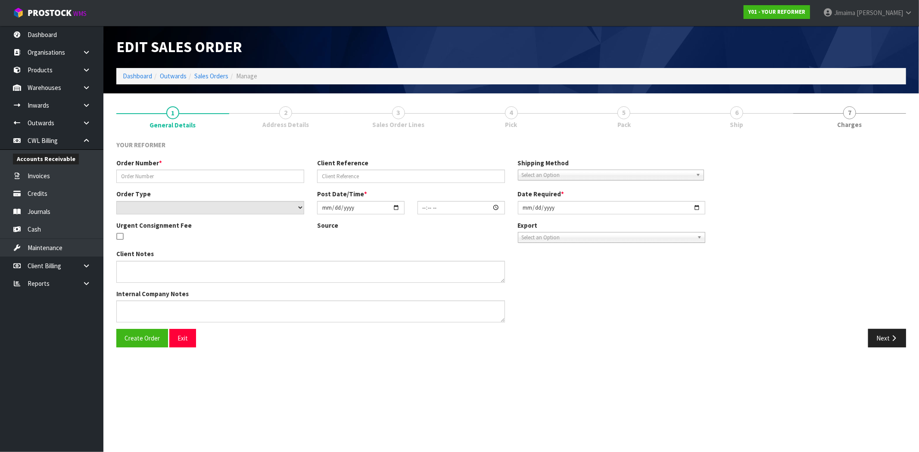
type input "2025-09-22"
type textarea "JOANNE RENNIE 2/30 SIERRA STREET , GLENDOWIE AUK AUCKLAND 1071 NEW ZEALAND +64 …"
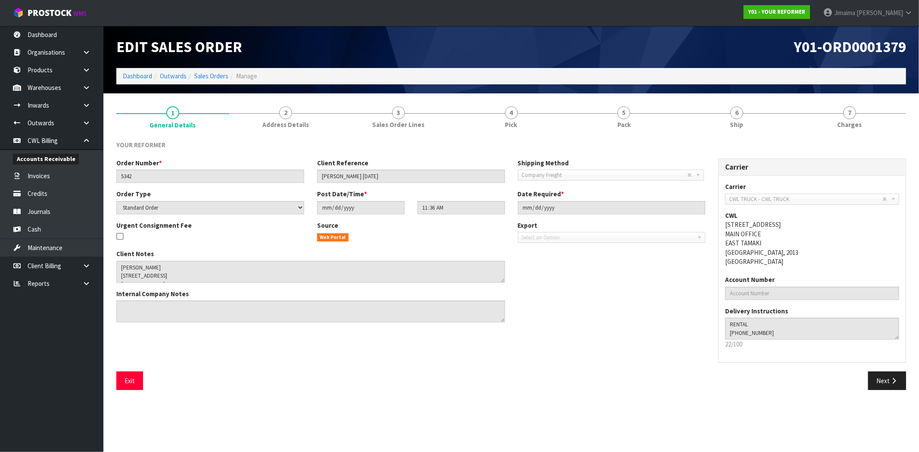
click at [741, 134] on div "YOUR REFORMER Order Number * 5342 Client Reference CHERYL MAJODELIVERY FRIDAY 2…" at bounding box center [511, 265] width 790 height 263
click at [710, 128] on link "6 Ship" at bounding box center [736, 117] width 113 height 34
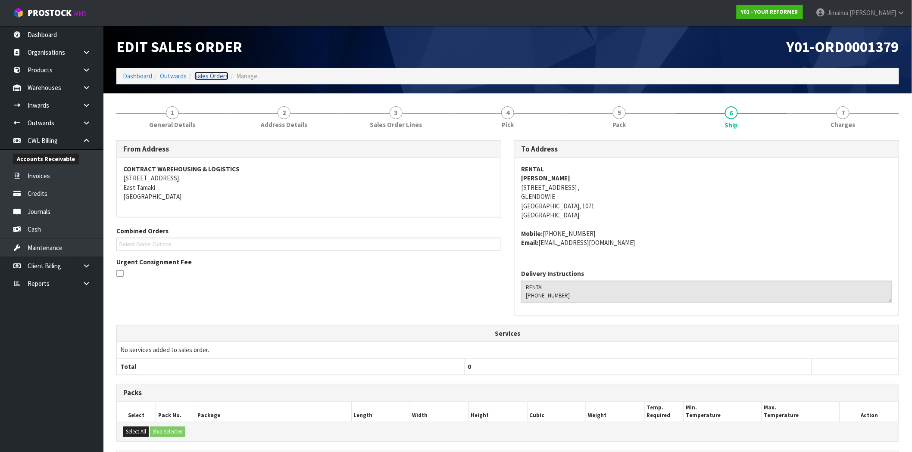
click at [225, 74] on link "Sales Orders" at bounding box center [211, 76] width 34 height 8
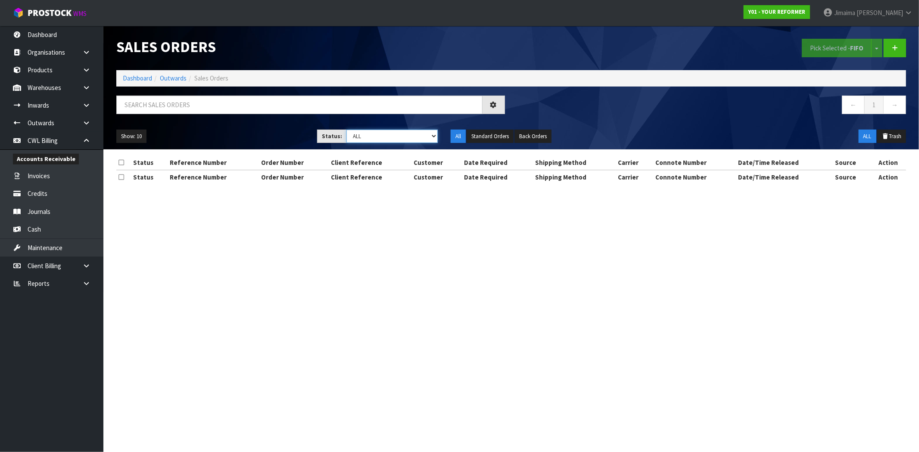
drag, startPoint x: 405, startPoint y: 134, endPoint x: 407, endPoint y: 140, distance: 6.7
click at [405, 134] on select "Draft Pending Allocated Pending Pick Goods Picked Goods Packed Pending Charges …" at bounding box center [391, 136] width 91 height 13
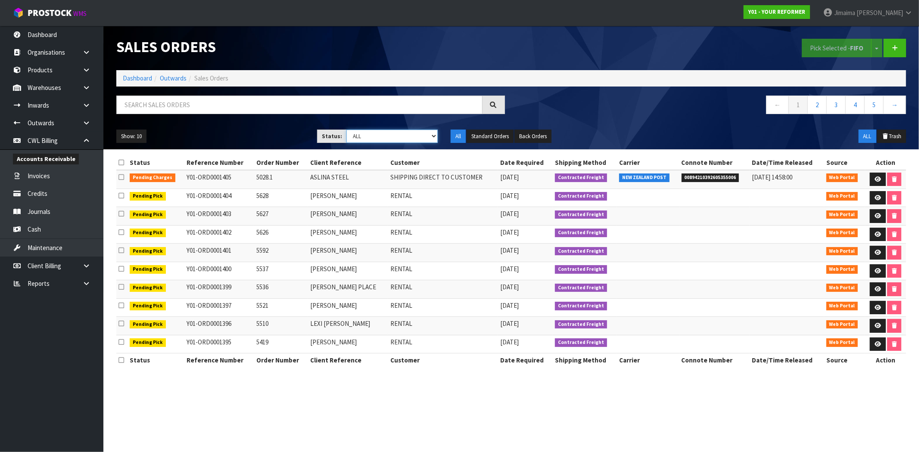
select select "string:9"
click at [346, 130] on select "Draft Pending Allocated Pending Pick Goods Picked Goods Packed Pending Charges …" at bounding box center [391, 136] width 91 height 13
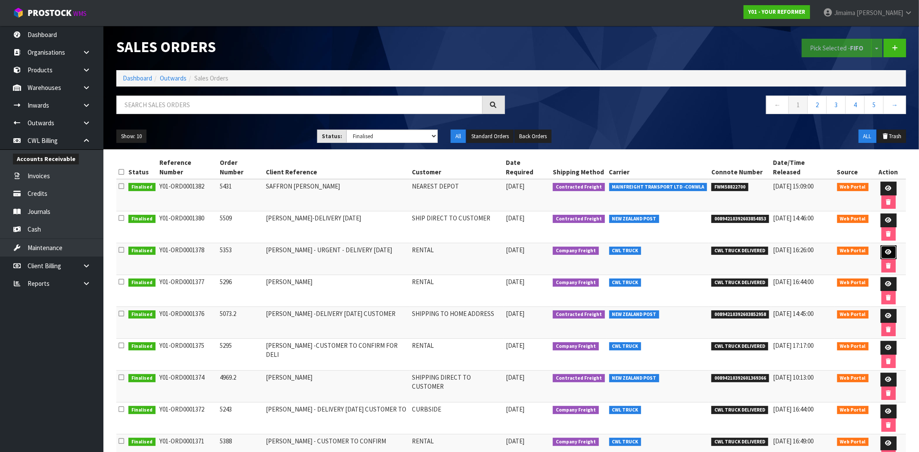
click at [881, 246] on link at bounding box center [889, 253] width 16 height 14
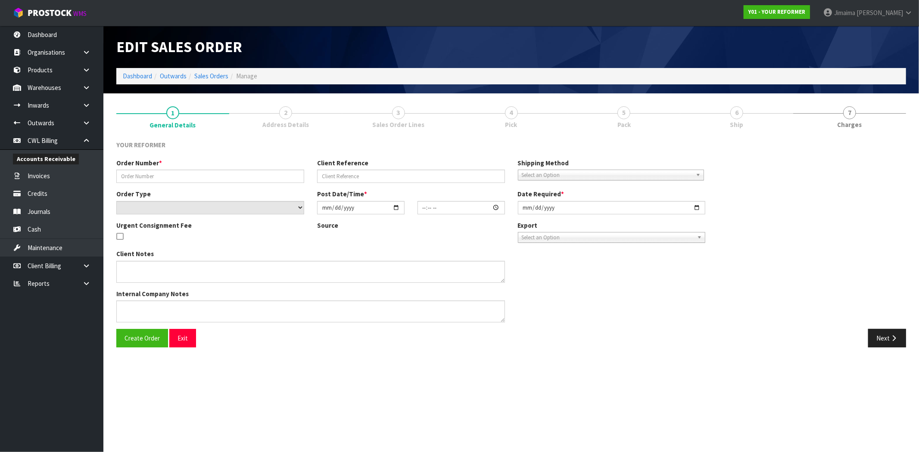
type input "5353"
type input "ANGELA PAITI - URGENT - DELIVERY FRIDAY 26/09/25"
select select "number:0"
type input "2025-09-22"
type input "09:53:00.000"
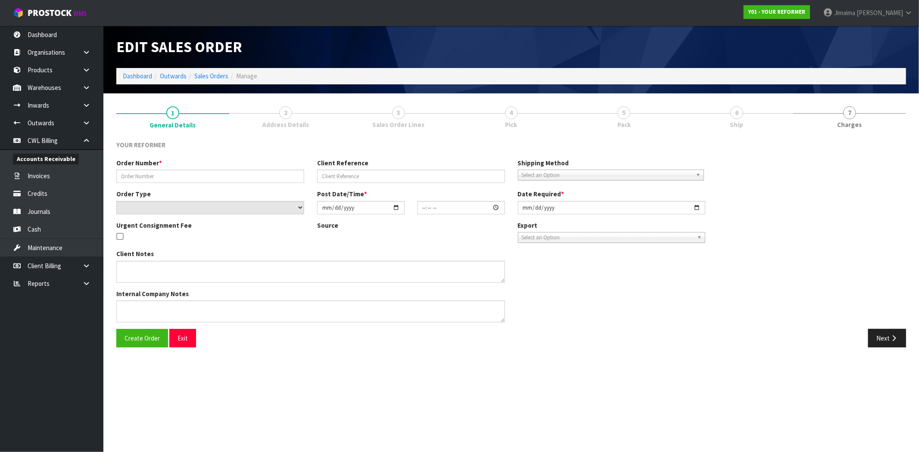
type input "2025-09-22"
type textarea "ANGELA PAITI 108 WEST END ROAD WESTMERE AUK AUCKLAND 1022 NEW ZEALAND +64 28 85…"
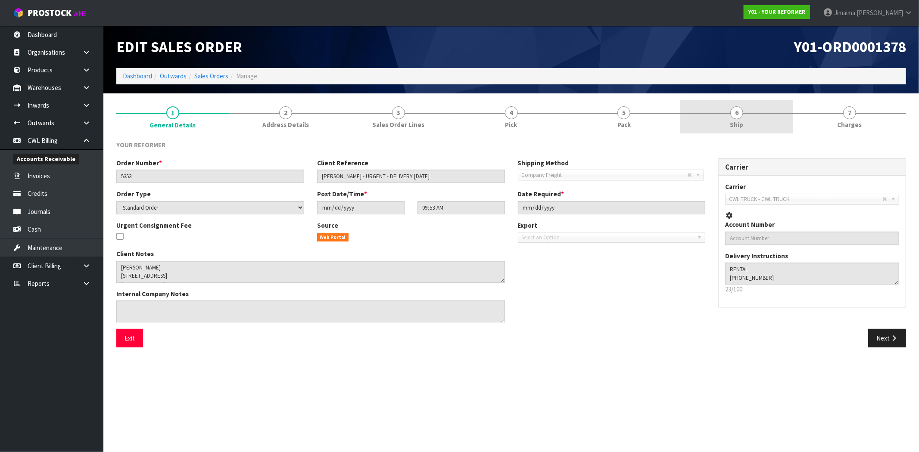
click at [752, 125] on link "6 Ship" at bounding box center [736, 117] width 113 height 34
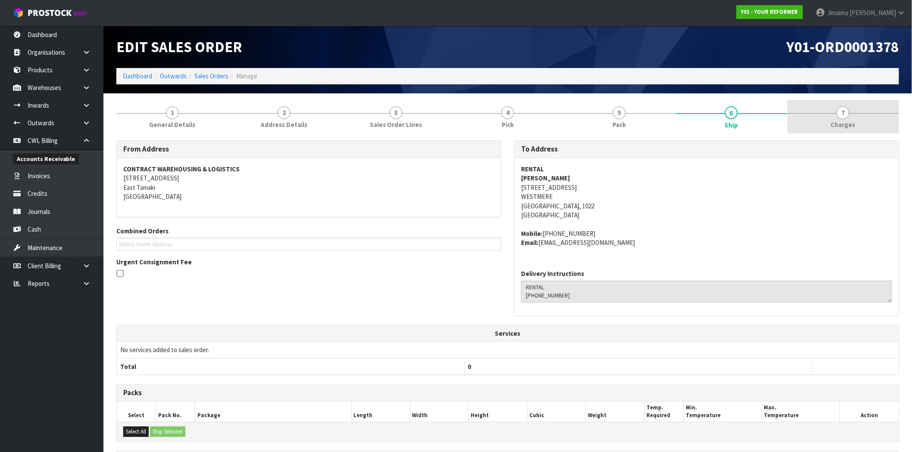
click at [852, 119] on link "7 Charges" at bounding box center [843, 117] width 112 height 34
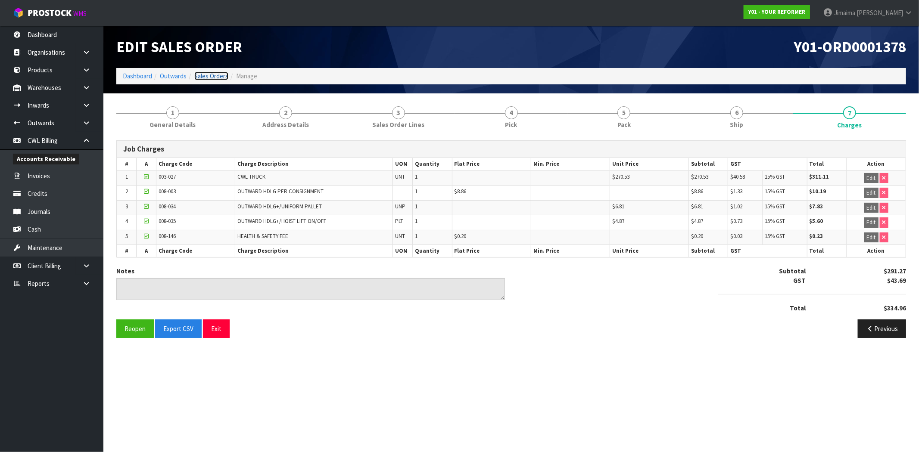
click at [215, 78] on link "Sales Orders" at bounding box center [211, 76] width 34 height 8
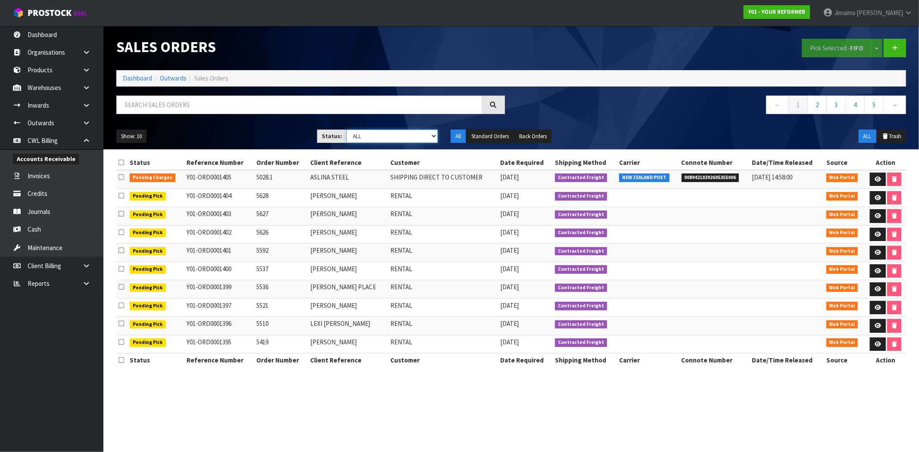
click at [385, 143] on select "Draft Pending Allocated Pending Pick Goods Picked Goods Packed Pending Charges …" at bounding box center [391, 136] width 91 height 13
select select "string:6"
click at [346, 130] on select "Draft Pending Allocated Pending Pick Goods Picked Goods Packed Pending Charges …" at bounding box center [391, 136] width 91 height 13
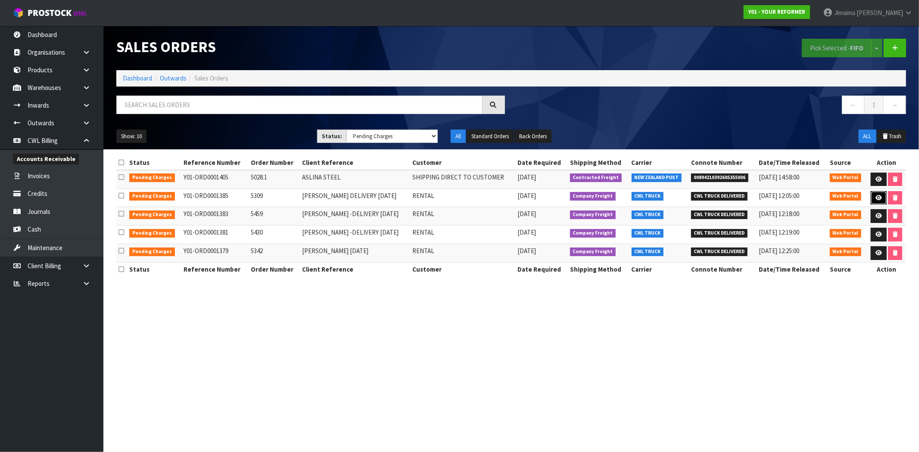
click at [872, 197] on link at bounding box center [879, 198] width 16 height 14
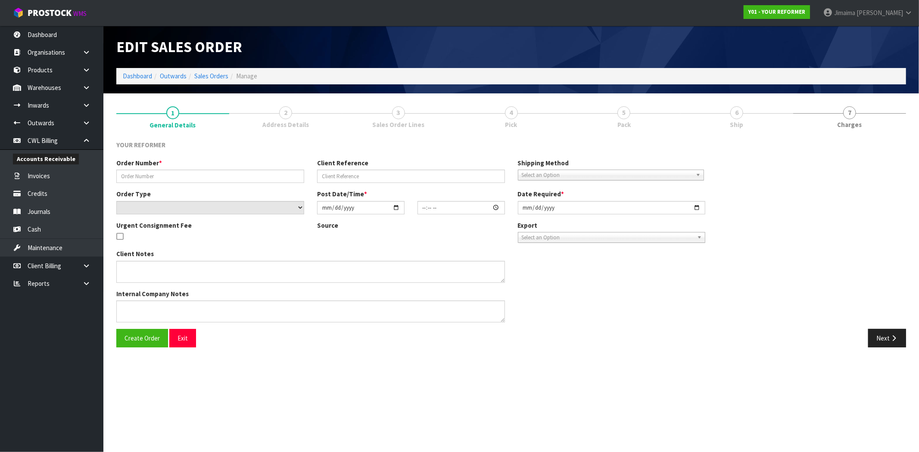
type input "5309"
type input "RIA LINGAD DELIVERY MONDAY 29/09/25"
select select "number:0"
type input "2025-09-22"
type input "15:46:00.000"
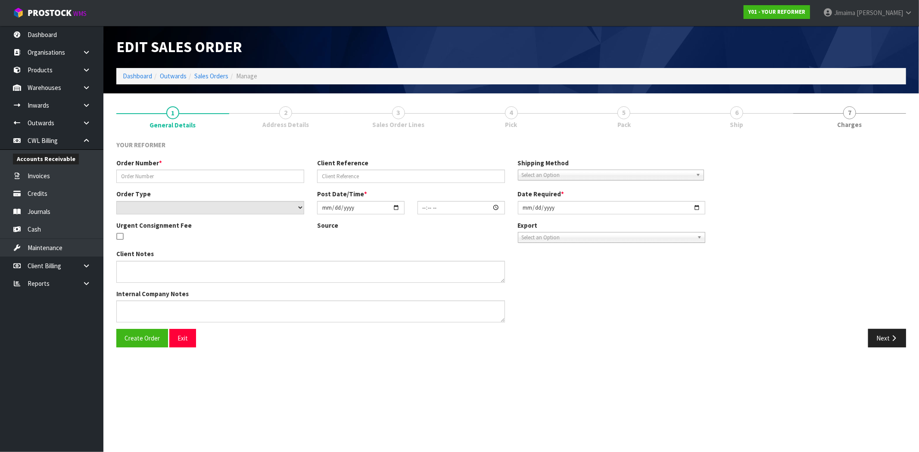
type input "2025-09-23"
type textarea "RIA LINGAD 17 KAPIA STREET AUK PUKEKOHE 2120 NEW ZEALAND +64 274 808 480"
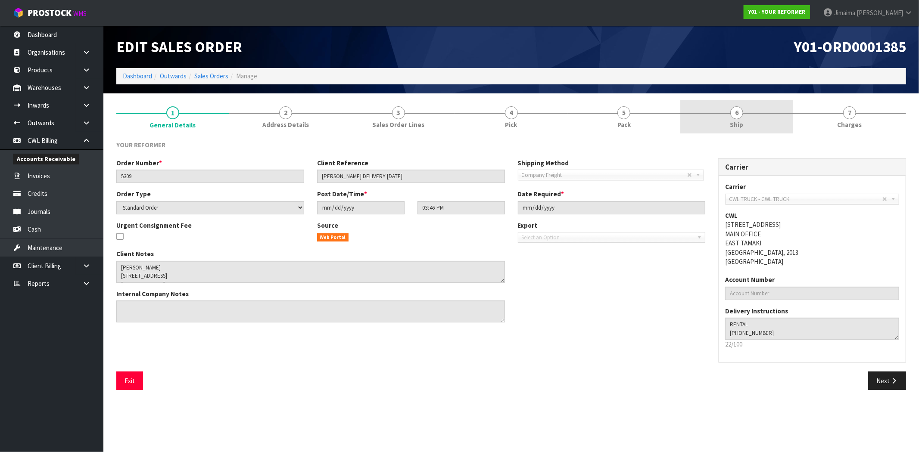
drag, startPoint x: 753, startPoint y: 128, endPoint x: 744, endPoint y: 134, distance: 10.5
click at [753, 128] on link "6 Ship" at bounding box center [736, 117] width 113 height 34
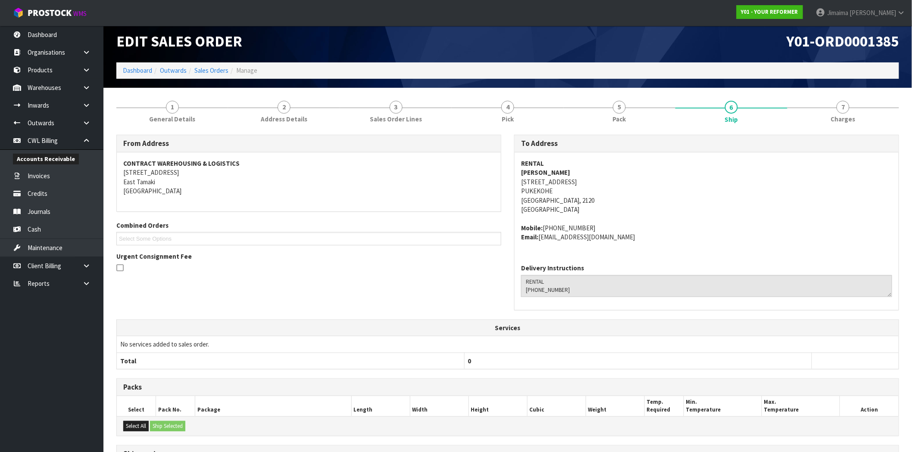
scroll to position [111, 0]
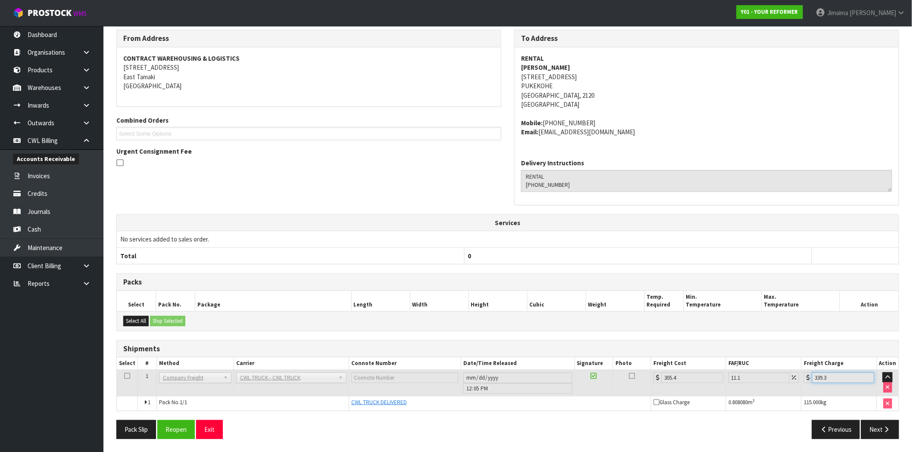
click at [823, 378] on input "339.3" at bounding box center [843, 378] width 62 height 11
click at [822, 378] on input "339.3" at bounding box center [843, 378] width 62 height 11
click at [888, 428] on icon "button" at bounding box center [886, 430] width 8 height 6
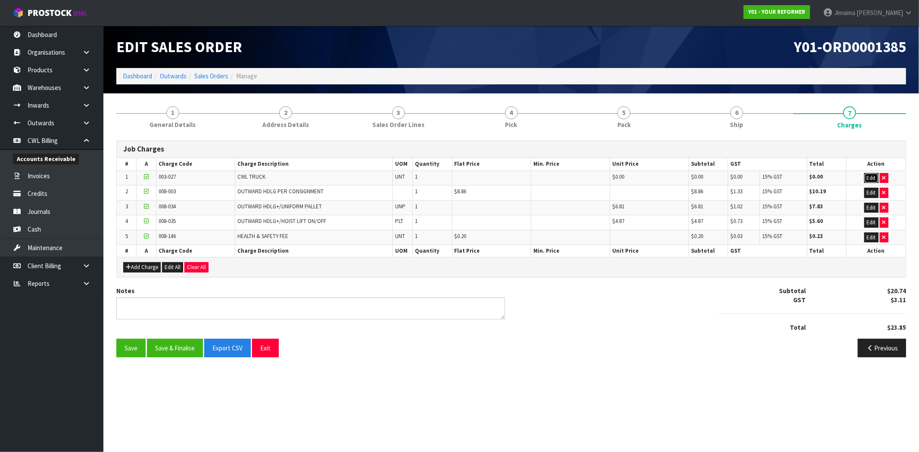
click at [871, 174] on button "Edit" at bounding box center [871, 178] width 14 height 10
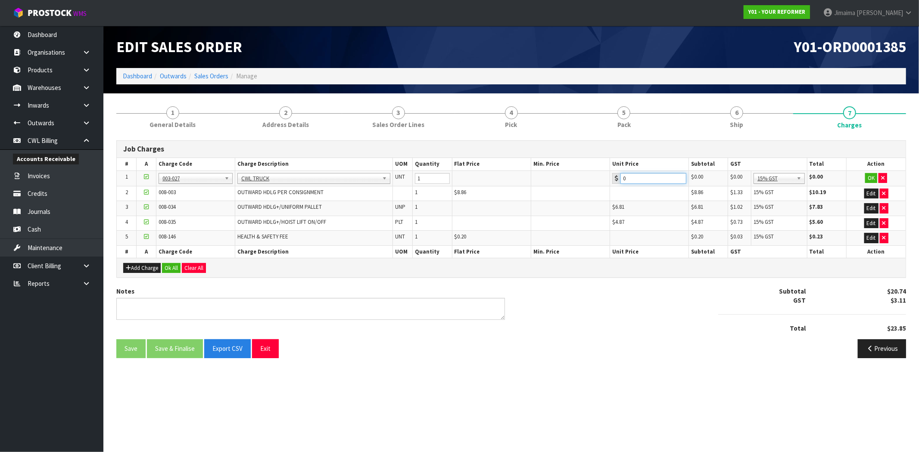
drag, startPoint x: 576, startPoint y: 185, endPoint x: 550, endPoint y: 187, distance: 25.9
click at [557, 187] on tbody "1 001-001 001-002 001-003 001-004 001-005 001-006 001-007 001-008 001-009 001-0…" at bounding box center [511, 208] width 789 height 75
paste input "339.3"
type input "339.3"
click at [870, 178] on button "OK" at bounding box center [871, 178] width 12 height 10
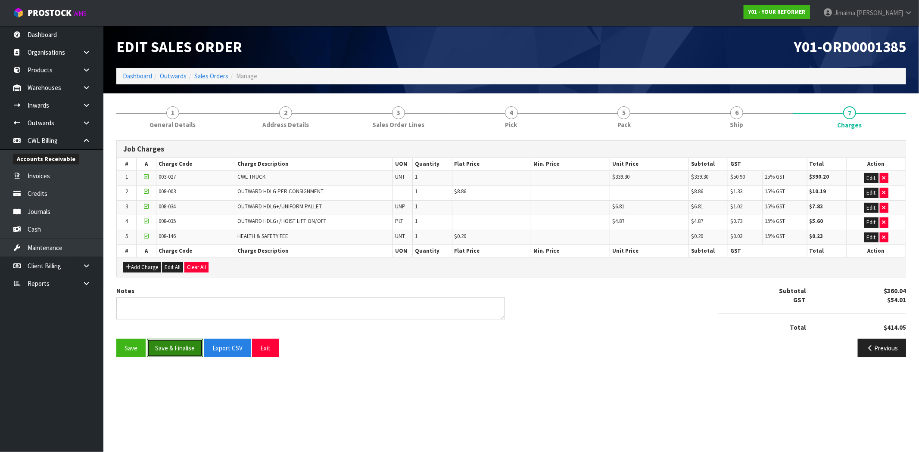
click at [177, 352] on button "Save & Finalise" at bounding box center [175, 348] width 56 height 19
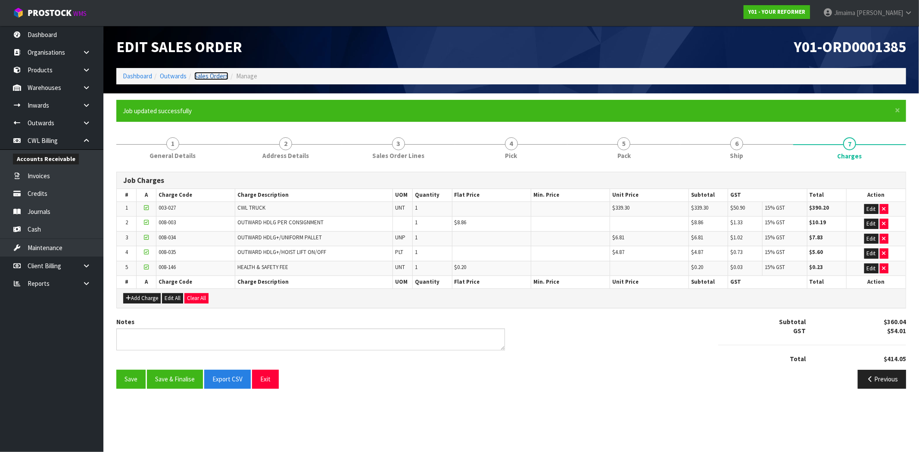
click at [211, 73] on link "Sales Orders" at bounding box center [211, 76] width 34 height 8
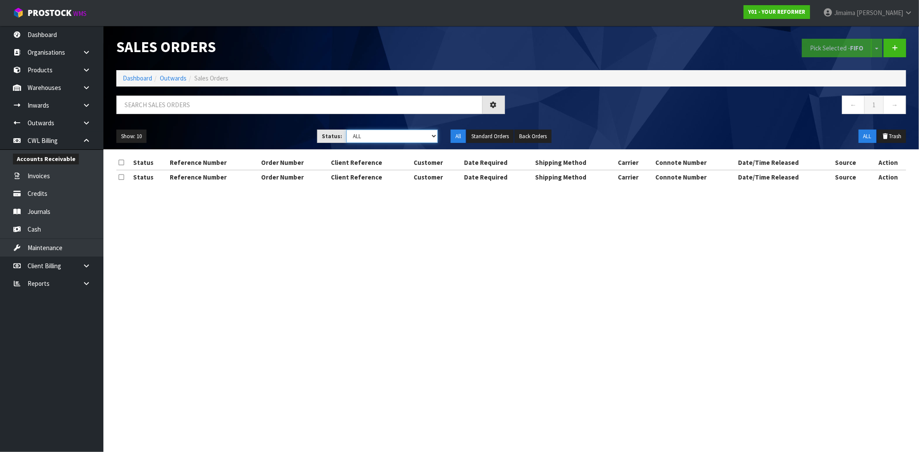
click at [418, 138] on select "Draft Pending Allocated Pending Pick Goods Picked Goods Packed Pending Charges …" at bounding box center [391, 136] width 91 height 13
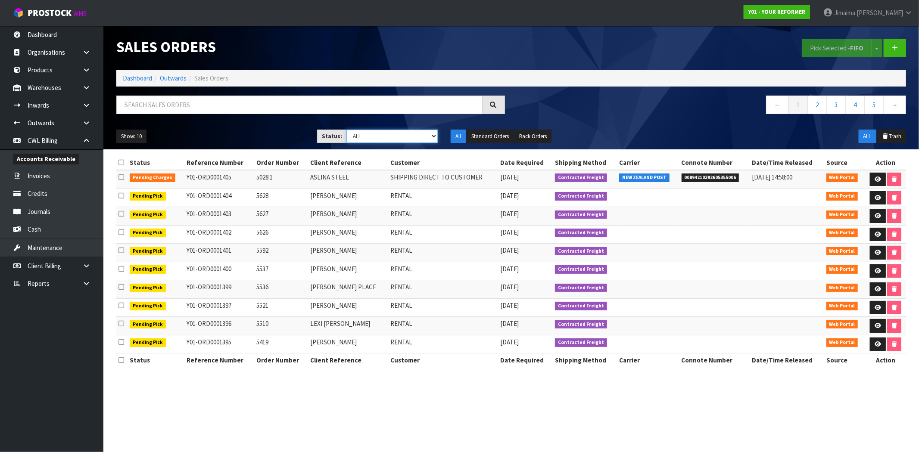
select select "string:6"
click at [346, 130] on select "Draft Pending Allocated Pending Pick Goods Picked Goods Packed Pending Charges …" at bounding box center [391, 136] width 91 height 13
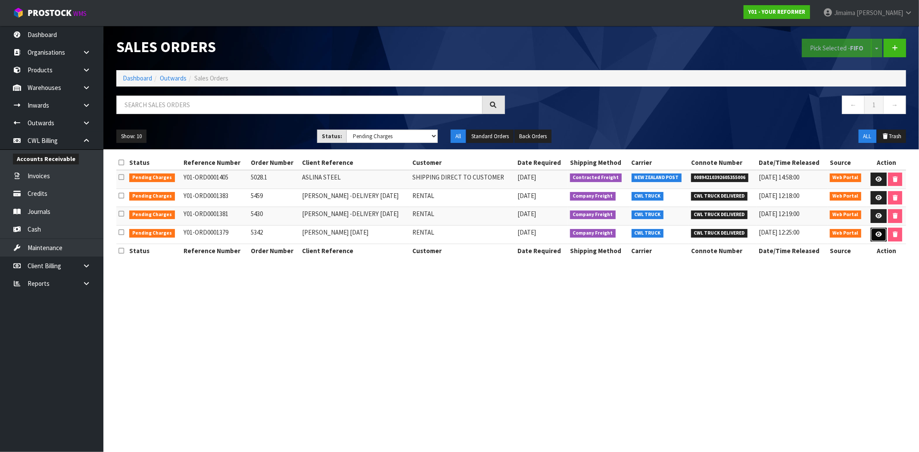
click at [879, 234] on icon at bounding box center [878, 235] width 6 height 6
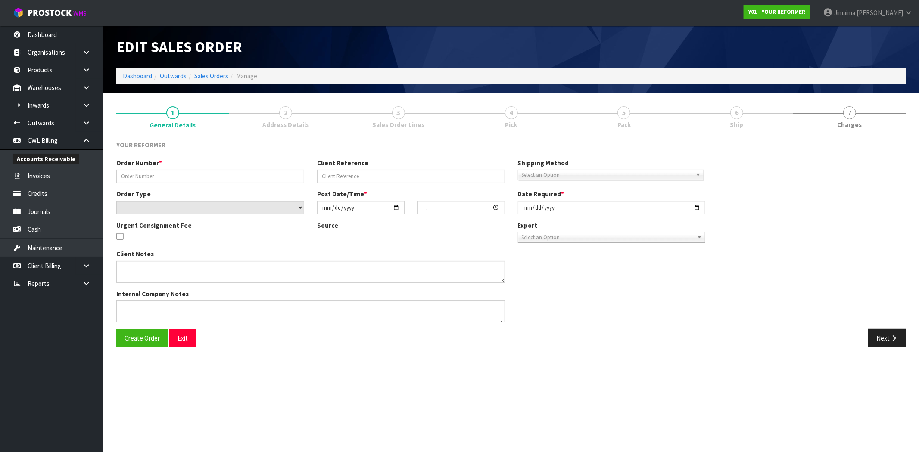
type input "5342"
type input "CHERYL MAJODELIVERY FRIDAY 26/09/25"
select select "number:0"
type input "2025-09-22"
type input "11:36:00.000"
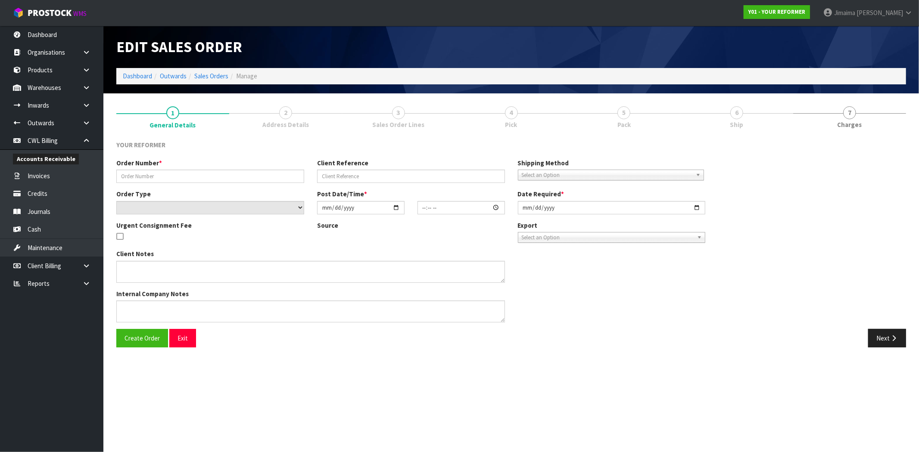
type input "2025-09-22"
type textarea "JOANNE RENNIE 2/30 SIERRA STREET , GLENDOWIE AUK AUCKLAND 1071 NEW ZEALAND +64 …"
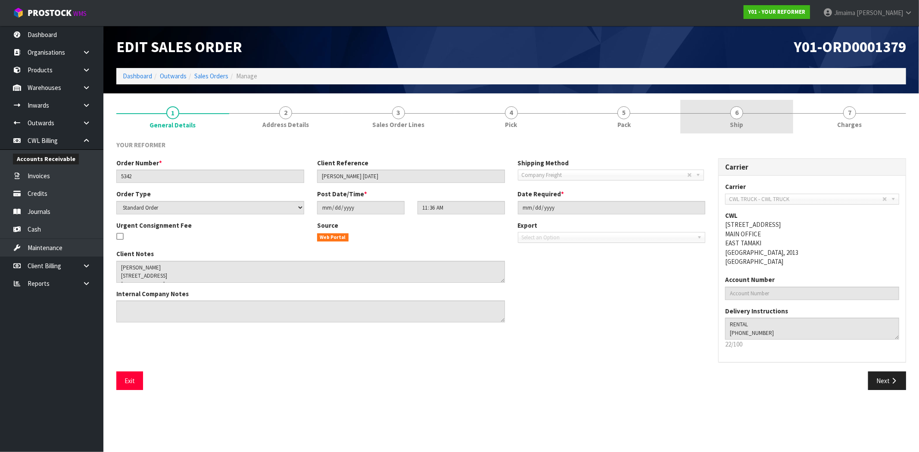
click at [731, 131] on link "6 Ship" at bounding box center [736, 117] width 113 height 34
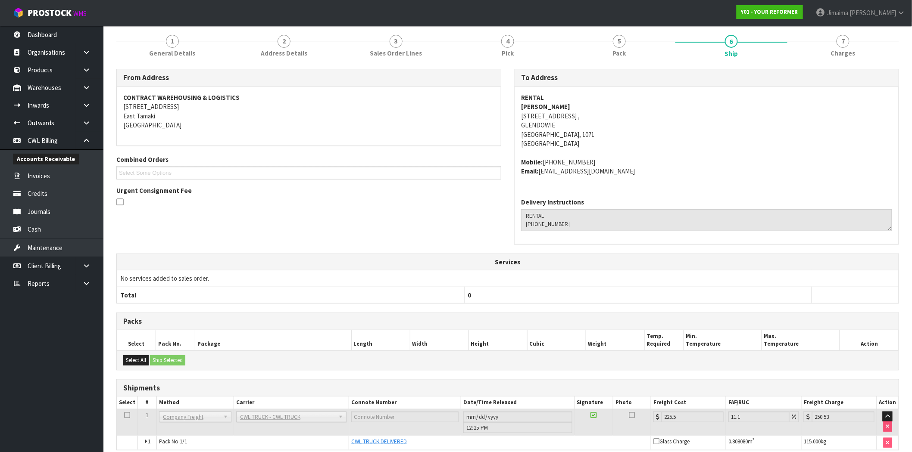
scroll to position [111, 0]
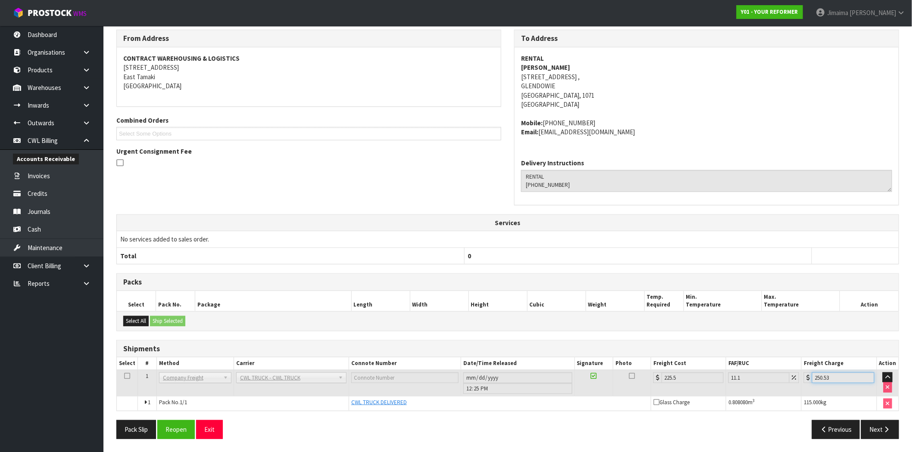
click at [786, 381] on tr "1 Client Local Pickup Customer Local Pickup Company Freight Contracted Freight …" at bounding box center [507, 383] width 781 height 26
click at [879, 427] on button "Next" at bounding box center [880, 429] width 38 height 19
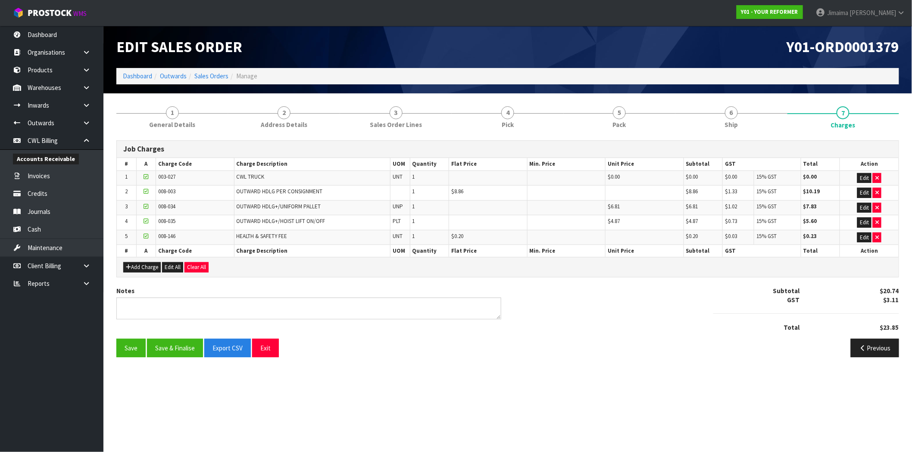
scroll to position [0, 0]
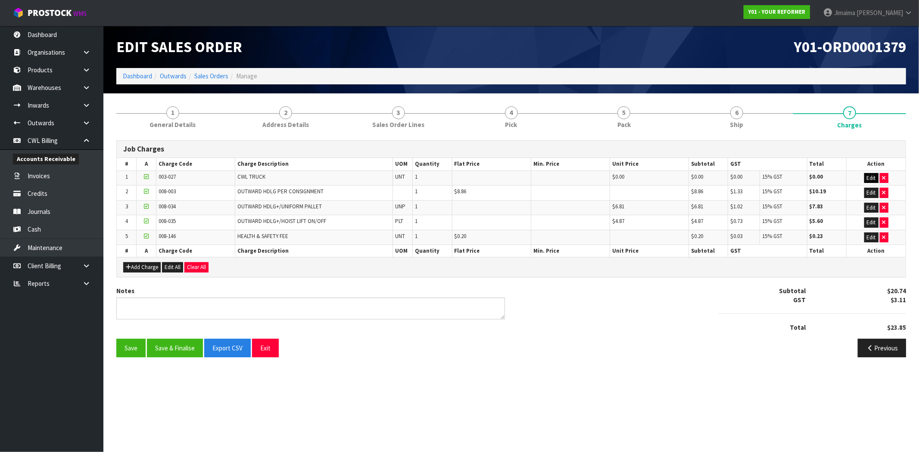
drag, startPoint x: 863, startPoint y: 174, endPoint x: 868, endPoint y: 177, distance: 5.9
click at [864, 175] on td "Edit" at bounding box center [876, 178] width 59 height 15
click at [869, 182] on button "Edit" at bounding box center [871, 178] width 14 height 10
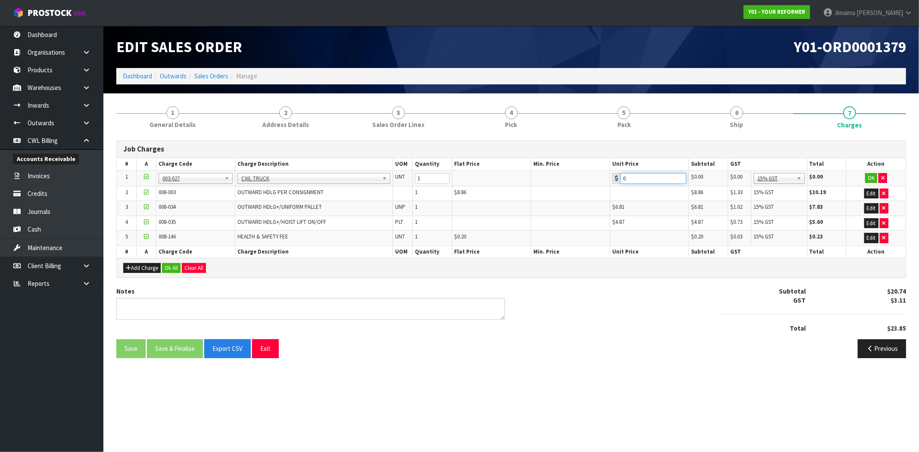
click at [590, 184] on tr "1 001-001 001-002 001-003 001-004 001-005 001-006 001-007 001-008 001-009 001-0…" at bounding box center [511, 179] width 789 height 16
paste input "250.53"
type input "250.53"
click at [168, 272] on button "Ok All" at bounding box center [171, 268] width 19 height 10
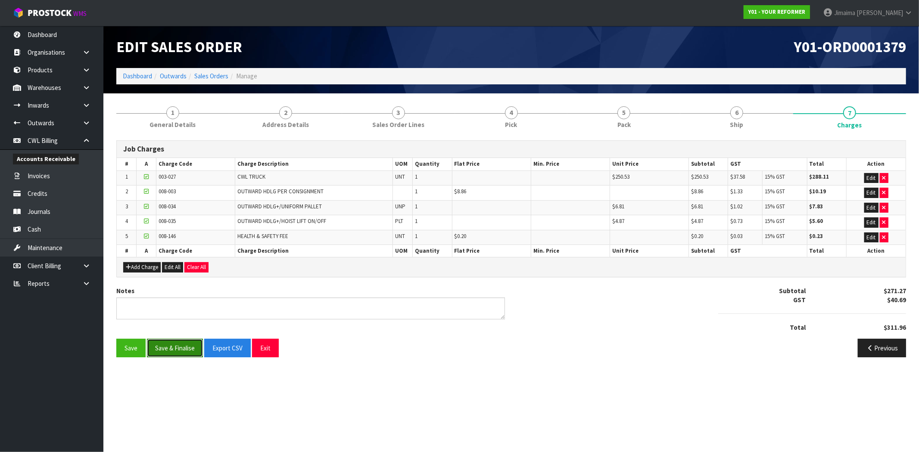
click at [179, 346] on button "Save & Finalise" at bounding box center [175, 348] width 56 height 19
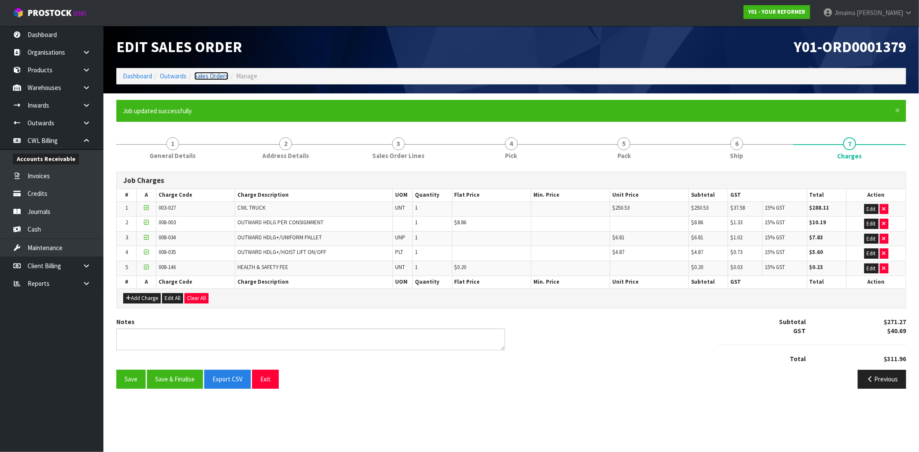
click at [212, 76] on link "Sales Orders" at bounding box center [211, 76] width 34 height 8
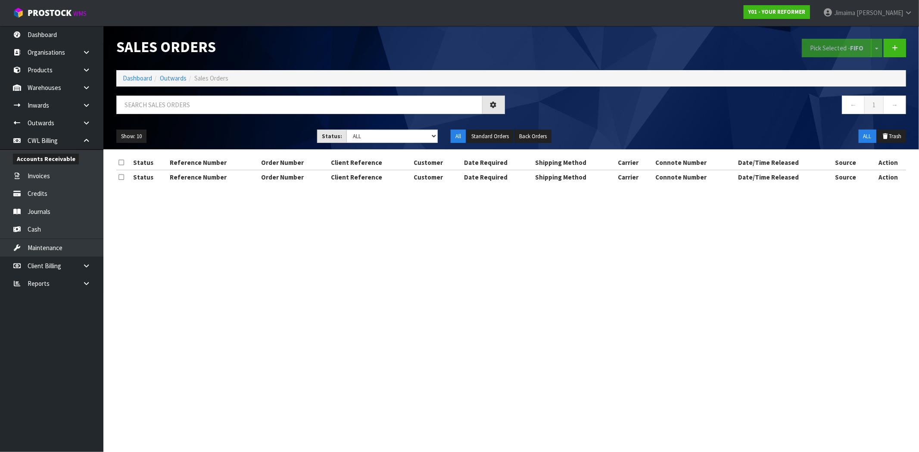
click at [412, 144] on div "Show: 10 5 10 25 50 Status: Draft Pending Allocated Pending Pick Goods Picked G…" at bounding box center [511, 136] width 803 height 27
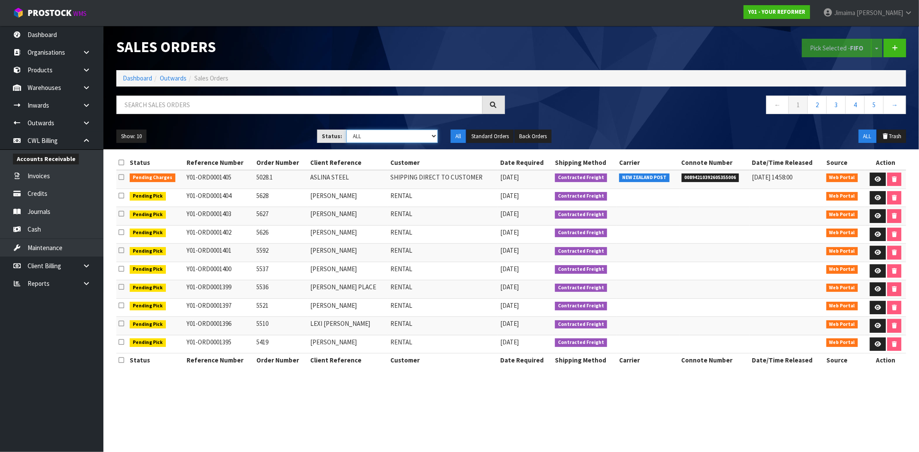
click at [388, 130] on select "Draft Pending Allocated Pending Pick Goods Picked Goods Packed Pending Charges …" at bounding box center [391, 136] width 91 height 13
select select "string:6"
click at [346, 130] on select "Draft Pending Allocated Pending Pick Goods Picked Goods Packed Pending Charges …" at bounding box center [391, 136] width 91 height 13
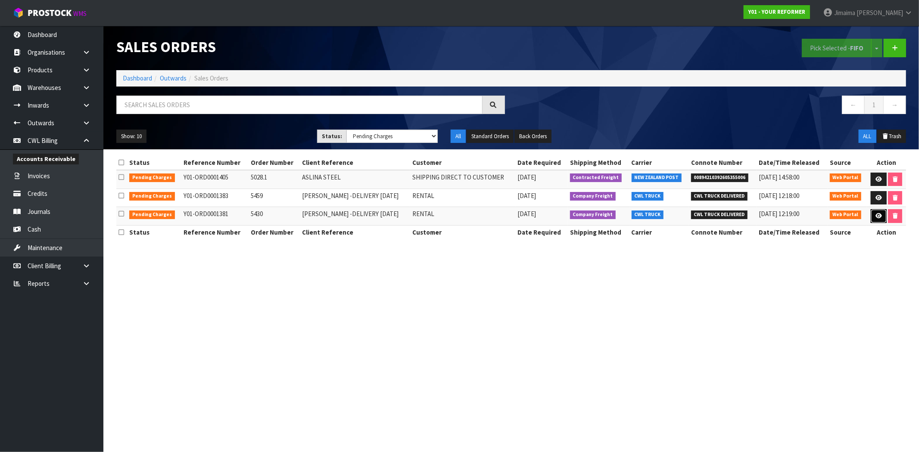
click at [875, 218] on icon at bounding box center [878, 216] width 6 height 6
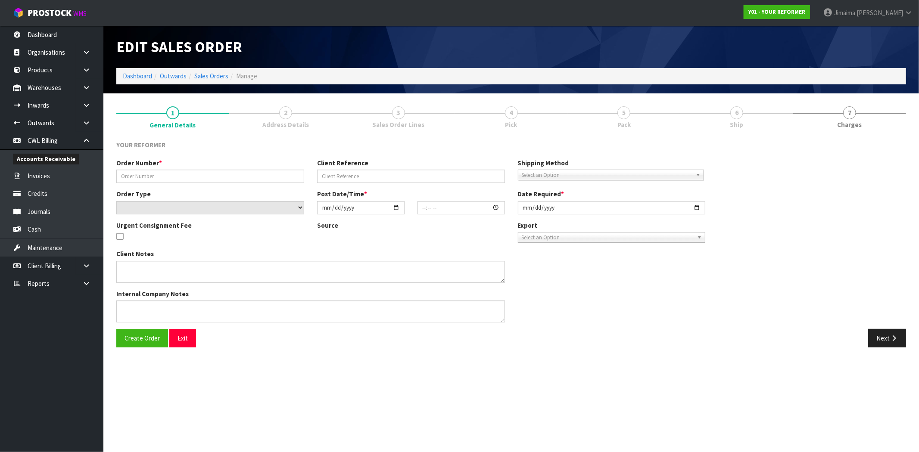
type input "5430"
type input "MONIQUE LEEUW -DELIVERY MONDAY 29/09/25"
select select "number:0"
type input "2025-09-22"
type input "14:06:00.000"
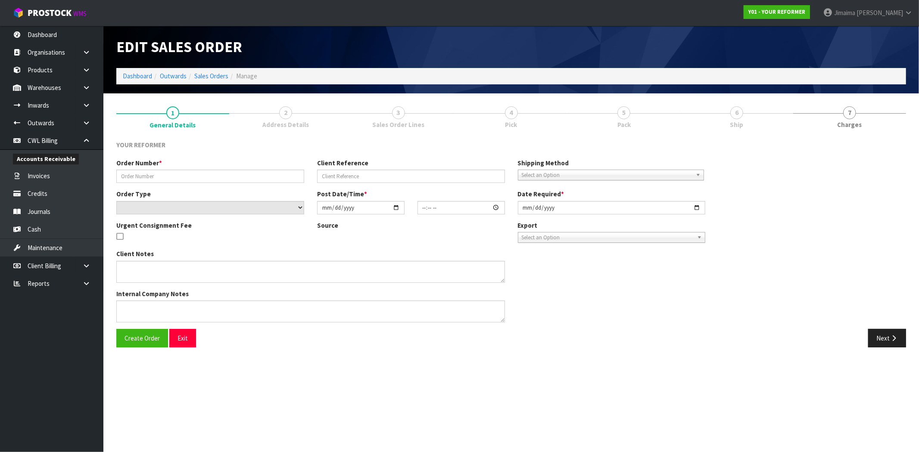
type input "2025-09-23"
type textarea "MONIQUE LEEUW 17 FANTAIL CRESCENT AUK MARAETAI 2018 NEW ZEALAND +64 22 510 0671"
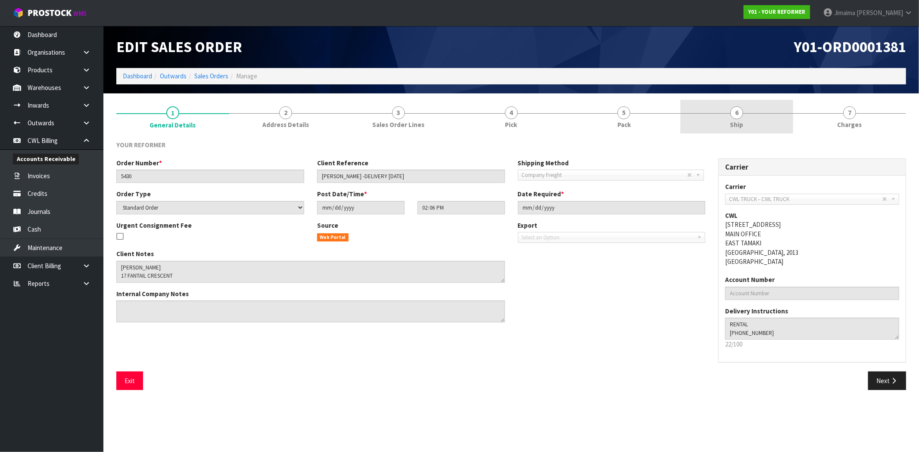
click at [754, 128] on link "6 Ship" at bounding box center [736, 117] width 113 height 34
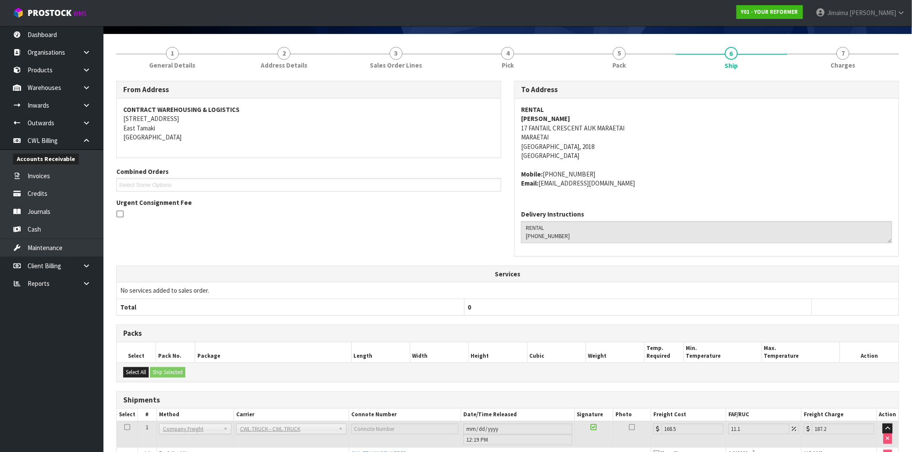
scroll to position [111, 0]
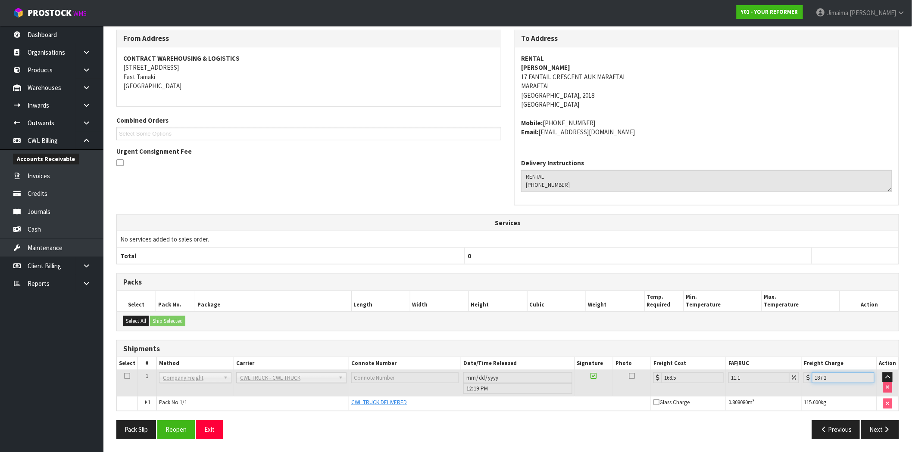
drag, startPoint x: 836, startPoint y: 380, endPoint x: 795, endPoint y: 381, distance: 40.5
click at [802, 380] on td "187.2" at bounding box center [838, 383] width 75 height 26
drag, startPoint x: 881, startPoint y: 431, endPoint x: 882, endPoint y: 421, distance: 9.9
click at [882, 432] on button "Next" at bounding box center [880, 429] width 38 height 19
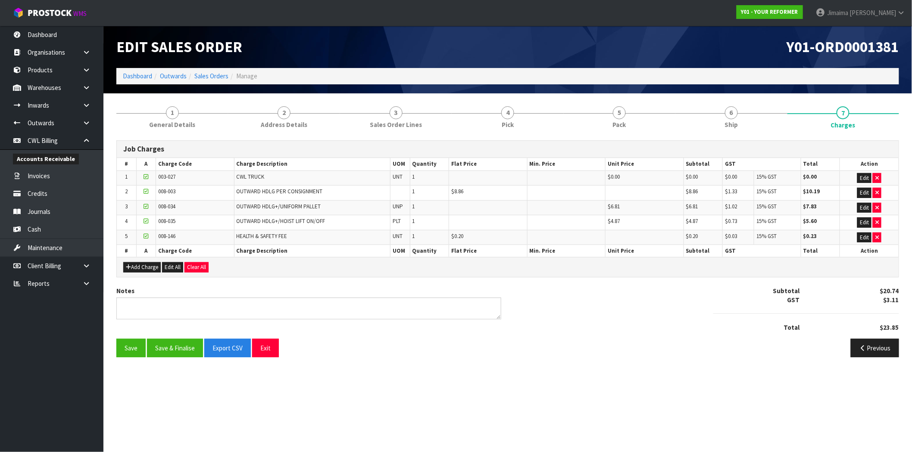
scroll to position [0, 0]
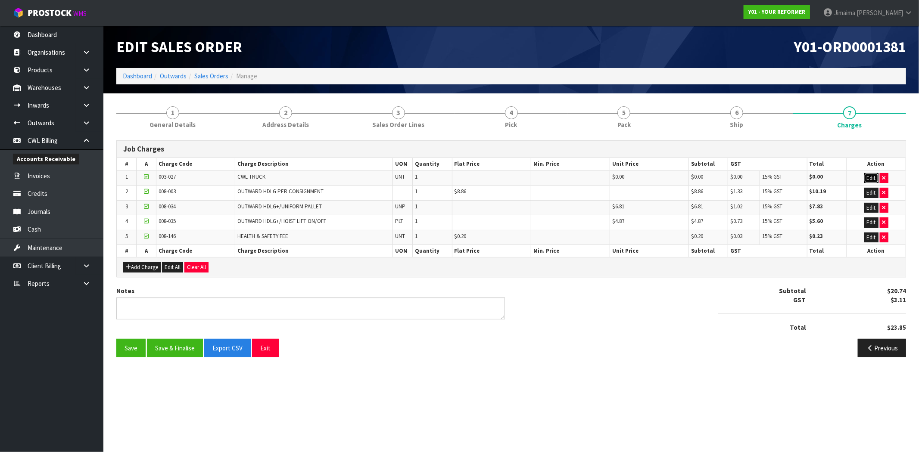
drag, startPoint x: 871, startPoint y: 180, endPoint x: 825, endPoint y: 187, distance: 46.6
click at [870, 180] on button "Edit" at bounding box center [871, 178] width 14 height 10
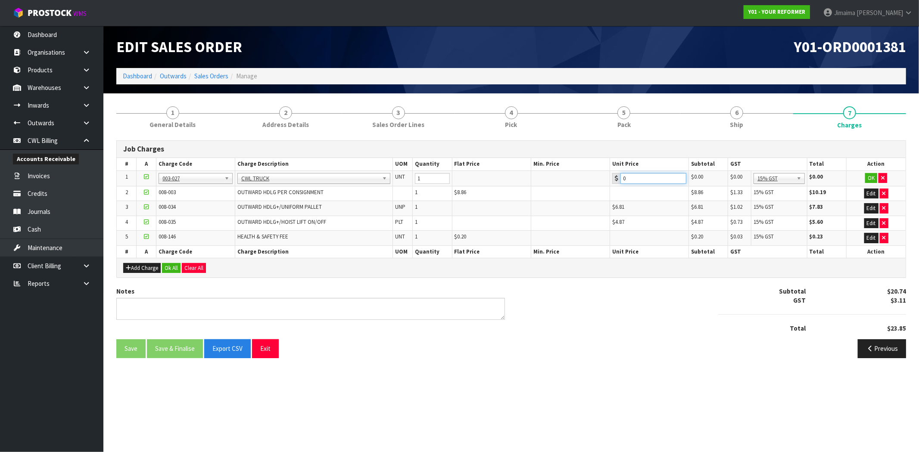
drag, startPoint x: 621, startPoint y: 181, endPoint x: 582, endPoint y: 190, distance: 39.8
click at [585, 188] on tbody "1 001-001 001-002 001-003 001-004 001-005 001-006 001-007 001-008 001-009 001-0…" at bounding box center [511, 208] width 789 height 75
paste input "187.2"
type input "187.2"
drag, startPoint x: 868, startPoint y: 177, endPoint x: 392, endPoint y: 262, distance: 483.1
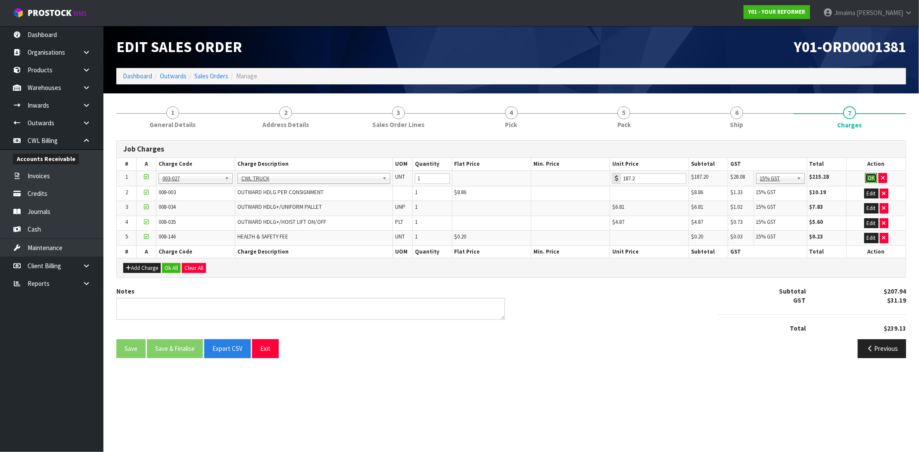
click at [867, 177] on button "OK" at bounding box center [871, 178] width 12 height 10
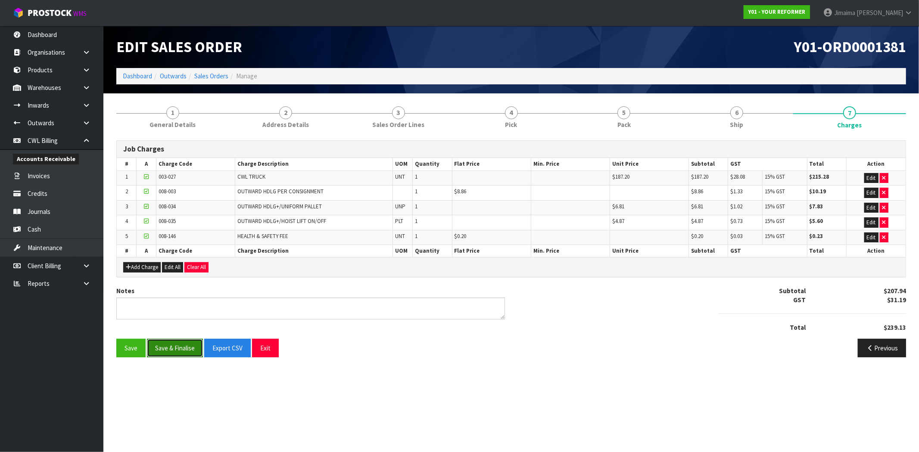
click at [187, 344] on button "Save & Finalise" at bounding box center [175, 348] width 56 height 19
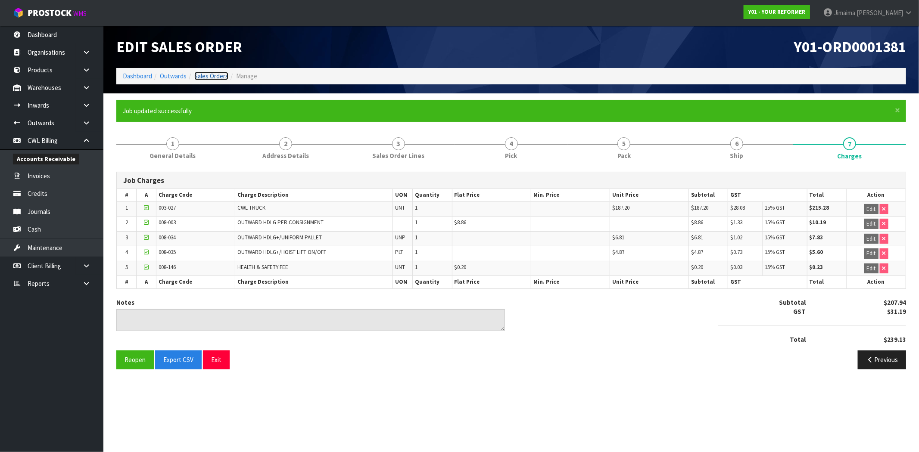
click at [205, 78] on link "Sales Orders" at bounding box center [211, 76] width 34 height 8
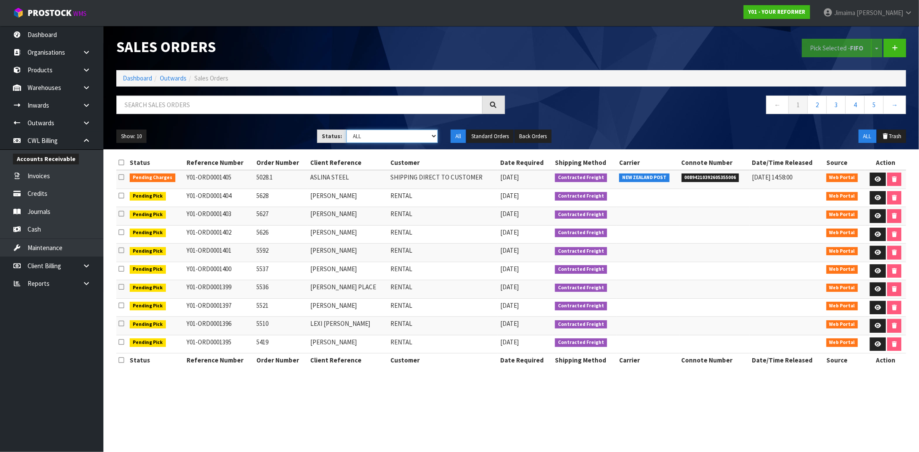
click at [415, 141] on select "Draft Pending Allocated Pending Pick Goods Picked Goods Packed Pending Charges …" at bounding box center [391, 136] width 91 height 13
select select "string:6"
click at [346, 130] on select "Draft Pending Allocated Pending Pick Goods Picked Goods Packed Pending Charges …" at bounding box center [391, 136] width 91 height 13
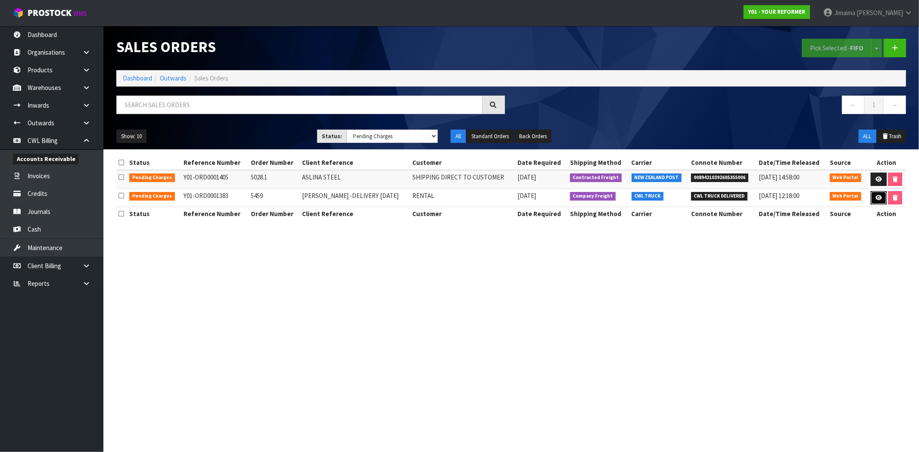
click at [875, 196] on icon at bounding box center [878, 198] width 6 height 6
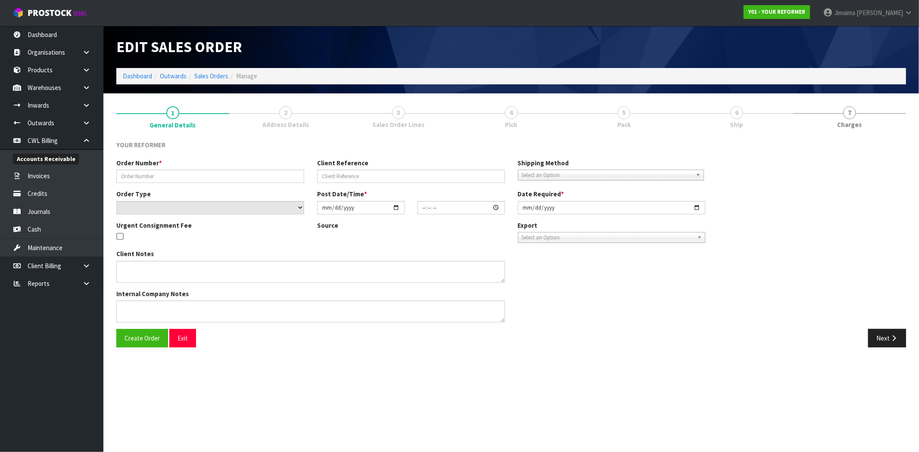
type input "5459"
type input "STACEY HANLEY -DELIVERY MONDAY 29/09/25"
select select "number:0"
type input "2025-09-22"
type input "14:23:00.000"
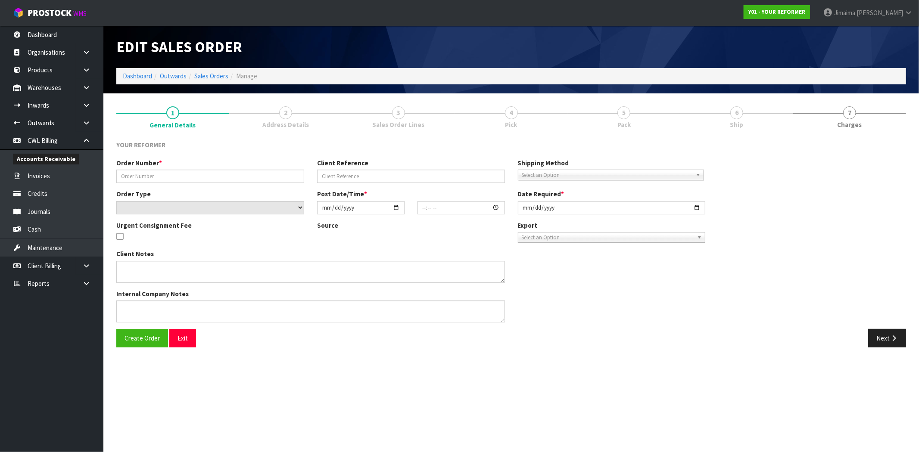
type input "2025-09-23"
type textarea "STACEY HANLEY HAIR COLAB SALON 19 MUIRHILL PLACE, POKENO AUK AUCKLAND 2402 NEW …"
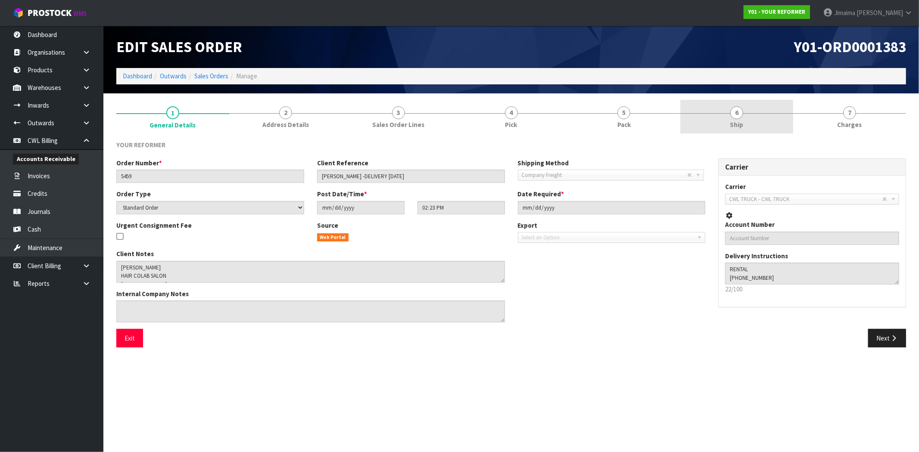
click at [748, 122] on link "6 Ship" at bounding box center [736, 117] width 113 height 34
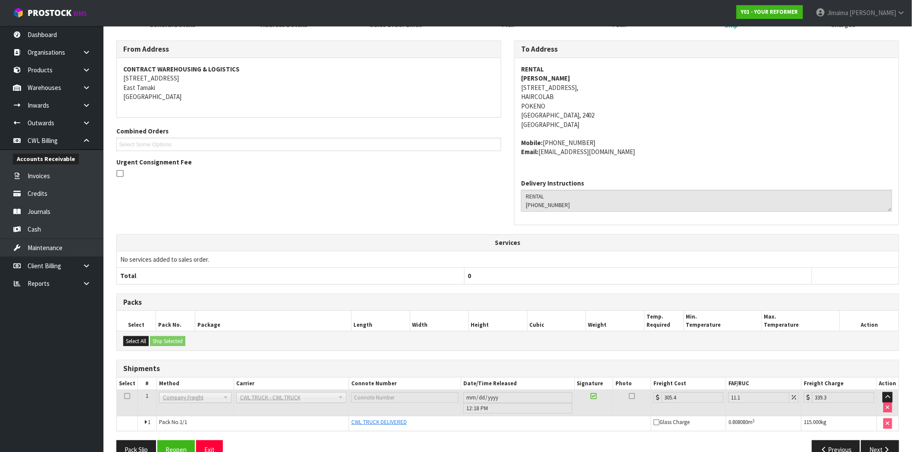
scroll to position [120, 0]
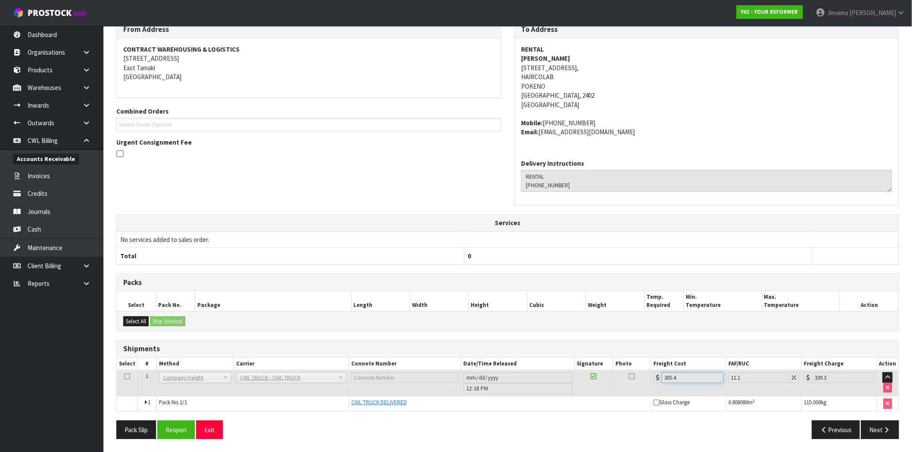
drag, startPoint x: 647, startPoint y: 378, endPoint x: 716, endPoint y: 377, distance: 69.4
click at [631, 380] on tr "1 Client Local Pickup Customer Local Pickup Company Freight Contracted Freight …" at bounding box center [507, 383] width 781 height 26
drag, startPoint x: 808, startPoint y: 378, endPoint x: 777, endPoint y: 382, distance: 31.3
click at [780, 381] on tr "1 Client Local Pickup Customer Local Pickup Company Freight Contracted Freight …" at bounding box center [507, 383] width 781 height 26
drag, startPoint x: 889, startPoint y: 425, endPoint x: 884, endPoint y: 399, distance: 27.3
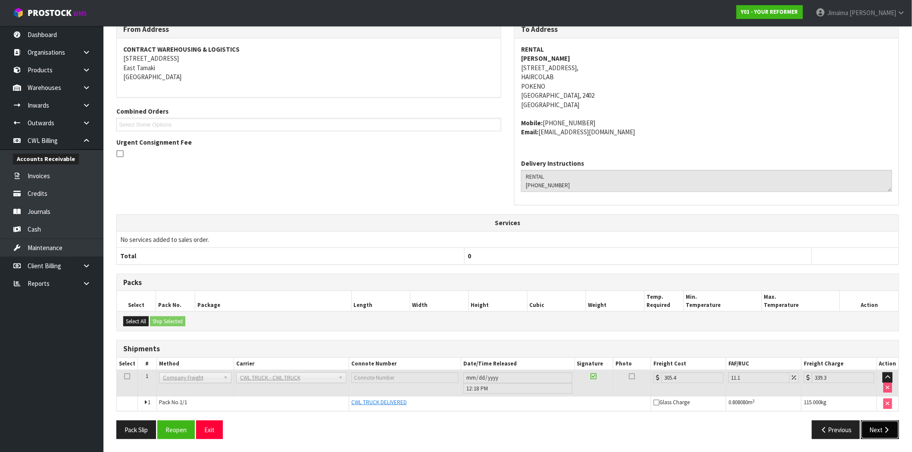
click at [889, 426] on button "Next" at bounding box center [880, 430] width 38 height 19
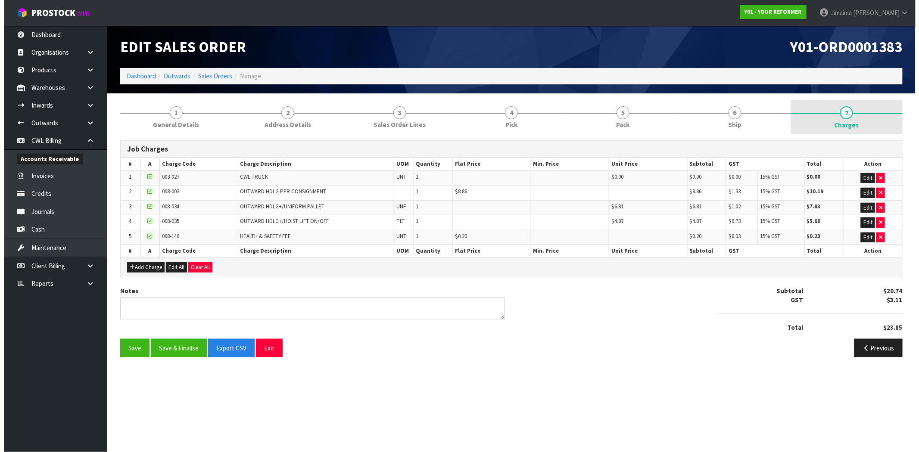
scroll to position [0, 0]
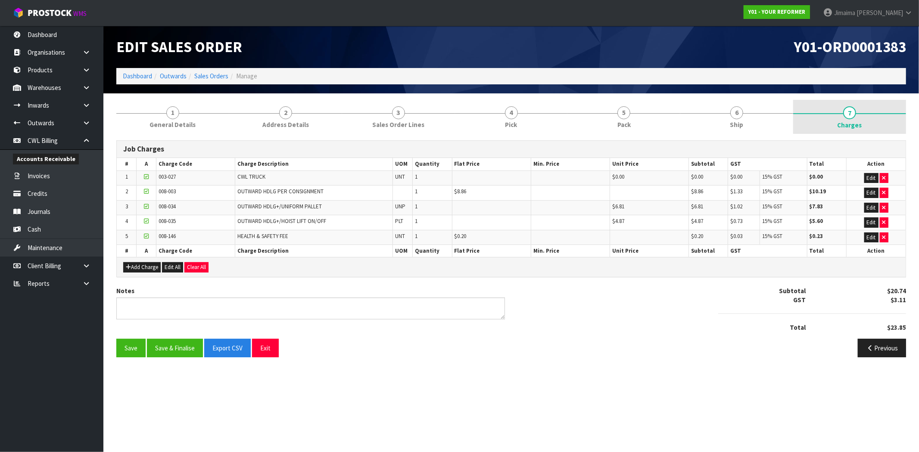
click at [860, 115] on link "7 Charges" at bounding box center [849, 117] width 113 height 34
click at [871, 179] on button "Edit" at bounding box center [871, 178] width 14 height 10
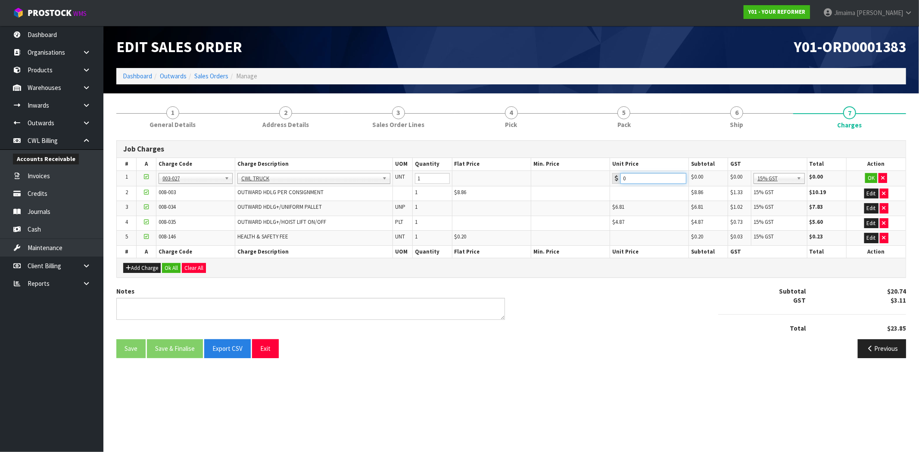
drag, startPoint x: 618, startPoint y: 179, endPoint x: 684, endPoint y: 190, distance: 66.8
click at [605, 180] on tr "1 001-001 001-002 001-003 001-004 001-005 001-006 001-007 001-008 001-009 001-0…" at bounding box center [511, 179] width 789 height 16
paste input "339.3"
type input "339.3"
click at [872, 175] on button "OK" at bounding box center [871, 178] width 12 height 10
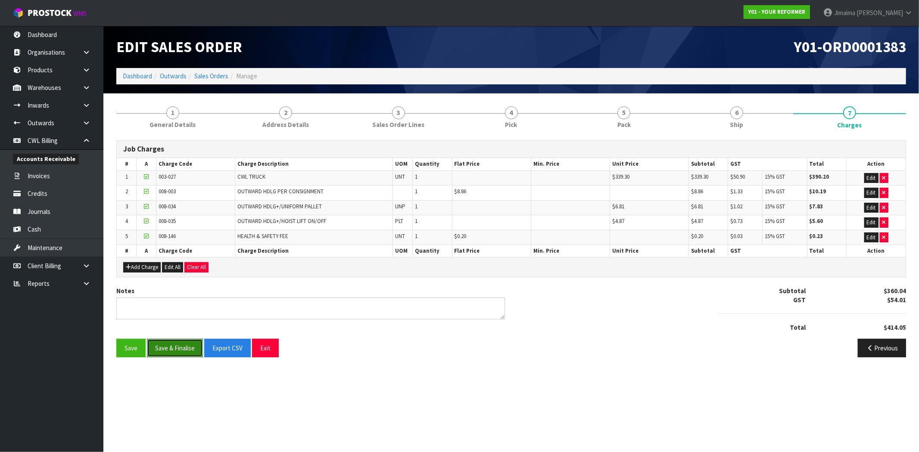
click at [183, 343] on button "Save & Finalise" at bounding box center [175, 348] width 56 height 19
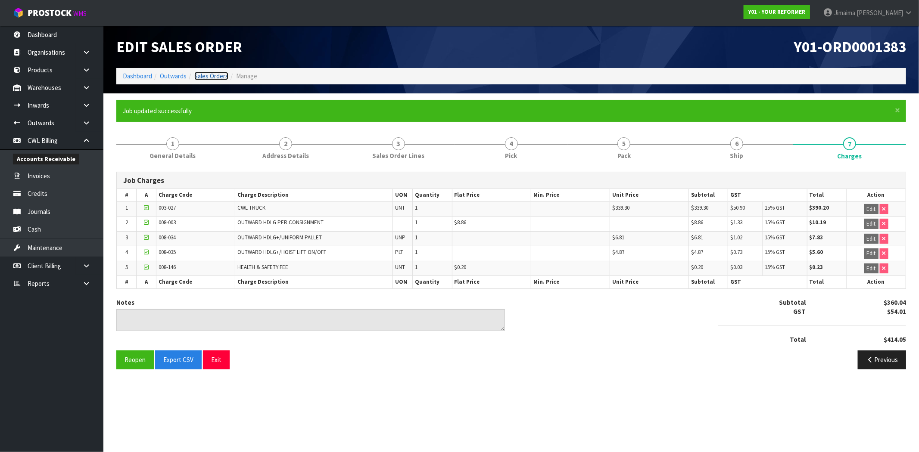
click at [210, 72] on link "Sales Orders" at bounding box center [211, 76] width 34 height 8
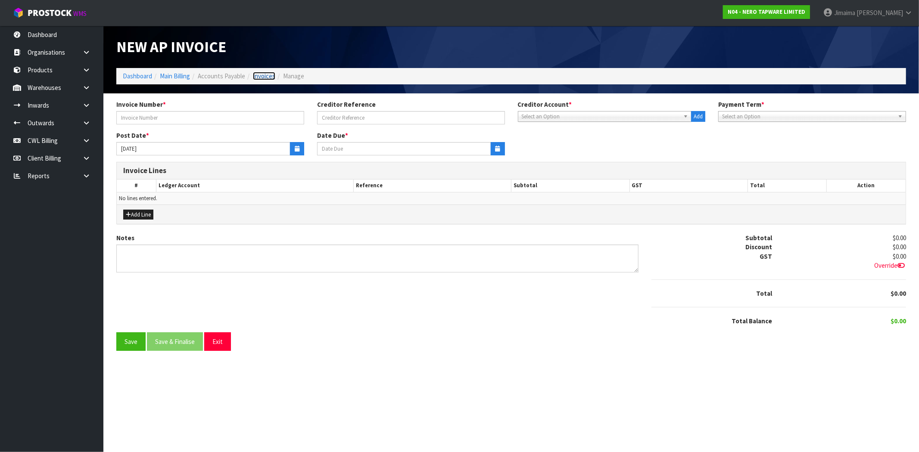
click at [254, 78] on link "Invoices" at bounding box center [264, 76] width 22 height 8
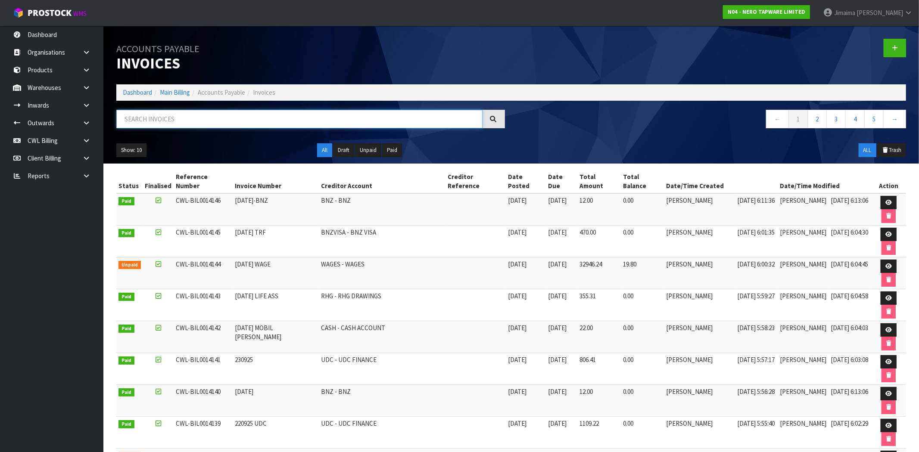
click at [174, 123] on input "text" at bounding box center [299, 119] width 366 height 19
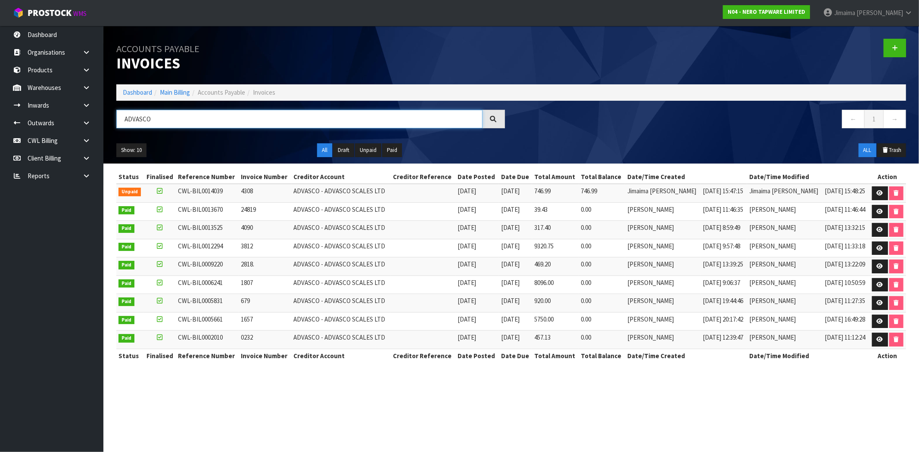
type input "ADVASCO"
drag, startPoint x: 876, startPoint y: 195, endPoint x: 861, endPoint y: 188, distance: 16.8
click at [877, 195] on icon at bounding box center [880, 193] width 6 height 6
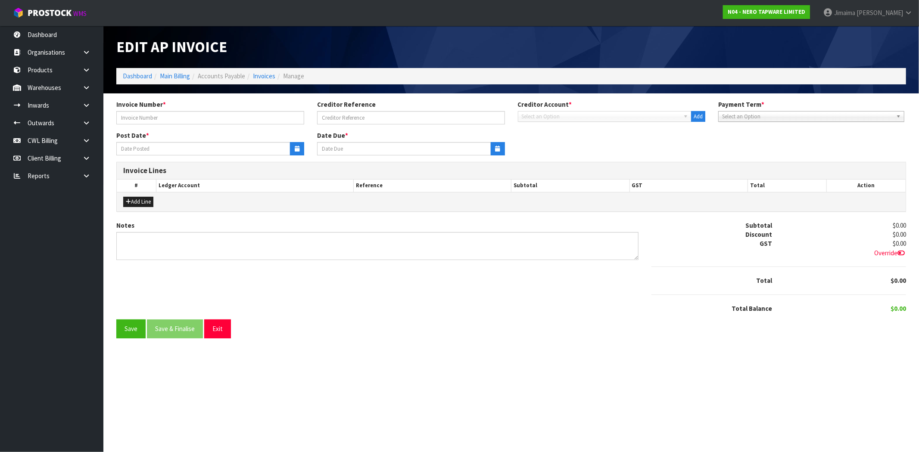
type input "4308"
type input "[DATE]"
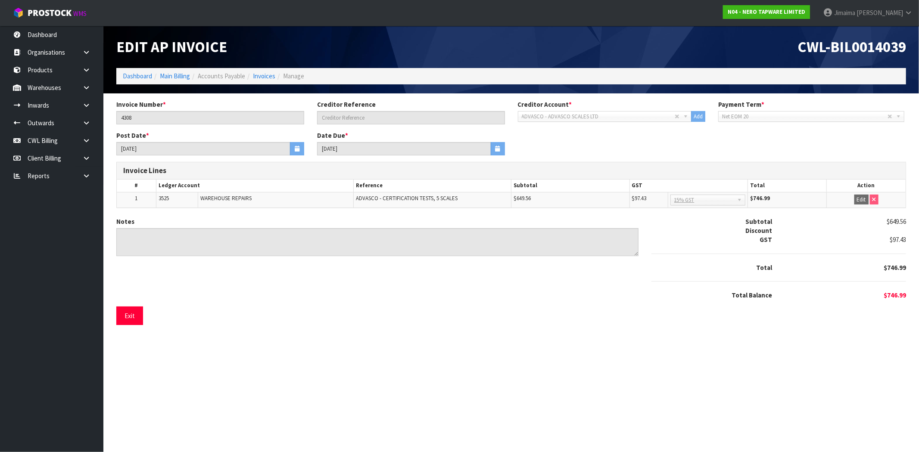
click at [367, 197] on span "ADVASCO - CERTIFICATION TESTS, 5 SCALES" at bounding box center [407, 198] width 102 height 7
click at [366, 196] on span "ADVASCO - CERTIFICATION TESTS, 5 SCALES" at bounding box center [407, 198] width 102 height 7
copy span "ADVASCO"
click at [369, 195] on span "ADVASCO - CERTIFICATION TESTS, 5 SCALES" at bounding box center [407, 198] width 102 height 7
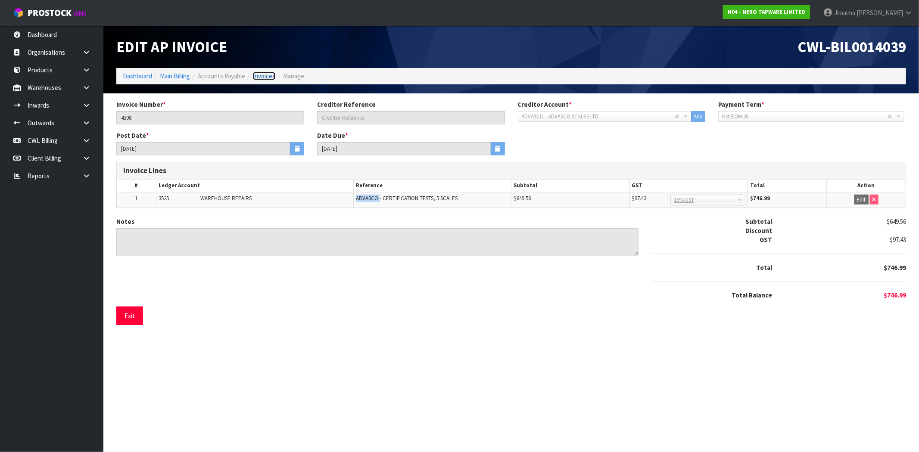
click at [256, 74] on link "Invoices" at bounding box center [264, 76] width 22 height 8
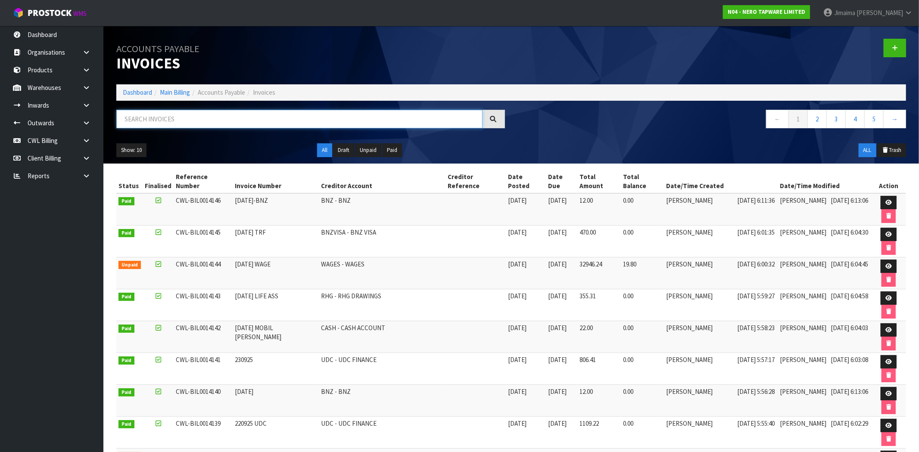
click at [202, 110] on input "text" at bounding box center [299, 119] width 366 height 19
paste input "ADVASCO"
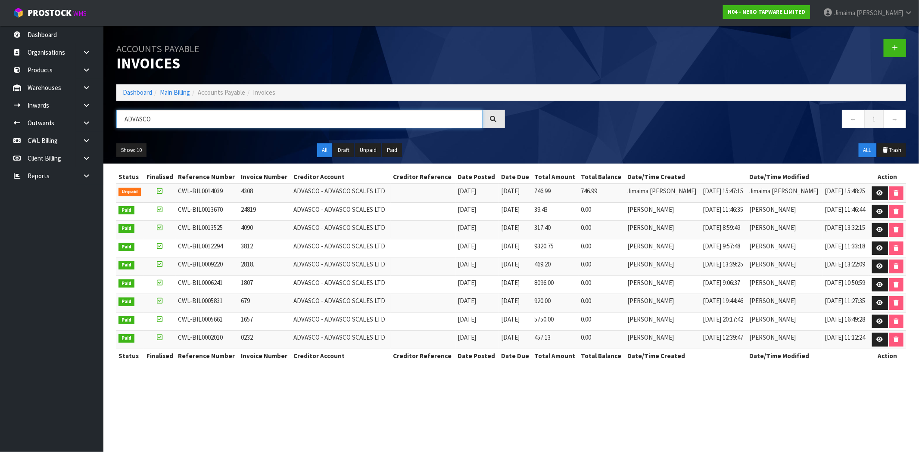
type input "ADVASCO"
click at [701, 224] on td "[DATE] 8:59:49" at bounding box center [724, 230] width 46 height 19
click at [873, 250] on link at bounding box center [880, 249] width 16 height 14
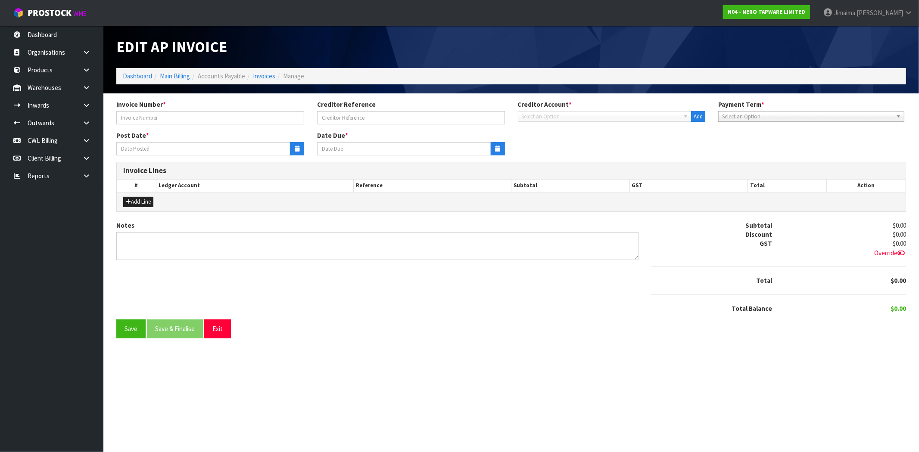
type input "3812"
type input "[DATE]"
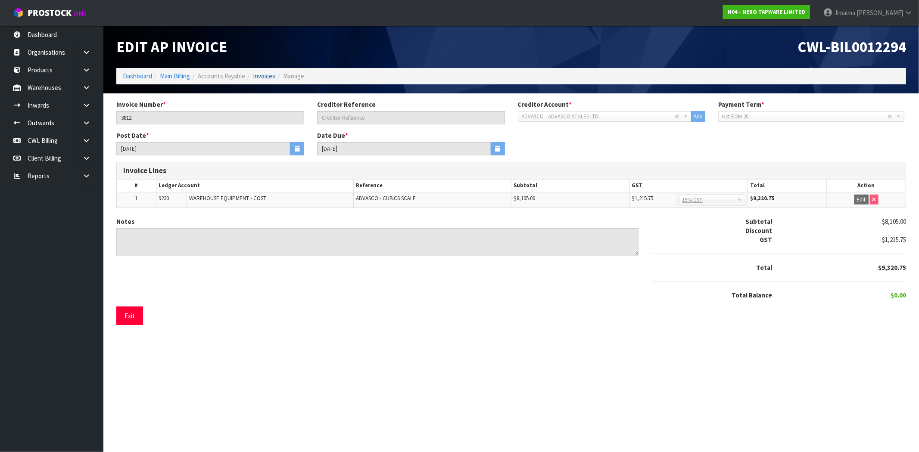
drag, startPoint x: 280, startPoint y: 75, endPoint x: 274, endPoint y: 75, distance: 6.5
click at [280, 75] on li "Manage" at bounding box center [289, 76] width 29 height 9
click at [274, 75] on link "Invoices" at bounding box center [264, 76] width 22 height 8
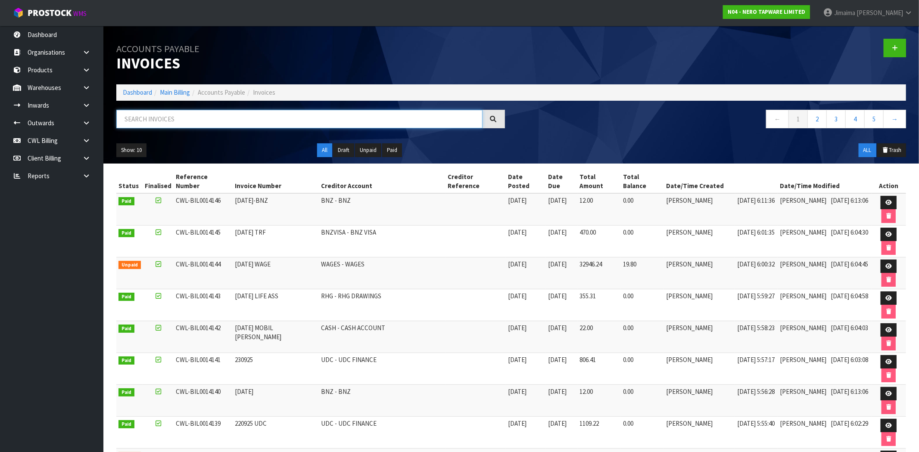
click at [176, 119] on input "text" at bounding box center [299, 119] width 366 height 19
paste input "ADVASCO"
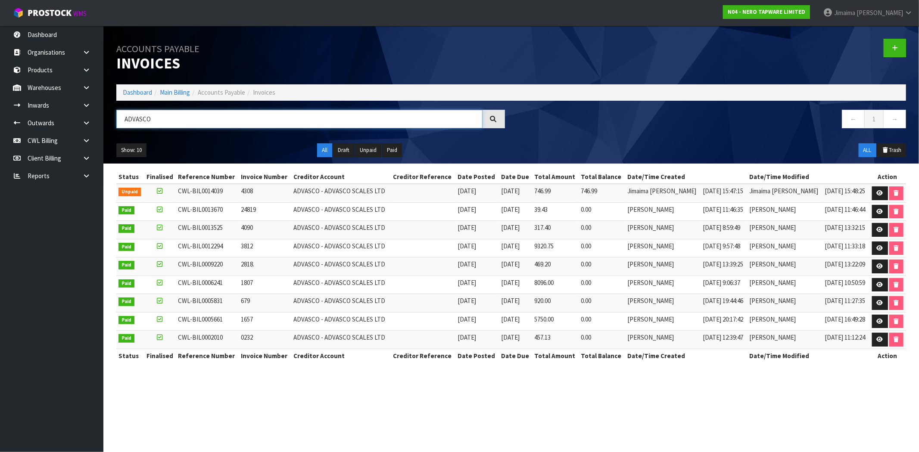
type input "ADVASCO"
drag, startPoint x: 889, startPoint y: 186, endPoint x: 872, endPoint y: 196, distance: 19.5
click at [888, 186] on td at bounding box center [887, 193] width 37 height 19
click at [869, 199] on td at bounding box center [887, 193] width 37 height 19
click at [874, 194] on link at bounding box center [880, 194] width 16 height 14
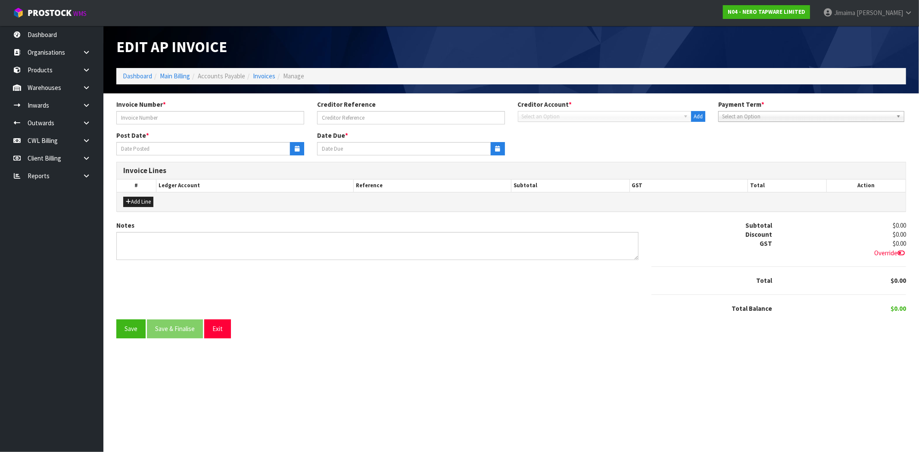
type input "4308"
type input "[DATE]"
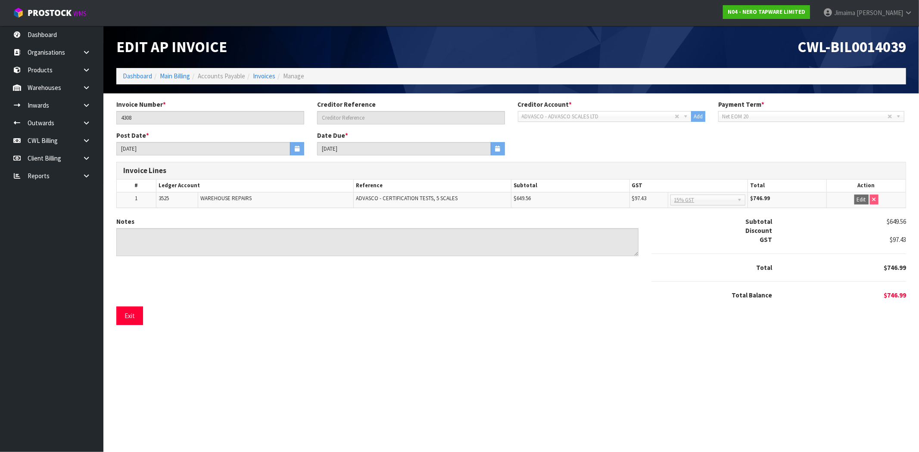
click at [265, 70] on ol "Dashboard Main Billing Accounts Payable Invoices Manage" at bounding box center [511, 76] width 790 height 16
click at [265, 71] on ol "Dashboard Main Billing Accounts Payable Invoices Manage" at bounding box center [511, 76] width 790 height 16
drag, startPoint x: 268, startPoint y: 75, endPoint x: 242, endPoint y: 95, distance: 33.5
click at [268, 75] on link "Invoices" at bounding box center [264, 76] width 22 height 8
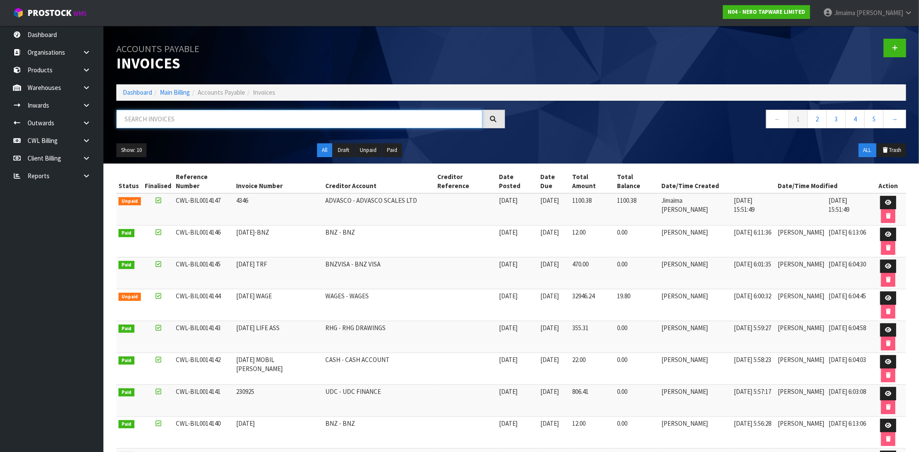
click at [172, 121] on input "text" at bounding box center [299, 119] width 366 height 19
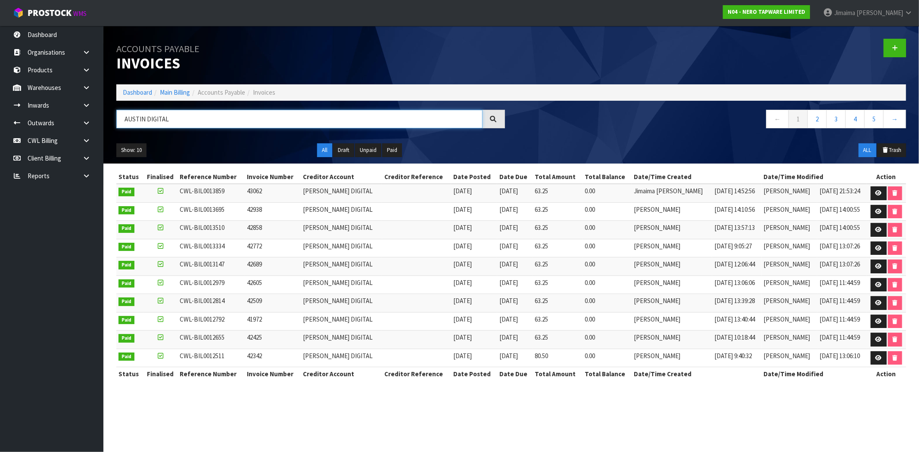
type input "AUSTIN DIGITAL"
click at [318, 199] on td "[PERSON_NAME] DIGITAL" at bounding box center [341, 193] width 81 height 19
click at [368, 195] on span "[PERSON_NAME] DIGITAL" at bounding box center [338, 191] width 70 height 8
click at [873, 192] on link at bounding box center [879, 194] width 16 height 14
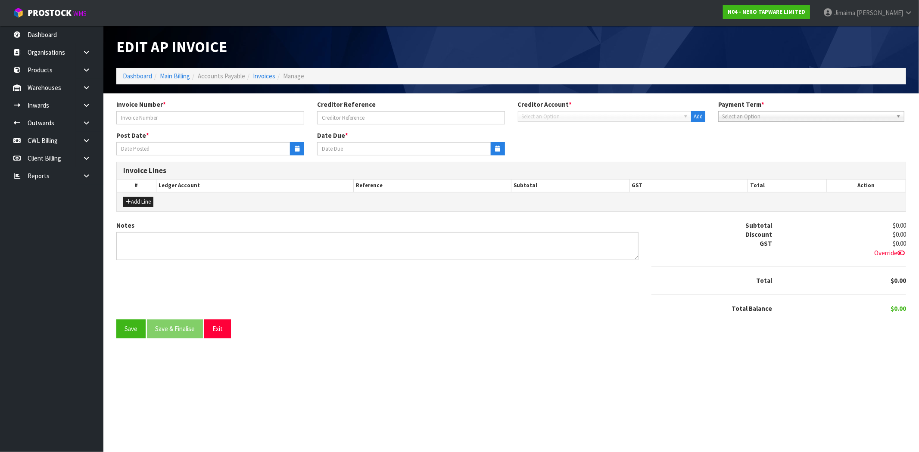
type input "43062"
type input "[DATE]"
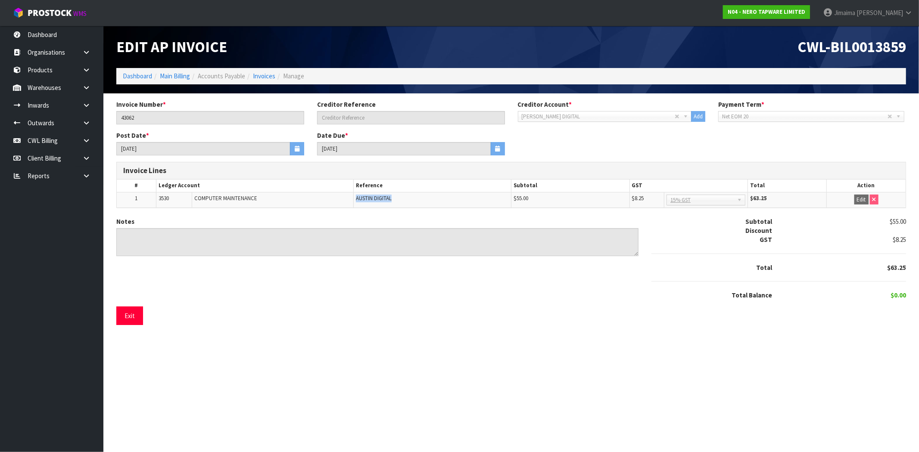
click at [334, 196] on tr "1 3530 COMPUTER MAINTENANCE AUSTIN DIGITAL $55.00 $8.25 No GST 15% GST Zero Rat…" at bounding box center [511, 200] width 789 height 16
copy tr "AUSTIN DIGITAL"
click at [262, 79] on link "Invoices" at bounding box center [264, 76] width 22 height 8
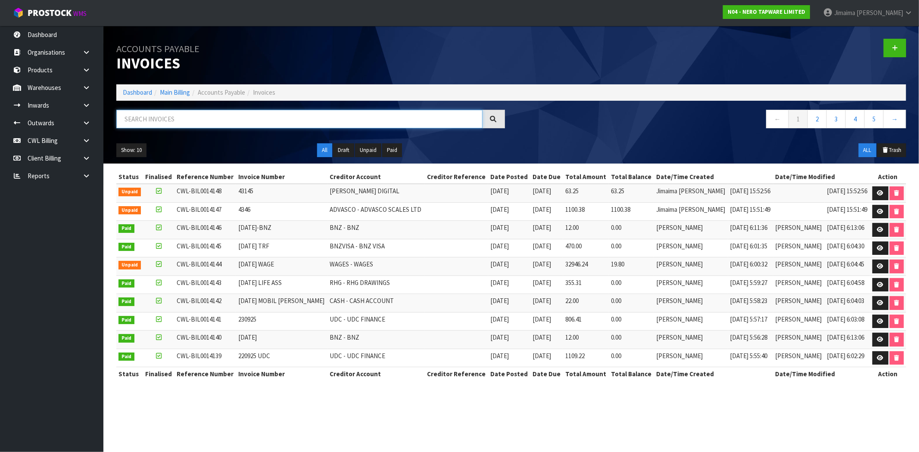
click at [161, 118] on input "text" at bounding box center [299, 119] width 366 height 19
paste input "Concept Logistics [GEOGRAPHIC_DATA]"
type input "CONCEPT LOGISTICS [GEOGRAPHIC_DATA]"
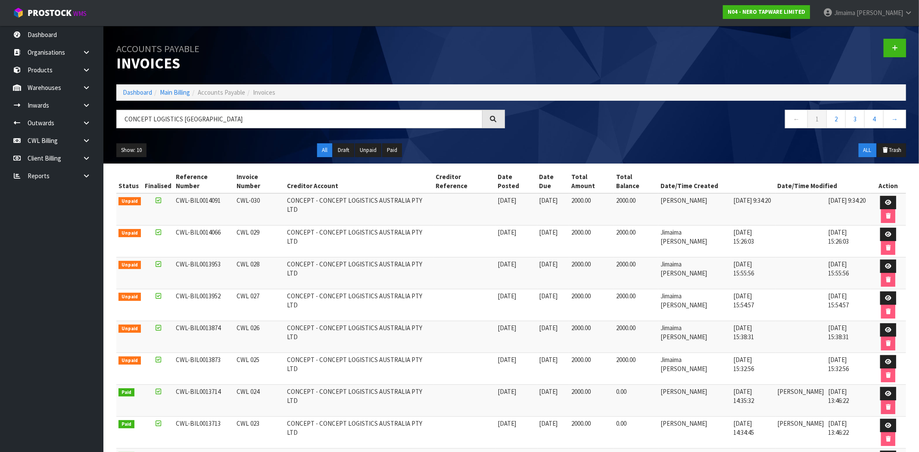
click at [766, 196] on td "[DATE] 9:34:20" at bounding box center [753, 209] width 44 height 32
click at [880, 197] on link at bounding box center [888, 203] width 16 height 14
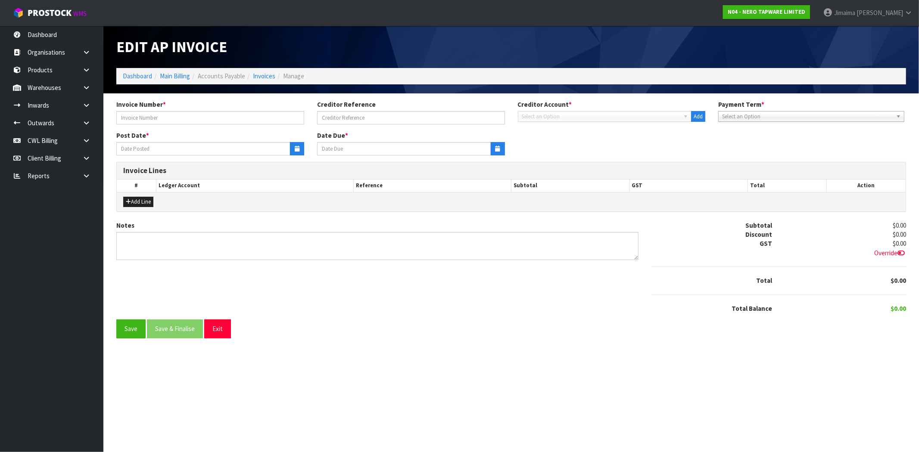
type input "CWL-030"
type input "[DATE]"
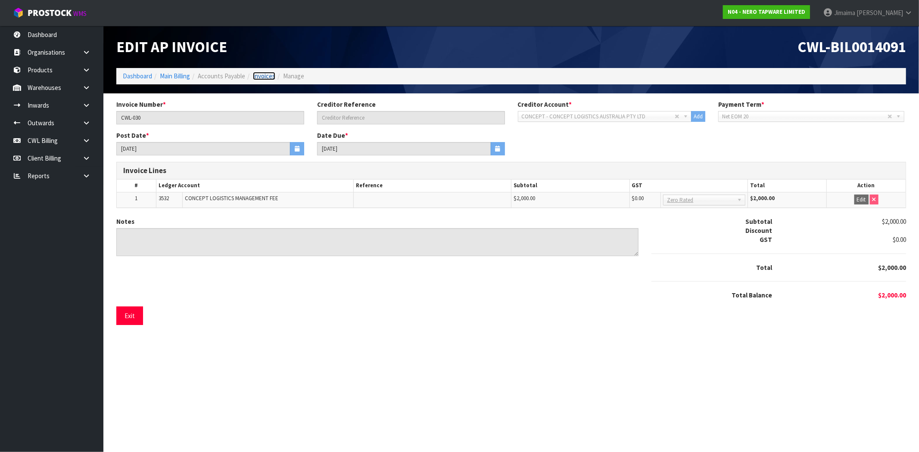
drag, startPoint x: 258, startPoint y: 76, endPoint x: 218, endPoint y: 103, distance: 48.4
click at [258, 76] on link "Invoices" at bounding box center [264, 76] width 22 height 8
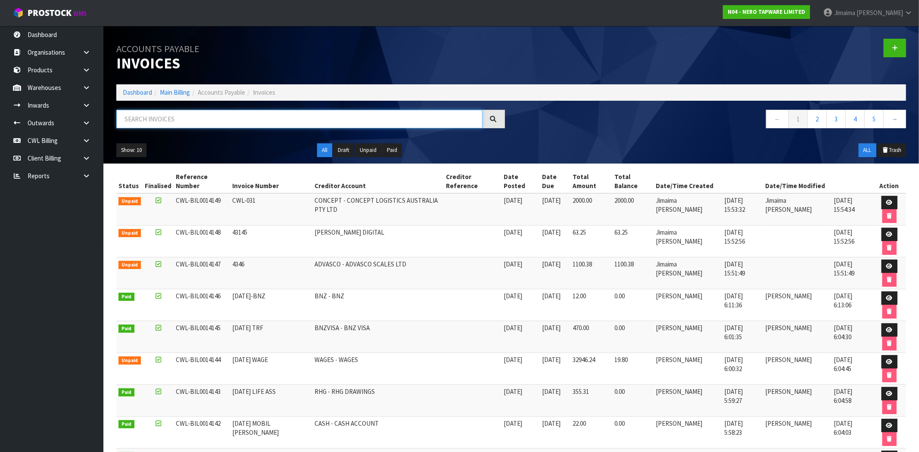
click at [159, 122] on input "text" at bounding box center [299, 119] width 366 height 19
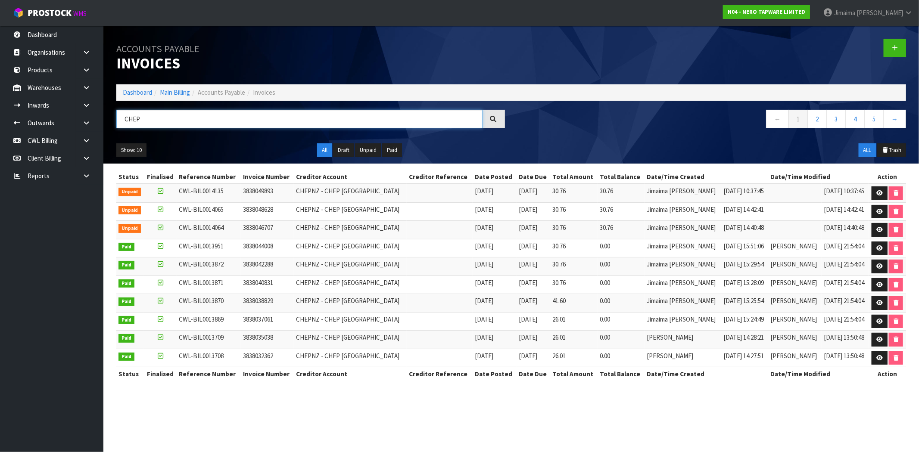
type input "CHEP"
click at [255, 187] on span "3838049893" at bounding box center [258, 191] width 30 height 8
click at [876, 196] on icon at bounding box center [879, 193] width 6 height 6
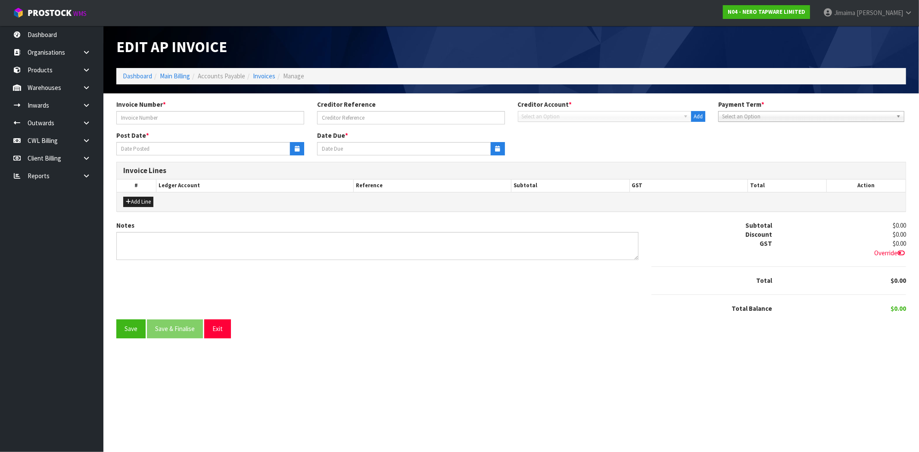
type input "3838049893"
type input "[DATE]"
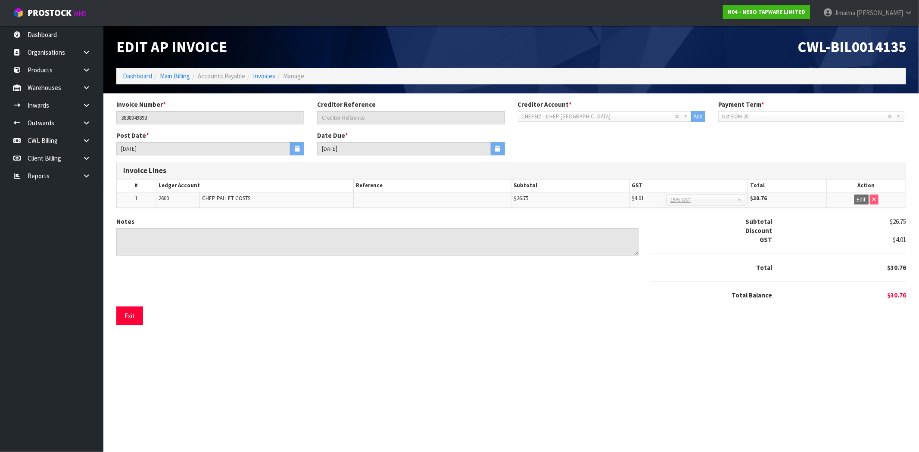
click at [166, 199] on span "2600" at bounding box center [164, 198] width 10 height 7
click at [165, 199] on span "2600" at bounding box center [164, 198] width 10 height 7
click at [257, 76] on link "Invoices" at bounding box center [264, 76] width 22 height 8
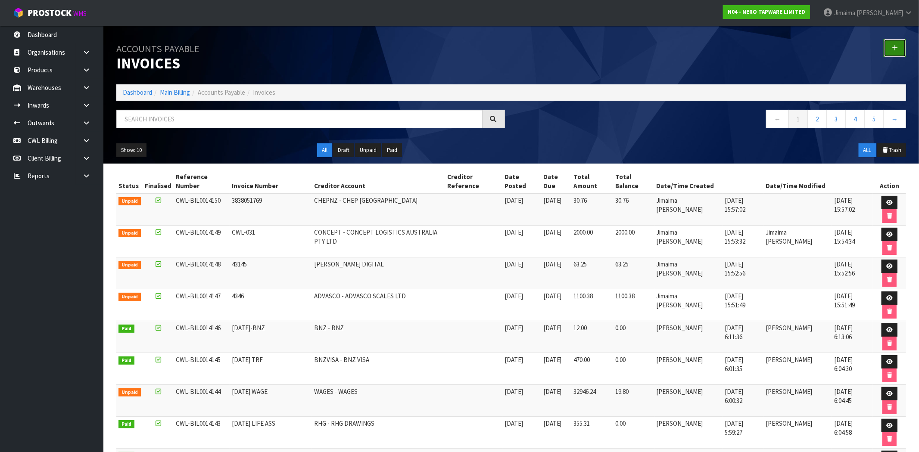
click at [894, 50] on icon at bounding box center [895, 48] width 6 height 6
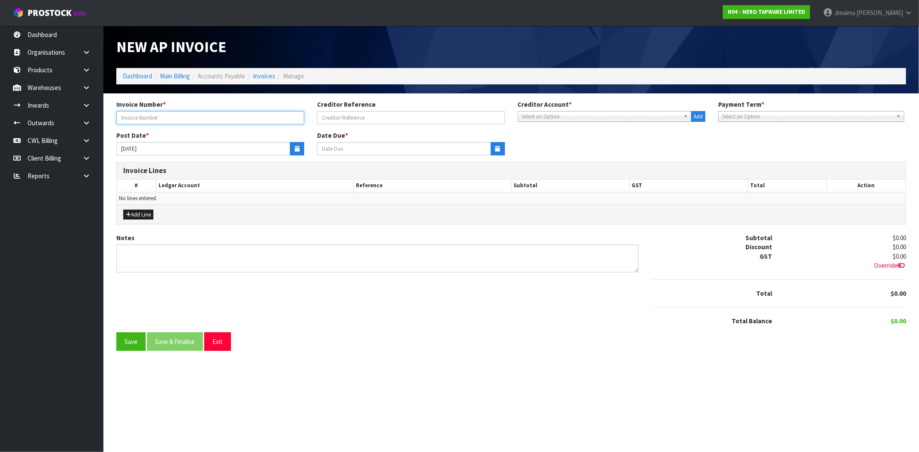
click at [238, 118] on input "text" at bounding box center [210, 117] width 188 height 13
type input "863"
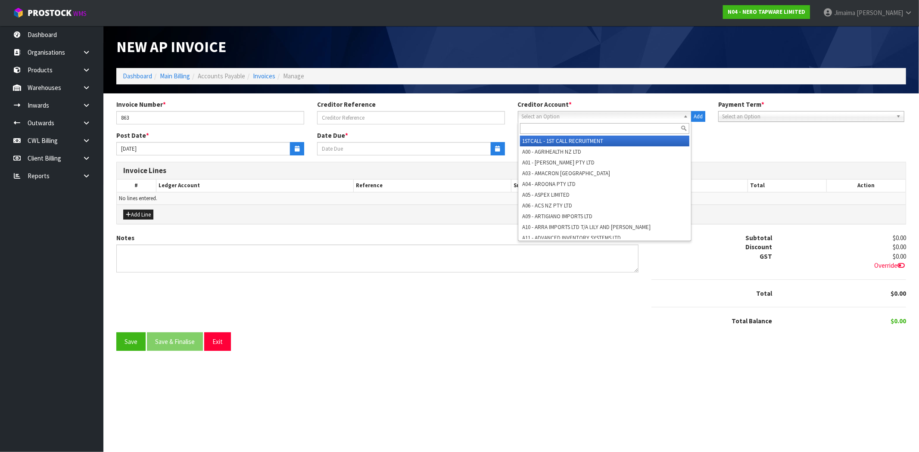
click at [534, 121] on span "Select an Option" at bounding box center [601, 117] width 159 height 10
click at [531, 130] on input "text" at bounding box center [605, 128] width 170 height 11
type input "x"
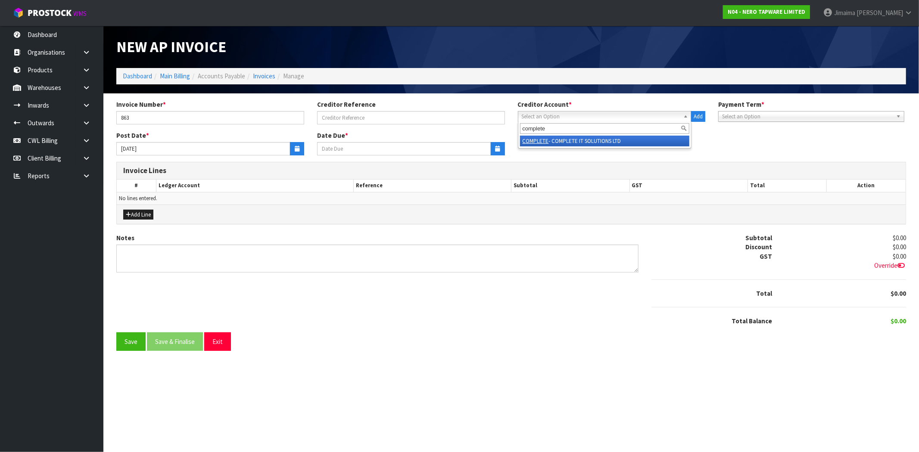
type input "complete"
click at [581, 136] on div "complete COMPLETE - COMPLETE IT SOLUTIONS LTD" at bounding box center [605, 134] width 174 height 27
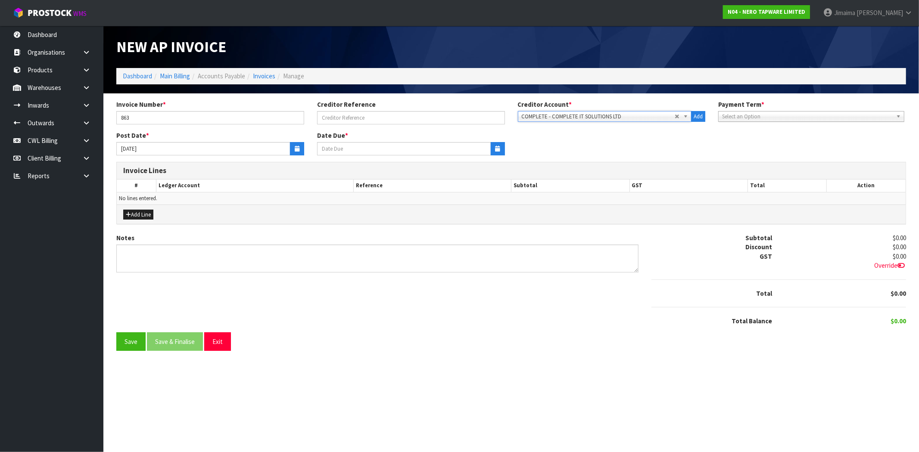
type input "[DATE]"
click at [299, 149] on icon "button" at bounding box center [297, 149] width 5 height 6
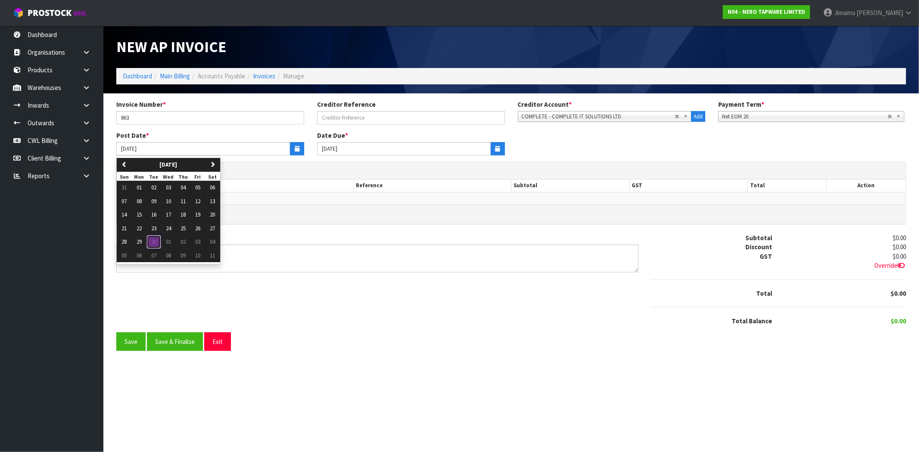
click at [155, 239] on span "30" at bounding box center [153, 241] width 5 height 7
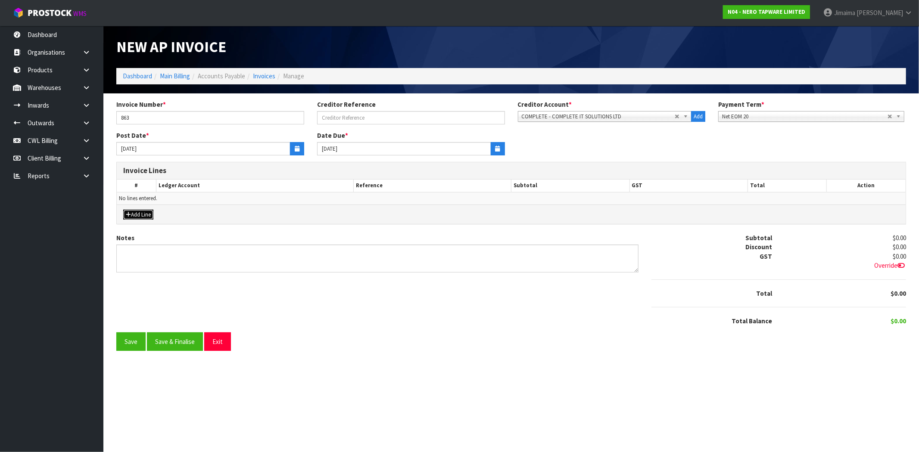
click at [143, 212] on button "Add Line" at bounding box center [138, 215] width 30 height 10
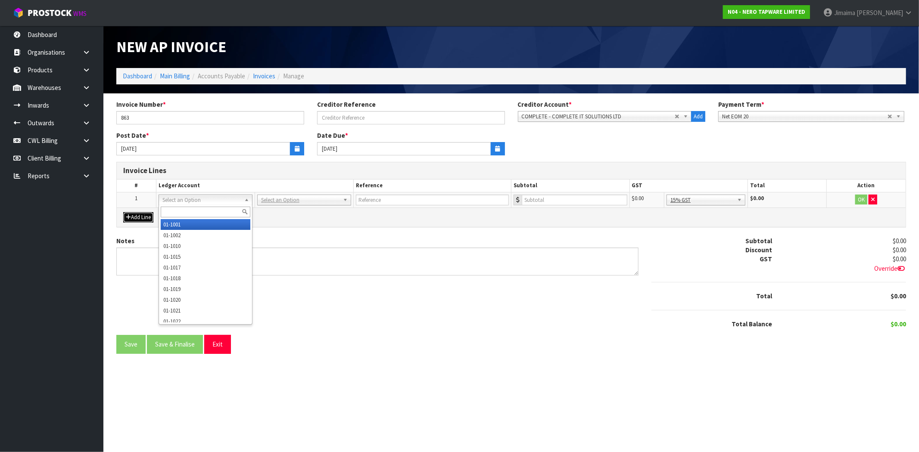
drag, startPoint x: 206, startPoint y: 202, endPoint x: 186, endPoint y: 216, distance: 24.5
click at [186, 216] on input "text" at bounding box center [206, 212] width 90 height 11
paste input "01-3530"
type input "01-3530"
drag, startPoint x: 178, startPoint y: 223, endPoint x: 259, endPoint y: 114, distance: 136.1
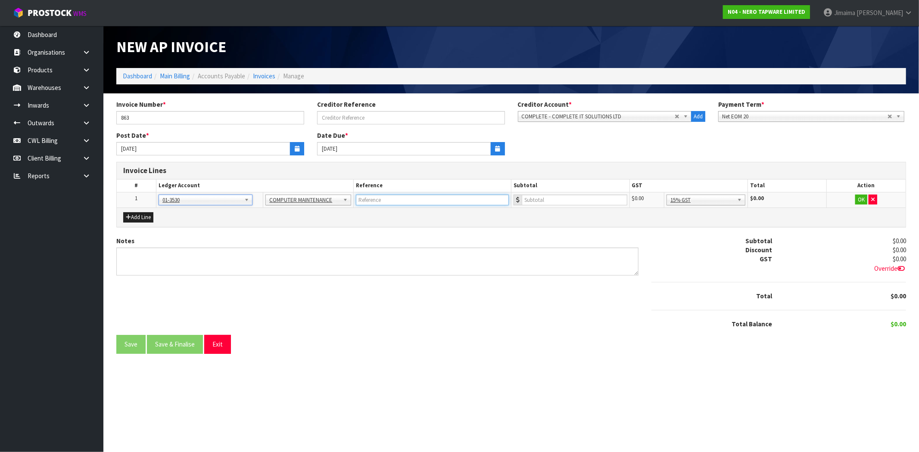
click at [408, 203] on input "text" at bounding box center [432, 200] width 153 height 11
click at [358, 200] on input "UPGRADES TO WIN 11," at bounding box center [432, 200] width 153 height 11
click at [473, 195] on input "COMPLETE IT - UPGRADES TO WIN 11," at bounding box center [432, 200] width 153 height 11
type input "COMPLETE IT"
click at [582, 200] on input "number" at bounding box center [575, 200] width 106 height 11
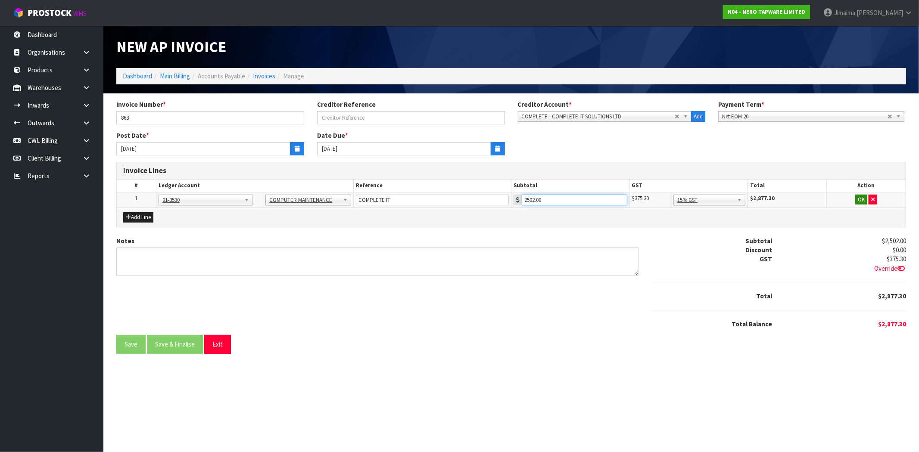
type input "2502.00"
click at [865, 201] on button "OK" at bounding box center [861, 200] width 12 height 10
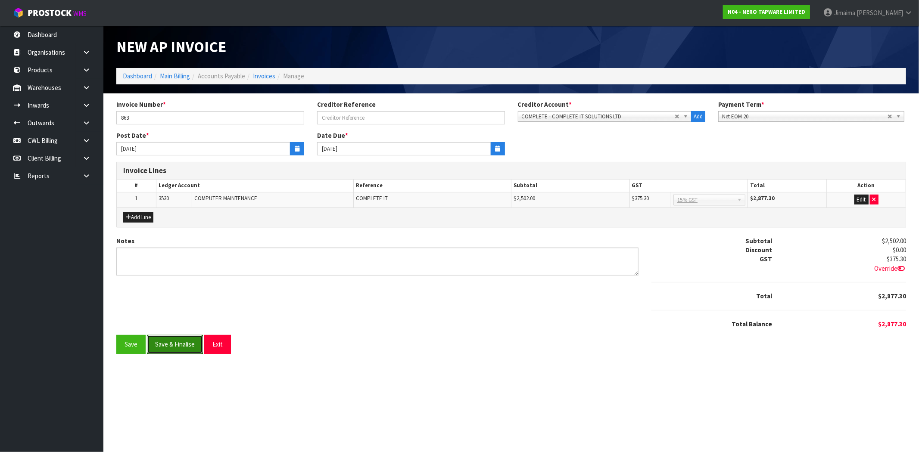
drag, startPoint x: 192, startPoint y: 339, endPoint x: 222, endPoint y: 318, distance: 37.7
click at [191, 339] on button "Save & Finalise" at bounding box center [175, 344] width 56 height 19
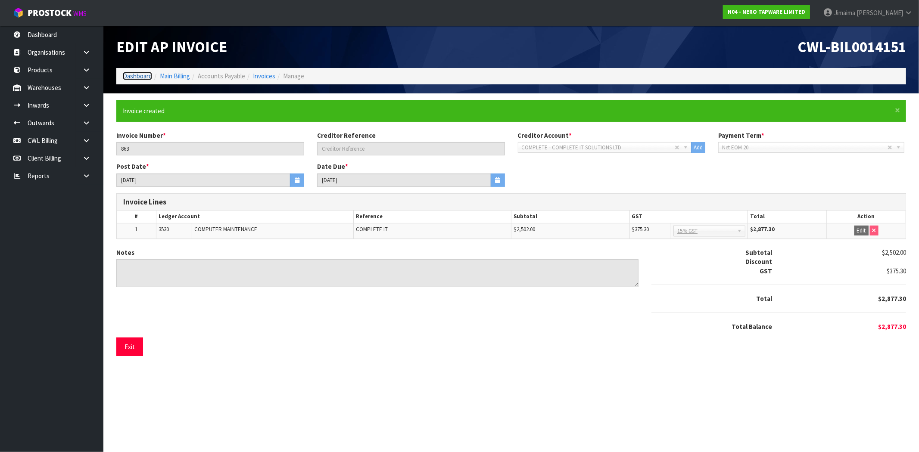
click at [139, 75] on link "Dashboard" at bounding box center [137, 76] width 29 height 8
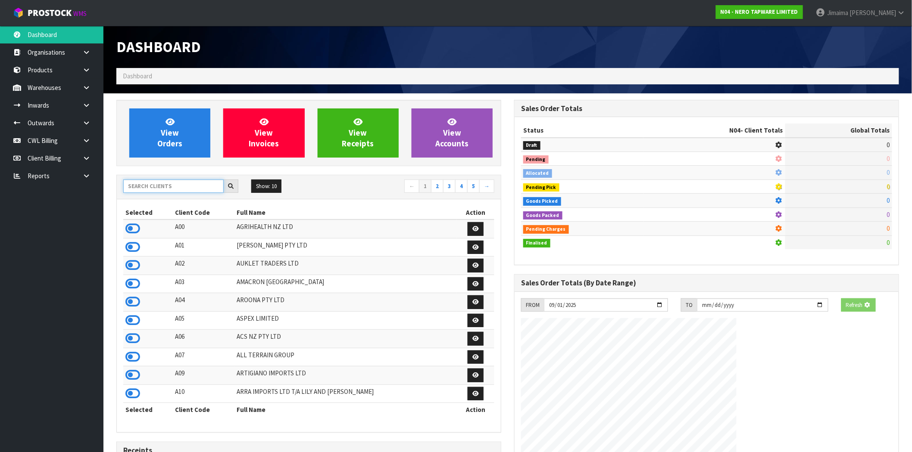
click at [152, 182] on input "text" at bounding box center [173, 186] width 100 height 13
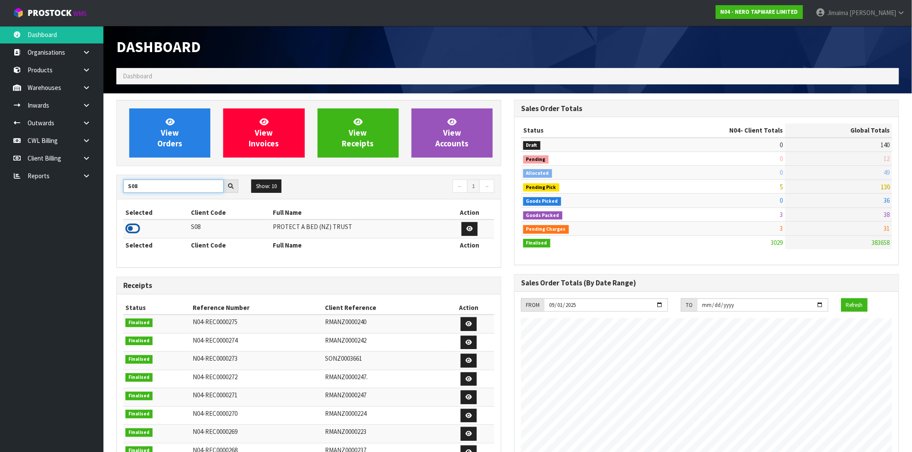
type input "S08"
click at [135, 231] on icon at bounding box center [132, 228] width 15 height 13
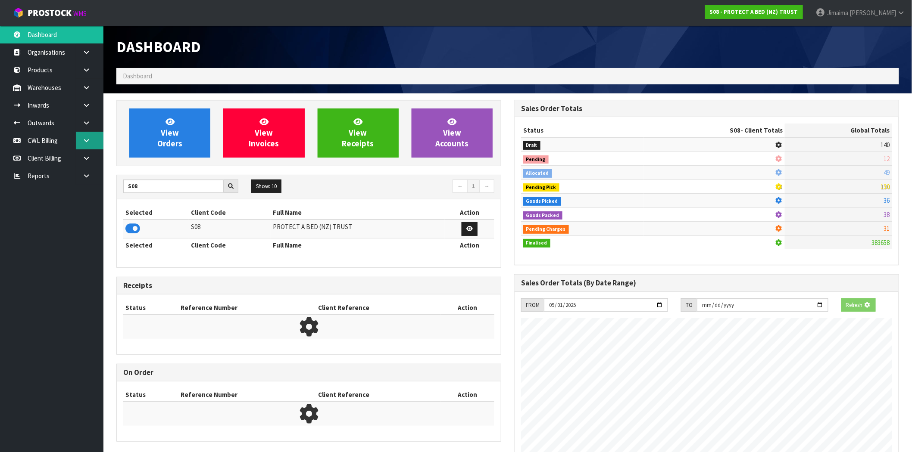
scroll to position [430276, 430415]
click at [102, 157] on link at bounding box center [90, 158] width 28 height 18
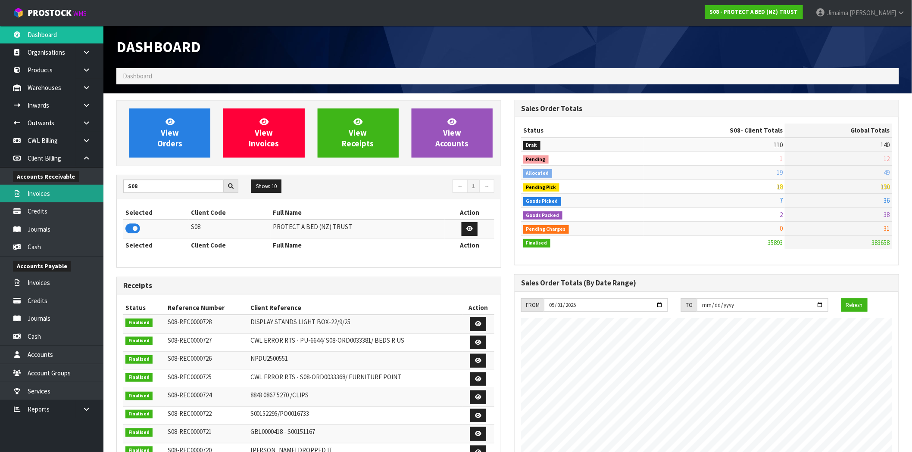
click at [57, 200] on link "Invoices" at bounding box center [51, 194] width 103 height 18
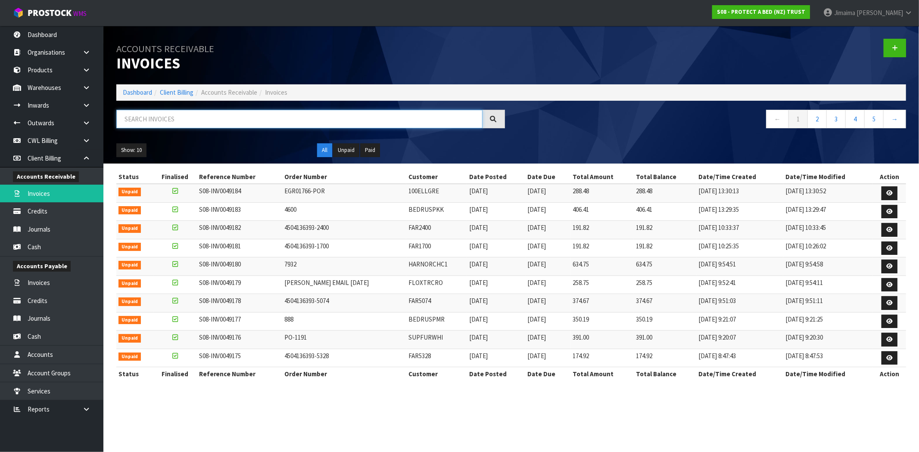
click at [208, 123] on input "text" at bounding box center [299, 119] width 366 height 19
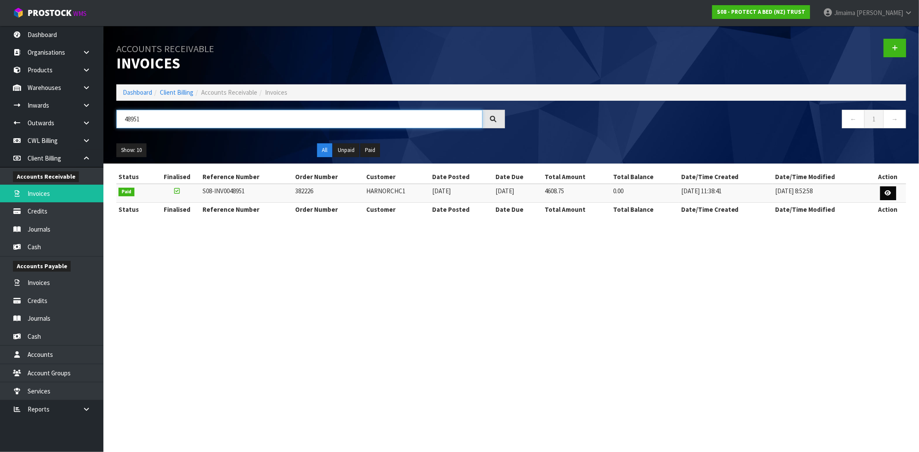
type input "48951"
click at [884, 190] on link at bounding box center [888, 194] width 16 height 14
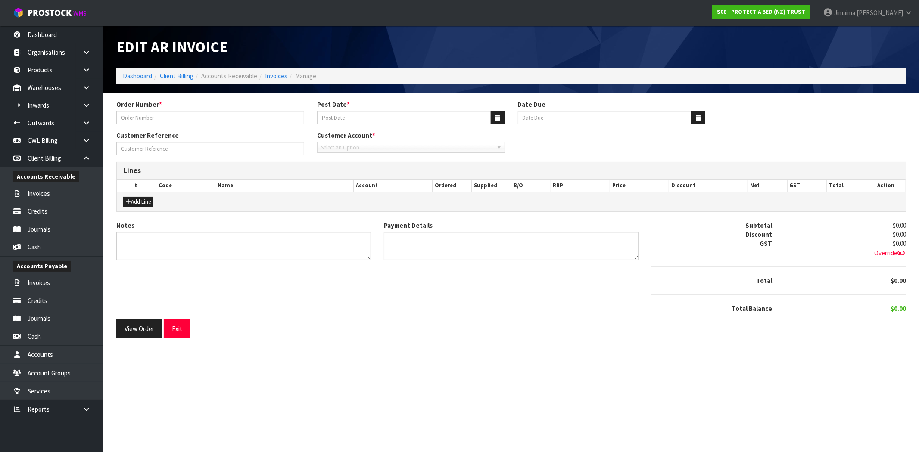
type input "382226"
type input "[DATE]"
type input "20/10/2025"
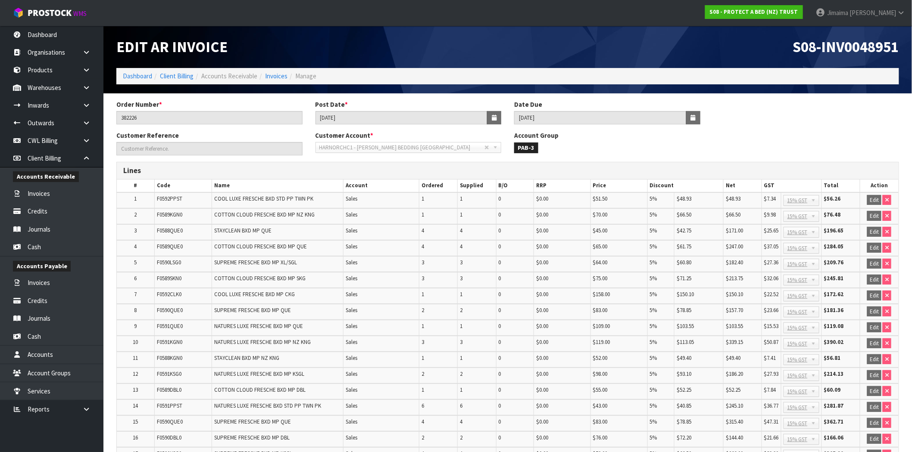
click at [298, 237] on td "STAYCLEAN BXD MP QUE" at bounding box center [278, 232] width 132 height 16
click at [877, 41] on span "S08-INV0048951" at bounding box center [846, 46] width 106 height 19
copy span "INV0048951"
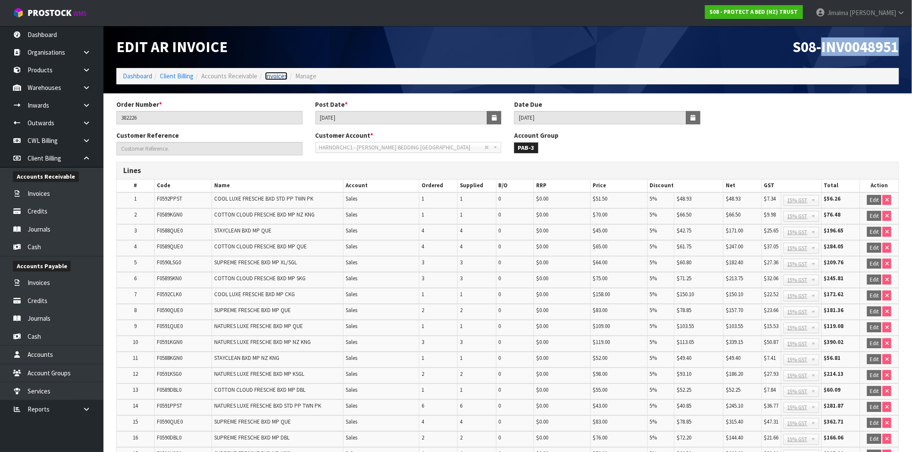
click at [278, 72] on link "Invoices" at bounding box center [276, 76] width 22 height 8
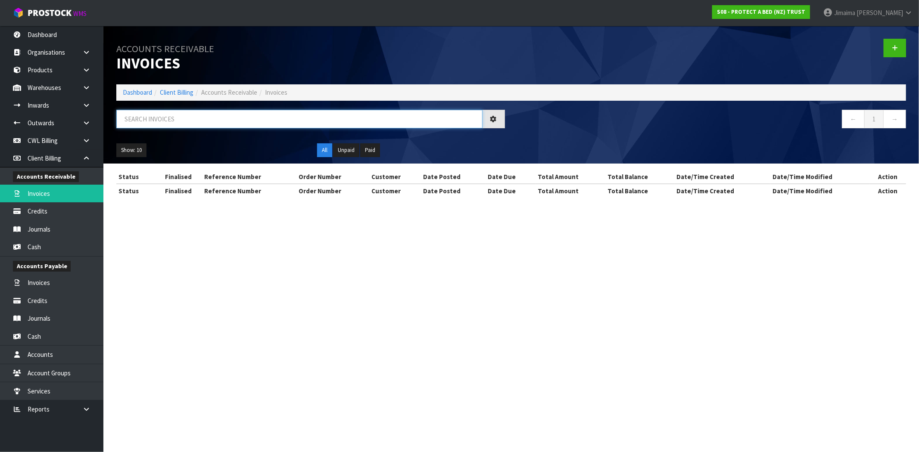
click at [170, 115] on input "text" at bounding box center [299, 119] width 366 height 19
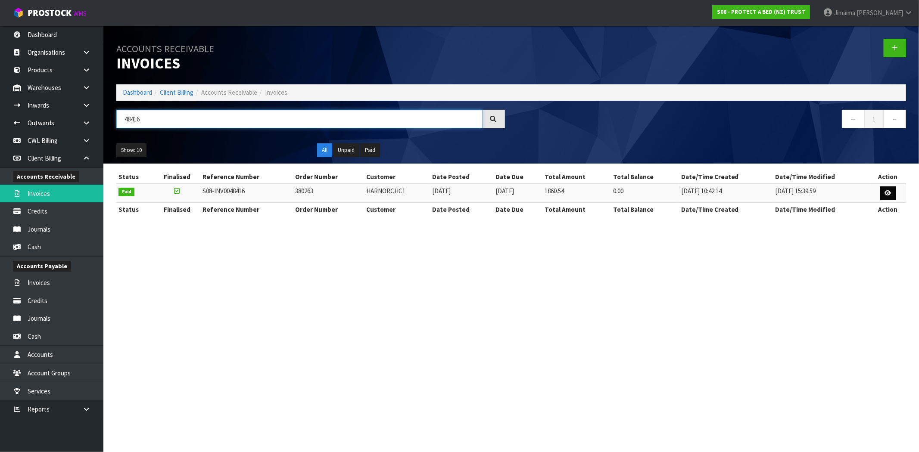
type input "48416"
drag, startPoint x: 888, startPoint y: 196, endPoint x: 816, endPoint y: 224, distance: 76.8
click at [888, 196] on link at bounding box center [888, 194] width 16 height 14
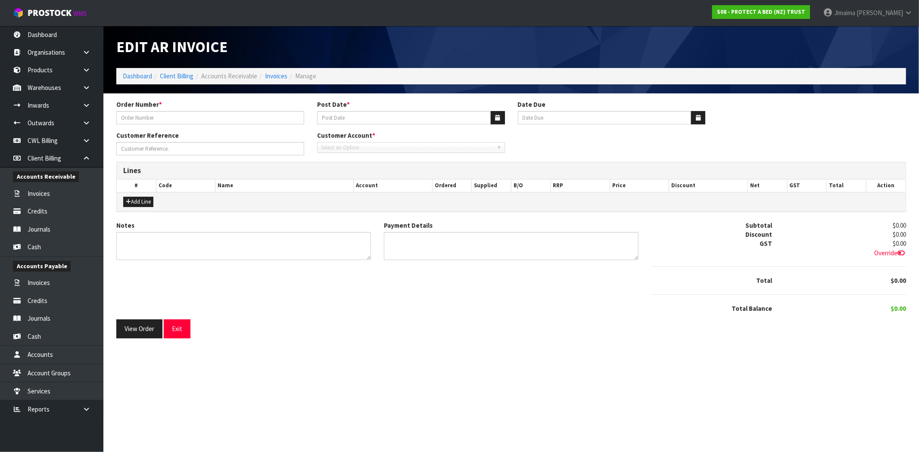
click at [265, 321] on form "Order Number * Post Date * Date Due Customer Reference Customer Account * Selec…" at bounding box center [511, 219] width 790 height 239
type input "380263"
type input "01/08/2025"
type input "20/09/2025"
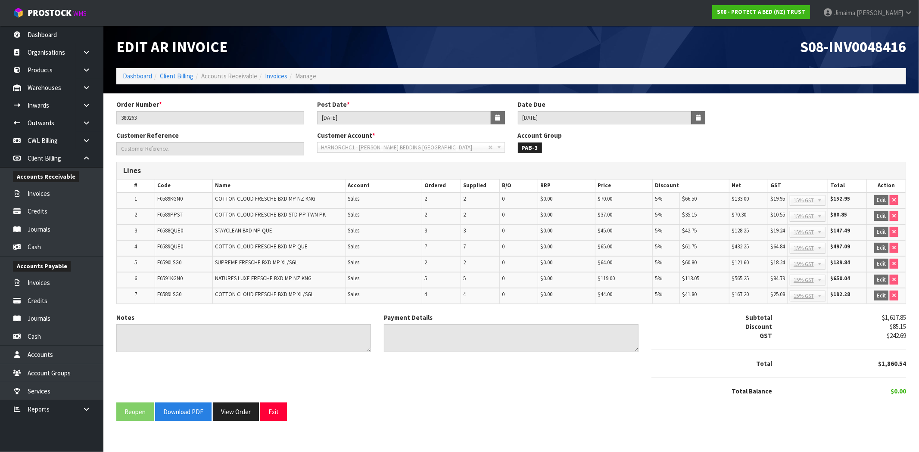
click at [176, 272] on td "F0591KGN0" at bounding box center [184, 280] width 58 height 16
click at [876, 49] on span "S08-INV0048416" at bounding box center [853, 46] width 106 height 19
drag, startPoint x: 876, startPoint y: 49, endPoint x: 850, endPoint y: 35, distance: 29.5
click at [876, 48] on span "S08-INV0048416" at bounding box center [853, 46] width 106 height 19
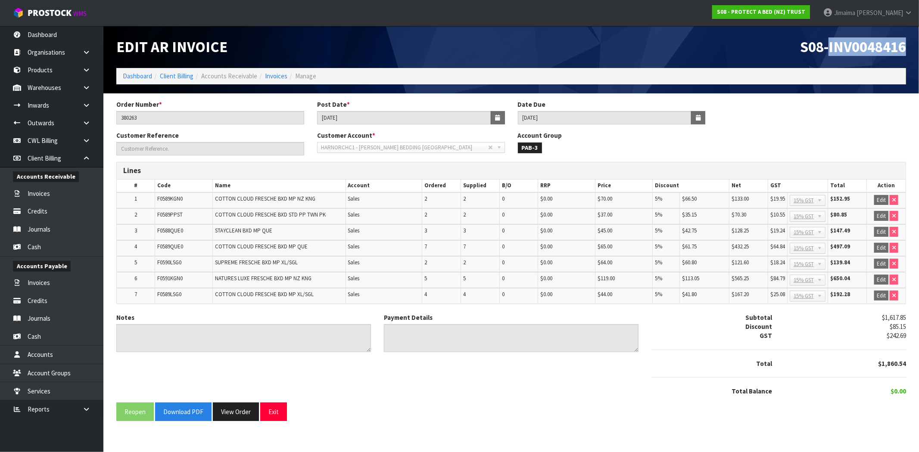
copy span "INV0048416"
click at [279, 76] on link "Invoices" at bounding box center [276, 76] width 22 height 8
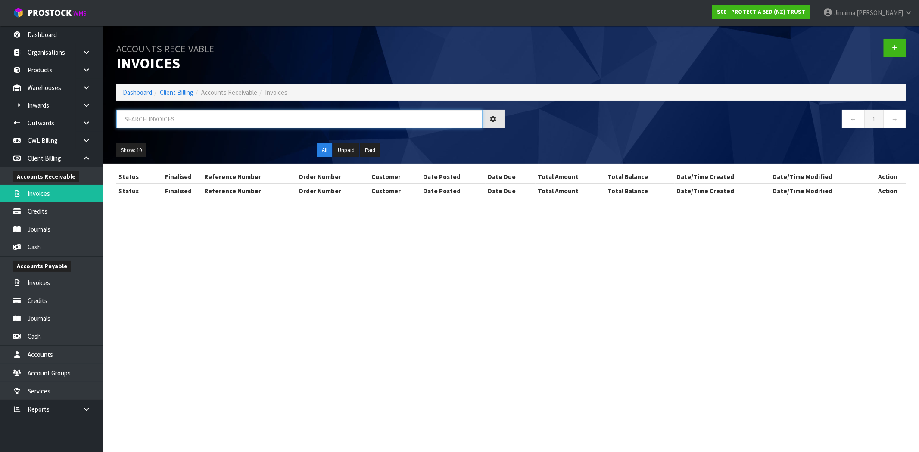
click at [149, 117] on input "text" at bounding box center [299, 119] width 366 height 19
paste input "INV0049150"
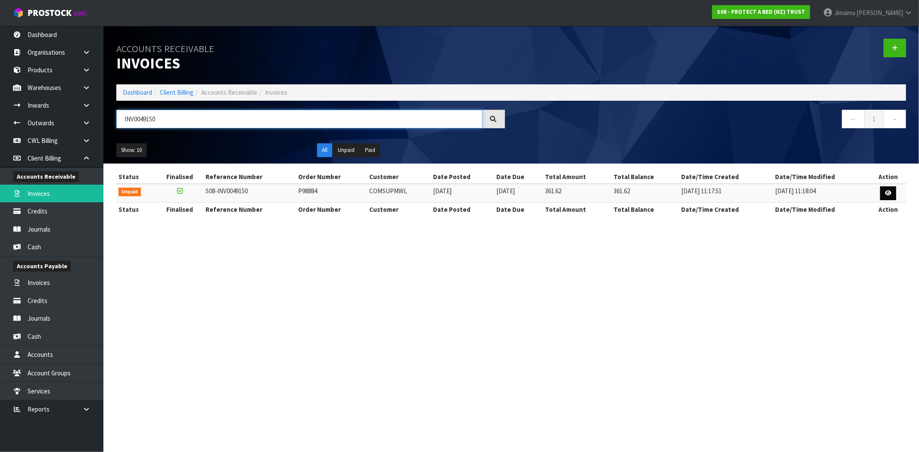
type input "INV0049150"
click at [889, 195] on icon at bounding box center [888, 193] width 6 height 6
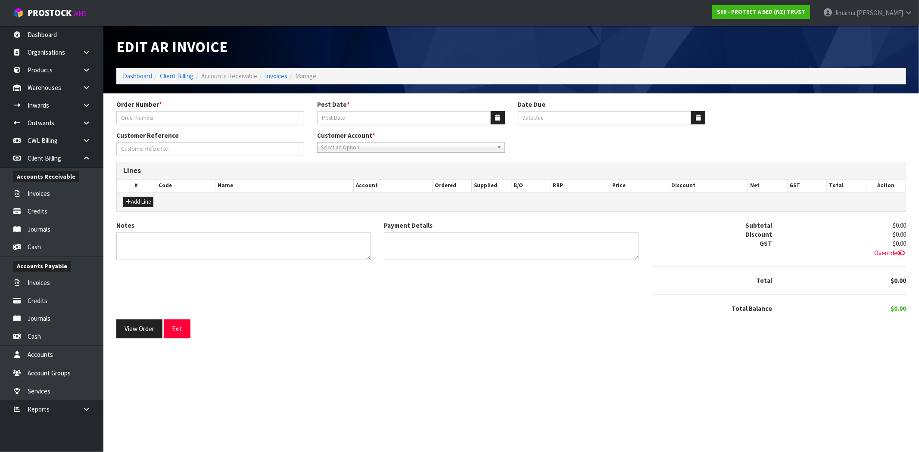
type input "P98884"
type input "[DATE]"
type input "20/10/2025"
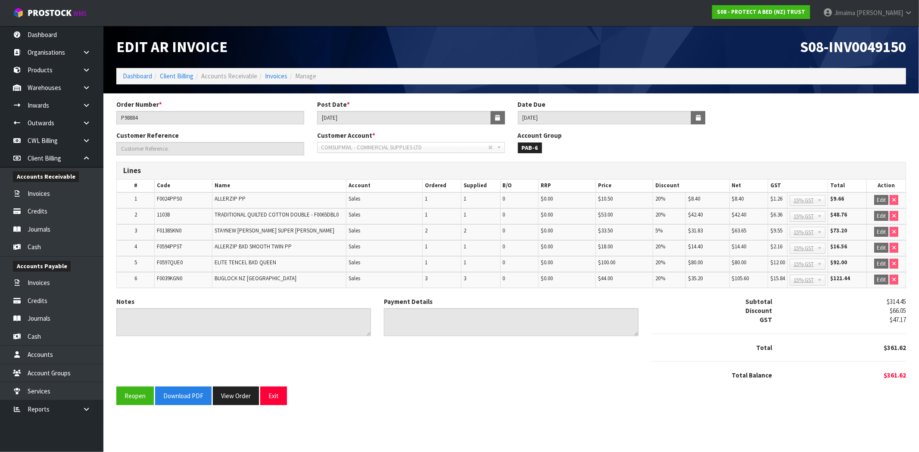
click at [416, 214] on td "Sales" at bounding box center [384, 217] width 76 height 16
drag, startPoint x: 240, startPoint y: 405, endPoint x: 342, endPoint y: 355, distance: 113.1
click at [240, 405] on div "Order Number * P98884 Post Date * 29/09/2025 Date Due 20/10/2025 Customer Refer…" at bounding box center [511, 256] width 803 height 312
click at [230, 388] on button "View Order" at bounding box center [236, 396] width 46 height 19
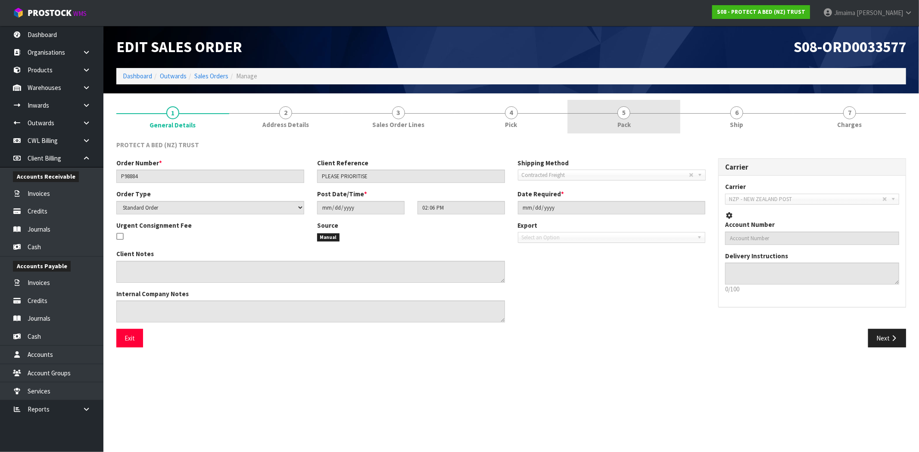
click at [648, 128] on link "5 Pack" at bounding box center [623, 117] width 113 height 34
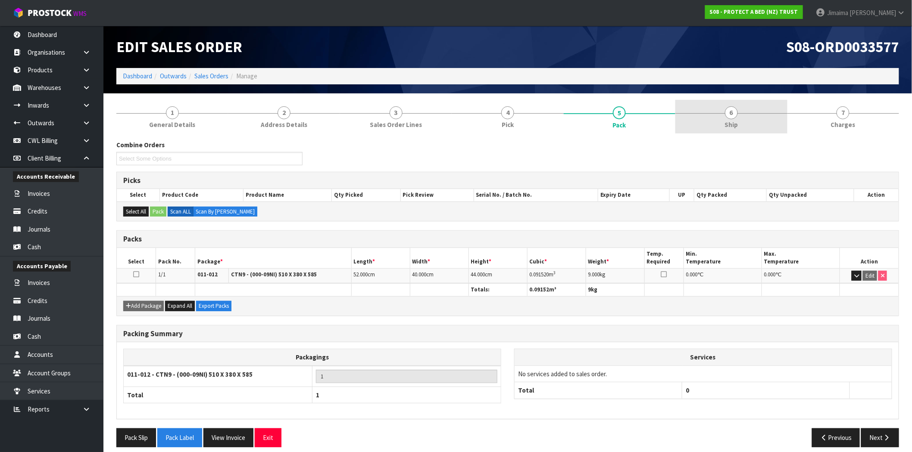
click at [722, 126] on link "6 Ship" at bounding box center [731, 117] width 112 height 34
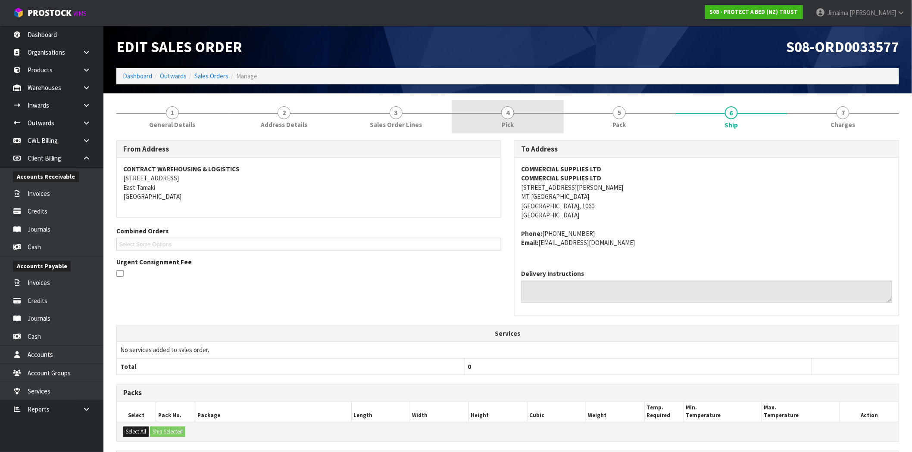
click at [467, 130] on link "4 Pick" at bounding box center [507, 117] width 112 height 34
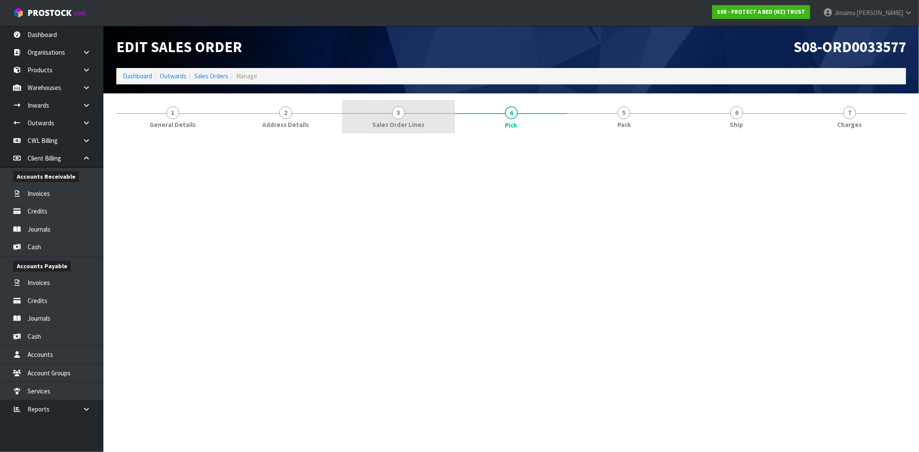
click at [393, 123] on span "Sales Order Lines" at bounding box center [398, 124] width 52 height 9
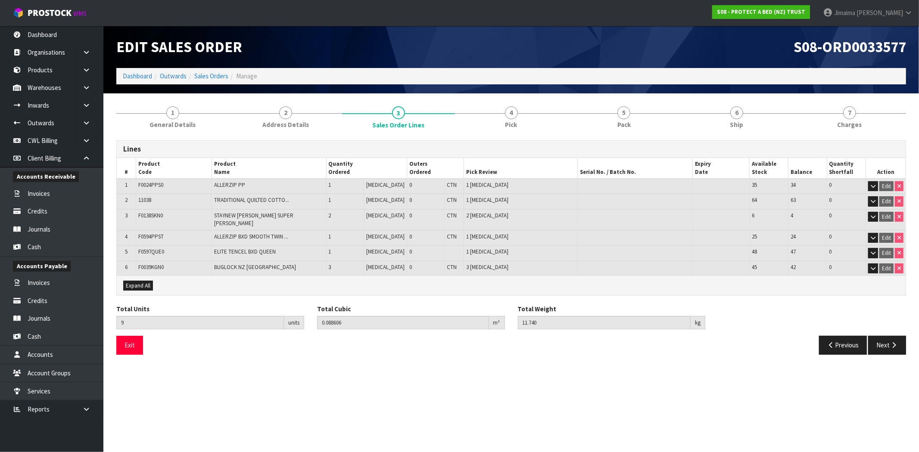
click at [407, 246] on td "0" at bounding box center [425, 254] width 37 height 16
click at [492, 114] on link "4 Pick" at bounding box center [511, 117] width 113 height 34
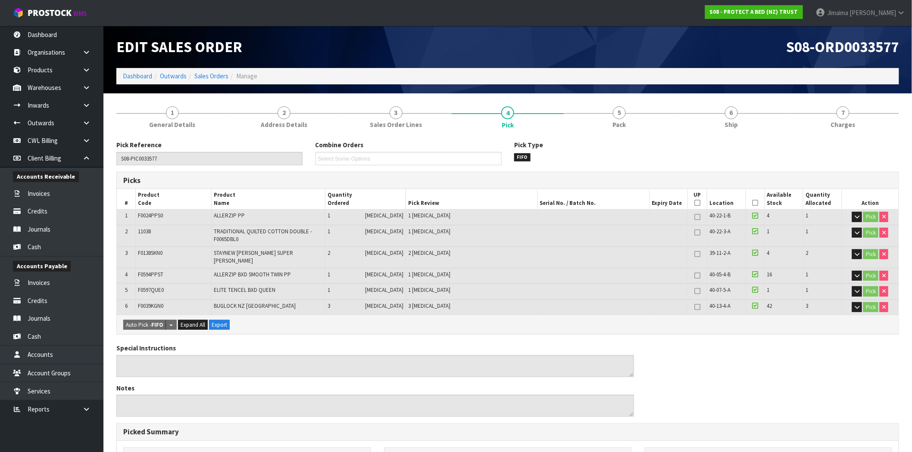
click at [519, 200] on th "Pick Review" at bounding box center [471, 199] width 132 height 20
click at [96, 89] on link at bounding box center [90, 88] width 28 height 18
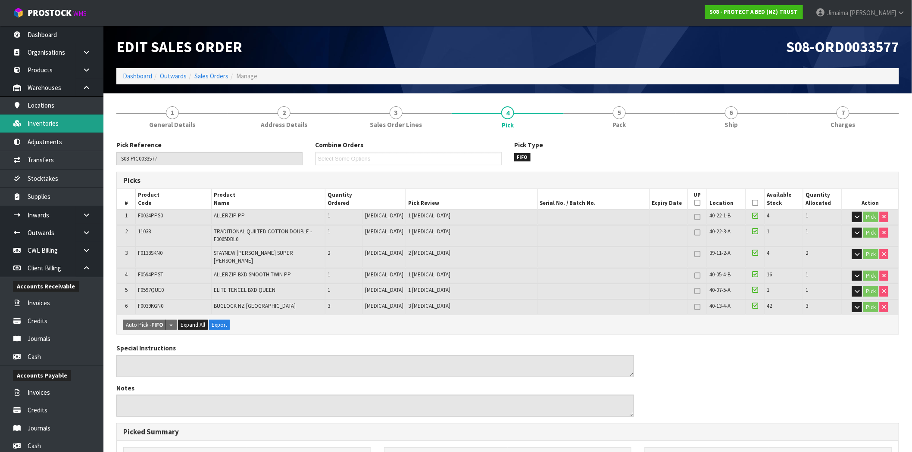
click at [54, 127] on link "Inventories" at bounding box center [51, 124] width 103 height 18
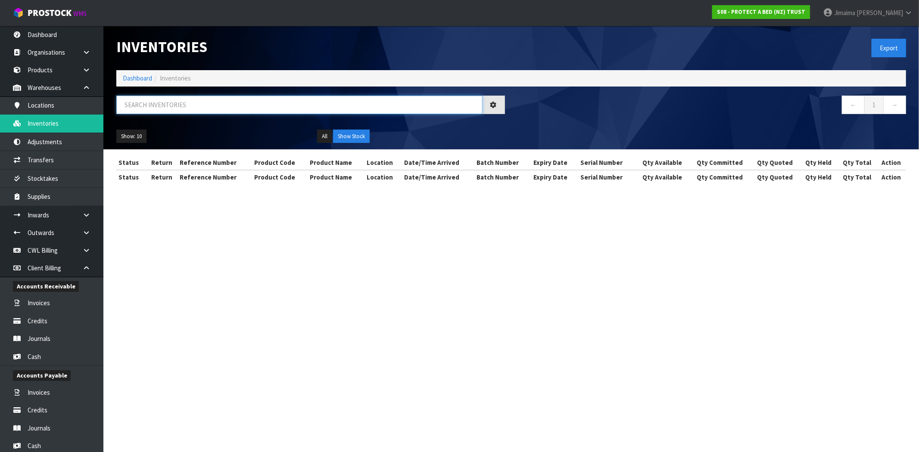
click at [204, 110] on input "text" at bounding box center [299, 105] width 366 height 19
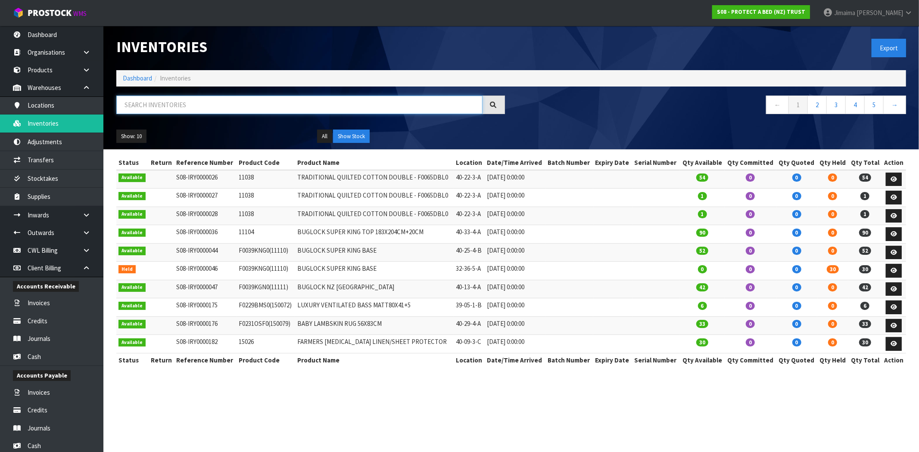
paste input "F0039KGN0"
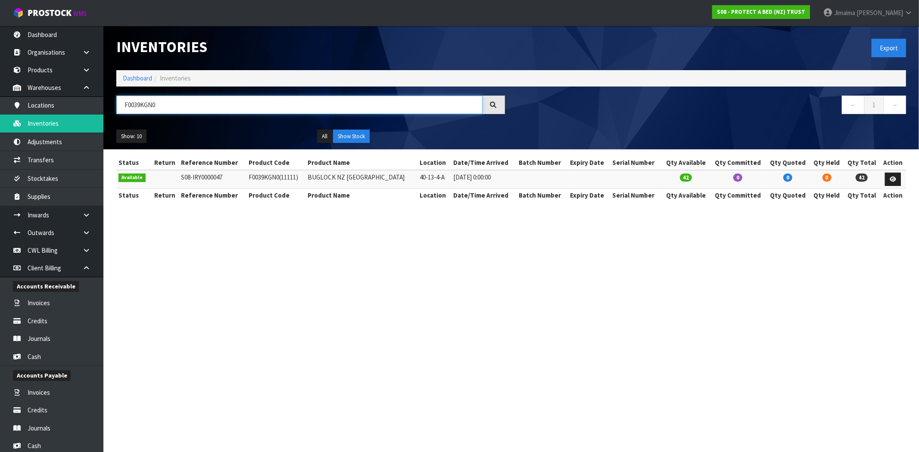
type input "F0039KGN0"
click at [802, 263] on section "Inventories Export Dashboard Inventories F0039KGN0 ← 1 → Show: 10 5 10 25 50 Al…" at bounding box center [459, 226] width 919 height 452
click at [138, 78] on link "Dashboard" at bounding box center [137, 78] width 29 height 8
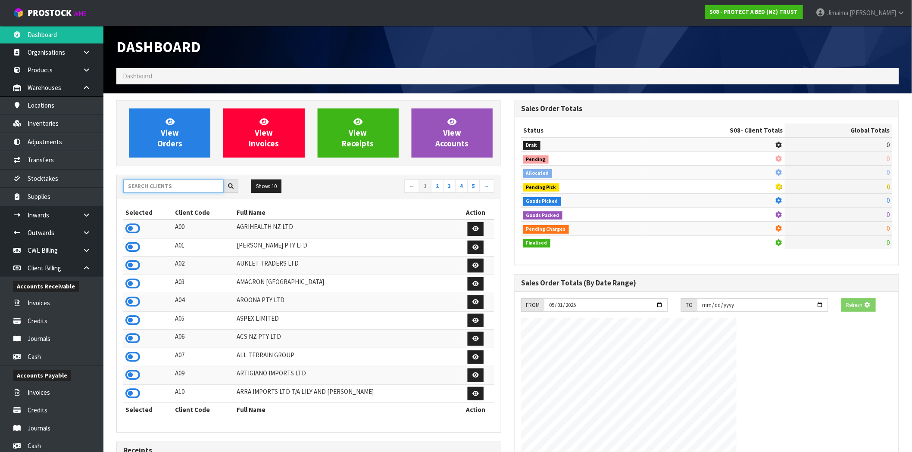
click at [192, 183] on input "text" at bounding box center [173, 186] width 100 height 13
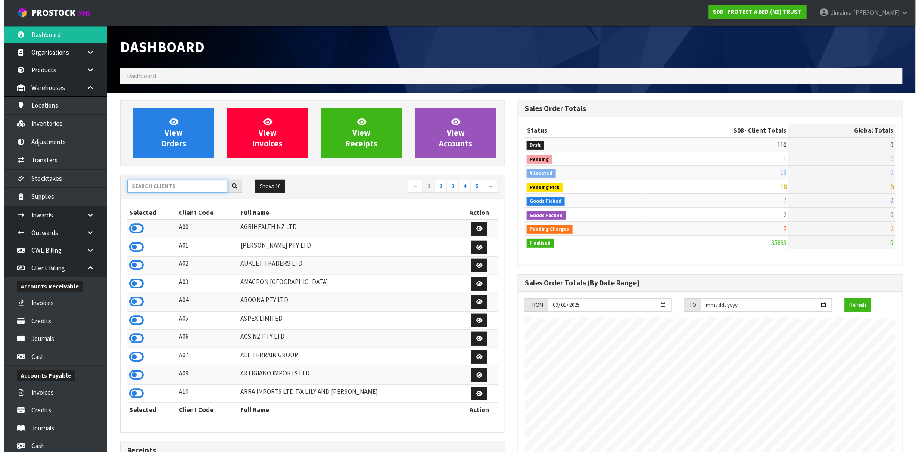
scroll to position [653, 398]
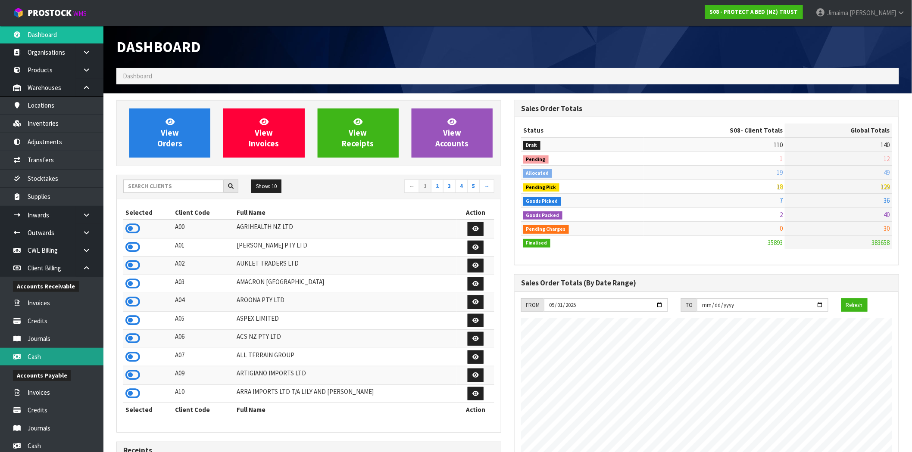
click at [67, 358] on link "Cash" at bounding box center [51, 357] width 103 height 18
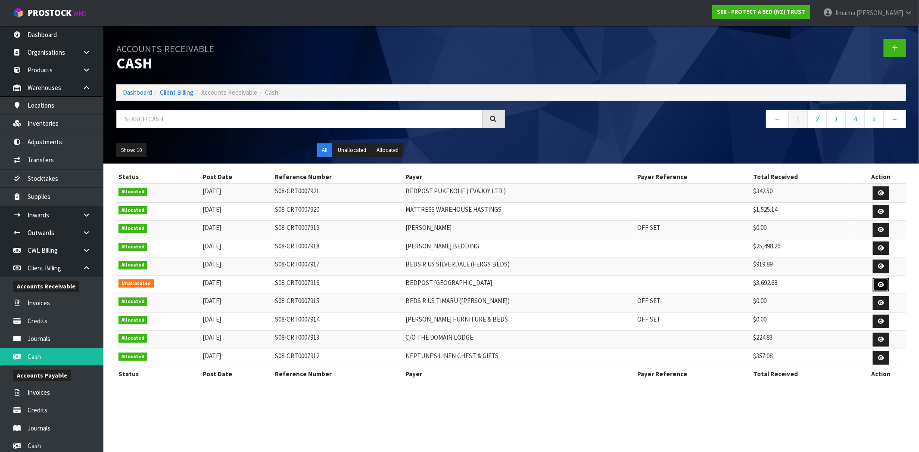
click at [874, 285] on link at bounding box center [881, 285] width 16 height 14
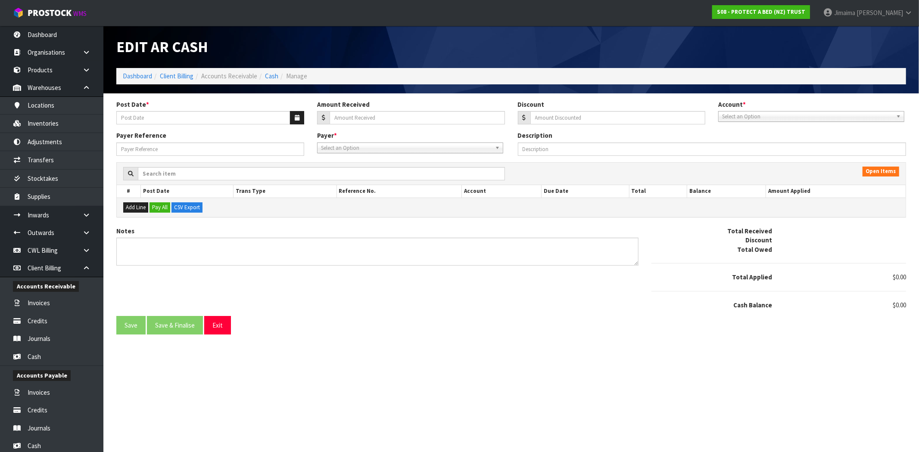
type input "24/09/2025"
type input "3692.68"
type input "0"
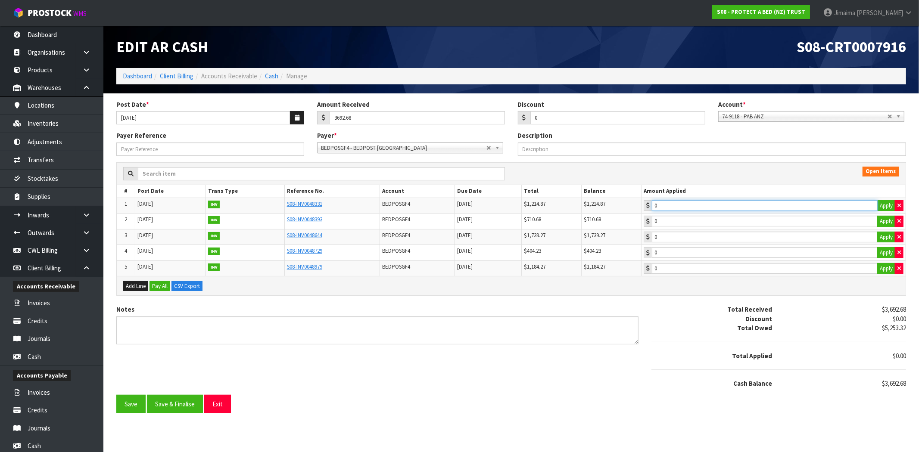
type input "1214.87"
click at [742, 208] on input "1214.87" at bounding box center [765, 205] width 226 height 11
type input "710.68"
click at [713, 222] on input "710.68" at bounding box center [765, 221] width 226 height 11
type input "1739.27"
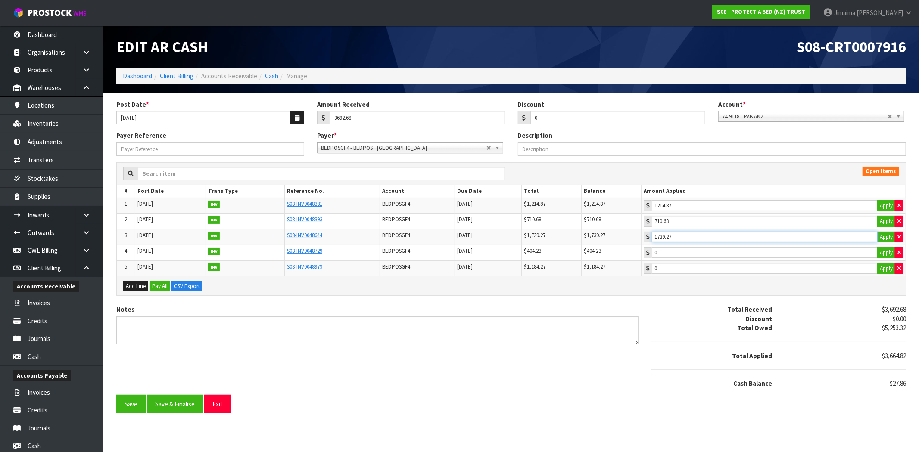
click at [699, 239] on input "1739.27" at bounding box center [765, 237] width 226 height 11
type input "27.86"
click at [695, 258] on input "27.86" at bounding box center [765, 252] width 226 height 11
click at [177, 404] on button "Save & Finalise" at bounding box center [175, 404] width 56 height 19
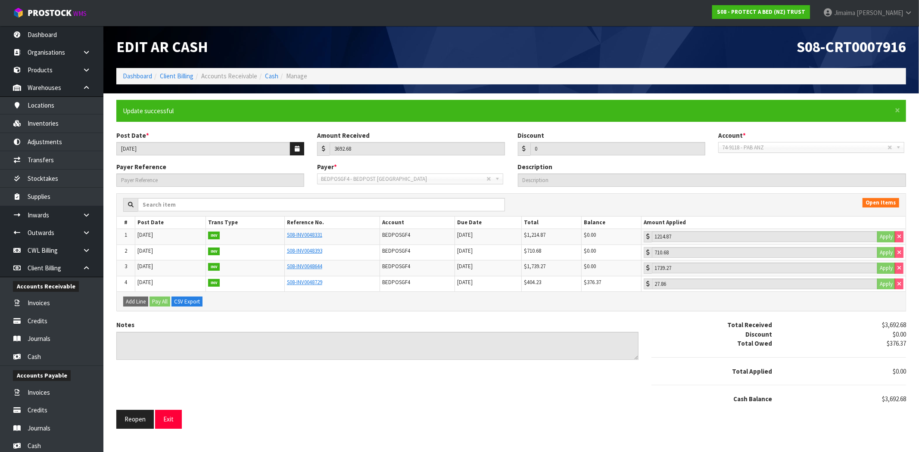
click at [392, 378] on div "Notes Total Received $3,692.68 Discount $0.00 Total Owed $376.37 Total Applied …" at bounding box center [511, 366] width 803 height 90
click at [273, 78] on link "Cash" at bounding box center [271, 76] width 13 height 8
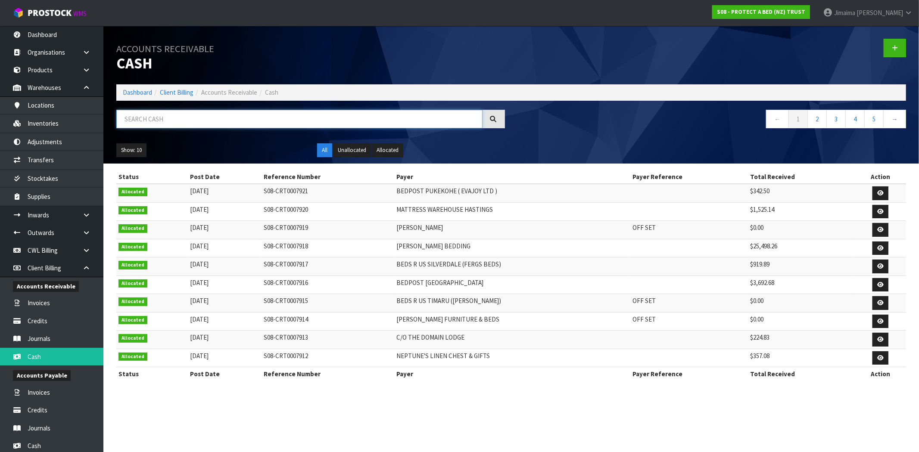
click at [276, 120] on input "text" at bounding box center [299, 119] width 366 height 19
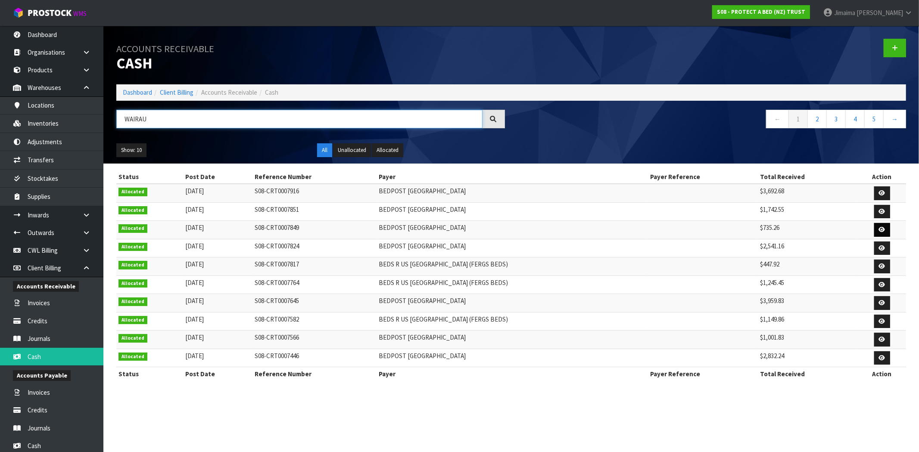
type input "WAIRAU"
click at [886, 228] on link at bounding box center [882, 230] width 16 height 14
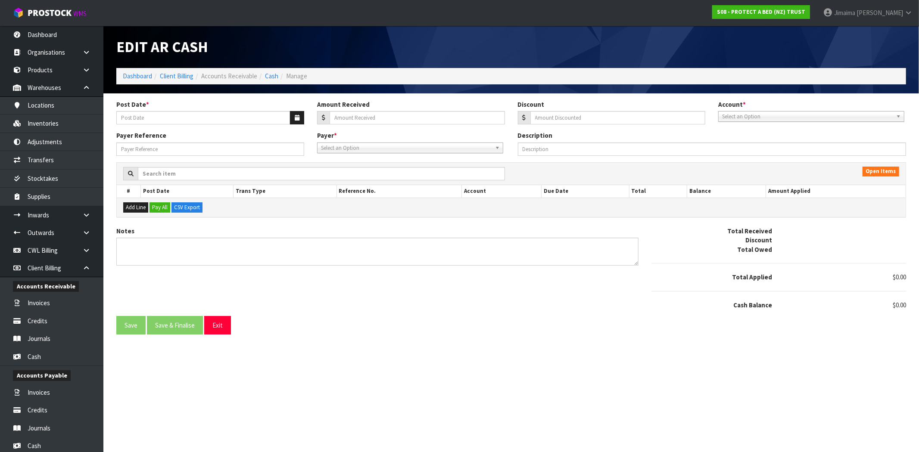
type input "04/09/2025"
type input "735.26"
type input "0"
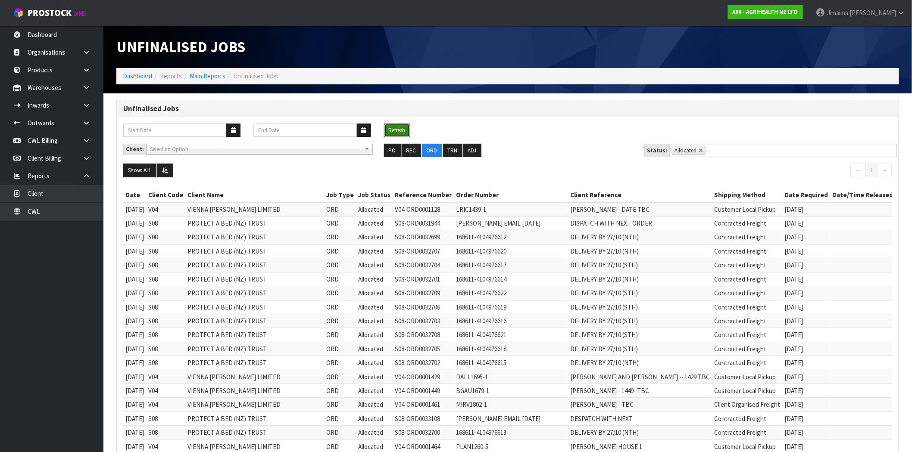
click at [397, 128] on button "Refresh" at bounding box center [397, 131] width 26 height 14
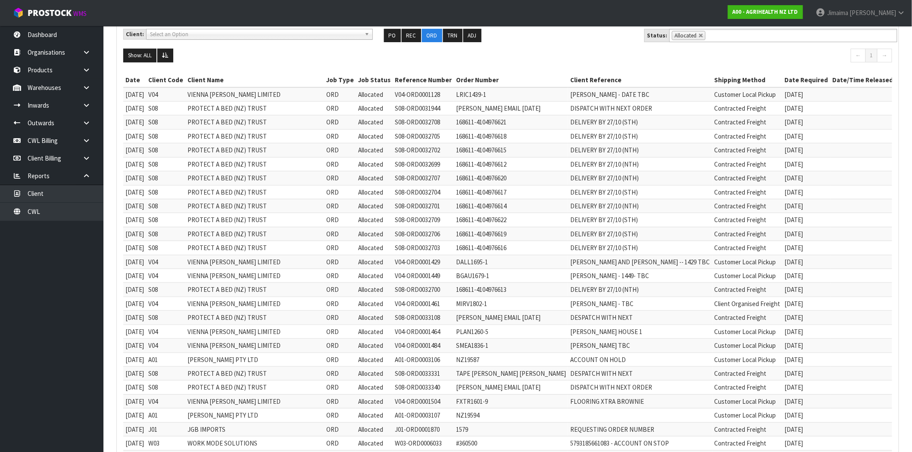
scroll to position [92, 0]
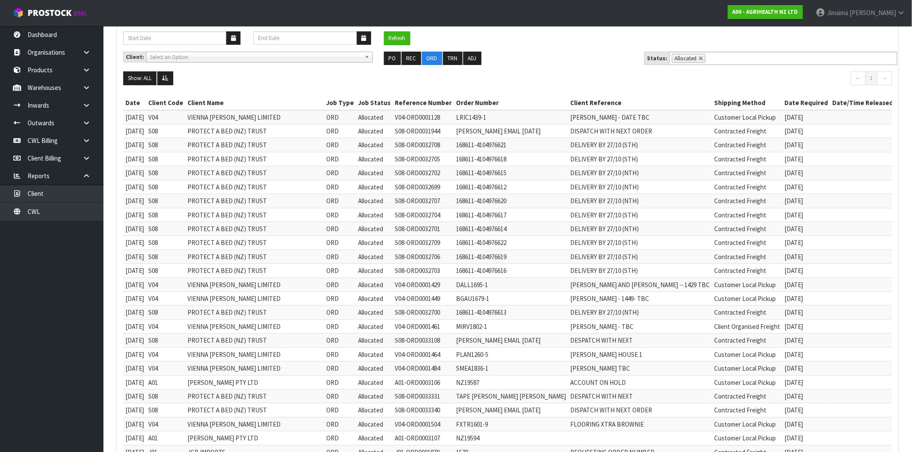
click at [698, 55] on li "Allocated" at bounding box center [689, 58] width 34 height 9
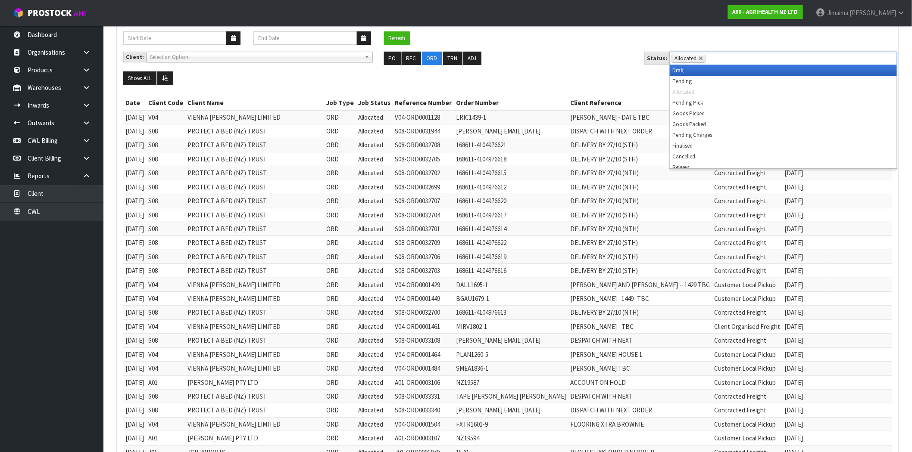
click at [698, 61] on li "Allocated" at bounding box center [689, 58] width 34 height 9
click at [698, 59] on link at bounding box center [700, 58] width 5 height 5
click at [707, 56] on ul "Allocated" at bounding box center [783, 58] width 228 height 13
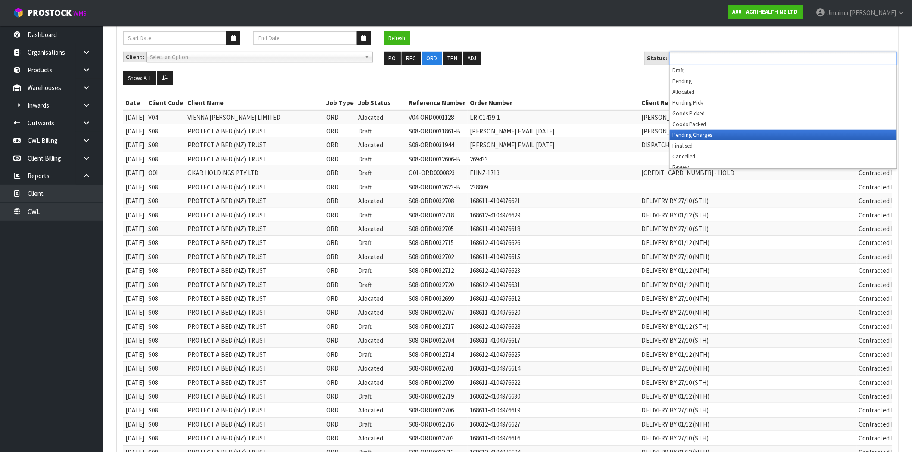
drag, startPoint x: 701, startPoint y: 135, endPoint x: 574, endPoint y: 163, distance: 130.5
click at [701, 135] on li "Pending Charges" at bounding box center [782, 135] width 227 height 11
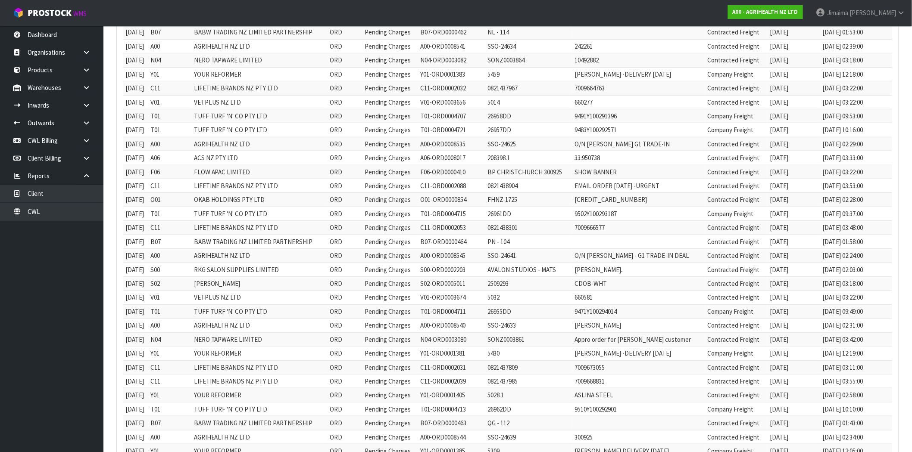
scroll to position [125, 0]
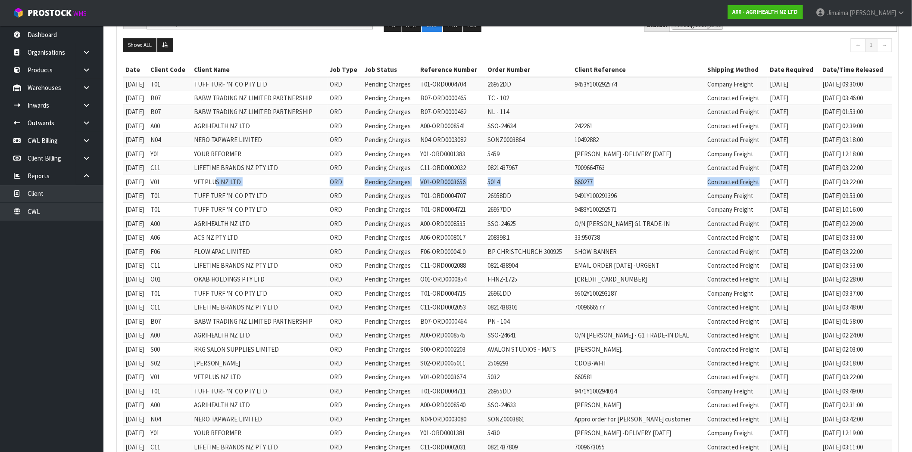
drag, startPoint x: 764, startPoint y: 182, endPoint x: 225, endPoint y: 181, distance: 538.5
click at [225, 181] on tr "[DATE] V01 VETPLUS NZ LTD ORD Pending Charges V01-ORD0003656 5014 660277 Contra…" at bounding box center [507, 182] width 769 height 14
click at [213, 165] on td "LIFETIME BRANDS NZ PTY LTD" at bounding box center [260, 168] width 136 height 14
drag, startPoint x: 206, startPoint y: 167, endPoint x: 629, endPoint y: 171, distance: 423.1
click at [520, 173] on tr "[DATE] C11 LIFETIME BRANDS NZ PTY LTD ORD Pending Charges C11-ORD0002032 082143…" at bounding box center [507, 168] width 769 height 14
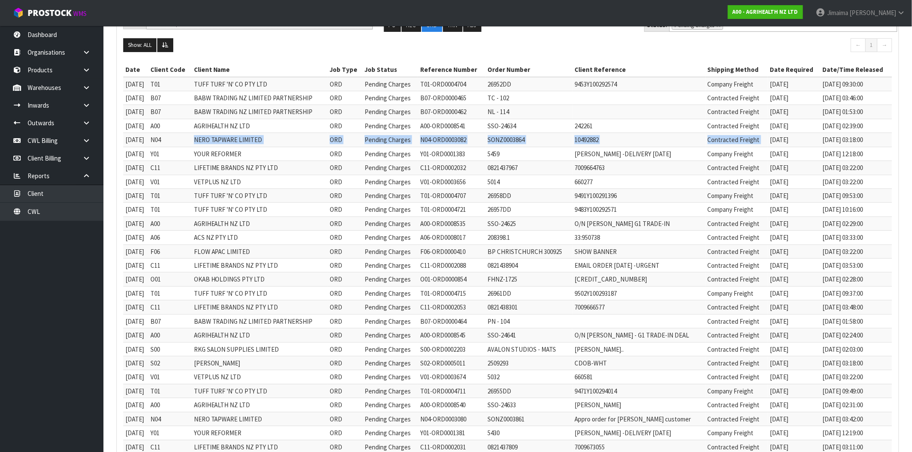
drag, startPoint x: 775, startPoint y: 144, endPoint x: 187, endPoint y: 140, distance: 588.1
click at [187, 140] on tr "[DATE] N04 NERO TAPWARE LIMITED ORD Pending Charges N04-ORD0003082 SONZ0003864 …" at bounding box center [507, 140] width 769 height 14
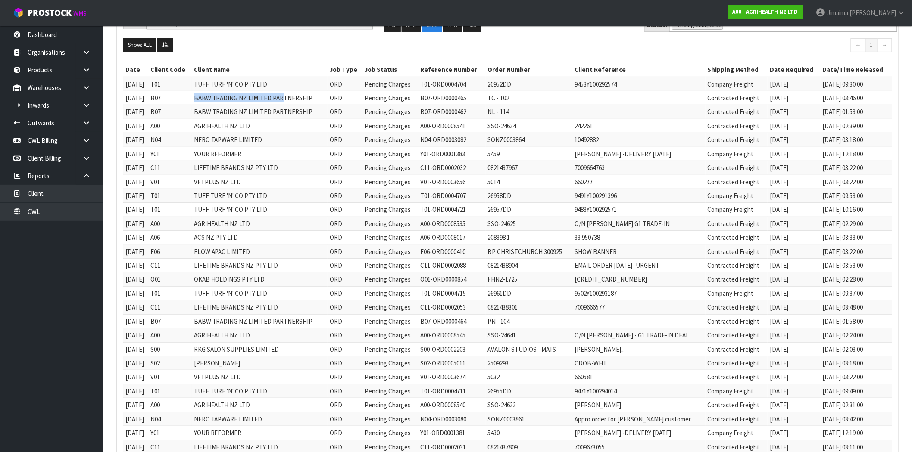
drag, startPoint x: 195, startPoint y: 100, endPoint x: 290, endPoint y: 97, distance: 95.2
click at [290, 97] on tr "[DATE] B07 BABW TRADING NZ LIMITED PARTNERSHIP ORD Pending Charges B07-ORD00004…" at bounding box center [507, 98] width 769 height 14
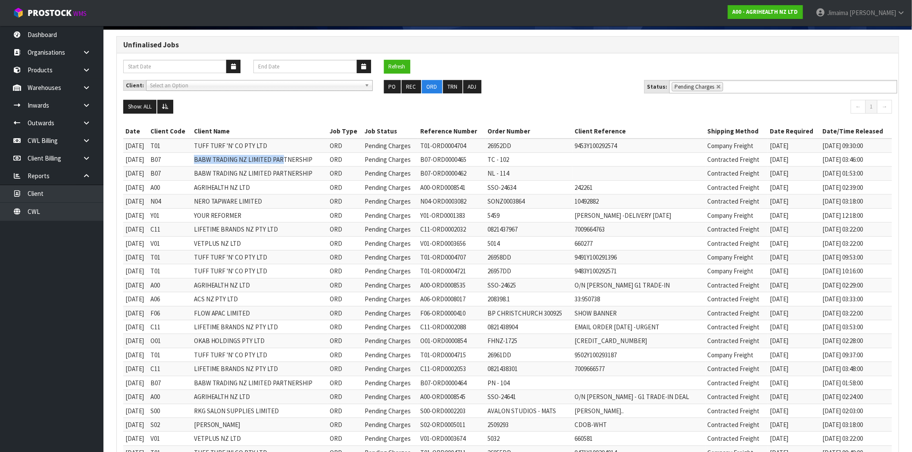
scroll to position [0, 0]
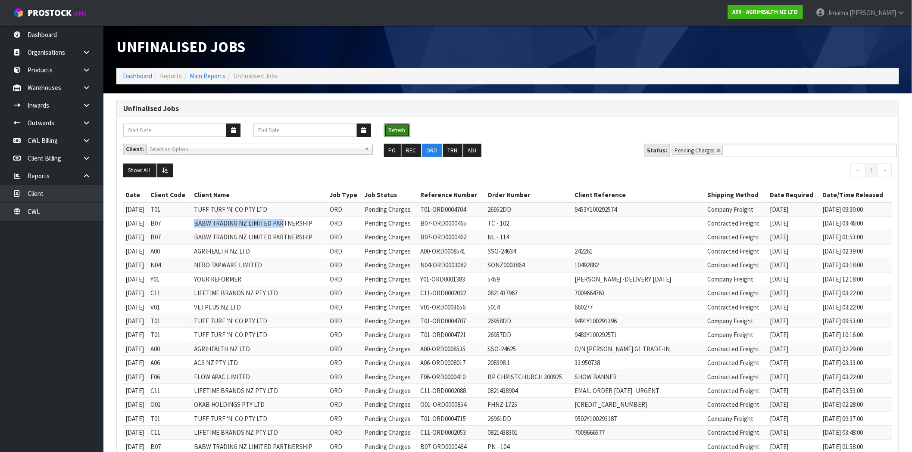
click at [397, 135] on button "Refresh" at bounding box center [397, 131] width 26 height 14
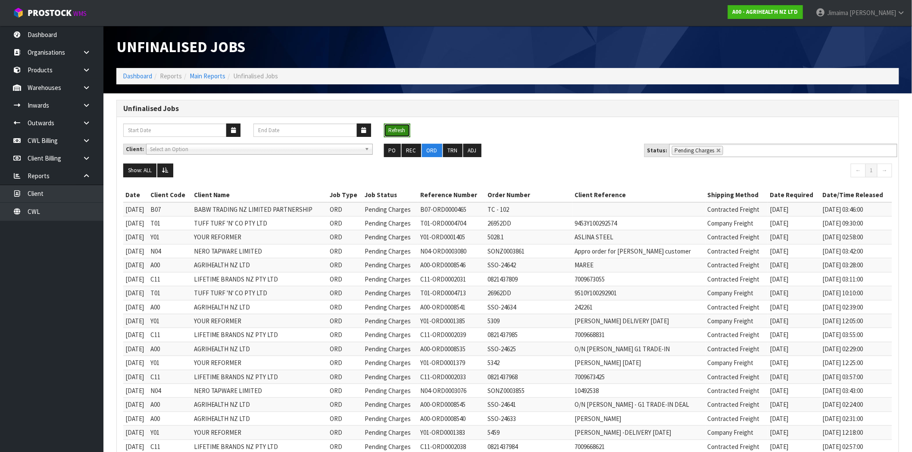
click at [389, 135] on button "Refresh" at bounding box center [397, 131] width 26 height 14
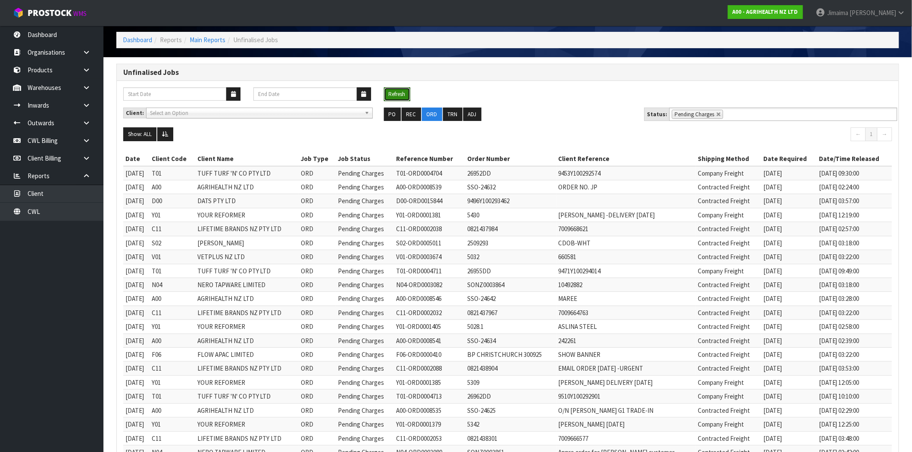
scroll to position [3, 0]
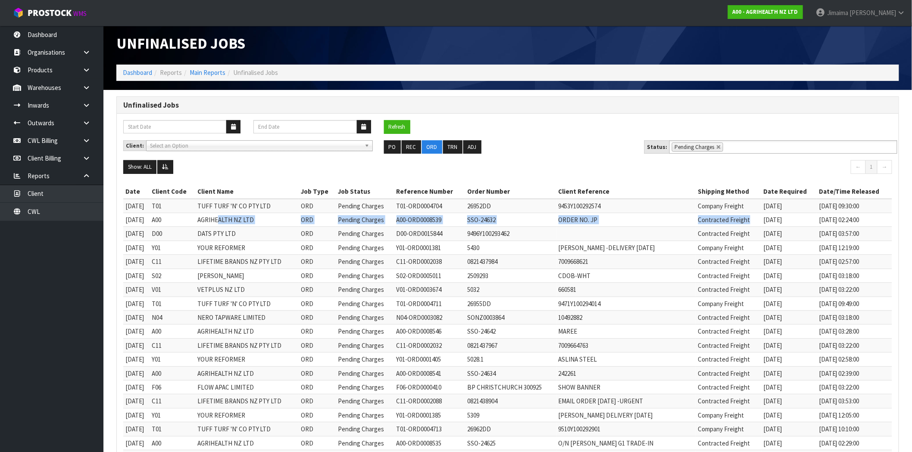
drag, startPoint x: 762, startPoint y: 223, endPoint x: 192, endPoint y: 16, distance: 605.9
click at [227, 214] on tr "[DATE] A00 AGRIHEALTH NZ LTD ORD Pending Charges A00-ORD0008539 SSO-24632 ORDER…" at bounding box center [507, 220] width 769 height 14
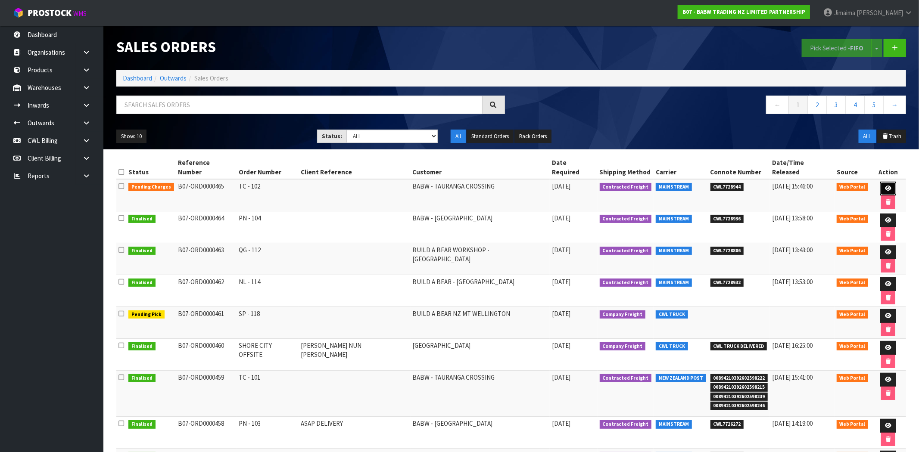
drag, startPoint x: 875, startPoint y: 182, endPoint x: 837, endPoint y: 186, distance: 38.6
click at [885, 186] on icon at bounding box center [888, 189] width 6 height 6
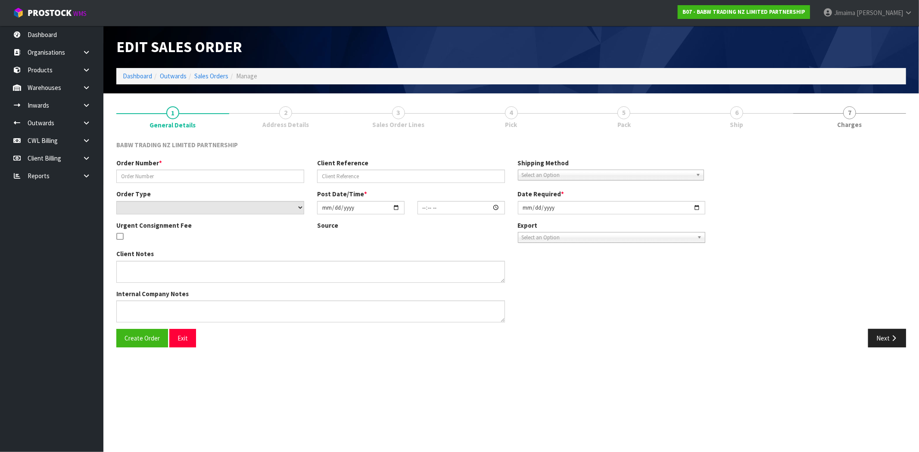
type input "TC - 102"
select select "number:0"
type input "[DATE]"
type input "15:44:00.000"
type input "[DATE]"
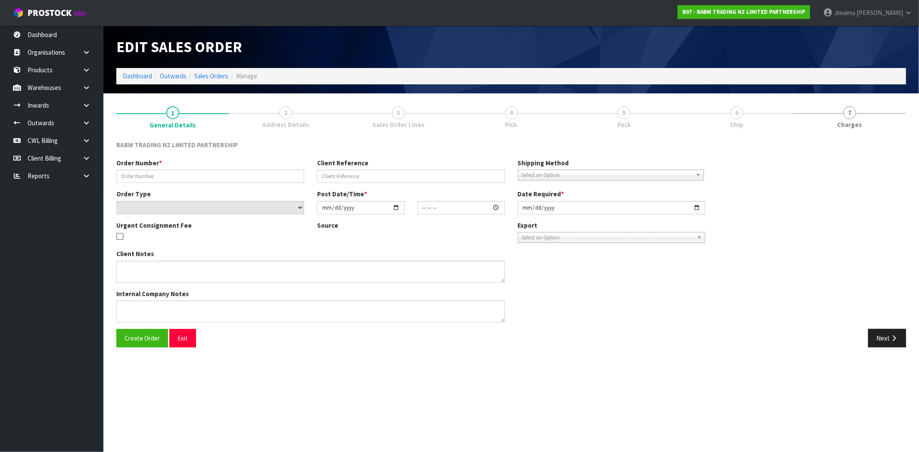
type textarea "NOT ENOUGH STOCK FOR CODE 24056 AND 26918 ADDED STUFFING BALE -X 1 90047"
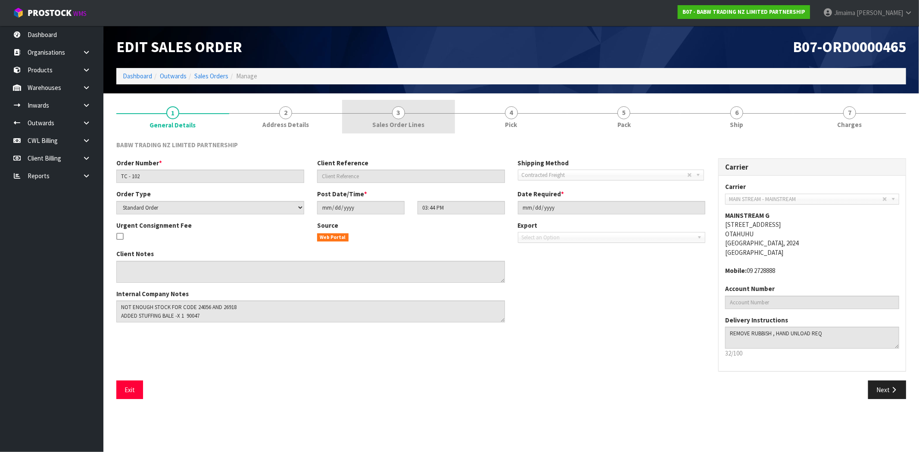
click at [405, 122] on span "Sales Order Lines" at bounding box center [398, 124] width 52 height 9
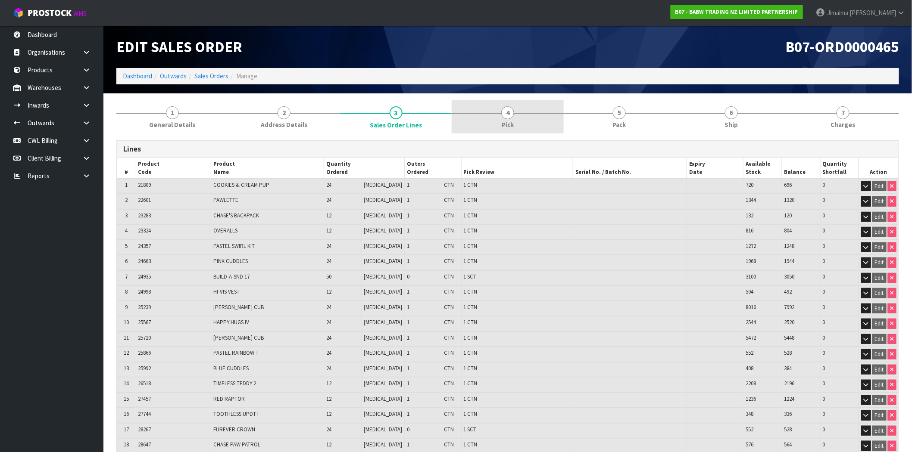
click at [526, 128] on link "4 Pick" at bounding box center [507, 117] width 112 height 34
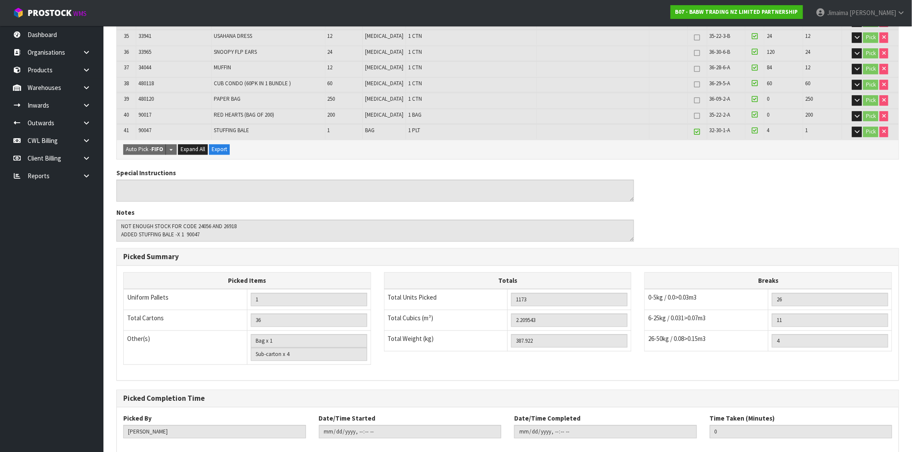
scroll to position [751, 0]
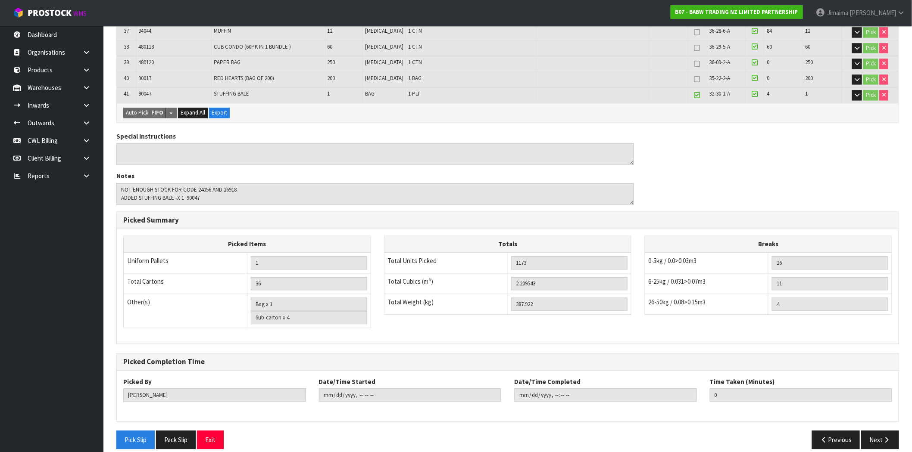
click at [424, 212] on div "Picked Summary Picked Items Uniform Pallets 1 Total Cartons 36 Other(s) Bag x 1…" at bounding box center [507, 278] width 782 height 133
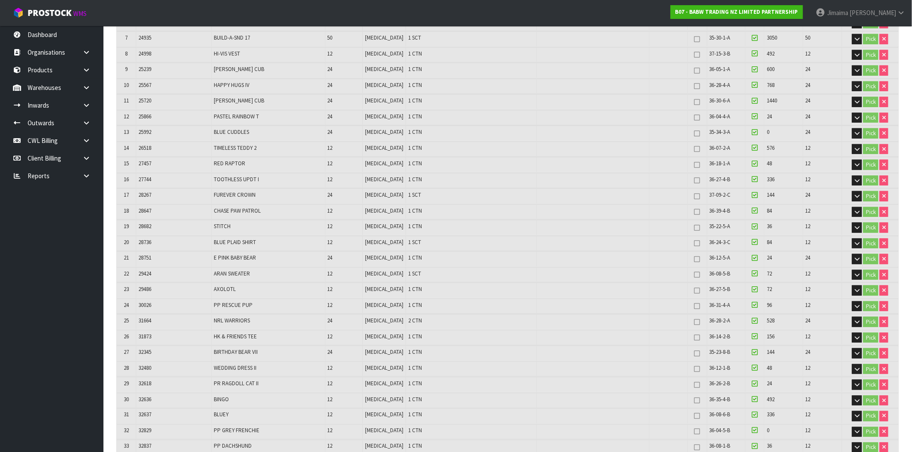
scroll to position [33, 0]
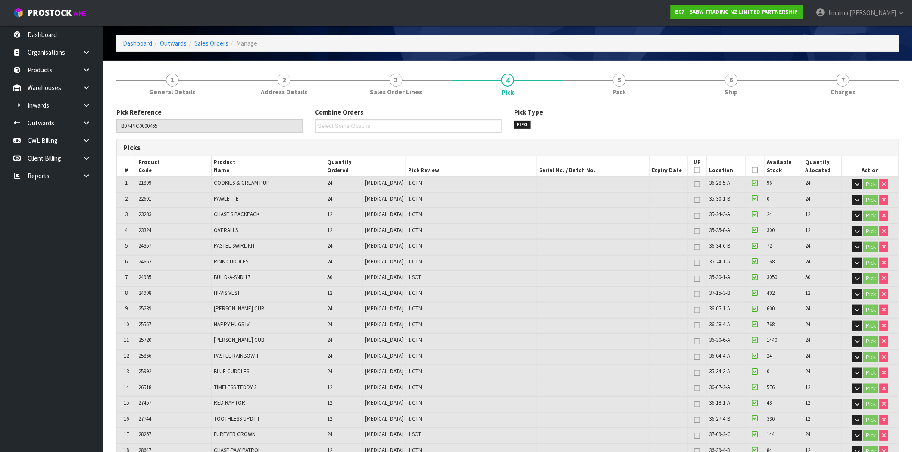
click at [624, 94] on span "Pack" at bounding box center [619, 91] width 13 height 9
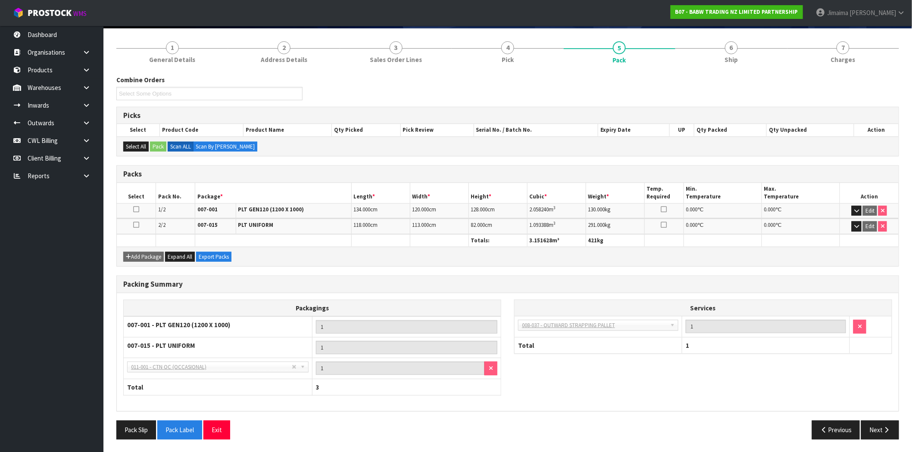
scroll to position [0, 0]
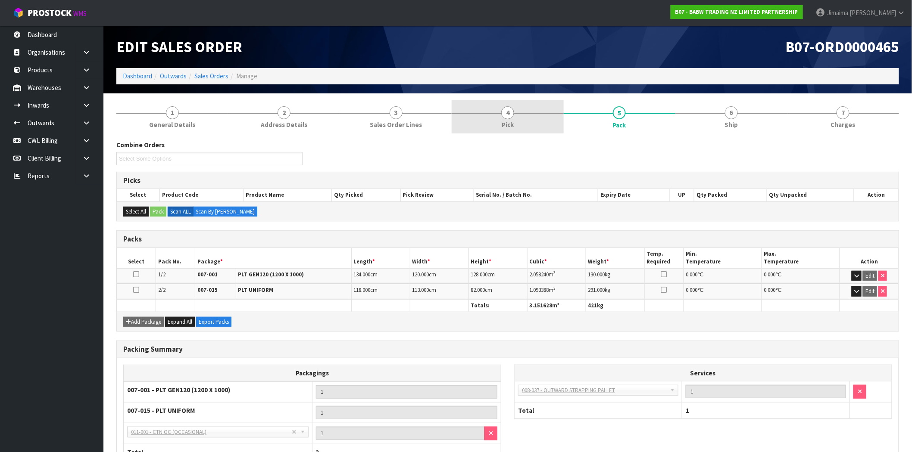
click at [540, 109] on link "4 Pick" at bounding box center [507, 117] width 112 height 34
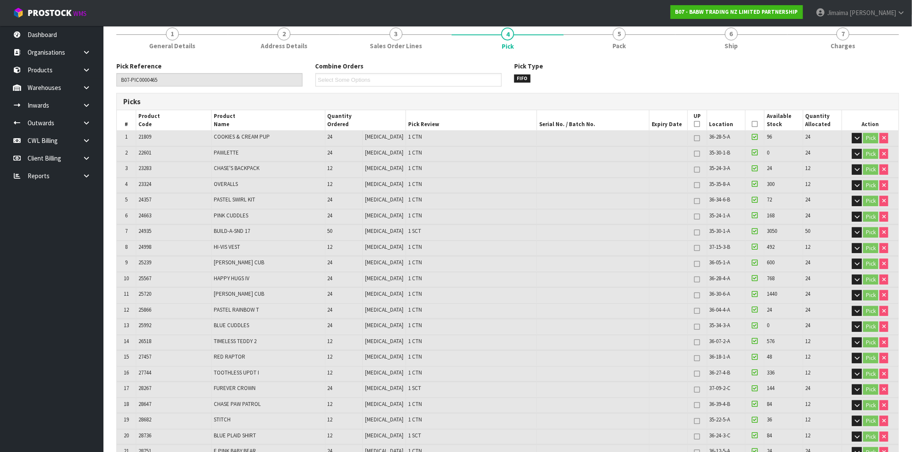
scroll to position [33, 0]
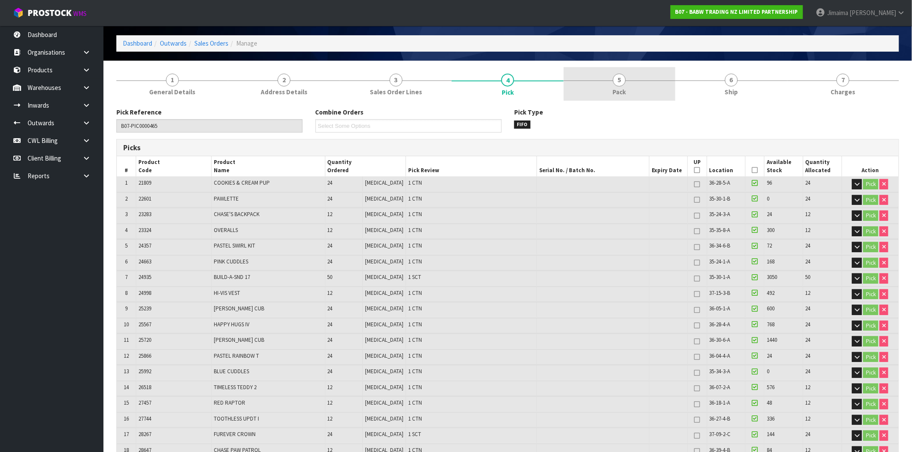
click at [628, 87] on link "5 Pack" at bounding box center [620, 84] width 112 height 34
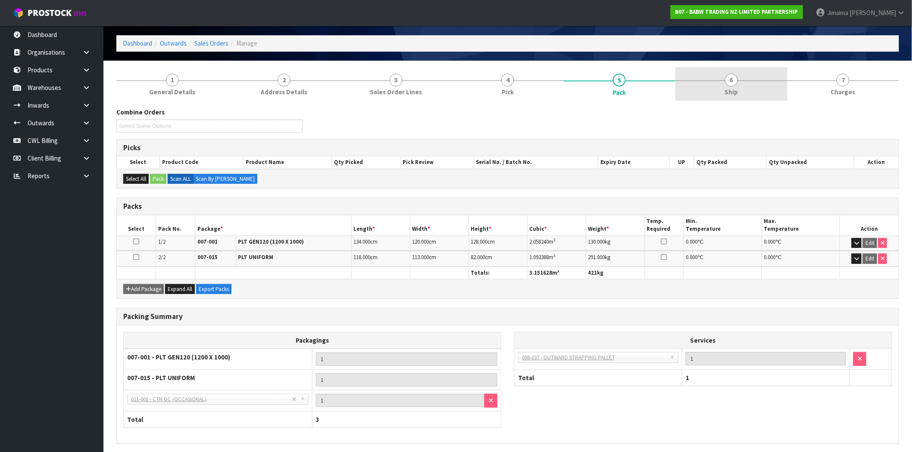
click at [760, 97] on link "6 Ship" at bounding box center [731, 84] width 112 height 34
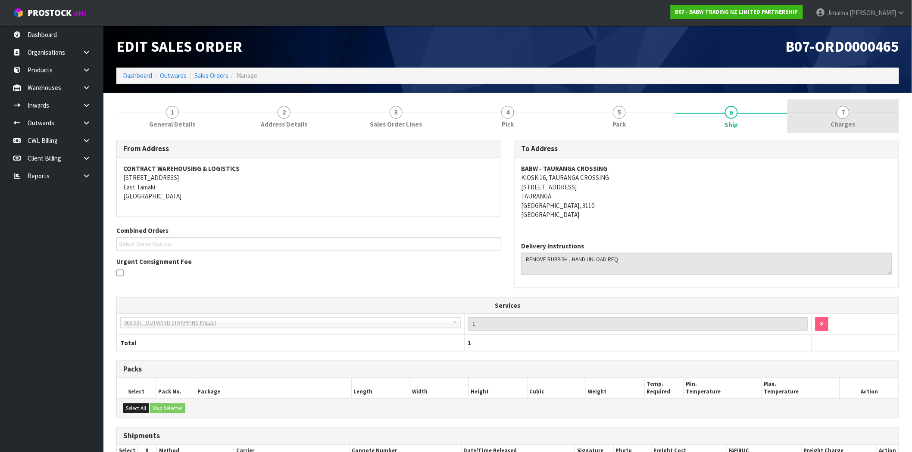
scroll to position [0, 0]
click at [846, 105] on link "7 [GEOGRAPHIC_DATA]" at bounding box center [843, 117] width 112 height 34
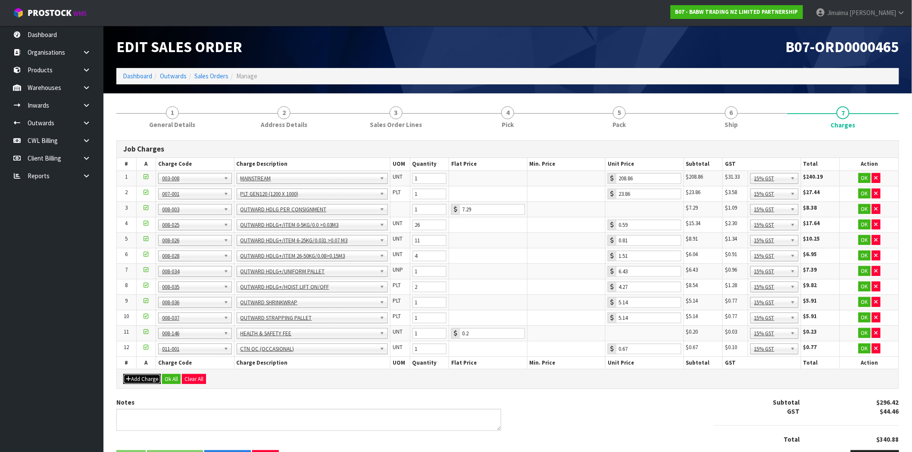
click at [149, 378] on button "Add Charge" at bounding box center [141, 379] width 37 height 10
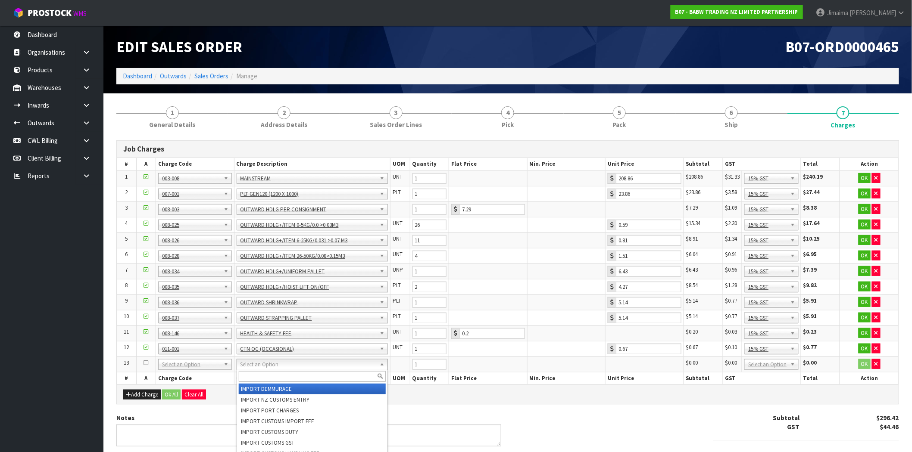
click at [252, 377] on input "text" at bounding box center [312, 376] width 147 height 11
type input "rubbish"
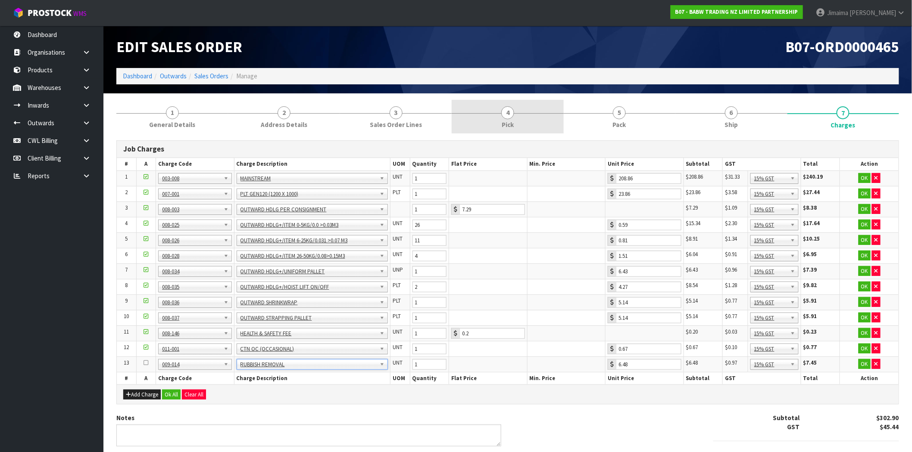
click at [513, 121] on span "Pick" at bounding box center [507, 124] width 12 height 9
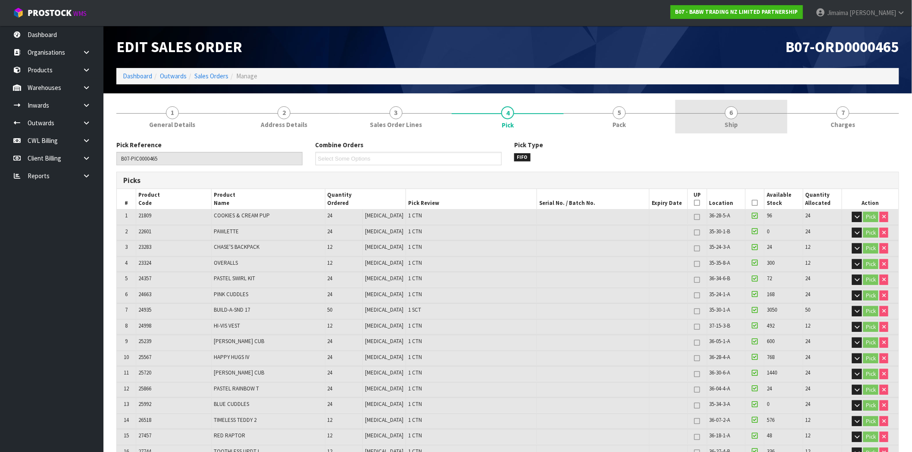
click at [704, 122] on link "6 Ship" at bounding box center [731, 117] width 112 height 34
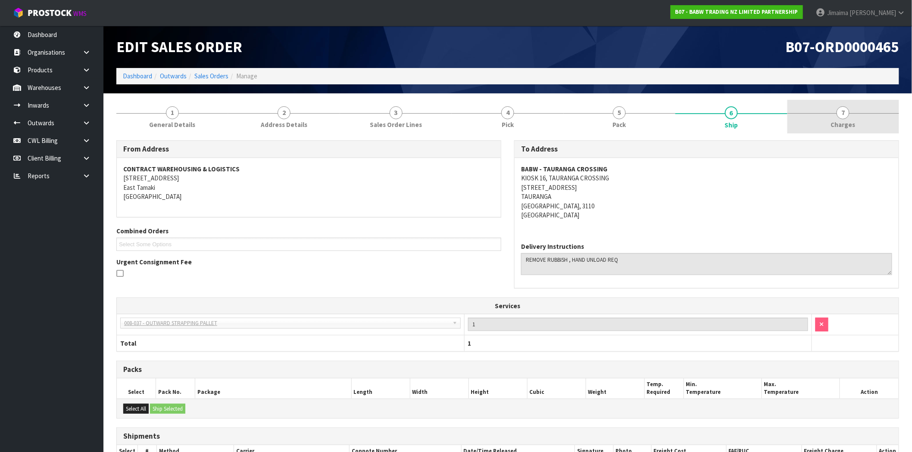
click at [815, 121] on link "7 Charges" at bounding box center [843, 117] width 112 height 34
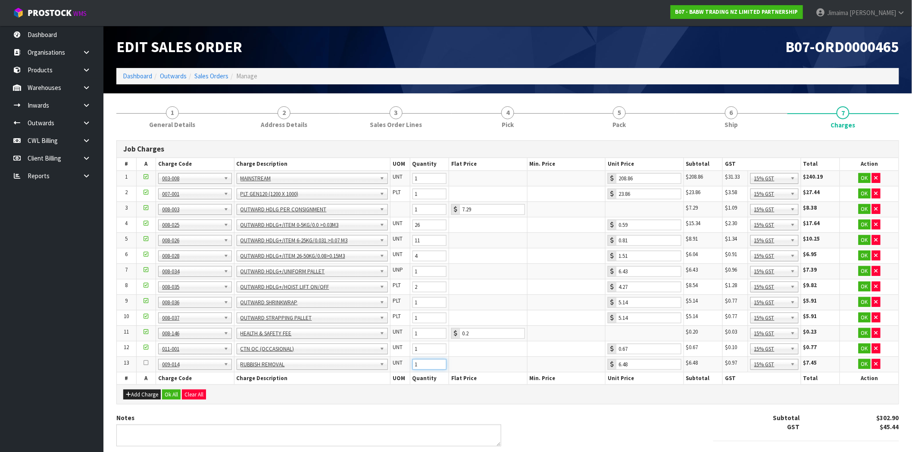
drag, startPoint x: 419, startPoint y: 366, endPoint x: 404, endPoint y: 367, distance: 14.7
click at [404, 367] on tr "13 001-001 001-002 001-003 001-004 001-005 001-006 001-007 001-008 001-009 001-…" at bounding box center [507, 365] width 781 height 16
type input "2"
click at [174, 396] on button "Ok All" at bounding box center [171, 395] width 19 height 10
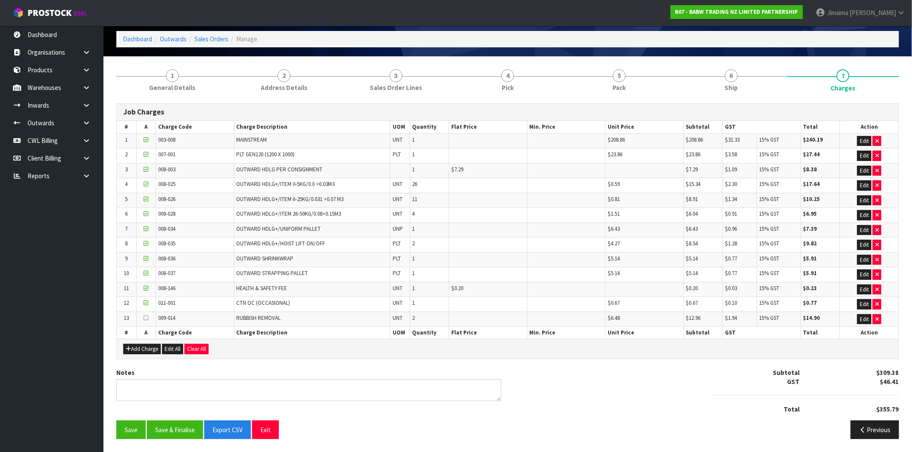
scroll to position [39, 0]
click at [161, 427] on button "Save & Finalise" at bounding box center [175, 430] width 56 height 19
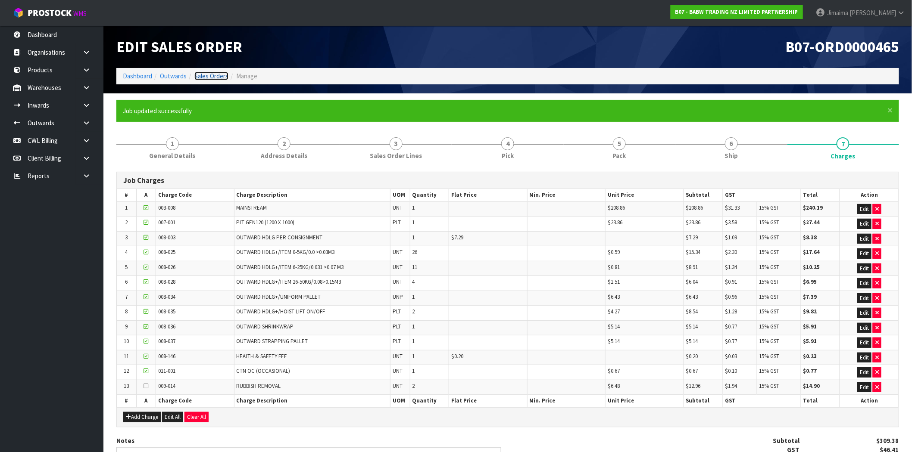
click at [208, 77] on link "Sales Orders" at bounding box center [211, 76] width 34 height 8
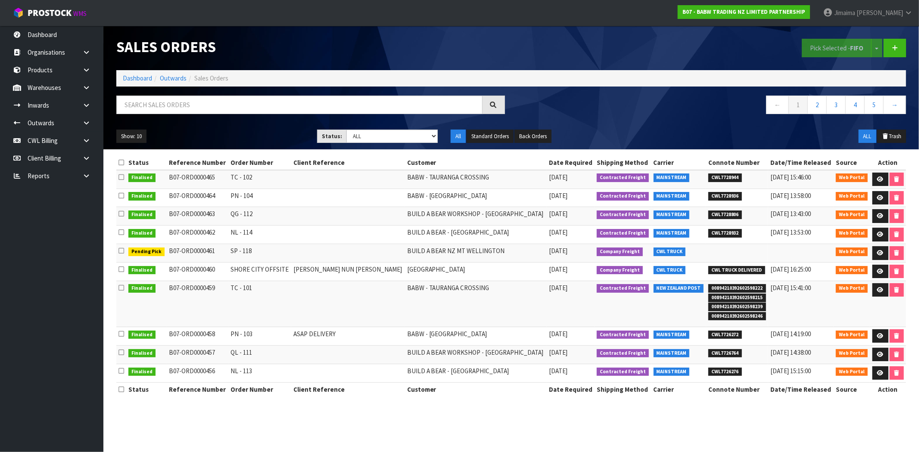
click at [139, 74] on li "Dashboard" at bounding box center [137, 78] width 29 height 9
click at [139, 78] on link "Dashboard" at bounding box center [137, 78] width 29 height 8
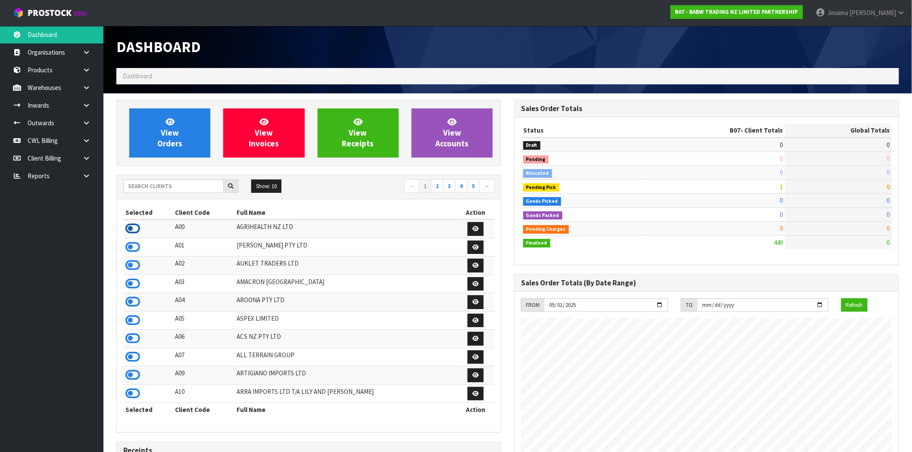
click at [135, 232] on icon at bounding box center [132, 228] width 15 height 13
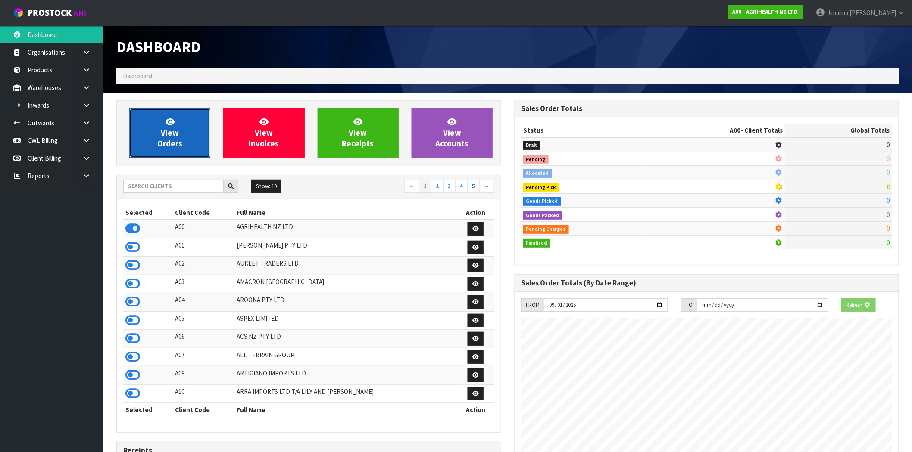
scroll to position [430276, 430415]
click at [180, 148] on span "View Orders" at bounding box center [169, 133] width 25 height 32
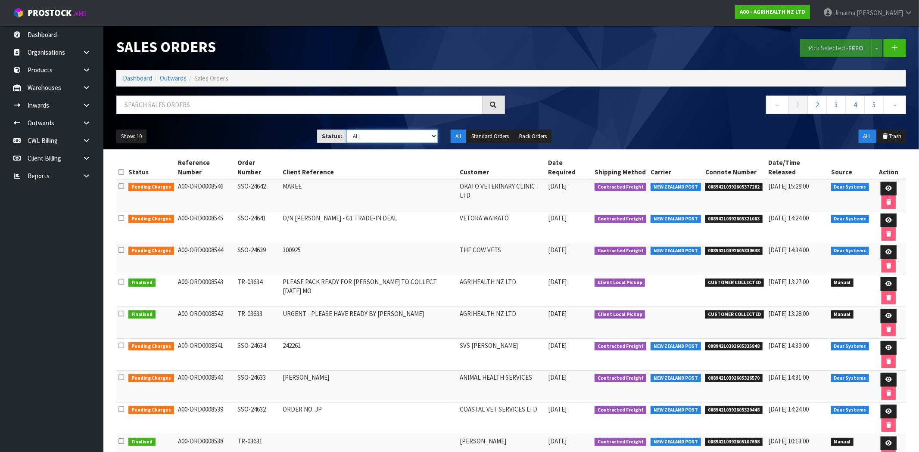
click at [406, 137] on select "Draft Pending Allocated Pending Pick Goods Picked Goods Packed Pending Charges …" at bounding box center [391, 136] width 91 height 13
click at [400, 140] on select "Draft Pending Allocated Pending Pick Goods Picked Goods Packed Pending Charges …" at bounding box center [391, 136] width 91 height 13
select select "string:6"
click at [346, 130] on select "Draft Pending Allocated Pending Pick Goods Picked Goods Packed Pending Charges …" at bounding box center [391, 136] width 91 height 13
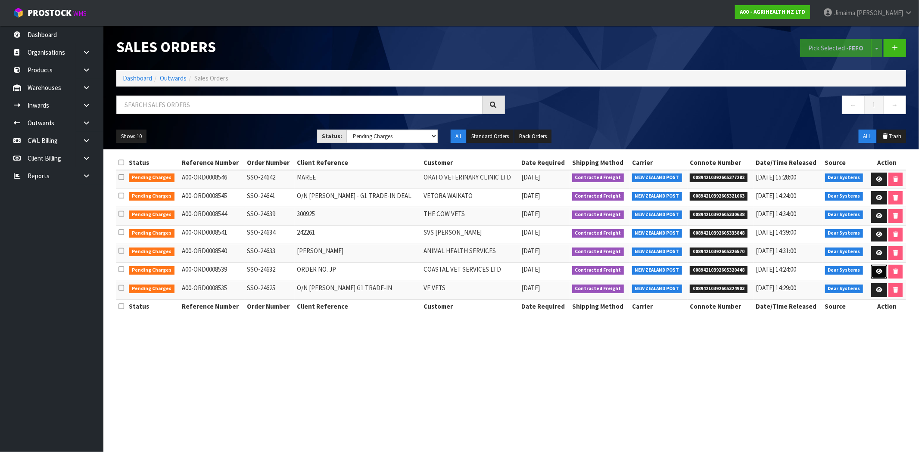
click at [873, 270] on link at bounding box center [879, 272] width 16 height 14
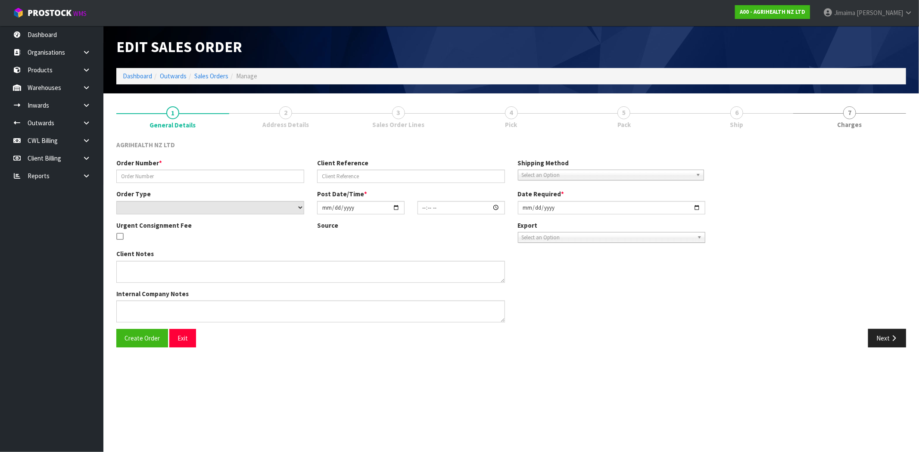
type input "SSO-24632"
type input "ORDER NO. JP"
select select "number:0"
type input "[DATE]"
type input "08:55:56.000"
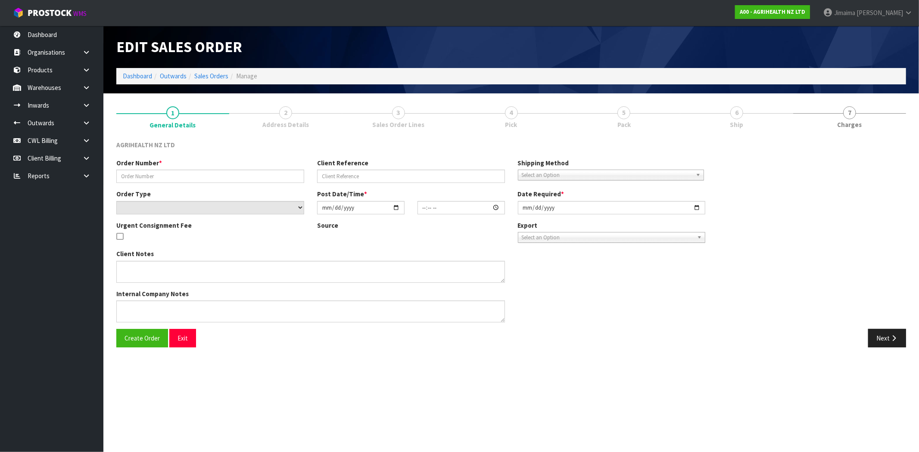
type input "[DATE]"
type textarea "SHIP BY: Overnight Courier"
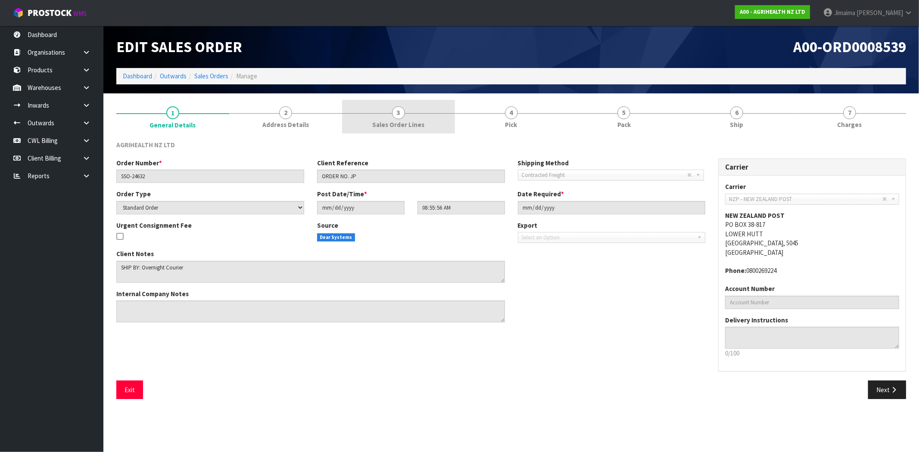
click at [393, 112] on span "3" at bounding box center [398, 112] width 13 height 13
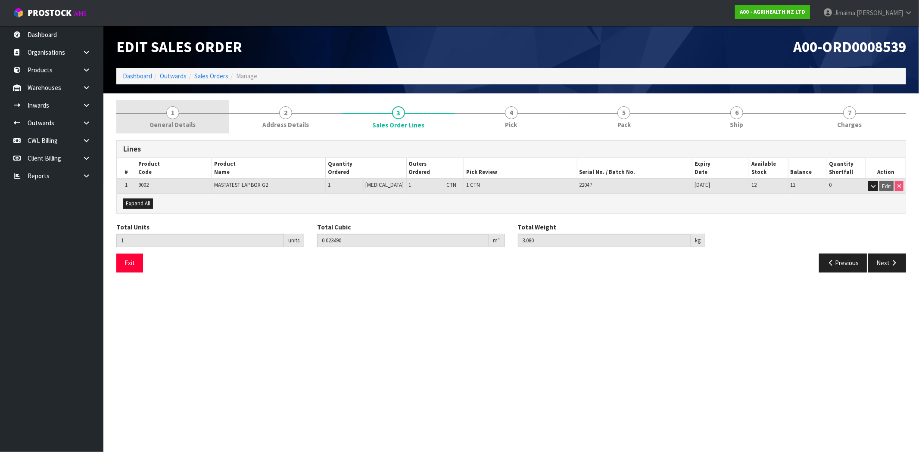
click at [199, 106] on link "1 General Details" at bounding box center [172, 117] width 113 height 34
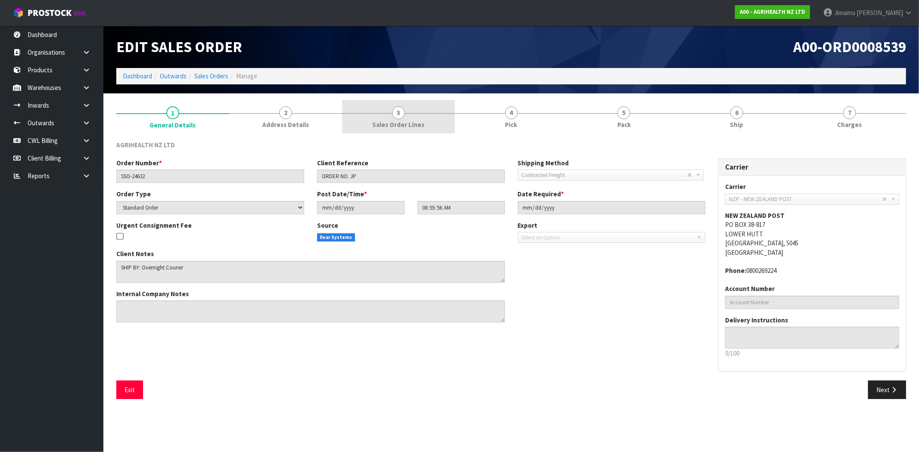
click at [398, 111] on span "3" at bounding box center [398, 112] width 13 height 13
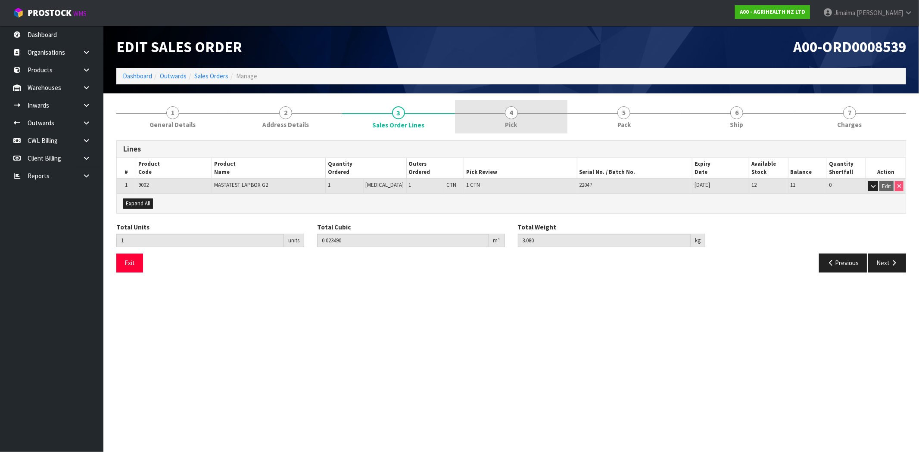
click at [505, 112] on span "4" at bounding box center [511, 112] width 13 height 13
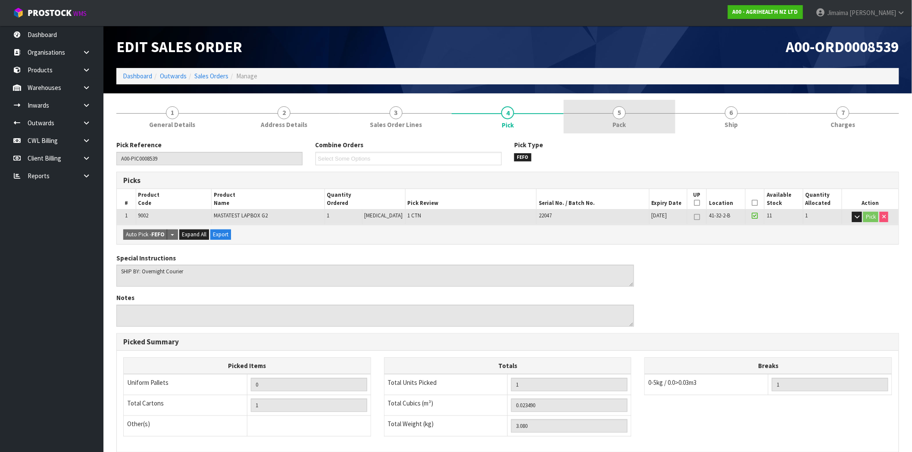
click at [619, 125] on span "Pack" at bounding box center [619, 124] width 13 height 9
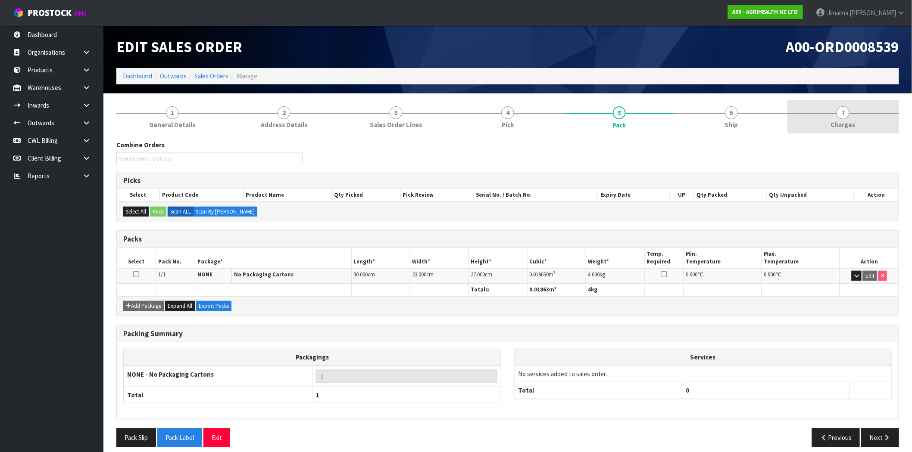
click at [866, 118] on link "7 Charges" at bounding box center [843, 117] width 112 height 34
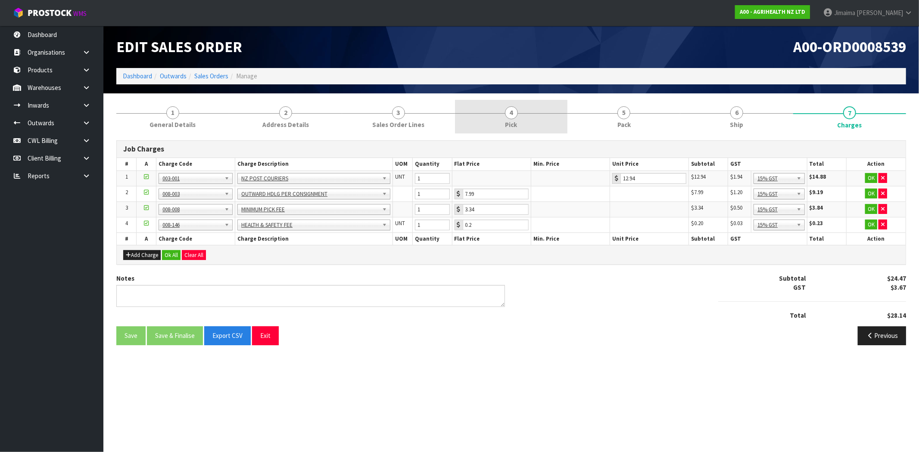
click at [505, 118] on link "4 Pick" at bounding box center [511, 117] width 113 height 34
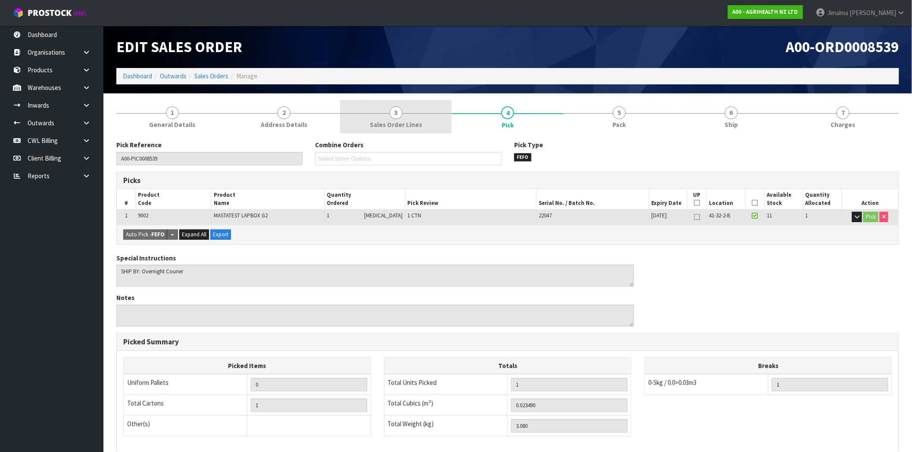
click at [400, 122] on span "Sales Order Lines" at bounding box center [396, 124] width 52 height 9
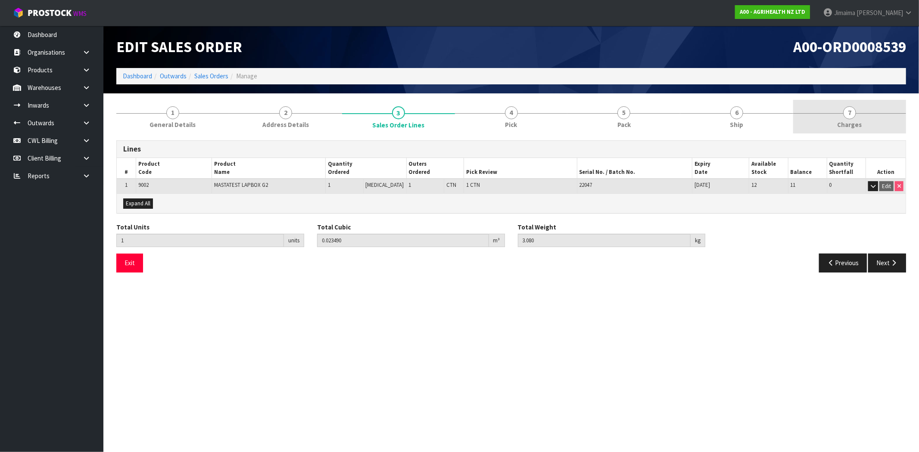
click at [847, 127] on span "Charges" at bounding box center [850, 124] width 25 height 9
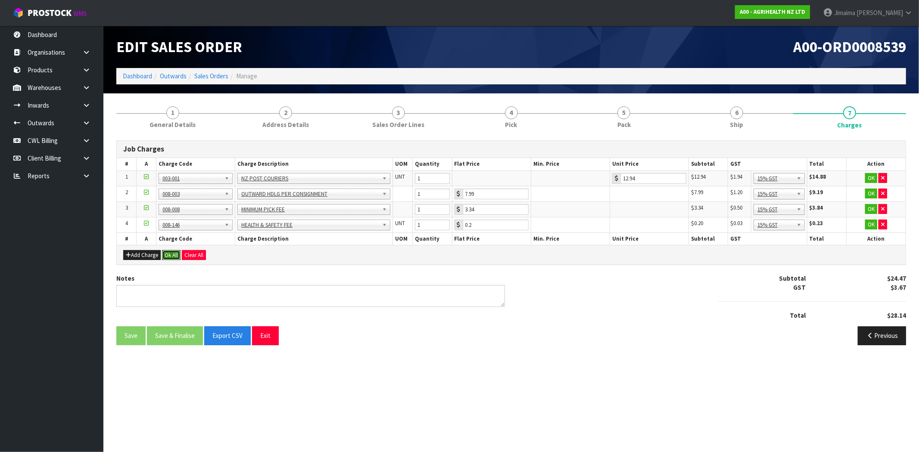
click at [178, 259] on button "Ok All" at bounding box center [171, 255] width 19 height 10
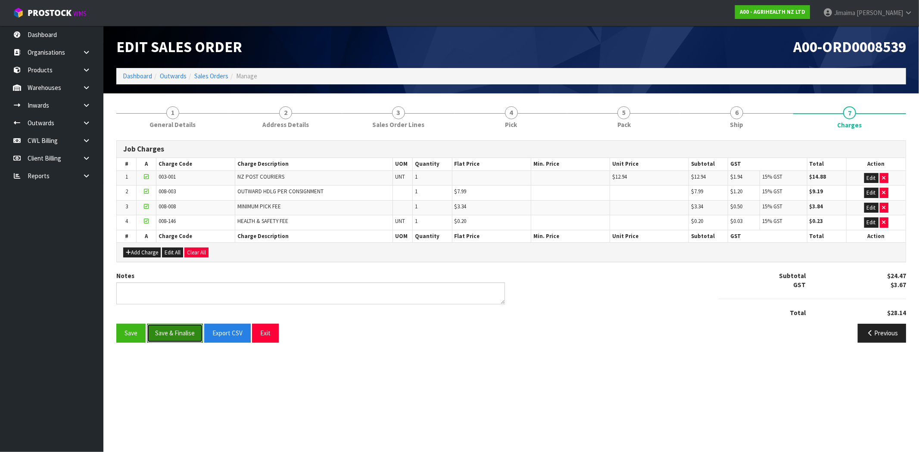
click at [173, 334] on button "Save & Finalise" at bounding box center [175, 333] width 56 height 19
click at [208, 77] on link "Sales Orders" at bounding box center [211, 76] width 34 height 8
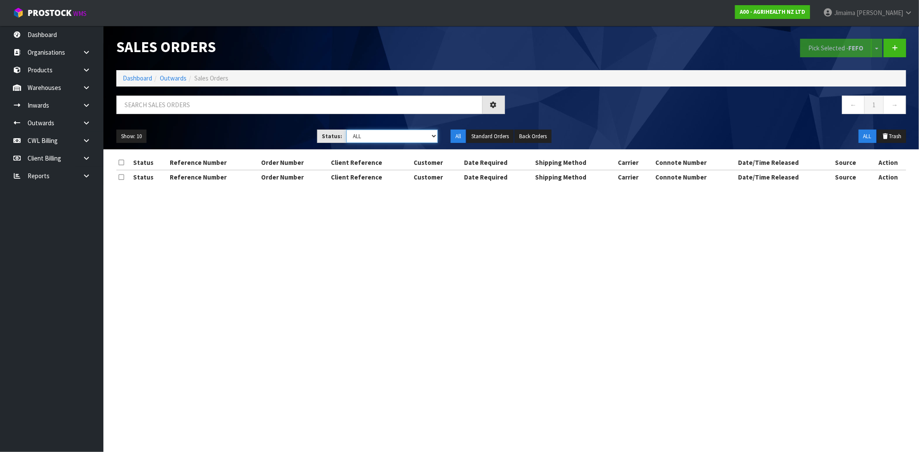
click at [413, 140] on select "Draft Pending Allocated Pending Pick Goods Picked Goods Packed Pending Charges …" at bounding box center [391, 136] width 91 height 13
select select "string:6"
click at [346, 130] on select "Draft Pending Allocated Pending Pick Goods Picked Goods Packed Pending Charges …" at bounding box center [391, 136] width 91 height 13
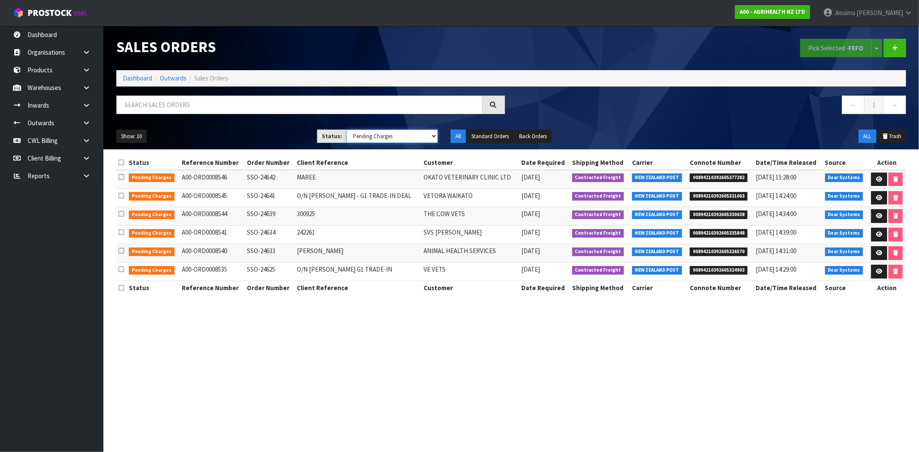
click at [421, 135] on select "Draft Pending Allocated Pending Pick Goods Picked Goods Packed Pending Charges …" at bounding box center [391, 136] width 91 height 13
drag, startPoint x: 761, startPoint y: 114, endPoint x: 831, endPoint y: 107, distance: 71.0
click at [761, 114] on nav "← 1 →" at bounding box center [712, 106] width 389 height 21
click at [878, 195] on icon at bounding box center [879, 198] width 6 height 6
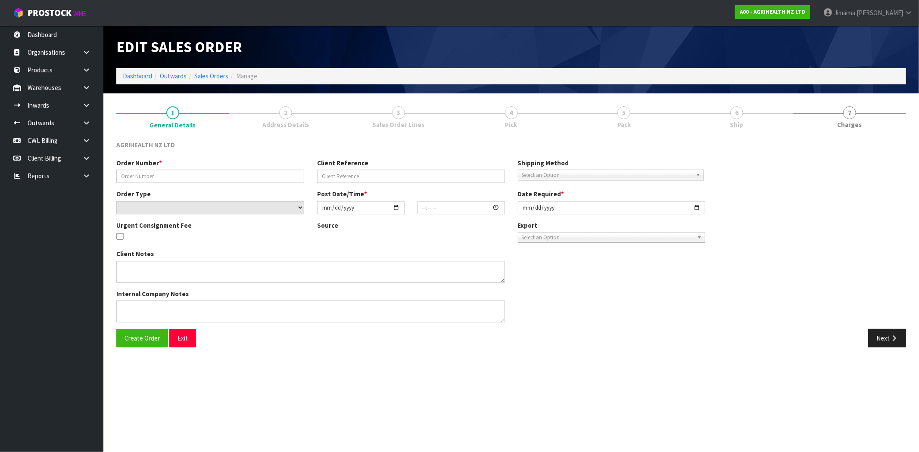
type input "SSO-24641"
type input "O/N PETER NEWMAN - G1 TRADE-IN DEAL"
select select "number:0"
type input "[DATE]"
type input "13:03:24.000"
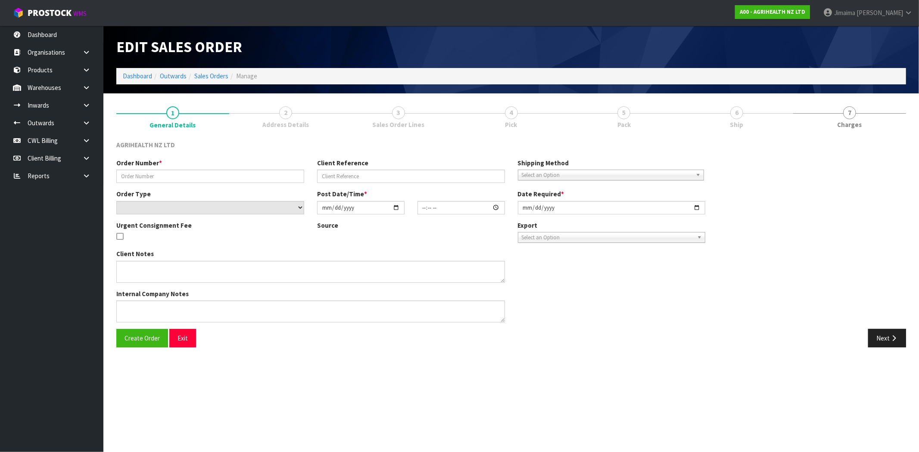
type input "2025-10-01"
type textarea "SHIP BY: Overnight Courier Rotorua = BOP"
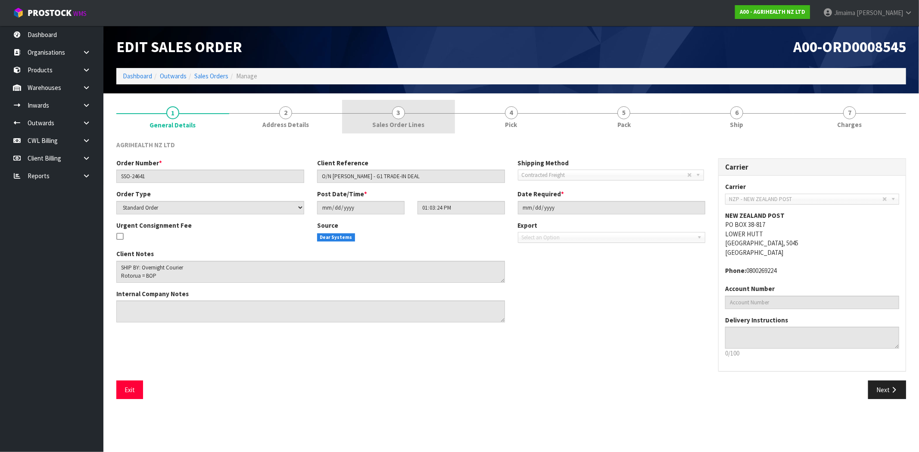
click at [390, 127] on span "Sales Order Lines" at bounding box center [398, 124] width 52 height 9
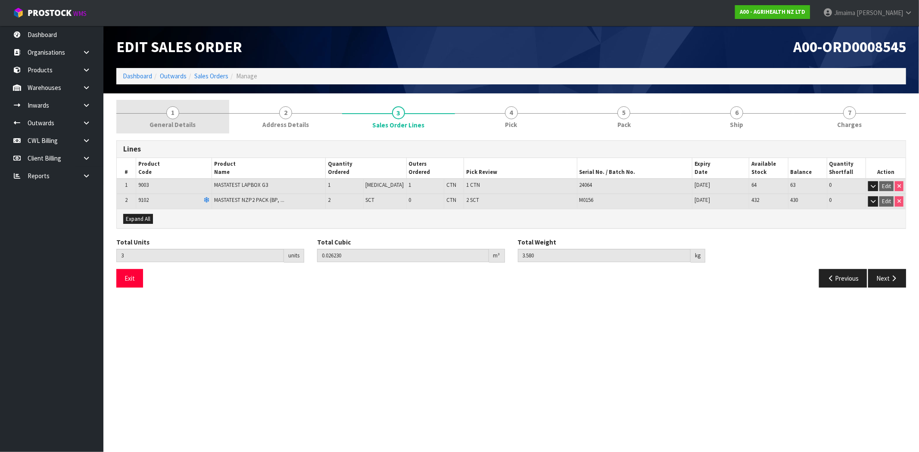
click at [202, 126] on link "1 General Details" at bounding box center [172, 117] width 113 height 34
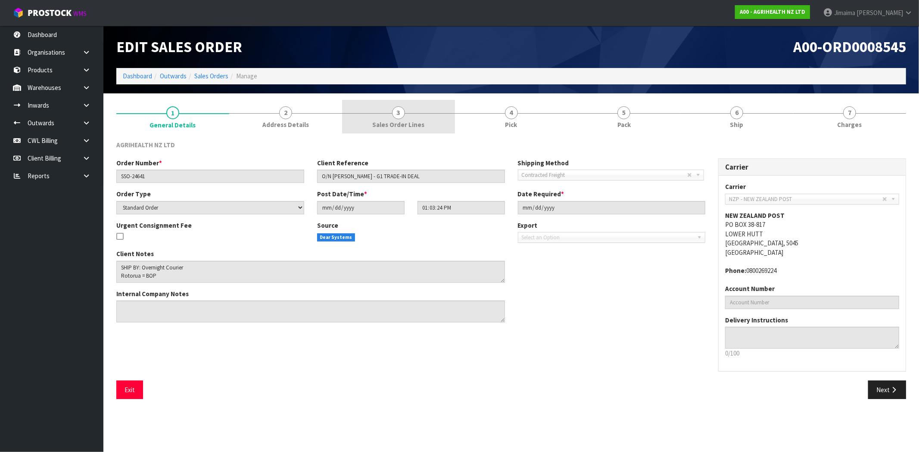
click at [432, 119] on link "3 Sales Order Lines" at bounding box center [398, 117] width 113 height 34
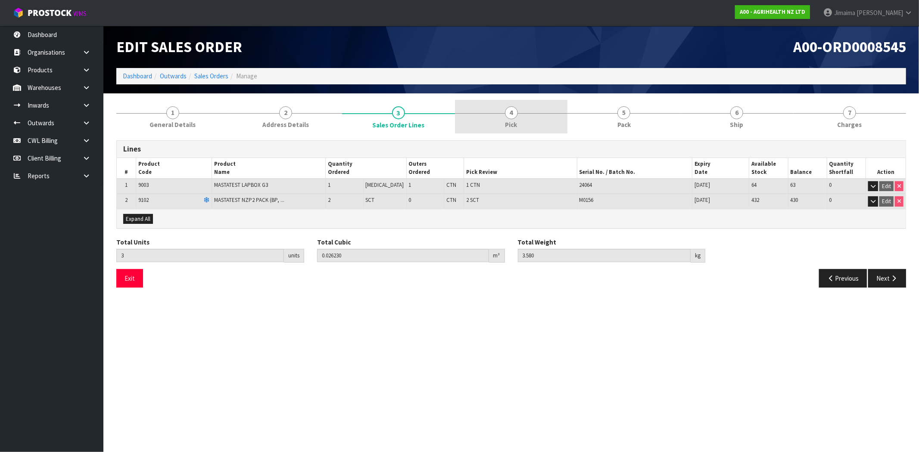
click at [531, 123] on link "4 Pick" at bounding box center [511, 117] width 113 height 34
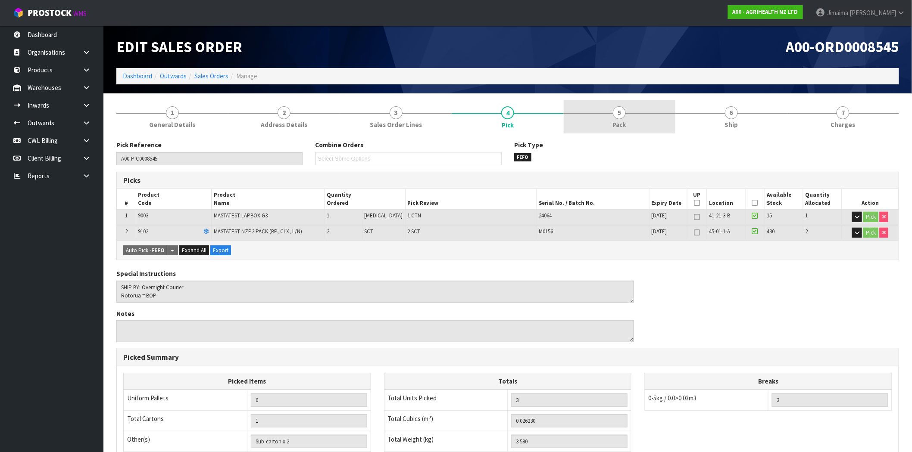
click at [617, 115] on span "5" at bounding box center [619, 112] width 13 height 13
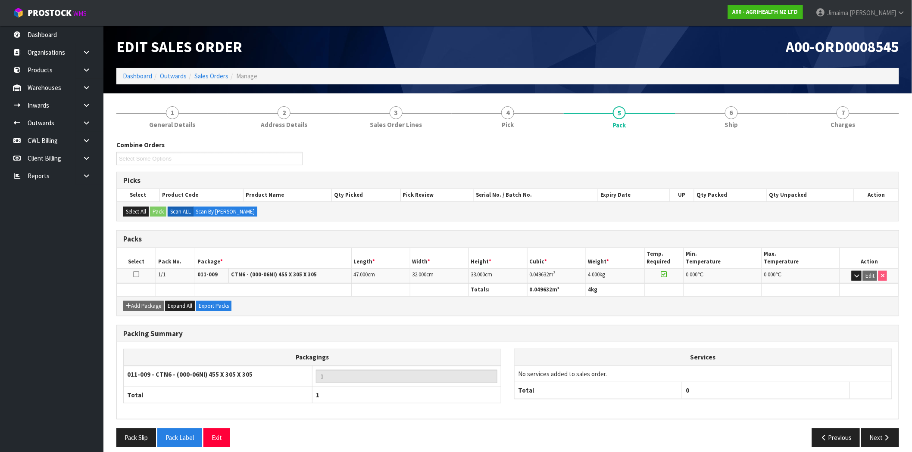
drag, startPoint x: 617, startPoint y: 115, endPoint x: 576, endPoint y: 163, distance: 63.5
click at [576, 163] on div "Combine Orders Select Some Options" at bounding box center [507, 155] width 795 height 31
click at [846, 114] on span "7" at bounding box center [842, 112] width 13 height 13
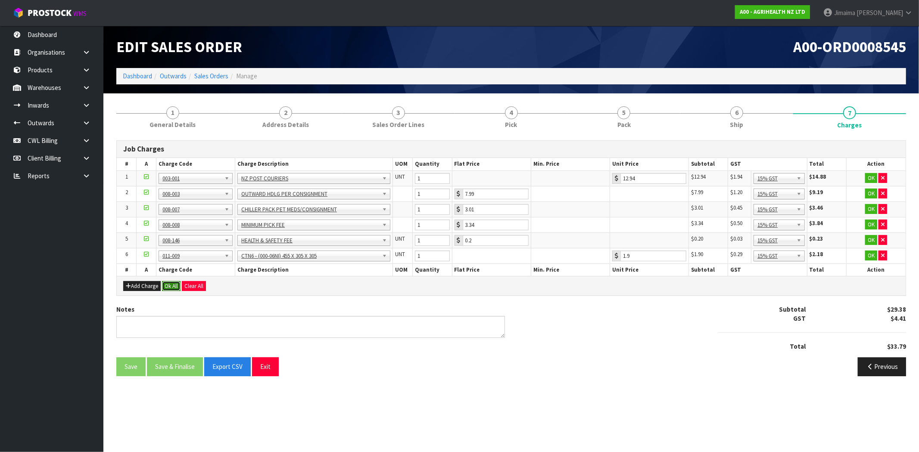
click at [178, 286] on button "Ok All" at bounding box center [171, 286] width 19 height 10
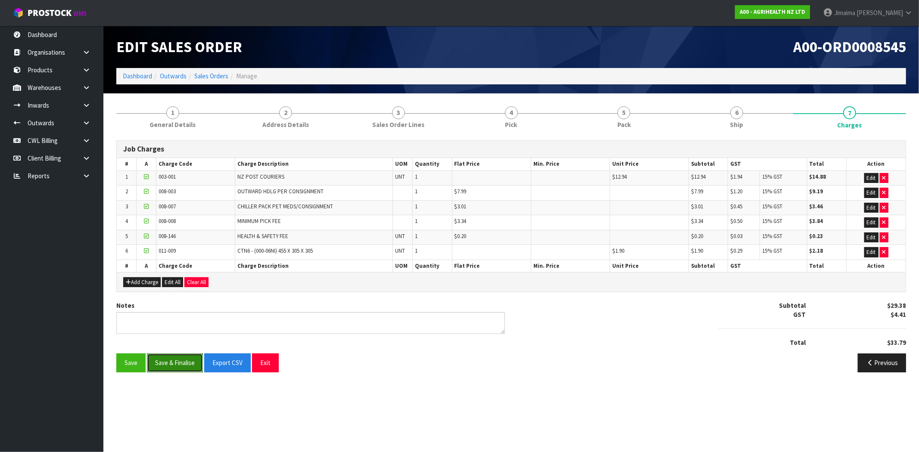
click at [178, 363] on button "Save & Finalise" at bounding box center [175, 363] width 56 height 19
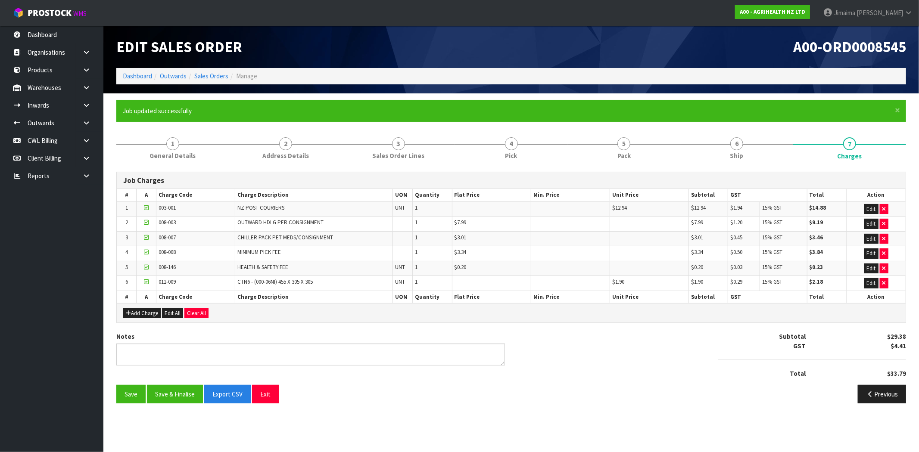
click at [207, 82] on ol "Dashboard Outwards Sales Orders Manage" at bounding box center [511, 76] width 790 height 16
drag, startPoint x: 209, startPoint y: 78, endPoint x: 251, endPoint y: 98, distance: 45.9
click at [209, 78] on link "Sales Orders" at bounding box center [211, 76] width 34 height 8
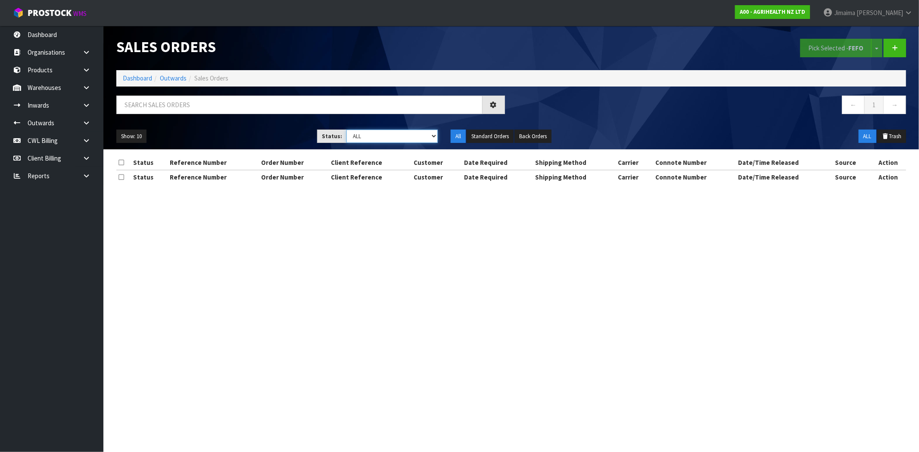
drag, startPoint x: 306, startPoint y: 118, endPoint x: 390, endPoint y: 142, distance: 87.1
click at [389, 134] on select "Draft Pending Allocated Pending Pick Goods Picked Goods Packed Pending Charges …" at bounding box center [391, 136] width 91 height 13
select select "string:6"
click at [346, 130] on select "Draft Pending Allocated Pending Pick Goods Picked Goods Packed Pending Charges …" at bounding box center [391, 136] width 91 height 13
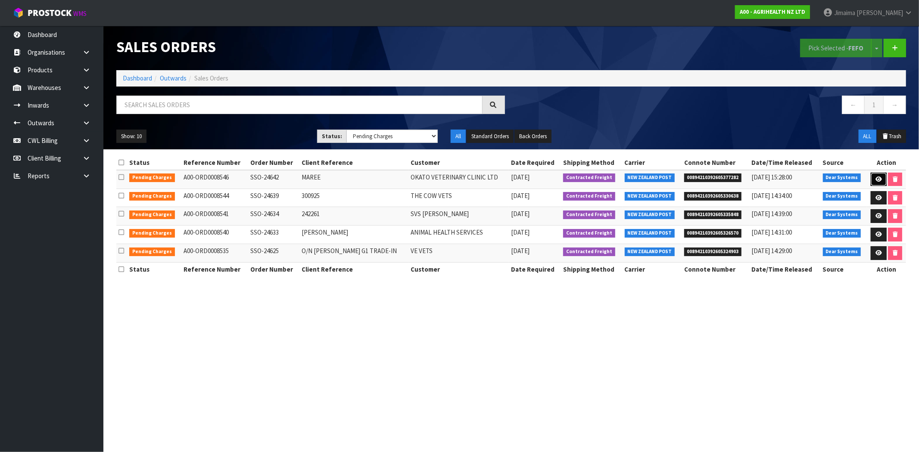
click at [876, 177] on icon at bounding box center [878, 180] width 6 height 6
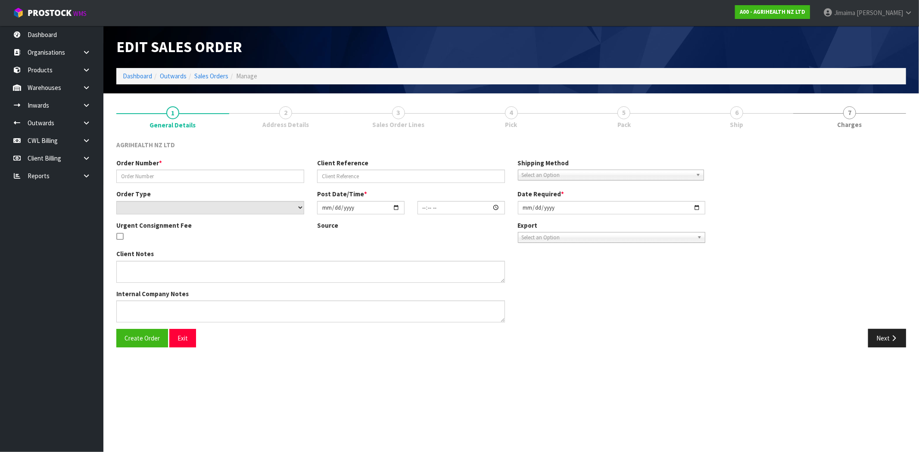
type input "SSO-24642"
type input "MAREE"
select select "number:0"
type input "[DATE]"
type input "13:51:11.000"
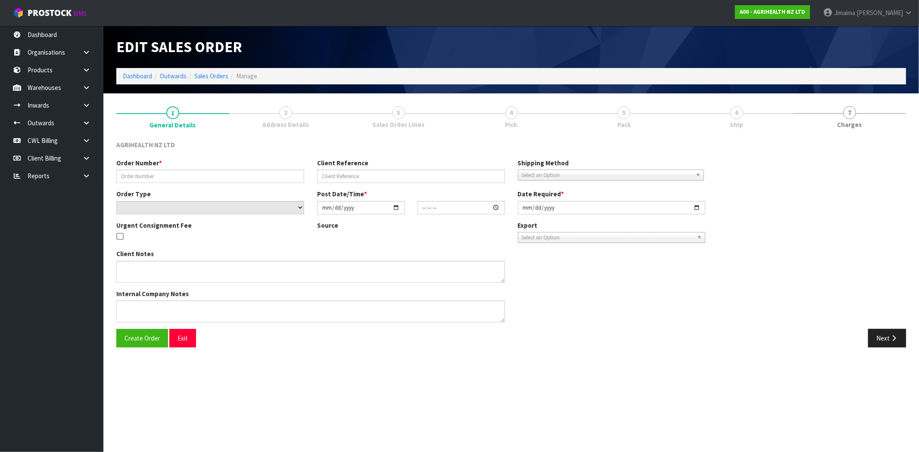
type input "[DATE]"
type textarea "CWL - PLEASE ADVISE IF THIS CANNOT BE SENT TODAY - I REALISE WE HAVE MISSED CUT…"
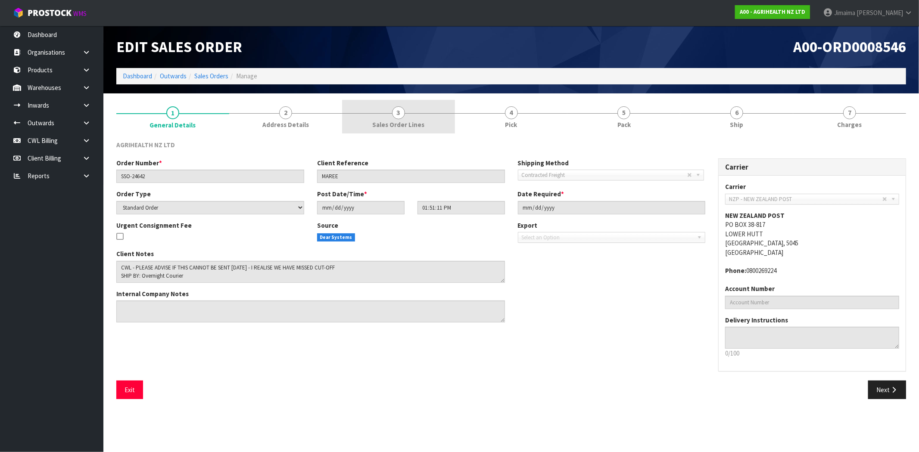
click at [409, 121] on span "Sales Order Lines" at bounding box center [398, 124] width 52 height 9
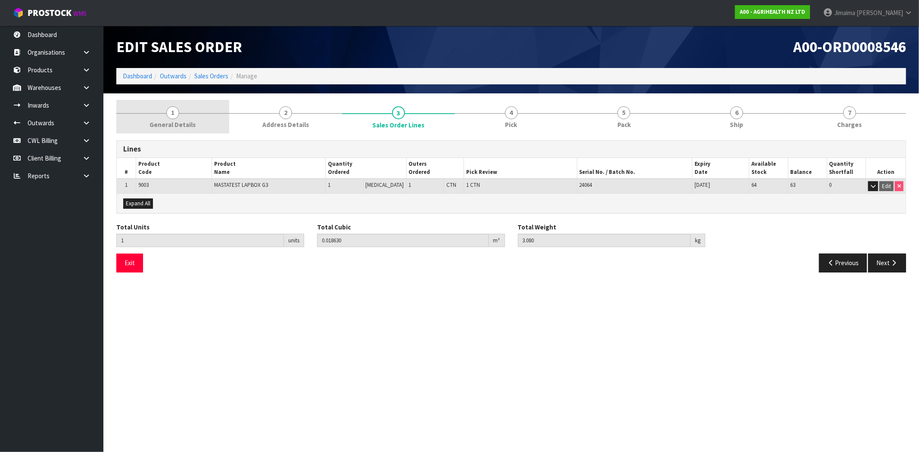
drag, startPoint x: 170, startPoint y: 113, endPoint x: 445, endPoint y: 121, distance: 275.0
click at [171, 113] on span "1" at bounding box center [172, 112] width 13 height 13
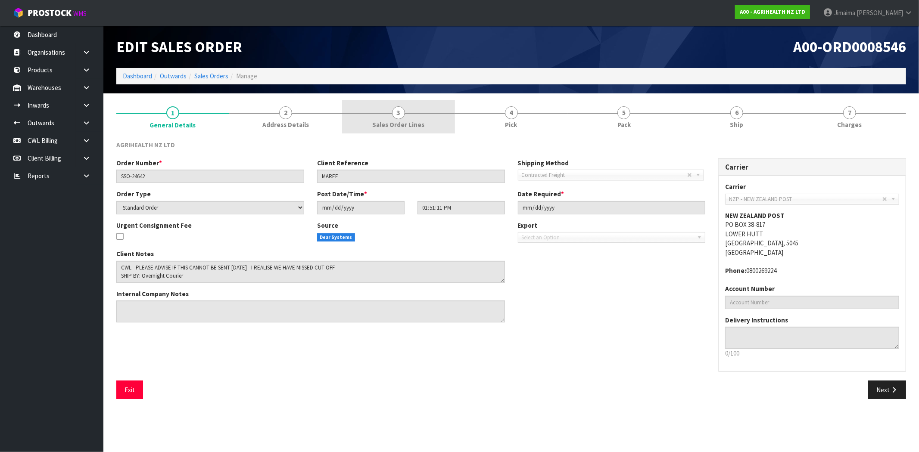
click at [411, 115] on link "3 Sales Order Lines" at bounding box center [398, 117] width 113 height 34
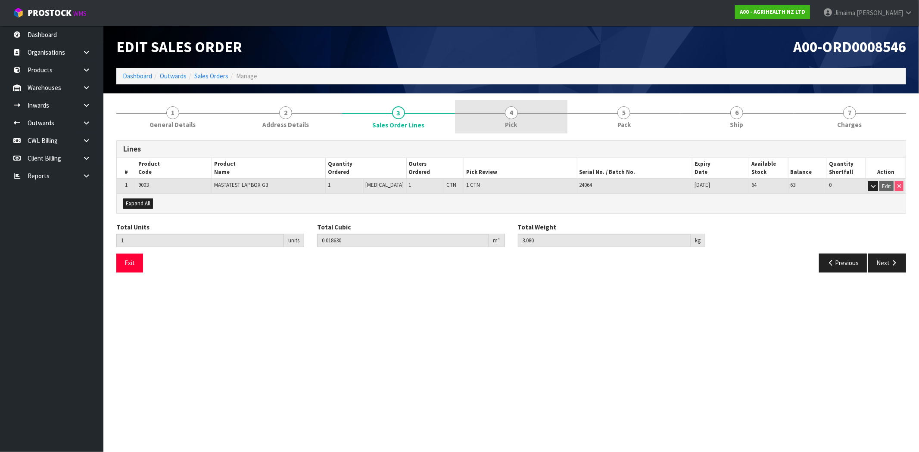
click at [488, 116] on link "4 Pick" at bounding box center [511, 117] width 113 height 34
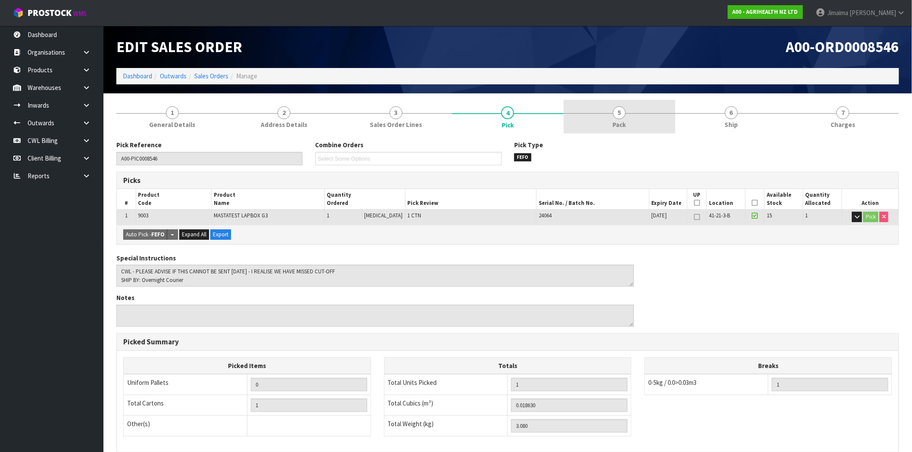
click at [574, 110] on link "5 Pack" at bounding box center [620, 117] width 112 height 34
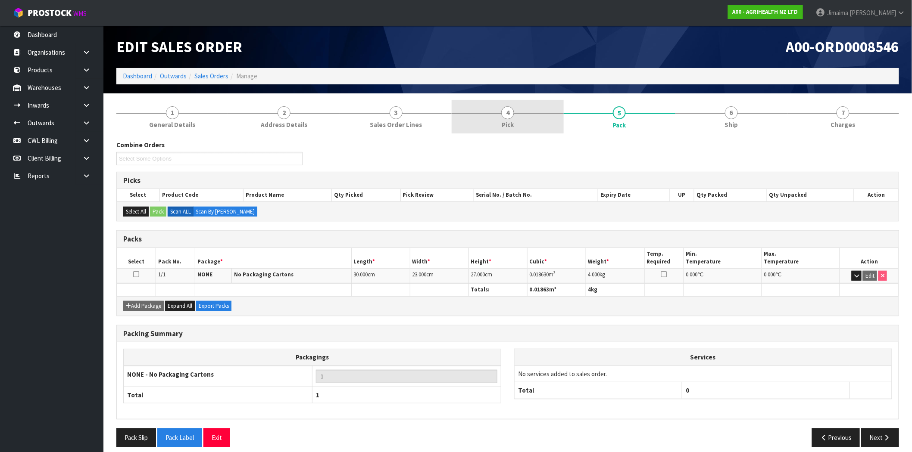
click at [467, 118] on link "4 Pick" at bounding box center [507, 117] width 112 height 34
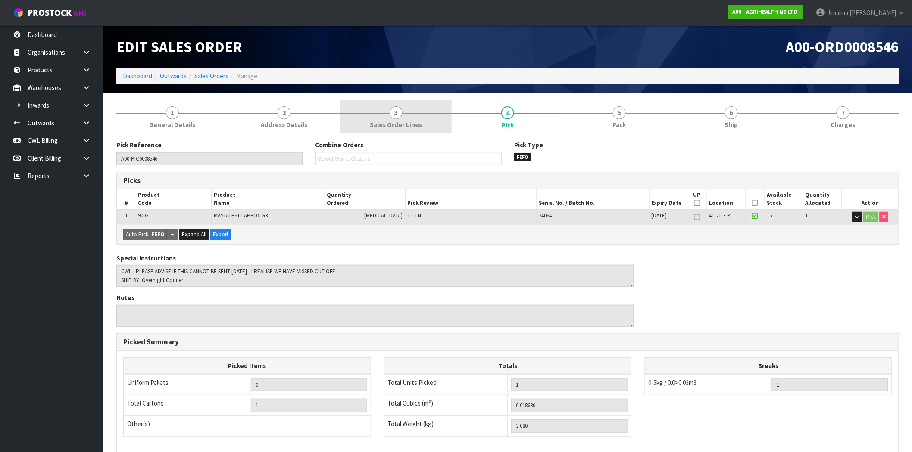
click at [424, 118] on link "3 Sales Order Lines" at bounding box center [396, 117] width 112 height 34
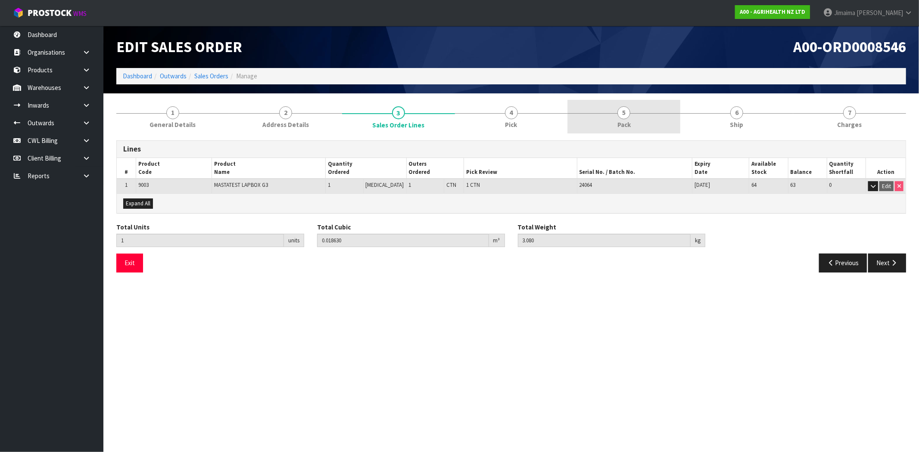
click at [614, 119] on link "5 Pack" at bounding box center [623, 117] width 113 height 34
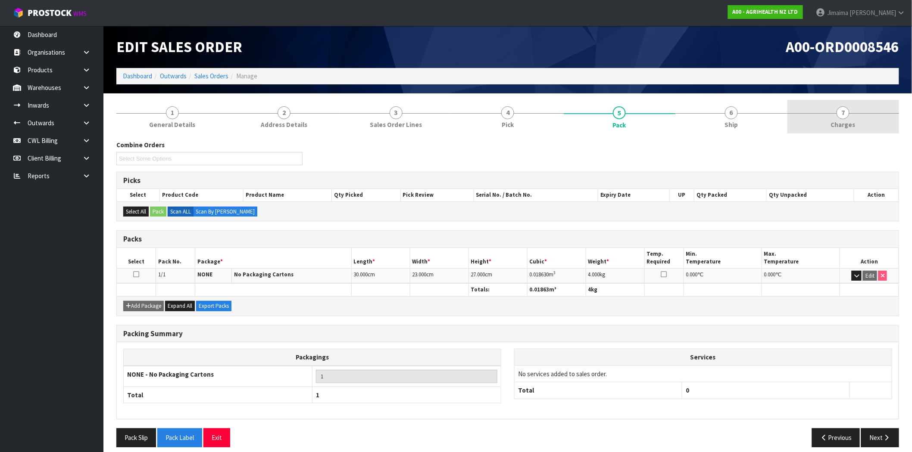
click at [847, 115] on span "7" at bounding box center [842, 112] width 13 height 13
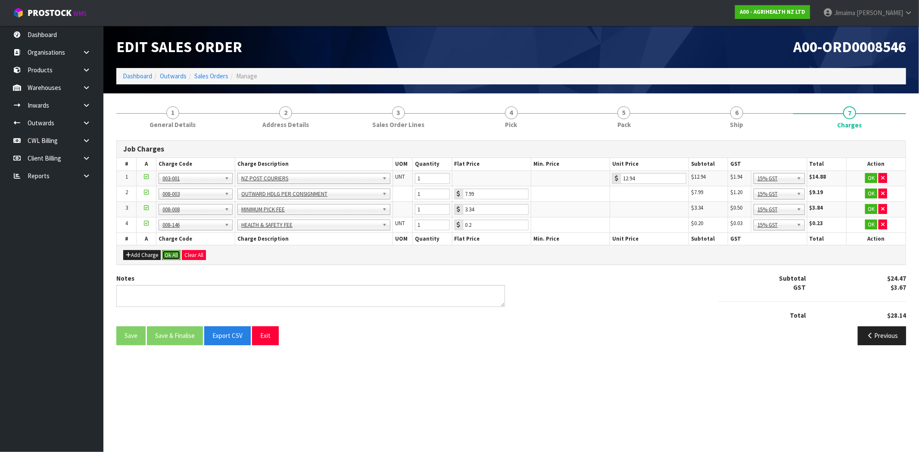
click at [168, 251] on button "Ok All" at bounding box center [171, 255] width 19 height 10
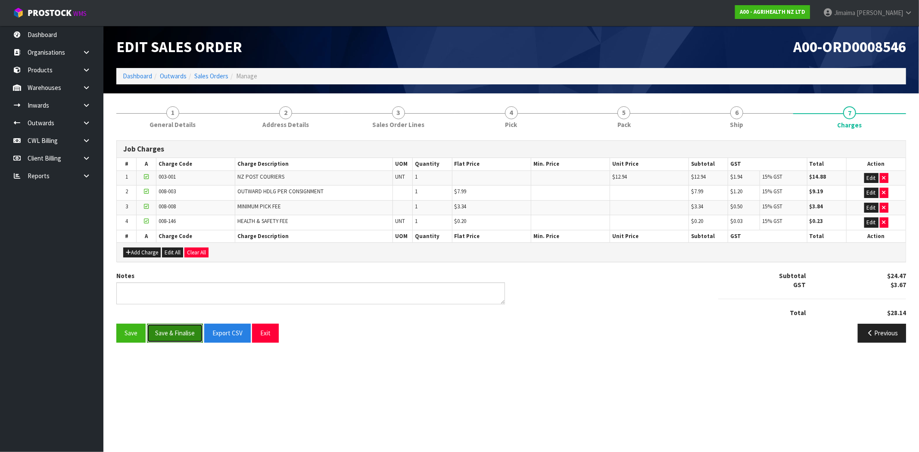
click at [183, 337] on button "Save & Finalise" at bounding box center [175, 333] width 56 height 19
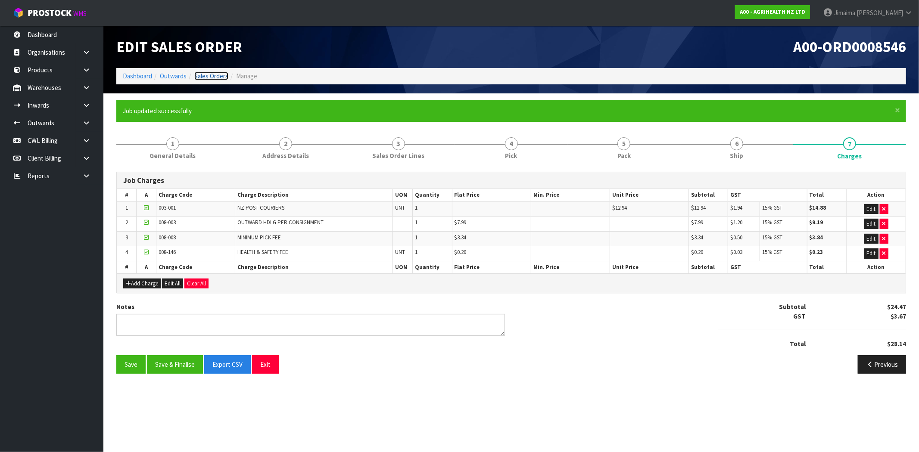
click at [214, 76] on link "Sales Orders" at bounding box center [211, 76] width 34 height 8
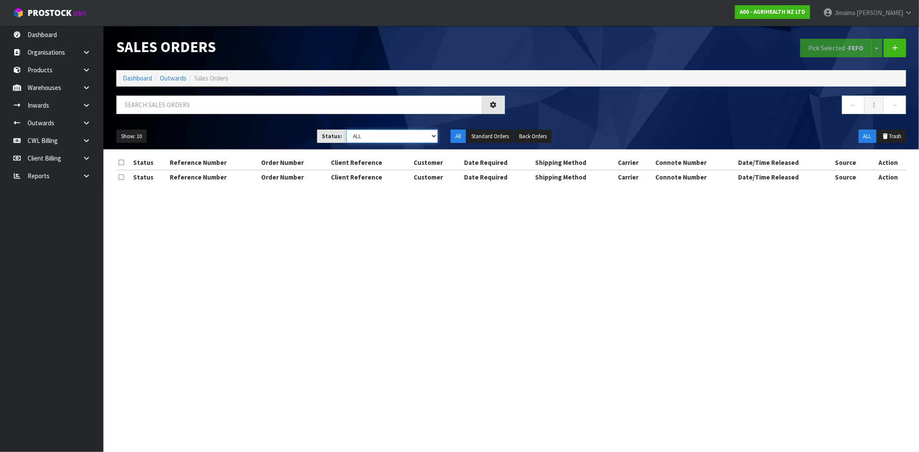
drag, startPoint x: 352, startPoint y: 136, endPoint x: 359, endPoint y: 143, distance: 9.4
click at [352, 136] on select "Draft Pending Allocated Pending Pick Goods Picked Goods Packed Pending Charges …" at bounding box center [391, 136] width 91 height 13
select select "string:6"
click at [346, 130] on select "Draft Pending Allocated Pending Pick Goods Picked Goods Packed Pending Charges …" at bounding box center [391, 136] width 91 height 13
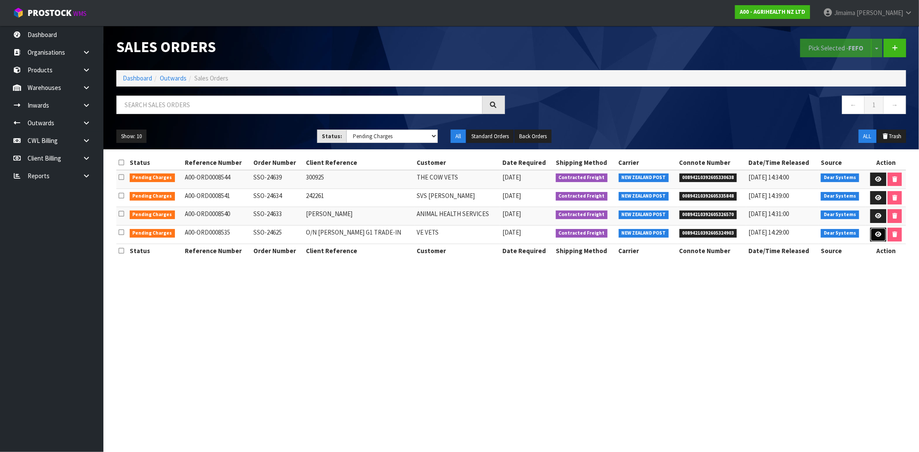
click at [870, 241] on link at bounding box center [878, 235] width 16 height 14
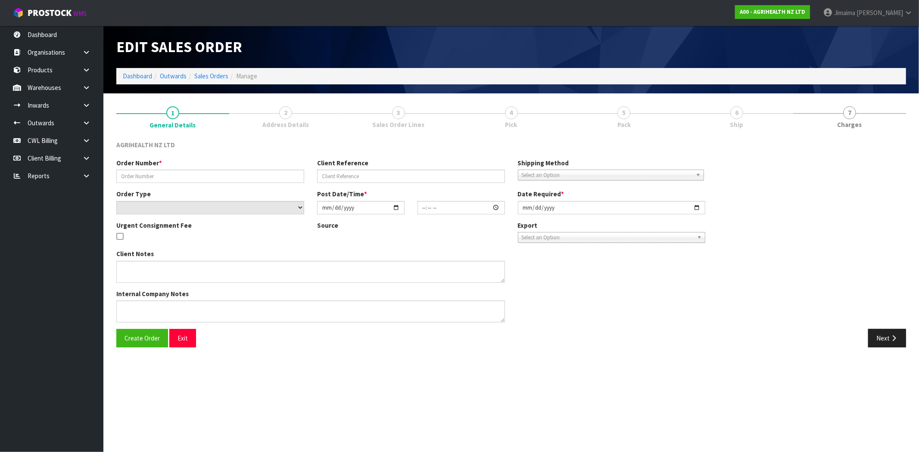
type input "SSO-24625"
type input "O/N GEORGE CAMPBELL G1 TRADE-IN"
select select "number:0"
type input "2025-09-29"
type input "13:49:16.000"
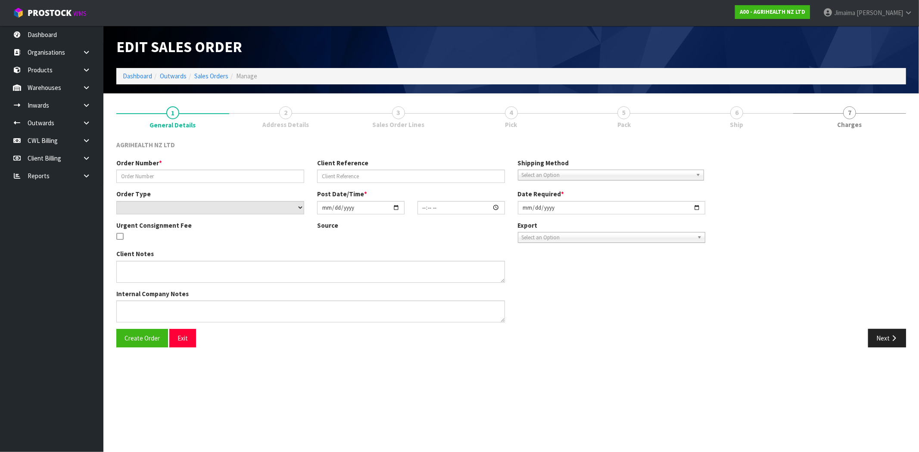
type input "[DATE]"
type textarea "SHIP BY: Overnight Courier"
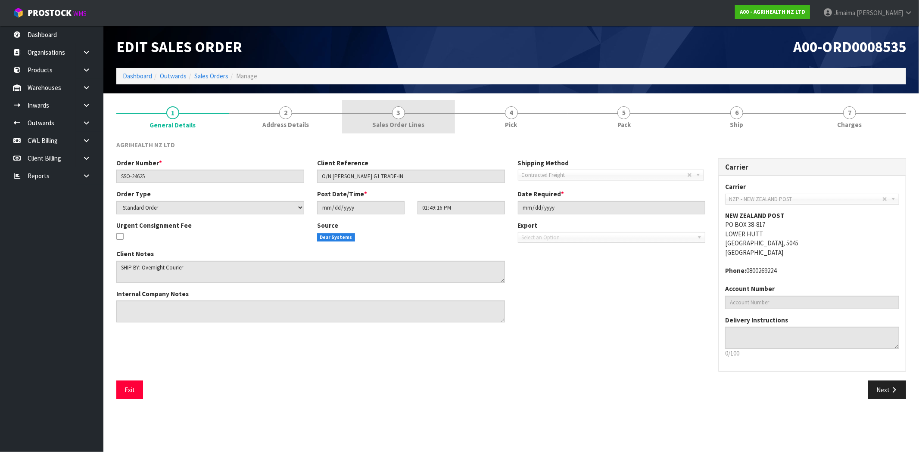
click at [408, 127] on span "Sales Order Lines" at bounding box center [398, 124] width 52 height 9
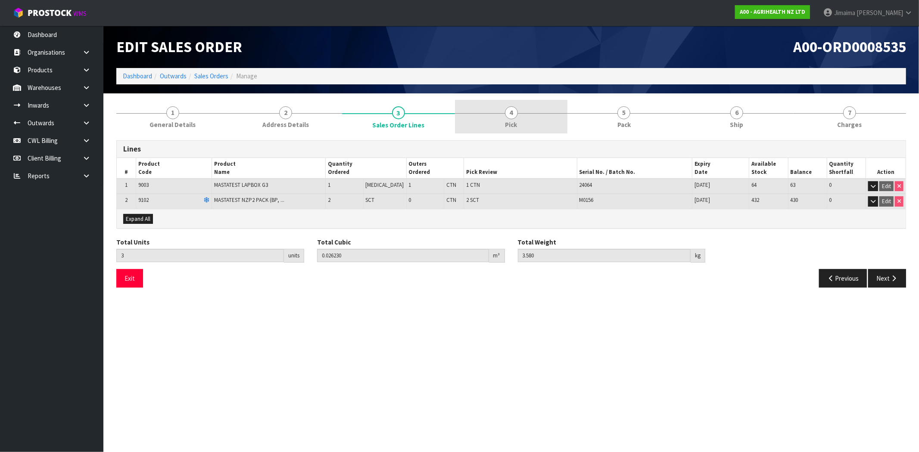
click at [478, 122] on link "4 Pick" at bounding box center [511, 117] width 113 height 34
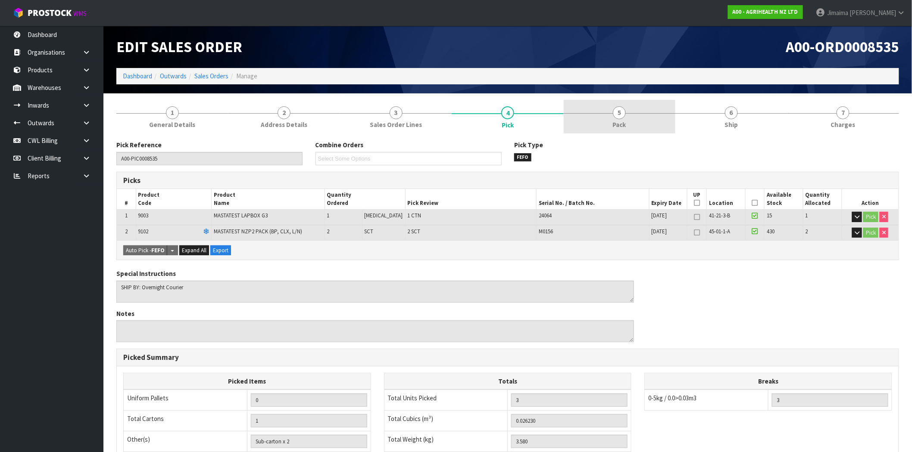
click at [586, 113] on div at bounding box center [620, 113] width 112 height 0
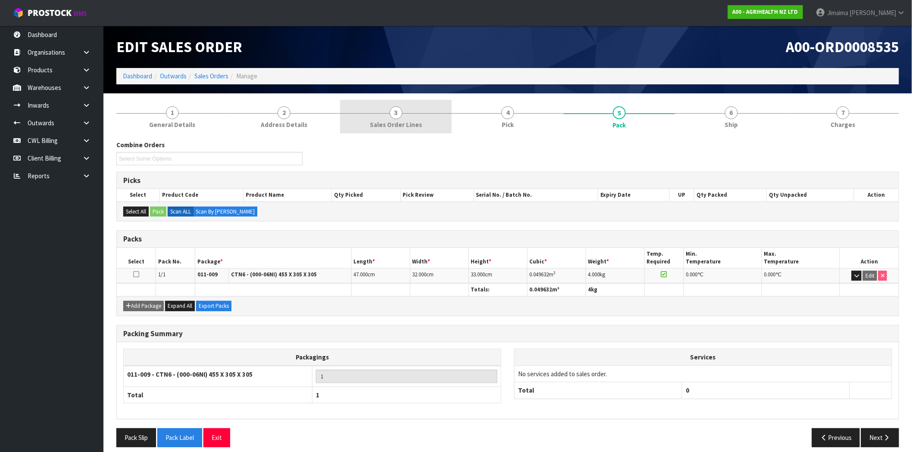
click at [436, 124] on link "3 Sales Order Lines" at bounding box center [396, 117] width 112 height 34
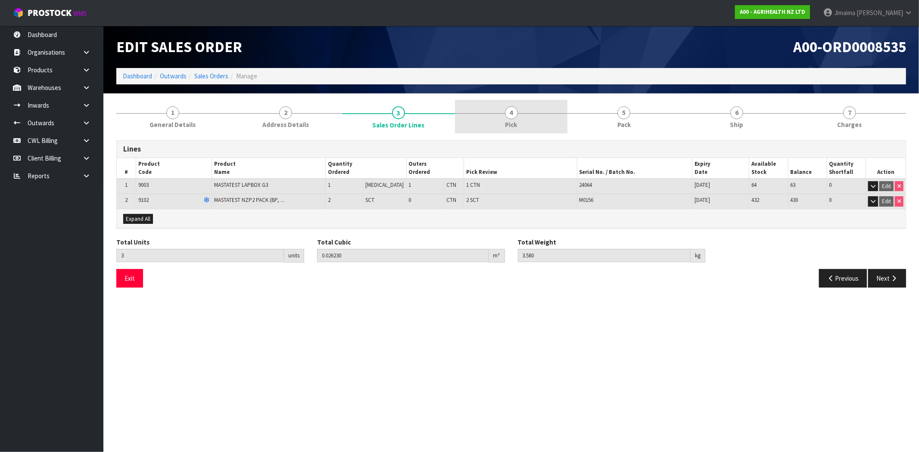
click at [490, 123] on link "4 Pick" at bounding box center [511, 117] width 113 height 34
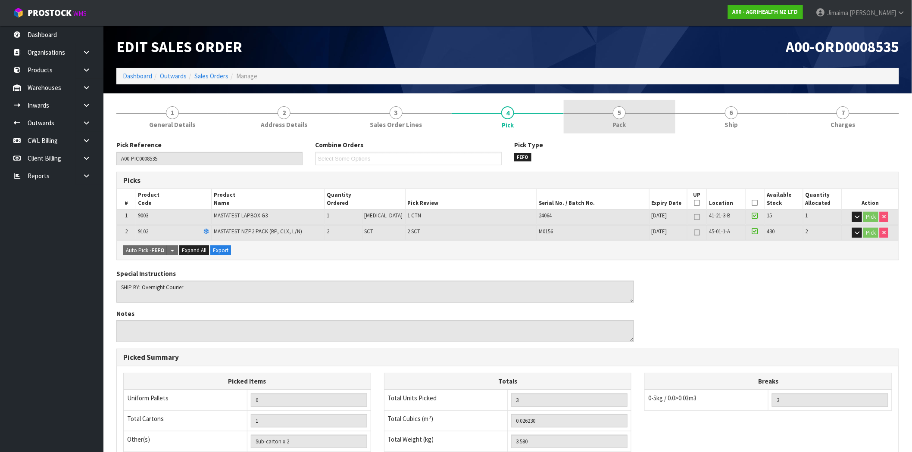
click at [604, 121] on link "5 Pack" at bounding box center [620, 117] width 112 height 34
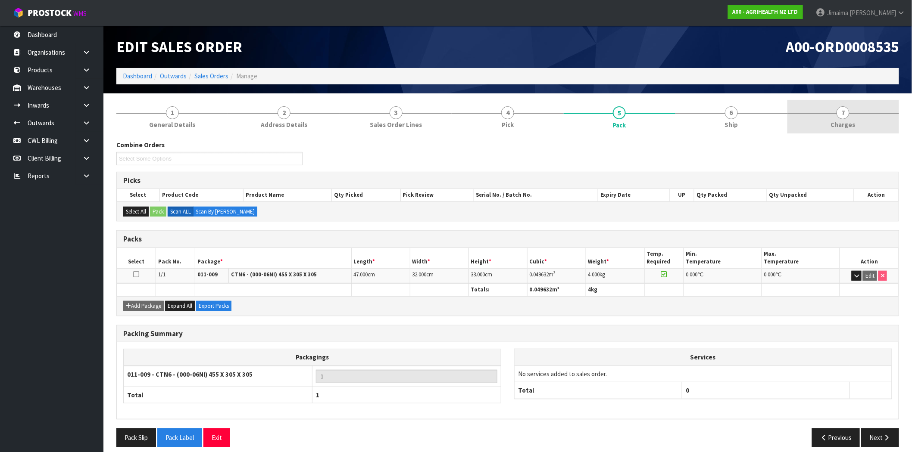
click at [813, 130] on link "7 Charges" at bounding box center [843, 117] width 112 height 34
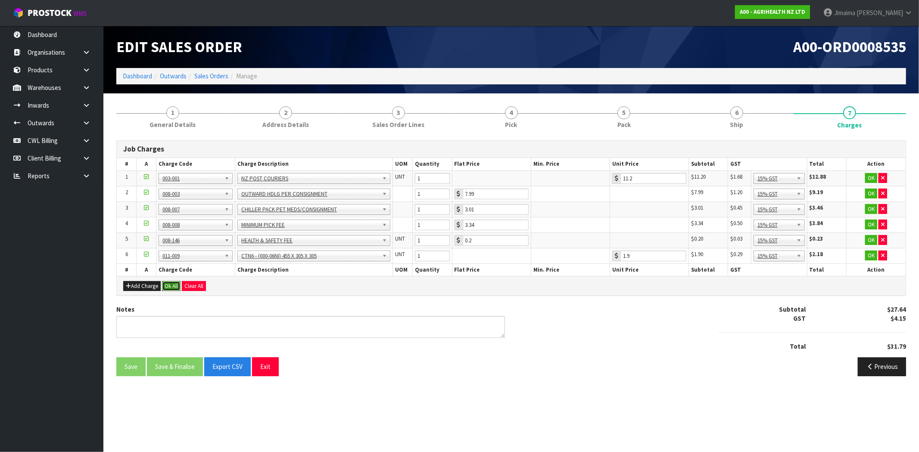
click at [175, 285] on button "Ok All" at bounding box center [171, 286] width 19 height 10
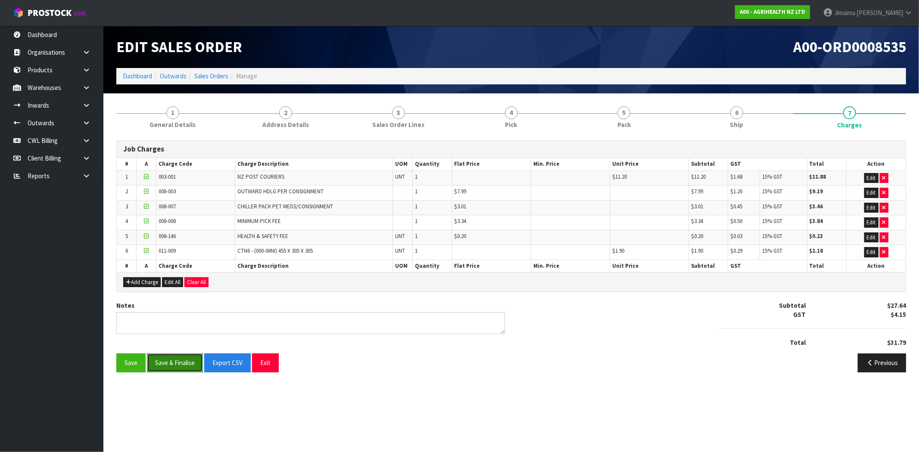
click at [179, 359] on button "Save & Finalise" at bounding box center [175, 363] width 56 height 19
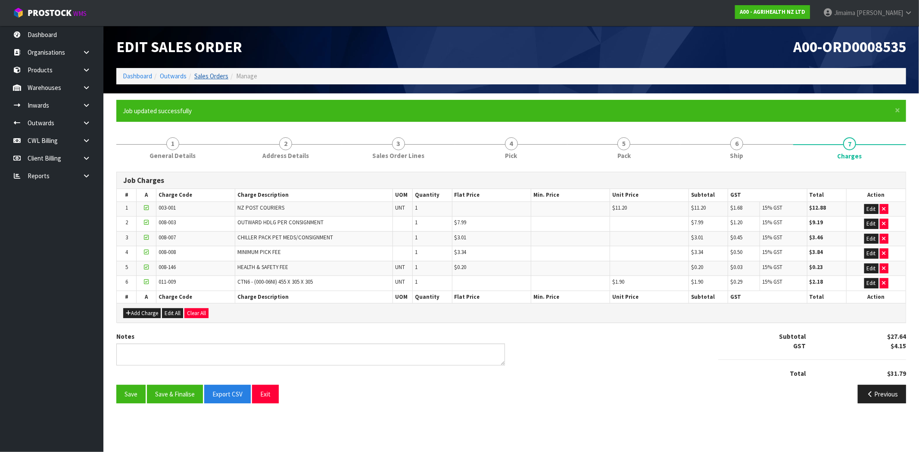
click at [216, 69] on ol "Dashboard Outwards Sales Orders Manage" at bounding box center [511, 76] width 790 height 16
click at [209, 76] on link "Sales Orders" at bounding box center [211, 76] width 34 height 8
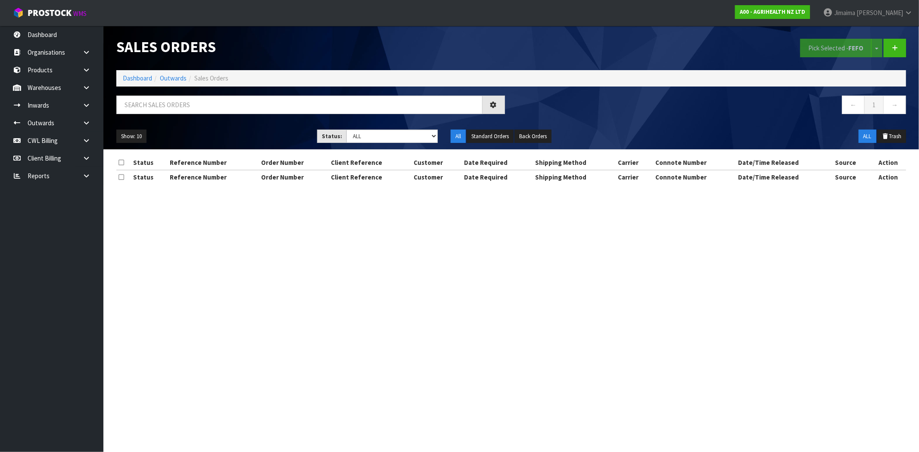
click at [427, 143] on div "Show: 10 5 10 25 50 Status: Draft Pending Allocated Pending Pick Goods Picked G…" at bounding box center [511, 136] width 803 height 27
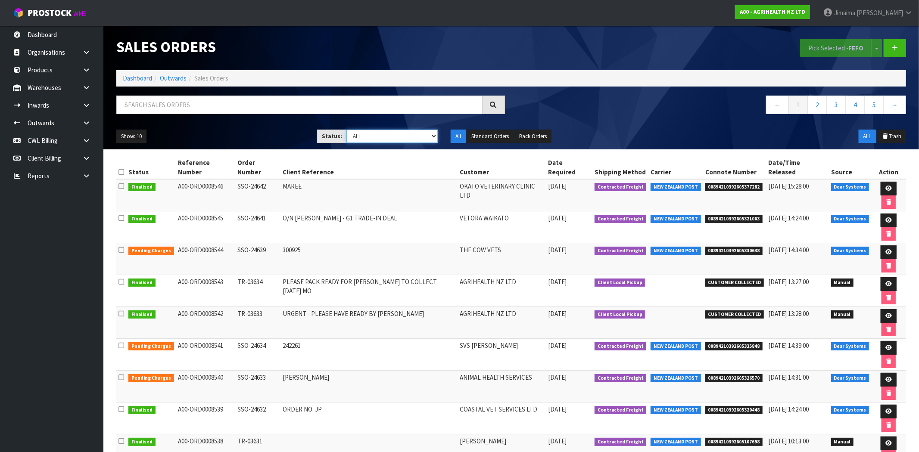
click at [389, 140] on select "Draft Pending Allocated Pending Pick Goods Picked Goods Packed Pending Charges …" at bounding box center [391, 136] width 91 height 13
select select "string:6"
click at [346, 130] on select "Draft Pending Allocated Pending Pick Goods Picked Goods Packed Pending Charges …" at bounding box center [391, 136] width 91 height 13
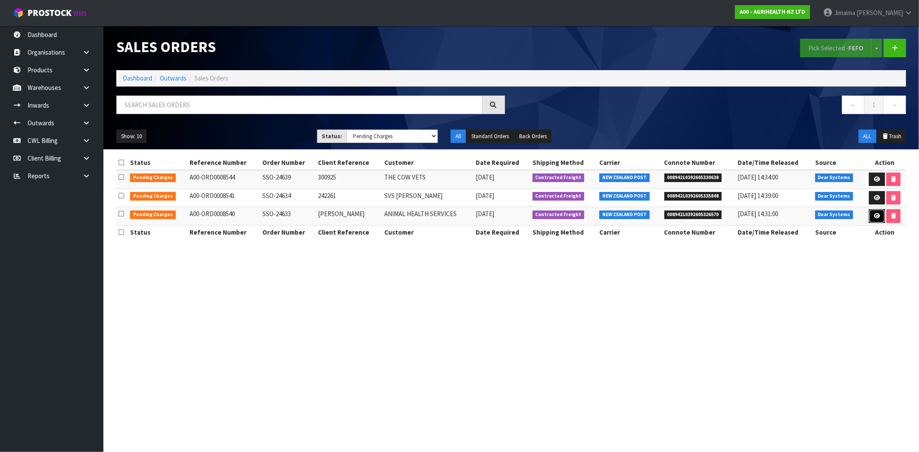
click at [874, 217] on icon at bounding box center [877, 216] width 6 height 6
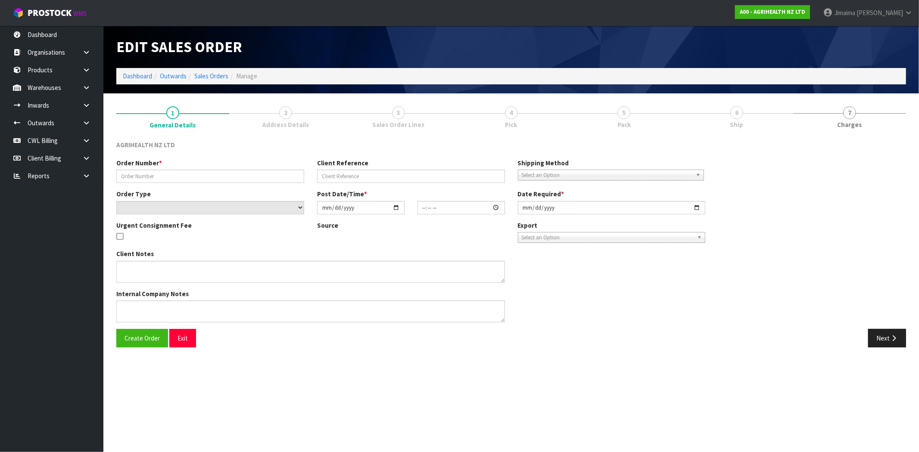
type input "SSO-24633"
type input "MONIQUE"
select select "number:0"
type input "[DATE]"
type input "08:58:10.000"
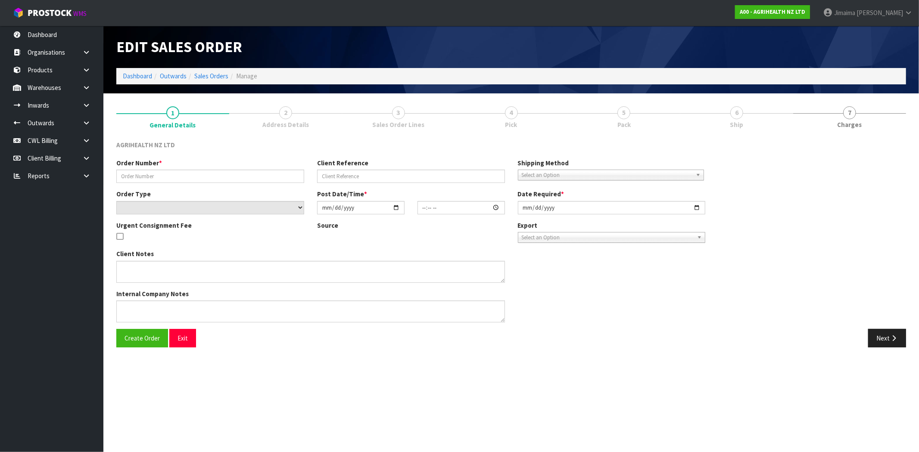
type input "[DATE]"
type textarea "SHIP BY: Overnight Courier"
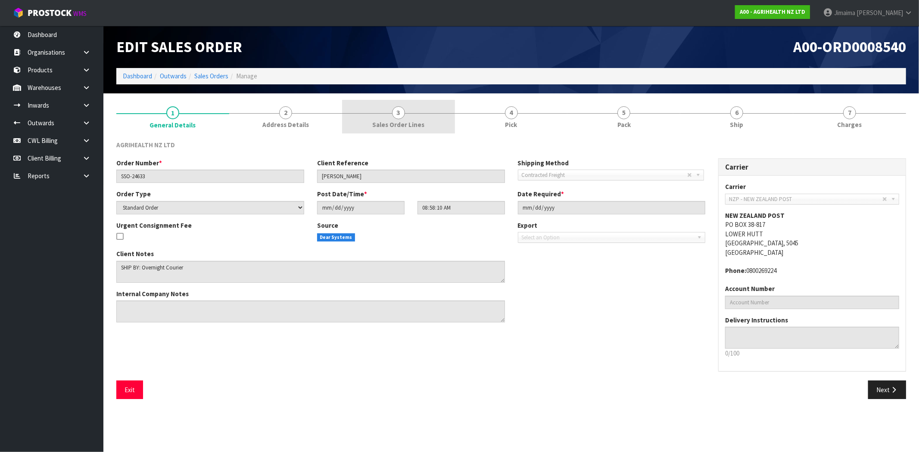
click at [438, 118] on link "3 Sales Order Lines" at bounding box center [398, 117] width 113 height 34
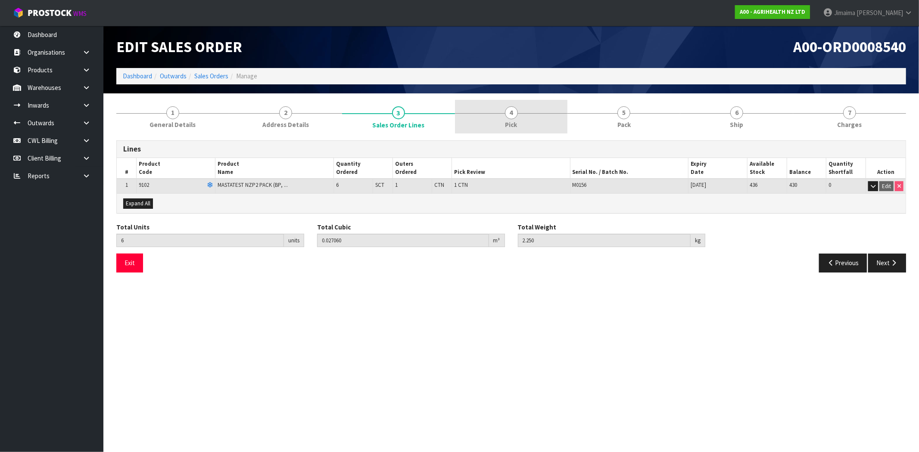
drag, startPoint x: 522, startPoint y: 118, endPoint x: 531, endPoint y: 123, distance: 10.0
click at [522, 119] on link "4 Pick" at bounding box center [511, 117] width 113 height 34
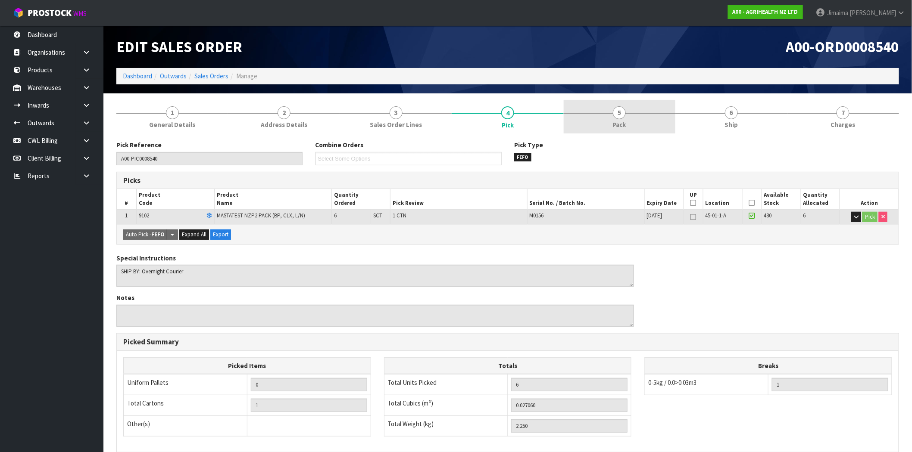
click at [623, 123] on span "Pack" at bounding box center [619, 124] width 13 height 9
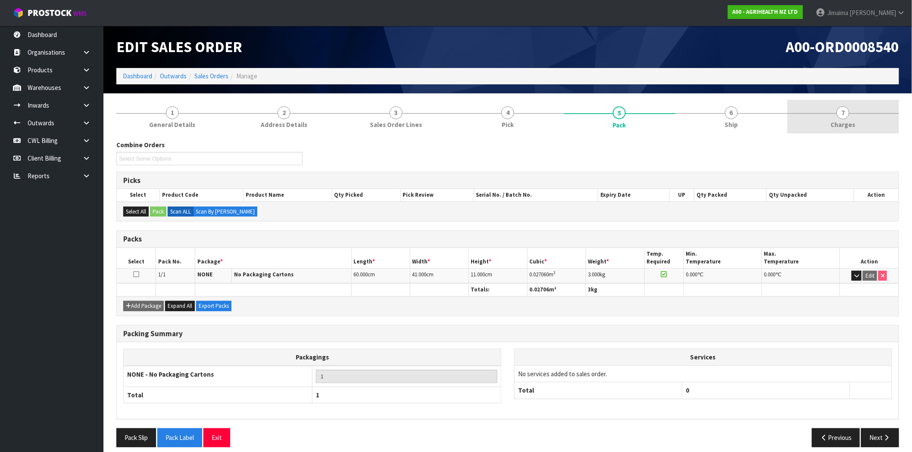
click at [864, 126] on link "7 Charges" at bounding box center [843, 117] width 112 height 34
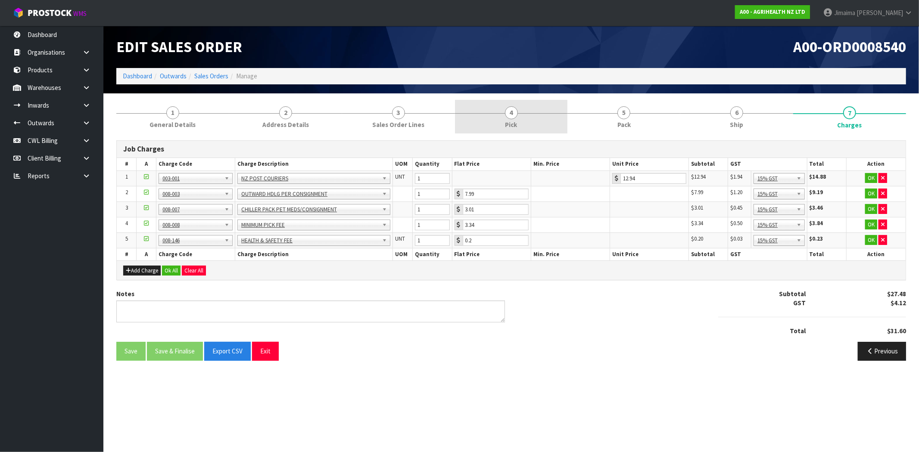
click at [493, 113] on link "4 Pick" at bounding box center [511, 117] width 113 height 34
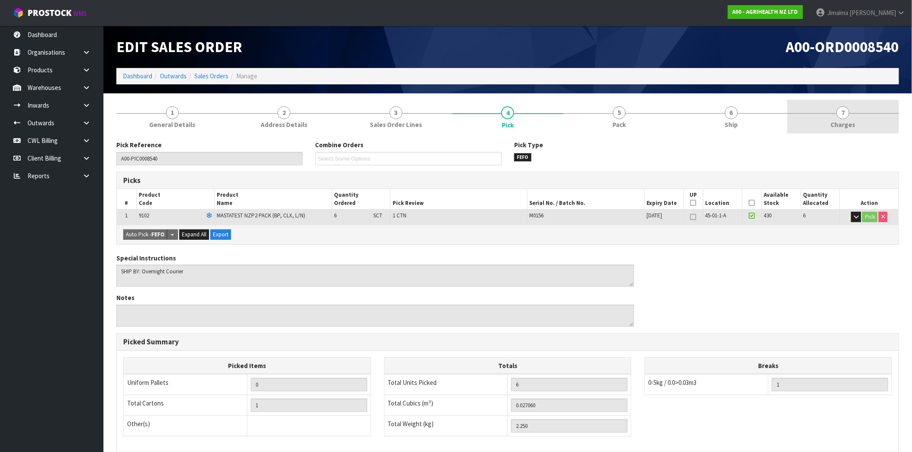
click at [849, 129] on span "Charges" at bounding box center [843, 124] width 25 height 9
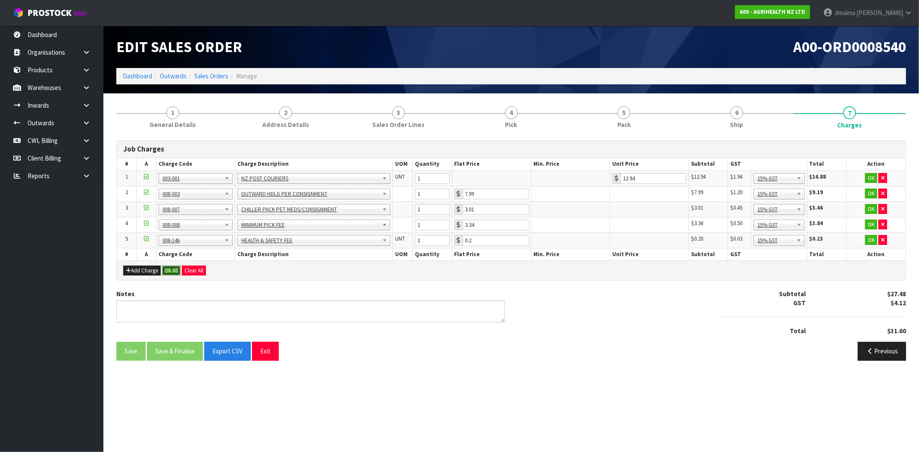
click at [174, 268] on button "Ok All" at bounding box center [171, 271] width 19 height 10
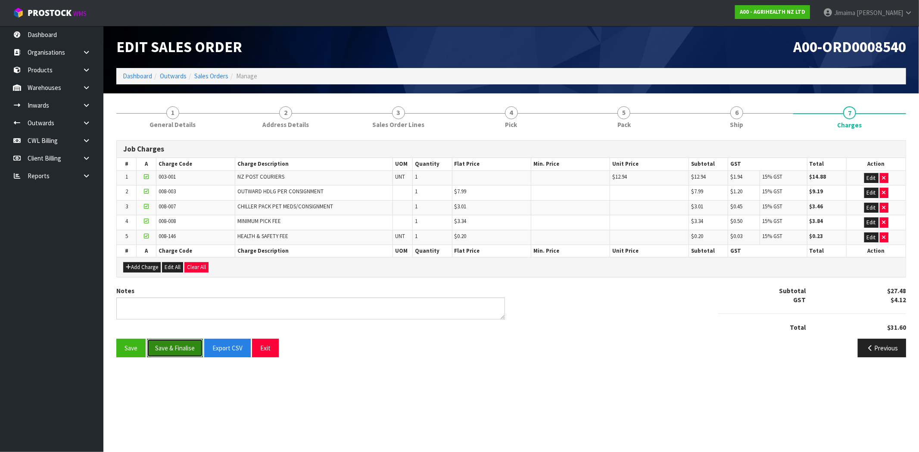
click at [175, 355] on button "Save & Finalise" at bounding box center [175, 348] width 56 height 19
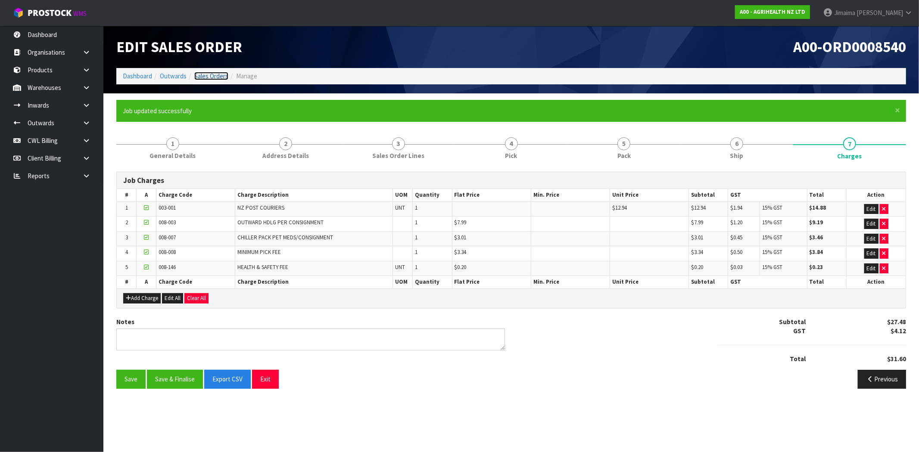
click at [213, 78] on link "Sales Orders" at bounding box center [211, 76] width 34 height 8
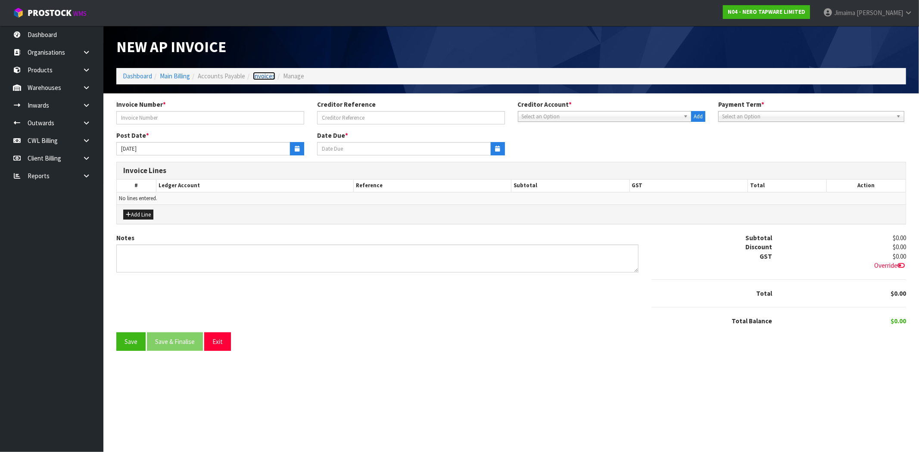
click at [268, 77] on link "Invoices" at bounding box center [264, 76] width 22 height 8
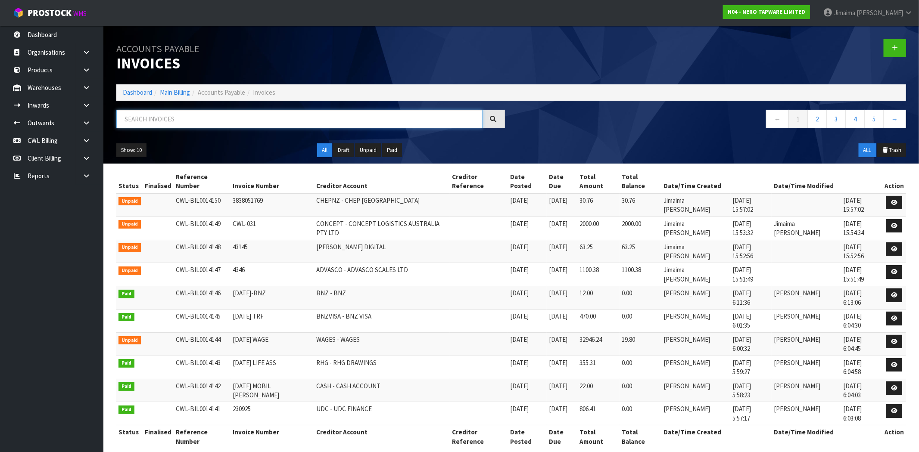
click at [190, 125] on input "text" at bounding box center [299, 119] width 366 height 19
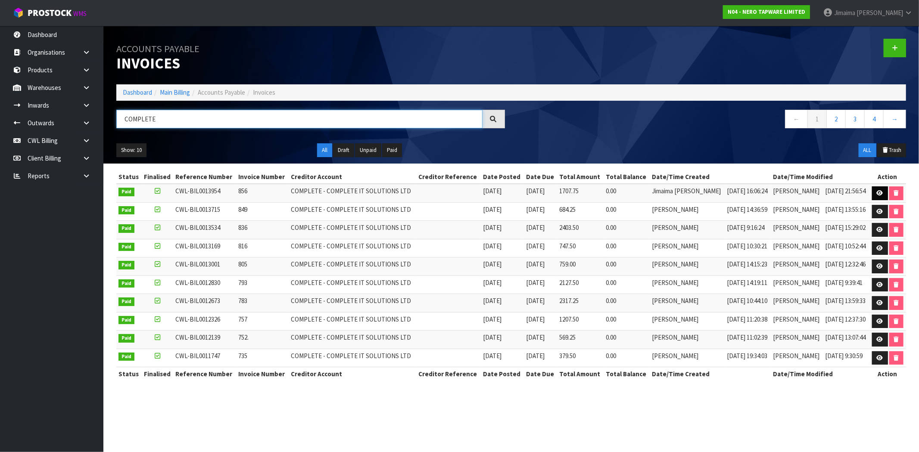
type input "COMPLETE"
click at [872, 198] on link at bounding box center [880, 194] width 16 height 14
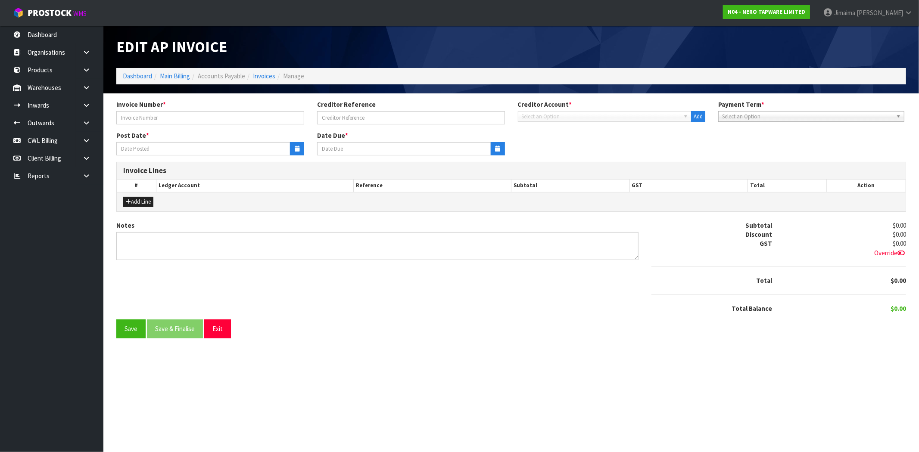
type input "856"
type input "[DATE]"
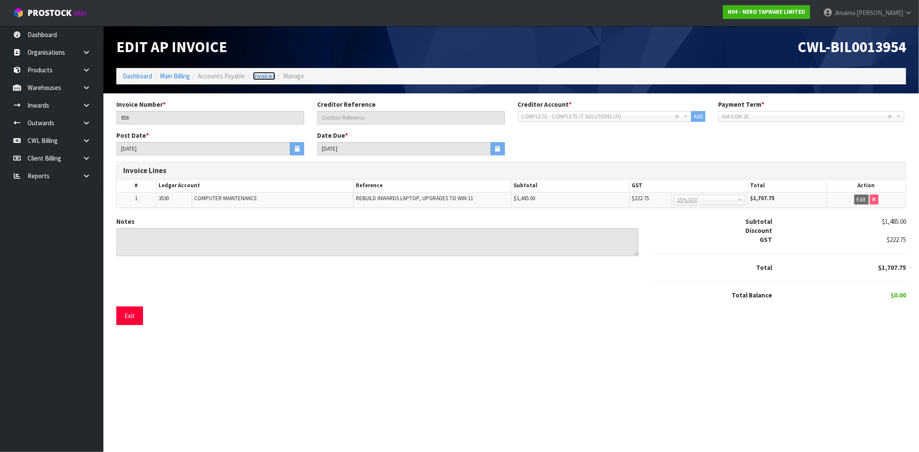
click at [268, 78] on link "Invoices" at bounding box center [264, 76] width 22 height 8
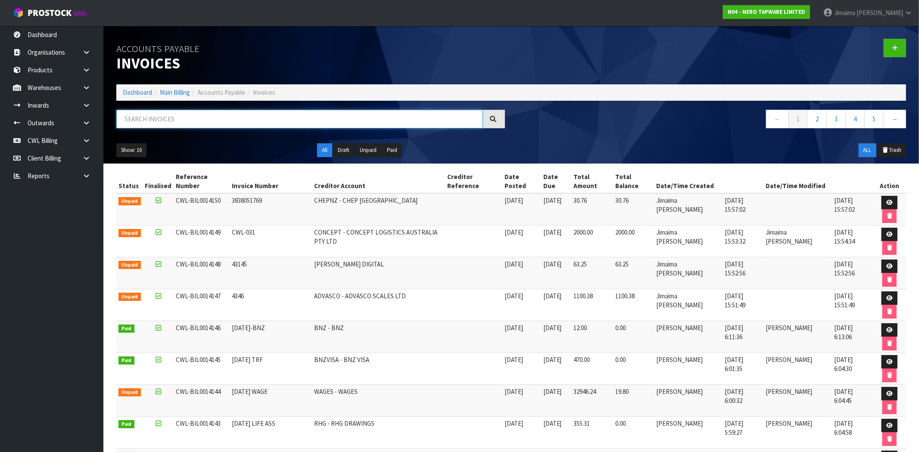
click at [227, 118] on input "text" at bounding box center [299, 119] width 366 height 19
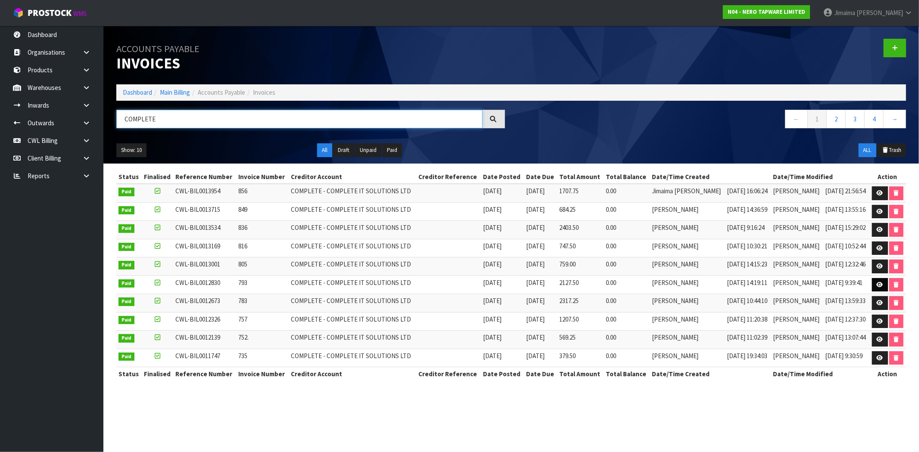
type input "COMPLETE"
click at [872, 279] on link at bounding box center [880, 285] width 16 height 14
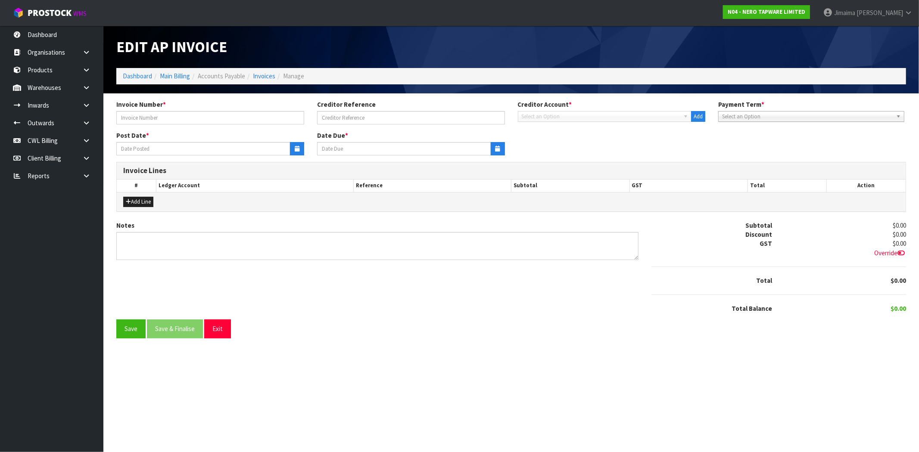
type input "793"
type input "[DATE]"
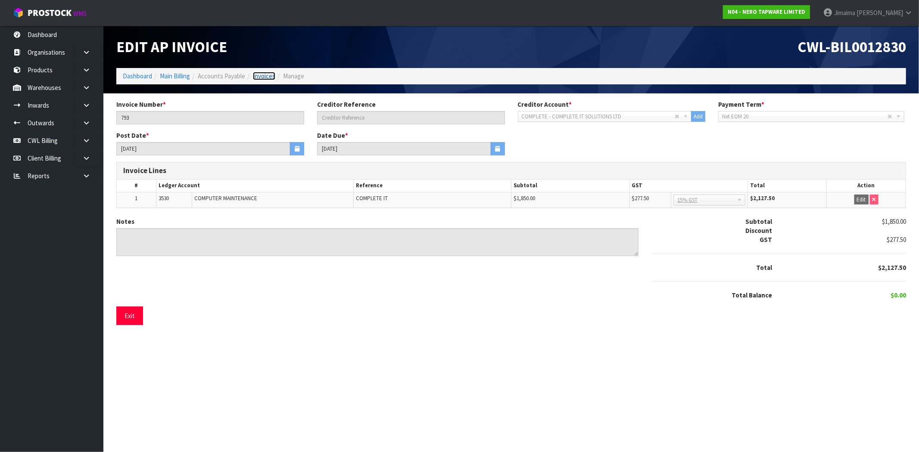
click at [270, 72] on link "Invoices" at bounding box center [264, 76] width 22 height 8
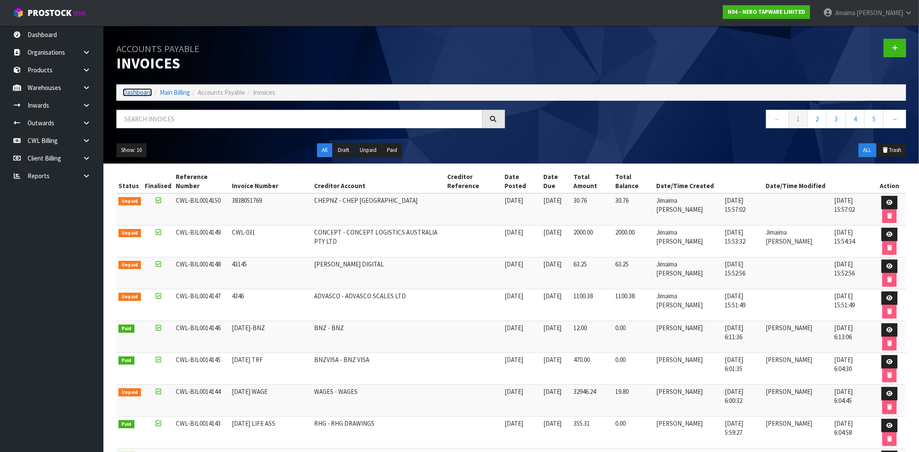
click at [133, 91] on link "Dashboard" at bounding box center [137, 92] width 29 height 8
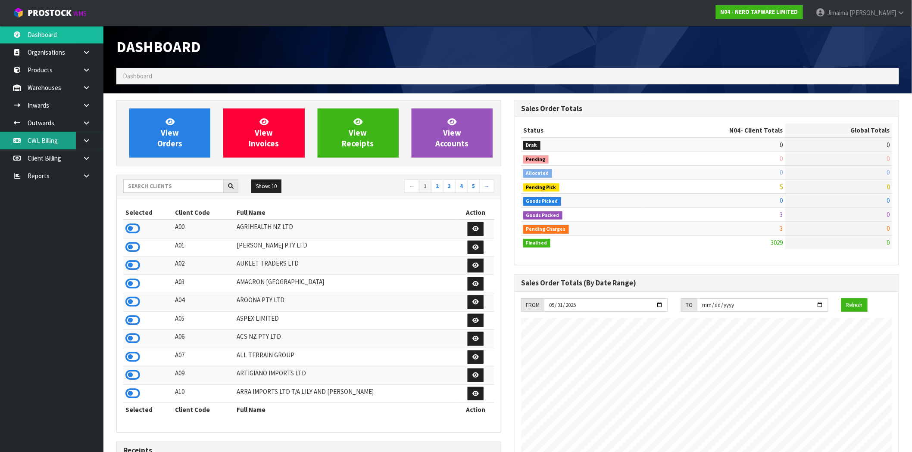
scroll to position [653, 398]
click at [178, 187] on input "text" at bounding box center [173, 186] width 100 height 13
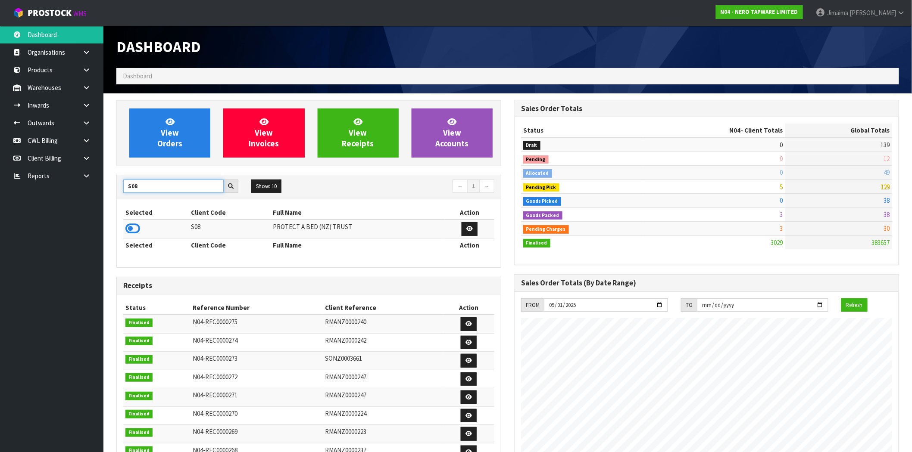
type input "S08"
click at [134, 225] on icon at bounding box center [132, 228] width 15 height 13
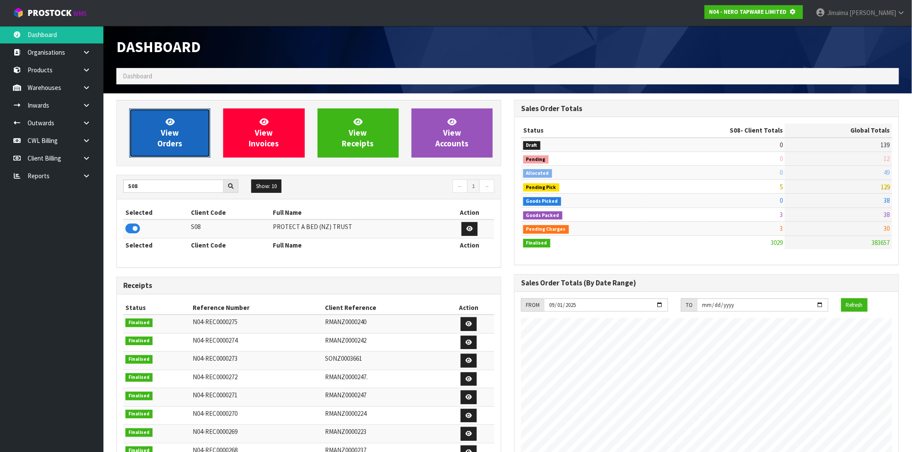
click at [162, 150] on link "View Orders" at bounding box center [169, 133] width 81 height 49
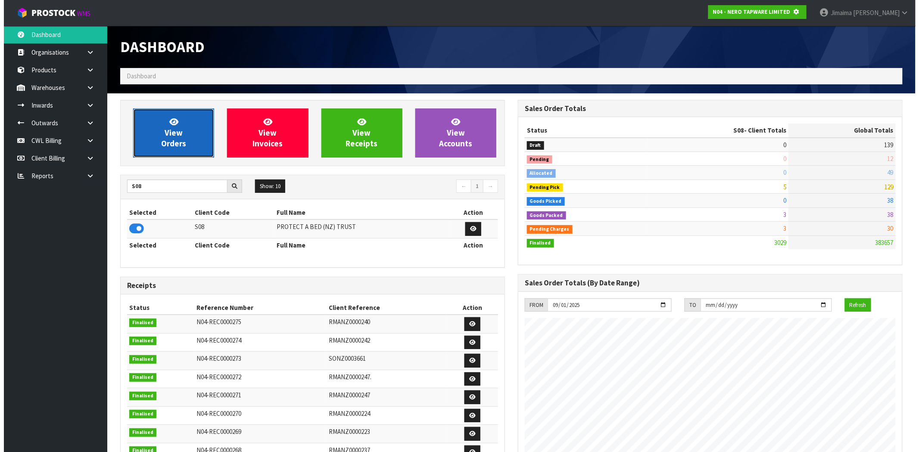
scroll to position [430276, 430415]
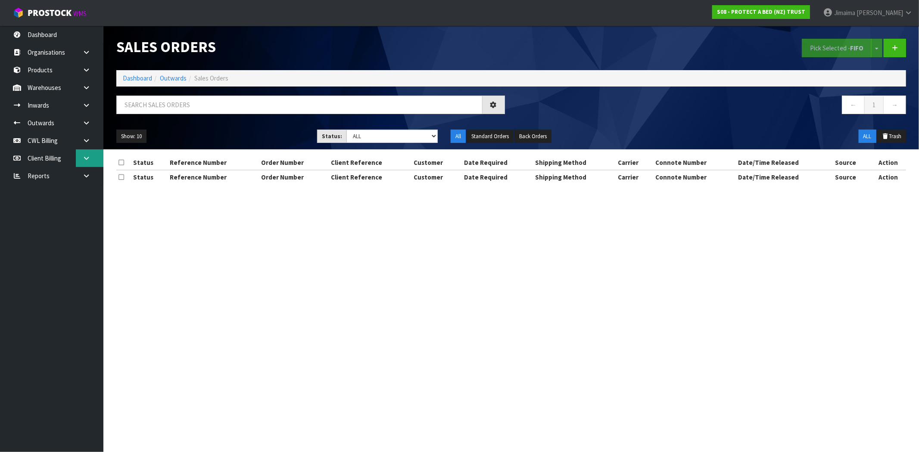
click at [81, 156] on link at bounding box center [90, 158] width 28 height 18
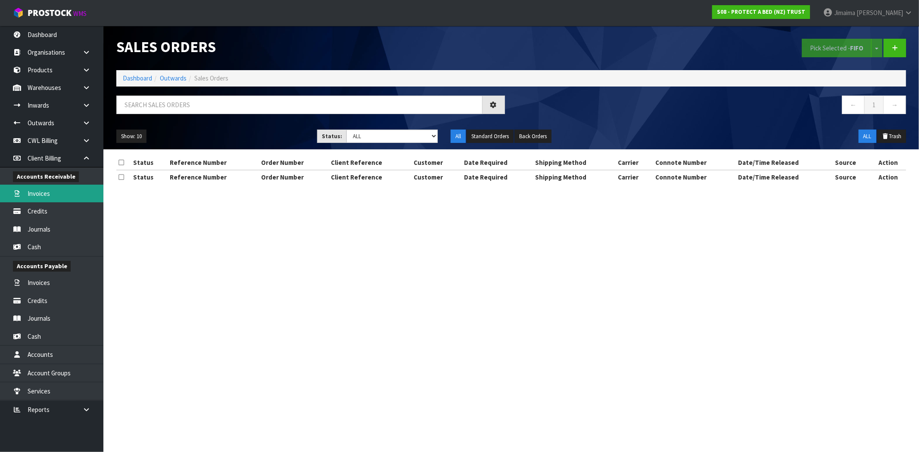
click at [56, 192] on link "Invoices" at bounding box center [51, 194] width 103 height 18
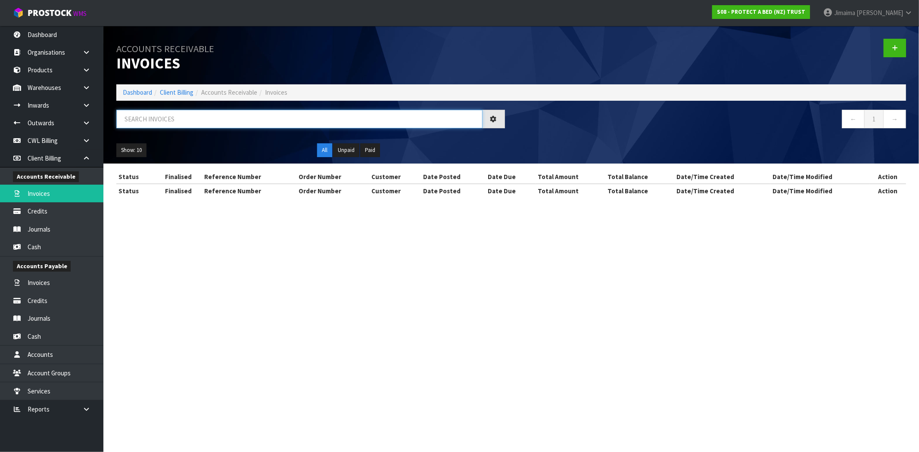
click at [217, 112] on input "text" at bounding box center [299, 119] width 366 height 19
paste input "1799"
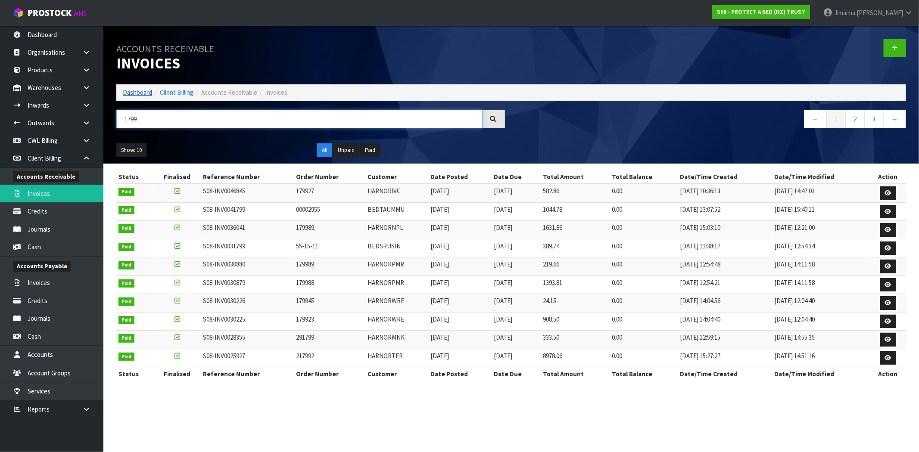
type input "1799"
click at [138, 92] on link "Dashboard" at bounding box center [137, 92] width 29 height 8
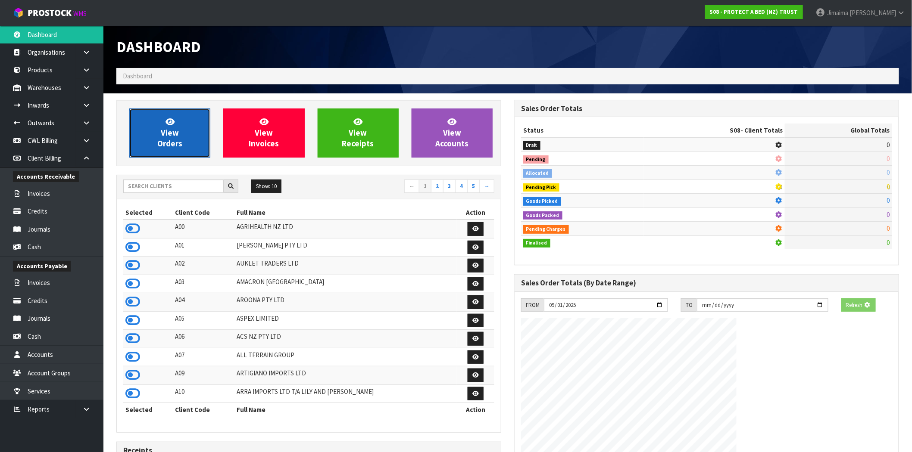
click at [174, 130] on span "View Orders" at bounding box center [169, 133] width 25 height 32
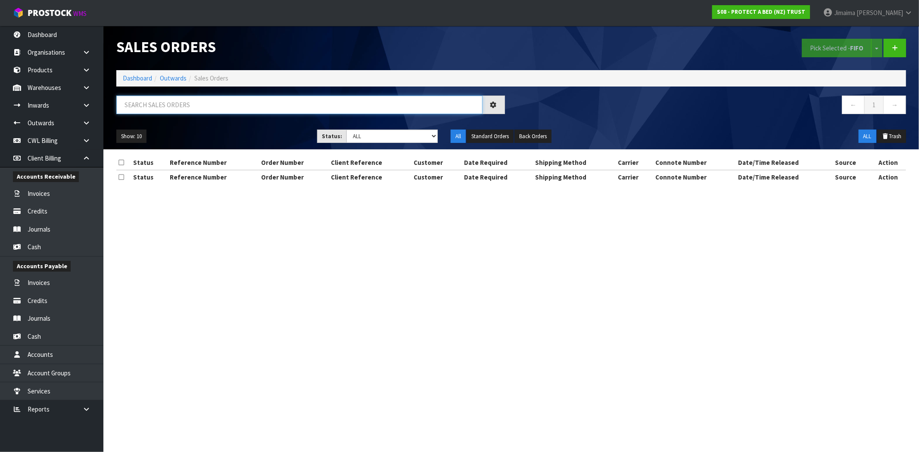
click at [177, 110] on input "text" at bounding box center [299, 105] width 366 height 19
paste input "1799"
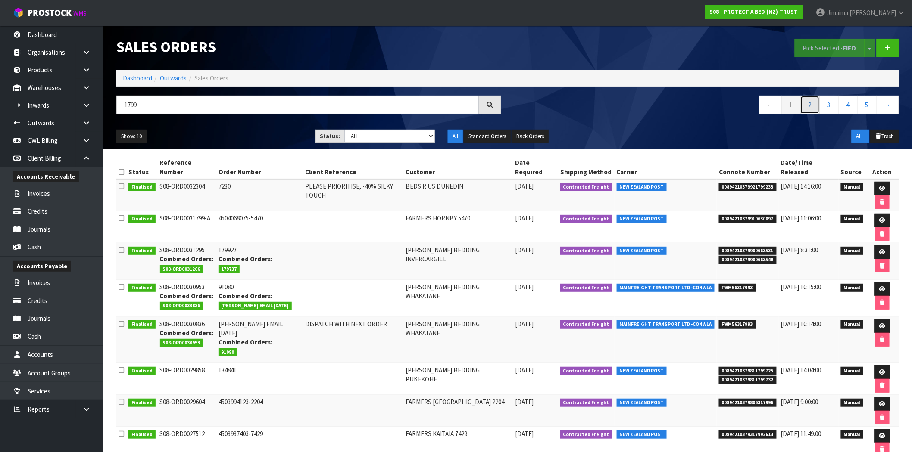
click at [813, 104] on link "2" at bounding box center [809, 105] width 19 height 19
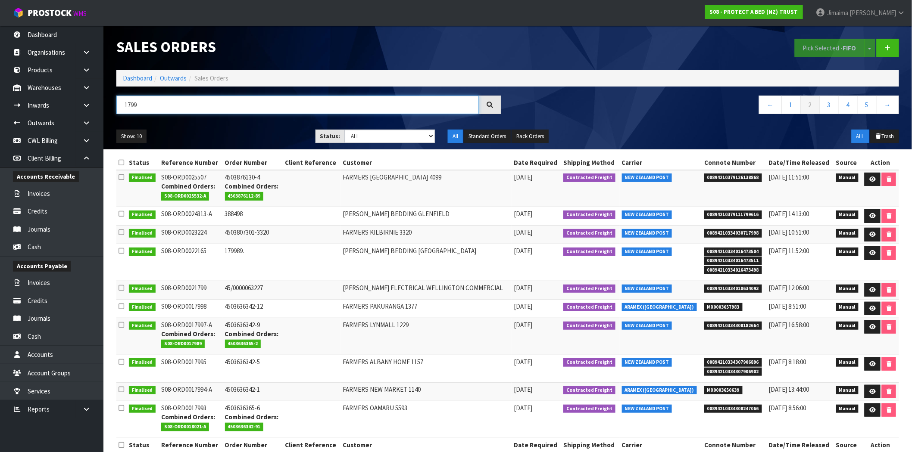
click at [106, 111] on header "Sales Orders Pick Selected - FIFO Split button! FIFO - First In First Out FEFO …" at bounding box center [507, 88] width 808 height 124
paste input "PO 1799"
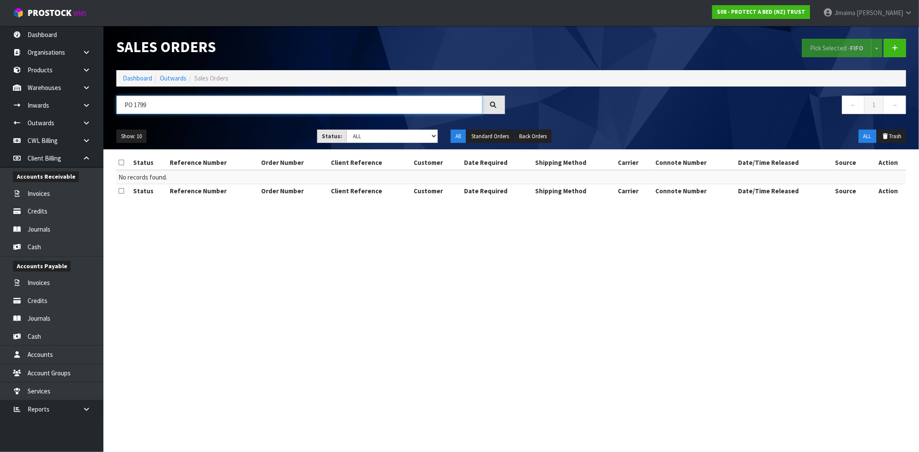
click at [134, 105] on input "PO 1799" at bounding box center [299, 105] width 366 height 19
drag, startPoint x: 161, startPoint y: 96, endPoint x: 67, endPoint y: 109, distance: 94.5
click at [67, 109] on body "Toggle navigation ProStock WMS S08 - PROTECT A BED (NZ) TRUST Jimaima [PERSON_N…" at bounding box center [459, 226] width 919 height 452
type input "1799"
click at [44, 52] on link "Organisations" at bounding box center [51, 53] width 103 height 18
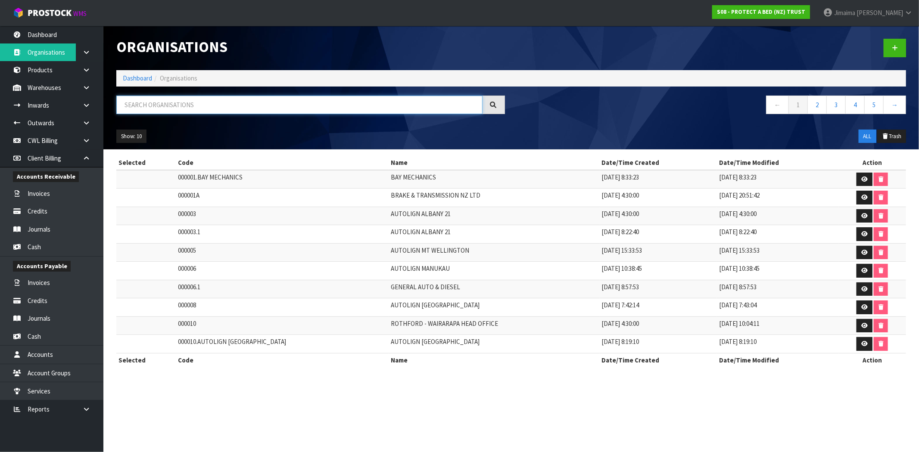
click at [173, 109] on input "text" at bounding box center [299, 105] width 366 height 19
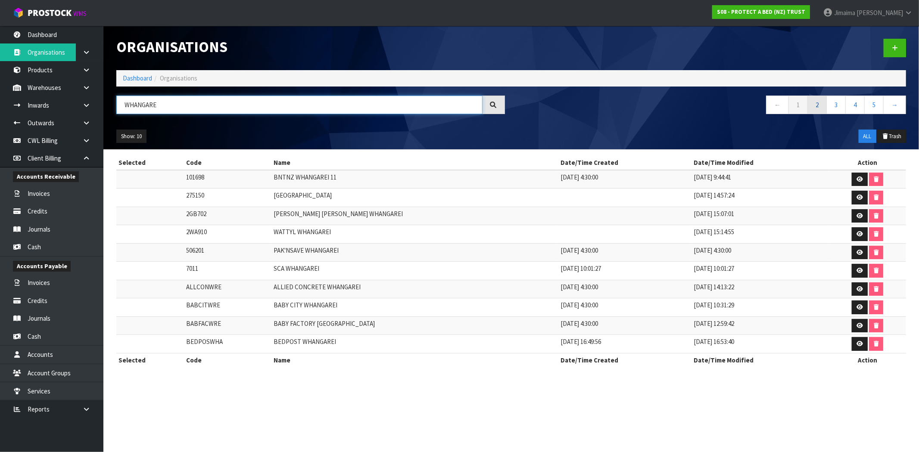
type input "WHANGARE"
click at [811, 106] on link "2" at bounding box center [816, 105] width 19 height 19
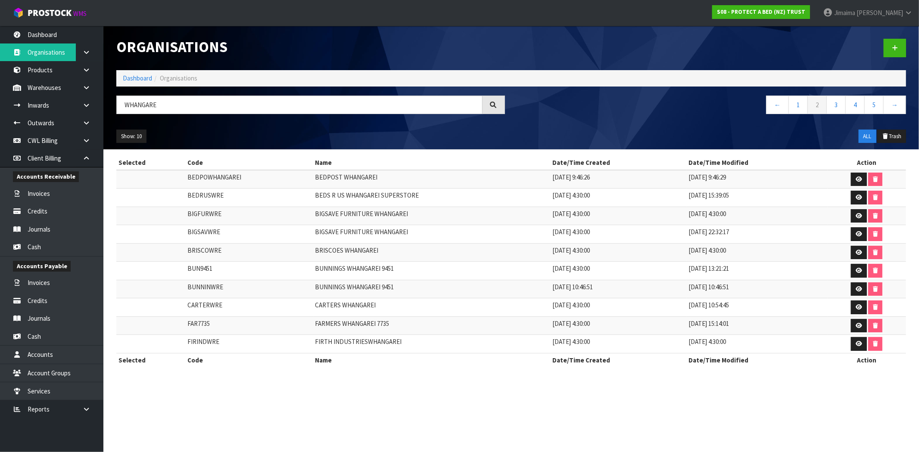
click at [338, 196] on td "BEDS R US WHANGAREI SUPERSTORE" at bounding box center [431, 198] width 237 height 19
copy tr "BEDS R US WHANGAREI SUPERSTORE"
click at [138, 78] on link "Dashboard" at bounding box center [137, 78] width 29 height 8
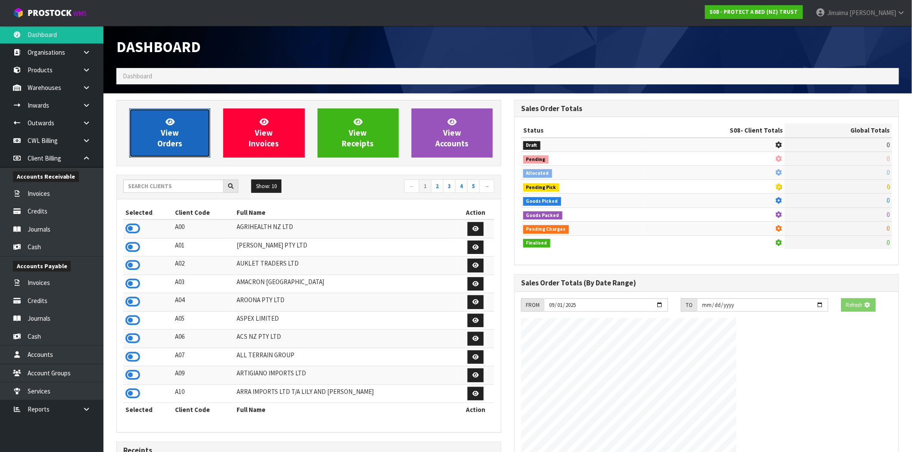
click at [165, 126] on span "View Orders" at bounding box center [169, 133] width 25 height 32
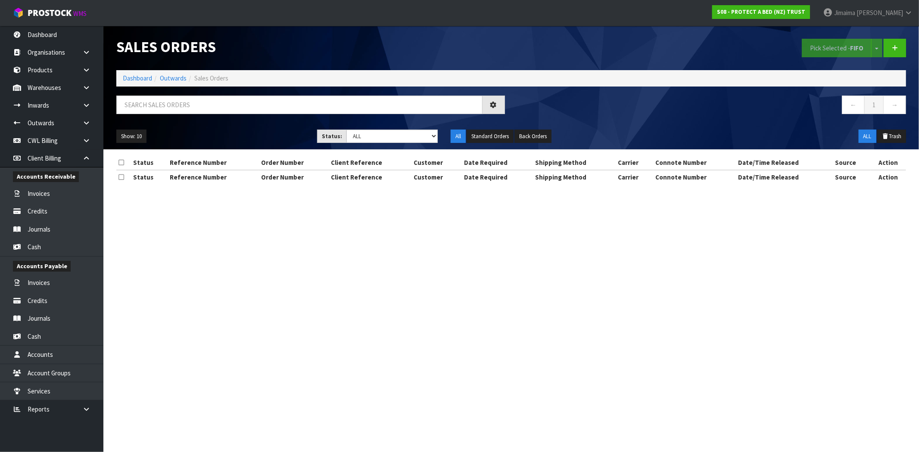
click at [195, 114] on div at bounding box center [311, 108] width 402 height 25
click at [199, 107] on input "text" at bounding box center [299, 105] width 366 height 19
paste input "BEDS R US WHANGAREI SUPERSTORE"
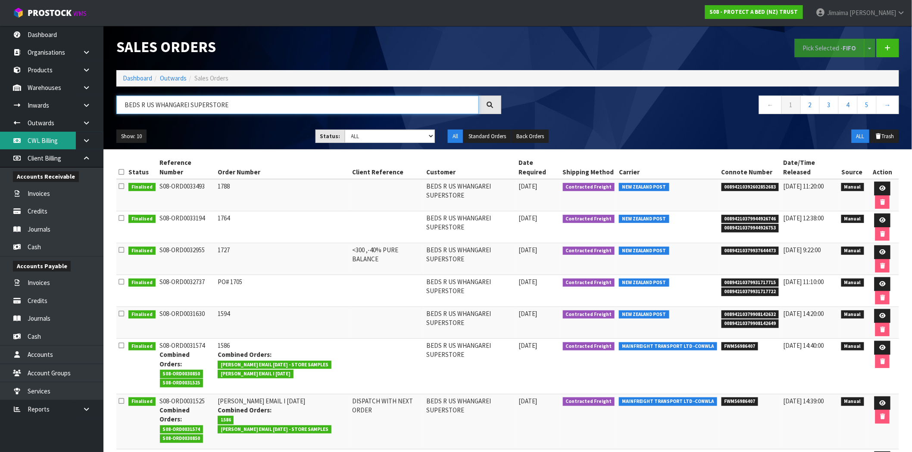
type input "BEDS R US WHANGAREI SUPERSTORE"
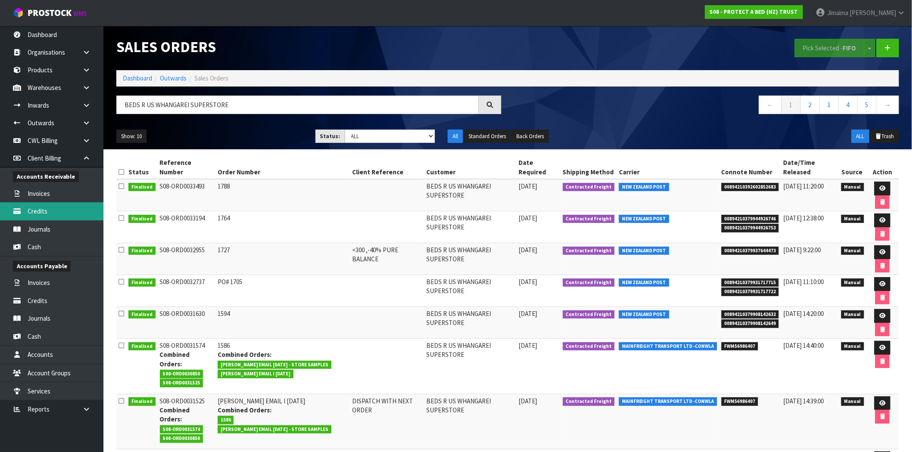
drag, startPoint x: 62, startPoint y: 215, endPoint x: 78, endPoint y: 205, distance: 18.8
click at [62, 215] on link "Credits" at bounding box center [51, 211] width 103 height 18
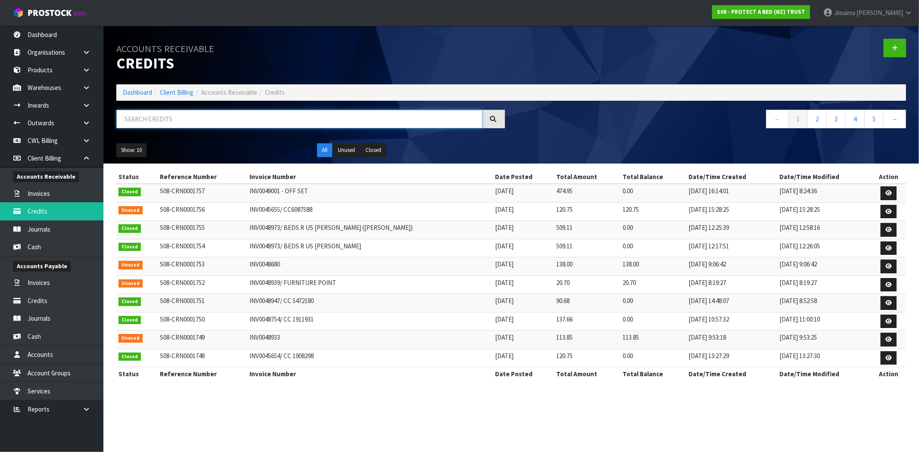
click at [195, 121] on input "text" at bounding box center [299, 119] width 366 height 19
paste input "INV0048951"
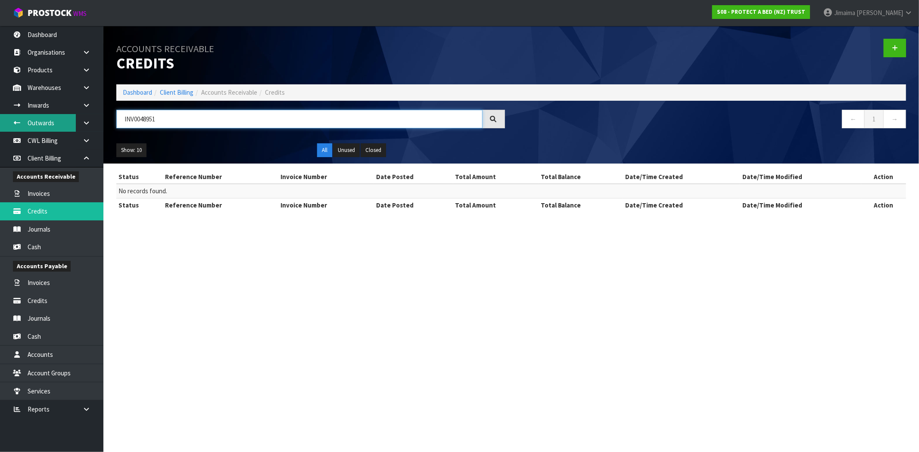
drag, startPoint x: 168, startPoint y: 118, endPoint x: 40, endPoint y: 121, distance: 128.0
click at [40, 121] on body "Toggle navigation ProStock WMS S08 - PROTECT A BED (NZ) TRUST Jimaima [PERSON_N…" at bounding box center [459, 226] width 919 height 452
type input "4261273"
click at [899, 53] on link at bounding box center [895, 48] width 22 height 19
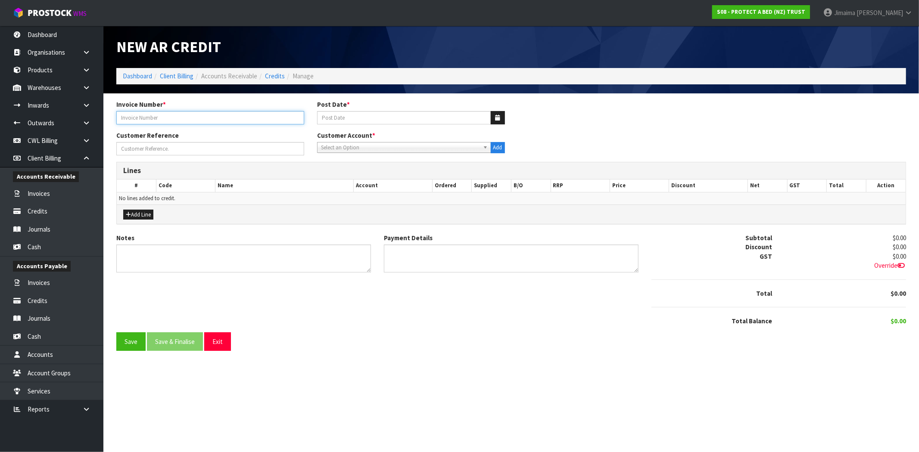
drag, startPoint x: 170, startPoint y: 121, endPoint x: 161, endPoint y: 115, distance: 11.0
click at [170, 121] on input "text" at bounding box center [210, 117] width 188 height 13
paste input "INV0048951"
type input "INV0048951/ CC 4261273"
click at [493, 118] on button "button" at bounding box center [498, 117] width 14 height 13
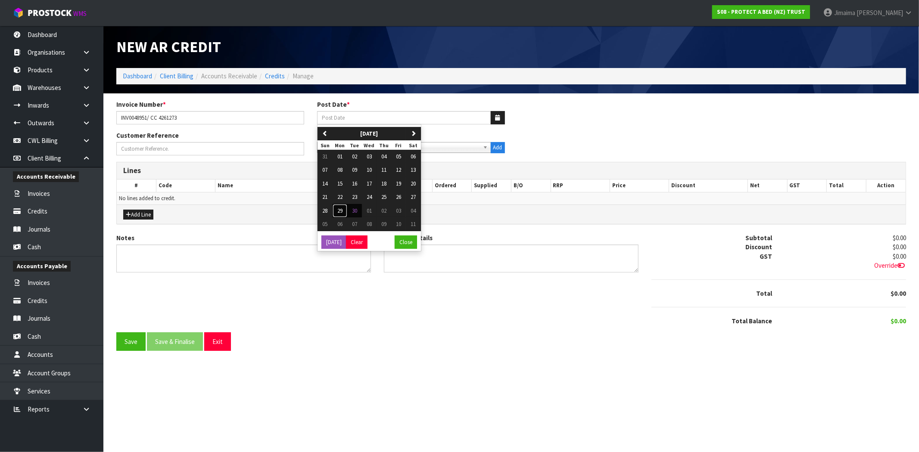
click at [338, 214] on span "29" at bounding box center [339, 210] width 5 height 7
type input "[DATE]"
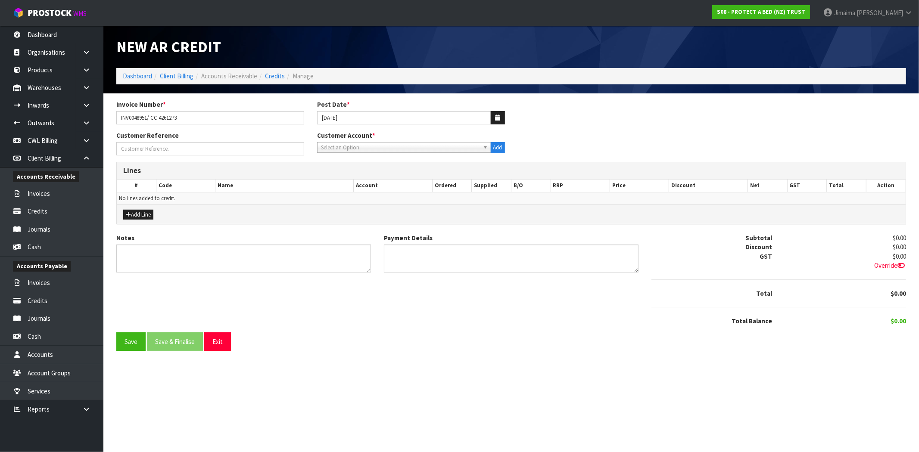
click at [380, 148] on span "Select an Option" at bounding box center [400, 148] width 159 height 10
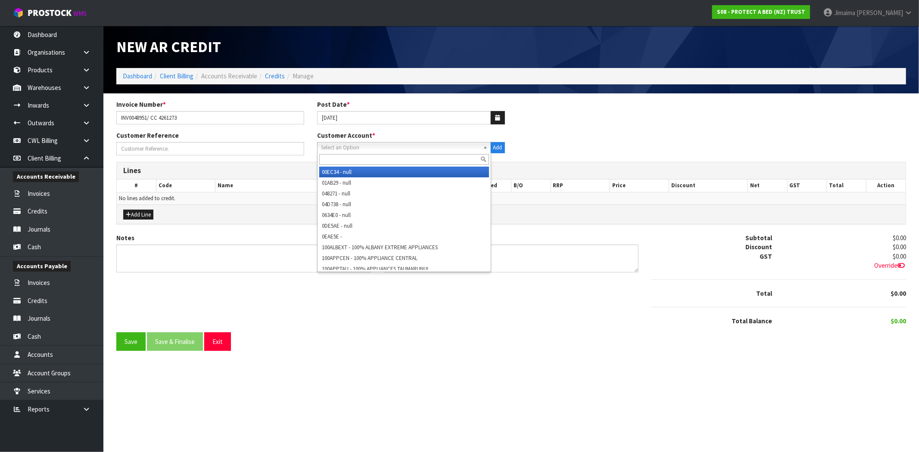
click at [366, 153] on div at bounding box center [404, 160] width 173 height 14
click at [366, 156] on input "text" at bounding box center [404, 159] width 170 height 11
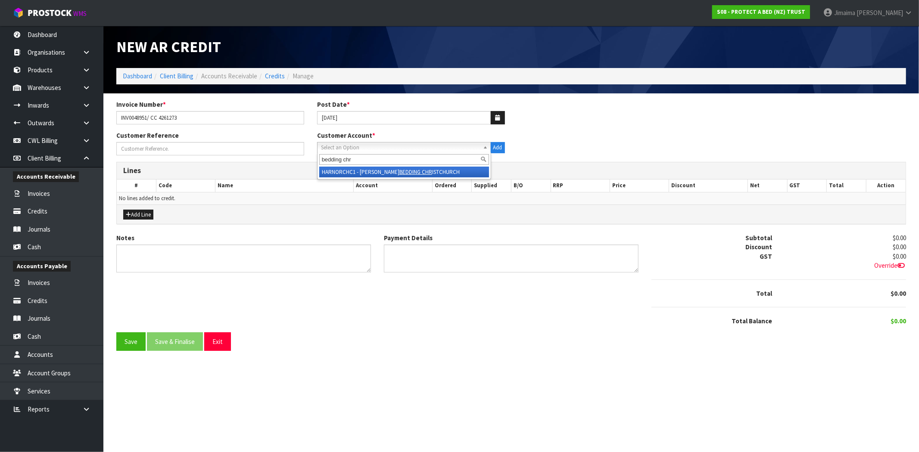
type input "bedding chr"
click at [362, 175] on li "HARNORCHC1 - [PERSON_NAME] CHR ISTCHURCH" at bounding box center [404, 172] width 170 height 11
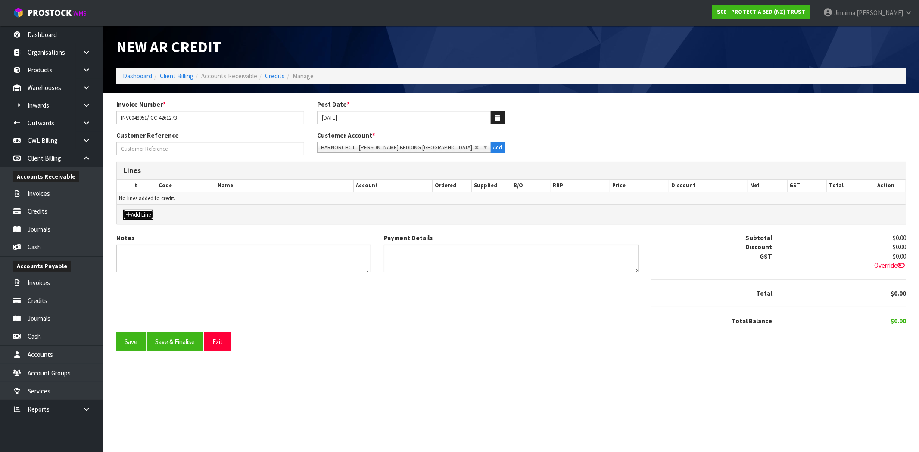
click at [142, 217] on button "Add Line" at bounding box center [138, 215] width 30 height 10
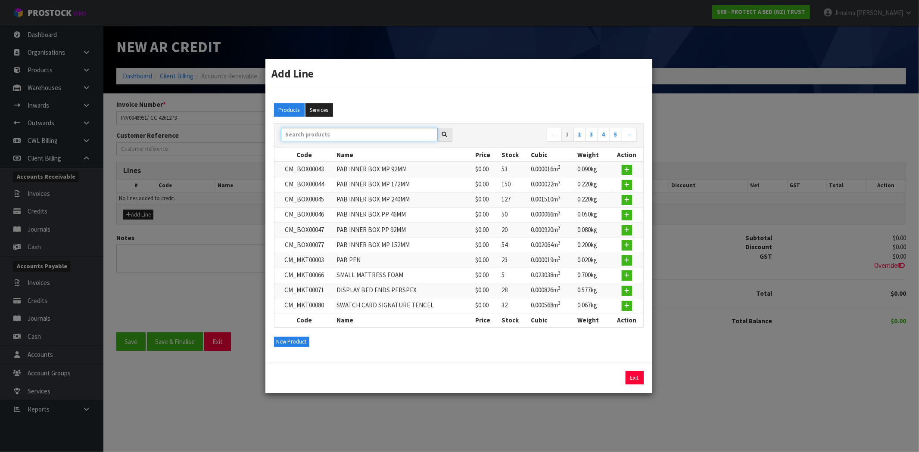
click at [365, 140] on input "text" at bounding box center [359, 134] width 157 height 13
type input "0"
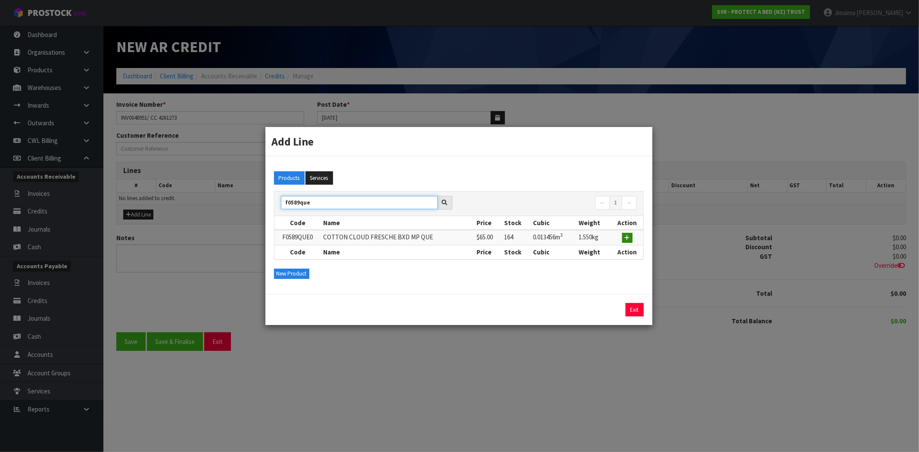
type input "f0589que"
click at [623, 236] on button "button" at bounding box center [627, 238] width 10 height 10
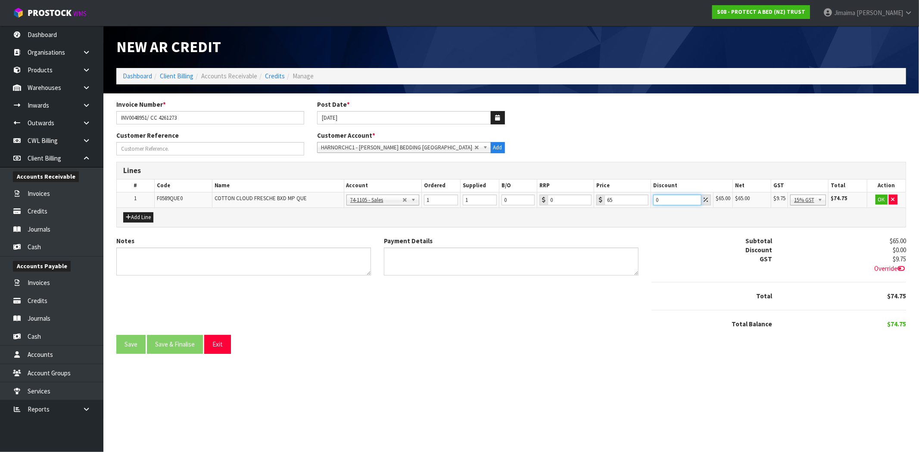
drag, startPoint x: 668, startPoint y: 200, endPoint x: 645, endPoint y: 197, distance: 22.6
click at [654, 200] on input "0" at bounding box center [677, 200] width 48 height 11
type input "5"
click at [883, 203] on button "OK" at bounding box center [881, 200] width 12 height 10
click at [181, 343] on button "Save & Finalise" at bounding box center [175, 344] width 56 height 19
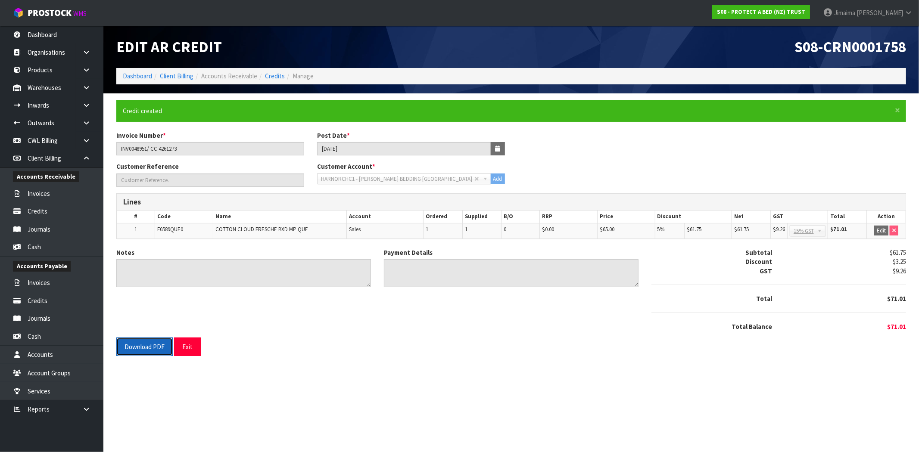
click at [147, 346] on button "Download PDF" at bounding box center [144, 347] width 56 height 19
drag, startPoint x: 788, startPoint y: 55, endPoint x: 892, endPoint y: 76, distance: 106.8
click at [918, 53] on header "Edit AR Credit S08-CRN0001758 Dashboard Client Billing Accounts Receivable Cred…" at bounding box center [511, 60] width 816 height 68
click at [835, 44] on span "S08-CRN0001758" at bounding box center [850, 46] width 112 height 19
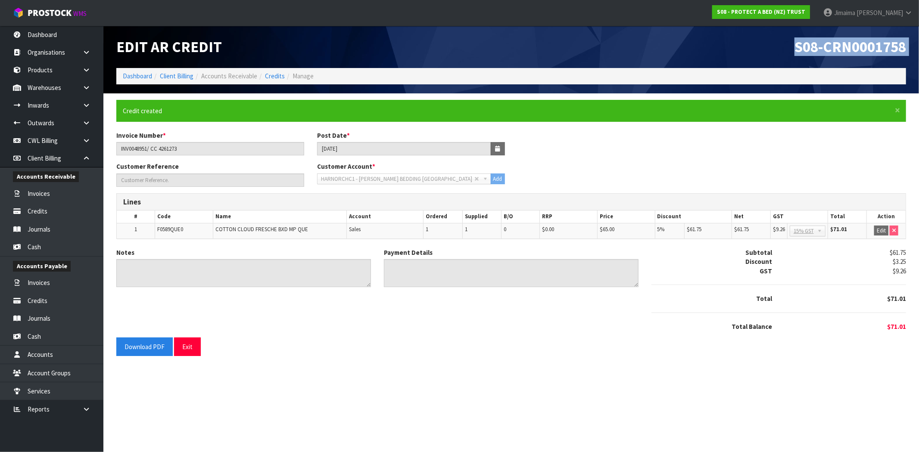
click at [835, 44] on span "S08-CRN0001758" at bounding box center [850, 46] width 112 height 19
click at [741, 154] on div "Invoice Number * INV0048951/ CC 4261273 Post Date * [DATE]" at bounding box center [511, 146] width 803 height 31
click at [279, 75] on link "Credits" at bounding box center [275, 76] width 20 height 8
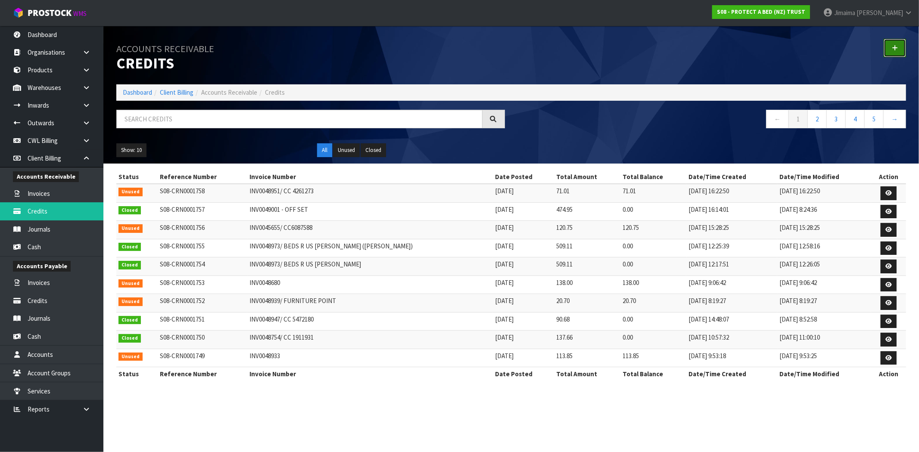
drag, startPoint x: 897, startPoint y: 50, endPoint x: 625, endPoint y: 55, distance: 271.9
click at [897, 50] on icon at bounding box center [895, 48] width 6 height 6
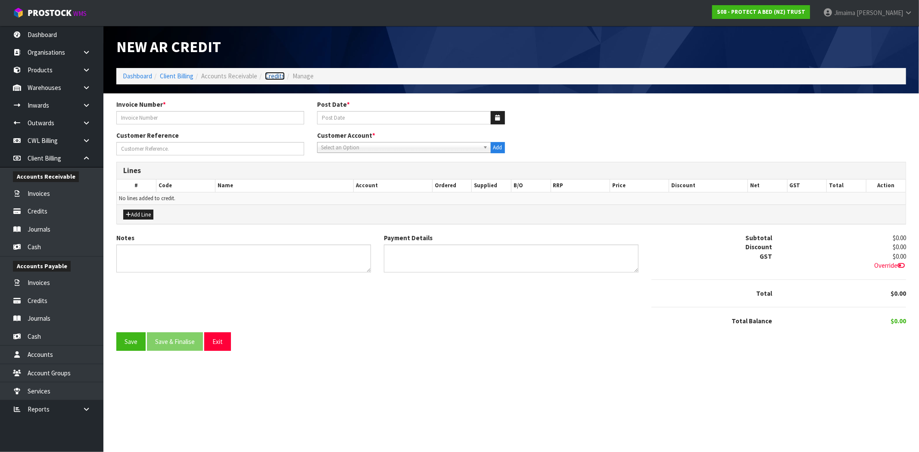
drag, startPoint x: 266, startPoint y: 80, endPoint x: 250, endPoint y: 90, distance: 19.6
click at [266, 80] on link "Credits" at bounding box center [275, 76] width 20 height 8
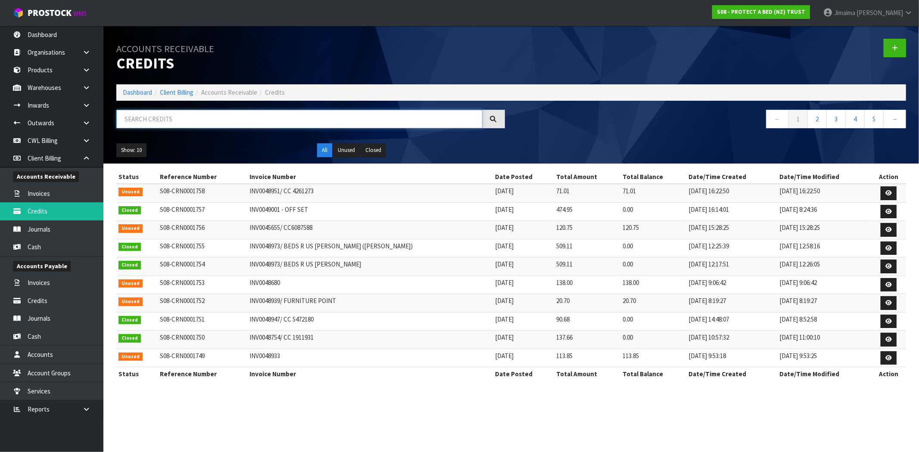
click at [167, 121] on input "text" at bounding box center [299, 119] width 366 height 19
paste input "INV0048416"
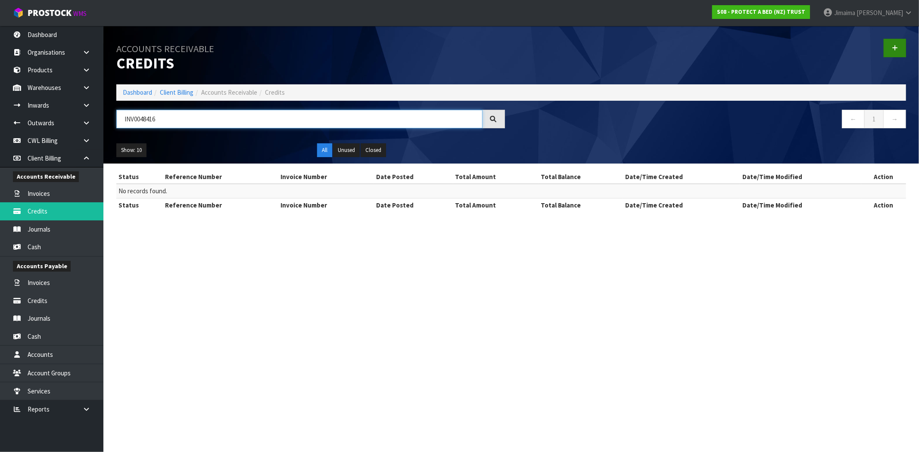
type input "INV0048416"
click at [894, 47] on icon at bounding box center [895, 48] width 6 height 6
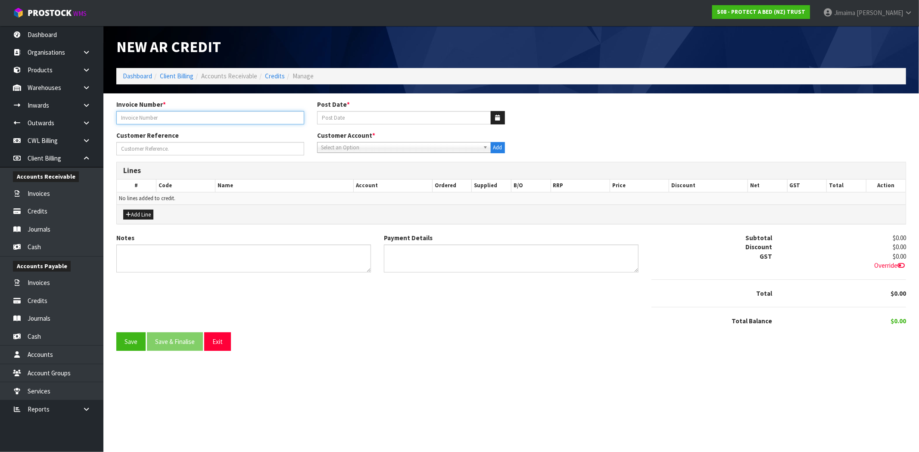
click at [153, 119] on input "text" at bounding box center [210, 117] width 188 height 13
paste input "INV0048416"
type input "INV0048416/ CC 4217273"
click at [494, 117] on button "button" at bounding box center [498, 117] width 14 height 13
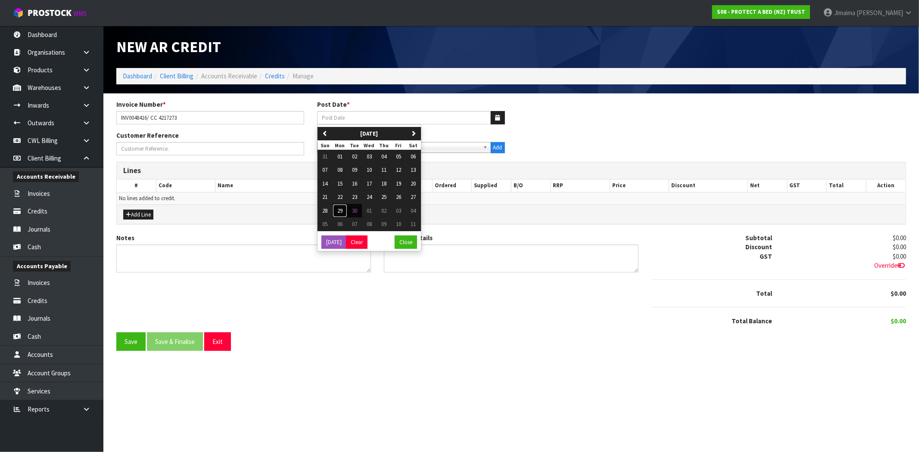
click at [340, 214] on span "29" at bounding box center [339, 210] width 5 height 7
type input "[DATE]"
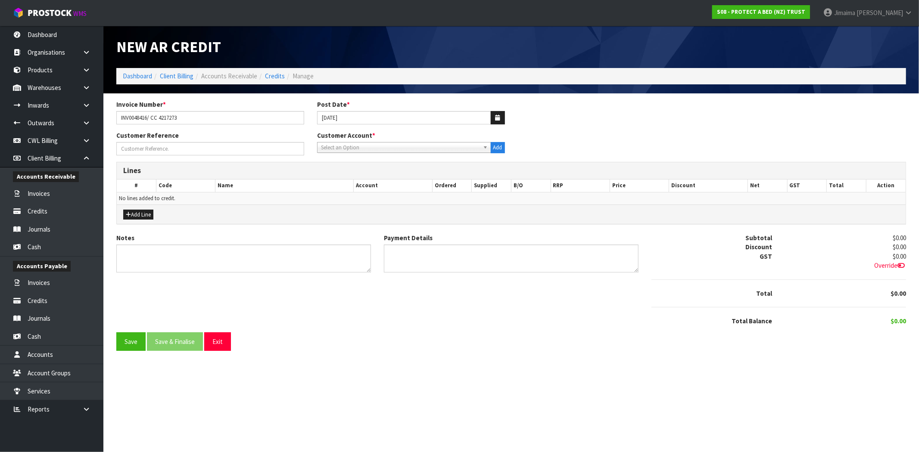
click at [415, 151] on span "Select an Option" at bounding box center [400, 148] width 159 height 10
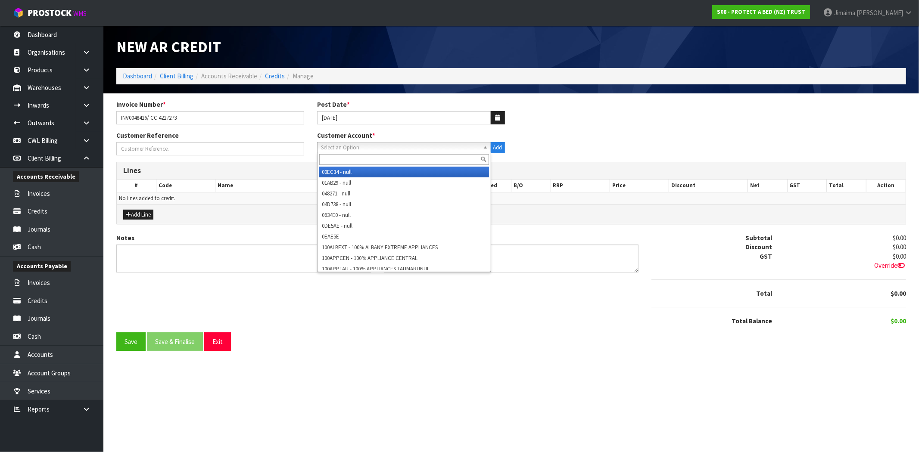
click at [391, 154] on input "text" at bounding box center [404, 159] width 170 height 11
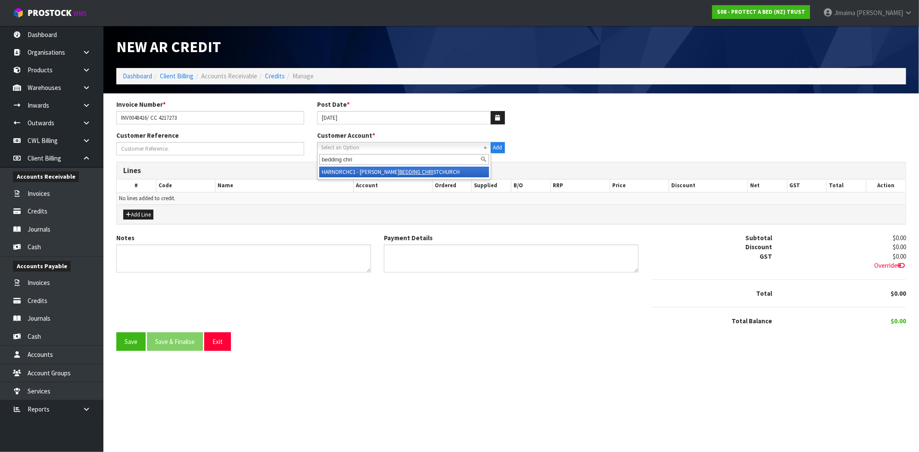
type input "bedding chri"
click at [394, 170] on li "HARNORCHC1 - [PERSON_NAME] BEDDING CHRI STCHURCH" at bounding box center [404, 172] width 170 height 11
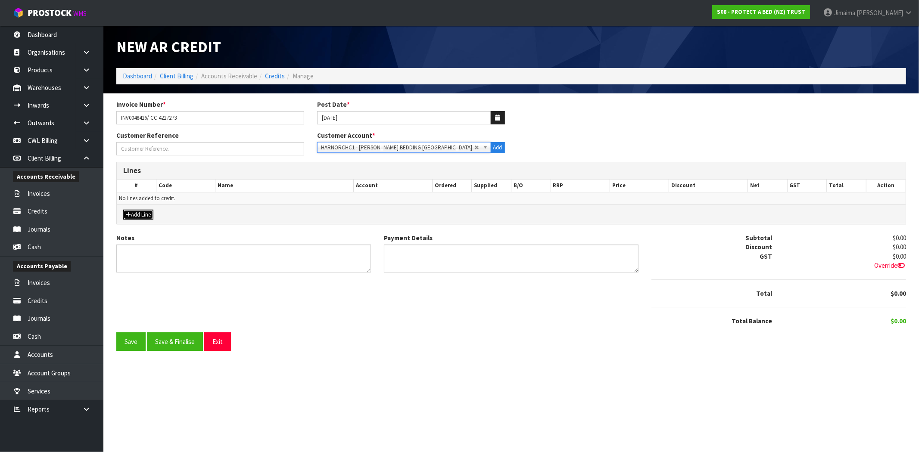
click at [146, 214] on button "Add Line" at bounding box center [138, 215] width 30 height 10
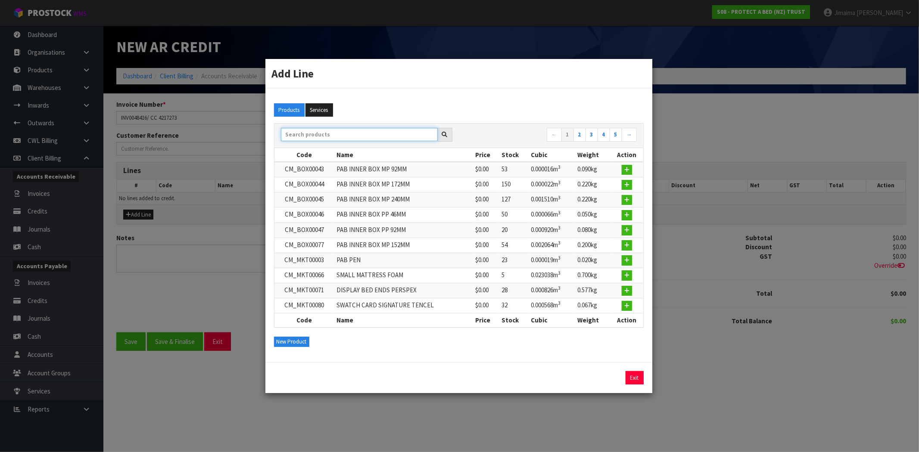
click at [361, 135] on input "text" at bounding box center [359, 134] width 157 height 13
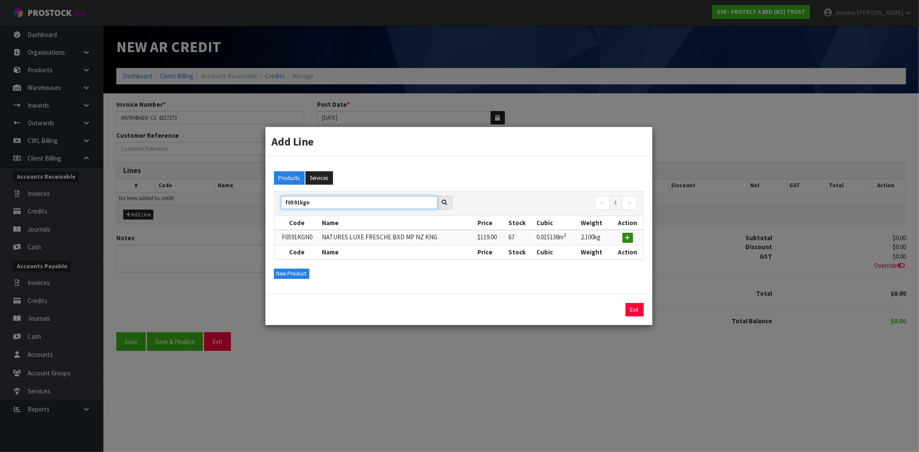
type input "f0591kgn"
click at [627, 239] on icon "button" at bounding box center [627, 238] width 5 height 6
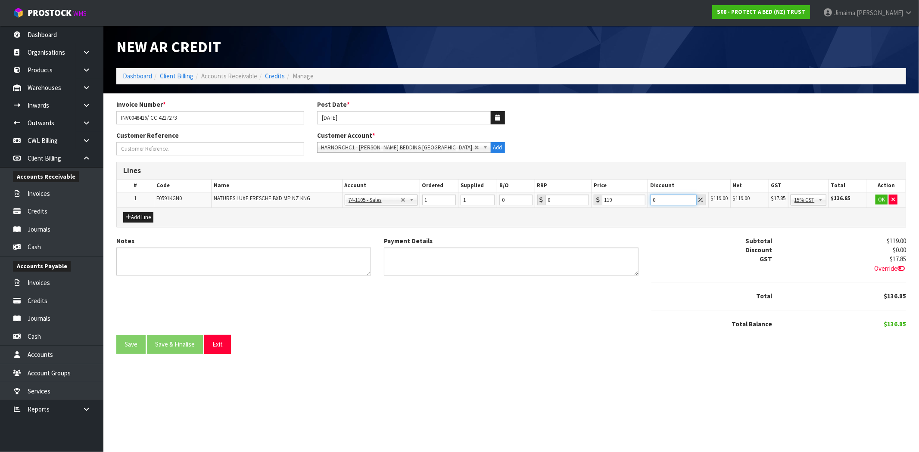
click at [662, 200] on input "0" at bounding box center [673, 200] width 47 height 11
type input "05"
click at [875, 203] on button "OK" at bounding box center [881, 200] width 12 height 10
click at [283, 260] on textarea "Notes" at bounding box center [243, 262] width 255 height 28
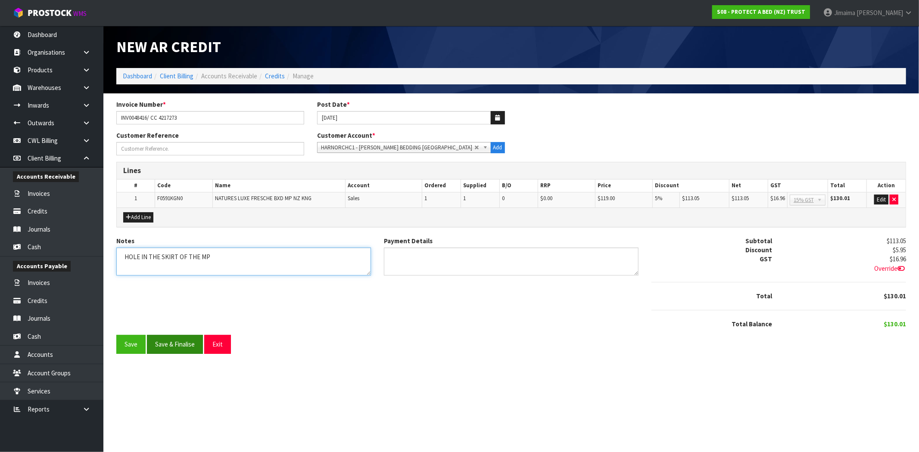
type textarea "HOLE IN THE SKIRT OF THE MP"
click at [173, 343] on button "Save & Finalise" at bounding box center [175, 344] width 56 height 19
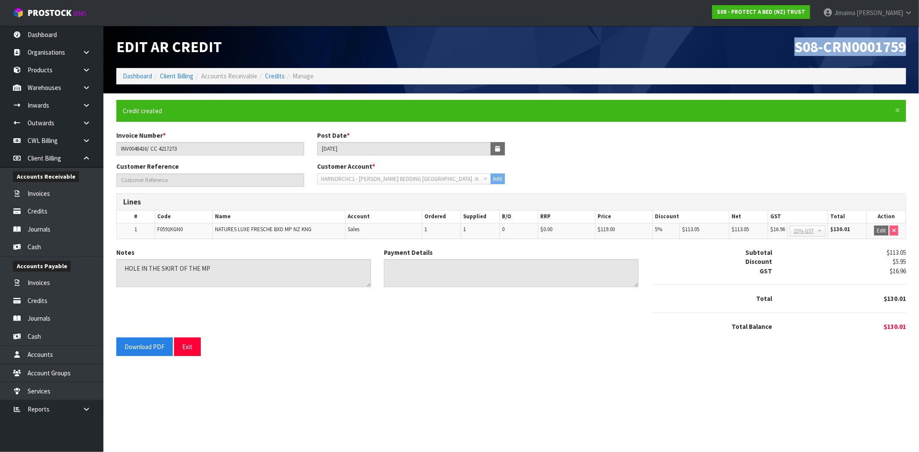
drag, startPoint x: 830, startPoint y: 61, endPoint x: 918, endPoint y: 56, distance: 88.9
click at [918, 56] on header "Edit AR Credit S08-CRN0001759 Dashboard Client Billing Accounts Receivable Cred…" at bounding box center [511, 60] width 816 height 68
click at [707, 174] on div "Customer Reference Customer Account * 00EC34 - null 01AB29 - null 048271 - null…" at bounding box center [511, 177] width 803 height 31
drag, startPoint x: 301, startPoint y: 342, endPoint x: 182, endPoint y: 350, distance: 119.2
click at [291, 345] on div "Download PDF Exit" at bounding box center [511, 347] width 790 height 19
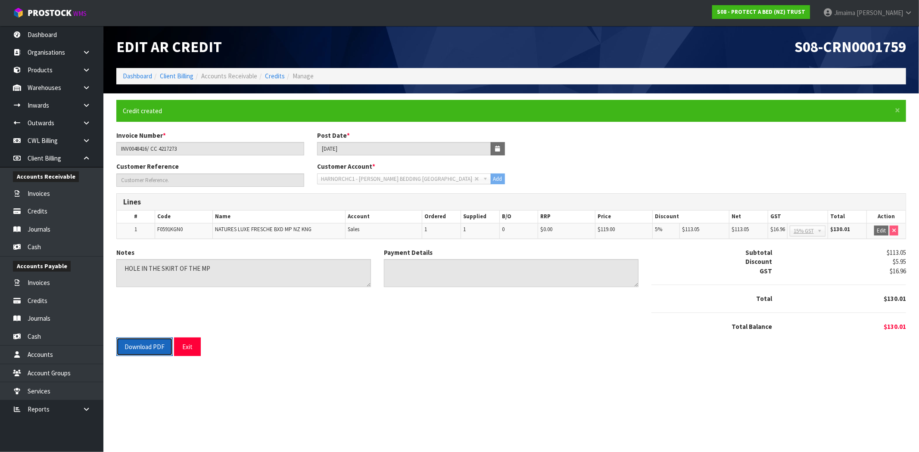
click at [139, 349] on button "Download PDF" at bounding box center [144, 347] width 56 height 19
